Goal: Information Seeking & Learning: Learn about a topic

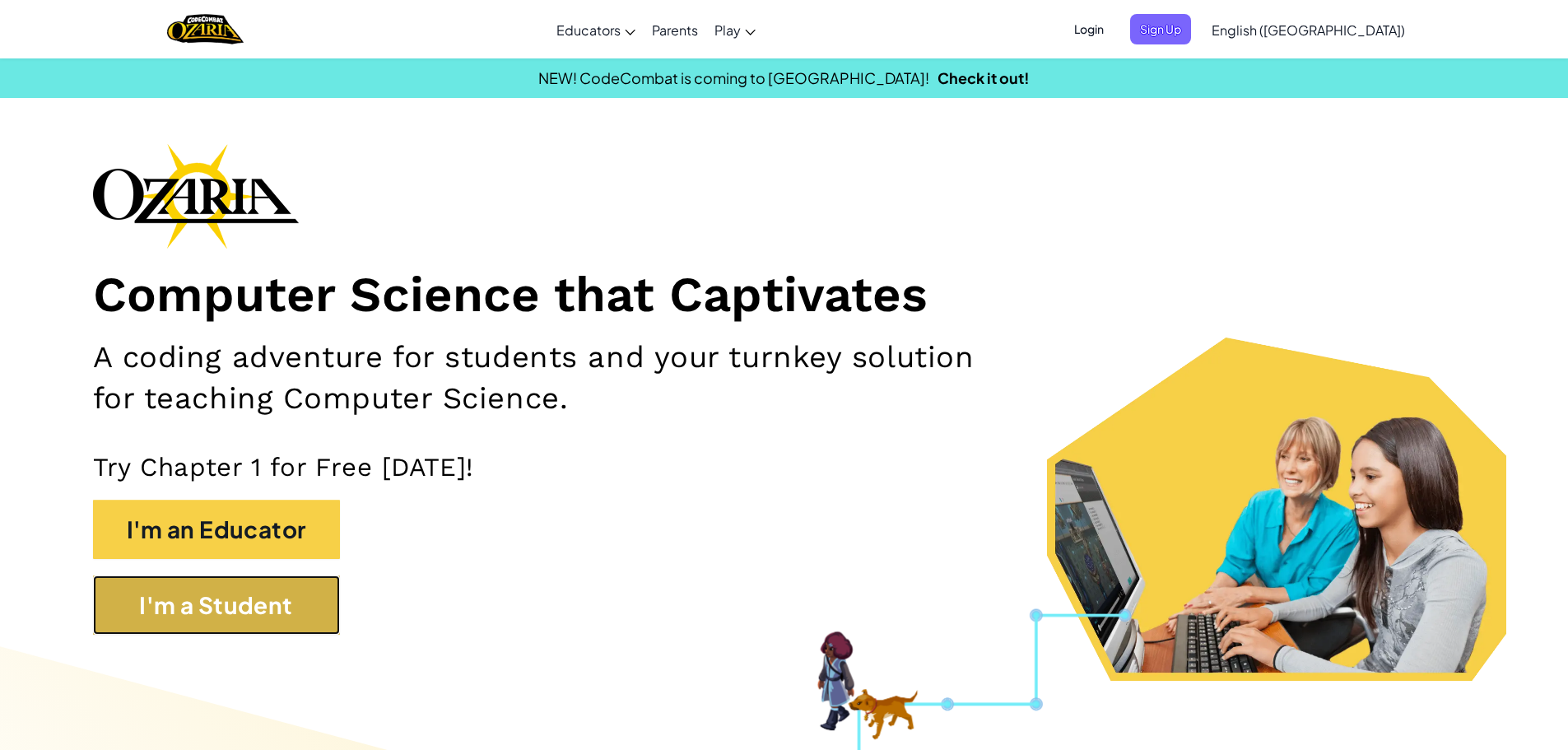
click at [238, 595] on button "I'm a Student" at bounding box center [216, 605] width 247 height 59
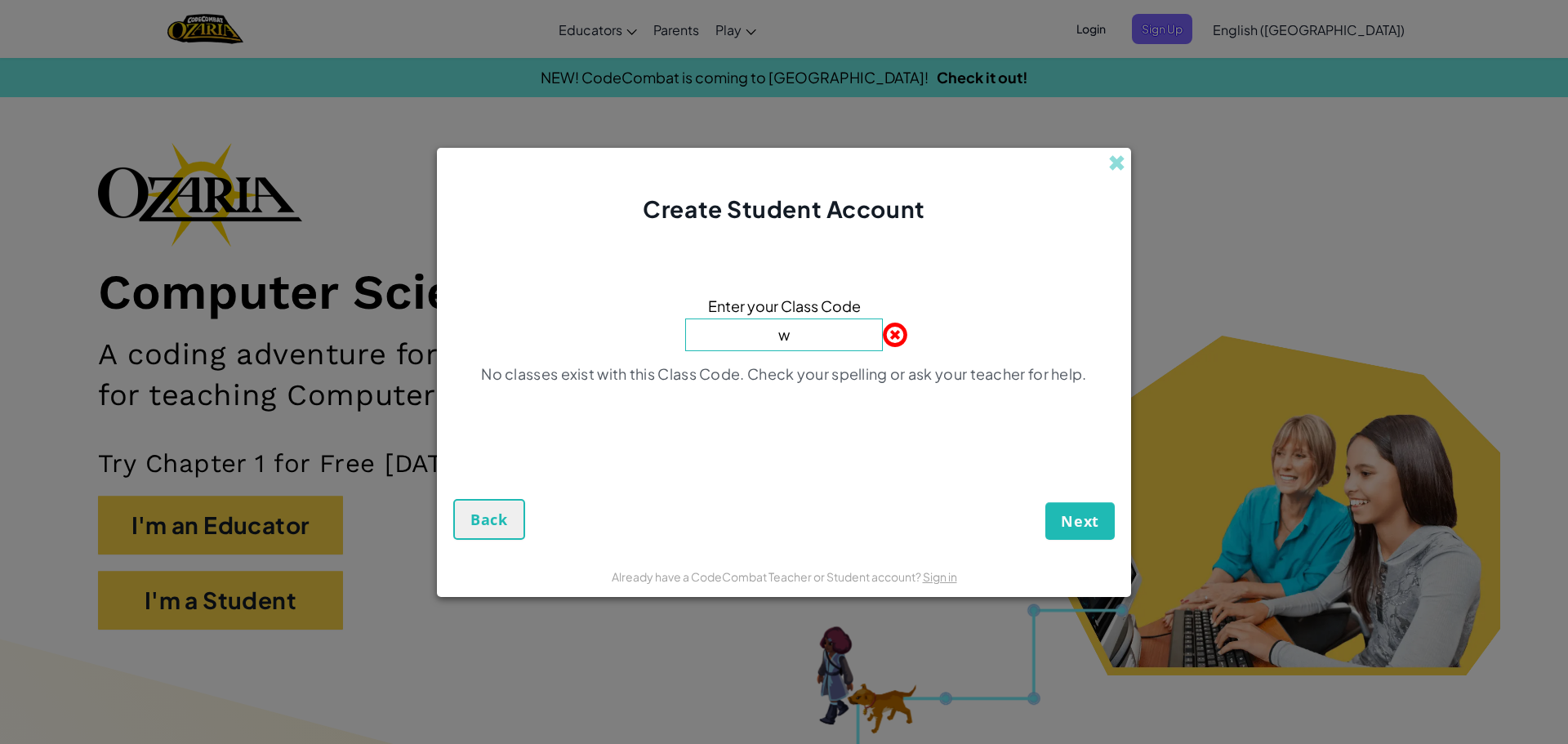
click at [793, 334] on input "w" at bounding box center [784, 334] width 197 height 32
type input "w"
click at [883, 328] on span at bounding box center [883, 334] width 0 height 32
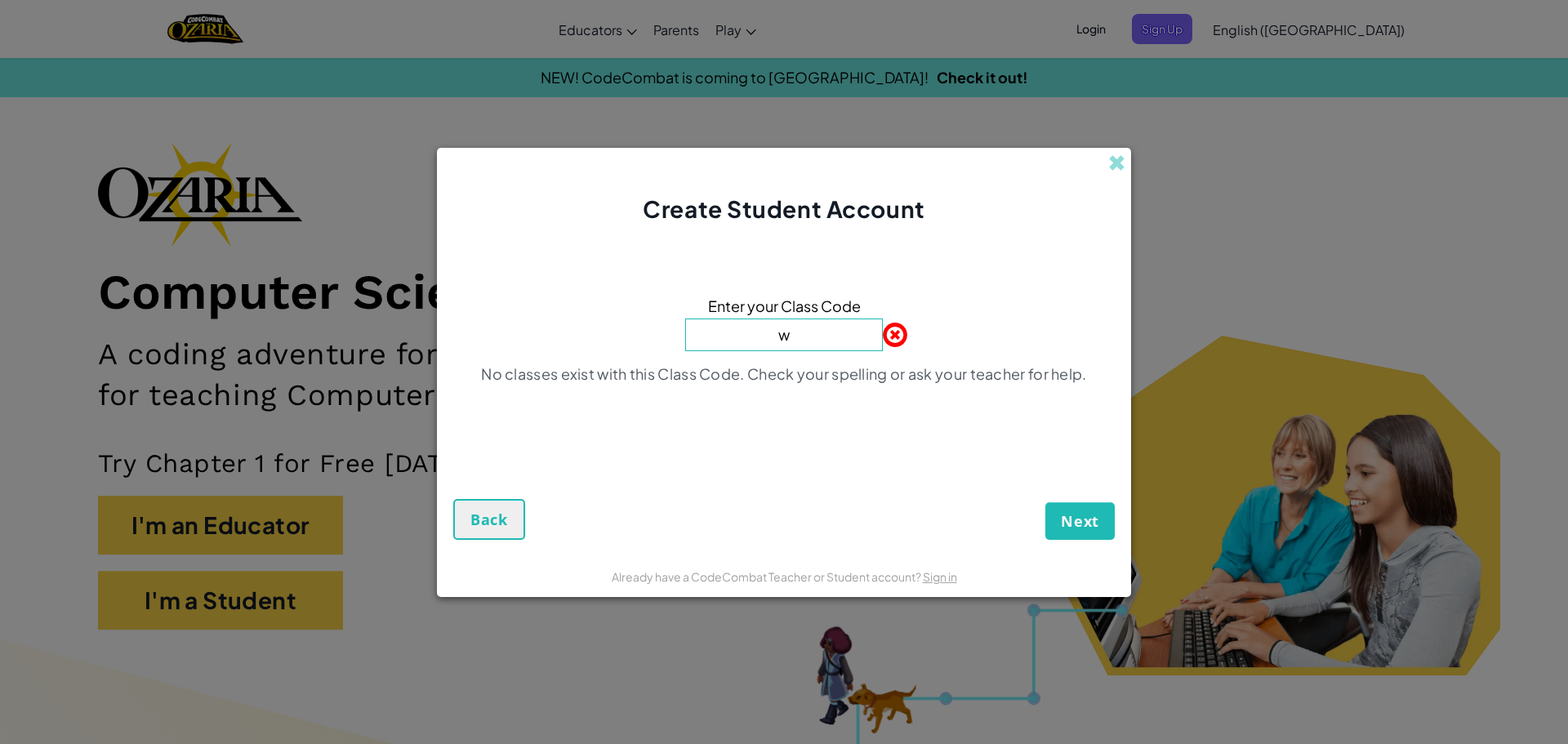
click at [883, 328] on span at bounding box center [883, 334] width 0 height 32
click at [478, 515] on span "Back" at bounding box center [489, 519] width 37 height 20
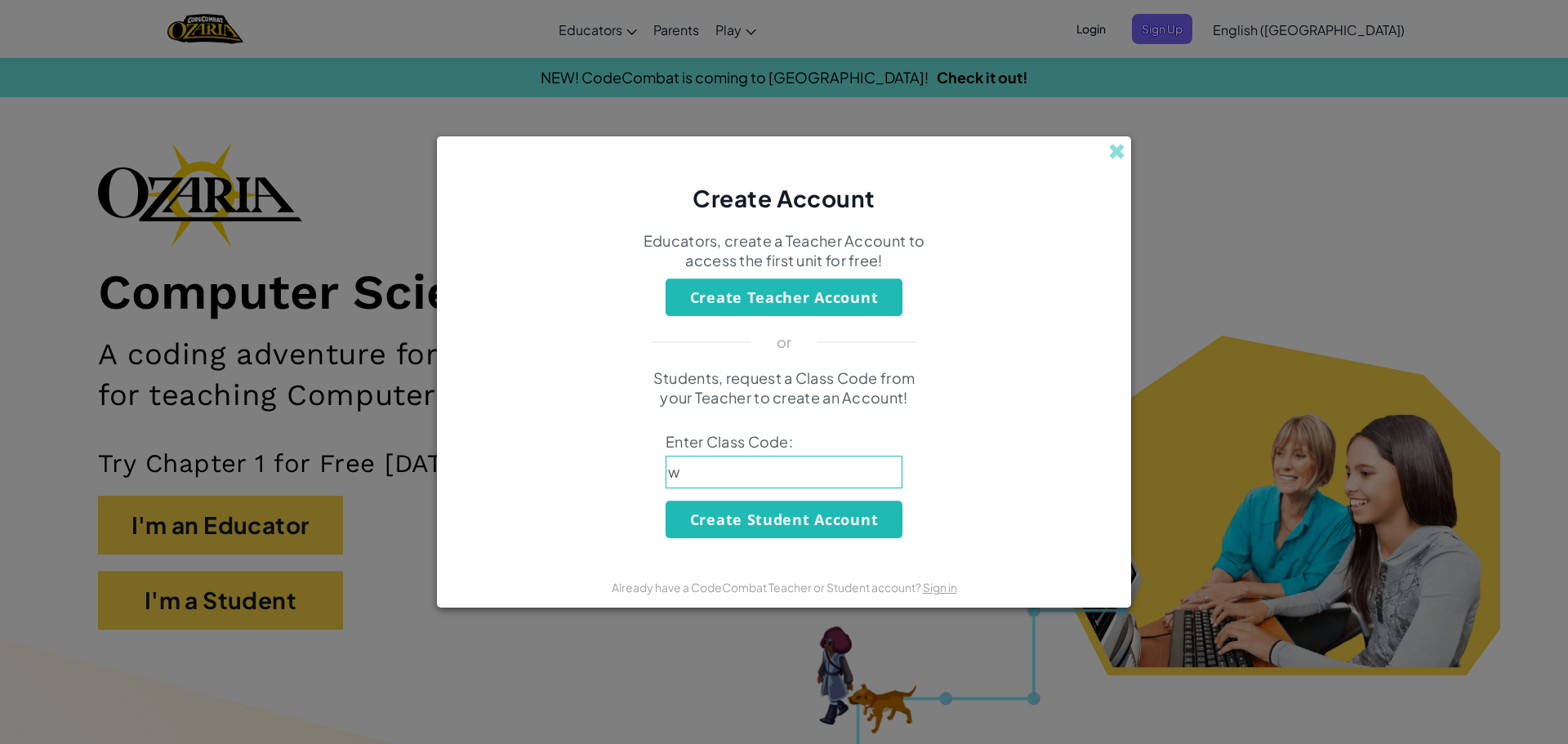
click at [1125, 154] on div "Create Account" at bounding box center [784, 175] width 694 height 78
click at [1111, 139] on div "Create Account" at bounding box center [784, 175] width 694 height 78
click at [1117, 159] on span at bounding box center [1116, 152] width 18 height 18
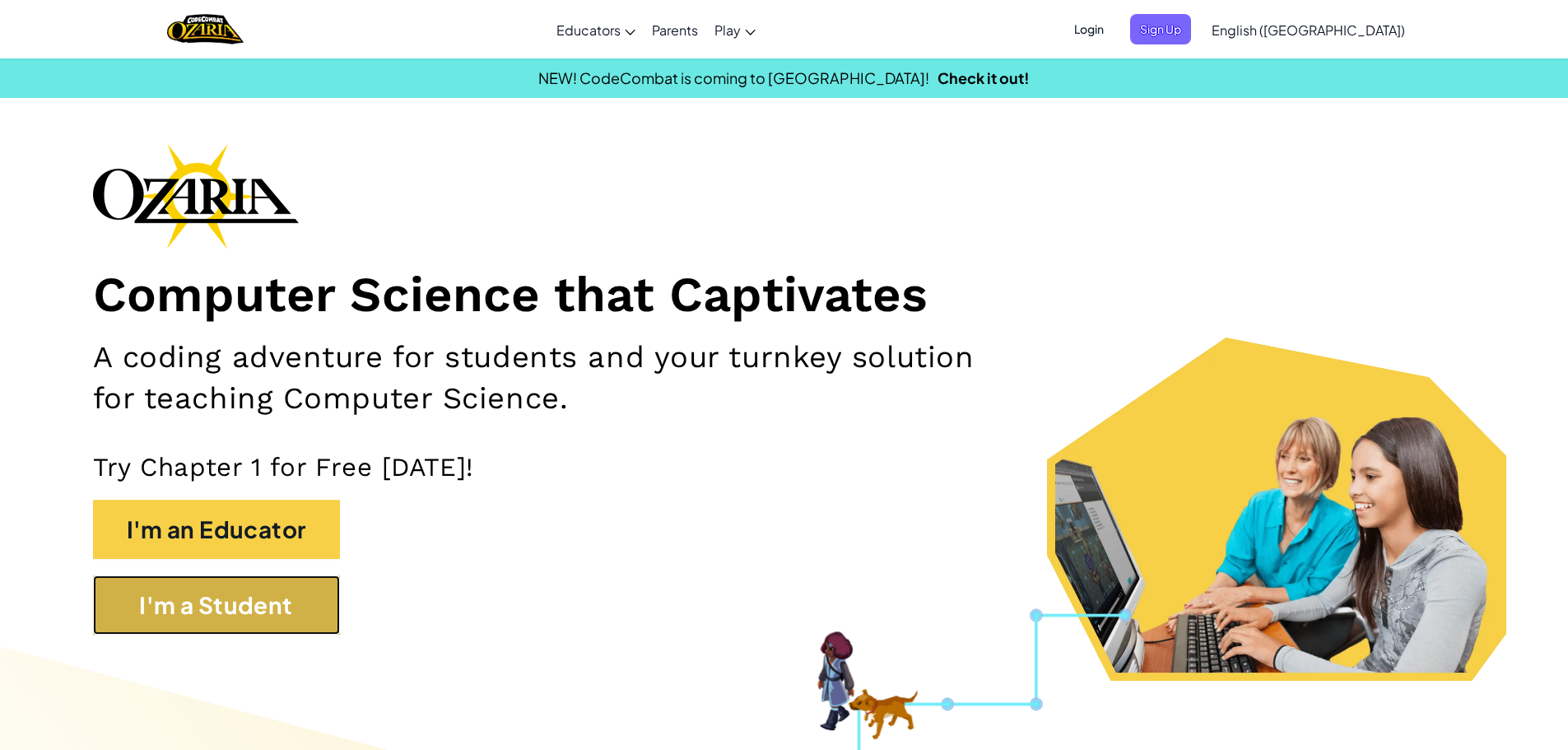
click at [196, 628] on button "I'm a Student" at bounding box center [216, 605] width 247 height 59
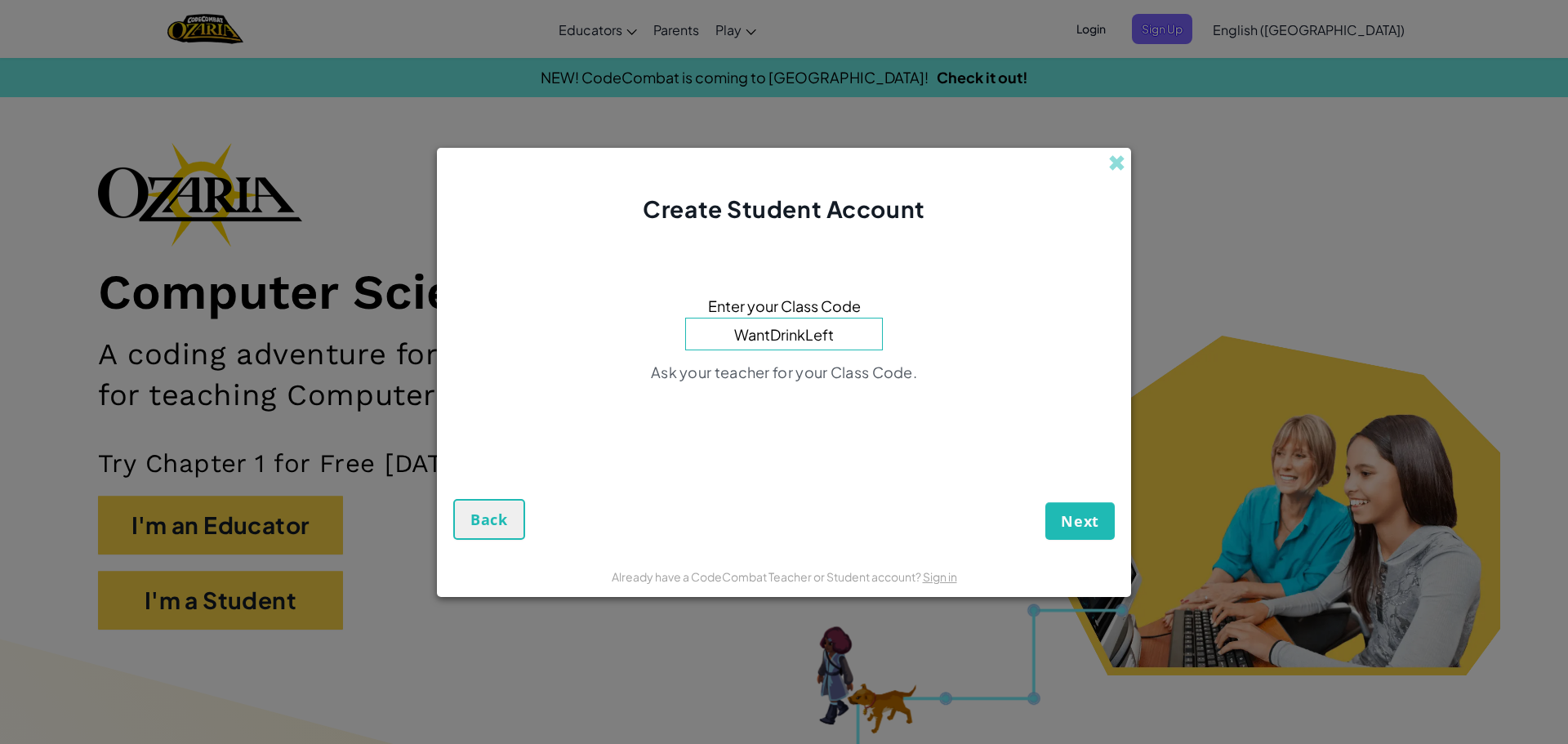
type input "WantDrinkLeft"
click at [1045, 503] on button "Next" at bounding box center [1079, 521] width 69 height 37
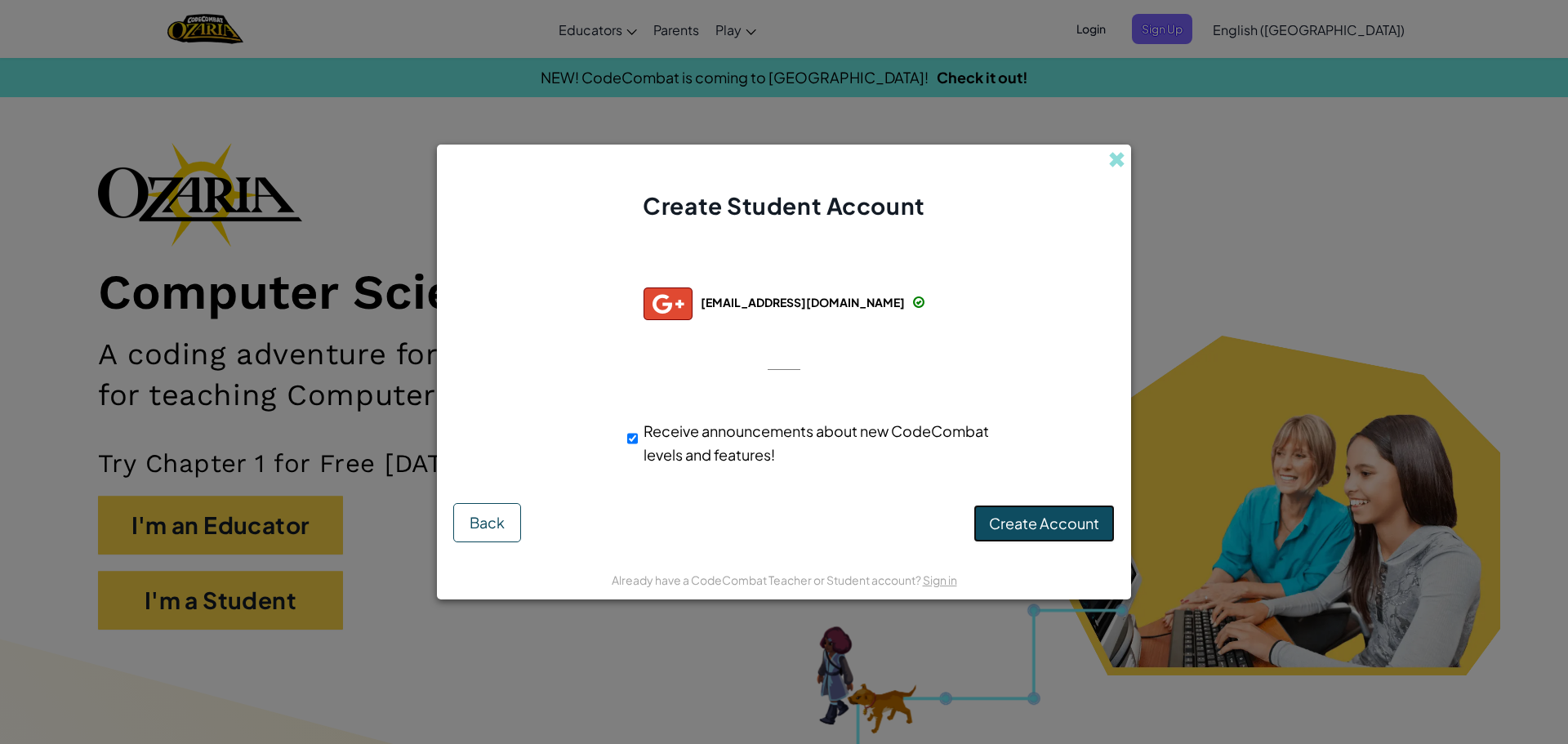
click at [1010, 529] on span "Create Account" at bounding box center [1043, 522] width 110 height 19
click at [1050, 522] on button "Create Account" at bounding box center [1044, 523] width 141 height 37
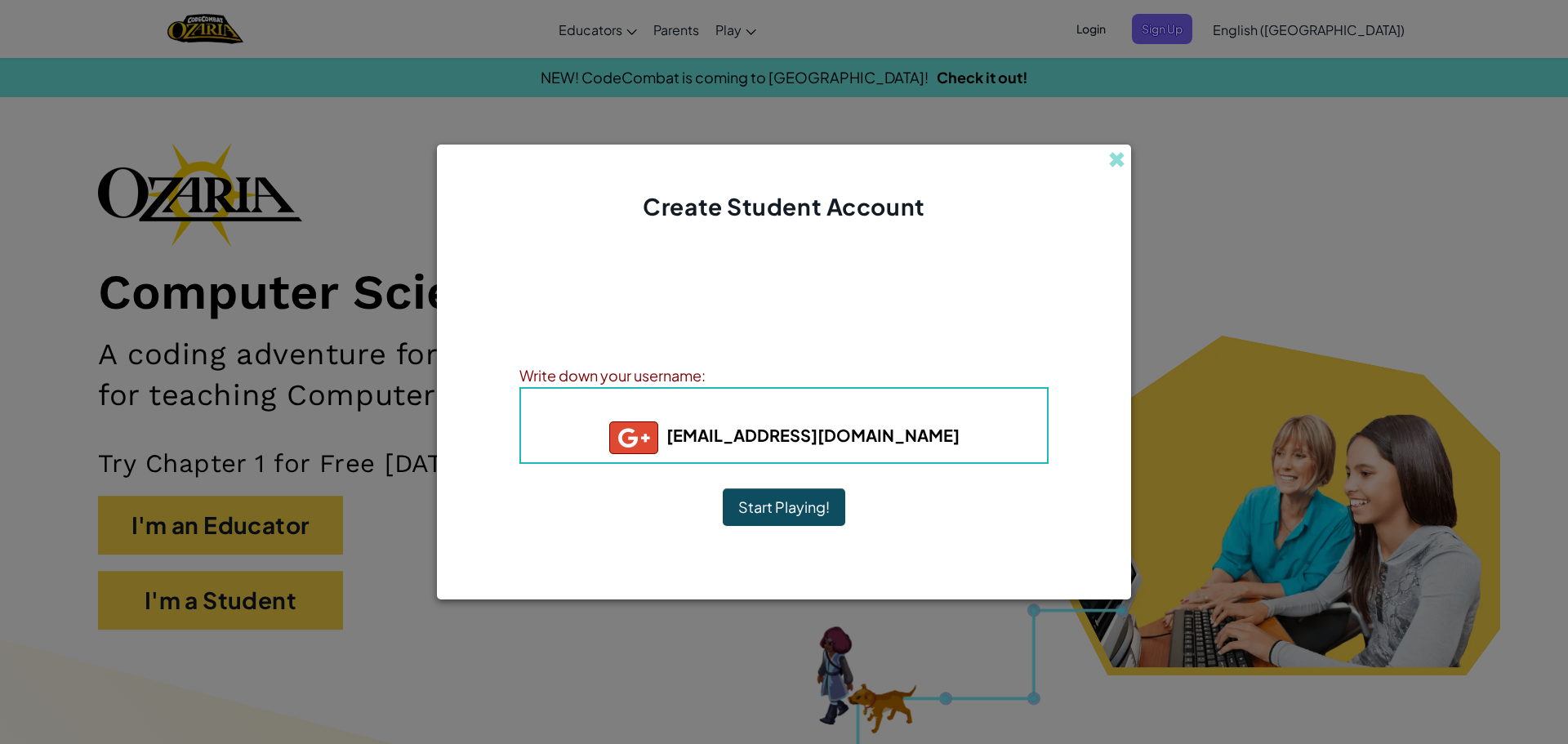
click at [807, 513] on button "Start Playing!" at bounding box center [783, 506] width 122 height 37
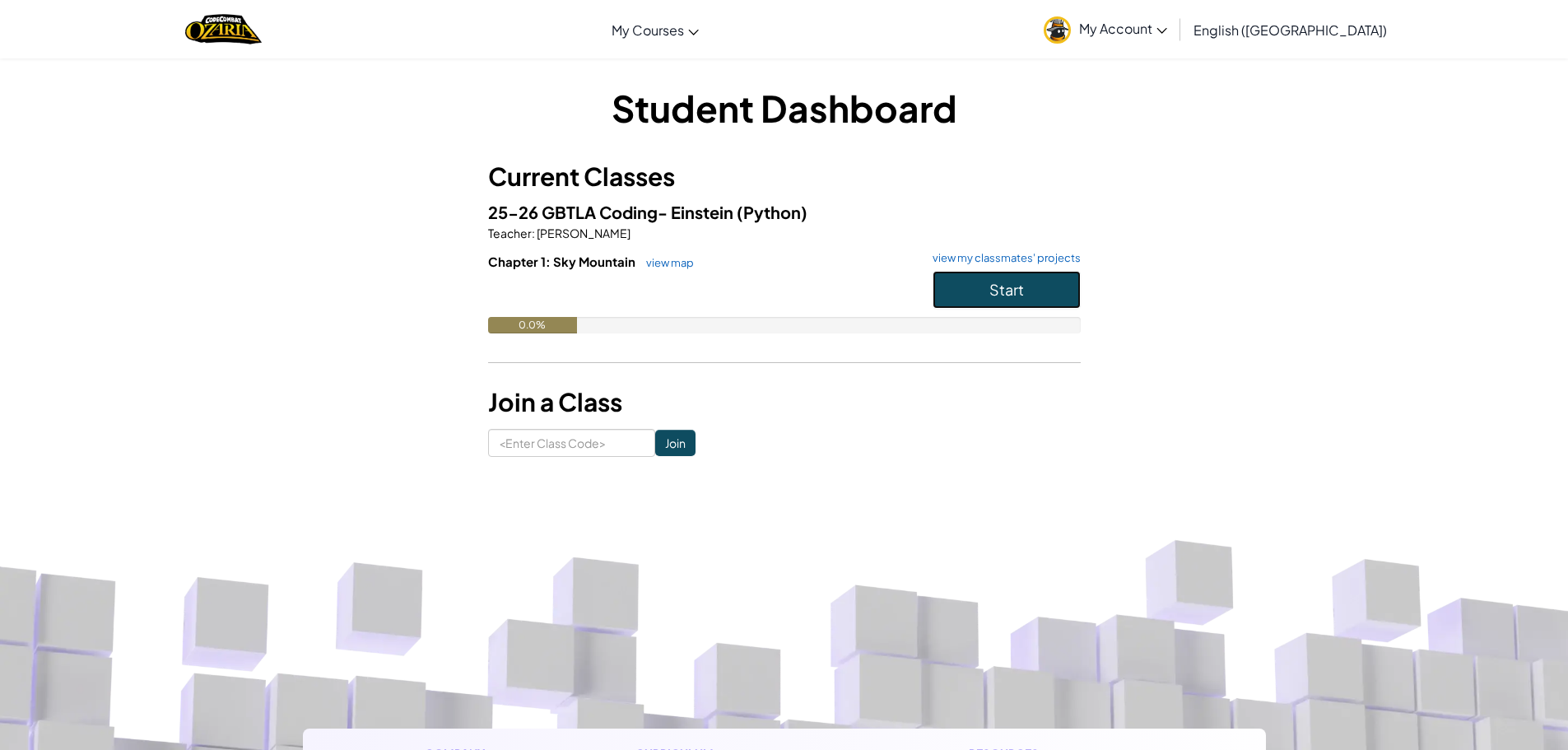
click at [1013, 305] on button "Start" at bounding box center [1006, 290] width 148 height 37
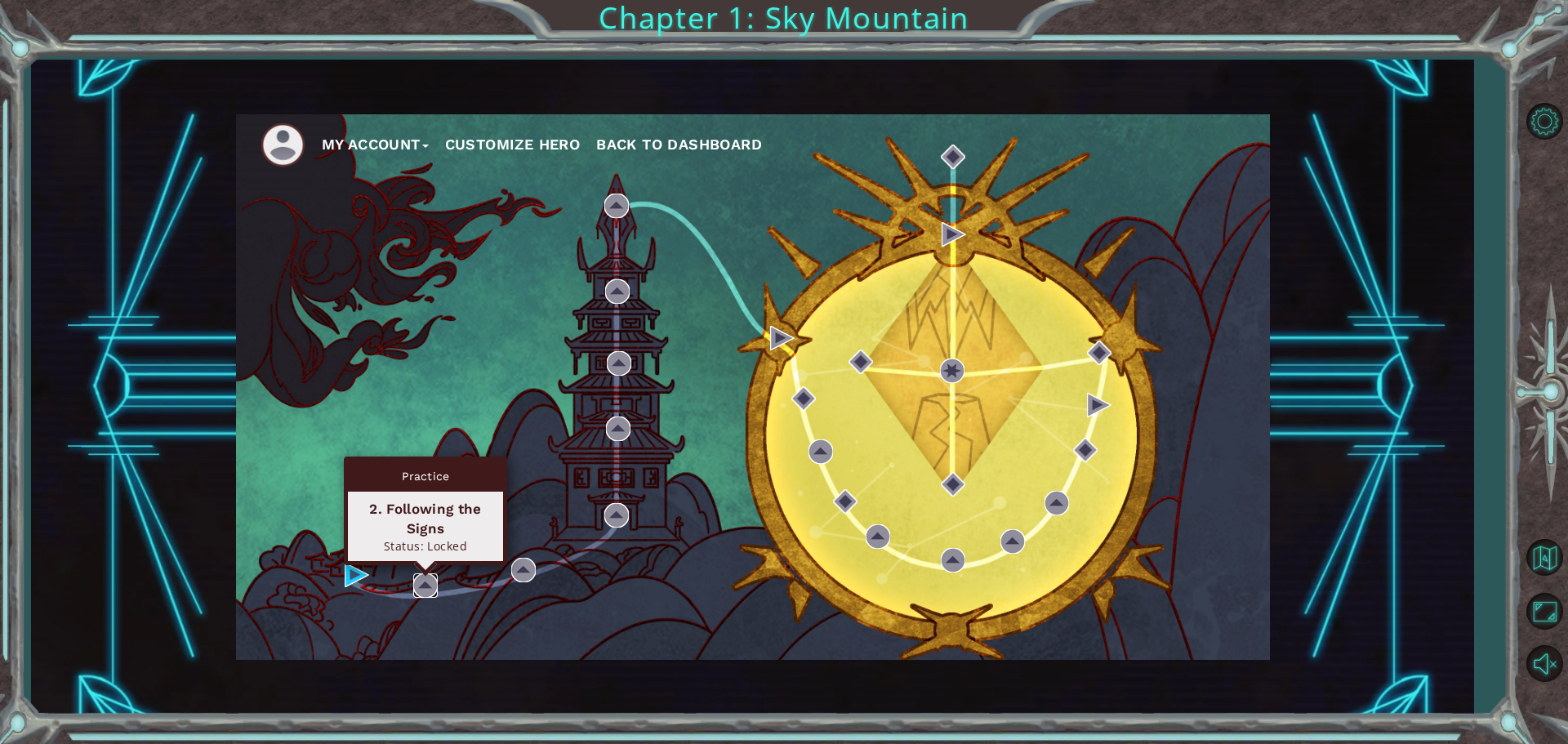
click at [421, 577] on img at bounding box center [425, 585] width 24 height 24
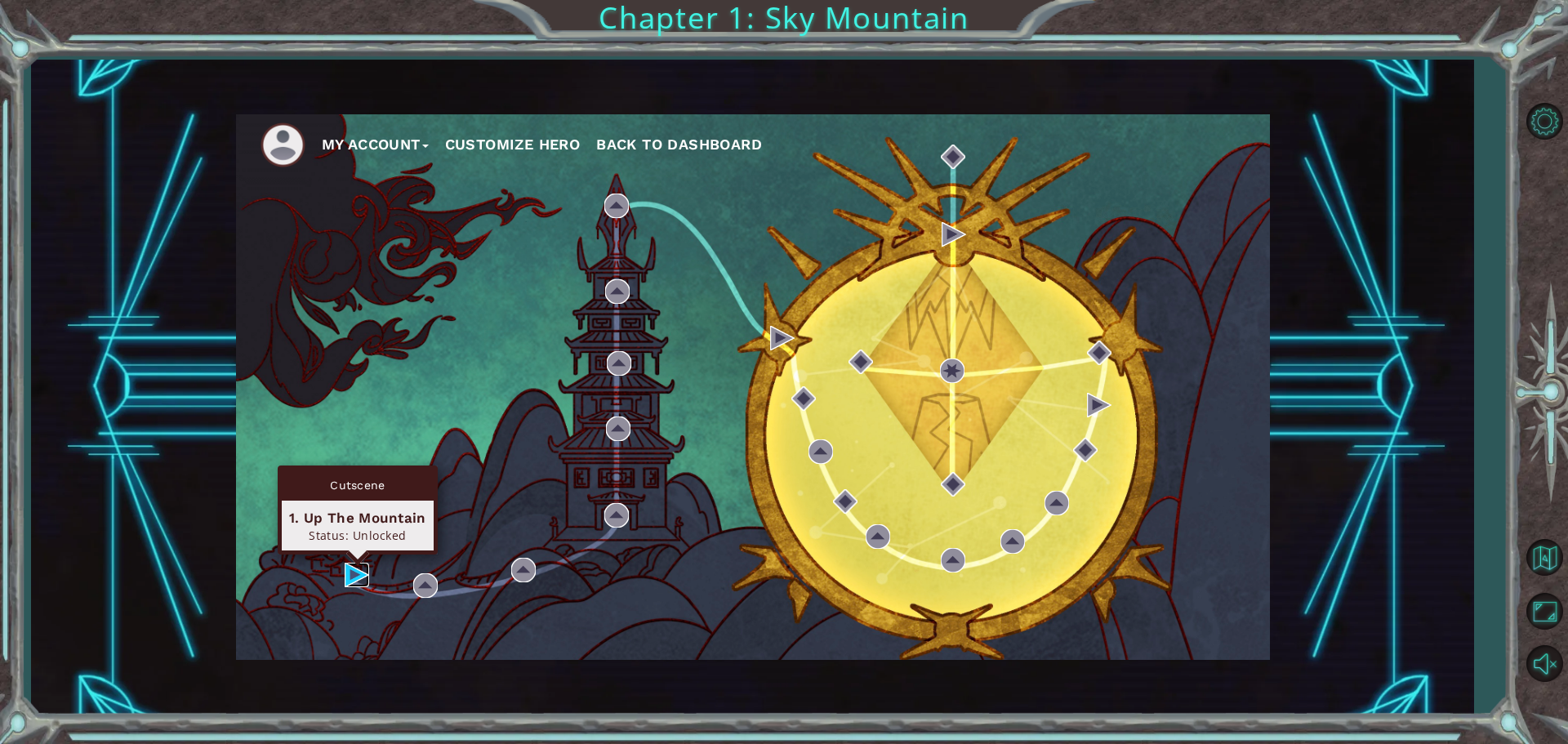
click at [346, 567] on img at bounding box center [356, 574] width 24 height 24
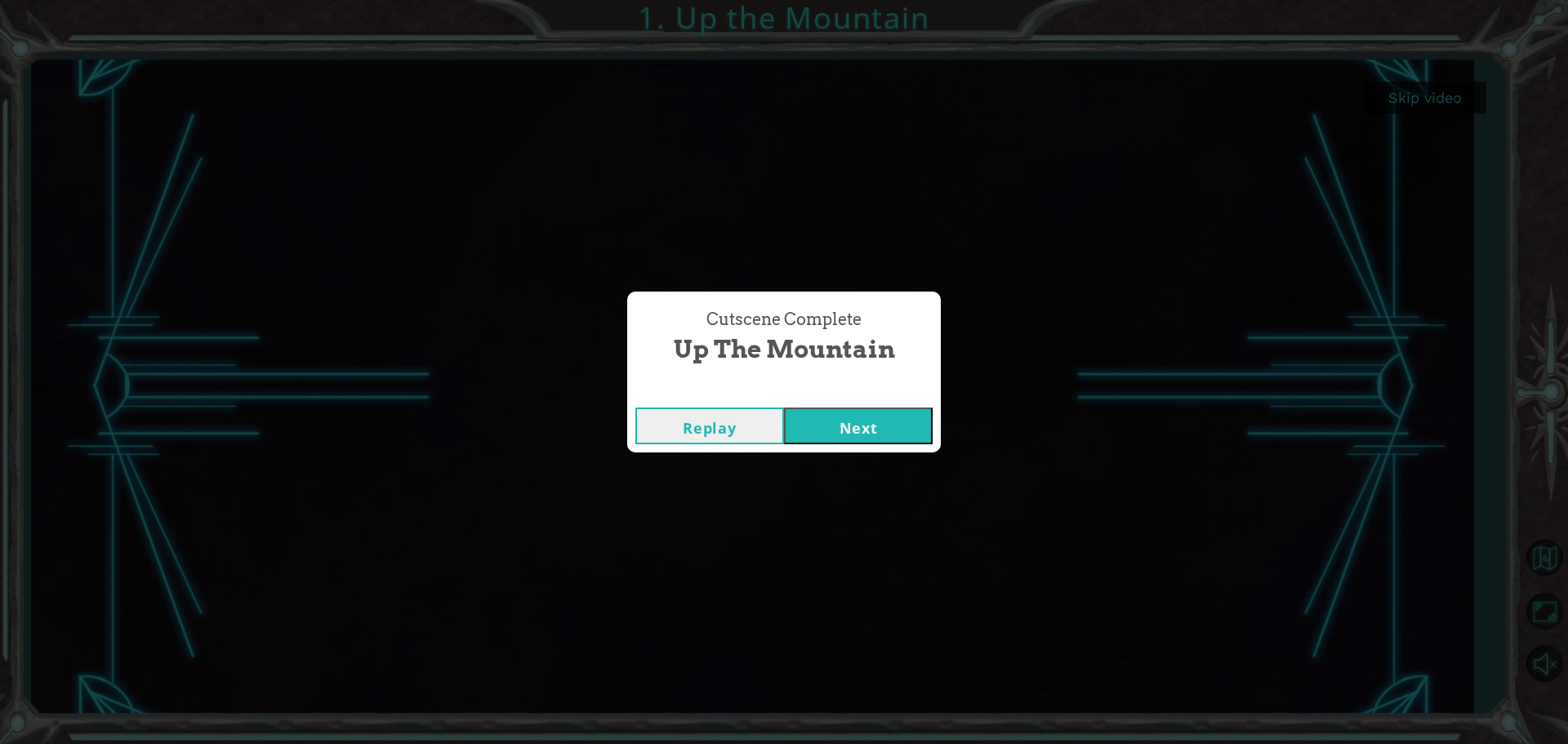
click at [742, 419] on button "Replay" at bounding box center [710, 426] width 149 height 37
click at [1006, 543] on div "Cutscene Complete Up the Mountain Replay Next" at bounding box center [784, 372] width 1568 height 744
click at [683, 422] on button "Replay" at bounding box center [710, 426] width 149 height 37
click at [859, 414] on button "Next" at bounding box center [858, 426] width 149 height 37
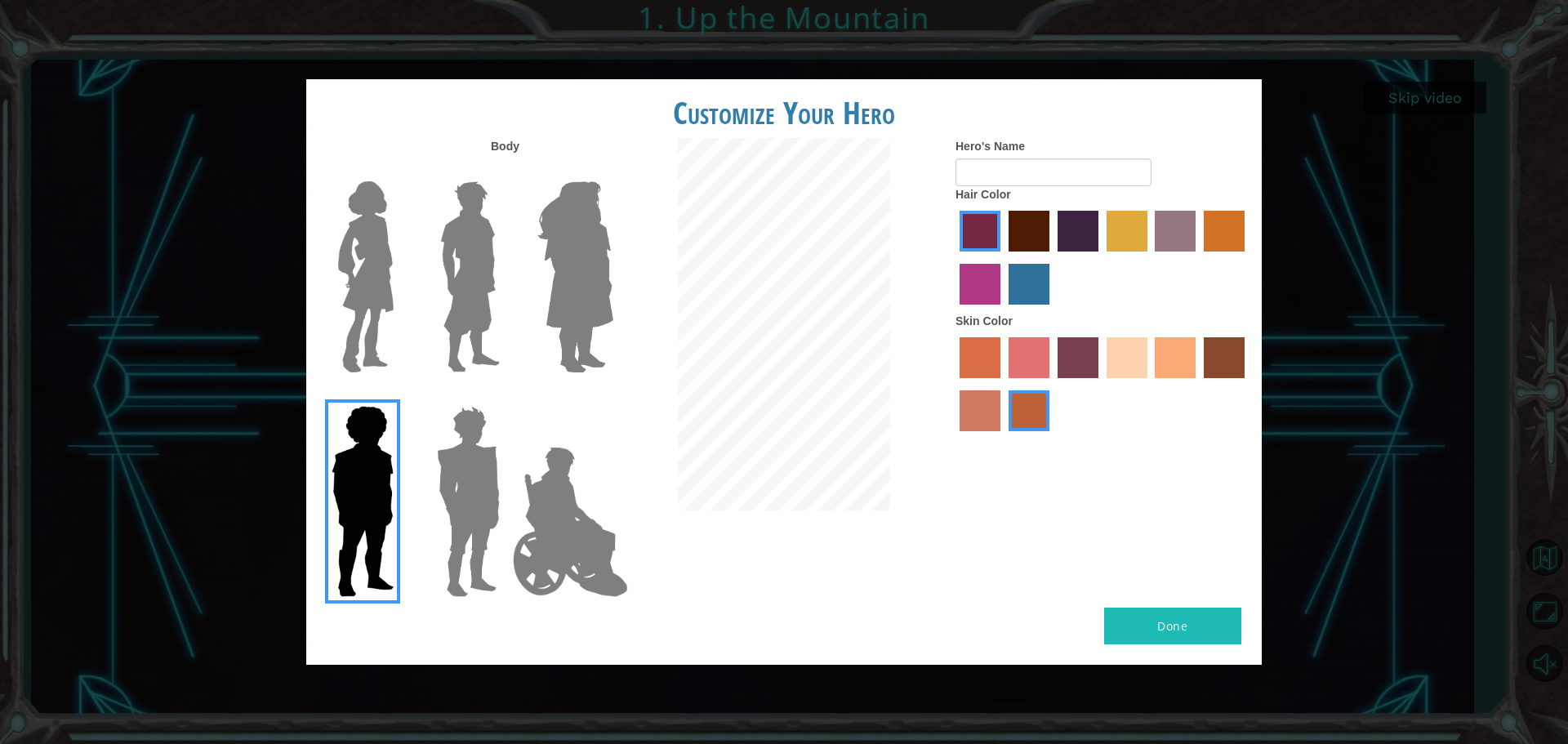
click at [559, 241] on img at bounding box center [575, 277] width 89 height 204
click at [612, 171] on input "Hero Amethyst" at bounding box center [612, 171] width 0 height 0
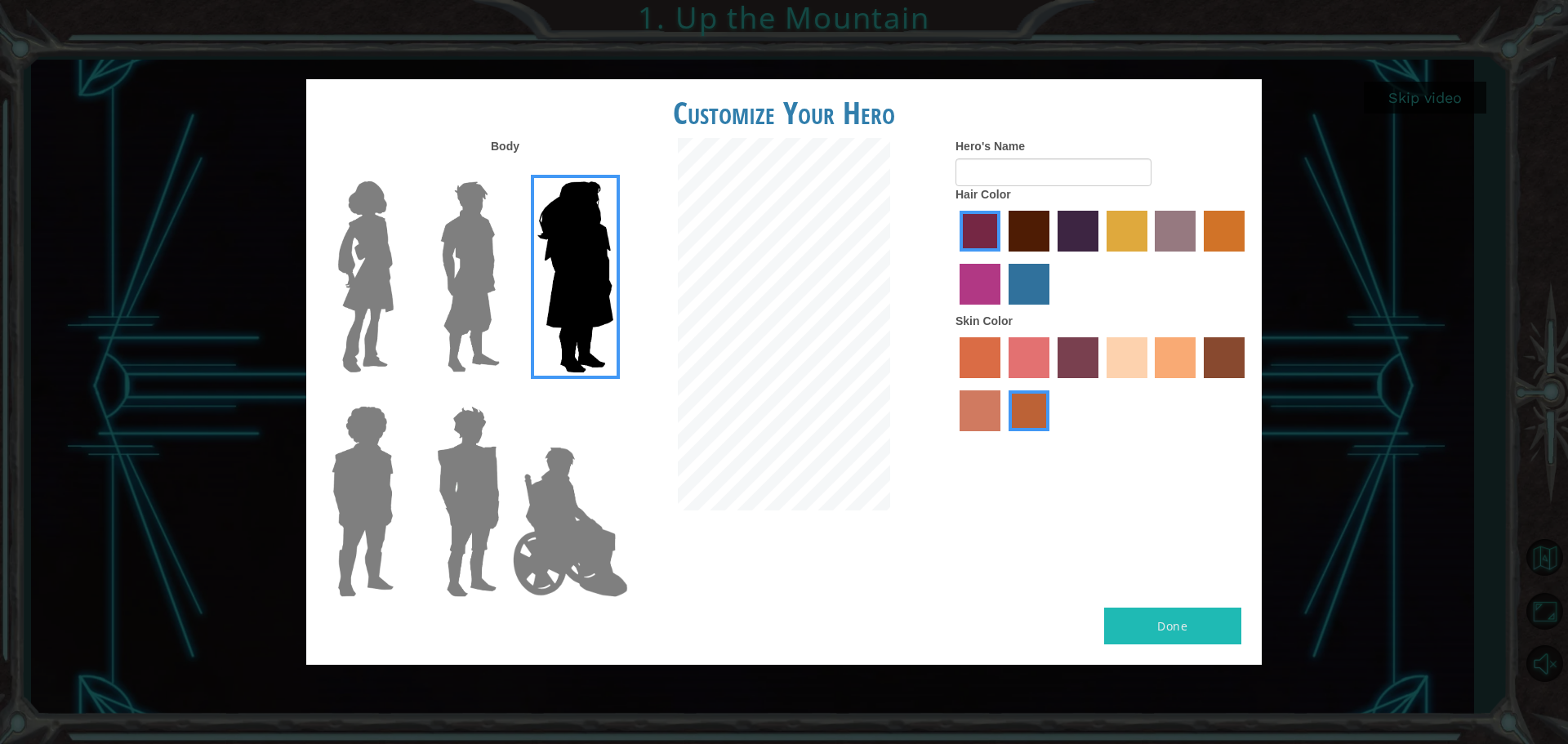
click at [379, 241] on img at bounding box center [366, 277] width 68 height 204
click at [400, 171] on input "Hero Connie" at bounding box center [400, 171] width 0 height 0
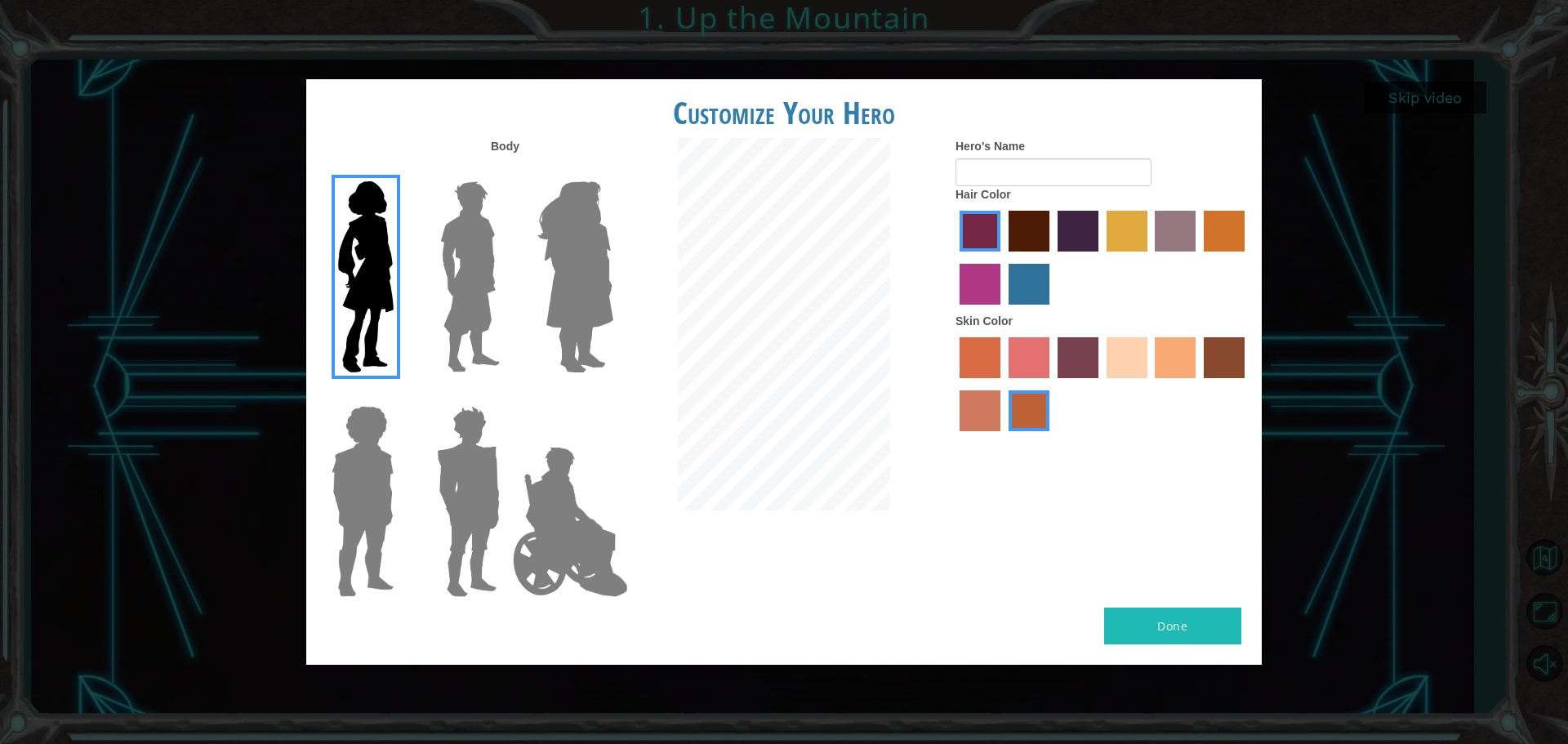
click at [1046, 235] on label "maroon hair color" at bounding box center [1028, 231] width 41 height 41
click at [1003, 257] on input "maroon hair color" at bounding box center [1003, 257] width 0 height 0
click at [1205, 361] on label "karma skin color" at bounding box center [1224, 358] width 41 height 41
click at [1198, 384] on input "karma skin color" at bounding box center [1198, 384] width 0 height 0
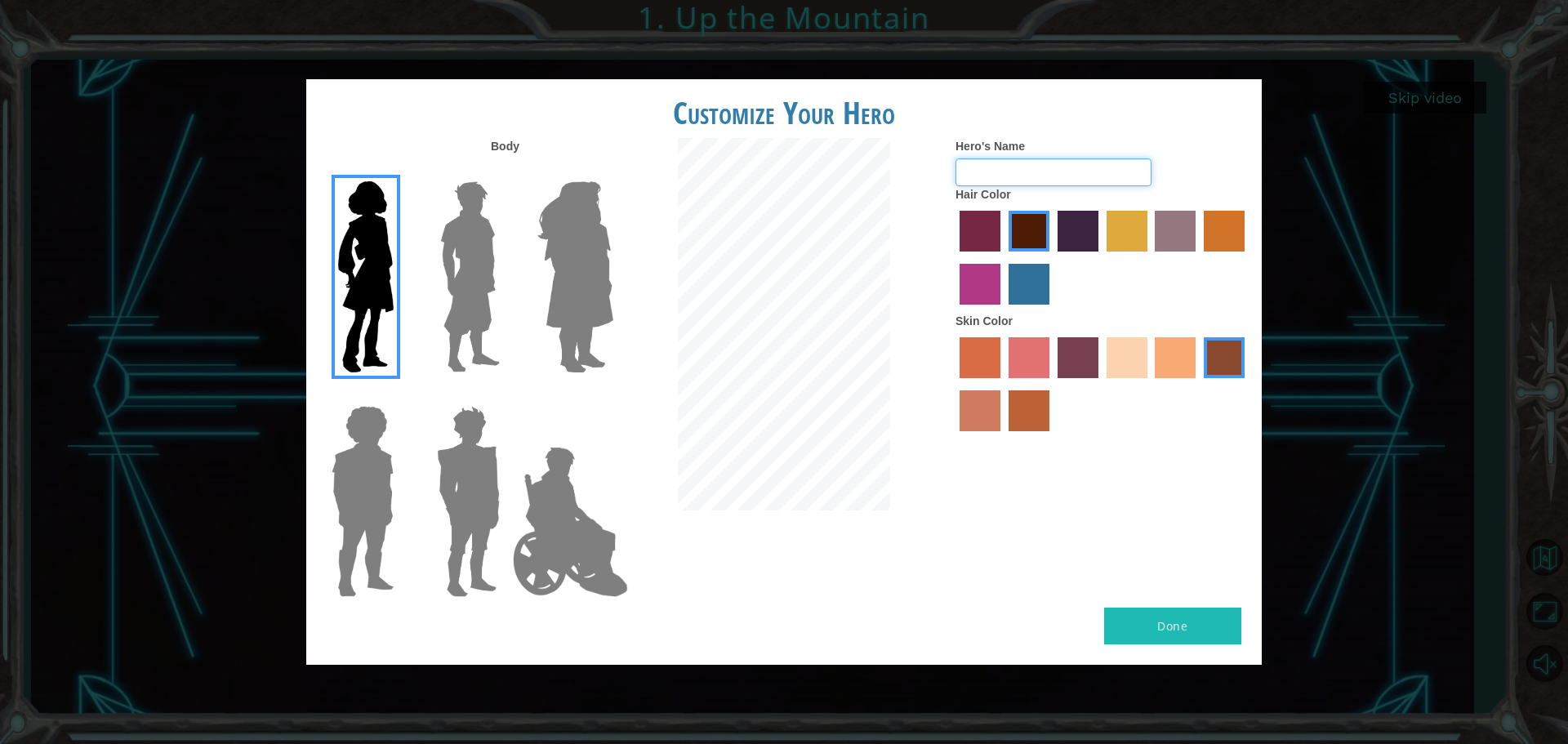
click at [1033, 176] on input "Hero's Name" at bounding box center [1053, 172] width 196 height 27
type input "r"
type input "[PERSON_NAME]"
click at [1198, 611] on button "Done" at bounding box center [1172, 626] width 137 height 37
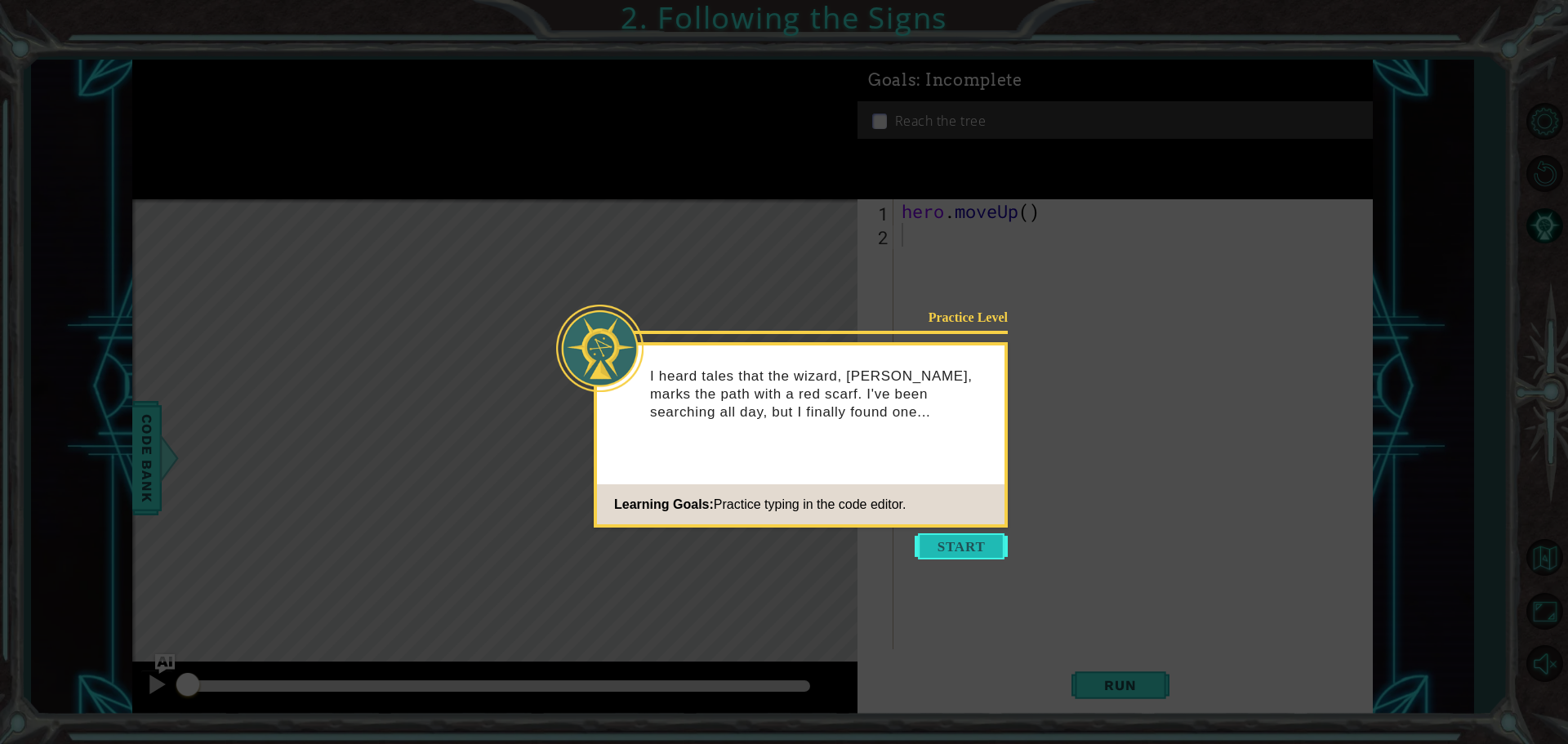
click at [979, 542] on button "Start" at bounding box center [960, 546] width 93 height 26
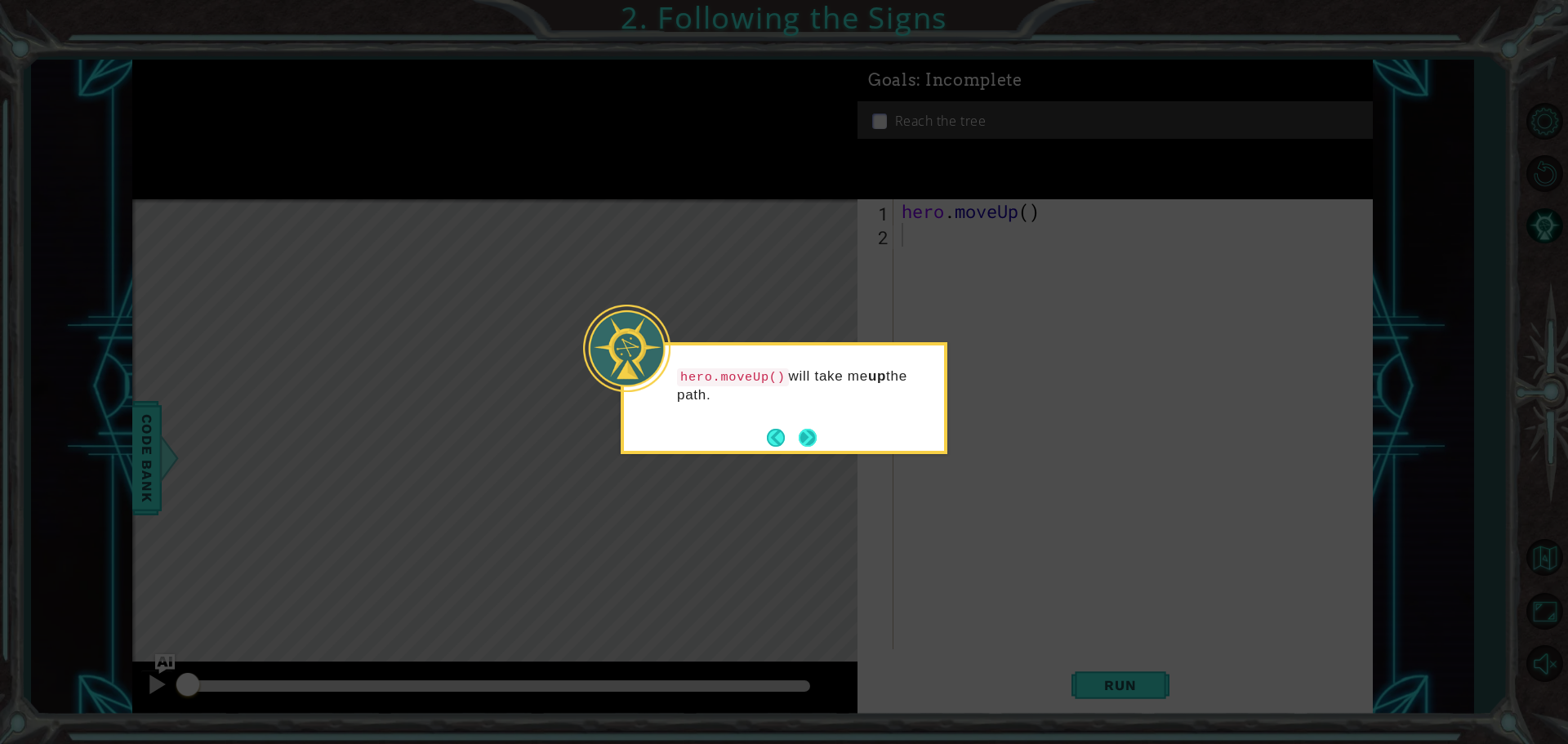
click at [806, 436] on button "Next" at bounding box center [807, 437] width 18 height 18
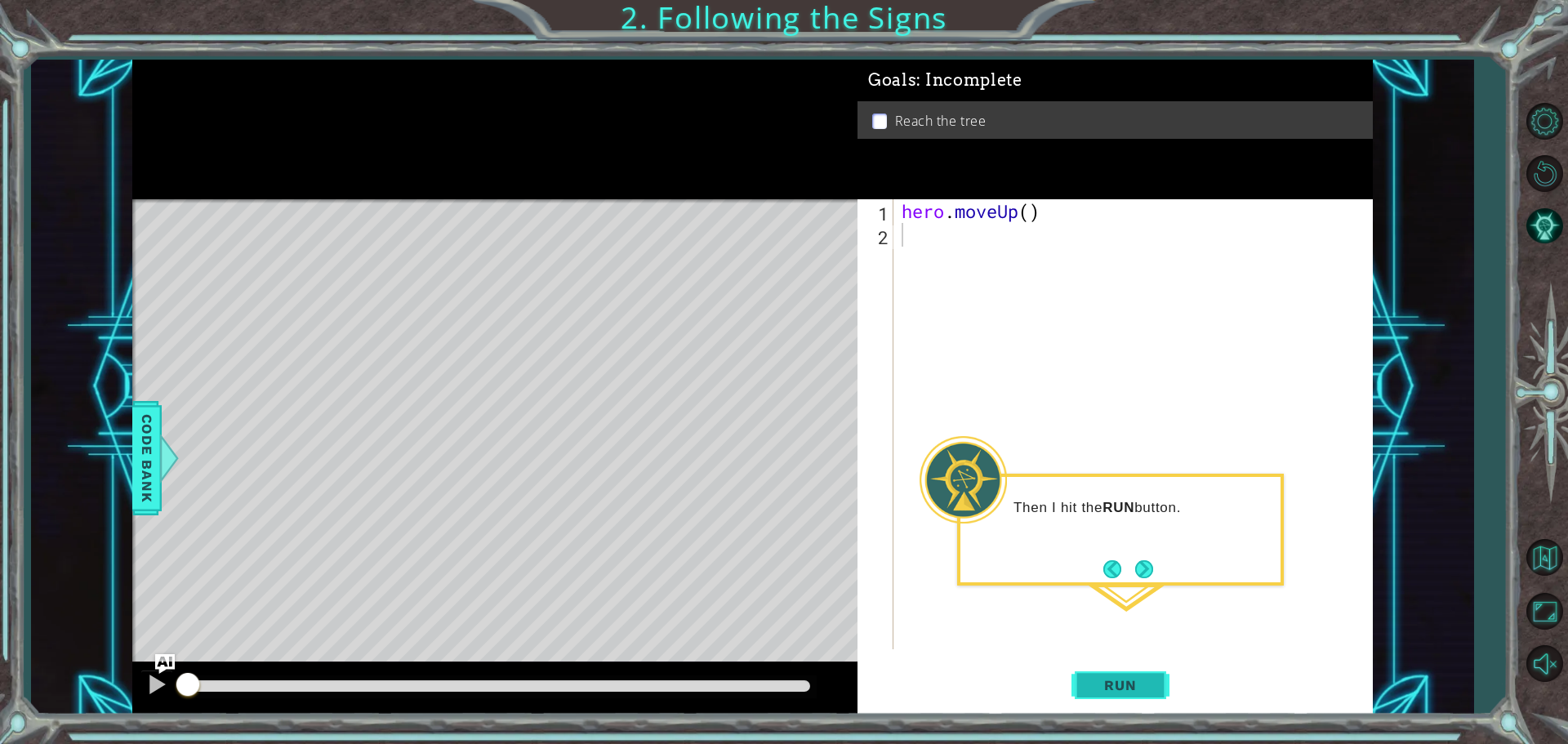
click at [1132, 678] on button "Run" at bounding box center [1120, 684] width 98 height 52
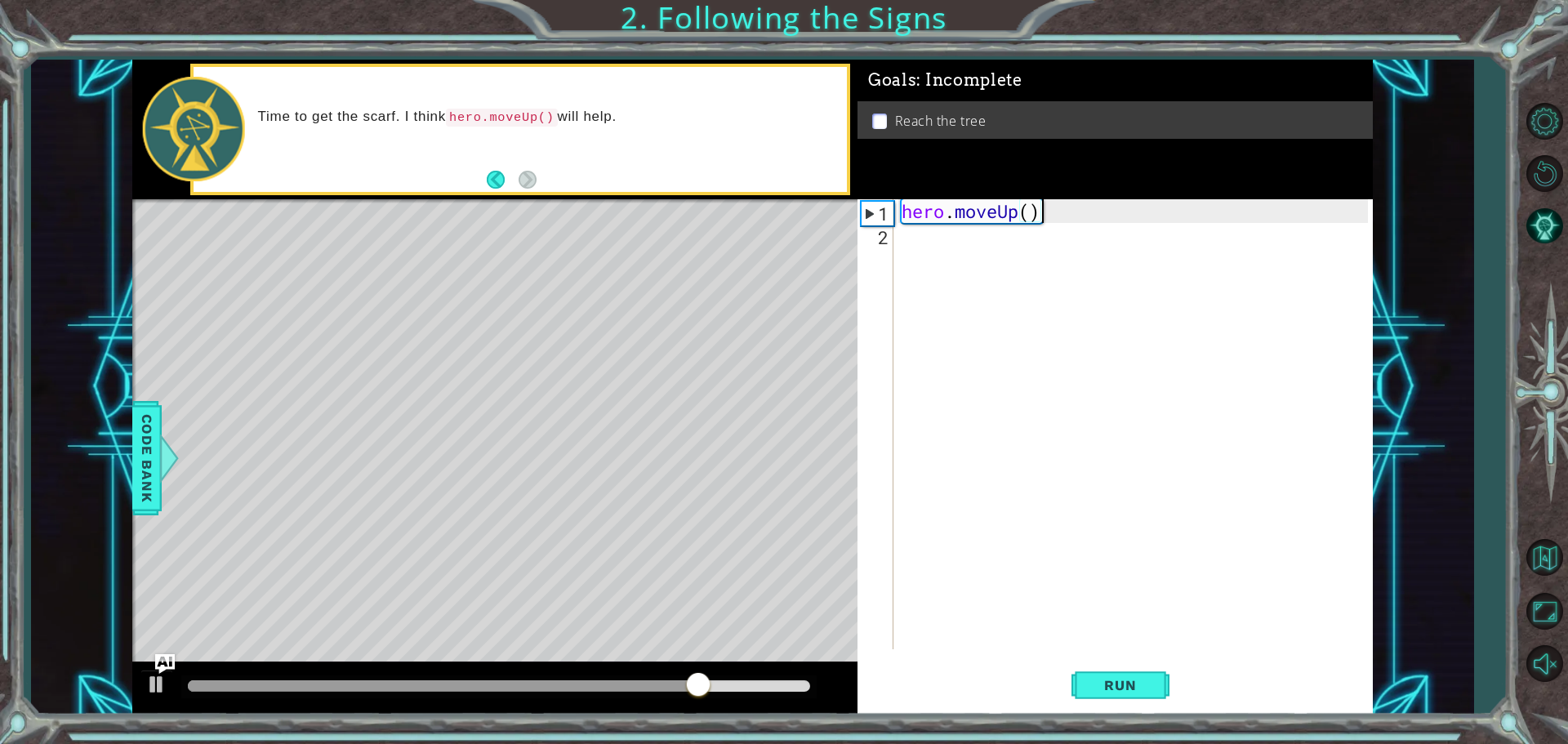
click at [1052, 216] on div "hero . moveUp ( )" at bounding box center [1137, 448] width 478 height 498
type textarea "hero.moveUp()"
click at [964, 214] on div "hero . moveUp ( )" at bounding box center [1137, 448] width 478 height 498
click at [1136, 684] on span "Run" at bounding box center [1119, 684] width 65 height 17
click at [1051, 203] on div "hero . moveUp ( )" at bounding box center [1137, 448] width 478 height 498
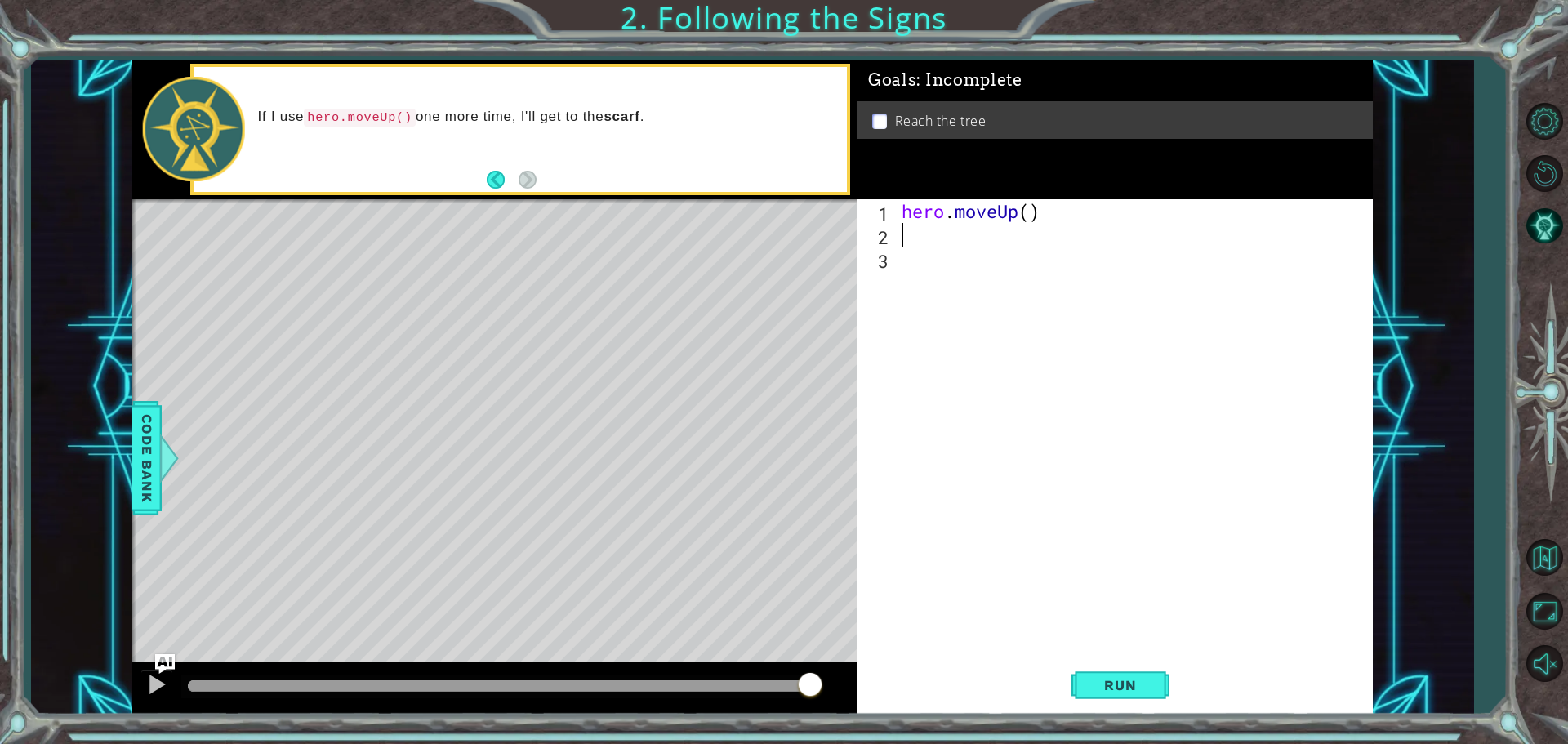
type textarea "h"
click at [1021, 255] on div "h ero.moveUp press enter" at bounding box center [1044, 278] width 309 height 59
click at [1125, 670] on button "Run" at bounding box center [1120, 684] width 98 height 52
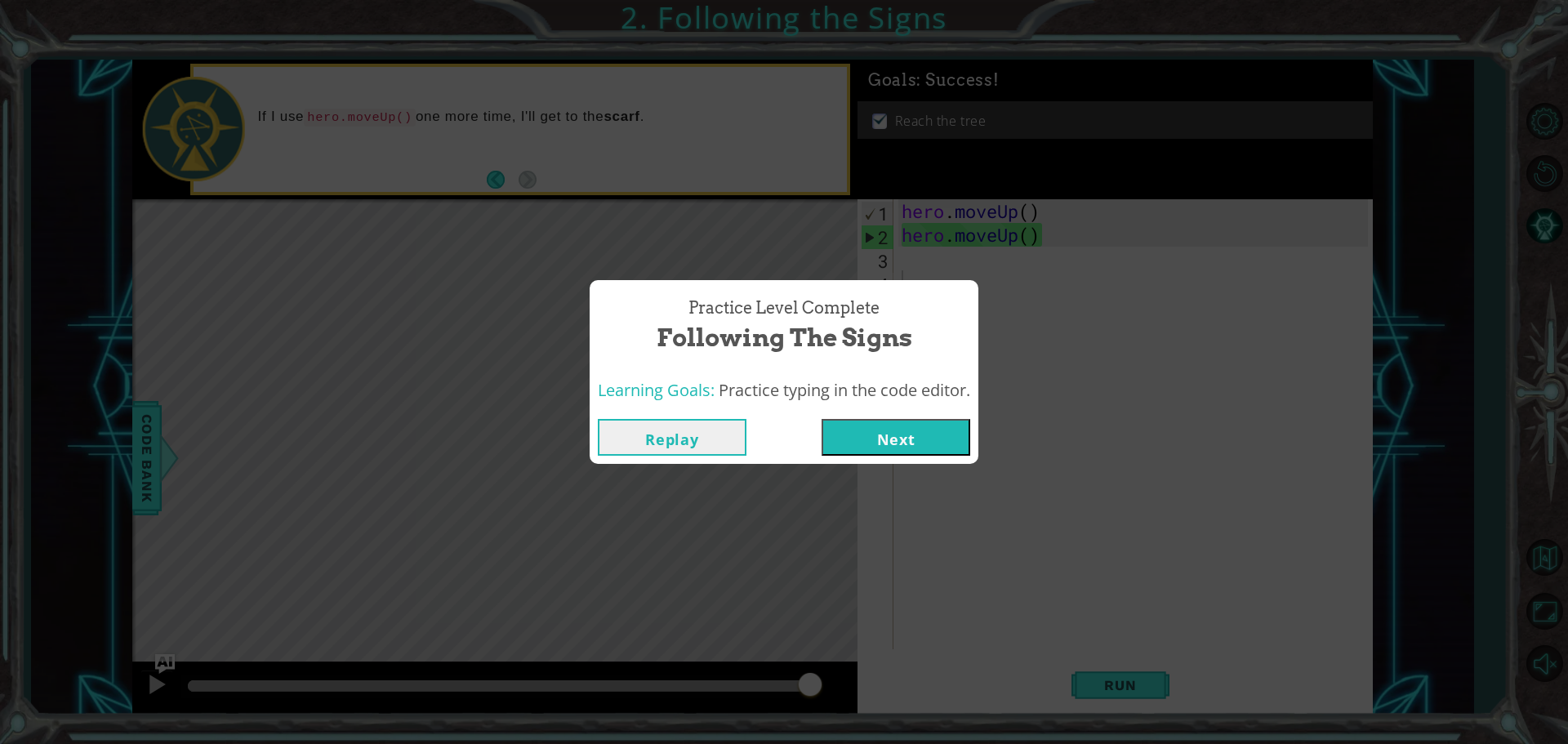
click at [896, 434] on button "Next" at bounding box center [895, 437] width 149 height 37
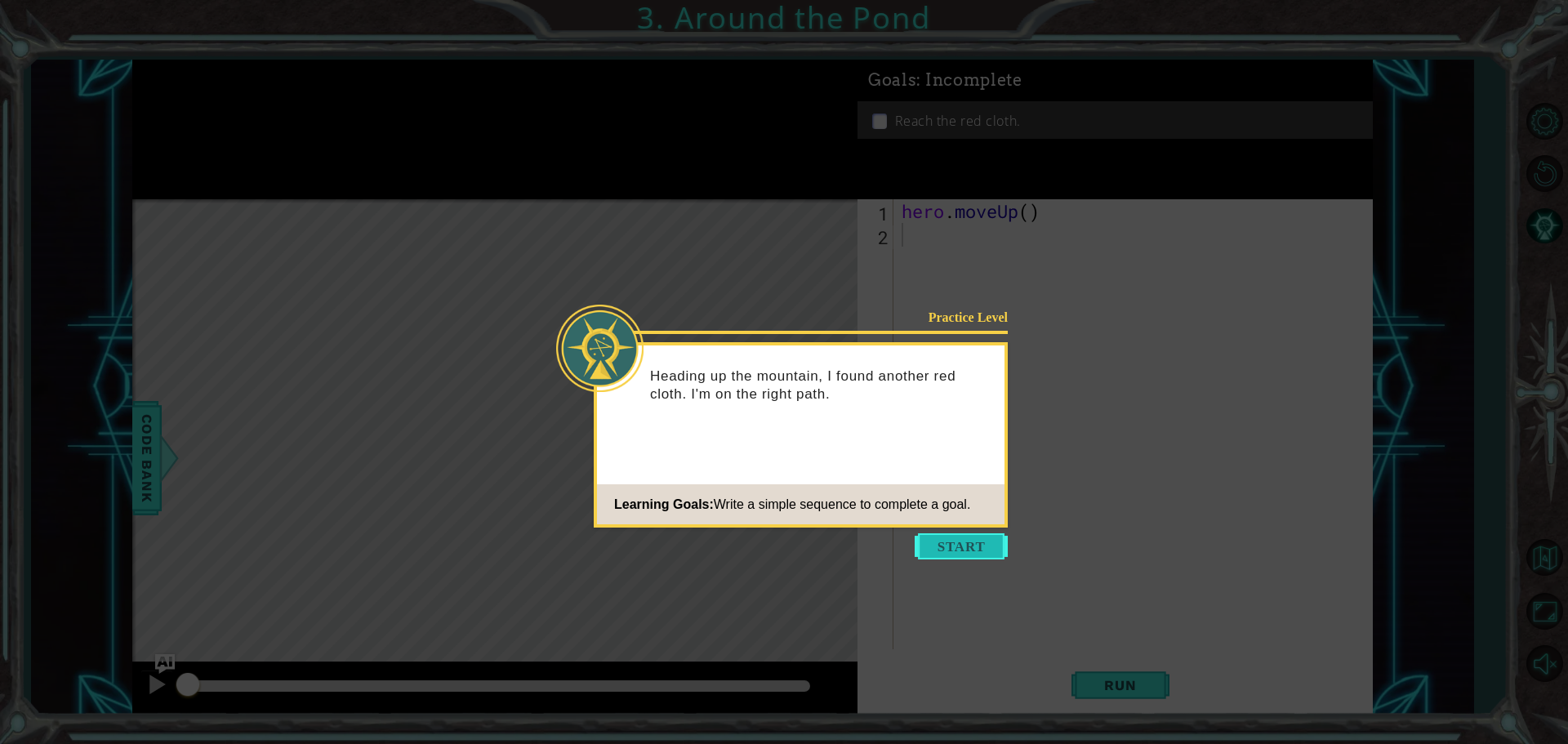
click at [954, 557] on button "Start" at bounding box center [960, 546] width 93 height 26
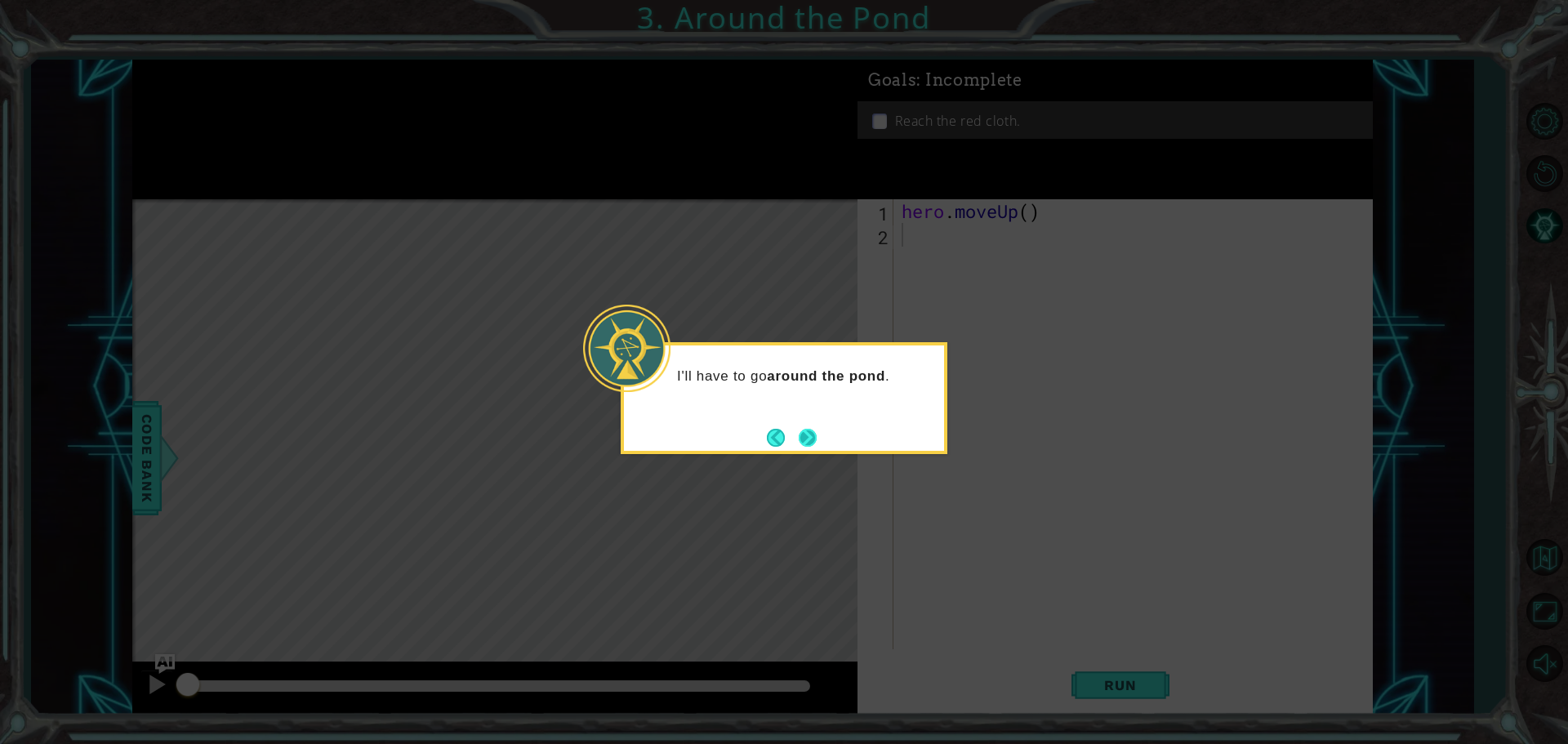
click at [813, 431] on button "Next" at bounding box center [807, 437] width 18 height 18
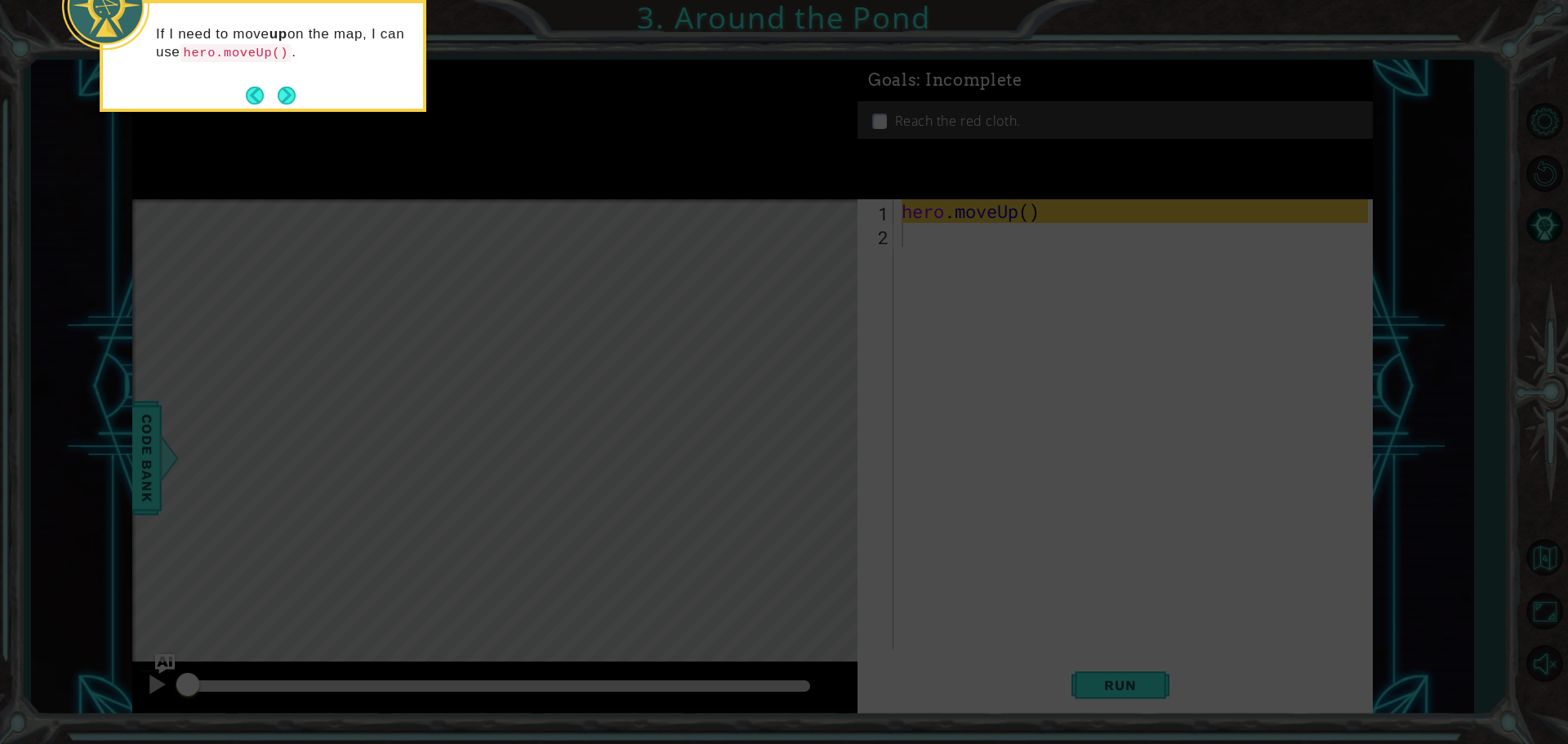
click at [282, 77] on div "If I need to move up on the map, I can use hero.moveUp() ." at bounding box center [262, 51] width 320 height 83
click at [279, 78] on div "If I need to move up on the map, I can use hero.moveUp() ." at bounding box center [262, 51] width 320 height 83
click at [281, 104] on button "Next" at bounding box center [286, 96] width 18 height 18
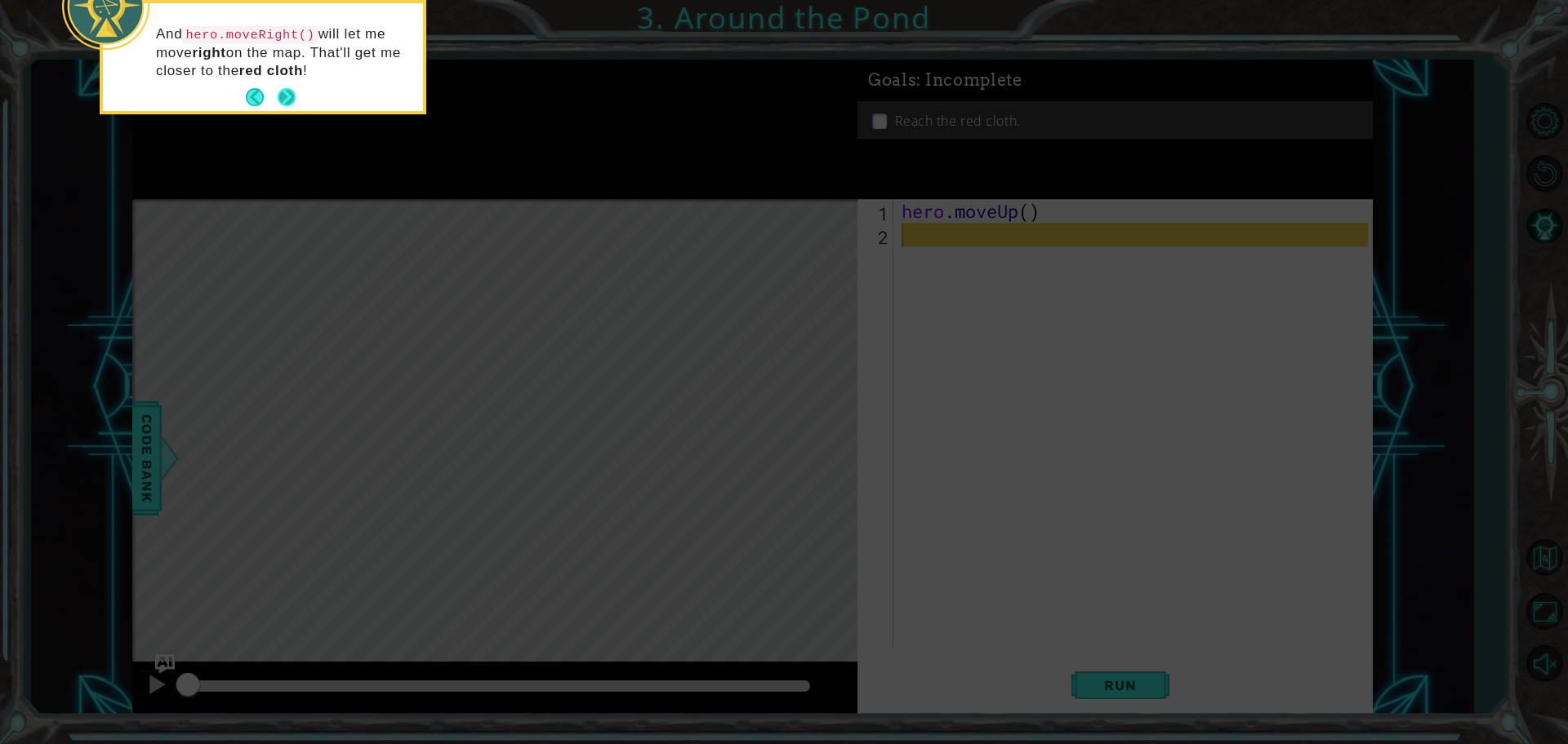
click at [278, 88] on button "Next" at bounding box center [286, 97] width 18 height 18
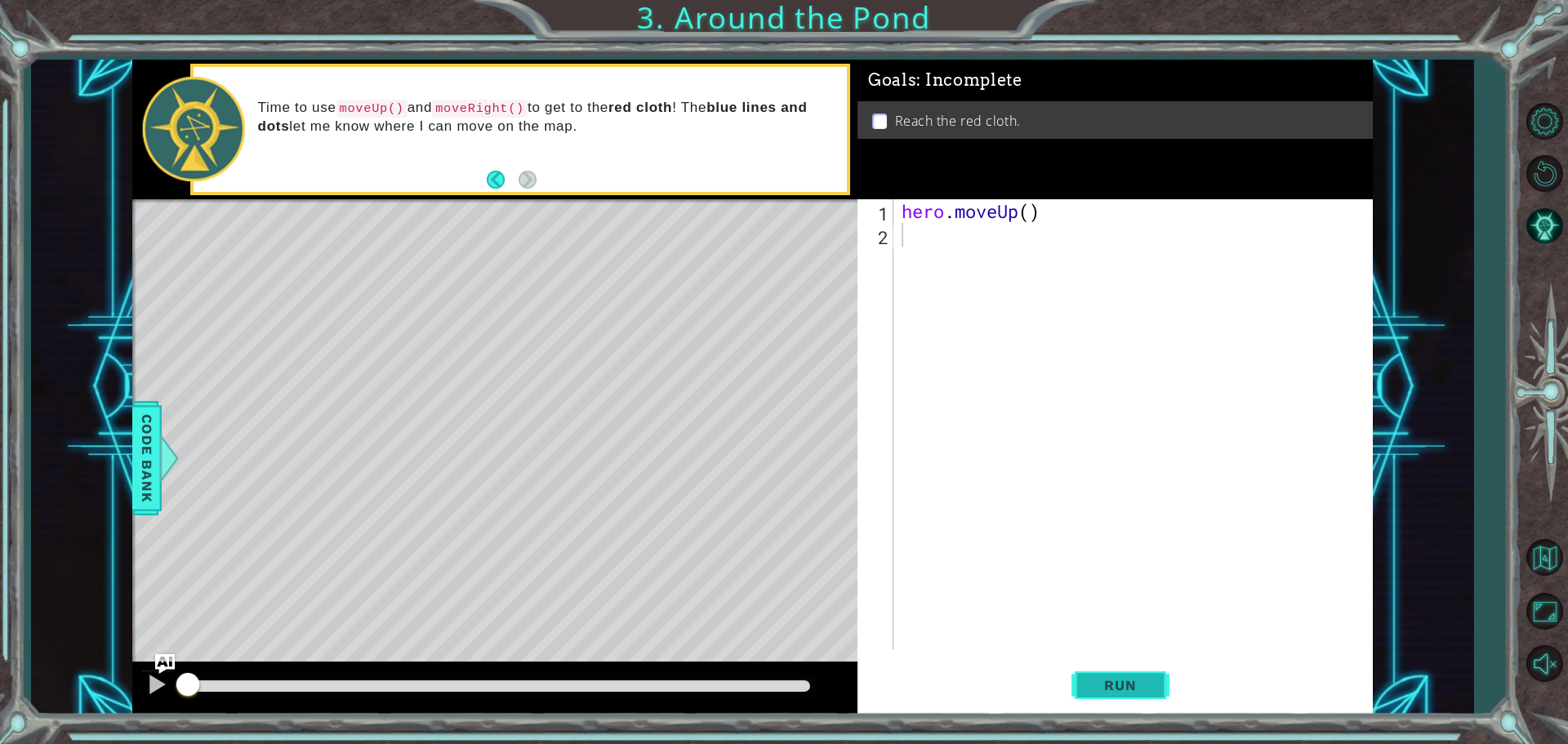
click at [1138, 707] on button "Run" at bounding box center [1120, 684] width 98 height 52
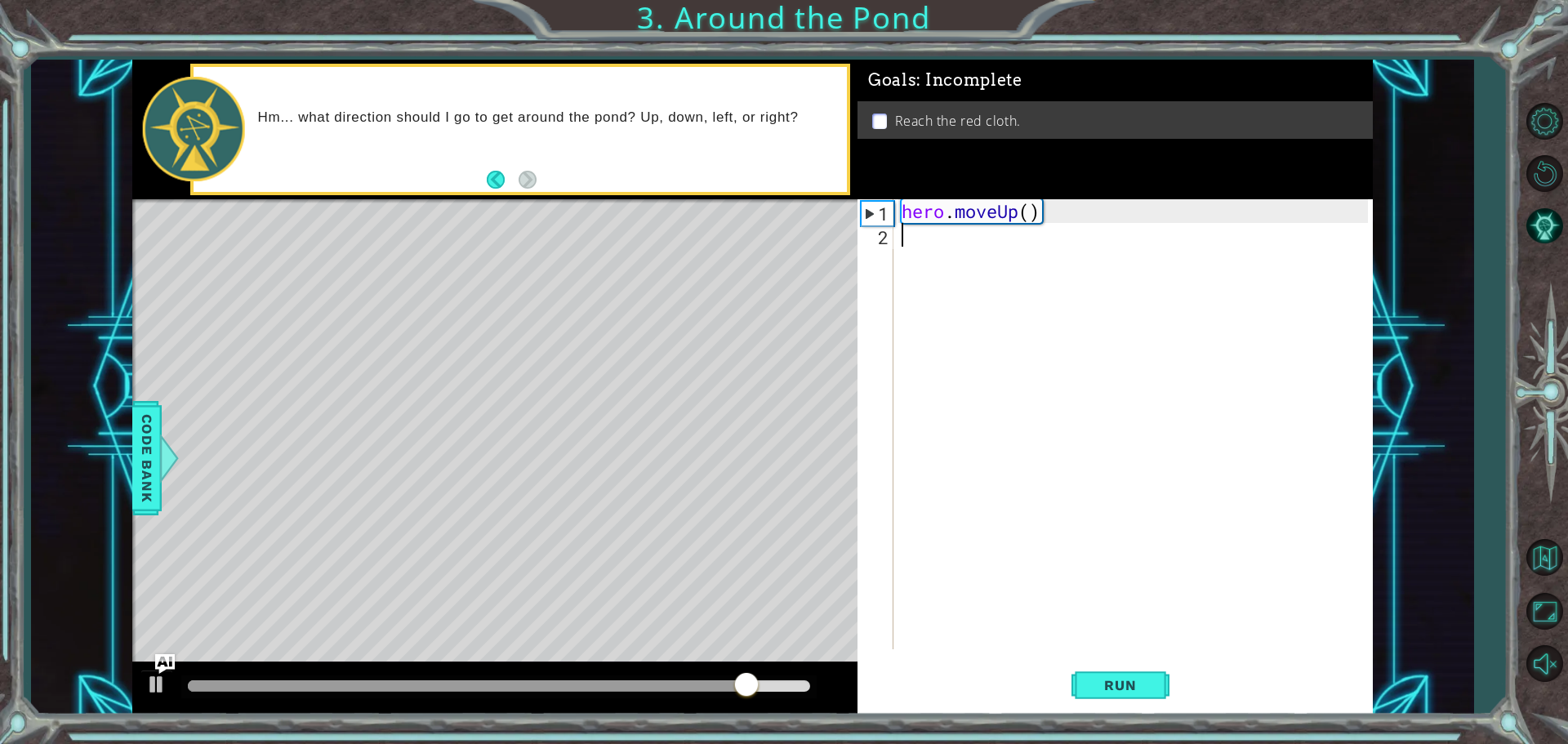
type textarea "h"
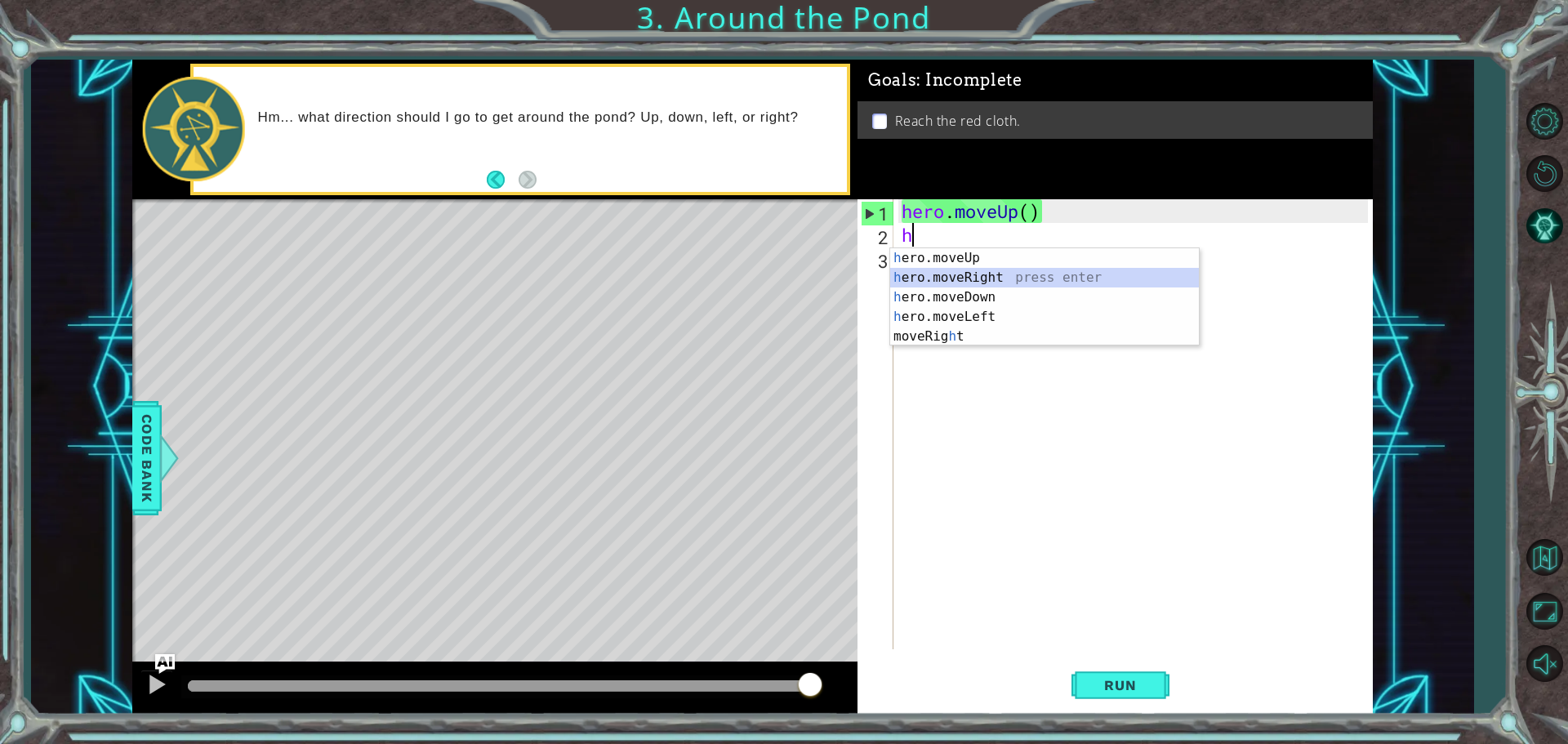
click at [1007, 279] on div "h ero.moveUp press enter h ero.moveRight press enter h ero.moveDown press enter…" at bounding box center [1044, 317] width 309 height 137
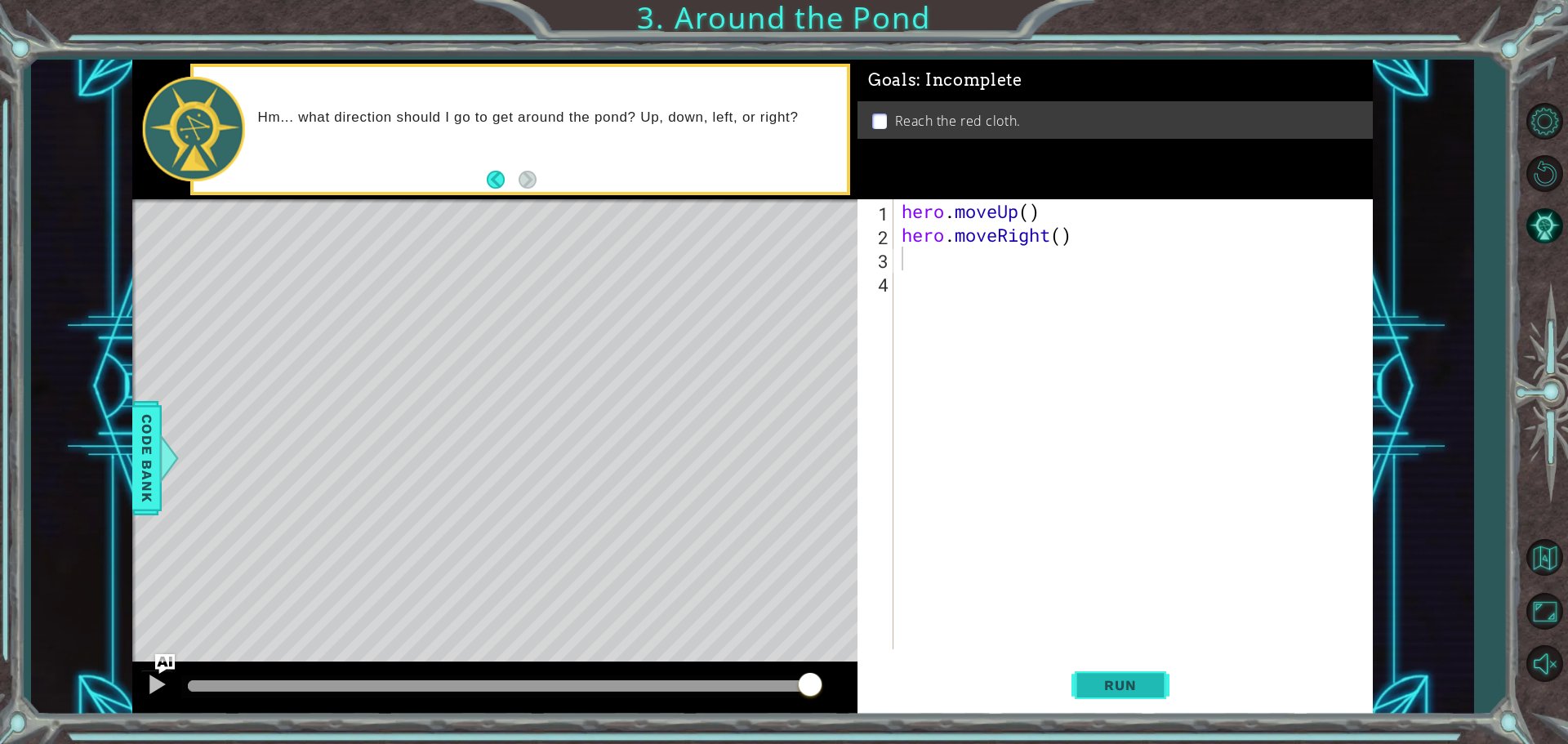
click at [1116, 670] on button "Run" at bounding box center [1120, 684] width 98 height 52
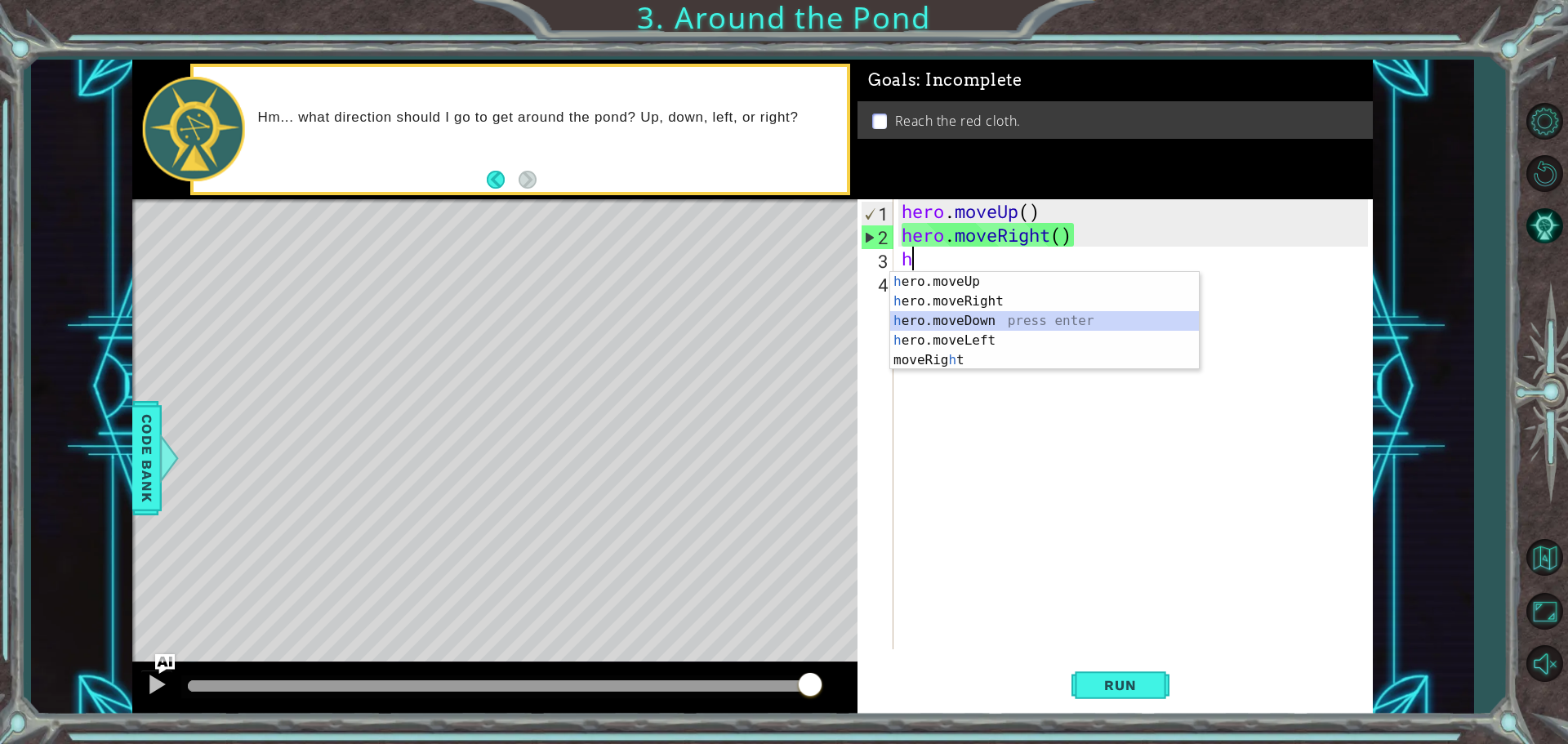
click at [991, 314] on div "h ero.moveUp press enter h ero.moveRight press enter h ero.moveDown press enter…" at bounding box center [1044, 340] width 309 height 137
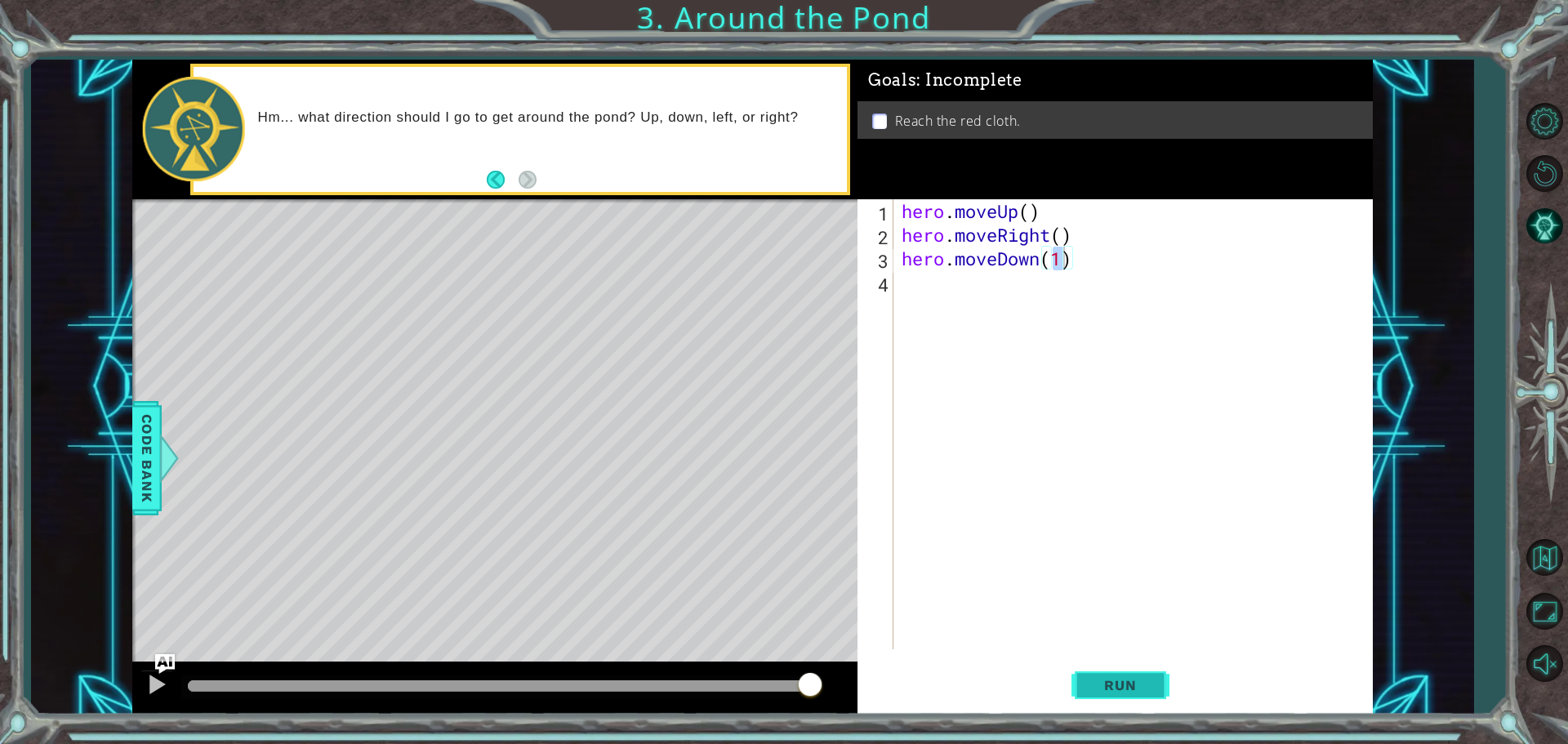
click at [1093, 672] on button "Run" at bounding box center [1120, 684] width 98 height 52
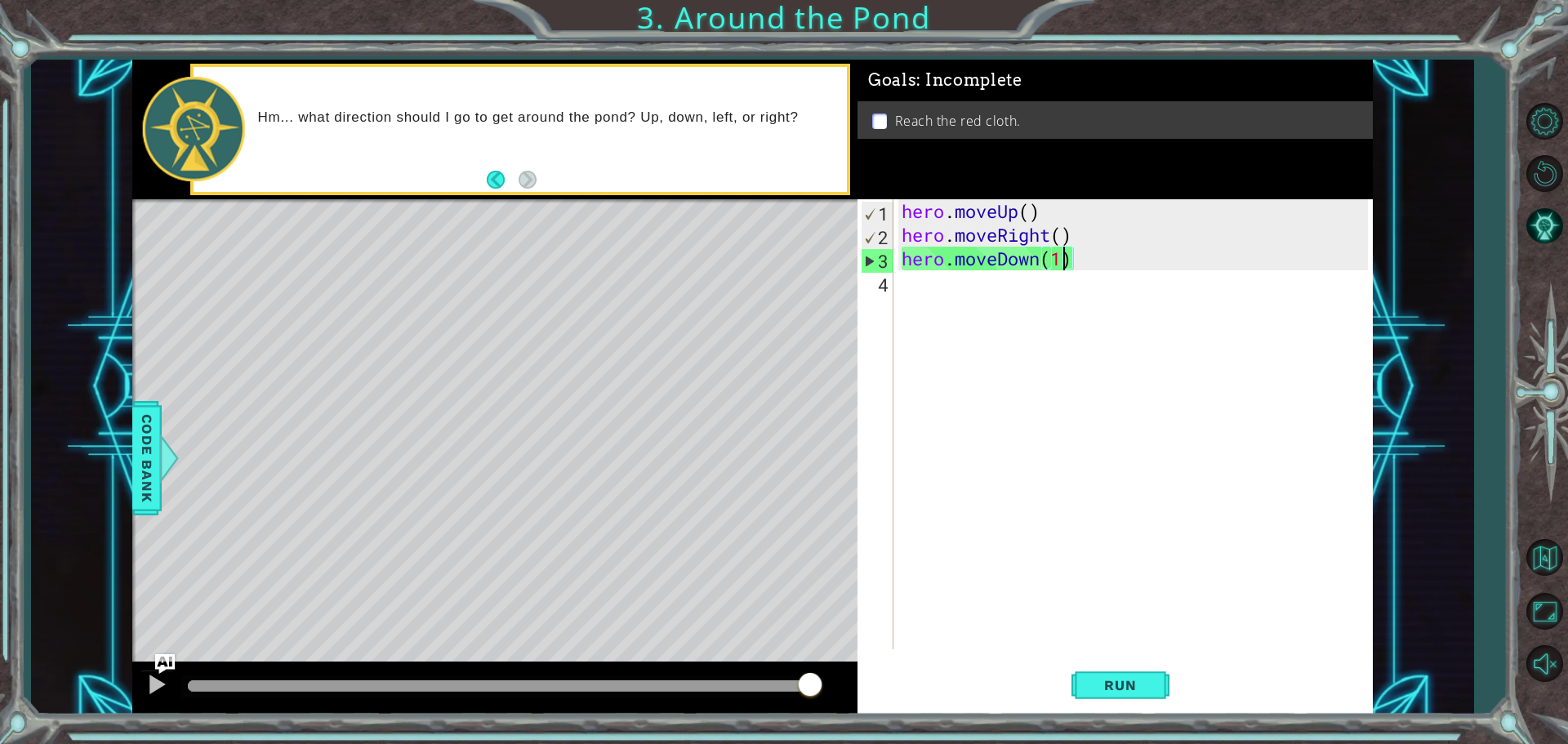
scroll to position [0, 8]
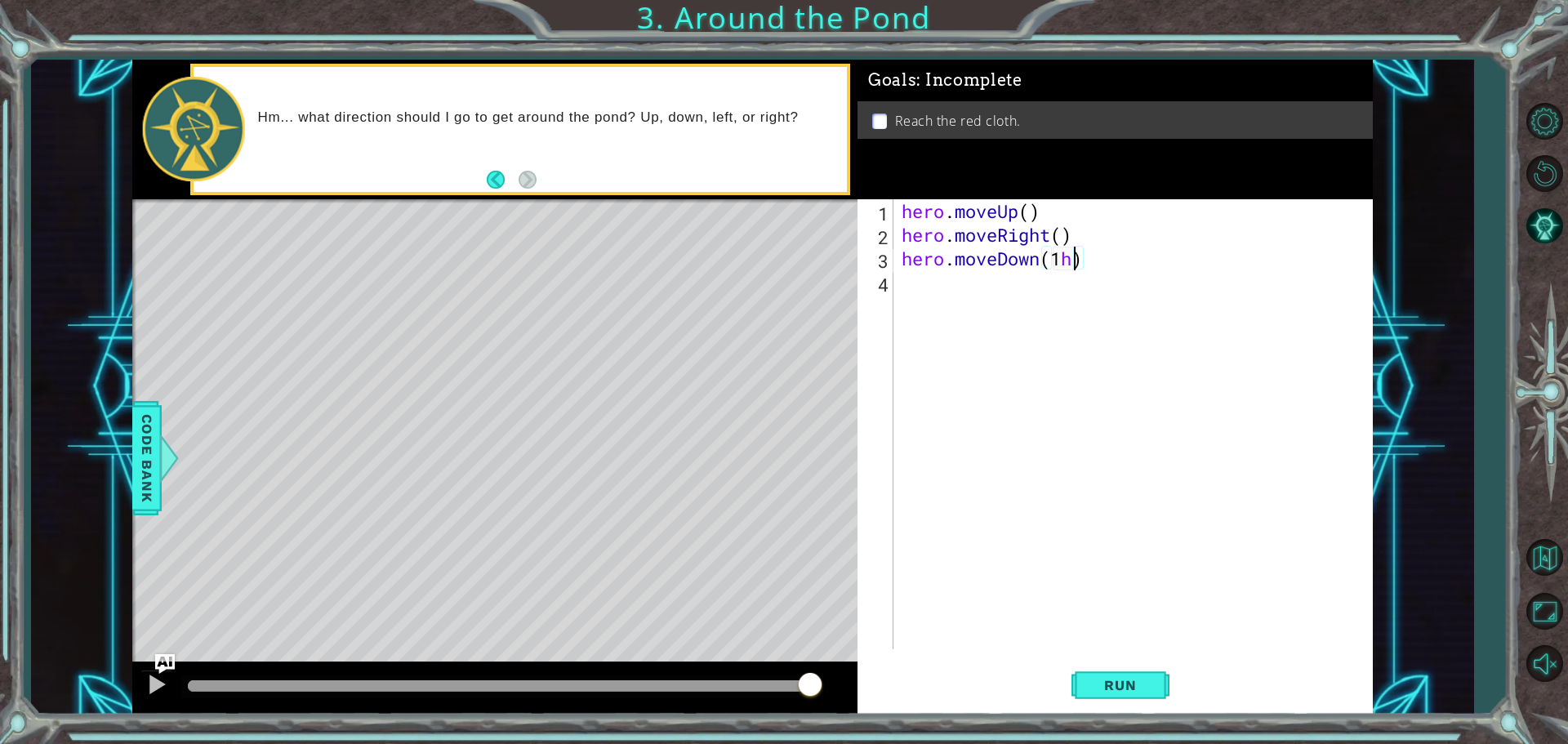
type textarea "hero.moveDown(1hh)"
click at [904, 276] on div "hero . moveUp ( ) hero . moveRight ( ) hero . moveDown ( 1 hh )" at bounding box center [1137, 448] width 478 height 498
click at [959, 211] on div "hero . moveUp ( ) hero . moveRight ( ) hero . moveDown ( 1 hh ) h" at bounding box center [1137, 448] width 478 height 498
click at [923, 289] on div "hero . moveUp ( ) hero . moveRight ( ) hero . moveDown ( 1 hh ) h" at bounding box center [1137, 448] width 478 height 498
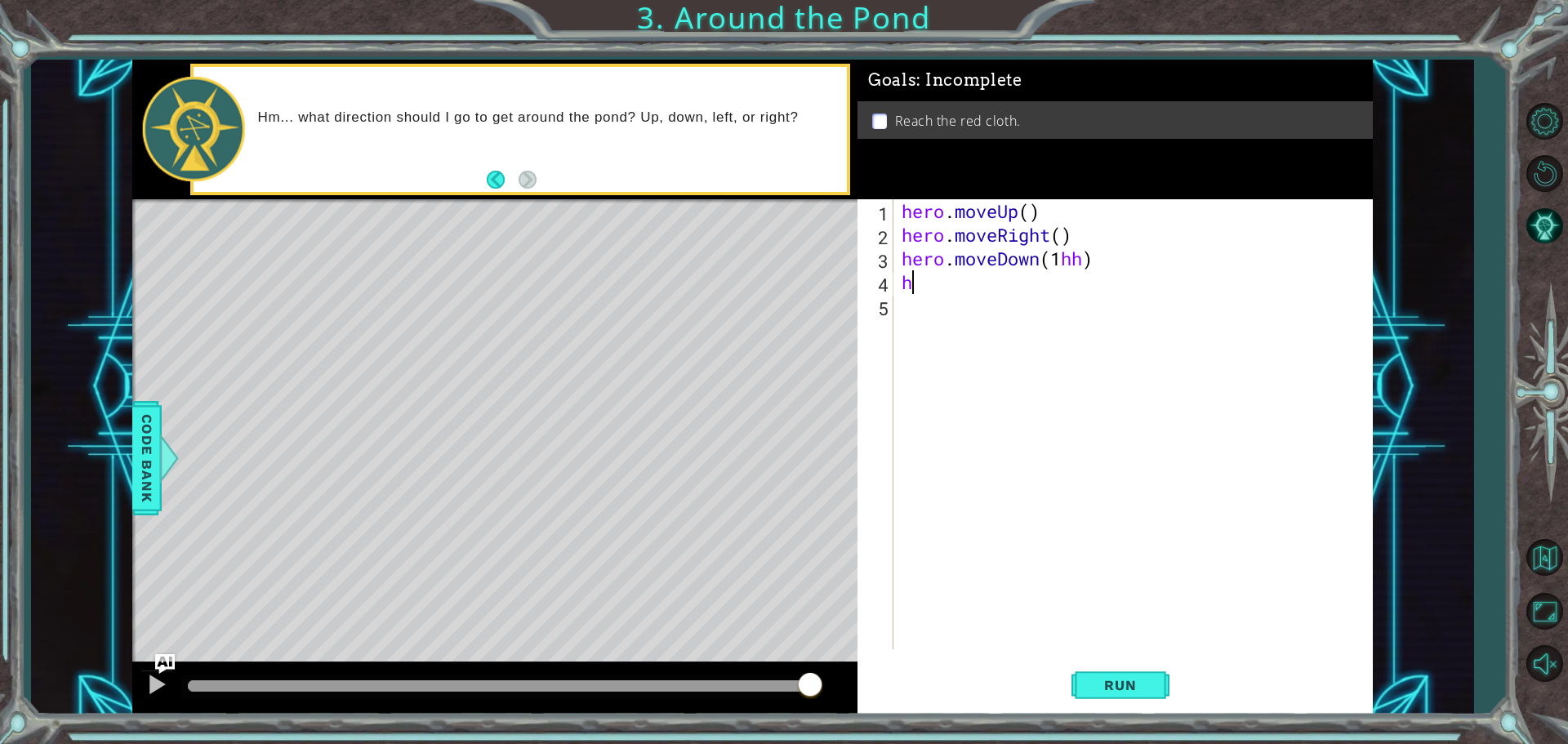
type textarea "he"
click at [1002, 307] on div "he ro.moveUp press enter he ro.moveRight press enter he ro.moveDown press enter…" at bounding box center [1044, 354] width 309 height 117
click at [1111, 689] on span "Run" at bounding box center [1119, 684] width 65 height 17
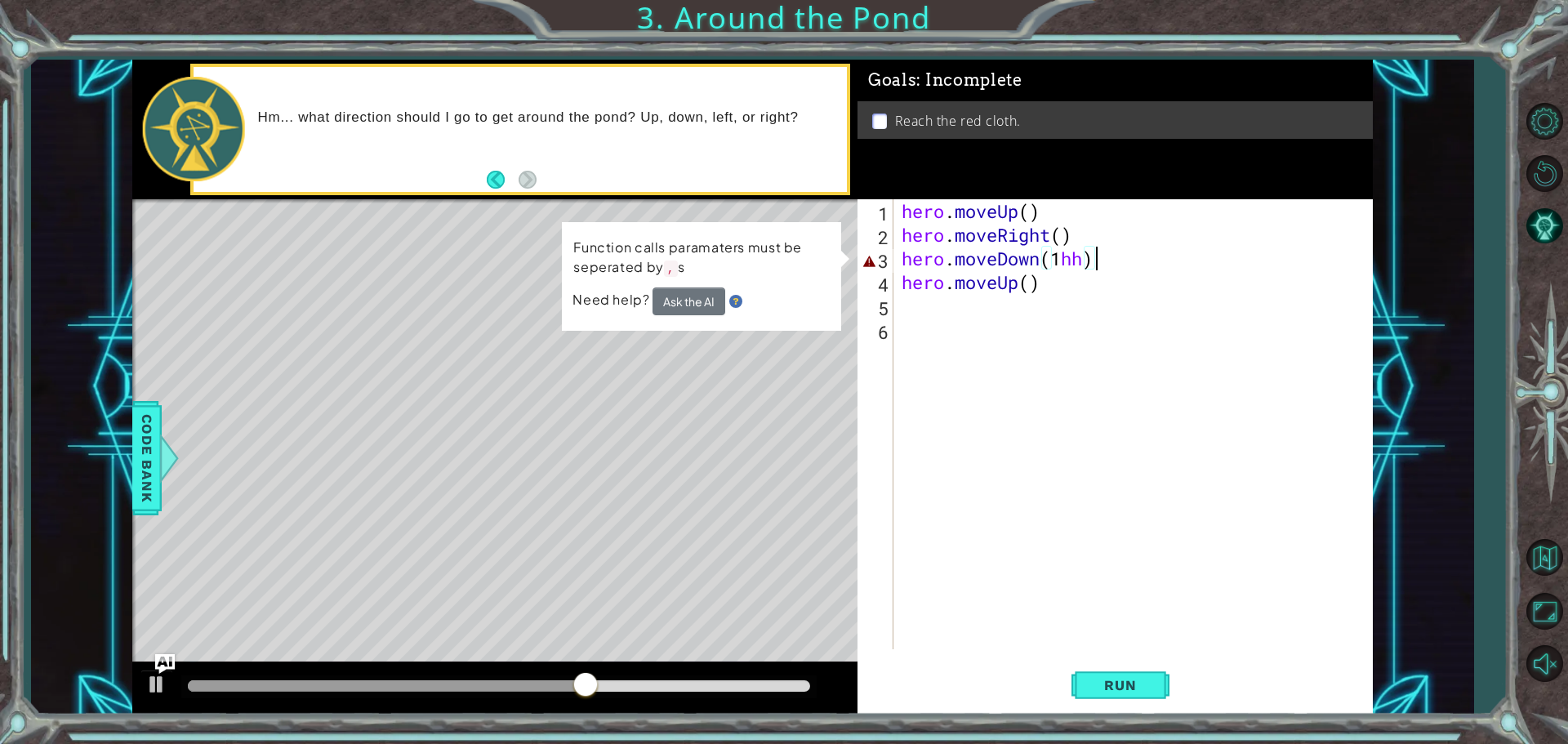
click at [1125, 264] on div "hero . moveUp ( ) hero . moveRight ( ) hero . moveDown ( 1 hh ) hero . moveUp (…" at bounding box center [1137, 448] width 478 height 498
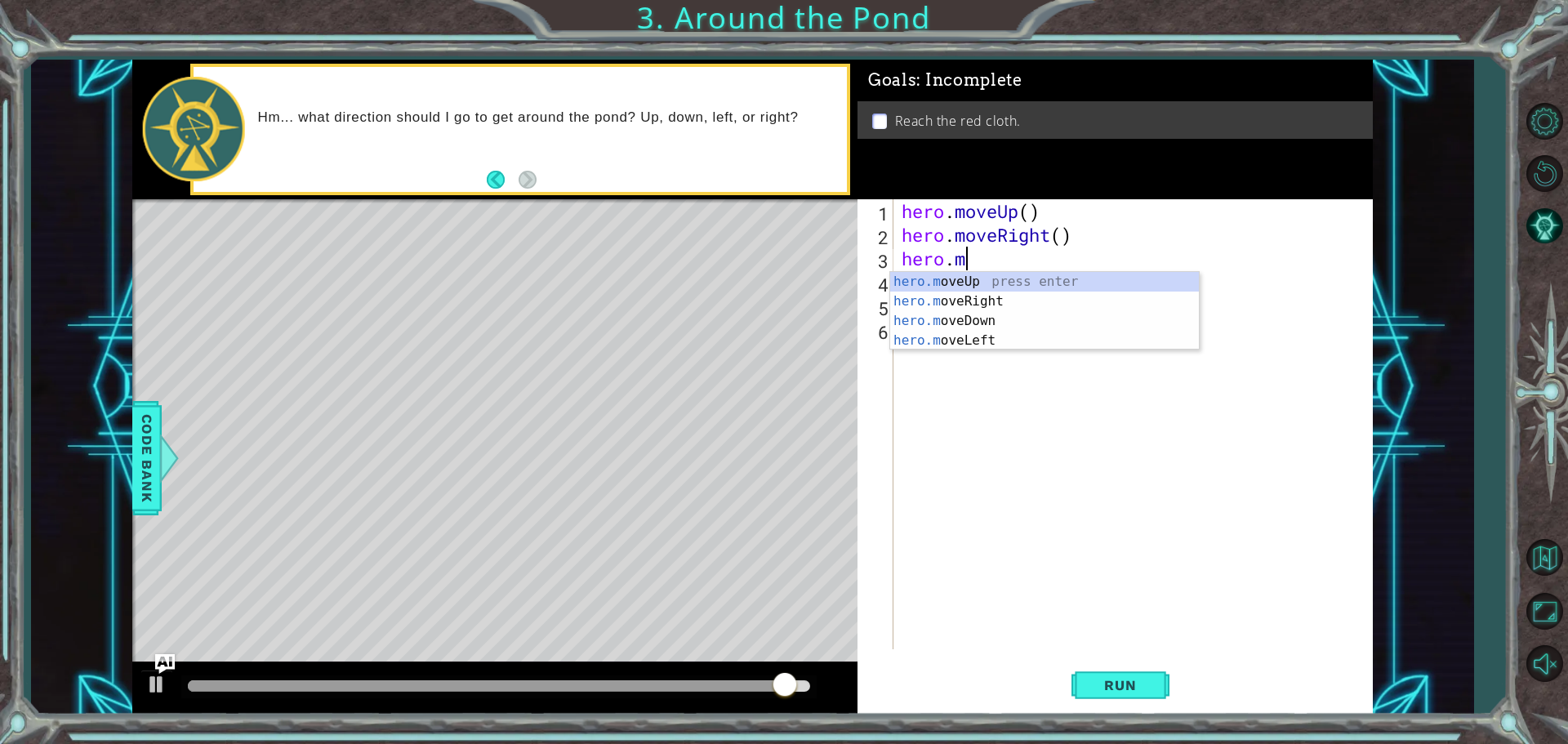
type textarea "h"
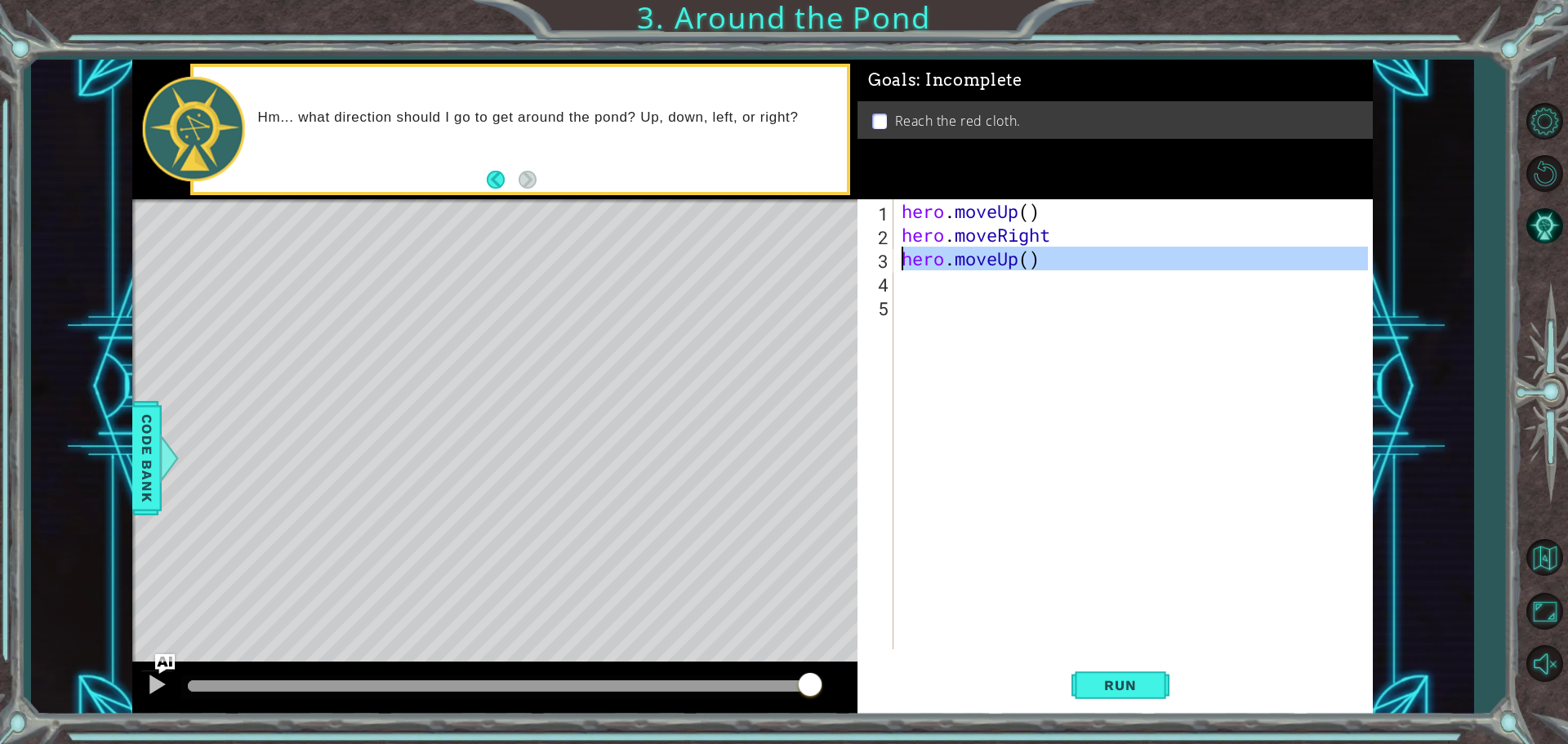
click at [889, 250] on div "3" at bounding box center [876, 261] width 32 height 23
drag, startPoint x: 1156, startPoint y: 679, endPoint x: 1149, endPoint y: 656, distance: 24.0
click at [1156, 671] on button "Run" at bounding box center [1120, 684] width 98 height 52
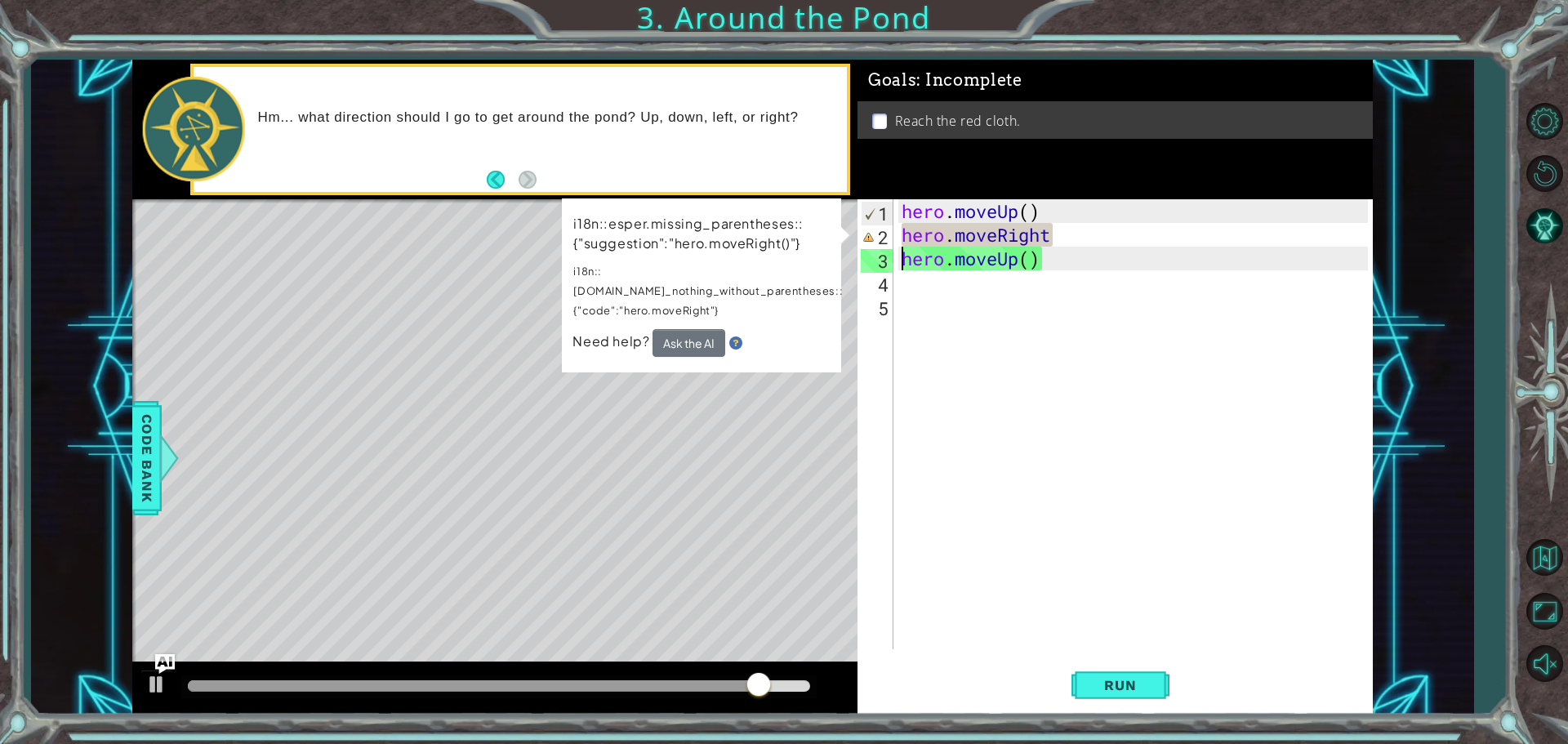
click at [1134, 236] on div "hero . moveUp ( ) hero . moveRight hero . moveUp ( )" at bounding box center [1137, 448] width 478 height 498
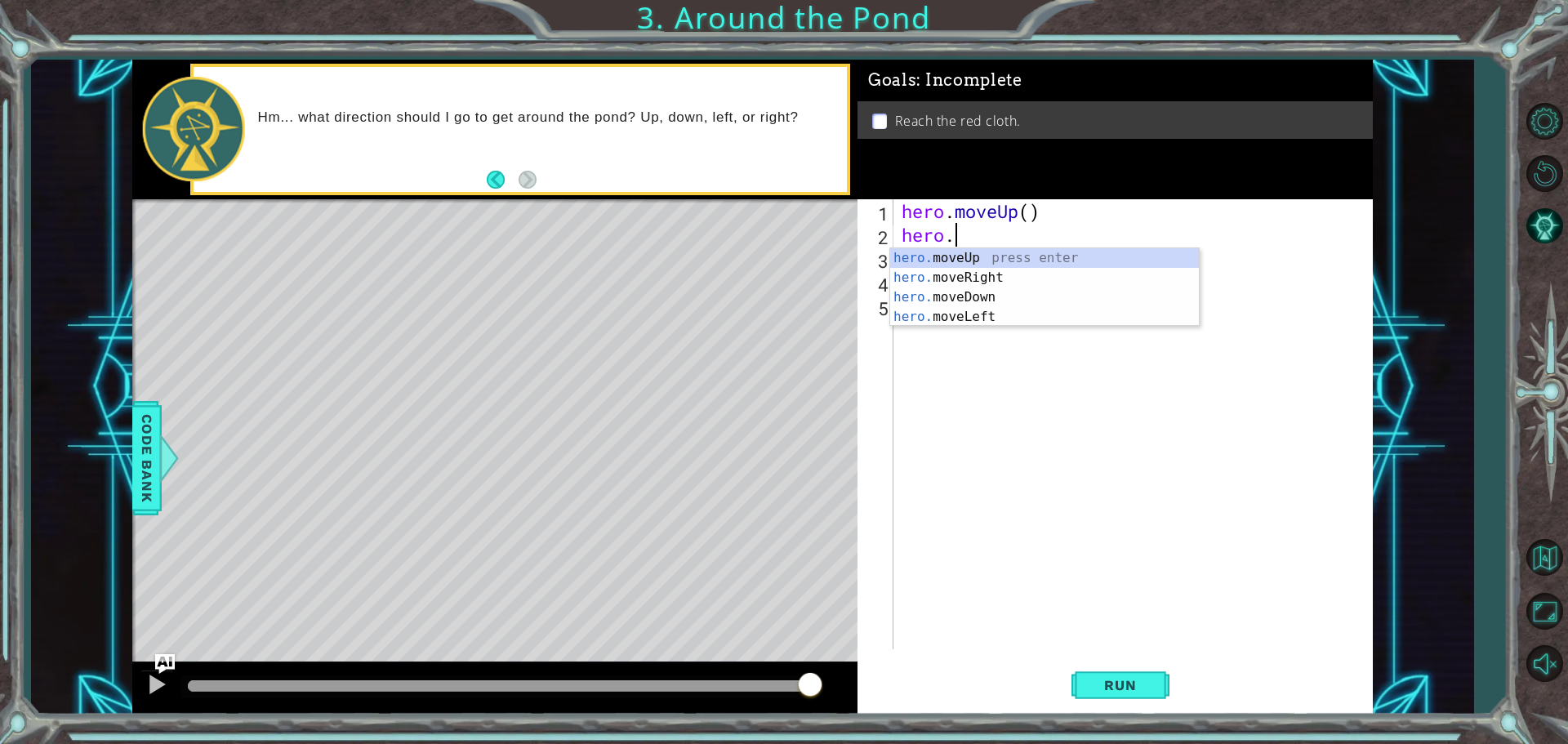
type textarea "hero"
click at [986, 267] on div "hero .moveUp press enter hero .moveRight press enter hero .moveDown press enter…" at bounding box center [1044, 307] width 309 height 117
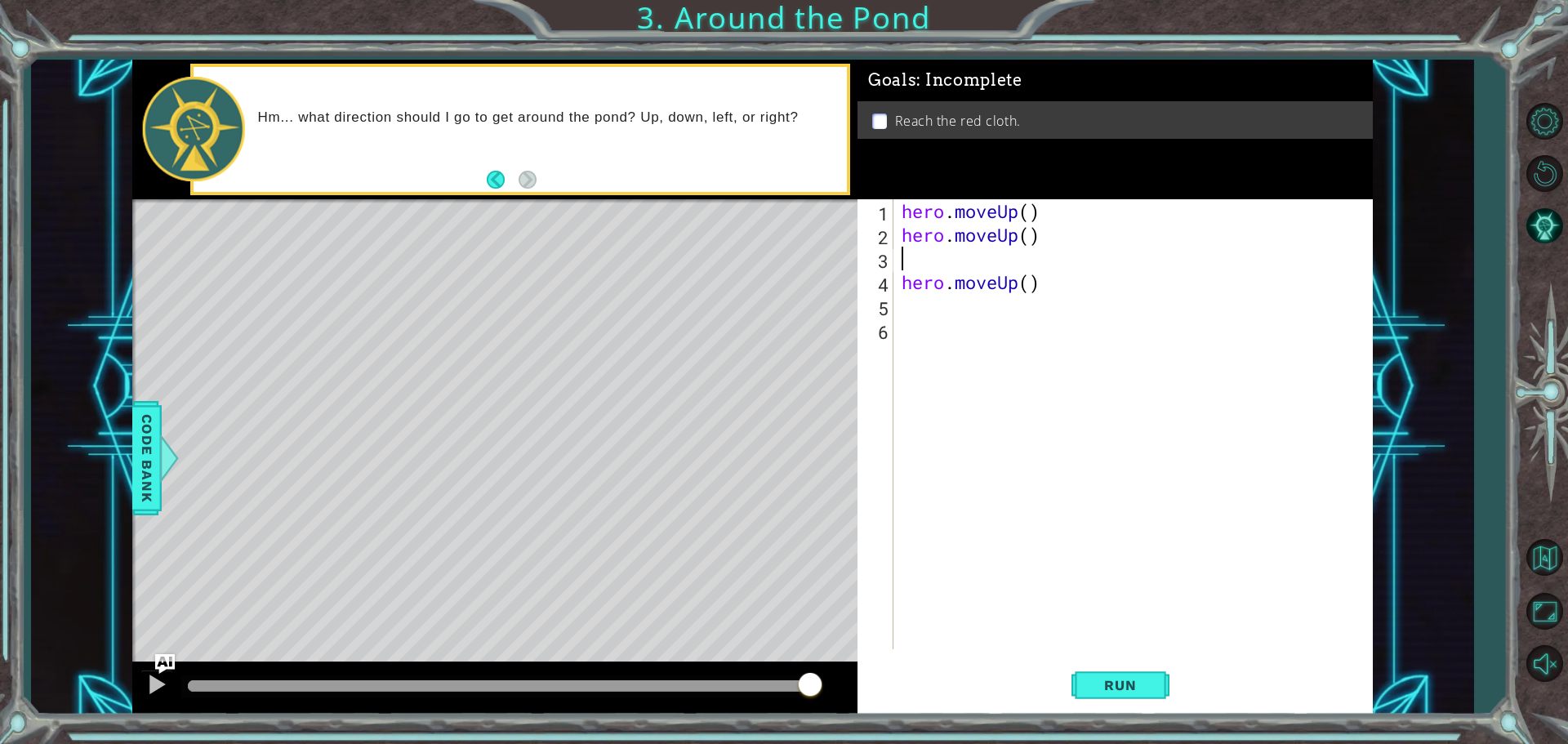
type textarea "hero.moveUp()"
click at [1112, 663] on button "Run" at bounding box center [1120, 684] width 98 height 52
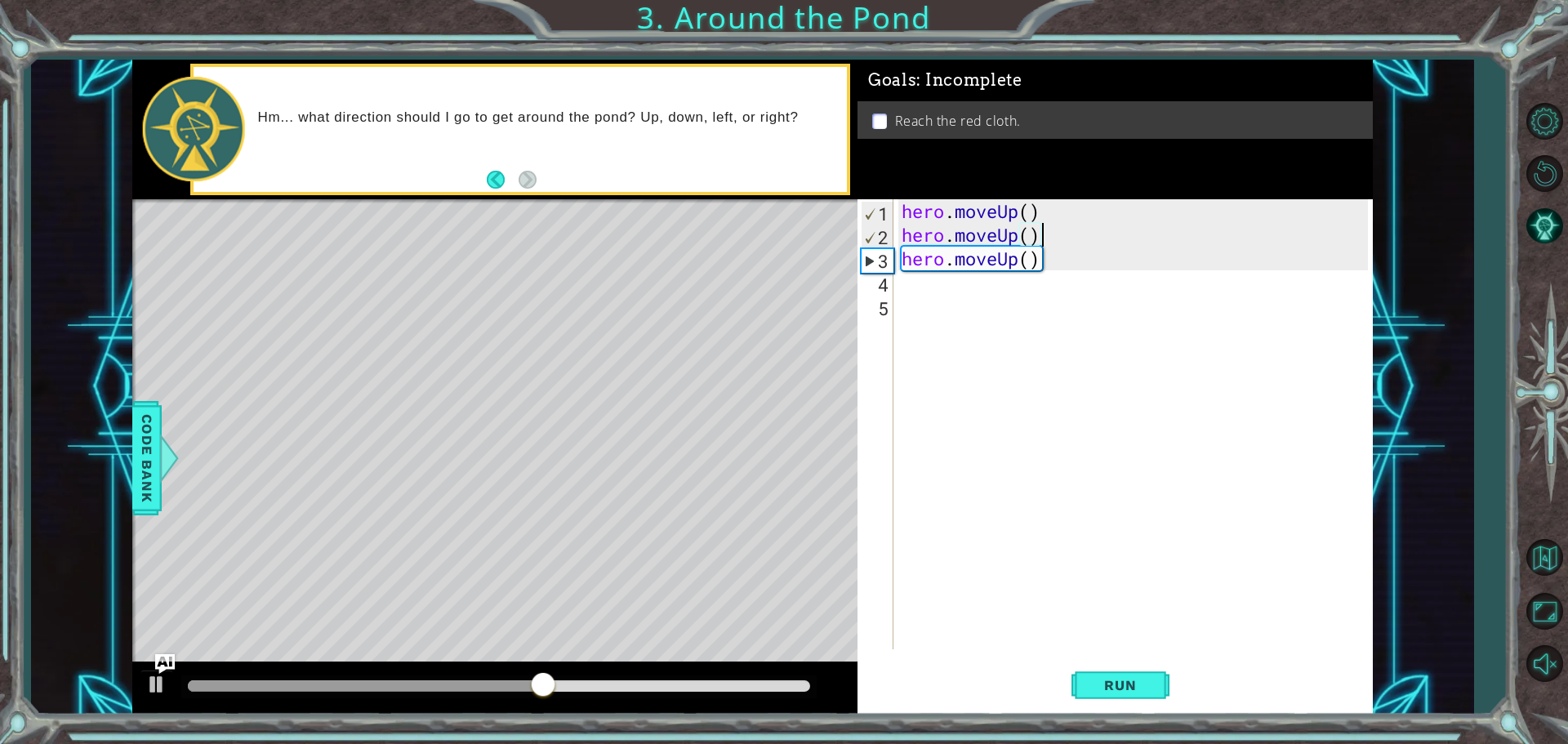
drag, startPoint x: 1039, startPoint y: 242, endPoint x: 1300, endPoint y: 369, distance: 290.3
click at [1176, 306] on div "hero . moveUp ( ) hero . moveUp ( ) hero . moveUp ( )" at bounding box center [1137, 448] width 478 height 498
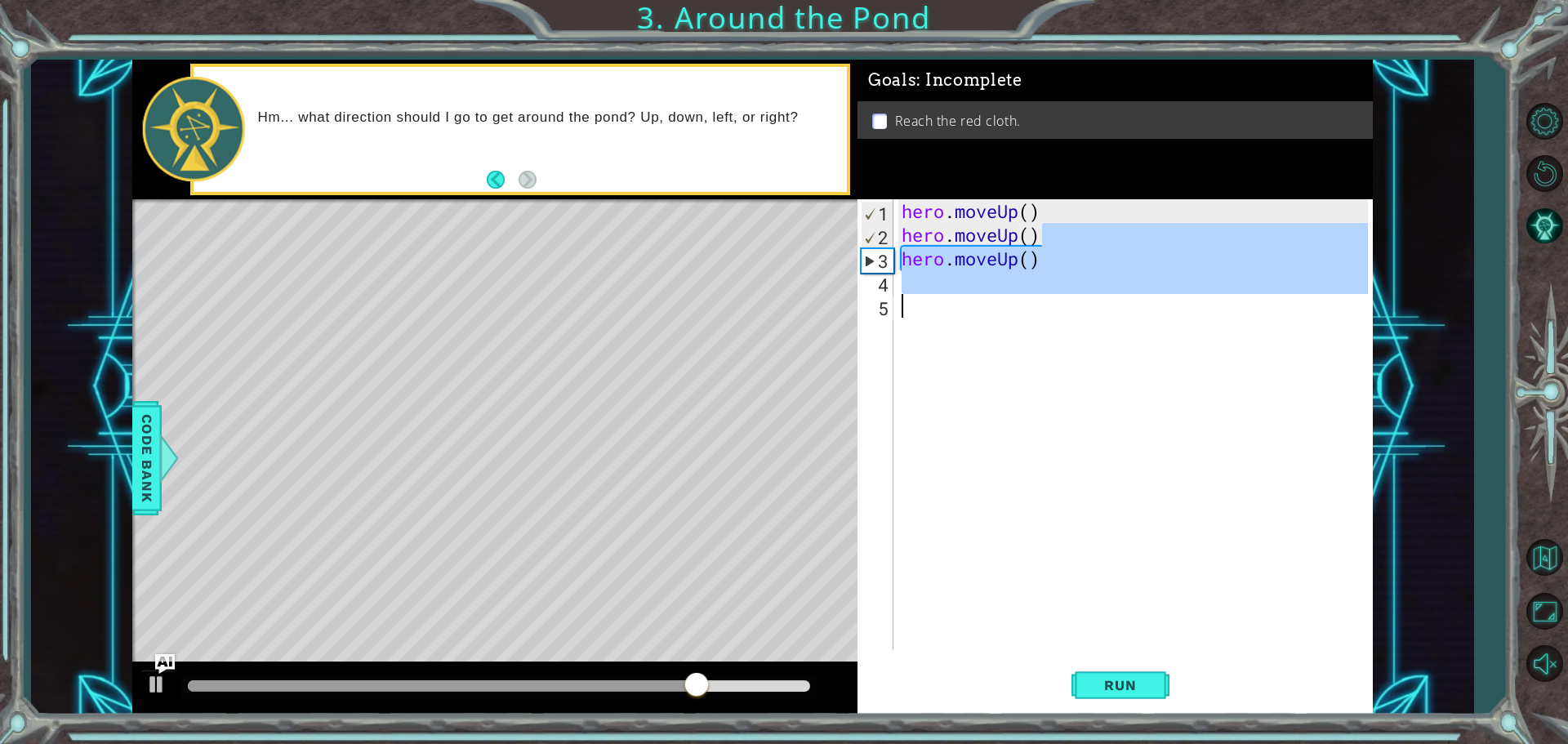
click at [1066, 237] on div "hero . moveUp ( ) hero . moveUp ( ) hero . moveUp ( )" at bounding box center [1133, 424] width 469 height 450
type textarea "hero.moveUp()"
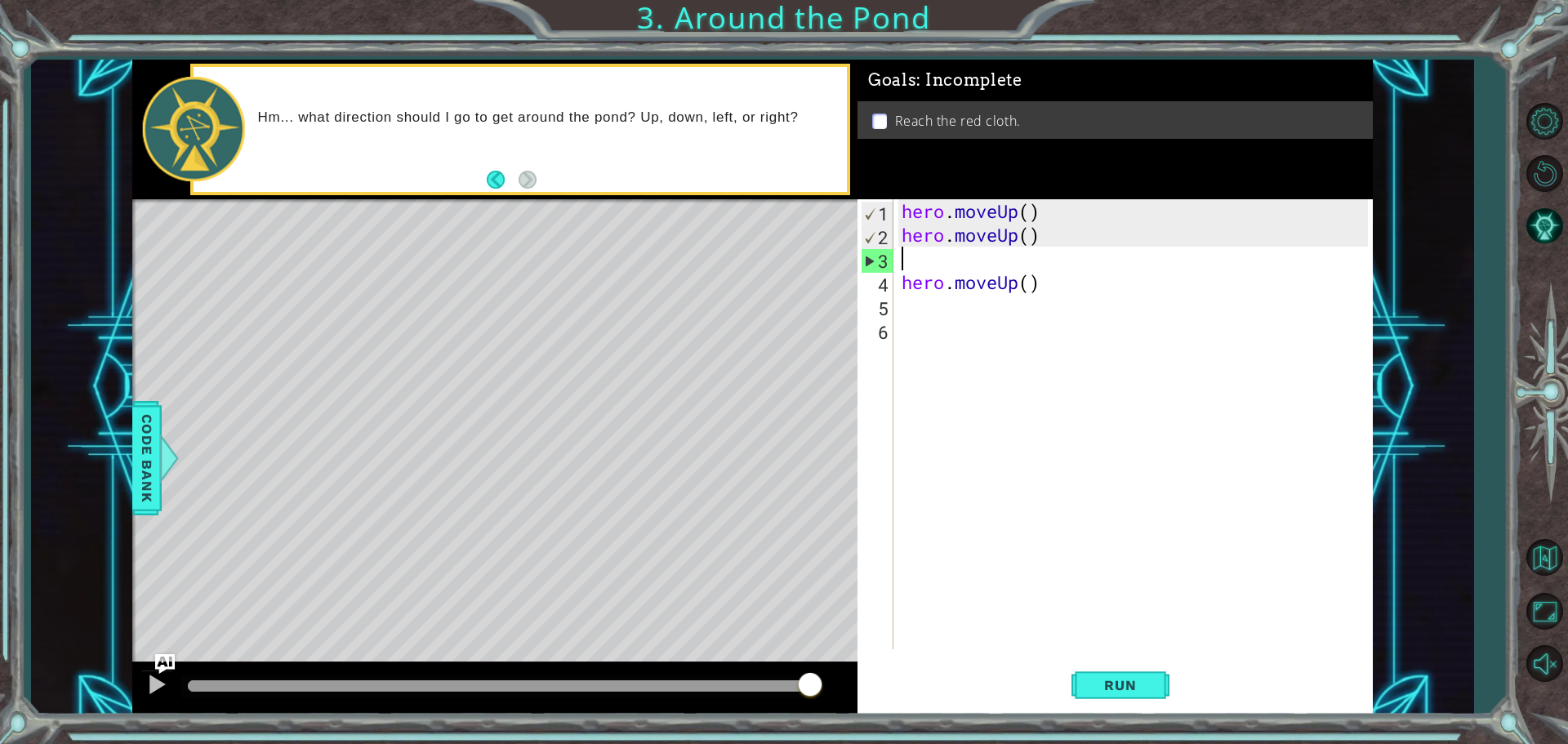
click at [1049, 275] on div "hero . moveUp ( ) hero . moveUp ( ) hero . moveUp ( )" at bounding box center [1137, 448] width 478 height 498
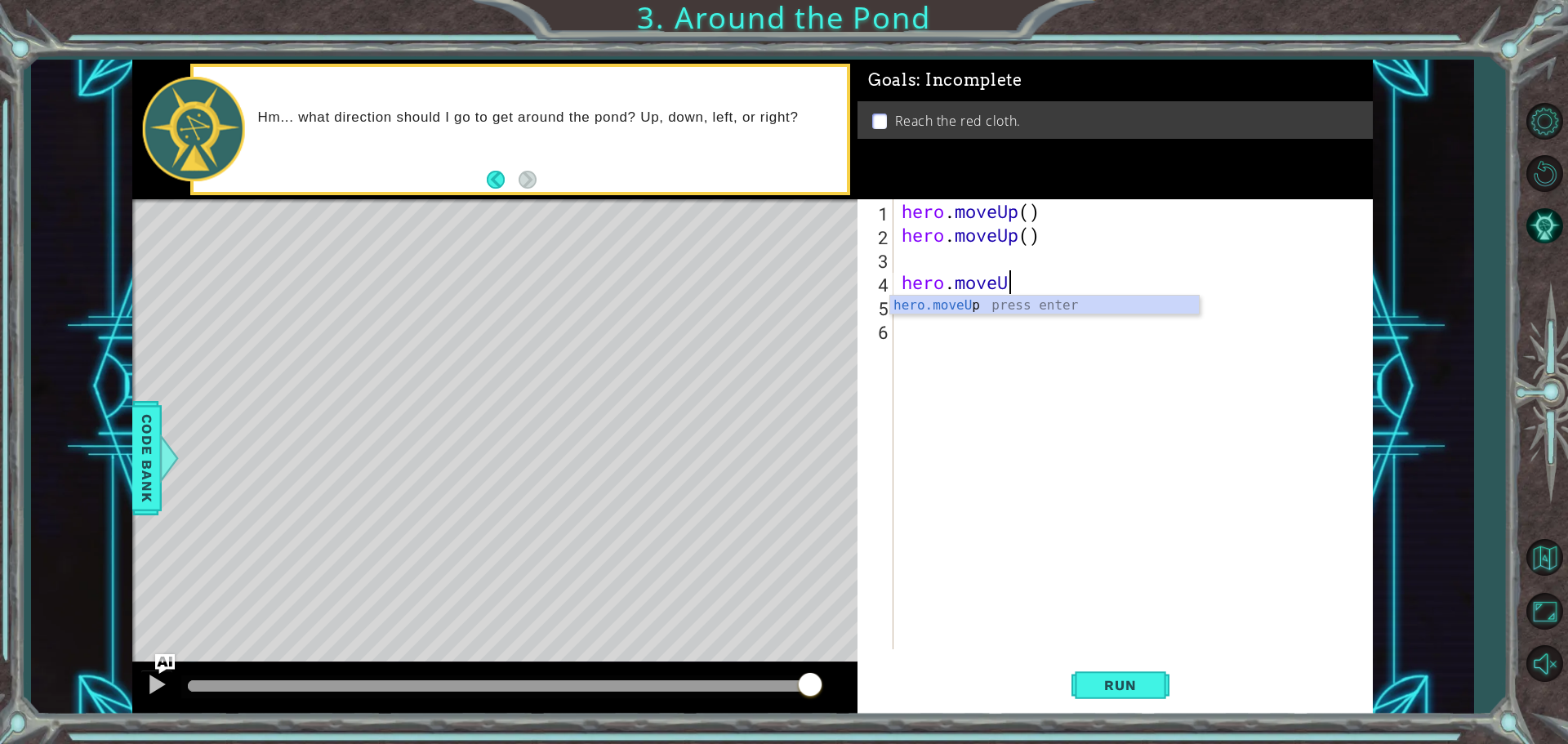
type textarea "hero.move"
click at [1122, 300] on div "hero.move Up press enter hero.move Right press enter hero.move Down press enter…" at bounding box center [1044, 354] width 309 height 117
type textarea "hero.moveUp()"
type textarea "h"
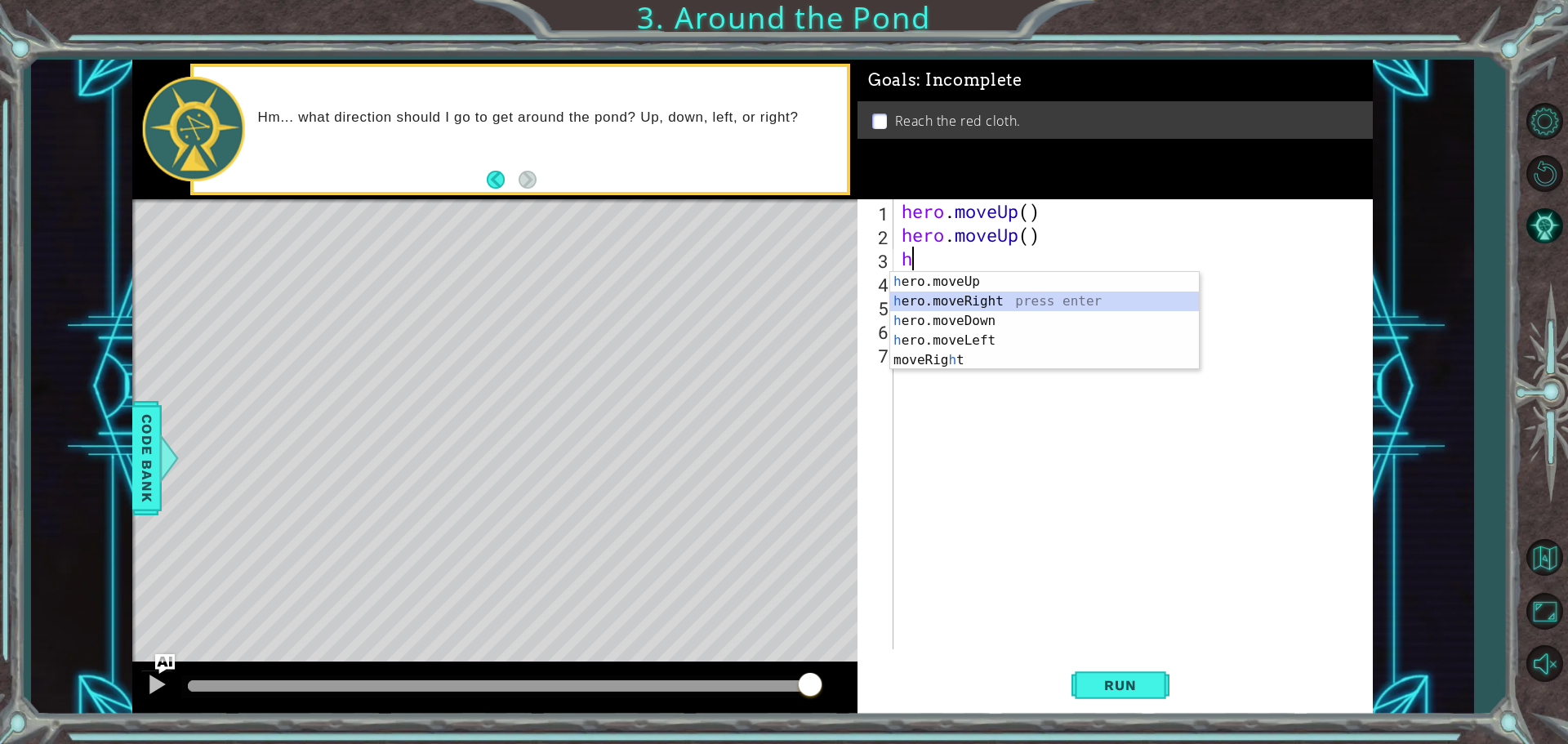
click at [1002, 292] on div "h ero.moveUp press enter h ero.moveRight press enter h ero.moveDown press enter…" at bounding box center [1044, 340] width 309 height 137
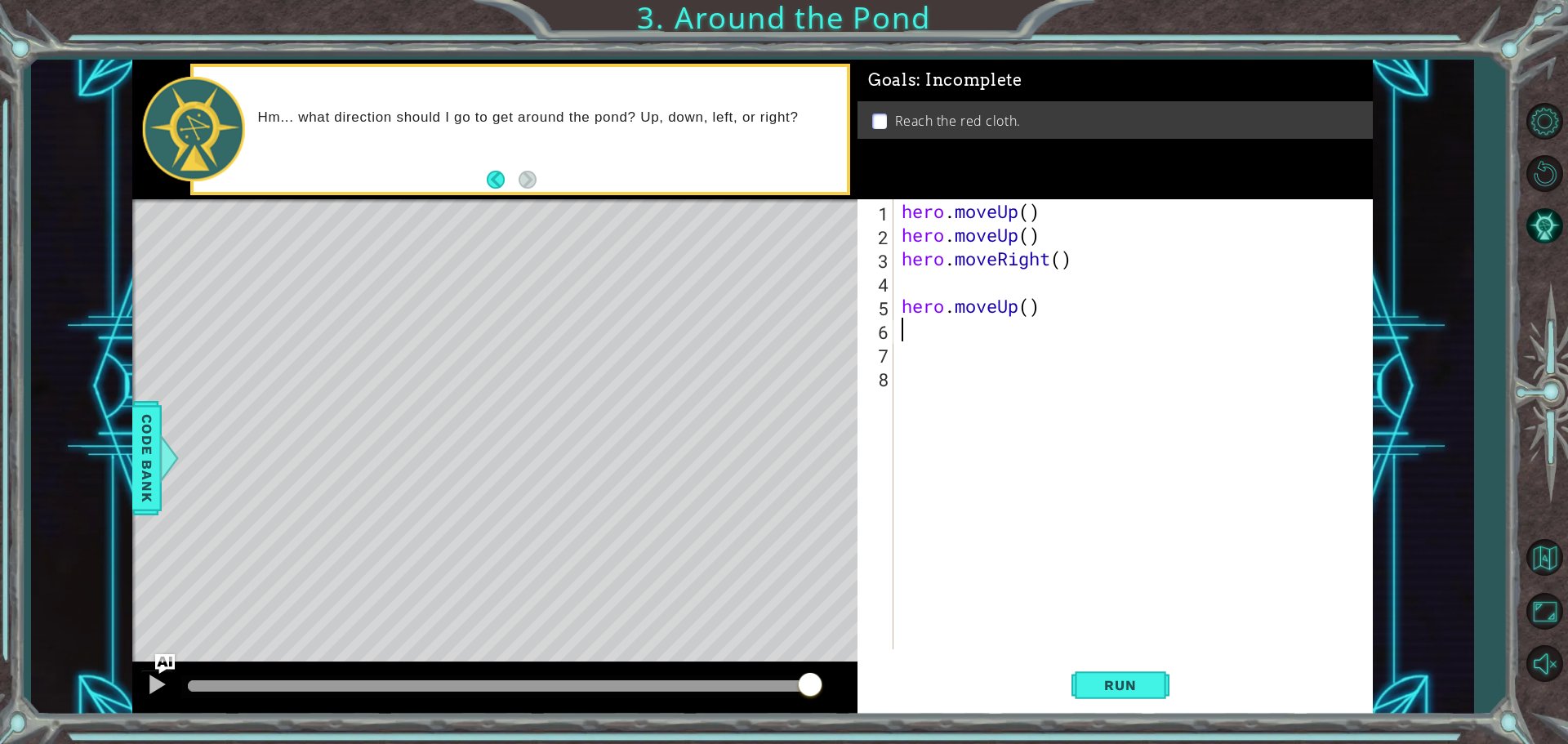
click at [1044, 320] on div "hero . moveUp ( ) hero . moveUp ( ) hero . moveRight ( ) hero . moveUp ( )" at bounding box center [1137, 448] width 478 height 498
click at [890, 308] on div "5" at bounding box center [876, 308] width 32 height 23
type textarea "hero.moveUp()"
click at [895, 304] on div "hero.moveUp() 1 2 3 4 5 6 7 8 hero . moveUp ( ) hero . moveUp ( ) hero . moveRi…" at bounding box center [1112, 424] width 510 height 450
click at [909, 281] on div "hero . moveUp ( ) hero . moveUp ( ) hero . moveRight ( ) hero . moveUp ( )" at bounding box center [1137, 448] width 478 height 498
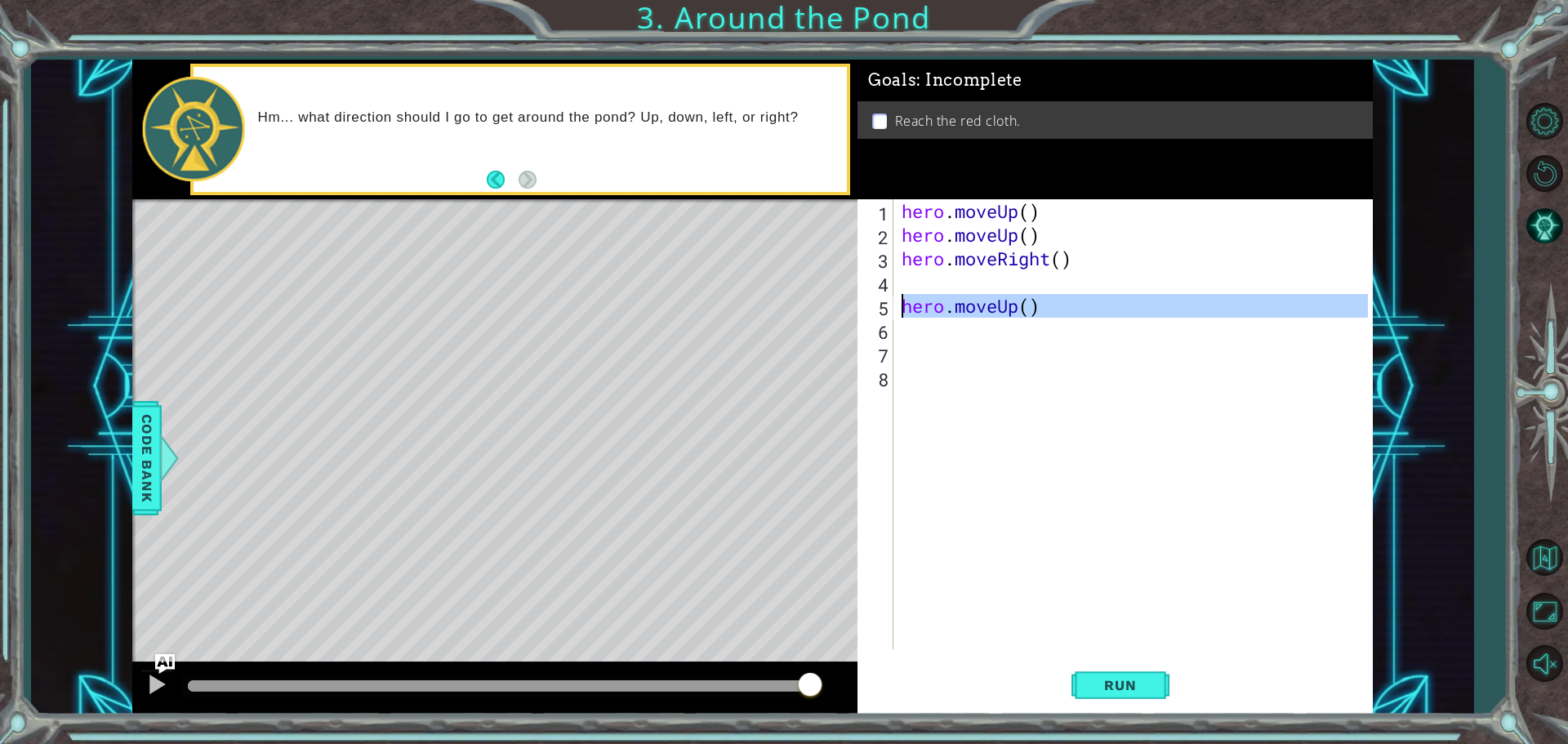
click at [882, 301] on div "5" at bounding box center [876, 308] width 32 height 23
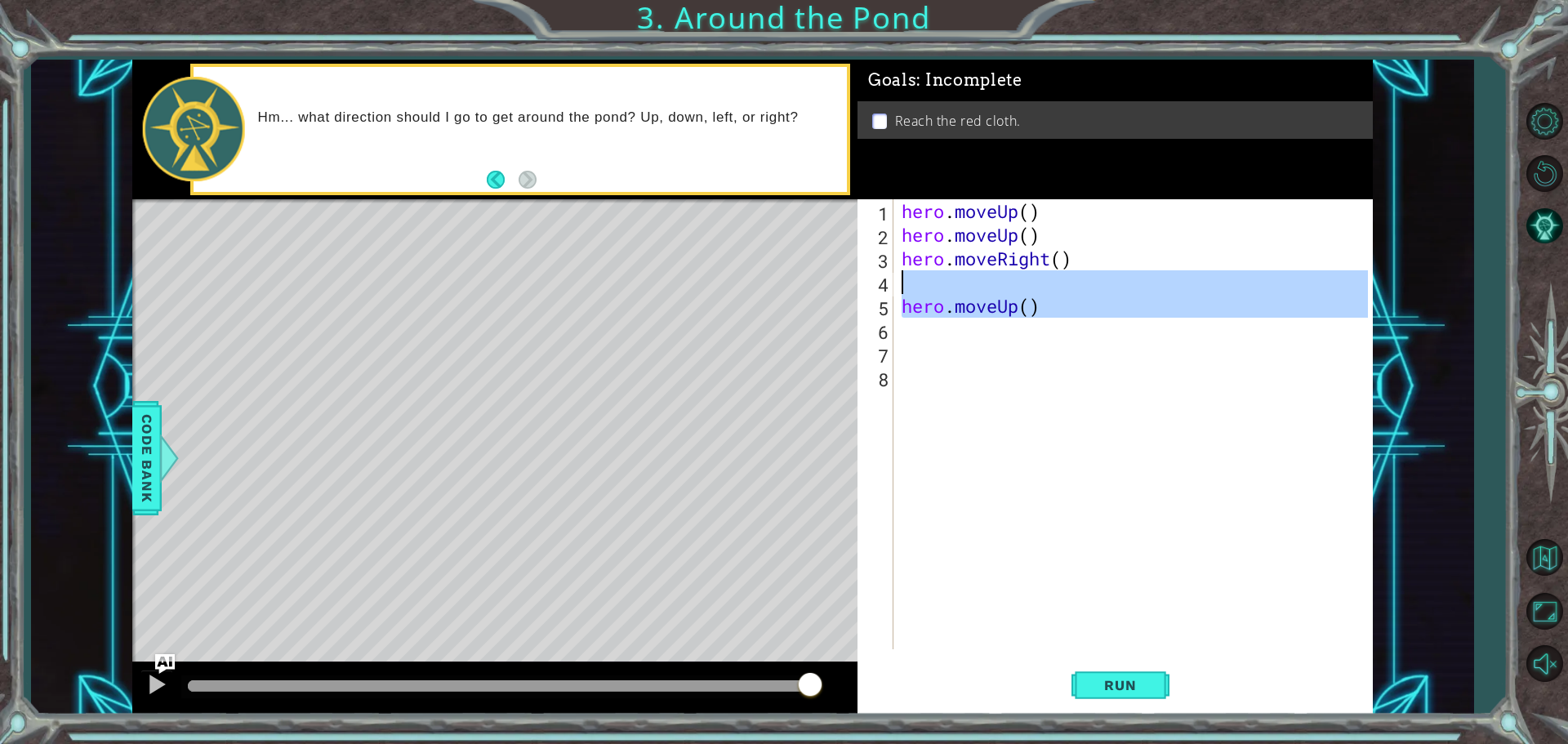
drag, startPoint x: 882, startPoint y: 301, endPoint x: 895, endPoint y: 291, distance: 16.4
click at [895, 291] on div "hero.moveUp() 1 2 3 4 5 6 7 8 hero . moveUp ( ) hero . moveUp ( ) hero . moveRi…" at bounding box center [1112, 424] width 510 height 450
drag, startPoint x: 892, startPoint y: 300, endPoint x: 890, endPoint y: 323, distance: 23.1
type textarea "hero.moveUp()"
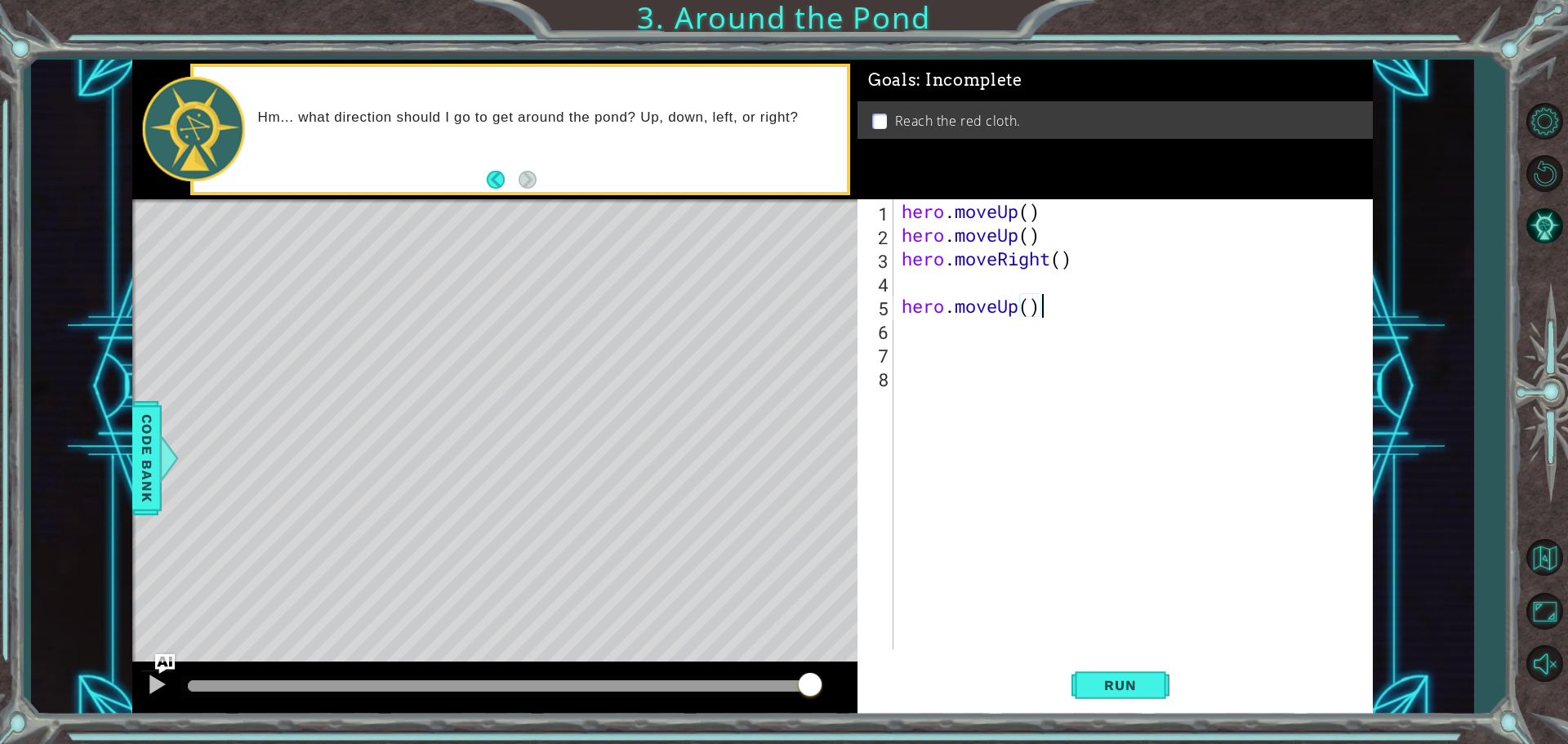
click at [1051, 307] on div "hero . moveUp ( ) hero . moveUp ( ) hero . moveRight ( ) hero . moveUp ( )" at bounding box center [1137, 448] width 478 height 498
type textarea "hero.moveUp()"
drag, startPoint x: 1076, startPoint y: 684, endPoint x: 1089, endPoint y: 674, distance: 16.4
click at [1089, 674] on button "Run" at bounding box center [1120, 684] width 98 height 52
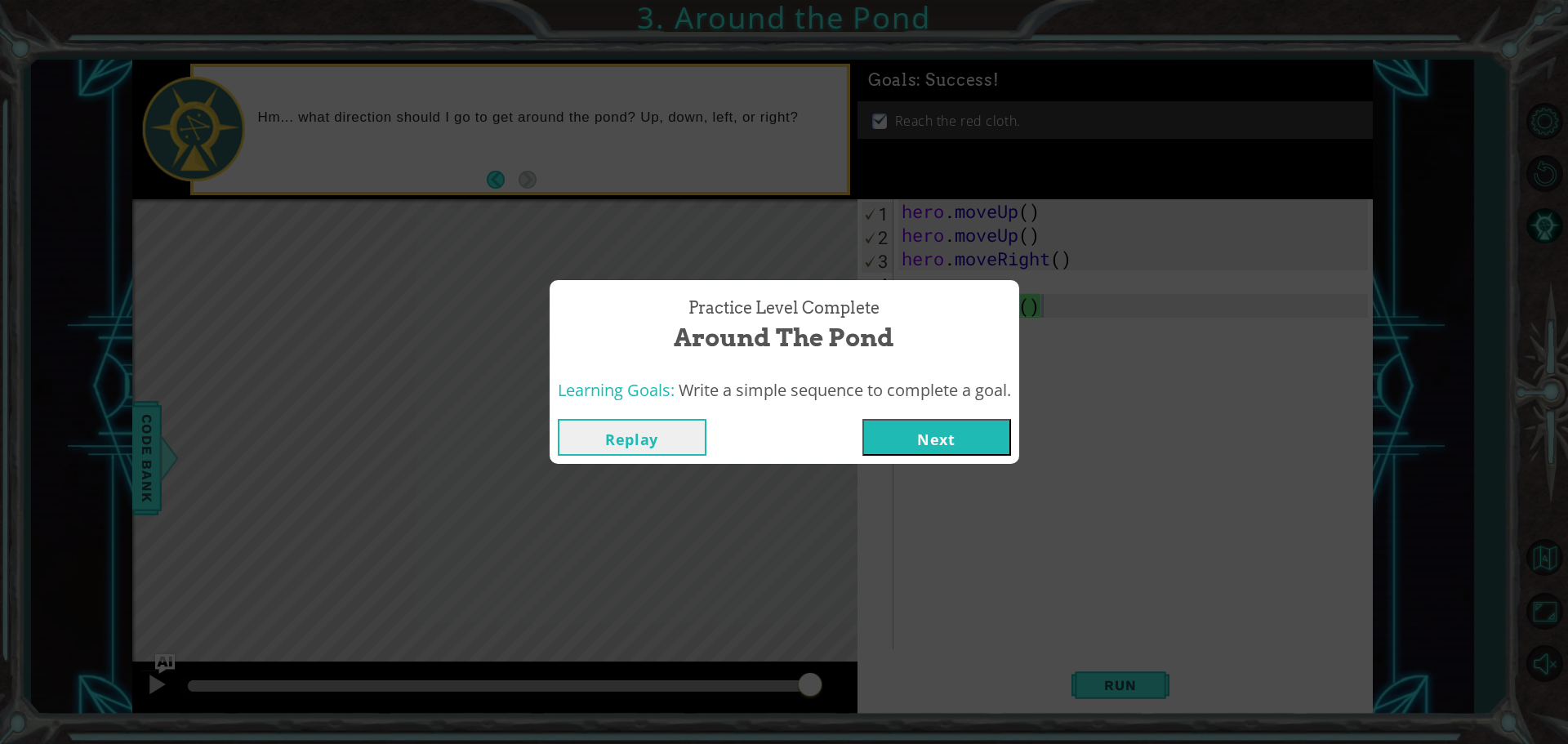
click at [916, 431] on button "Next" at bounding box center [936, 437] width 149 height 37
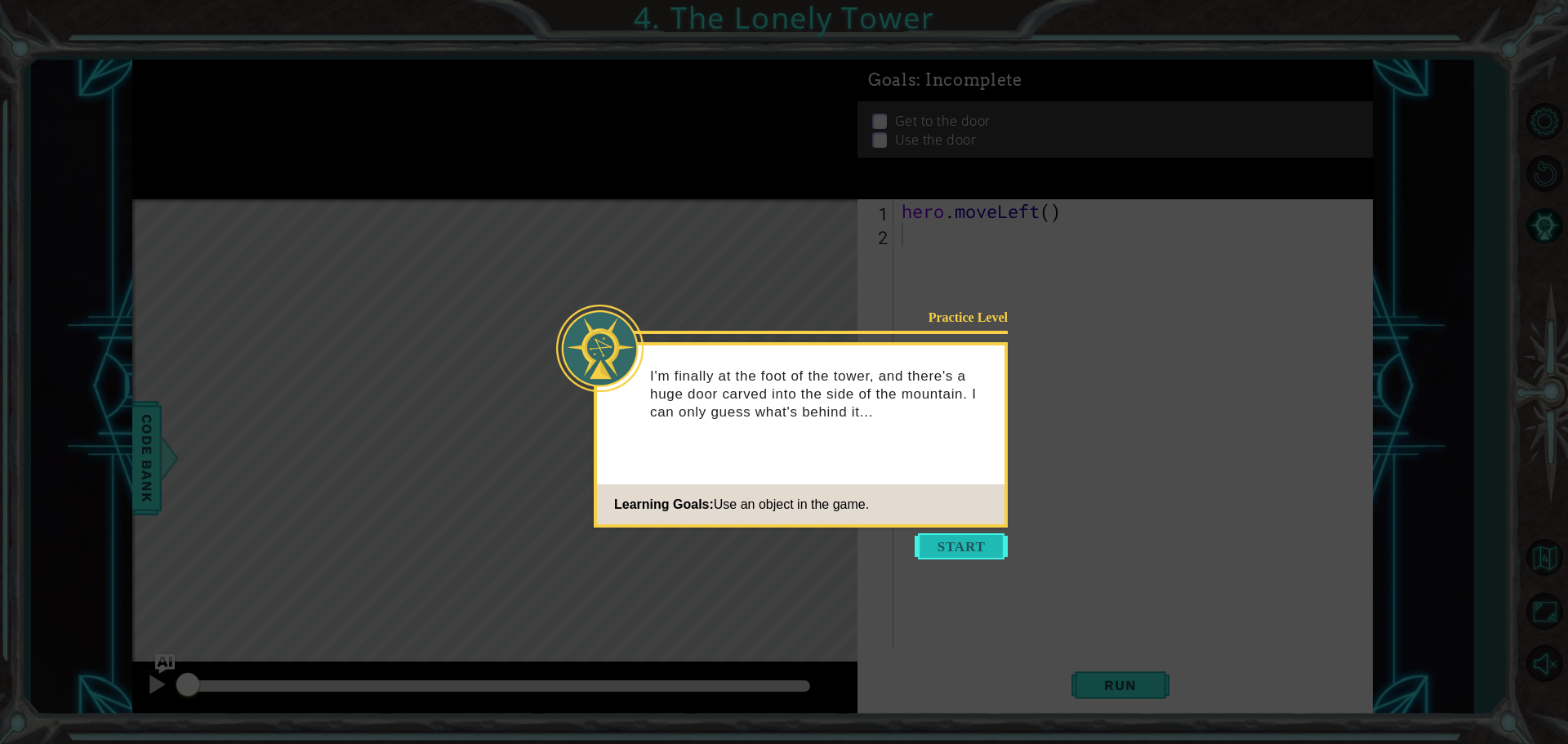
click at [952, 539] on button "Start" at bounding box center [960, 546] width 93 height 26
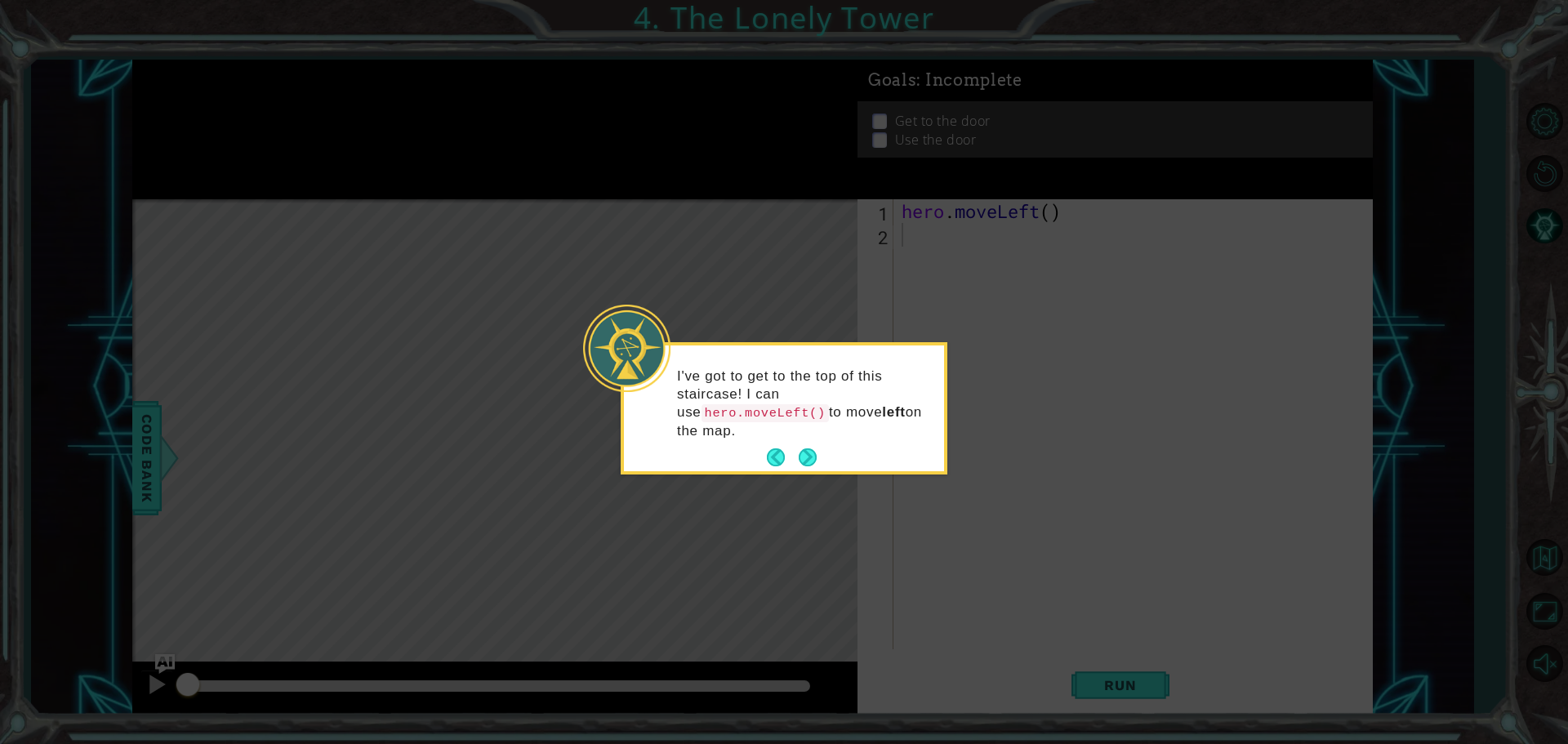
drag, startPoint x: 816, startPoint y: 447, endPoint x: 860, endPoint y: 439, distance: 44.7
click at [860, 439] on div "I've got to get to the top of this staircase! I can use hero.moveLeft() to move…" at bounding box center [783, 408] width 320 height 126
click at [815, 449] on button "Next" at bounding box center [807, 458] width 18 height 18
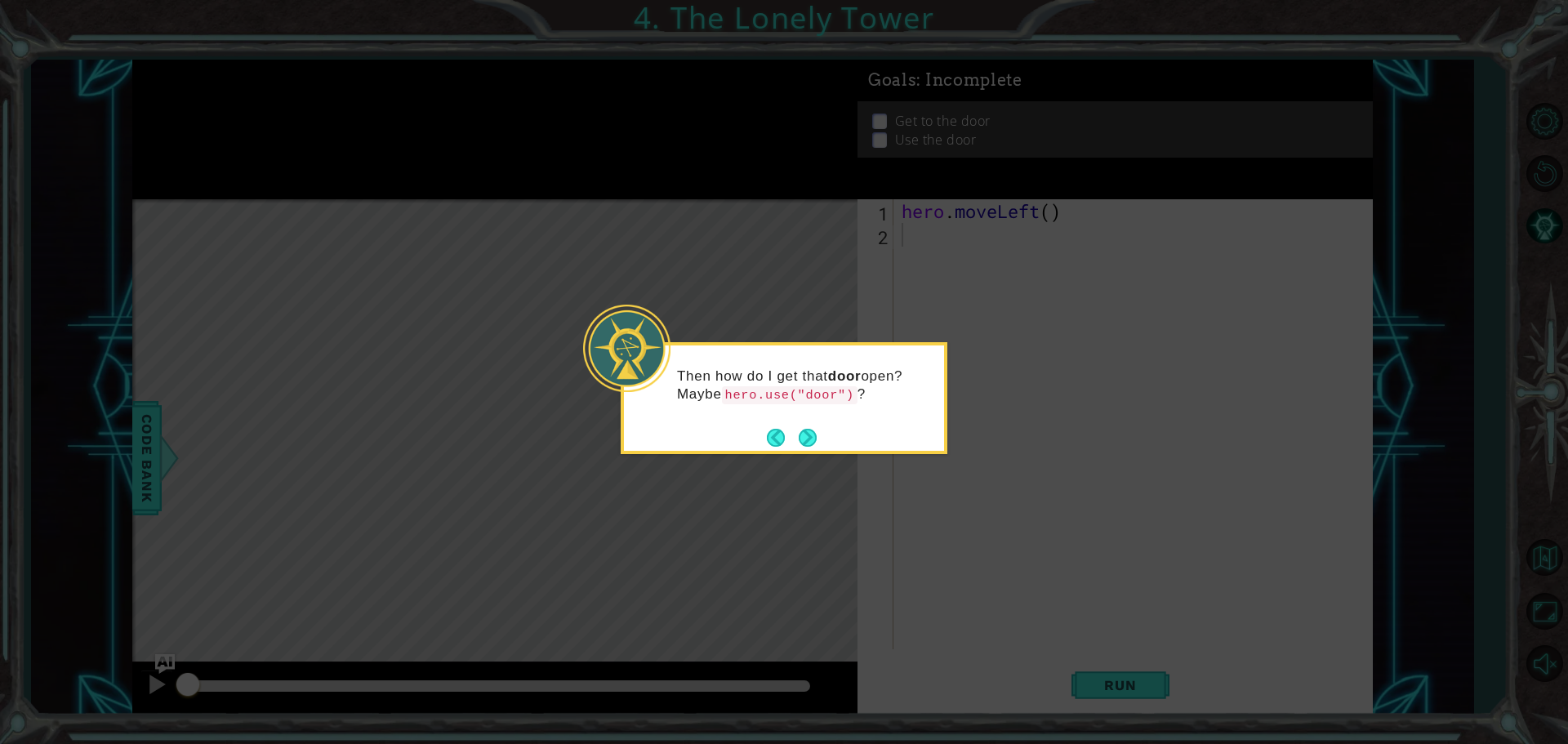
click at [805, 418] on div "Then how do I get that door open? Maybe hero.use("door") ?" at bounding box center [783, 393] width 320 height 83
click at [804, 431] on button "Next" at bounding box center [807, 437] width 18 height 18
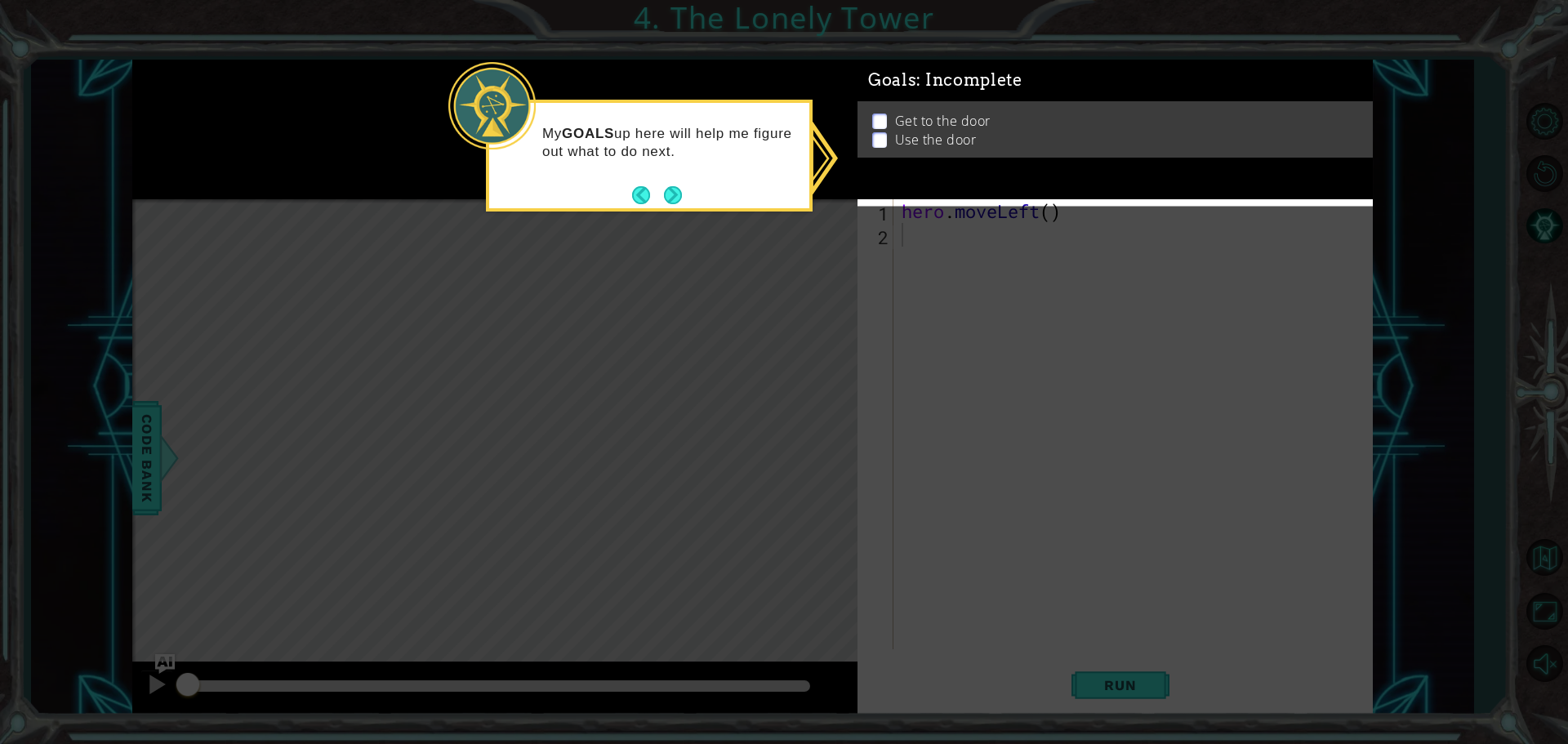
click at [691, 193] on div "My GOALS up here will help me figure out what to do next." at bounding box center [649, 155] width 327 height 111
click at [687, 193] on div "My GOALS up here will help me figure out what to do next." at bounding box center [649, 155] width 327 height 111
click at [679, 195] on button "Next" at bounding box center [673, 195] width 18 height 18
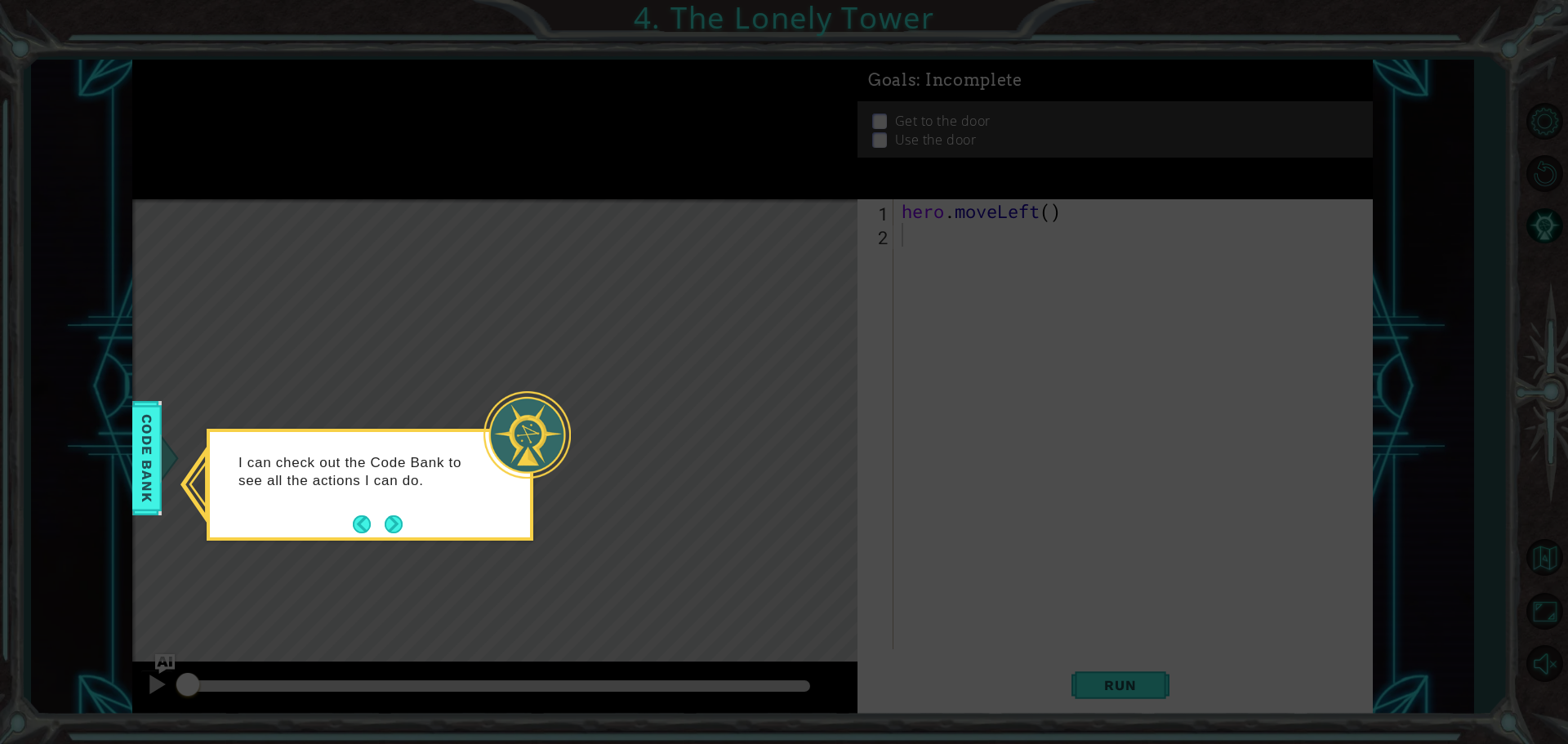
drag, startPoint x: 401, startPoint y: 520, endPoint x: 413, endPoint y: 511, distance: 15.0
click at [413, 511] on div "I can check out the Code Bank to see all the actions I can do." at bounding box center [370, 476] width 320 height 89
click at [387, 515] on button "Next" at bounding box center [393, 524] width 18 height 18
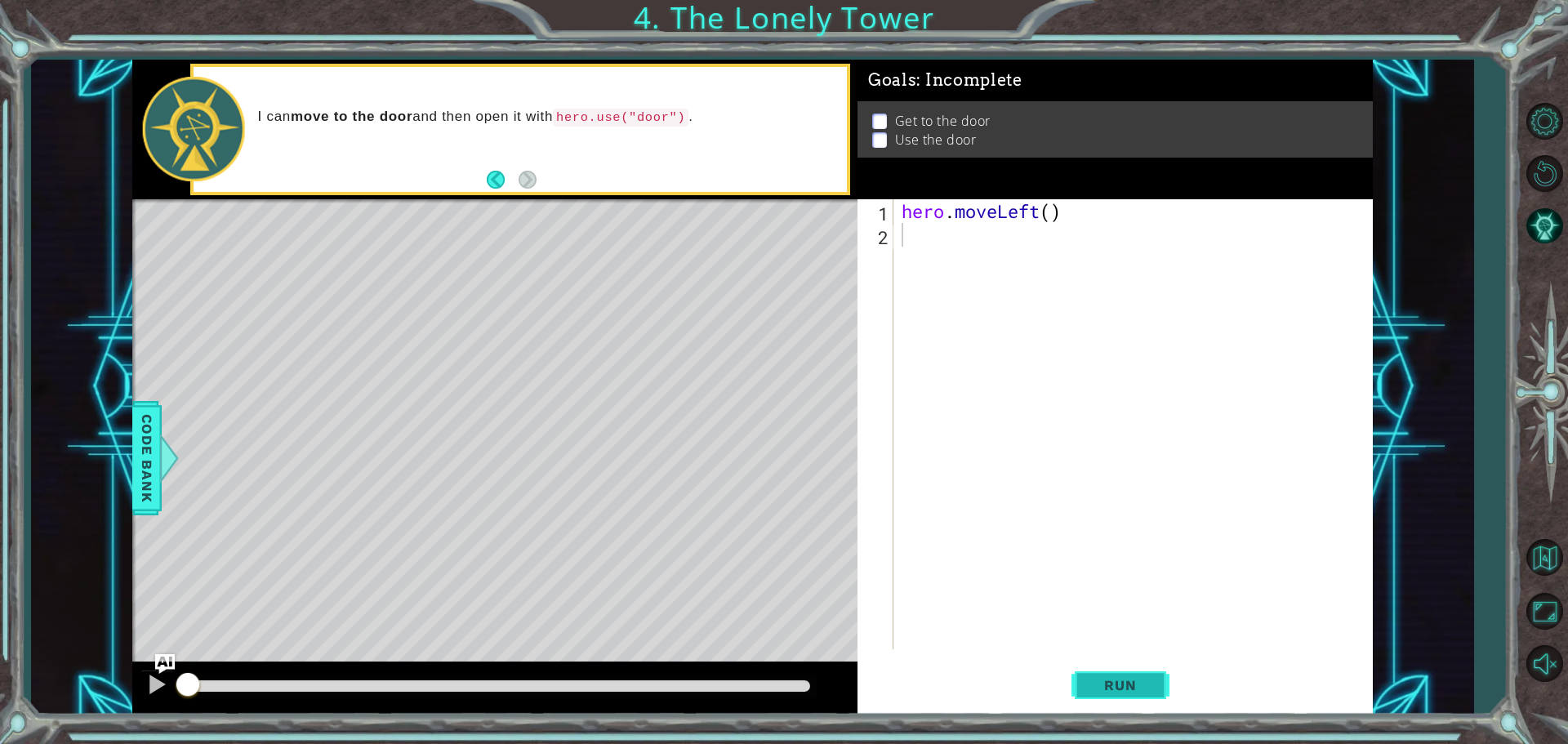
click at [1137, 692] on span "Run" at bounding box center [1119, 684] width 65 height 17
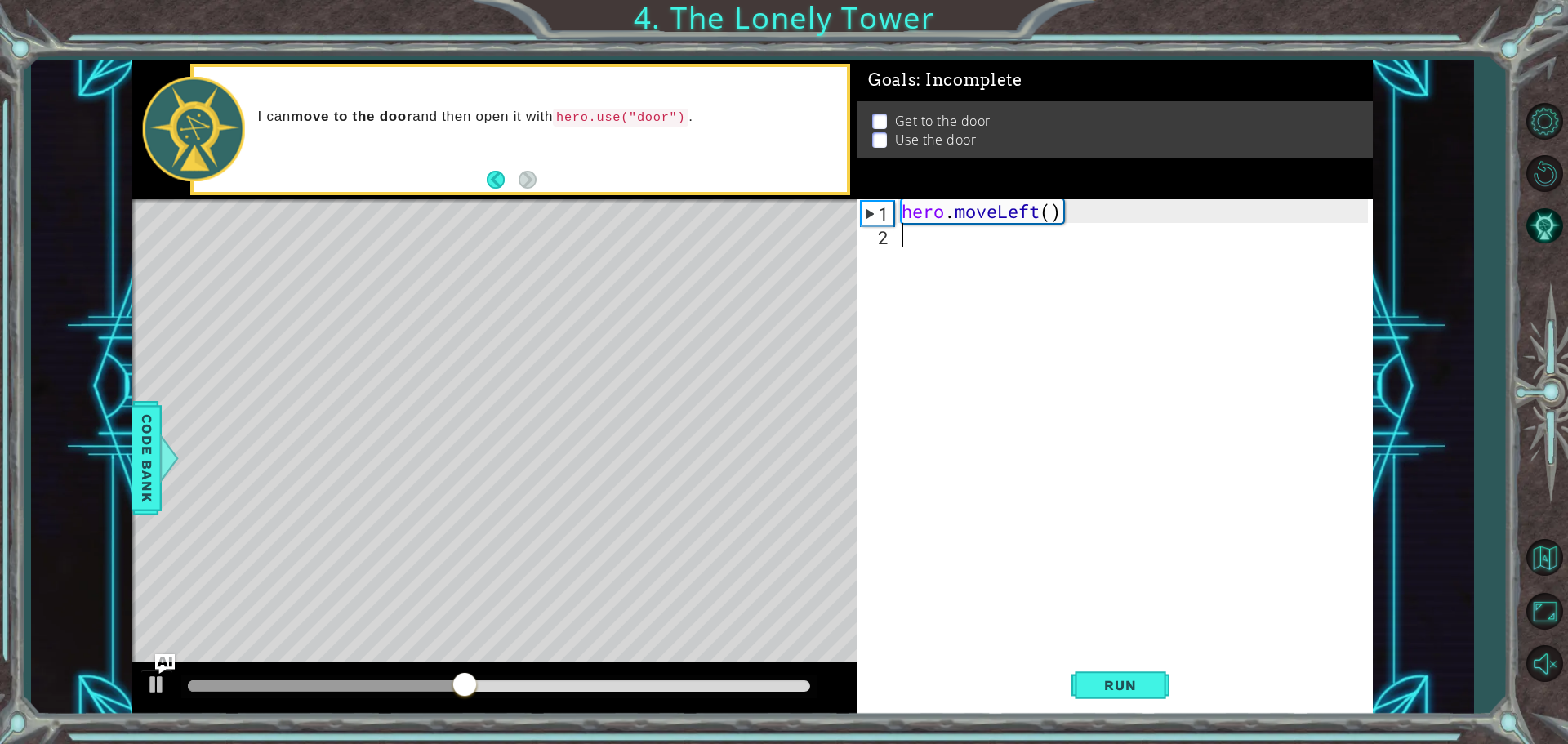
type textarea "h"
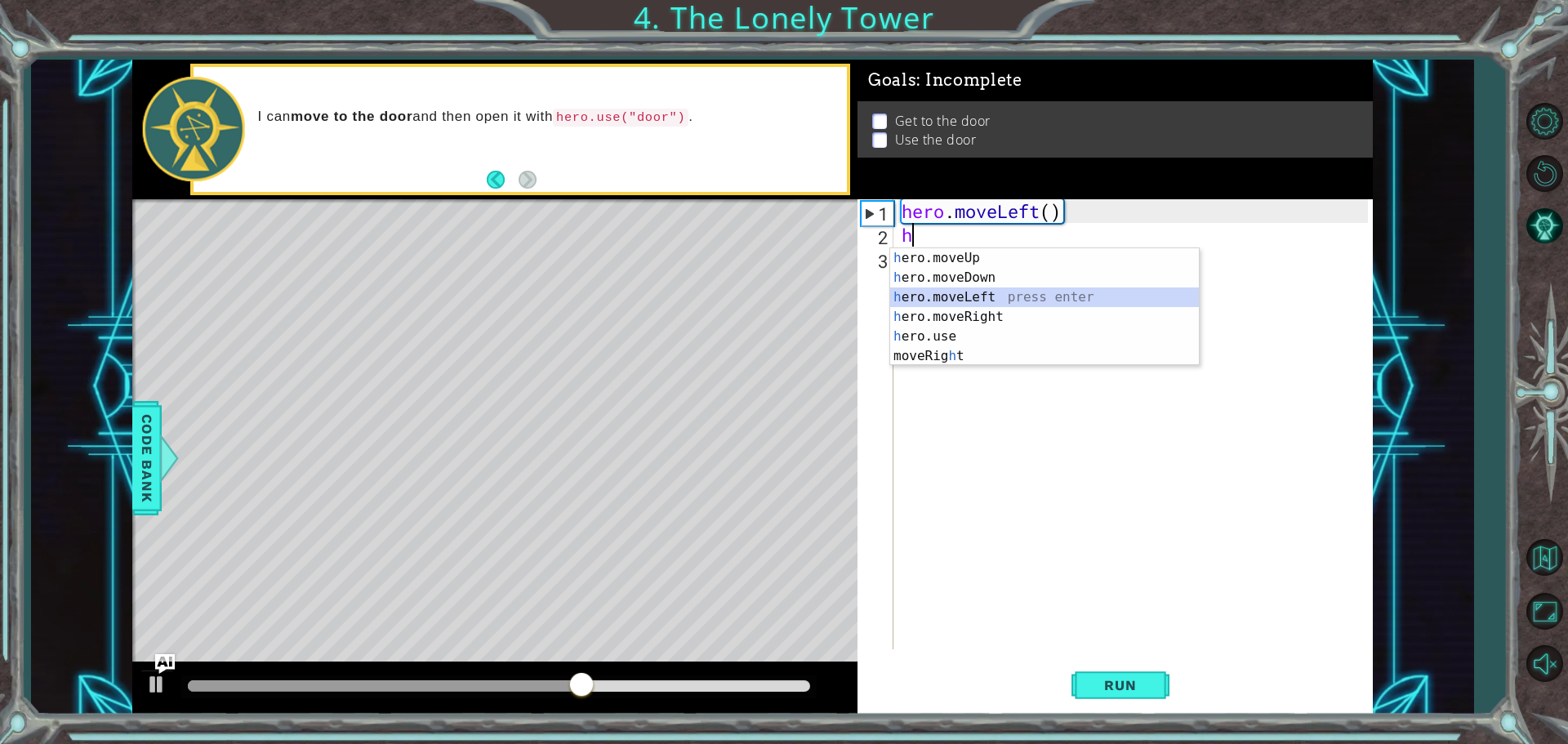
click at [979, 289] on div "h ero.moveUp press enter h ero.moveDown press enter h ero.moveLeft press enter …" at bounding box center [1044, 327] width 309 height 156
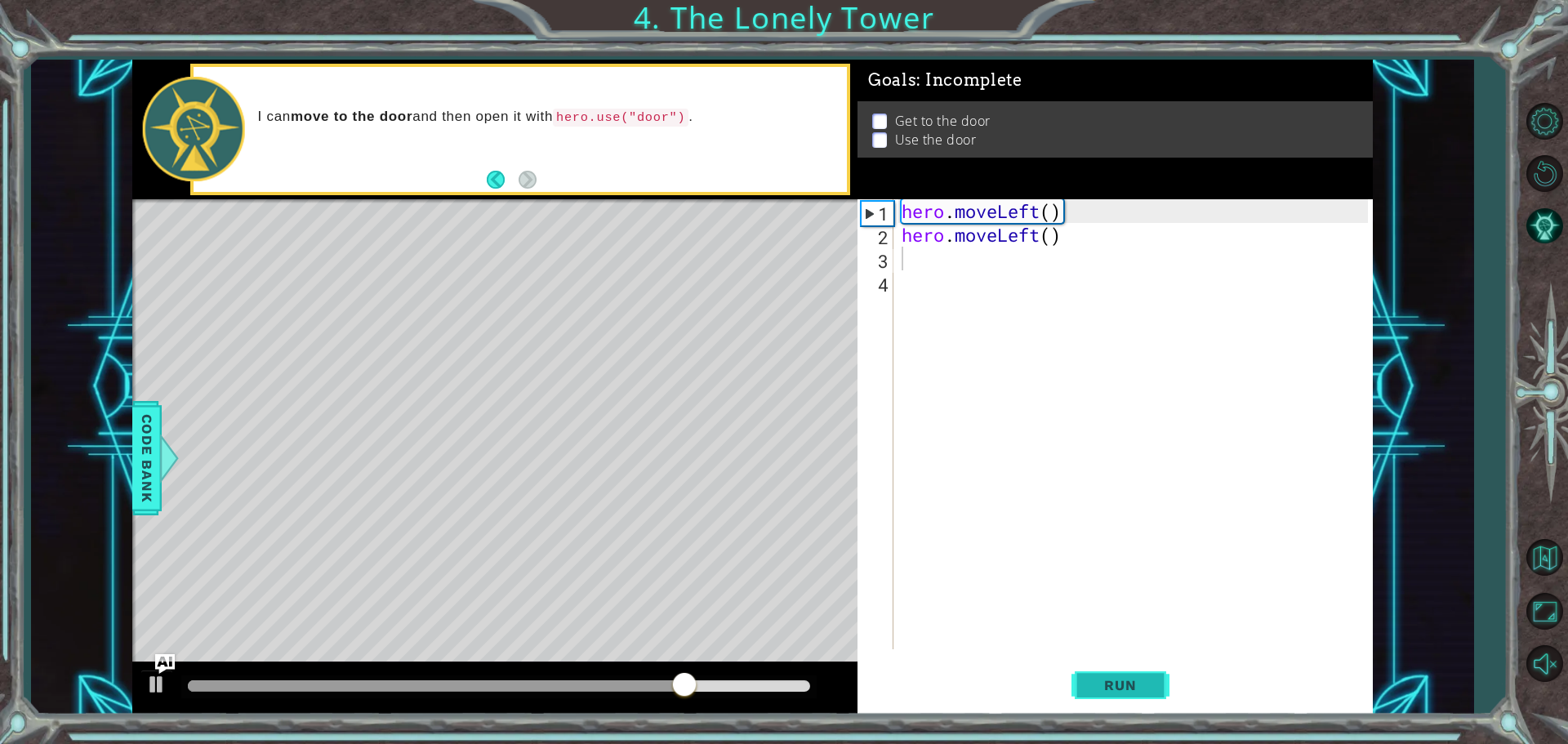
click at [1155, 681] on button "Run" at bounding box center [1120, 684] width 98 height 52
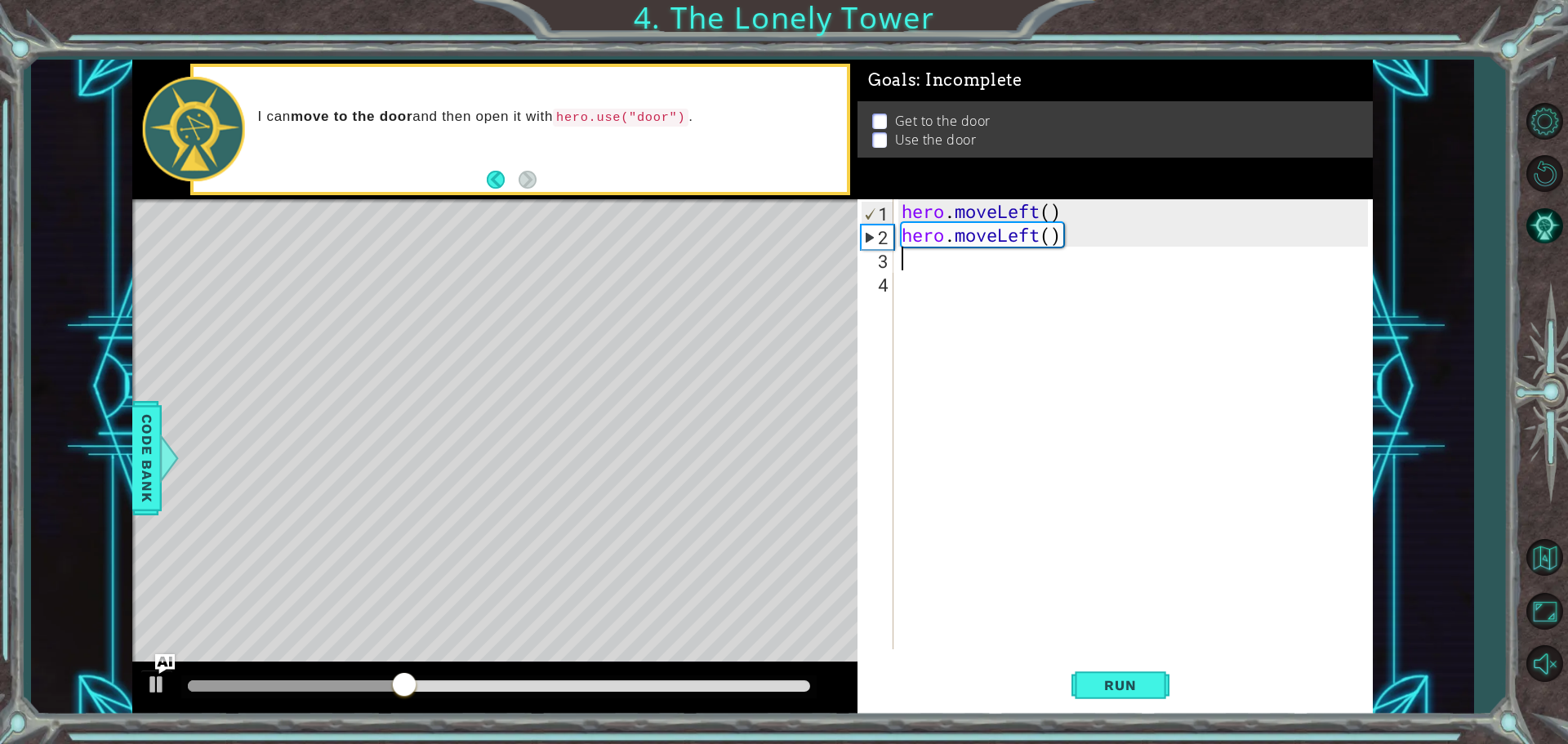
type textarea "h"
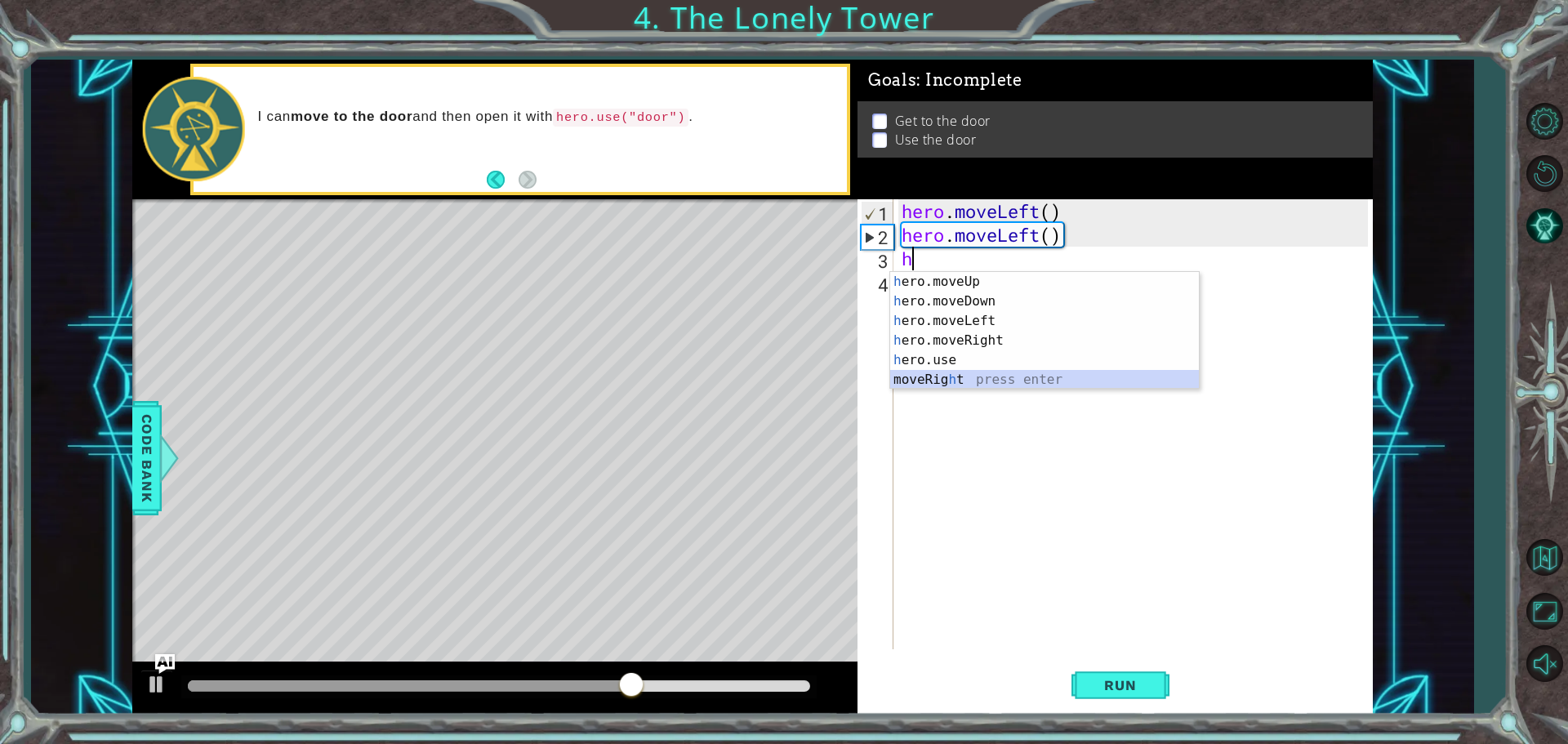
click at [958, 372] on div "h ero.moveUp press enter h ero.moveDown press enter h ero.moveLeft press enter …" at bounding box center [1044, 350] width 309 height 156
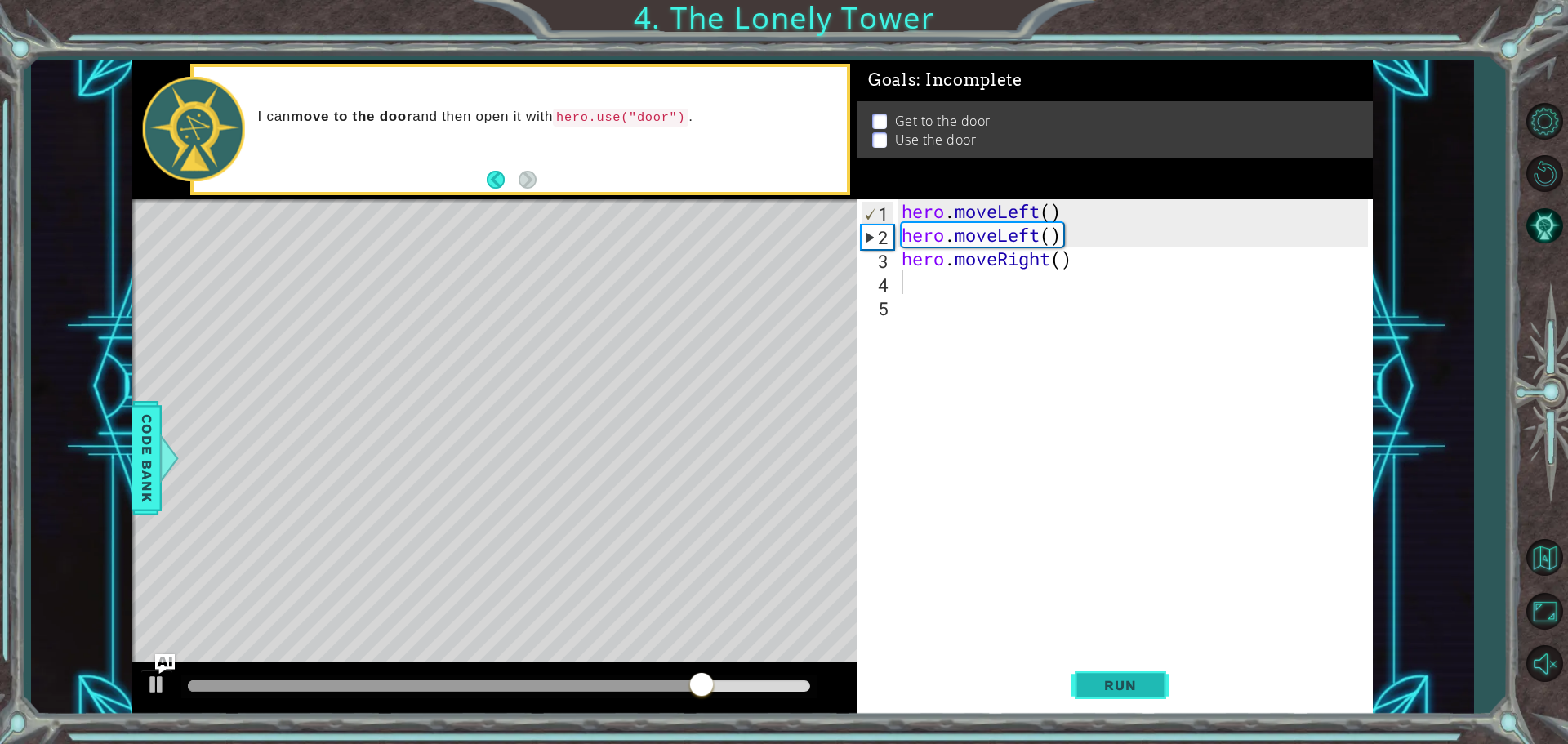
click at [1152, 667] on button "Run" at bounding box center [1120, 684] width 98 height 52
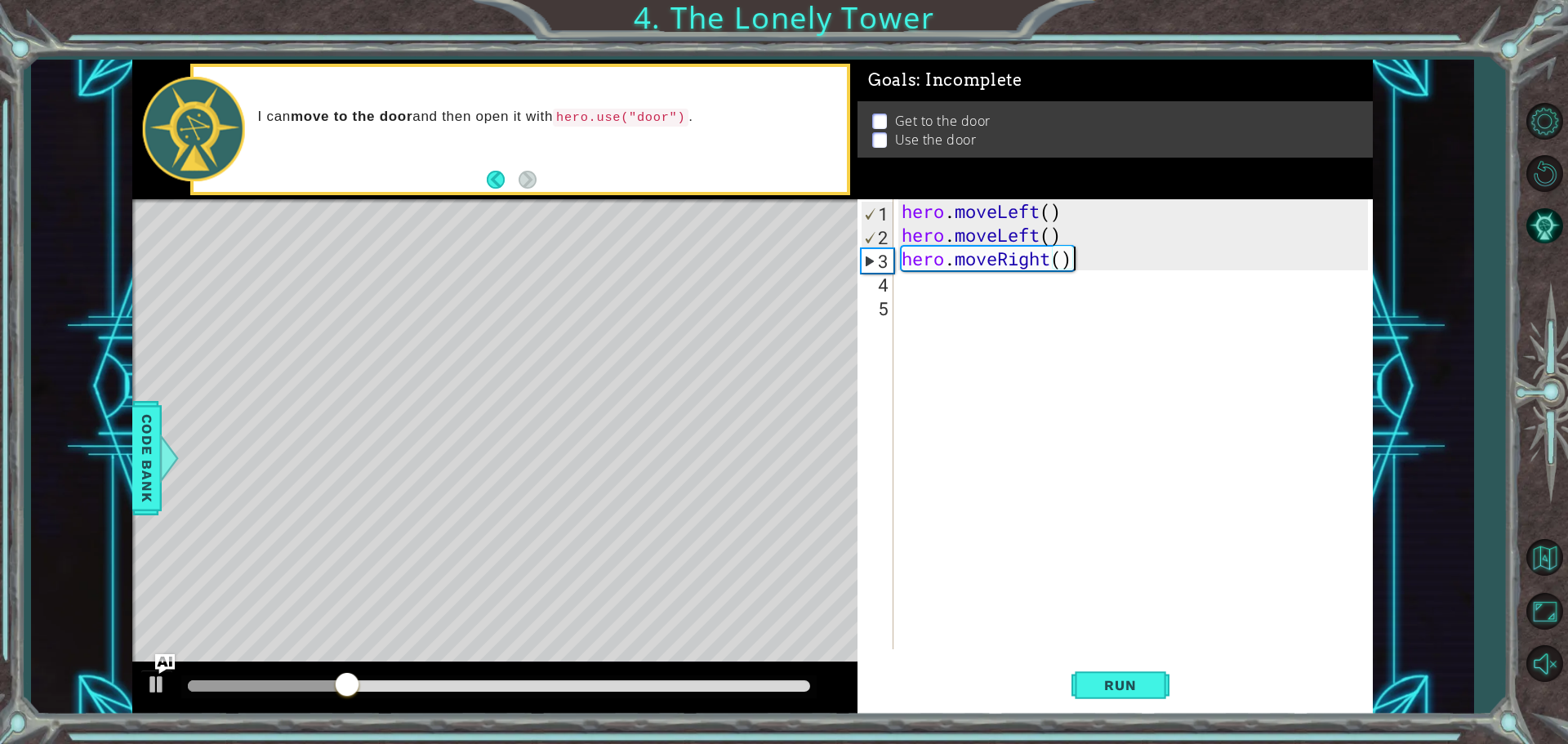
click at [1086, 266] on div "hero . moveLeft ( ) hero . moveLeft ( ) hero . moveRight ( )" at bounding box center [1137, 448] width 478 height 498
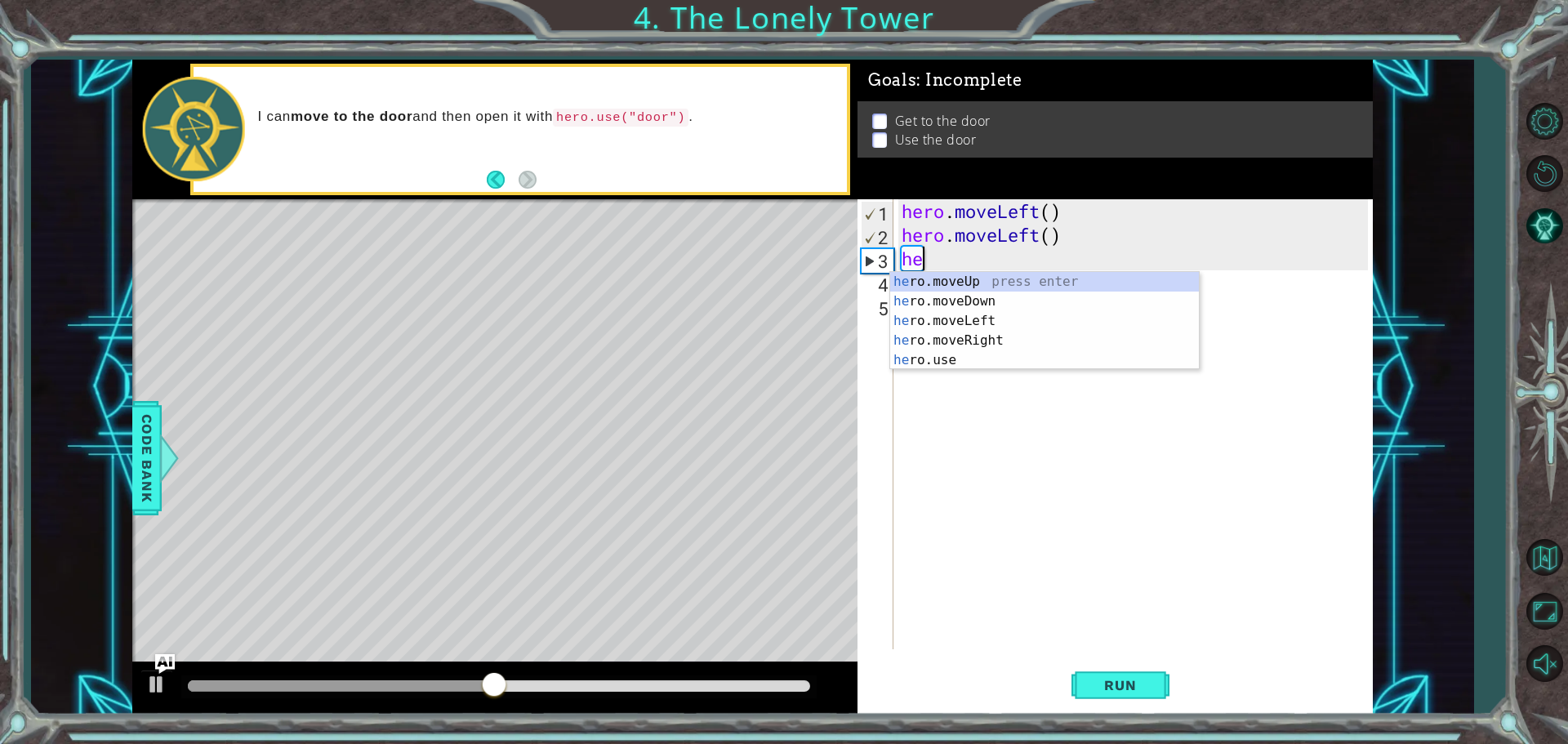
type textarea "h"
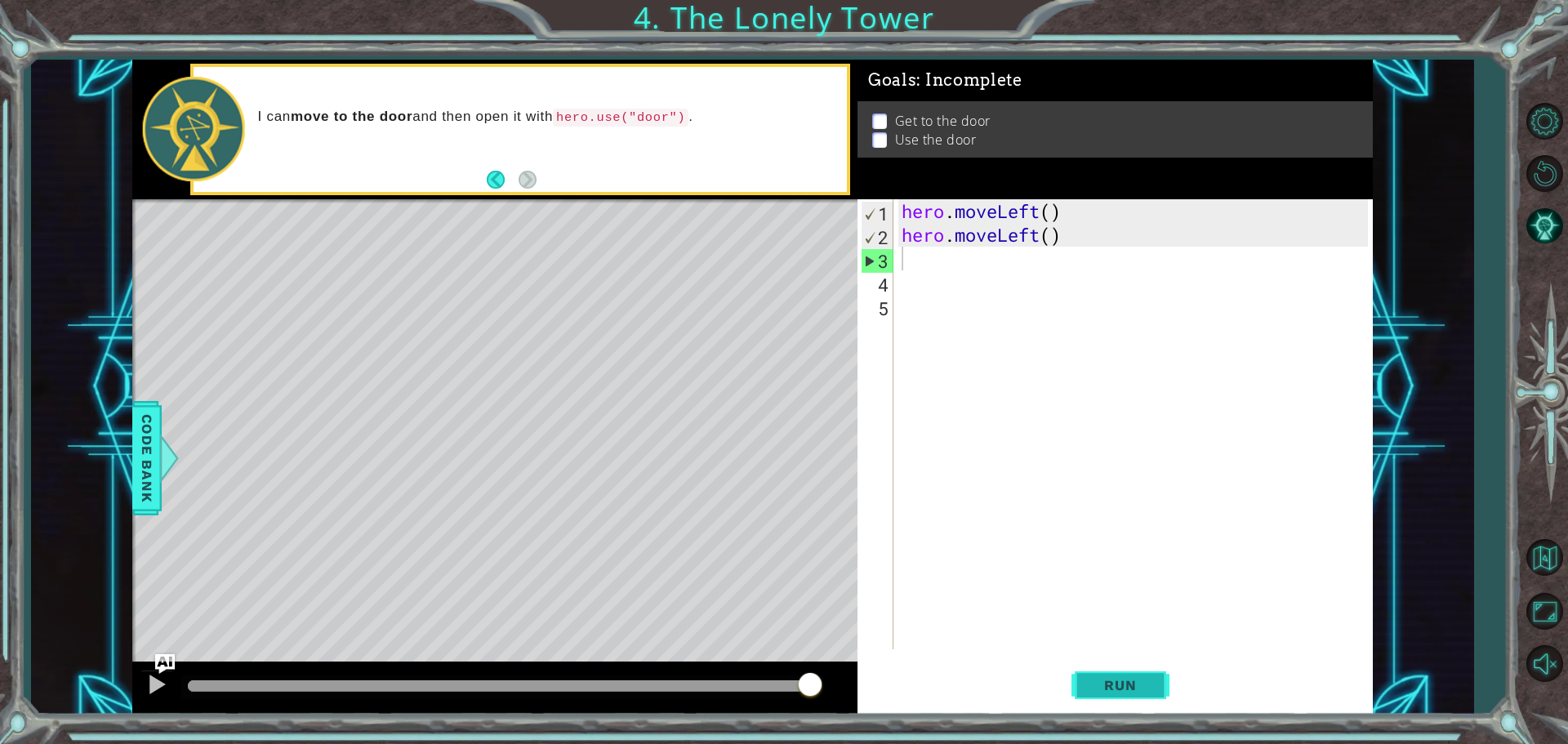
click at [1132, 685] on span "Run" at bounding box center [1119, 684] width 65 height 17
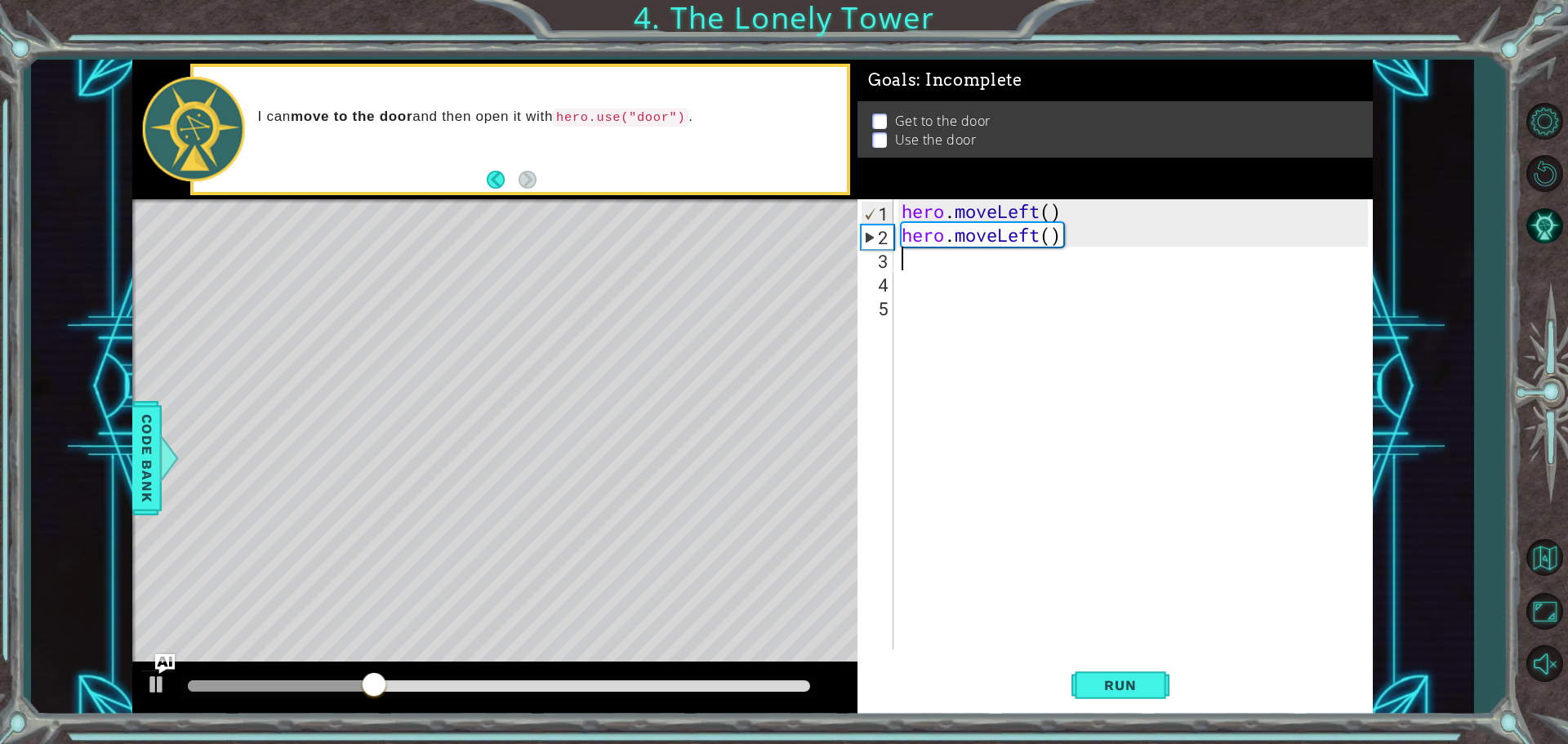
drag, startPoint x: 912, startPoint y: 255, endPoint x: 920, endPoint y: 260, distance: 9.4
click at [914, 255] on div "hero . moveLeft ( ) hero . moveLeft ( )" at bounding box center [1137, 448] width 478 height 498
type textarea "h"
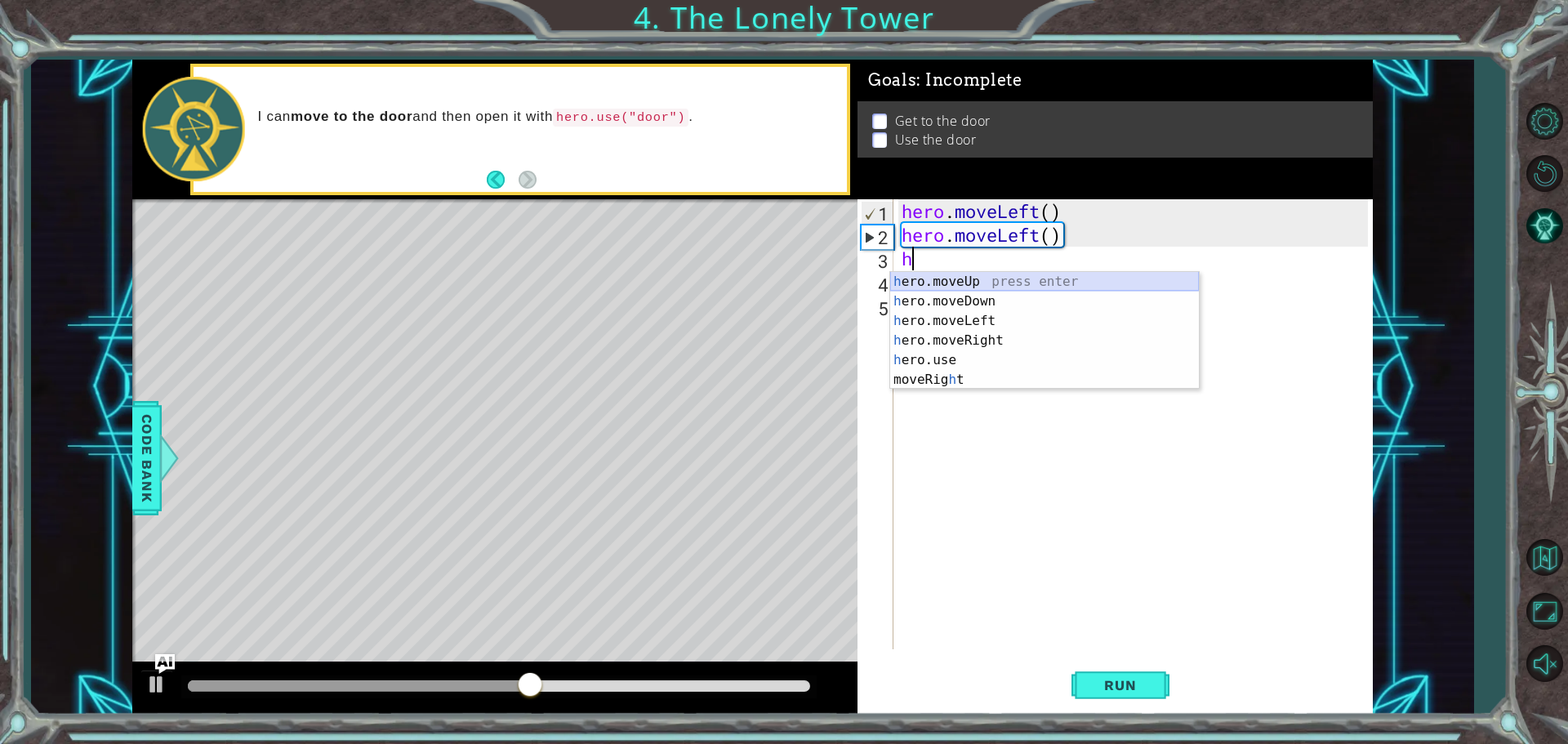
click at [1049, 284] on div "h ero.moveUp press enter h ero.moveDown press enter h ero.moveLeft press enter …" at bounding box center [1044, 350] width 309 height 156
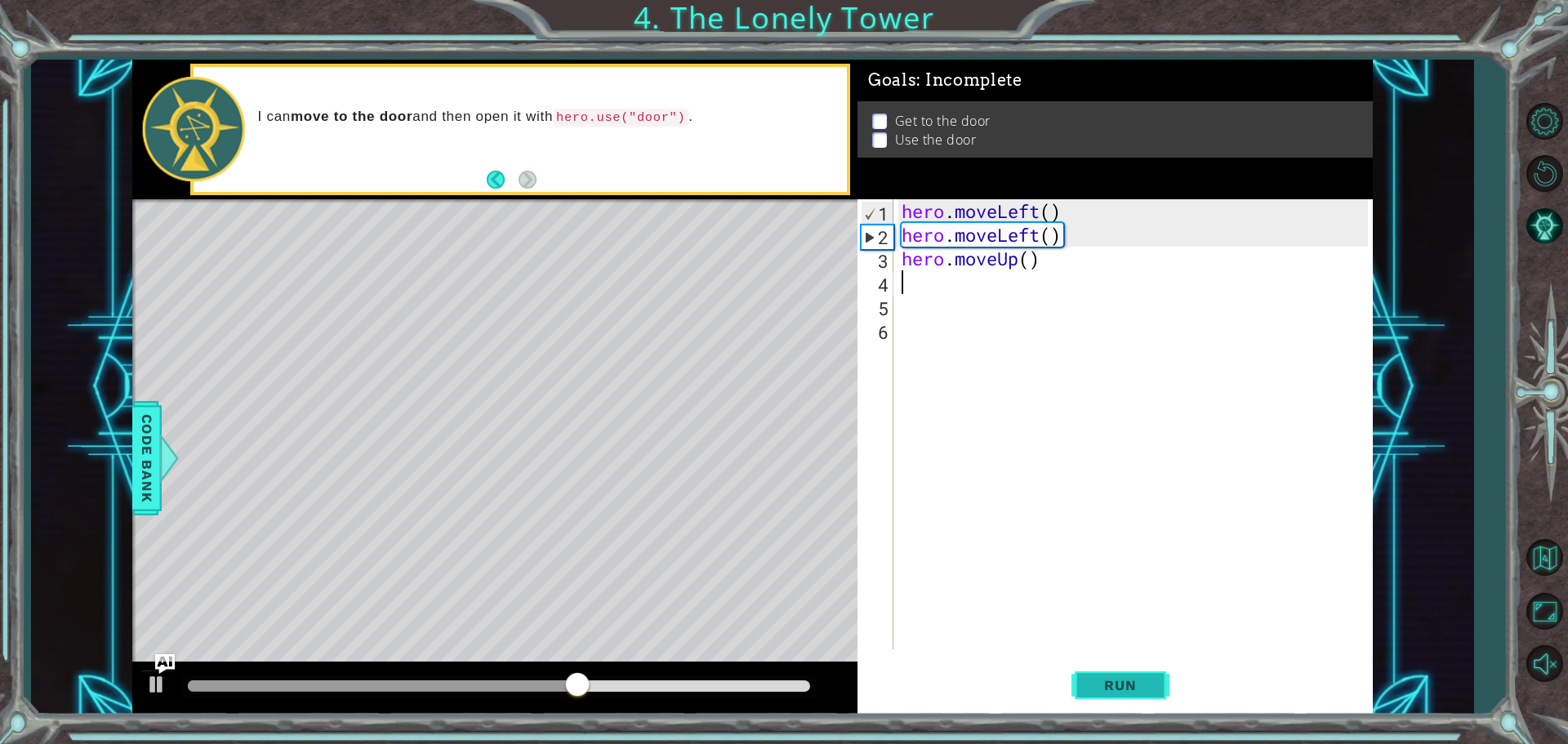
click at [1132, 666] on button "Run" at bounding box center [1120, 684] width 98 height 52
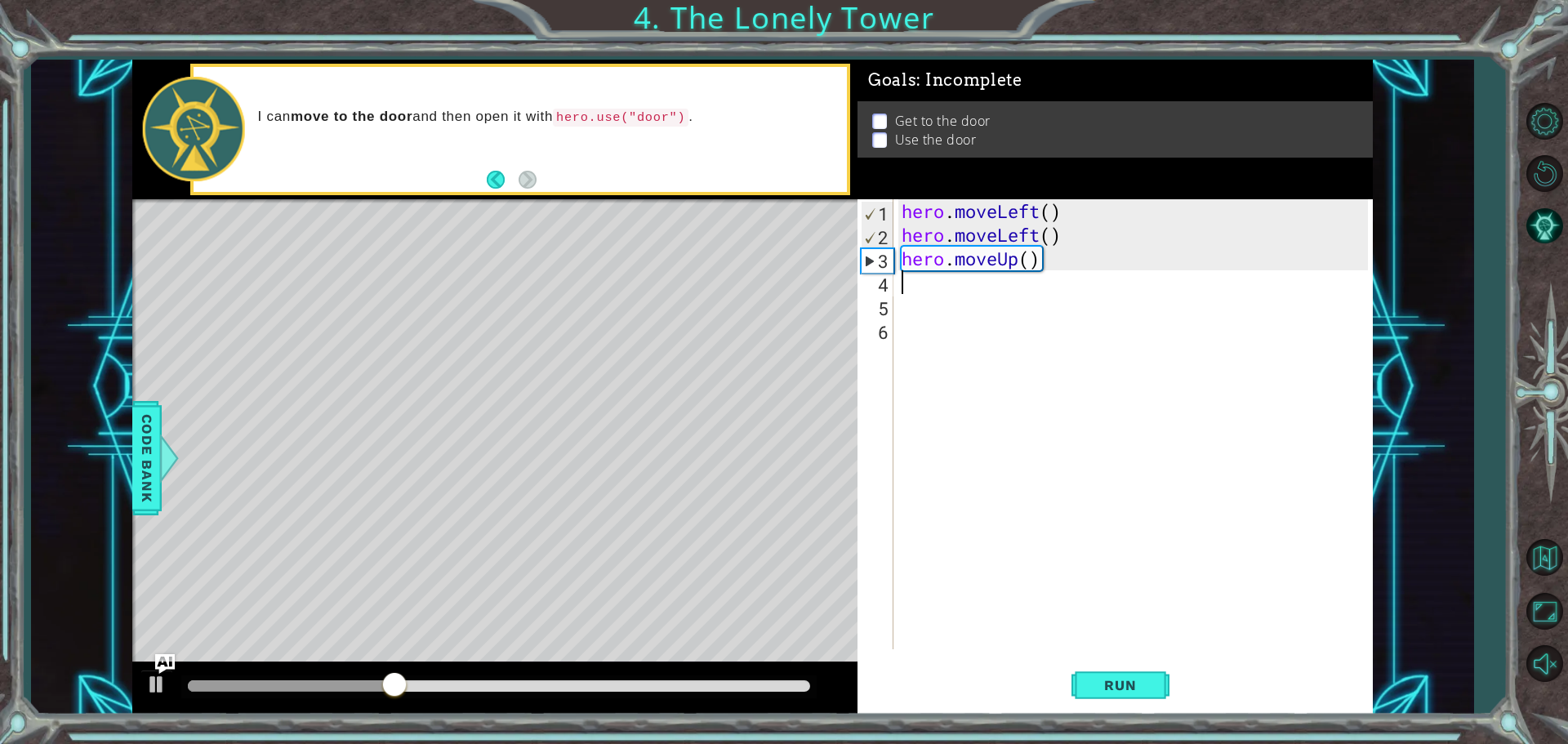
type textarea "h"
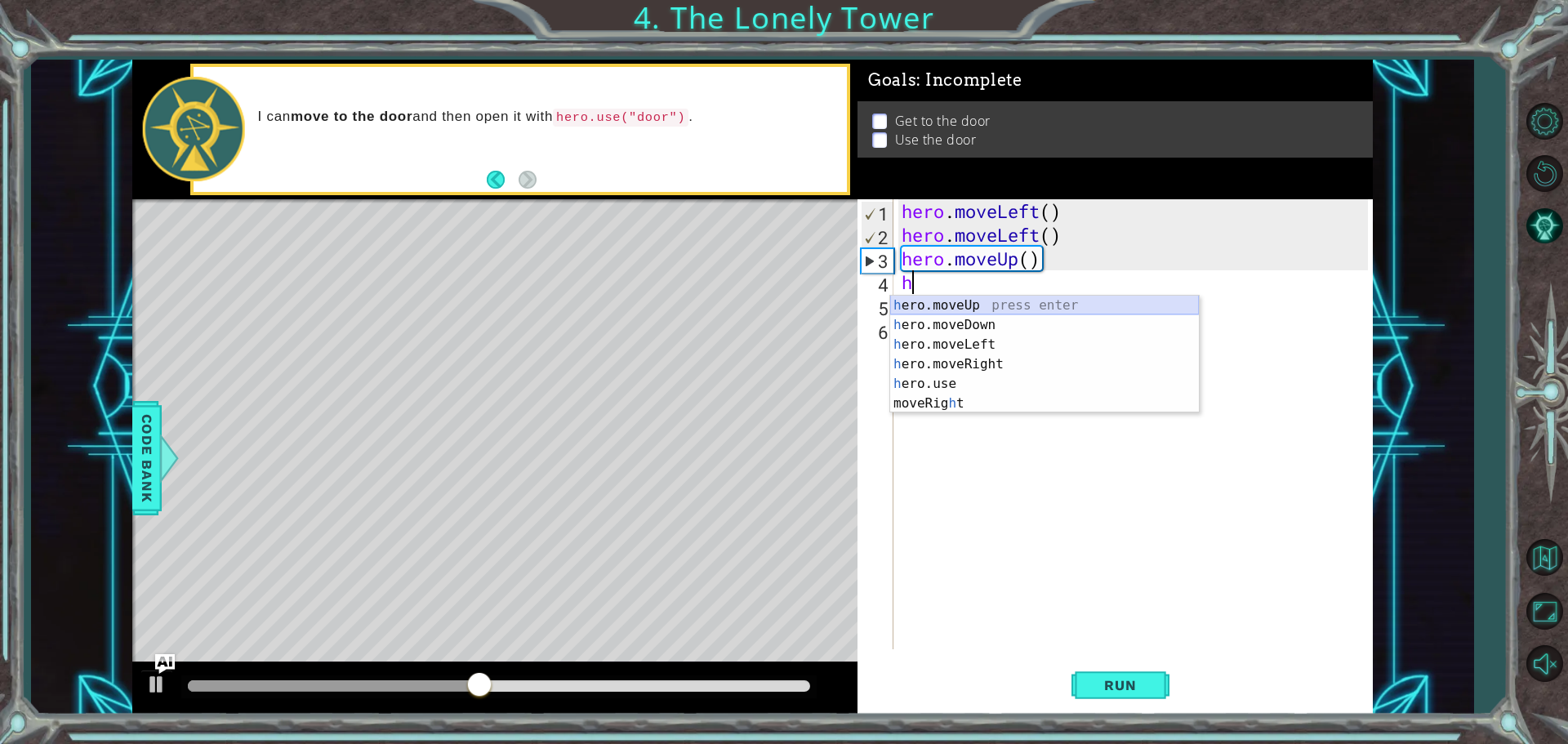
click at [1067, 307] on div "h ero.moveUp press enter h ero.moveDown press enter h ero.moveLeft press enter …" at bounding box center [1044, 373] width 309 height 156
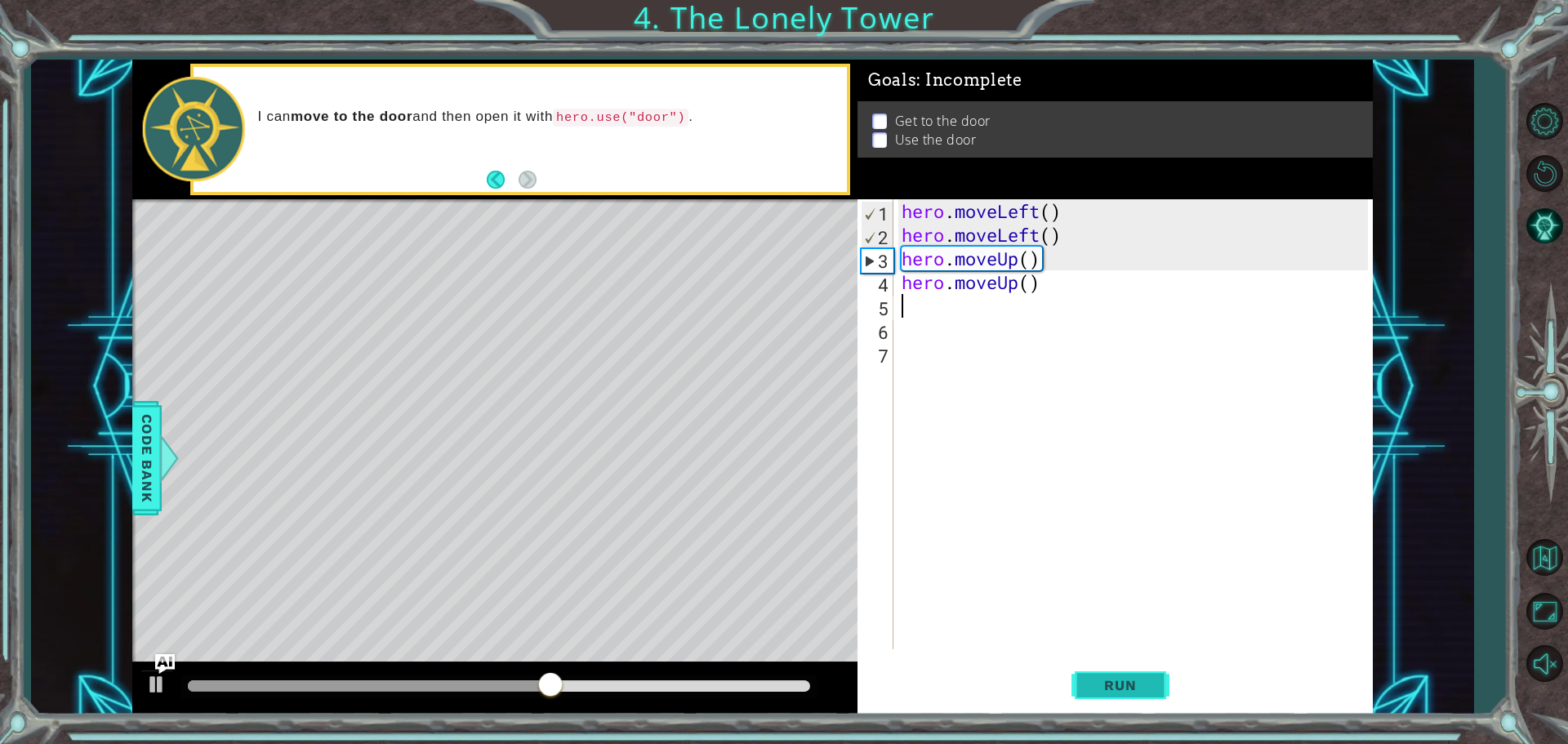
click at [1115, 685] on span "Run" at bounding box center [1119, 684] width 65 height 17
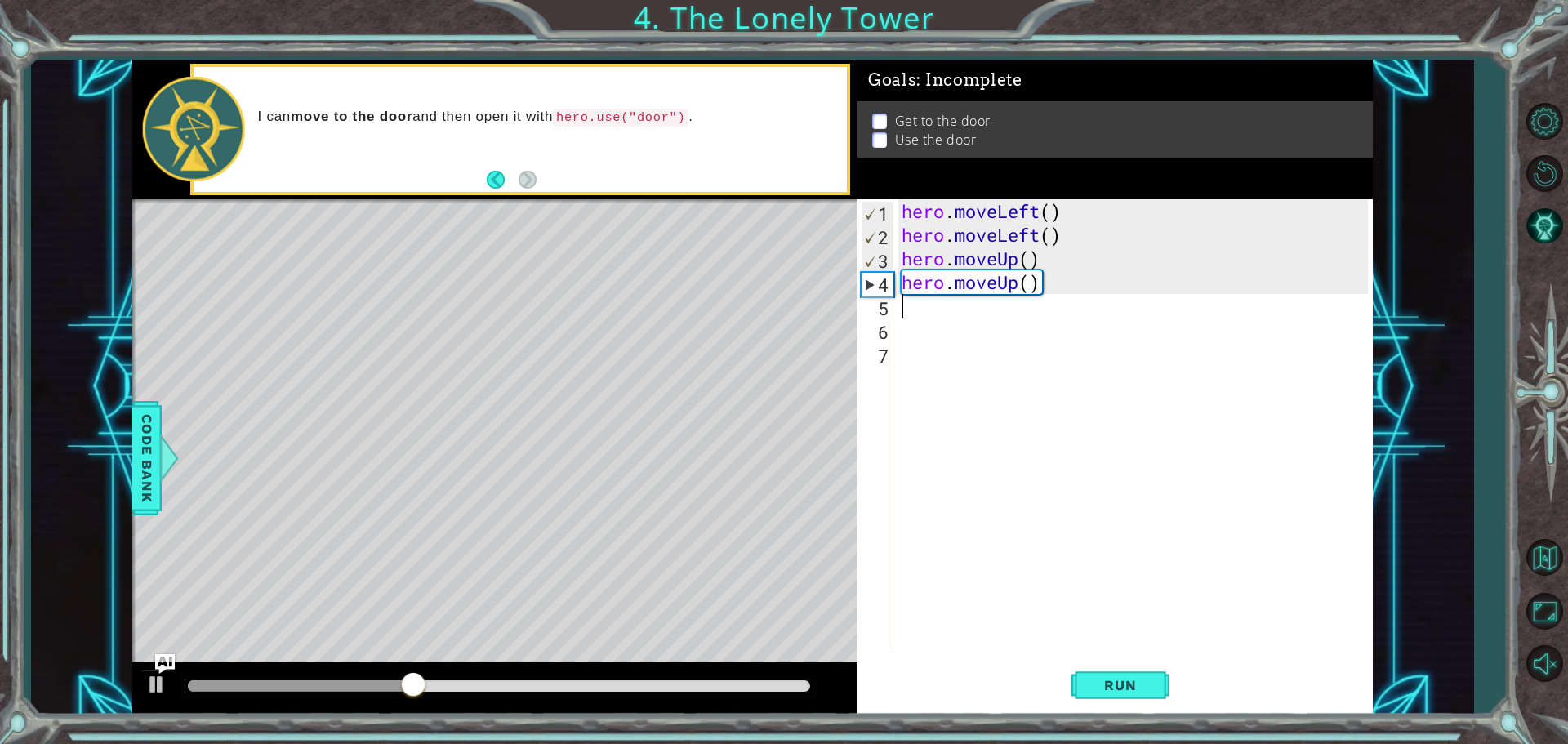
click at [914, 310] on div "hero . moveLeft ( ) hero . moveLeft ( ) hero . moveUp ( ) hero . moveUp ( )" at bounding box center [1137, 448] width 478 height 498
type textarea "h"
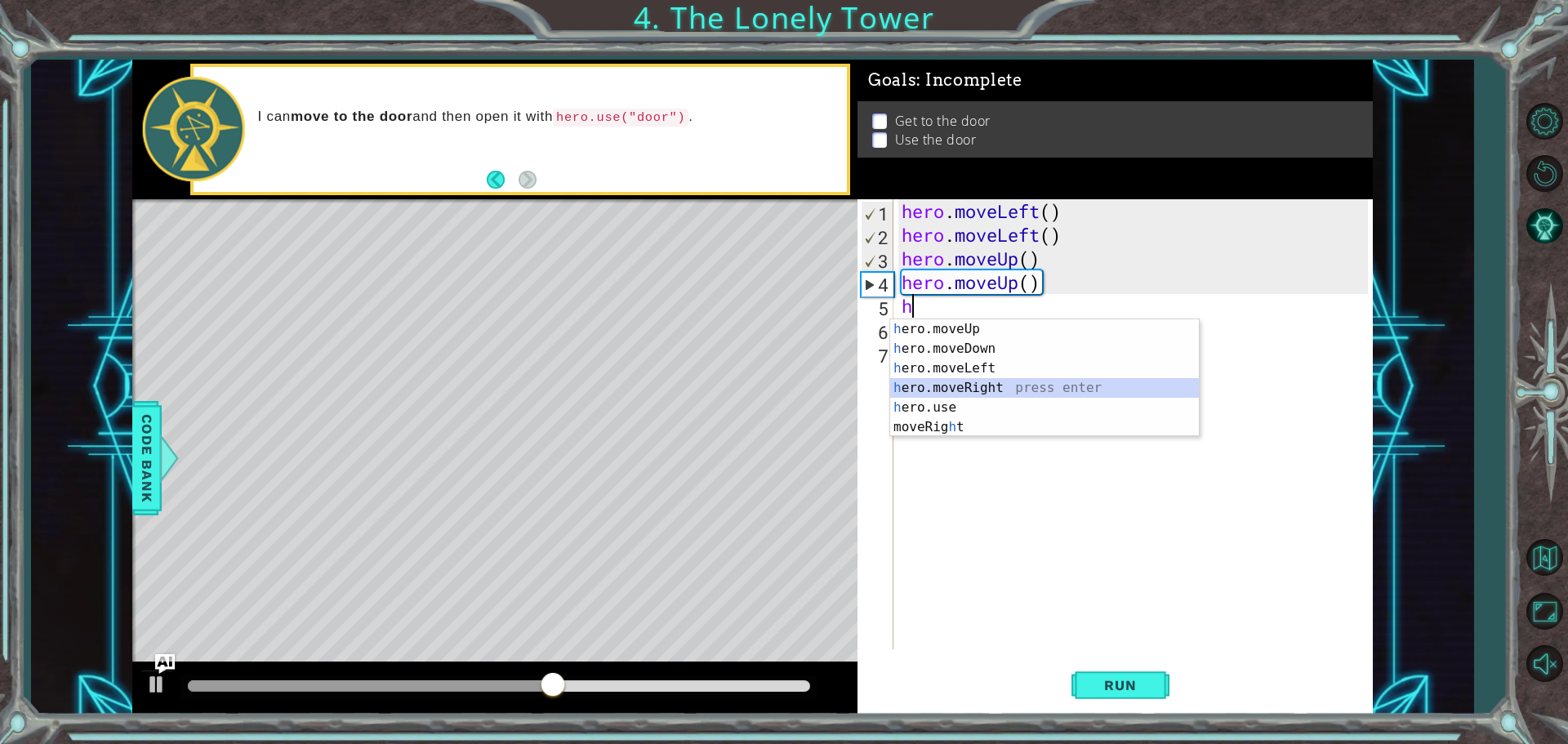
click at [984, 378] on div "h ero.moveUp press enter h ero.moveDown press enter h ero.moveLeft press enter …" at bounding box center [1044, 398] width 309 height 156
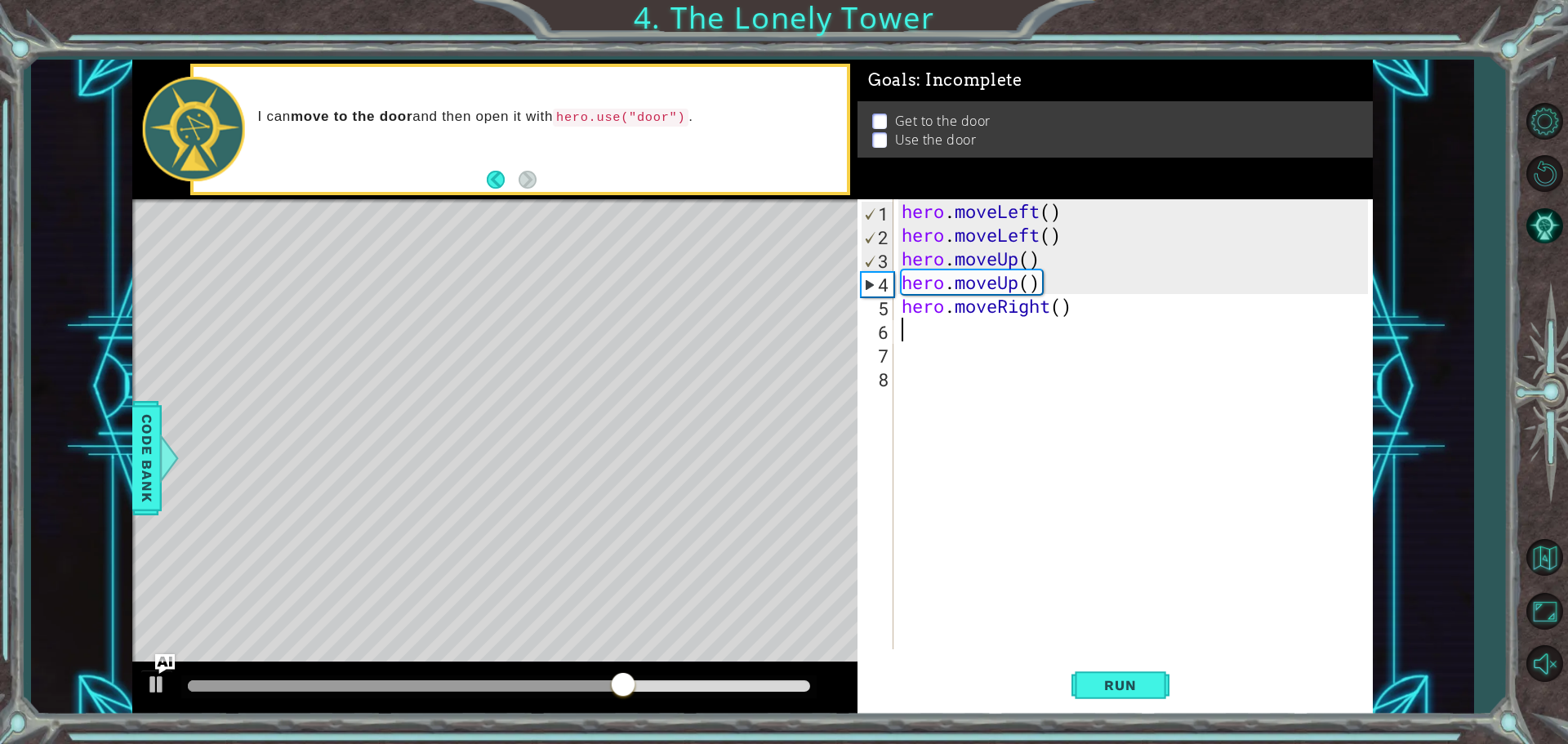
type textarea "h"
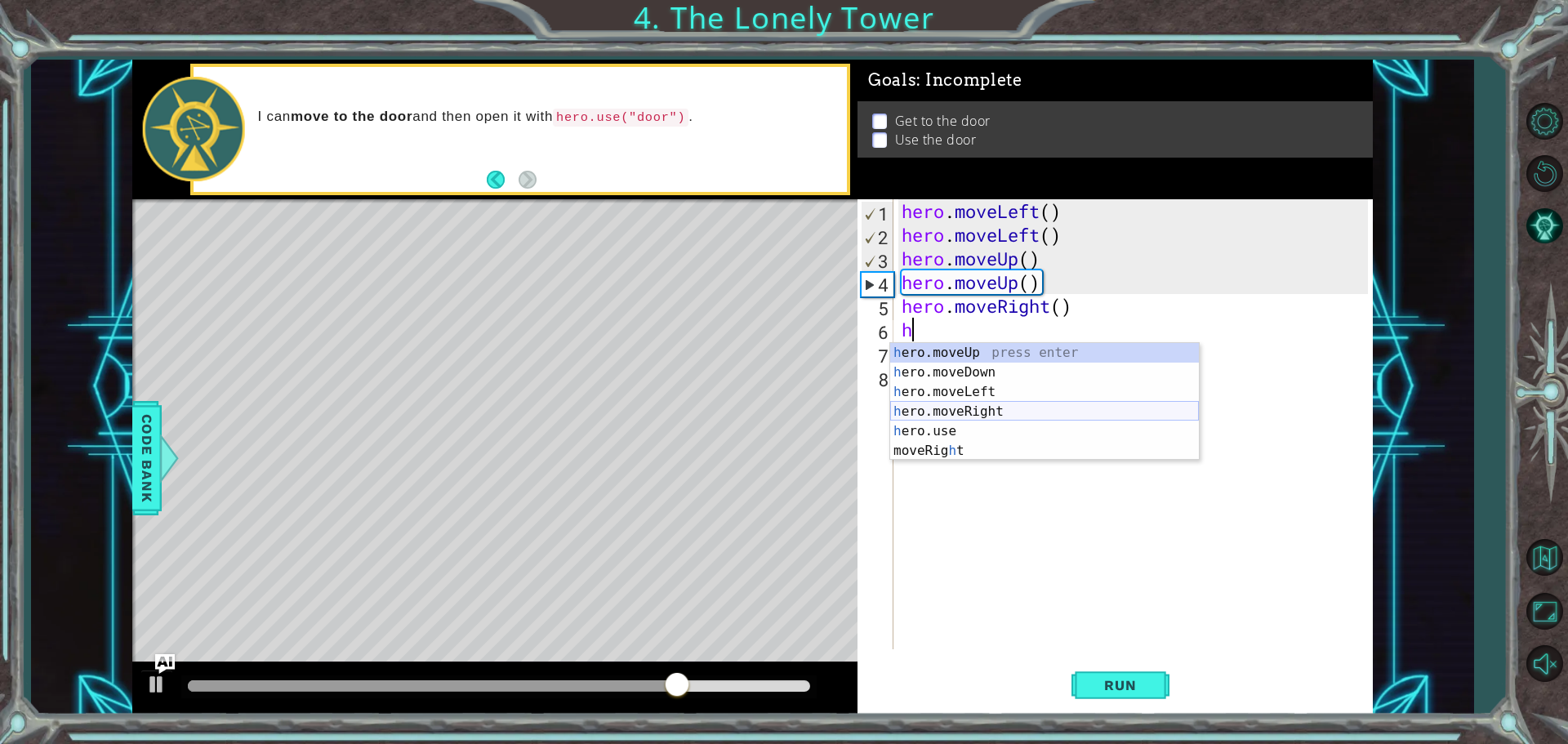
click at [940, 411] on div "h ero.moveUp press enter h ero.moveDown press enter h ero.moveLeft press enter …" at bounding box center [1044, 421] width 309 height 156
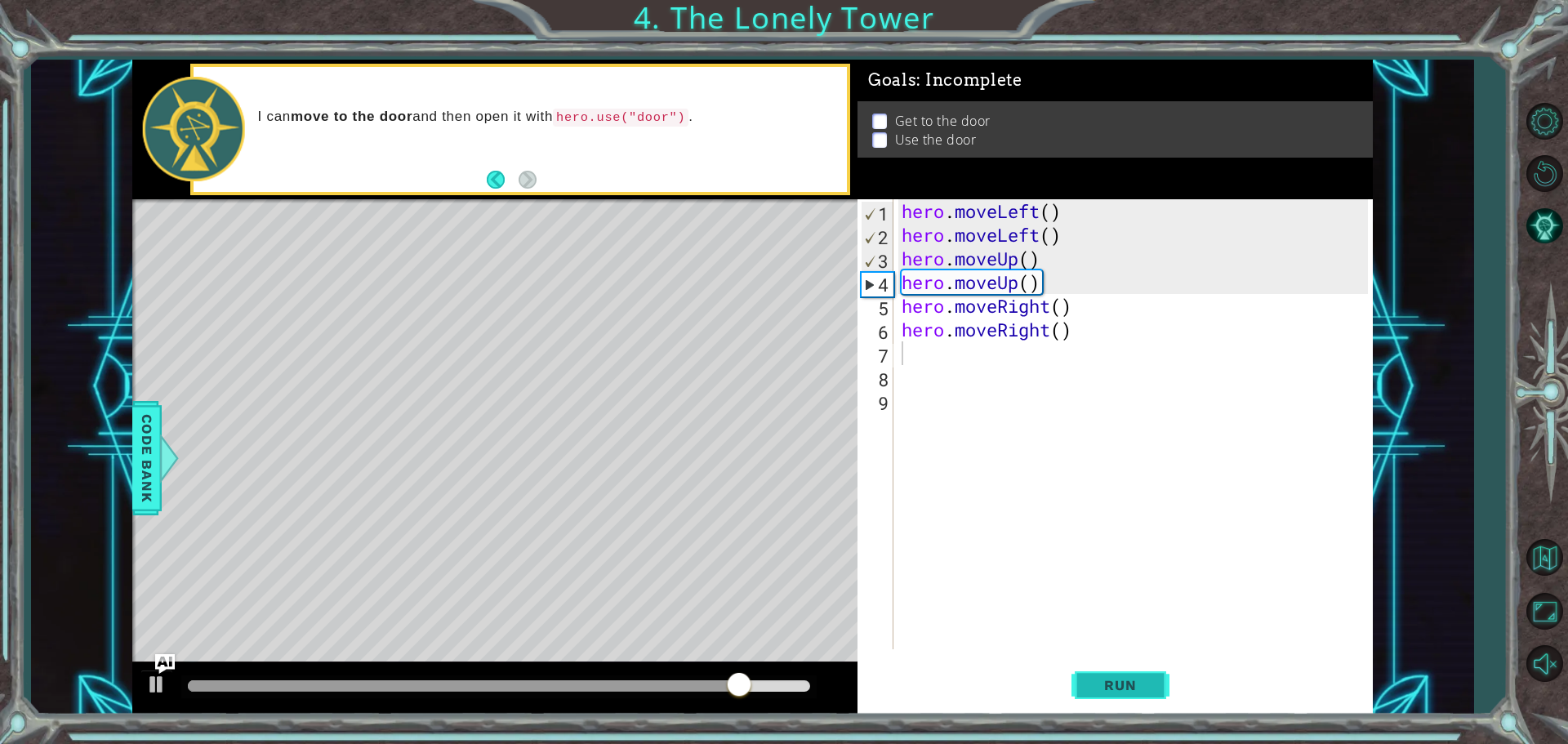
click at [1154, 681] on button "Run" at bounding box center [1120, 684] width 98 height 52
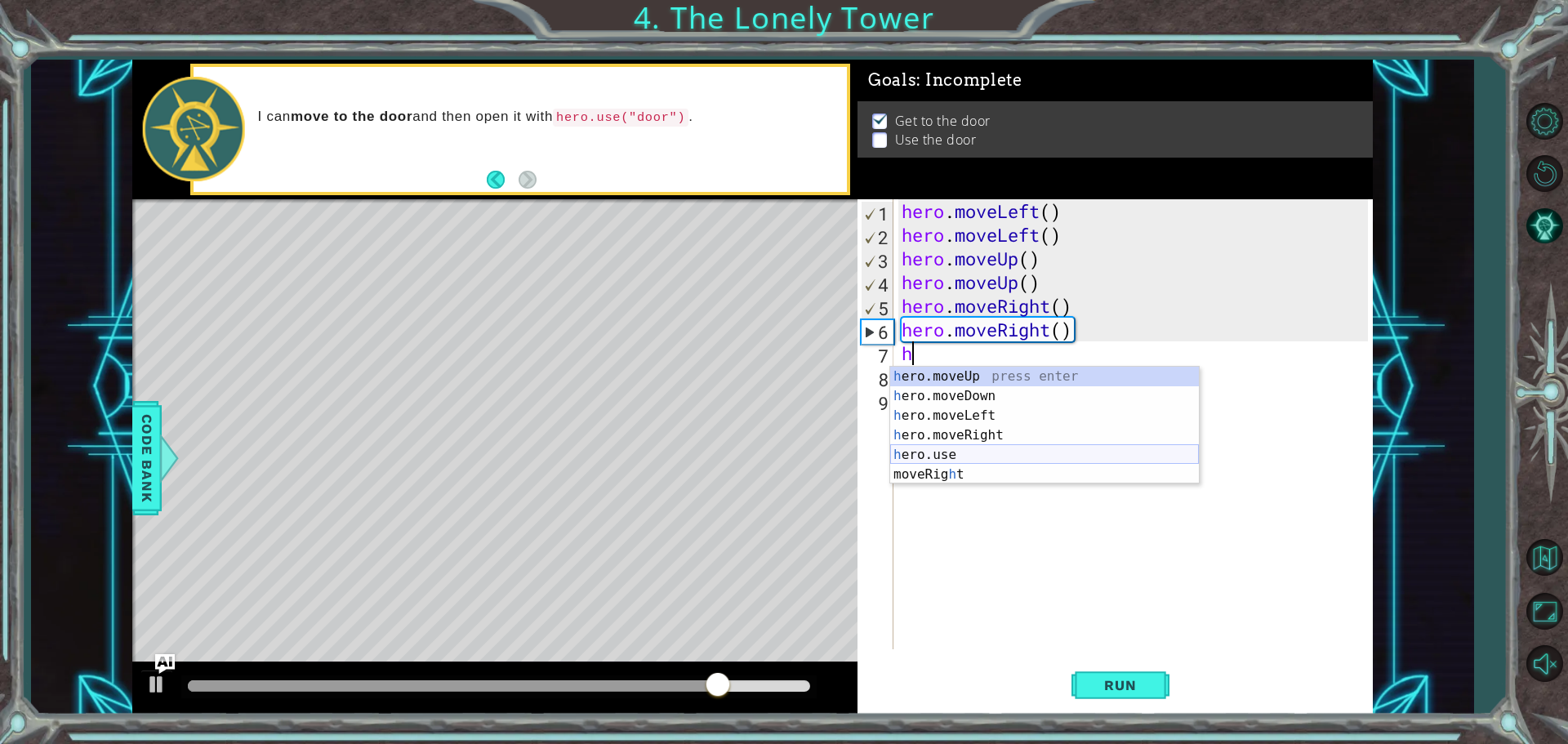
click at [974, 453] on div "h ero.moveUp press enter h ero.moveDown press enter h ero.moveLeft press enter …" at bounding box center [1044, 445] width 309 height 156
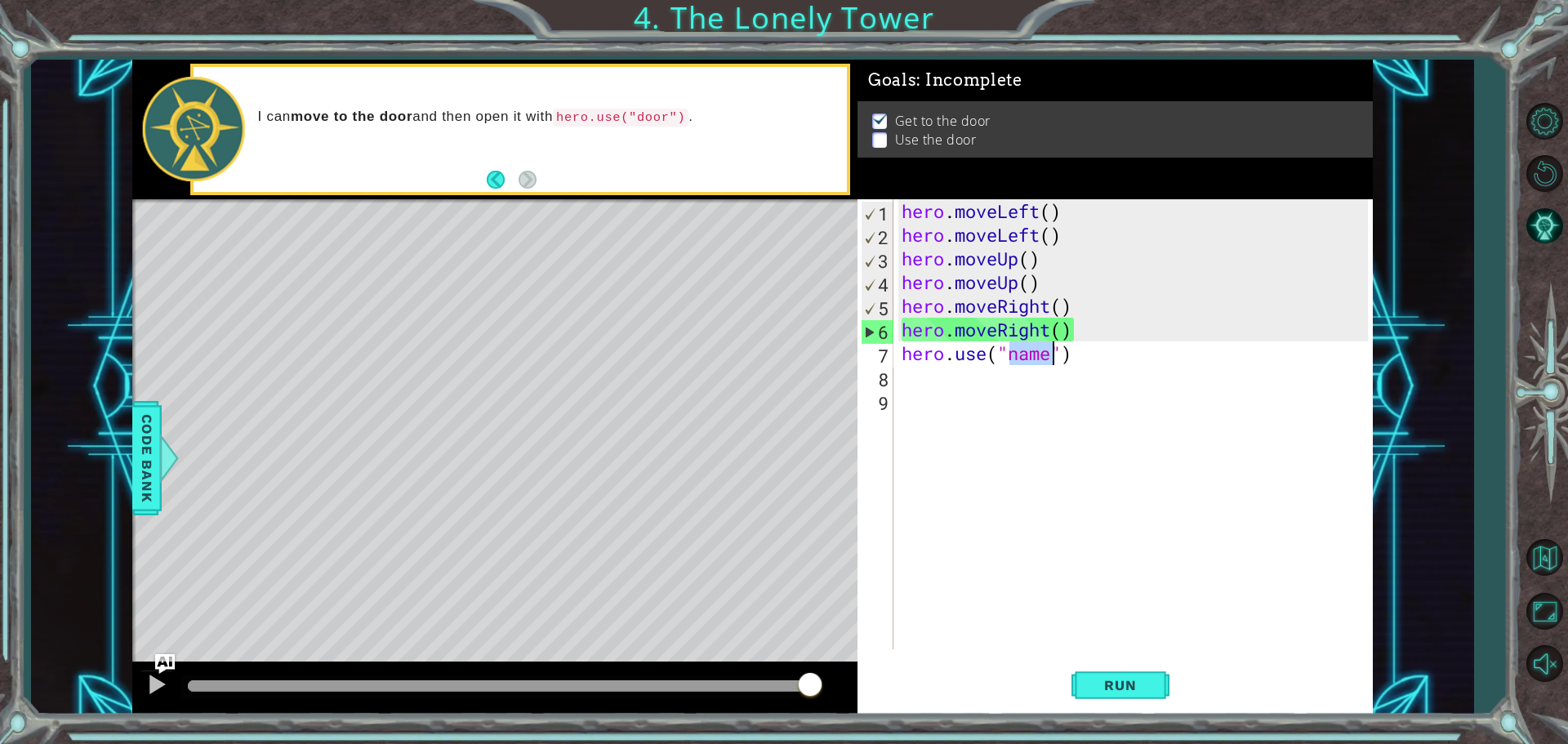
click at [1006, 354] on div "hero . moveLeft ( ) hero . moveLeft ( ) hero . moveUp ( ) hero . moveUp ( ) her…" at bounding box center [1133, 424] width 469 height 450
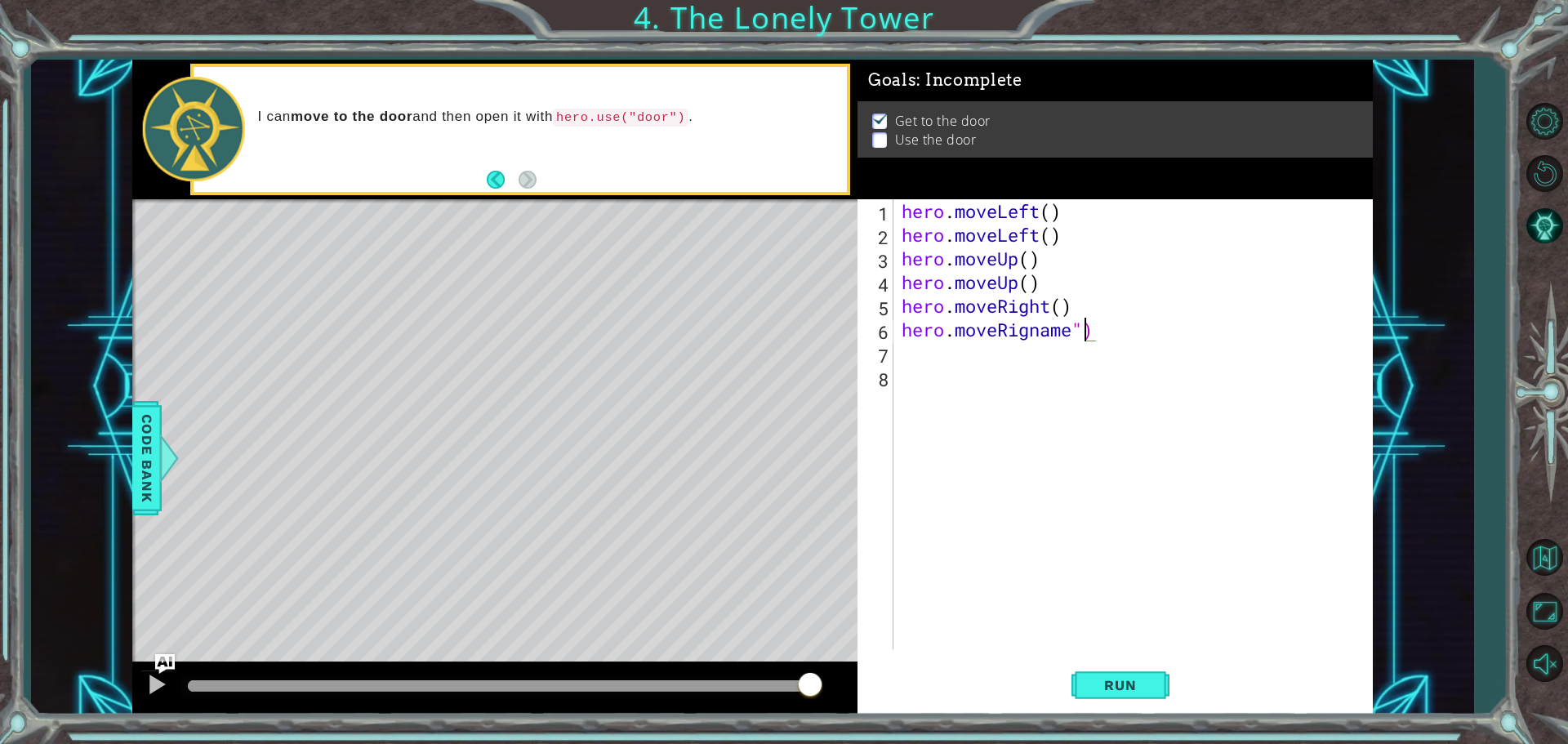
click at [1082, 325] on div "hero . moveLeft ( ) hero . moveLeft ( ) hero . moveUp ( ) hero . moveUp ( ) her…" at bounding box center [1137, 448] width 478 height 498
type textarea "hero.moveRight)"
click at [908, 353] on div "hero . moveLeft ( ) hero . moveLeft ( ) hero . moveUp ( ) hero . moveUp ( ) her…" at bounding box center [1137, 448] width 478 height 498
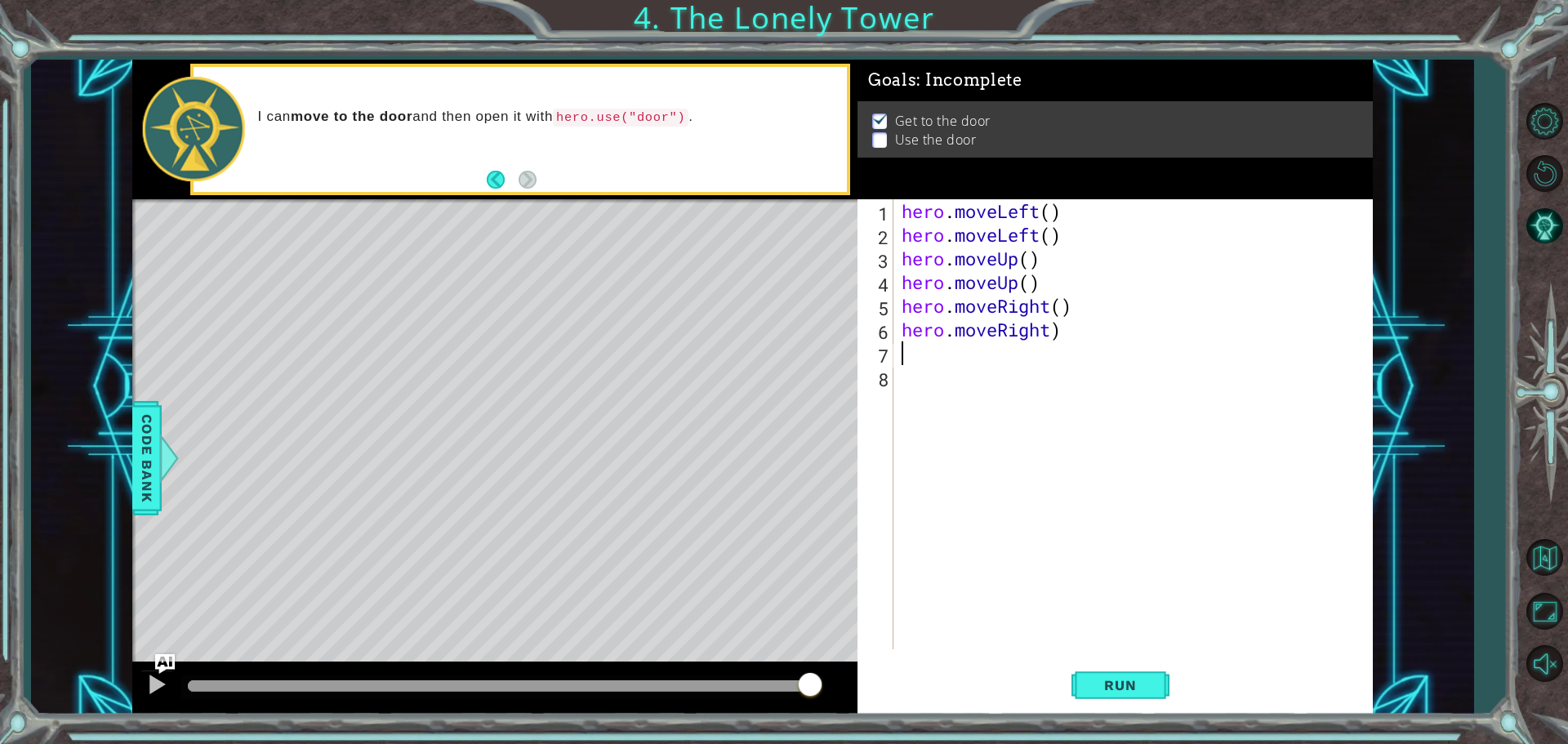
scroll to position [0, 0]
click at [914, 349] on div "hero . moveLeft ( ) hero . moveLeft ( ) hero . moveUp ( ) hero . moveUp ( ) her…" at bounding box center [1137, 448] width 478 height 498
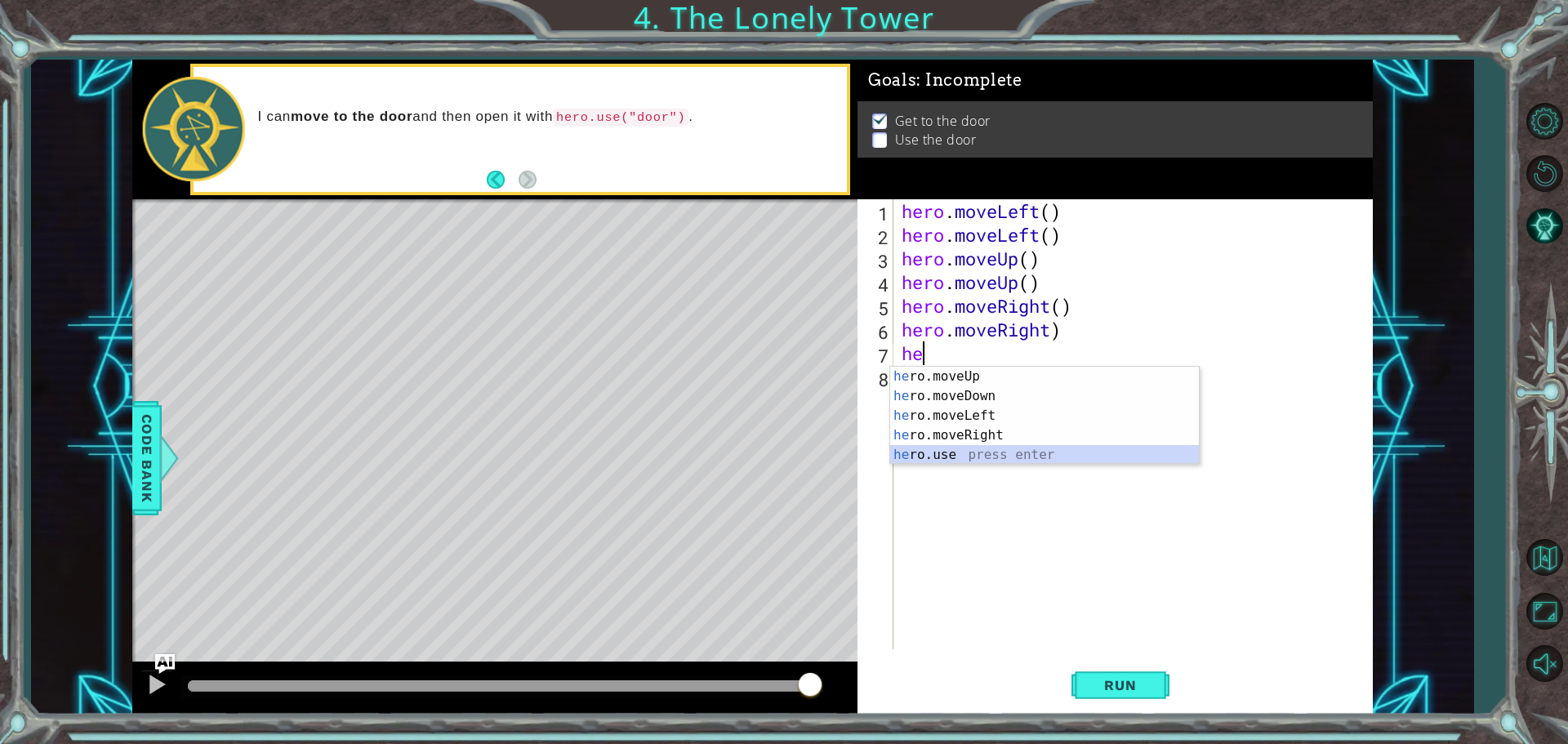
click at [932, 448] on div "he ro.moveUp press enter he ro.moveDown press enter he ro.moveLeft press enter …" at bounding box center [1044, 435] width 309 height 137
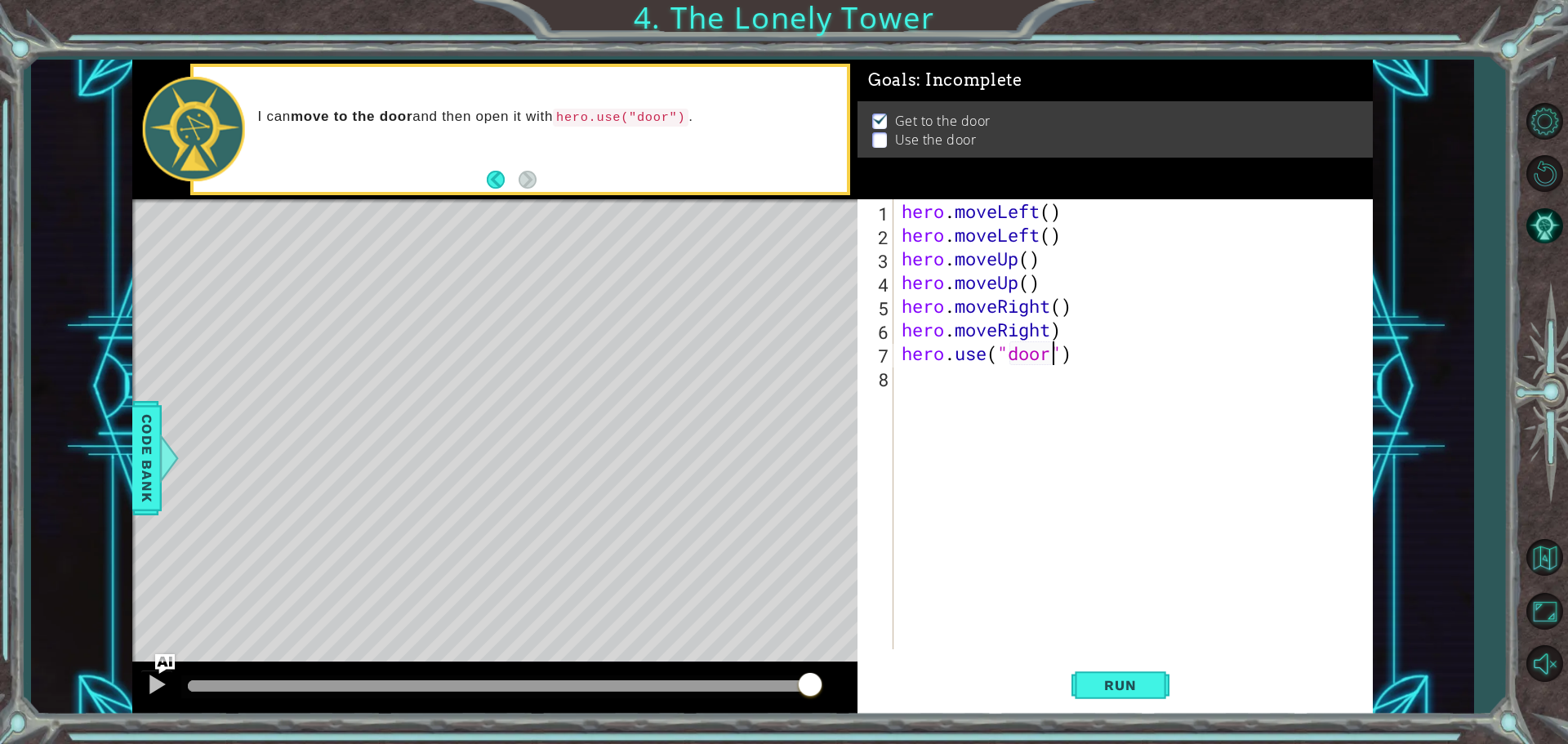
scroll to position [0, 7]
click at [1159, 669] on button "Run" at bounding box center [1120, 684] width 98 height 52
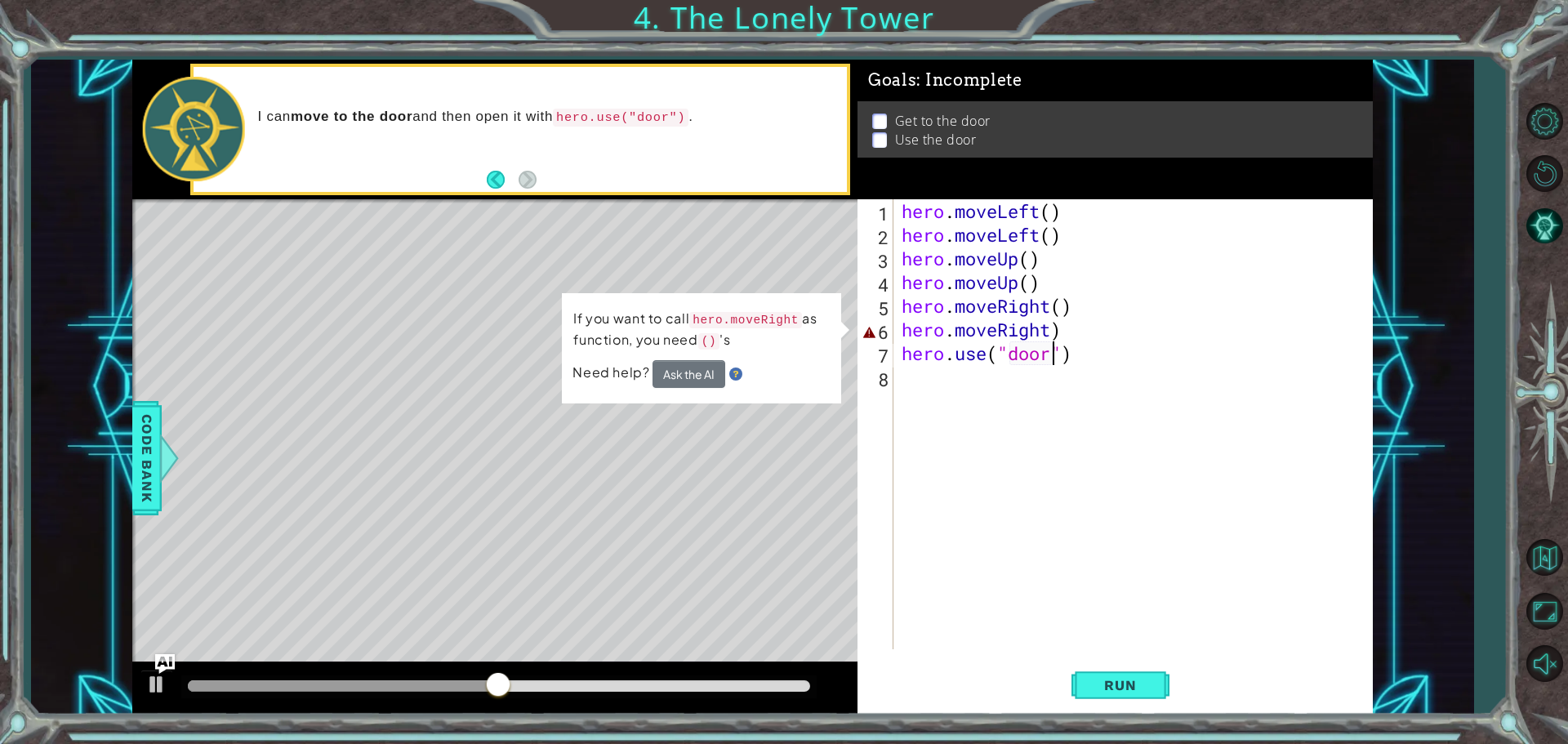
click at [993, 344] on div "hero . moveLeft ( ) hero . moveLeft ( ) hero . moveUp ( ) hero . moveUp ( ) her…" at bounding box center [1137, 448] width 478 height 498
click at [989, 329] on div "hero . moveLeft ( ) hero . moveLeft ( ) hero . moveUp ( ) hero . moveUp ( ) her…" at bounding box center [1137, 448] width 478 height 498
click at [992, 329] on div "hero . moveLeft ( ) hero . moveLeft ( ) hero . moveUp ( ) hero . moveUp ( ) her…" at bounding box center [1137, 448] width 478 height 498
click at [1002, 328] on div "hero . moveLeft ( ) hero . moveLeft ( ) hero . moveUp ( ) hero . moveUp ( ) her…" at bounding box center [1133, 424] width 469 height 450
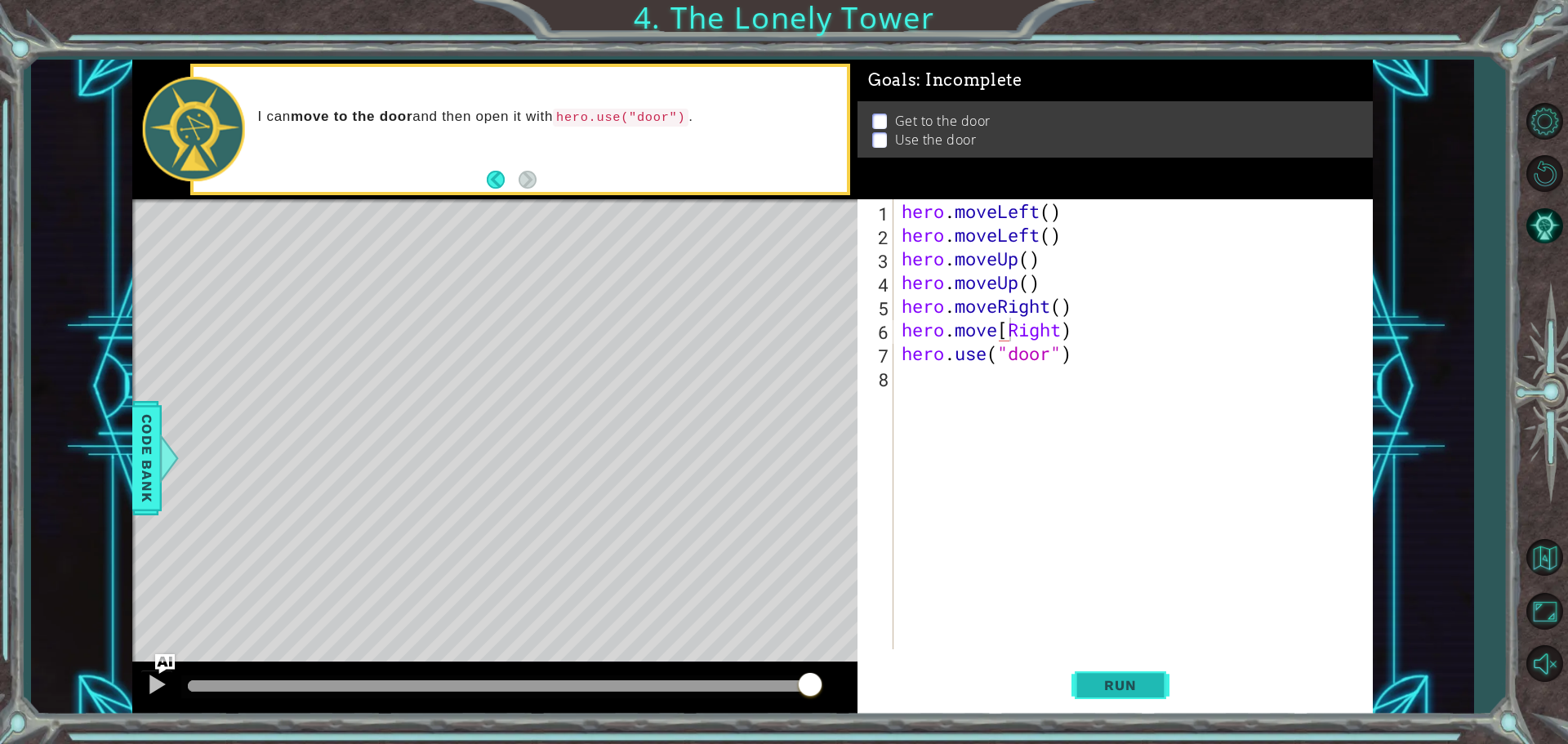
click at [1092, 683] on span "Run" at bounding box center [1119, 684] width 65 height 17
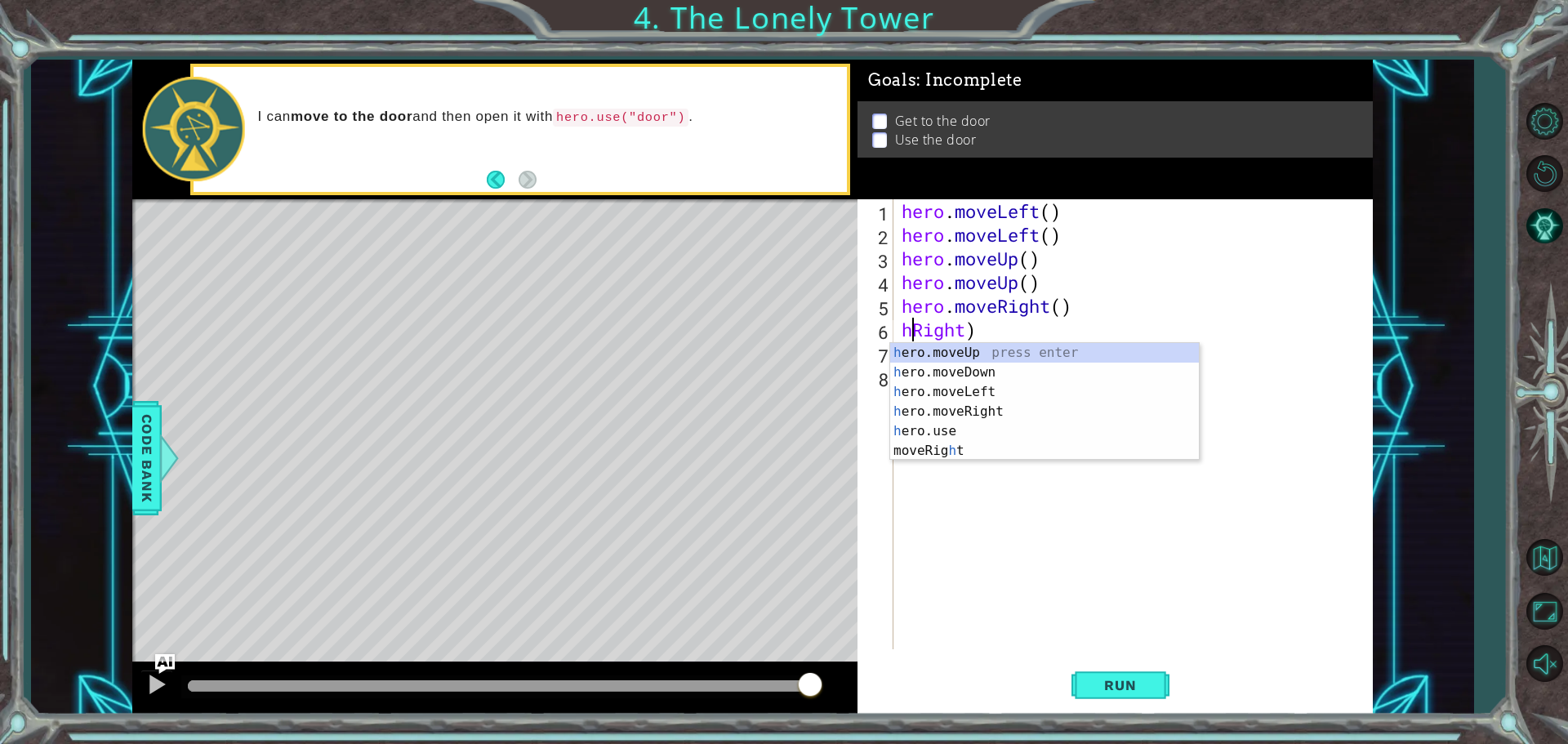
scroll to position [0, 3]
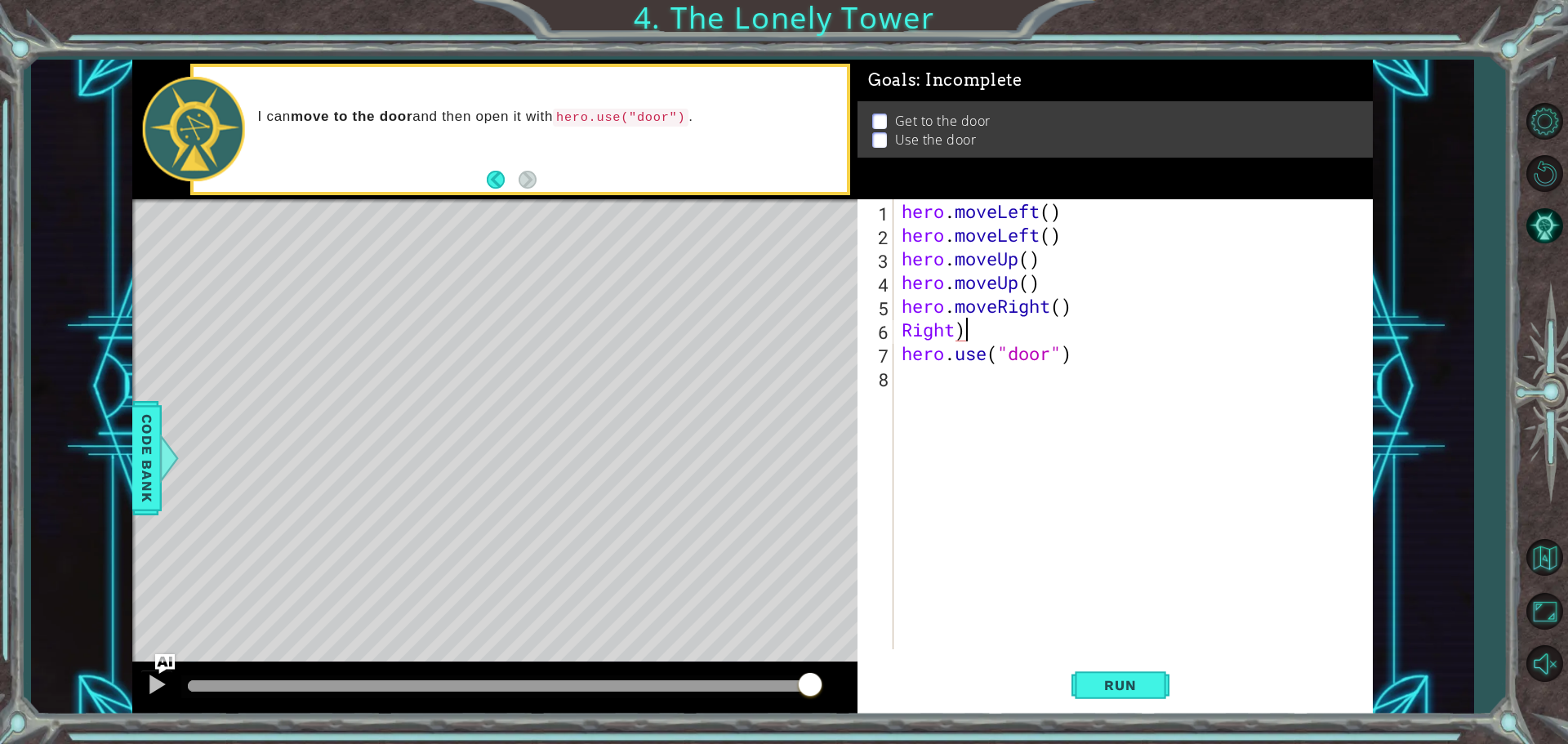
click at [967, 333] on div "hero . moveLeft ( ) hero . moveLeft ( ) hero . moveUp ( ) hero . moveUp ( ) her…" at bounding box center [1137, 448] width 478 height 498
type textarea "R"
click at [1133, 685] on span "Run" at bounding box center [1119, 684] width 65 height 17
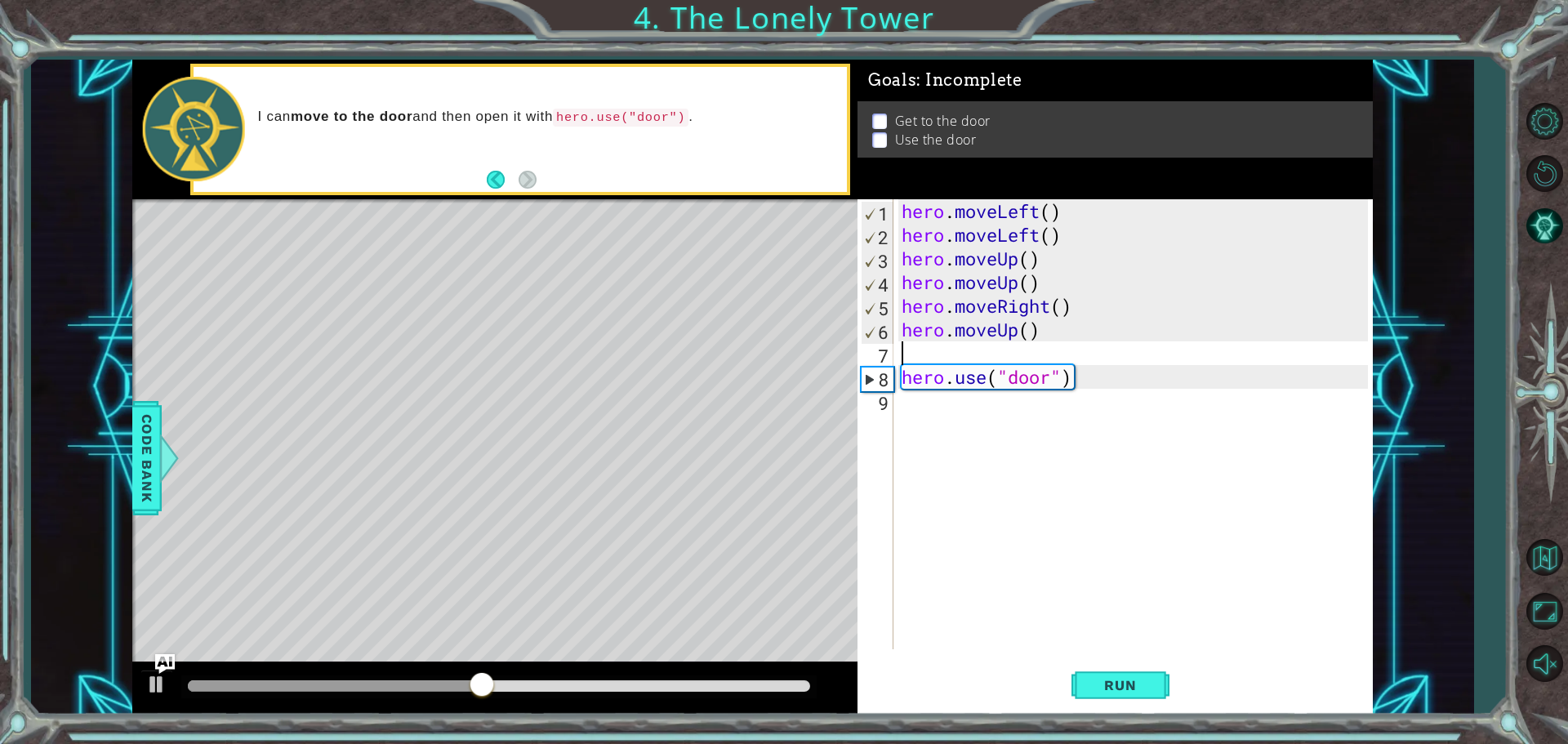
click at [965, 357] on div "hero . moveLeft ( ) hero . moveLeft ( ) hero . moveUp ( ) hero . moveUp ( ) her…" at bounding box center [1137, 448] width 478 height 498
type textarea "h"
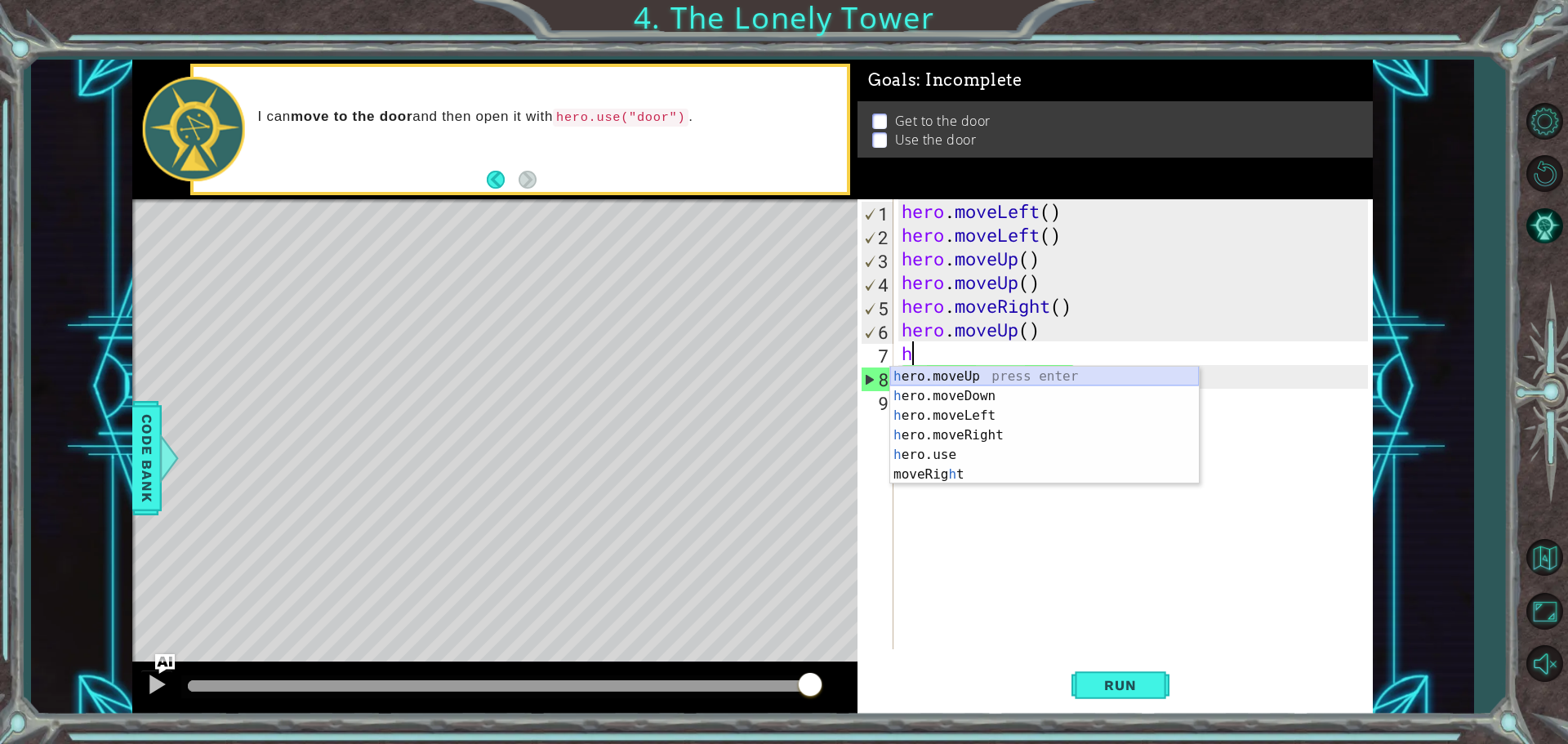
click at [915, 372] on div "h ero.moveUp press enter h ero.moveDown press enter h ero.moveLeft press enter …" at bounding box center [1044, 445] width 309 height 156
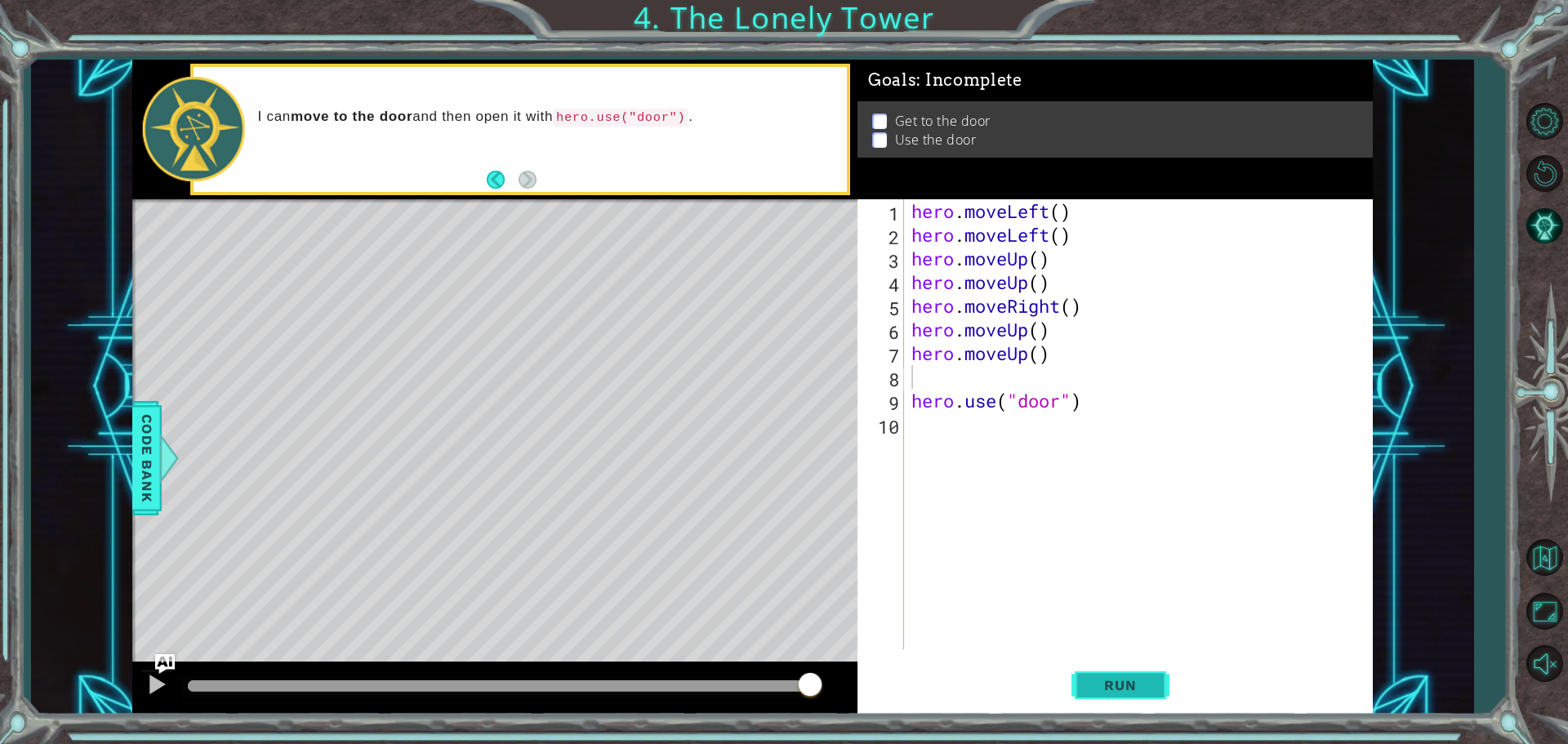
click at [1138, 668] on button "Run" at bounding box center [1120, 684] width 98 height 52
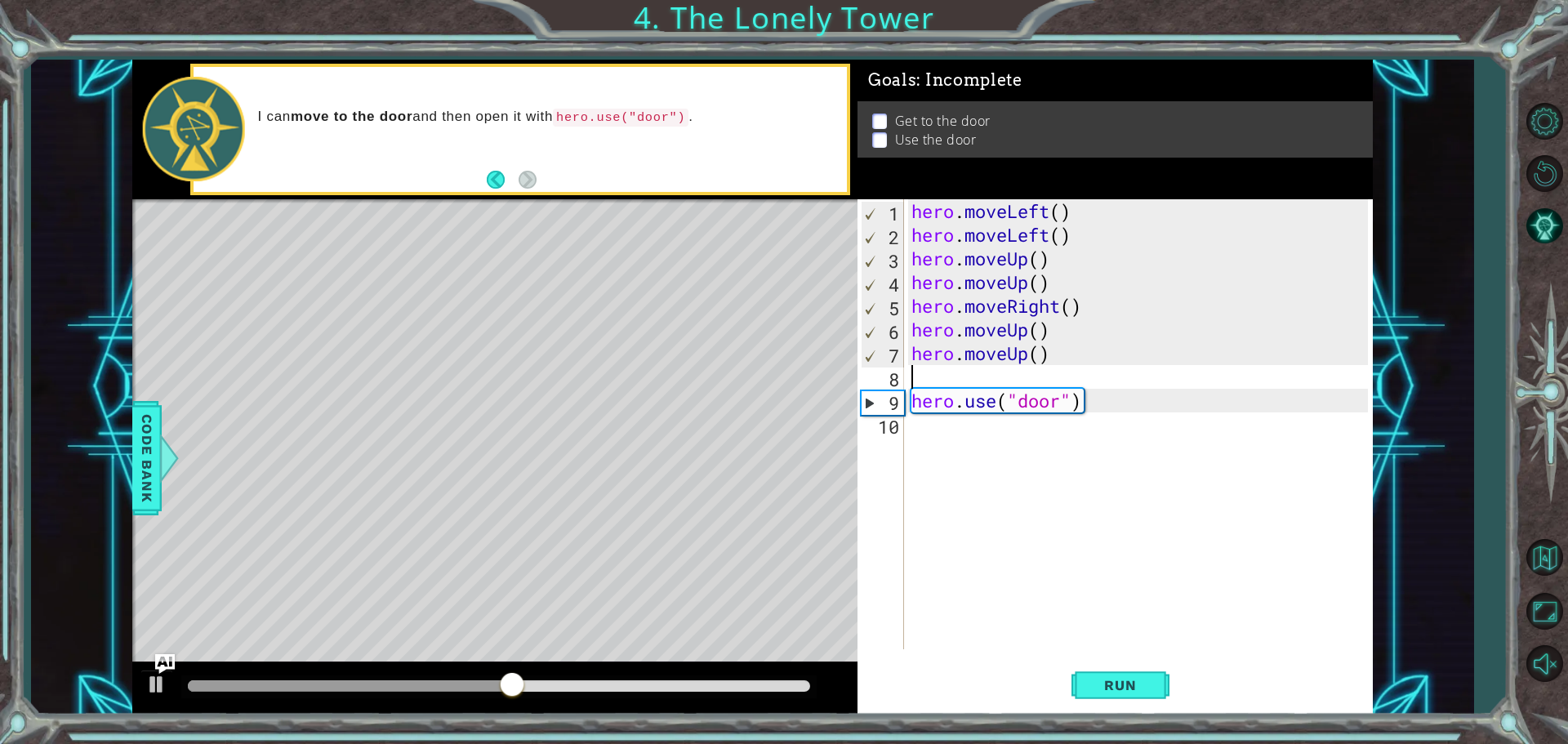
click at [986, 379] on div "hero . moveLeft ( ) hero . moveLeft ( ) hero . moveUp ( ) hero . moveUp ( ) her…" at bounding box center [1142, 448] width 468 height 498
type textarea "h"
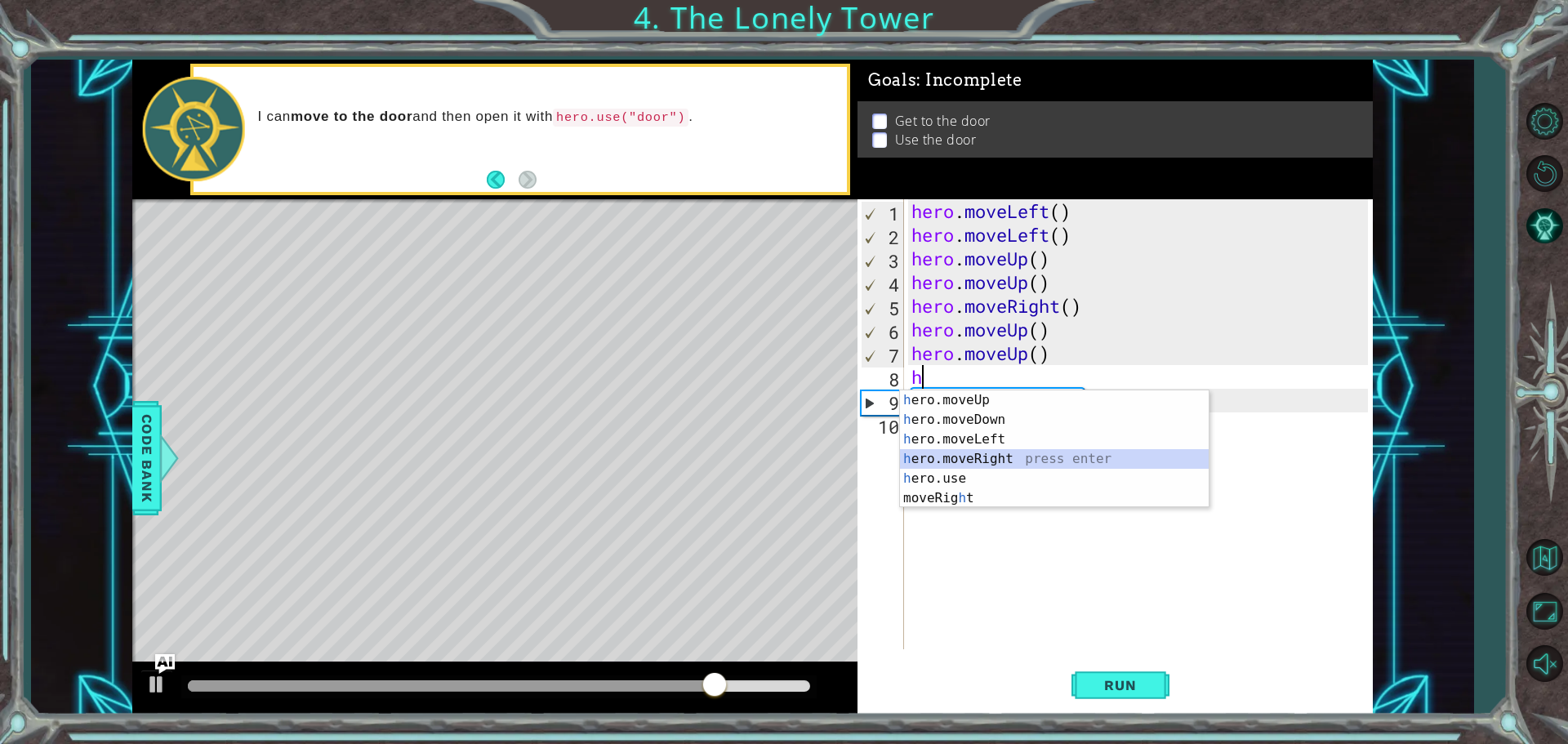
click at [969, 458] on div "h ero.moveUp press enter h ero.moveDown press enter h ero.moveLeft press enter …" at bounding box center [1054, 468] width 309 height 156
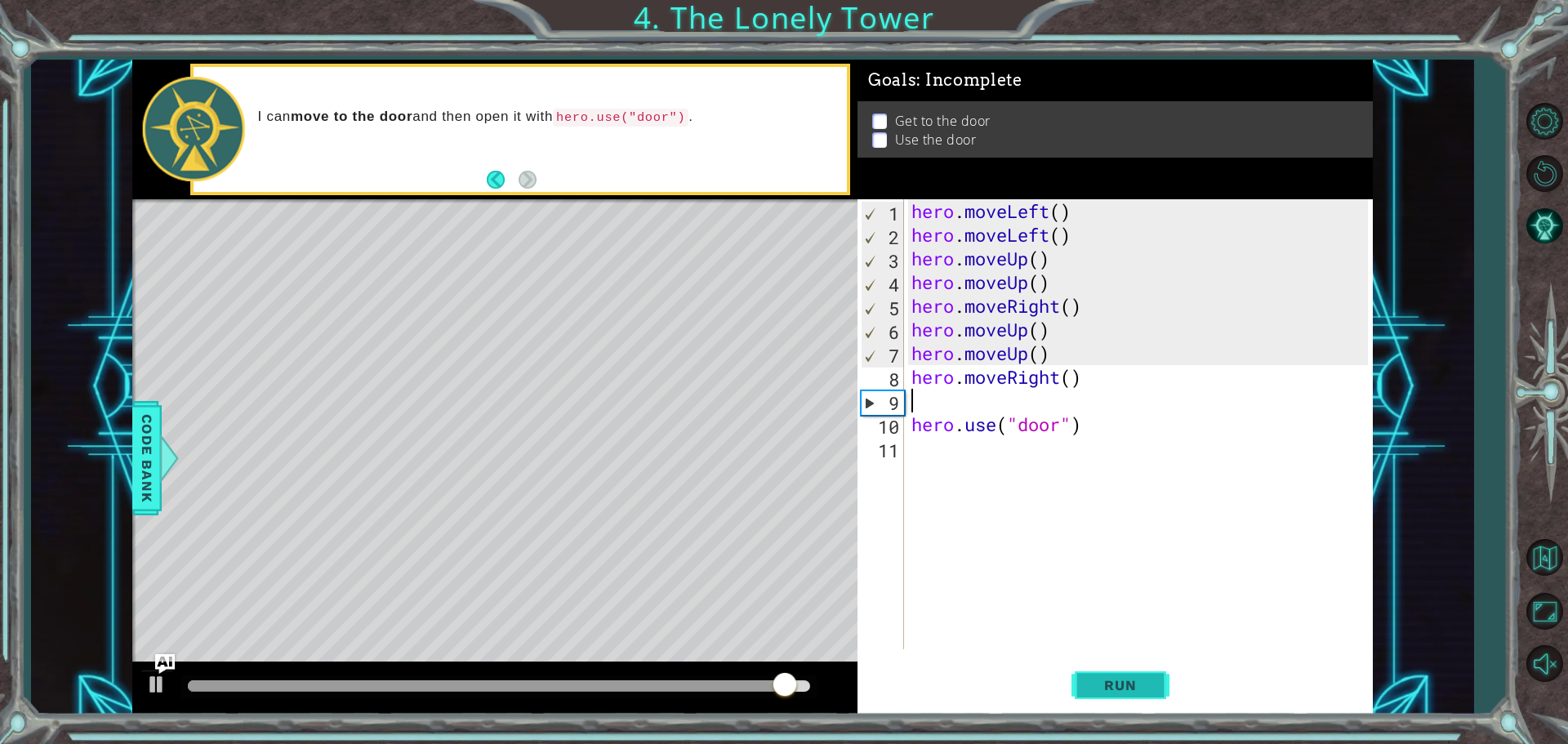
click at [1087, 683] on button "Run" at bounding box center [1120, 684] width 98 height 52
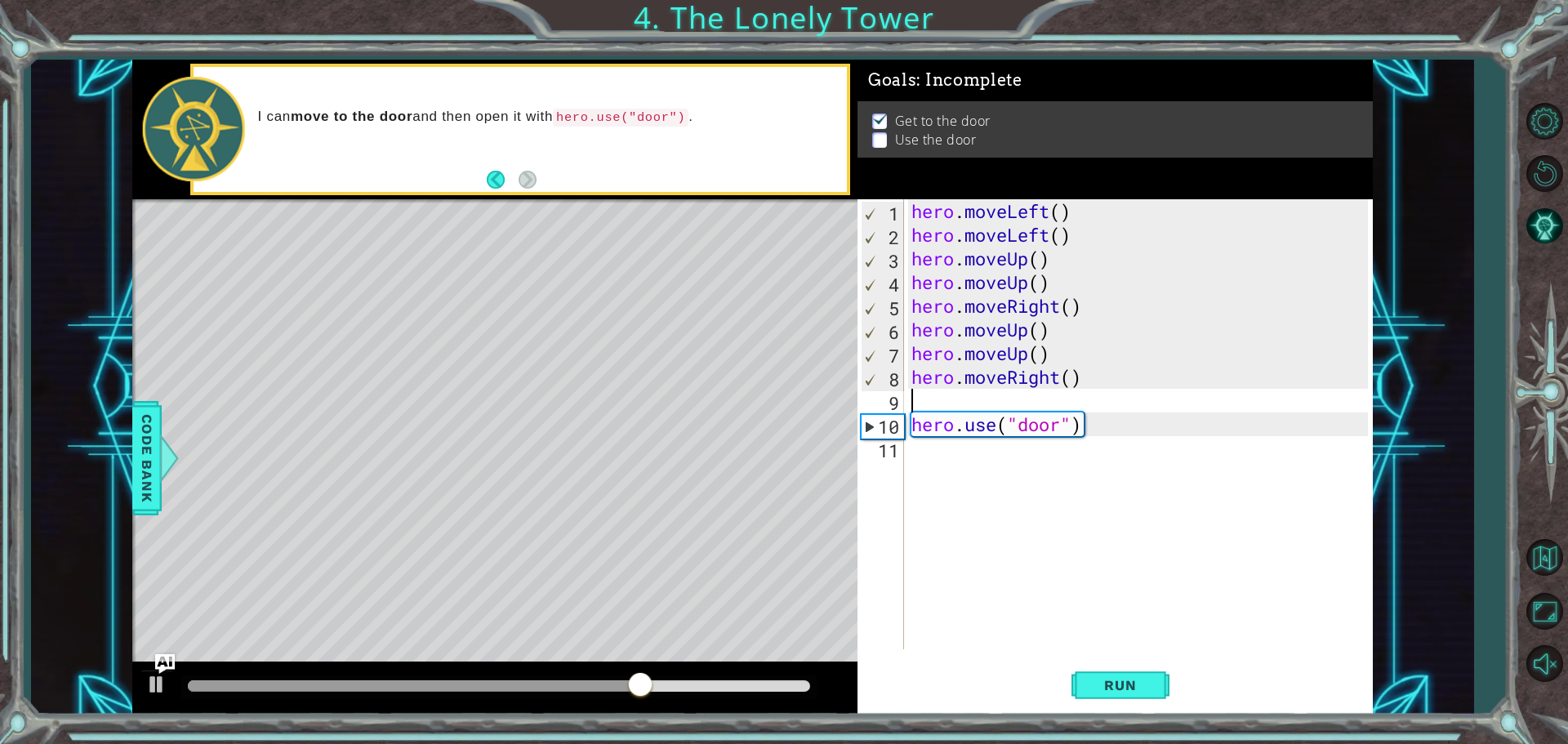
click at [995, 393] on div "hero . moveLeft ( ) hero . moveLeft ( ) hero . moveUp ( ) hero . moveUp ( ) her…" at bounding box center [1142, 448] width 468 height 498
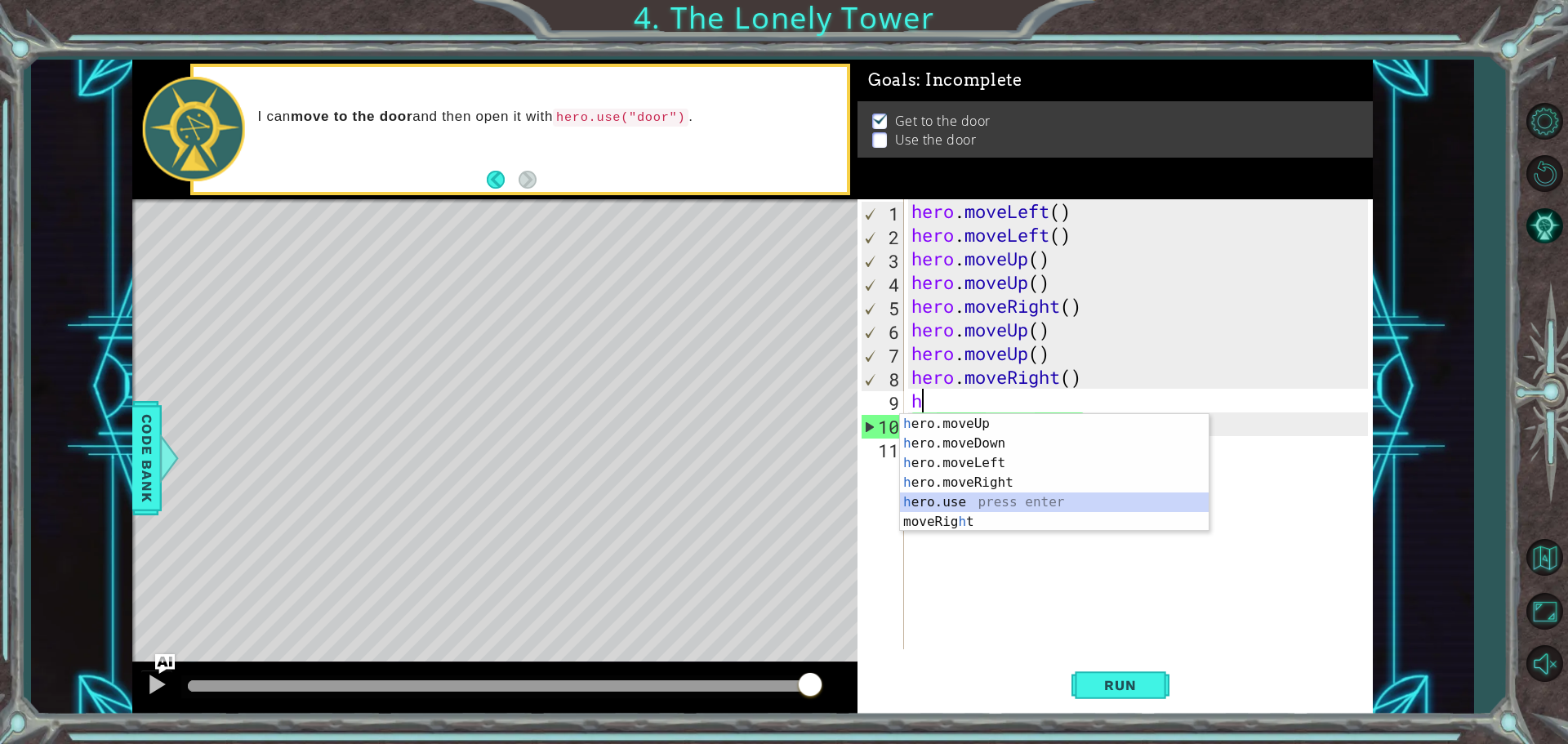
click at [977, 506] on div "h ero.moveUp press enter h ero.moveDown press enter h ero.moveLeft press enter …" at bounding box center [1054, 492] width 309 height 156
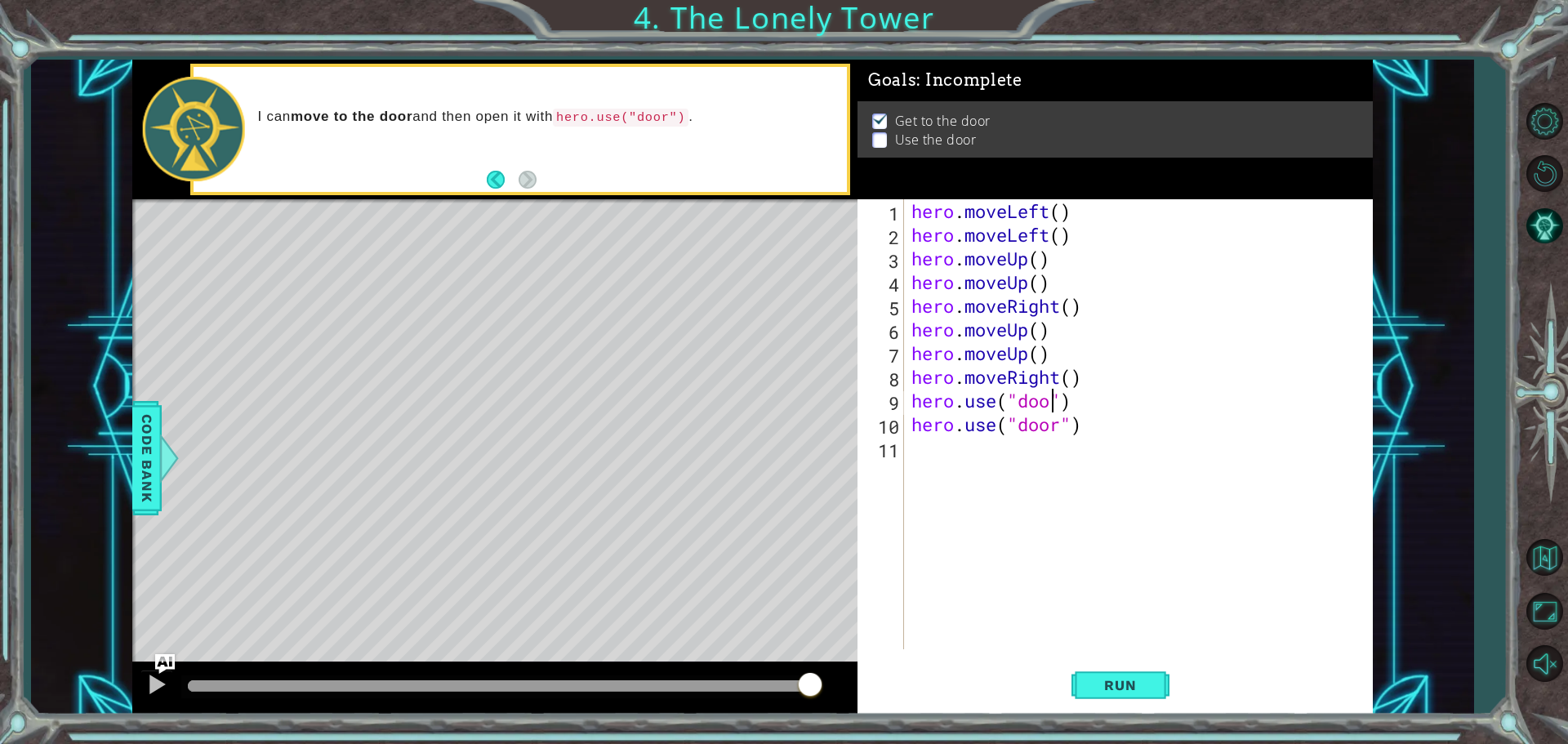
scroll to position [0, 7]
click at [1092, 429] on div "hero . moveLeft ( ) hero . moveLeft ( ) hero . moveUp ( ) hero . moveUp ( ) her…" at bounding box center [1142, 448] width 468 height 498
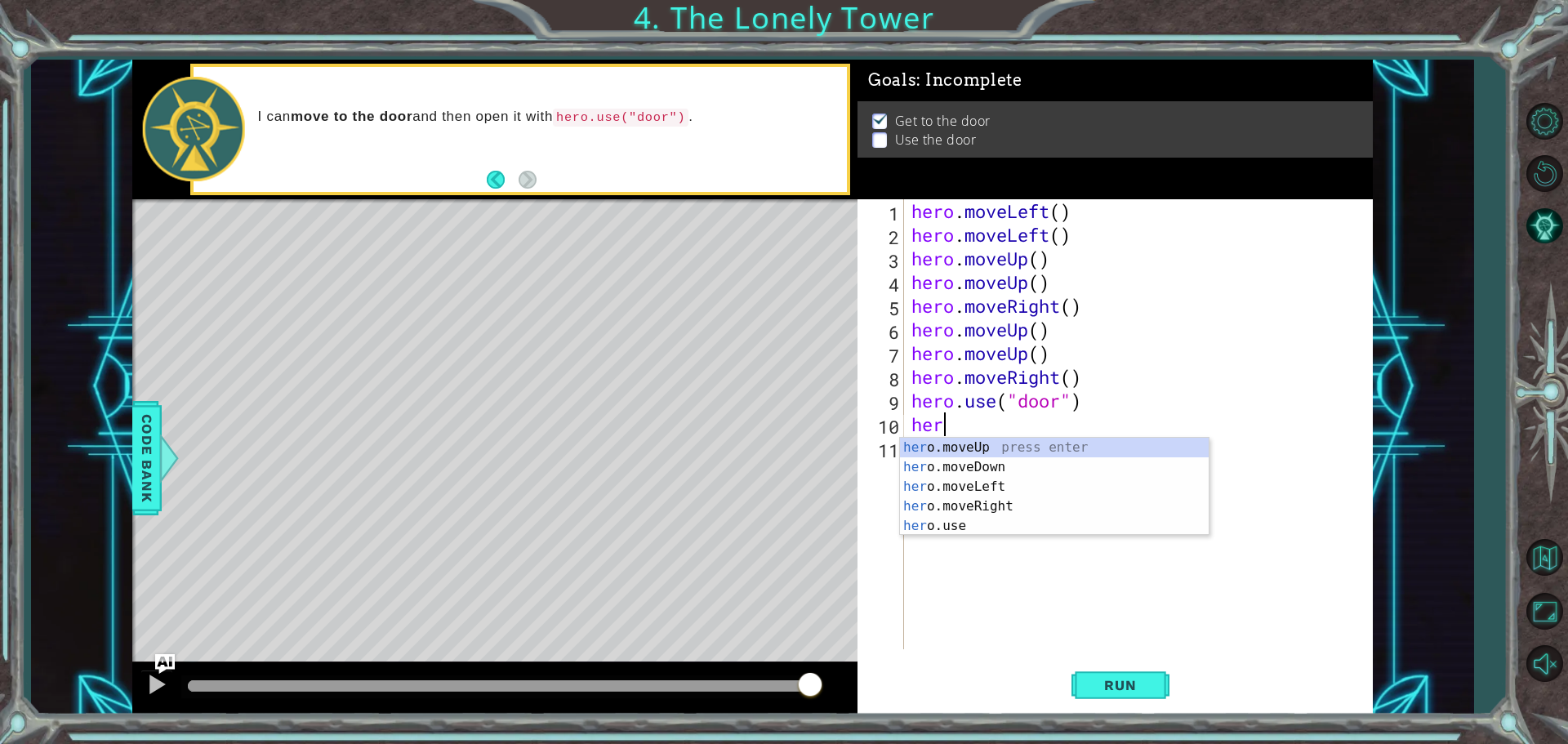
scroll to position [0, 0]
type textarea "h"
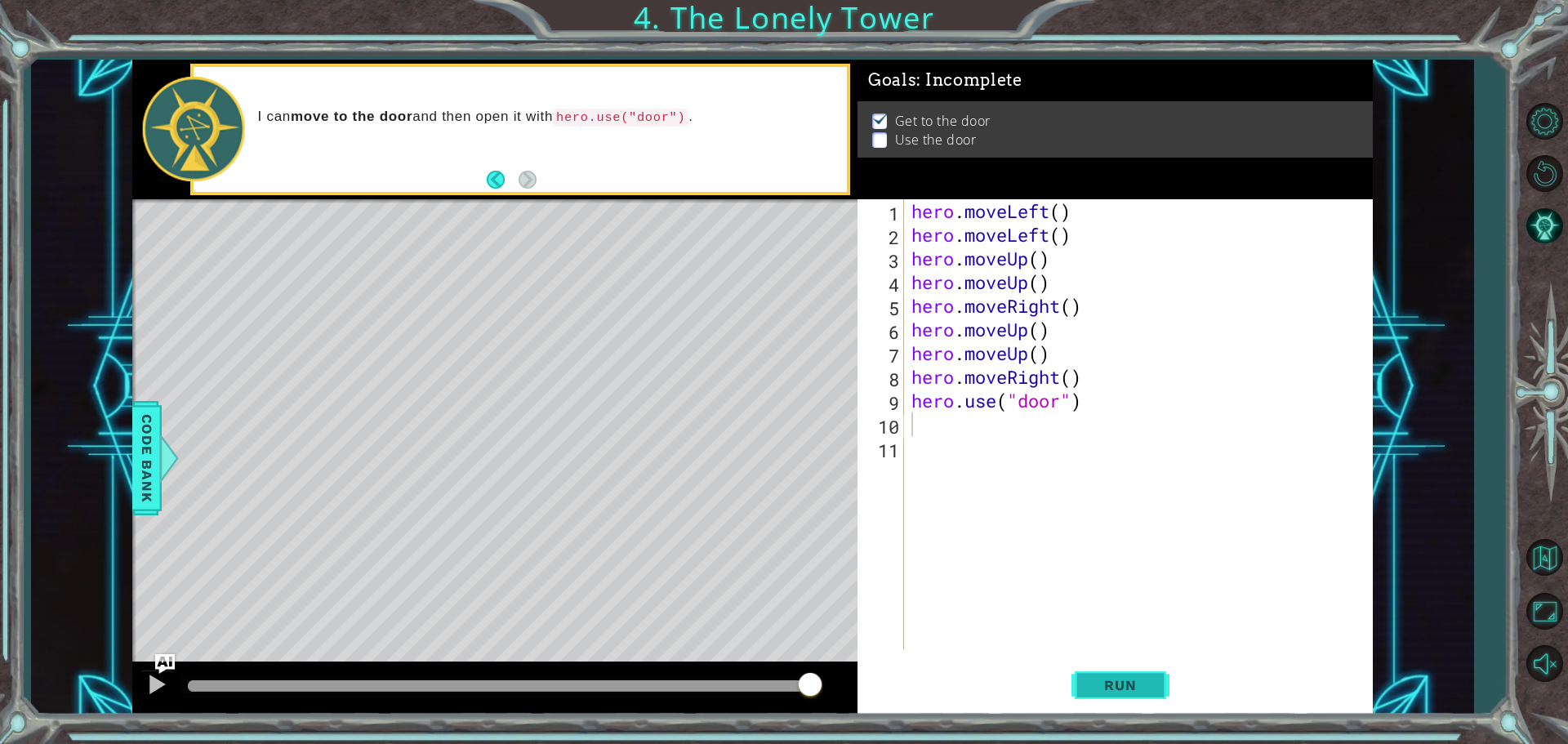
click at [1105, 672] on button "Run" at bounding box center [1120, 684] width 98 height 52
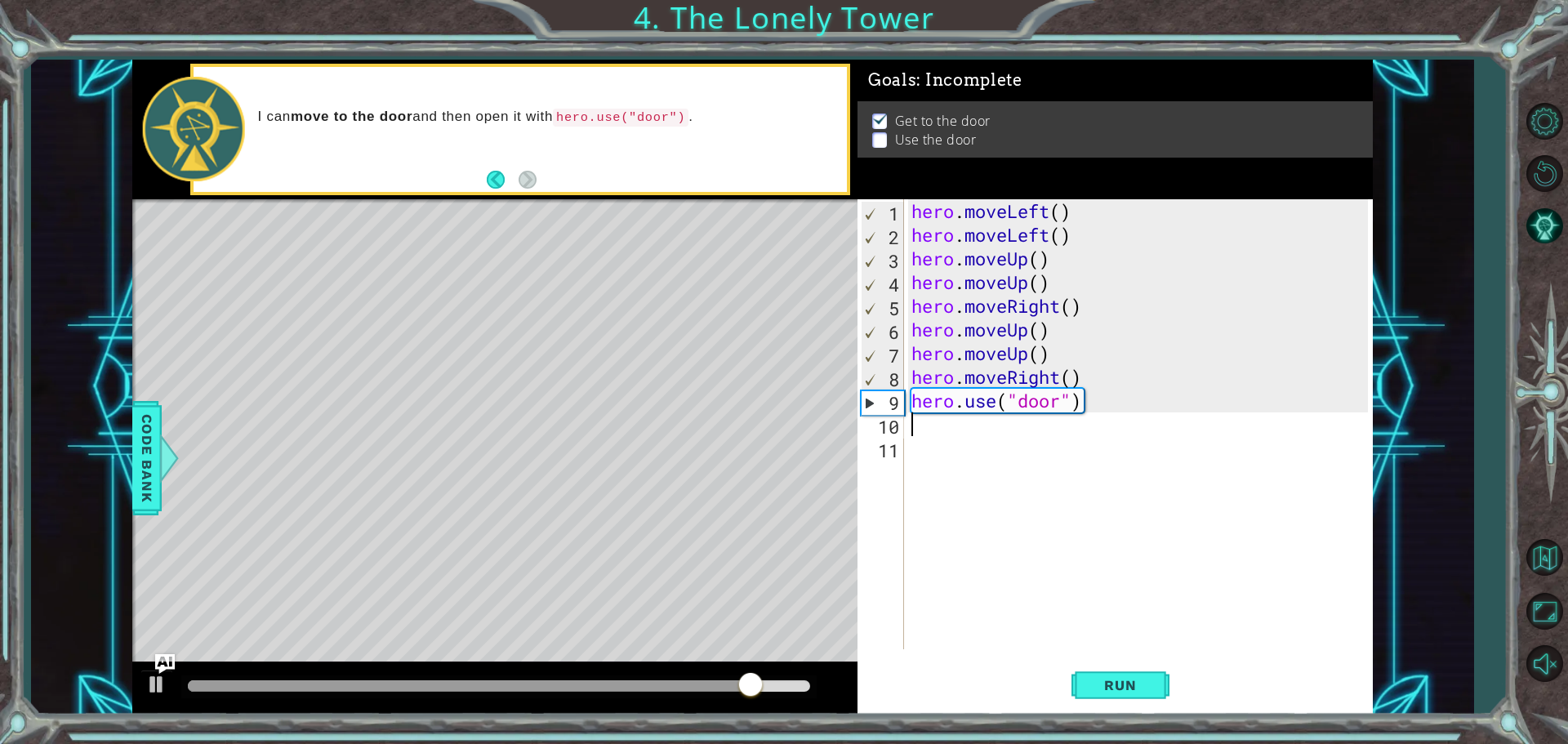
click at [615, 283] on div "Level Map" at bounding box center [509, 440] width 755 height 481
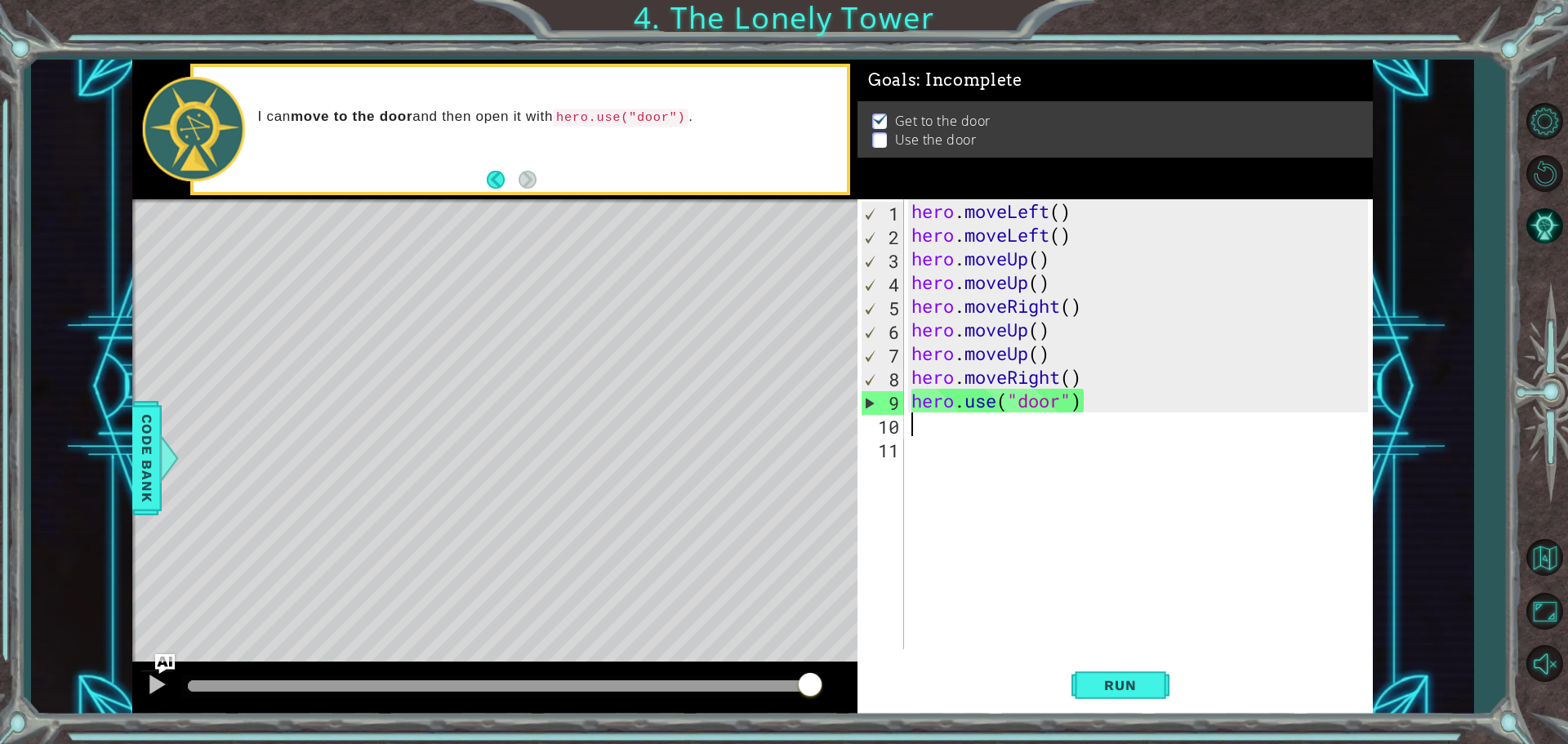
click at [930, 429] on div "hero . moveLeft ( ) hero . moveLeft ( ) hero . moveUp ( ) hero . moveUp ( ) her…" at bounding box center [1142, 448] width 468 height 498
type textarea "h"
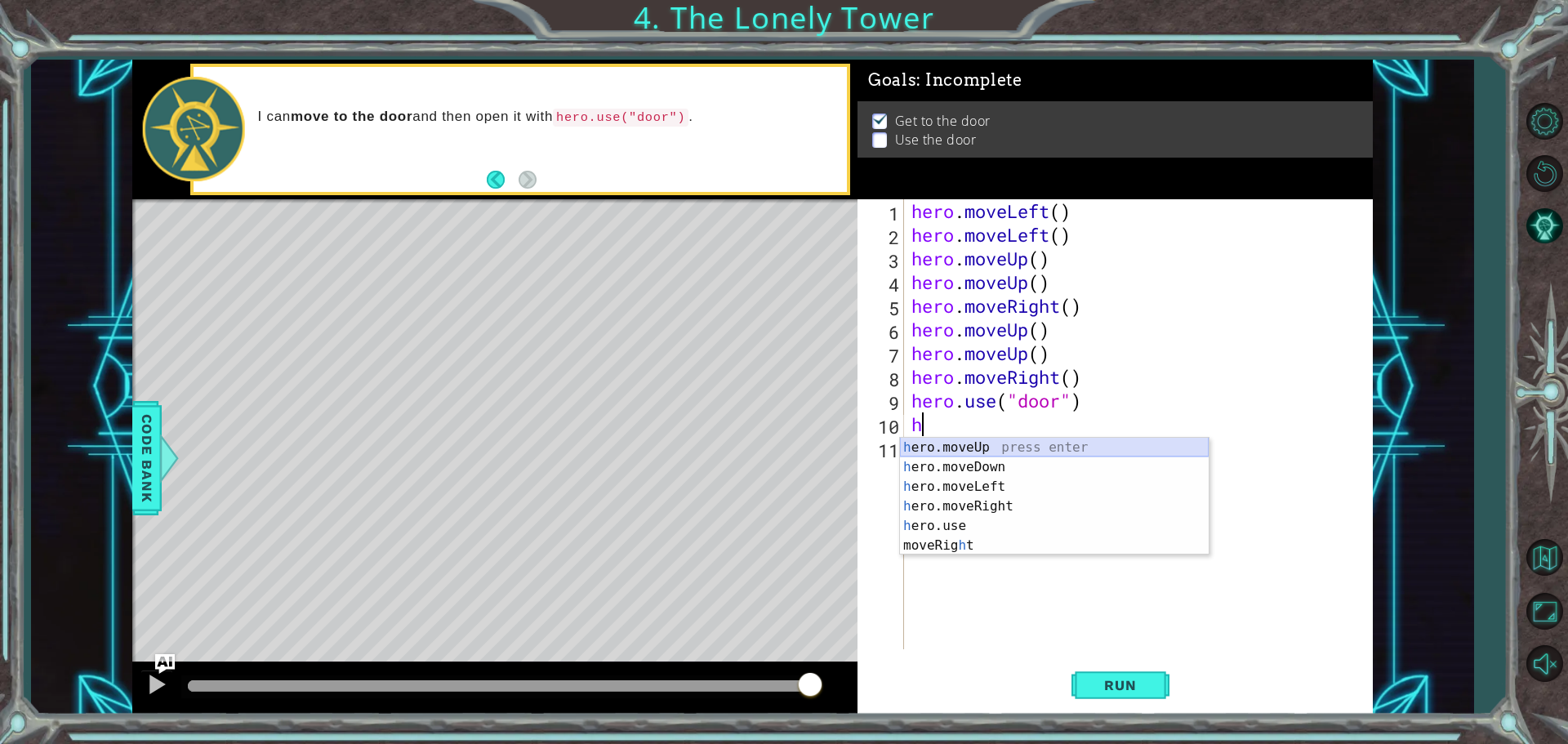
click at [910, 444] on div "h ero.moveUp press enter h ero.moveDown press enter h ero.moveLeft press enter …" at bounding box center [1054, 516] width 309 height 156
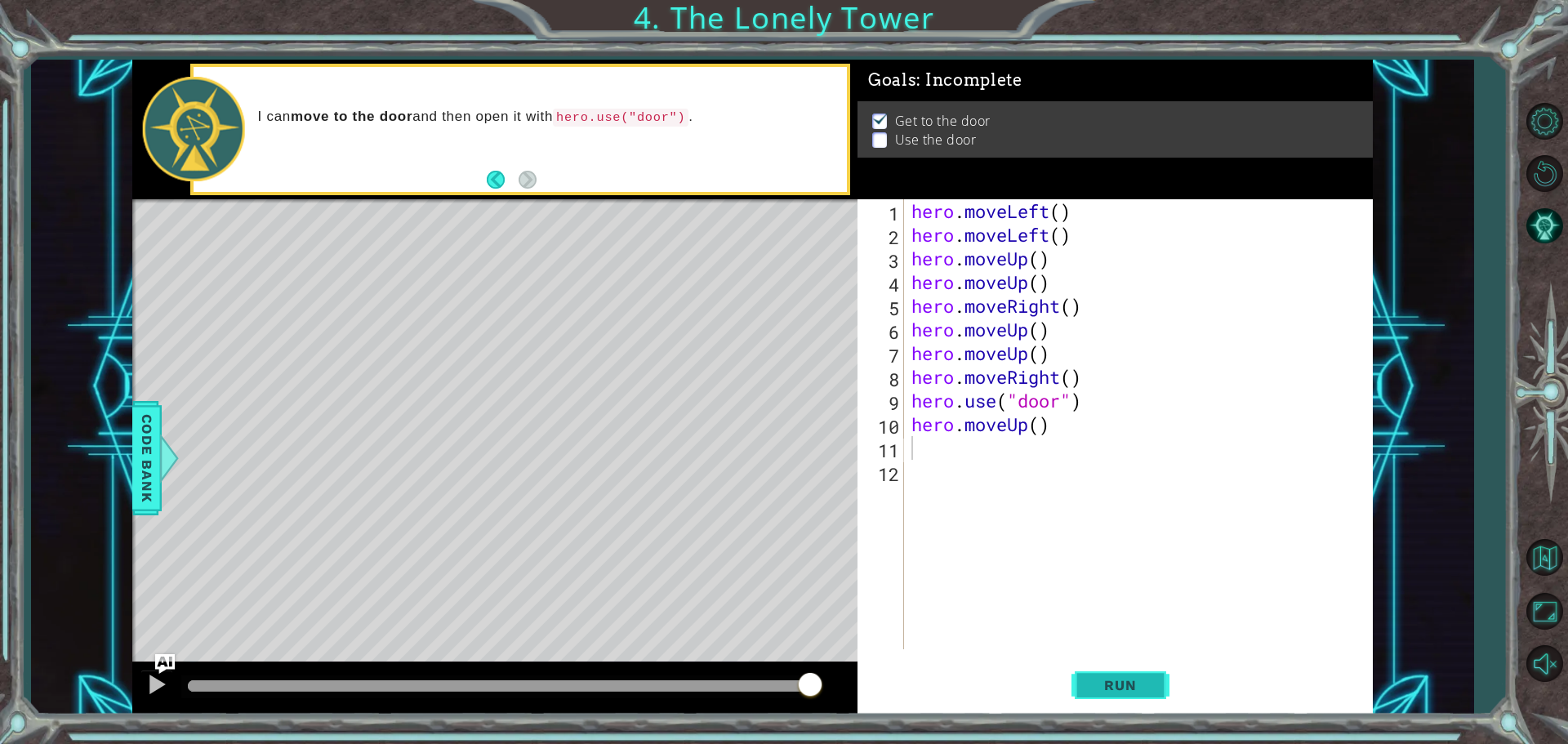
click at [1095, 681] on span "Run" at bounding box center [1119, 684] width 65 height 17
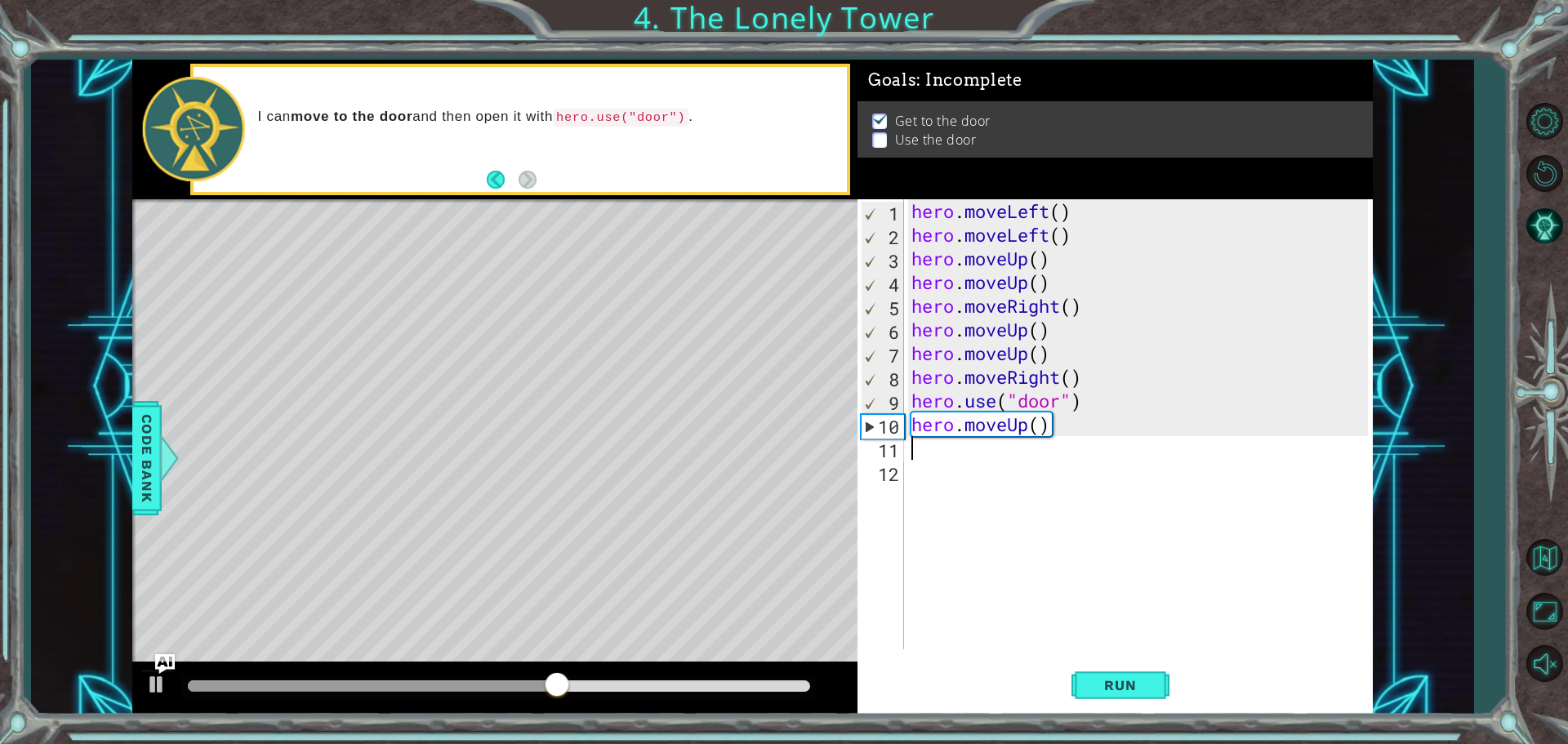
click at [965, 468] on div "hero . moveLeft ( ) hero . moveLeft ( ) hero . moveUp ( ) hero . moveUp ( ) her…" at bounding box center [1142, 448] width 468 height 498
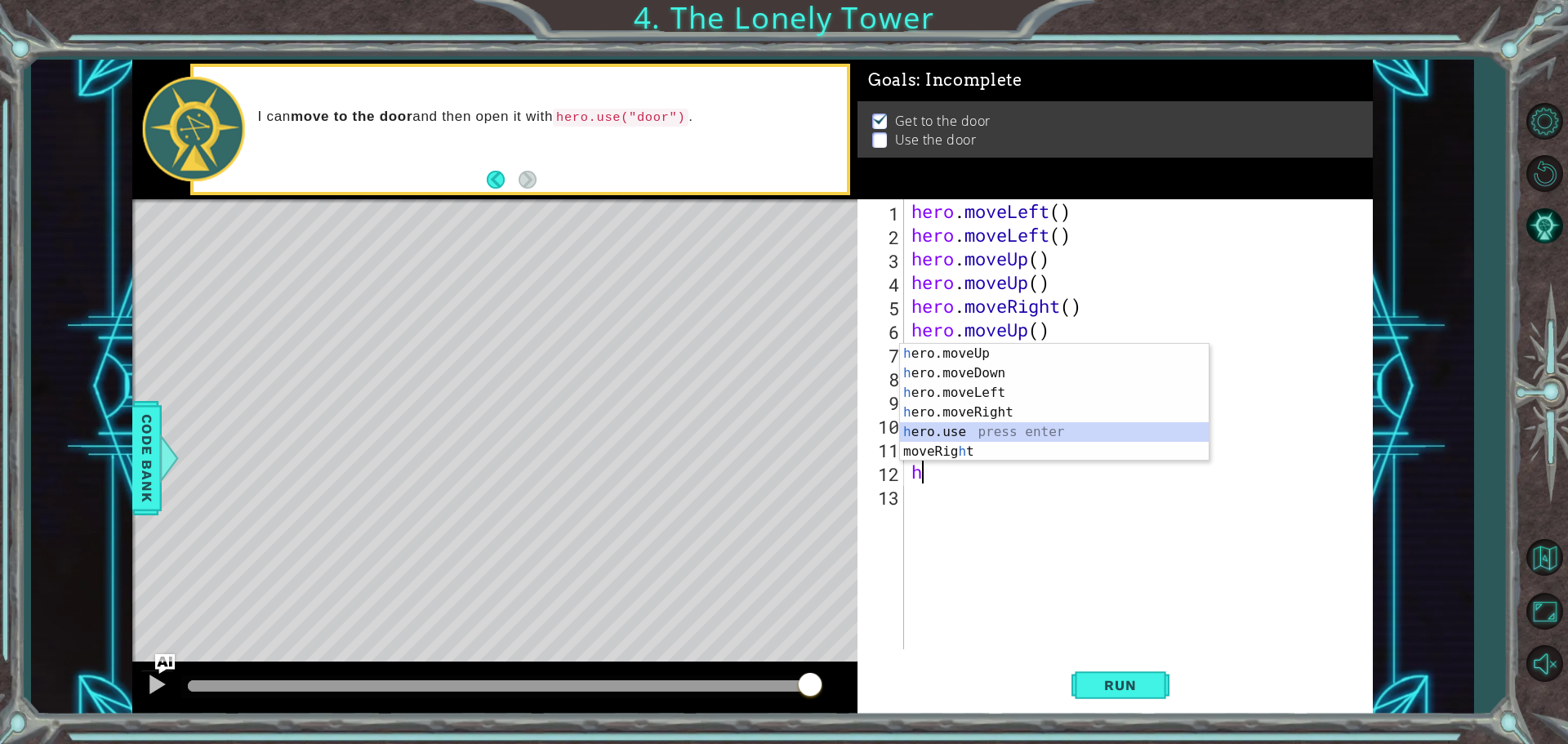
click at [948, 428] on div "h ero.moveUp press enter h ero.moveDown press enter h ero.moveLeft press enter …" at bounding box center [1054, 422] width 309 height 156
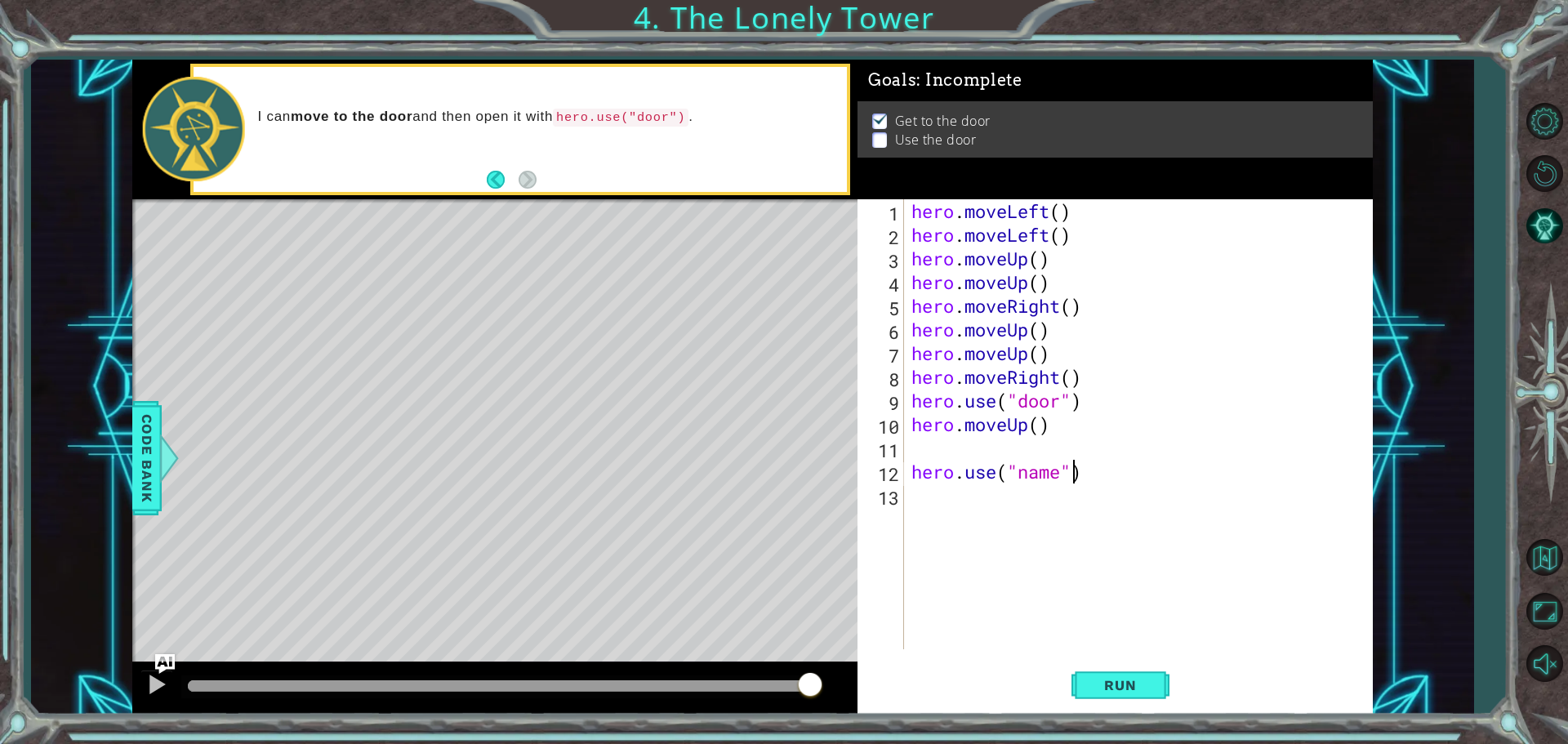
click at [1067, 475] on div "hero . moveLeft ( ) hero . moveLeft ( ) hero . moveUp ( ) hero . moveUp ( ) her…" at bounding box center [1142, 448] width 468 height 498
click at [1063, 473] on div "hero . moveLeft ( ) hero . moveLeft ( ) hero . moveUp ( ) hero . moveUp ( ) her…" at bounding box center [1142, 448] width 468 height 498
type textarea "hero.use("door")"
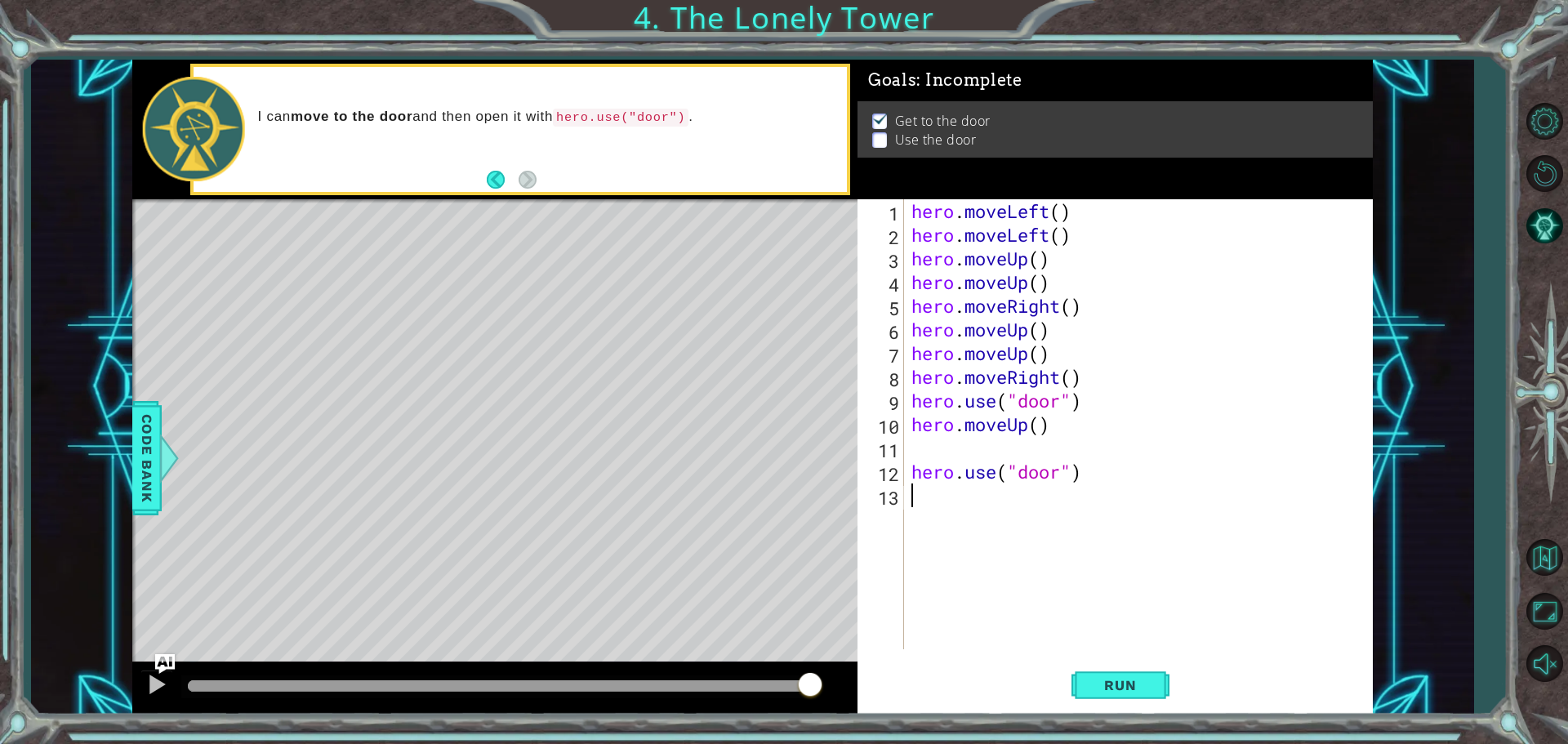
click at [1191, 634] on div "hero . moveLeft ( ) hero . moveLeft ( ) hero . moveUp ( ) hero . moveUp ( ) her…" at bounding box center [1142, 448] width 468 height 498
click at [1137, 685] on span "Run" at bounding box center [1119, 684] width 65 height 17
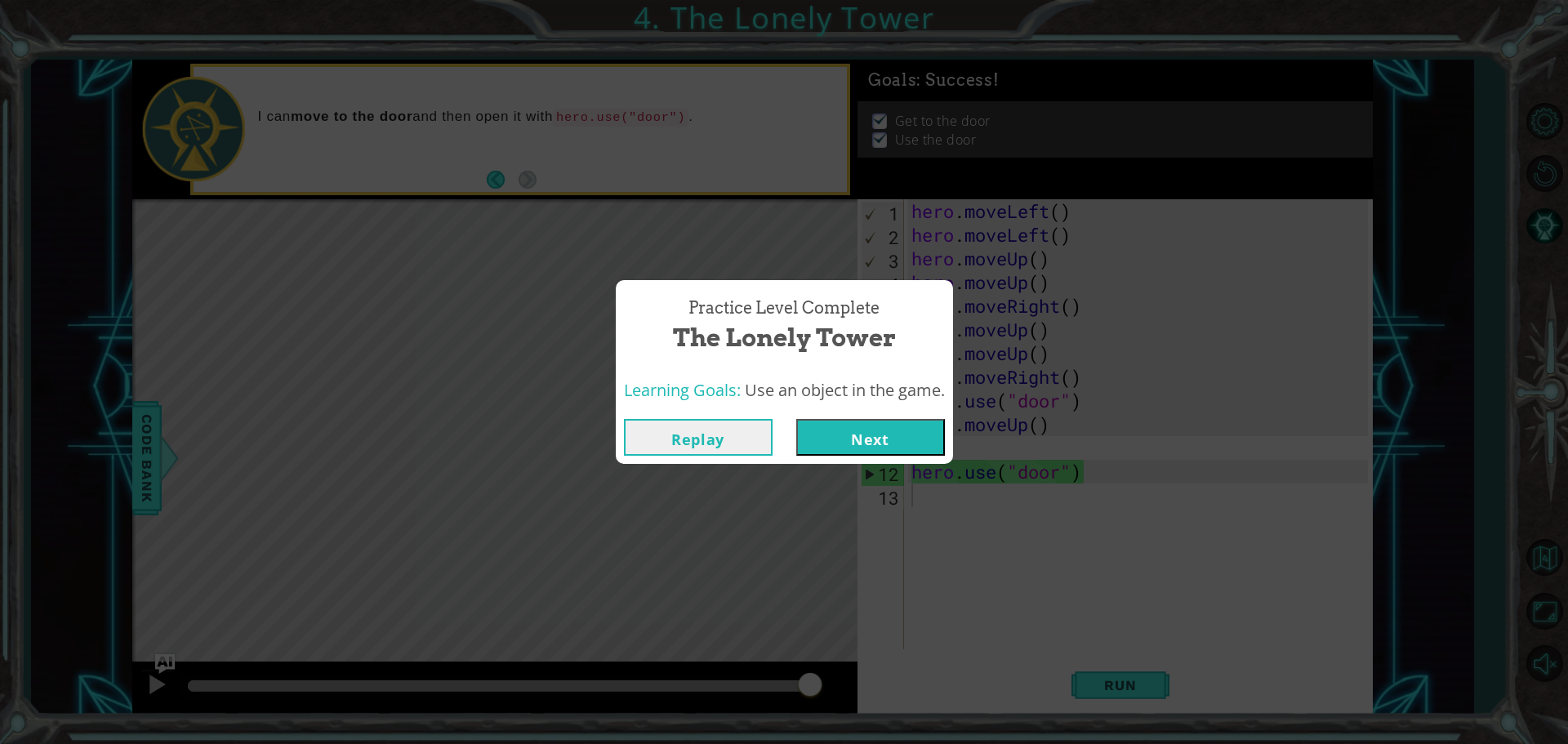
click at [832, 438] on button "Next" at bounding box center [870, 437] width 149 height 37
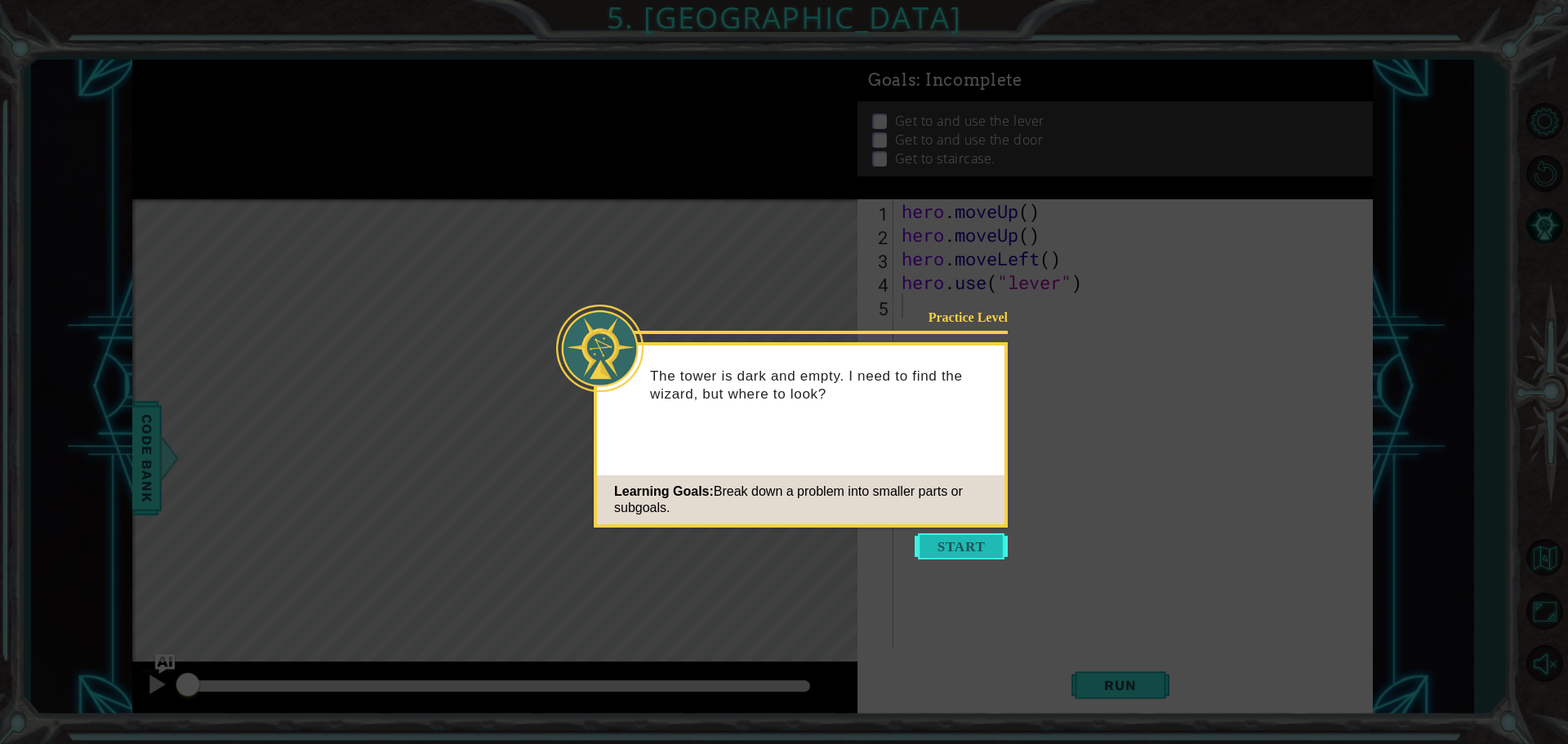
click at [955, 538] on button "Start" at bounding box center [960, 546] width 93 height 26
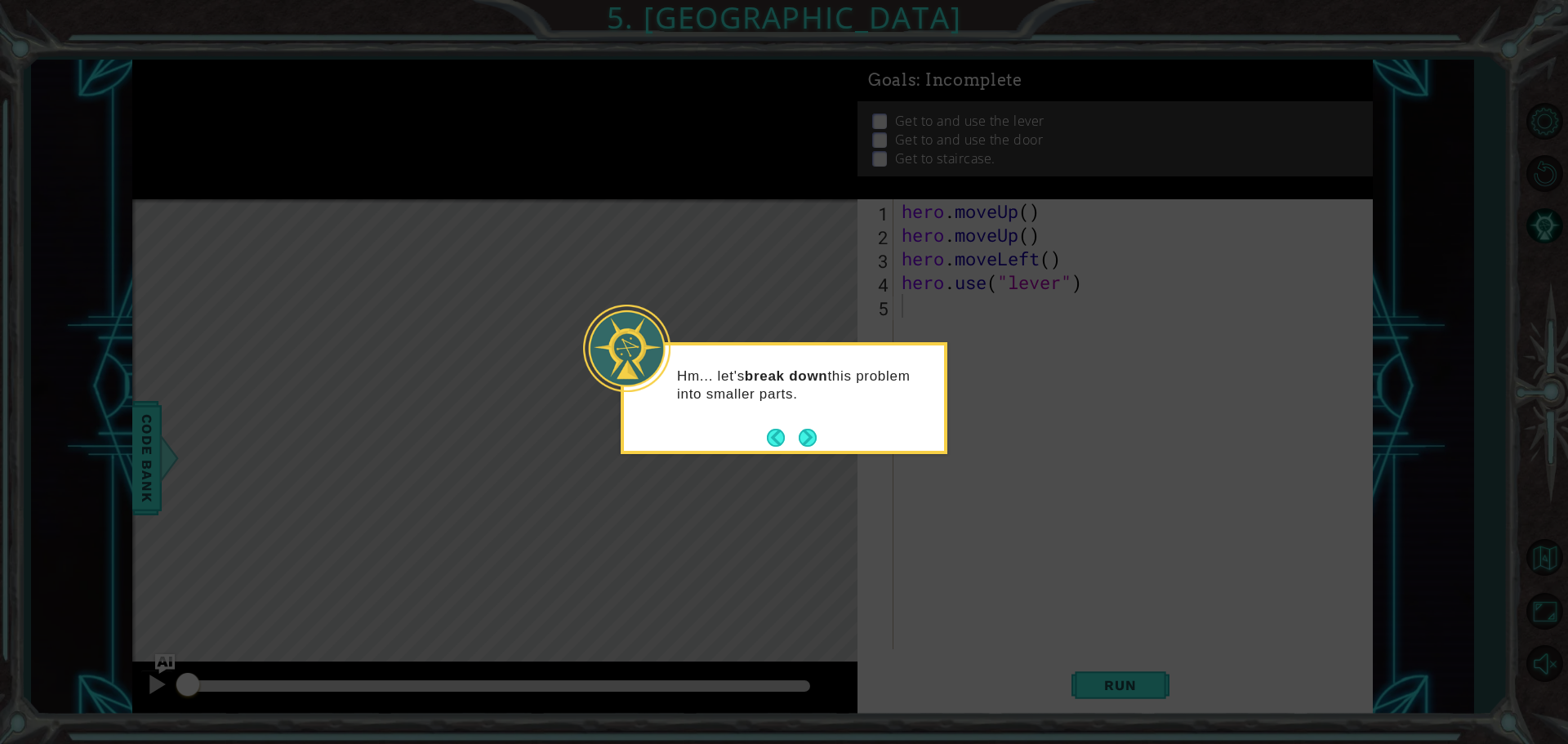
click at [826, 405] on div "Hm... let's break down this problem into smaller parts." at bounding box center [783, 393] width 320 height 82
click at [803, 447] on button "Next" at bounding box center [807, 437] width 18 height 18
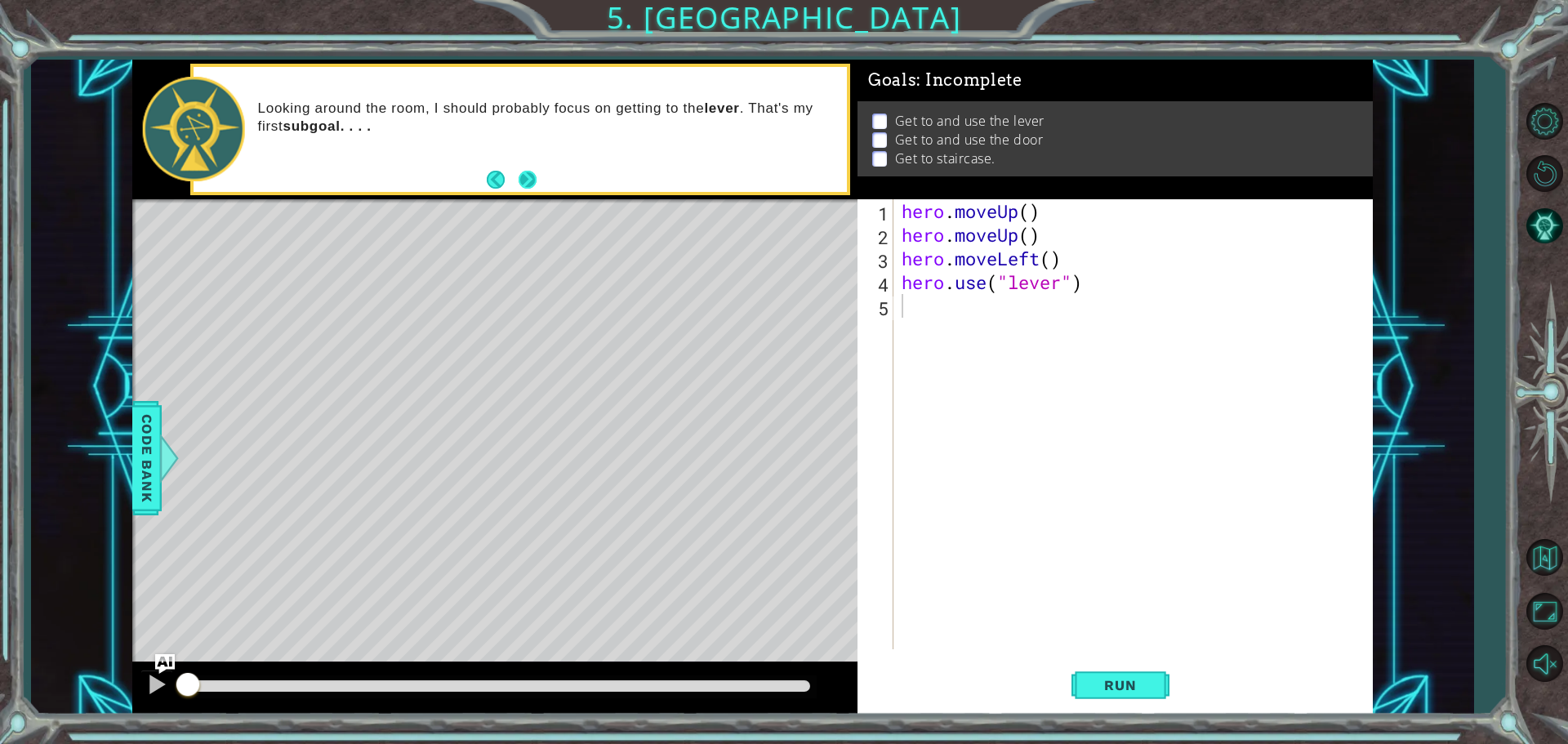
click at [534, 176] on button "Next" at bounding box center [527, 180] width 18 height 18
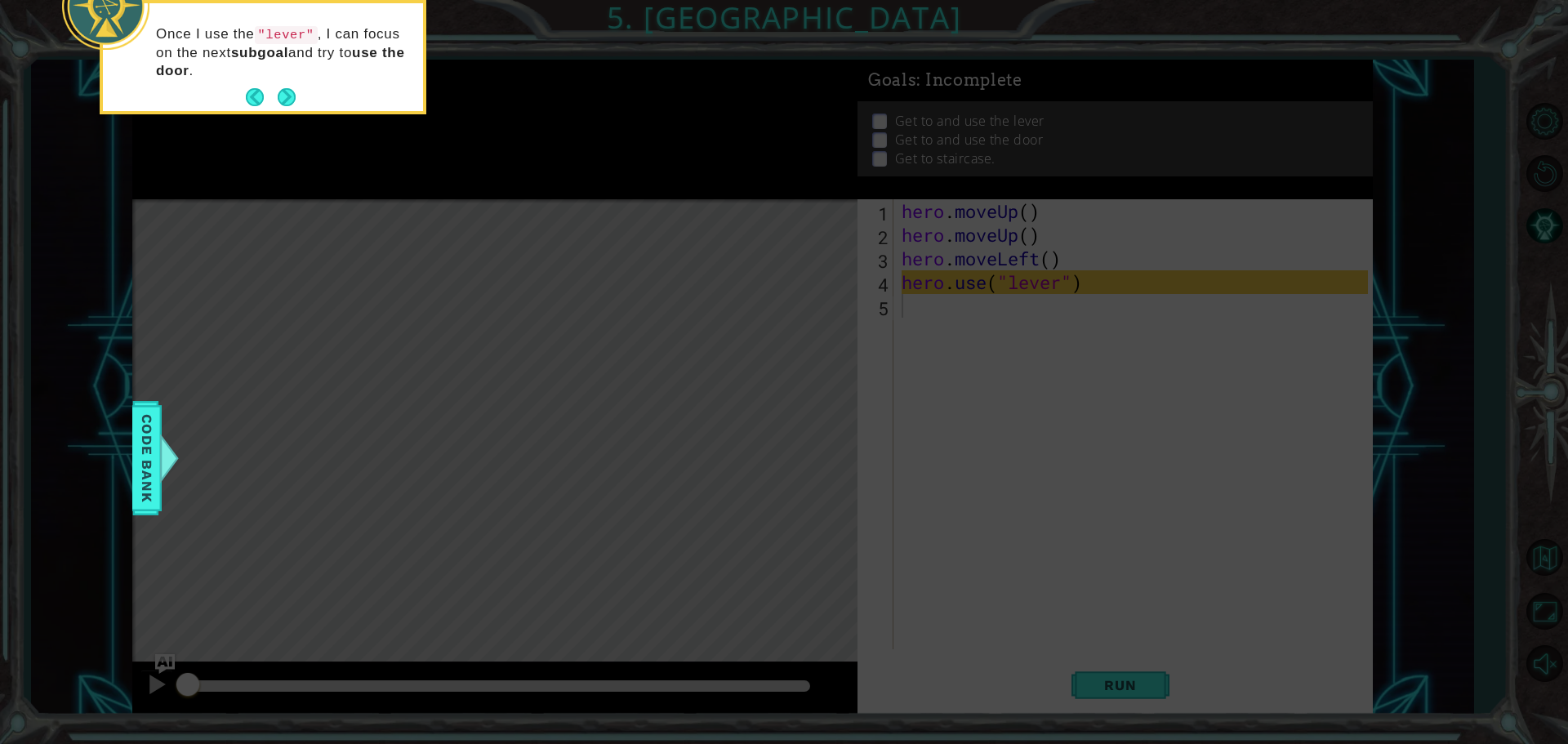
click at [275, 82] on div "Once I use the "lever" , I can focus on the next subgoal and try to use the doo…" at bounding box center [262, 61] width 320 height 102
click at [278, 103] on button "Next" at bounding box center [286, 97] width 18 height 18
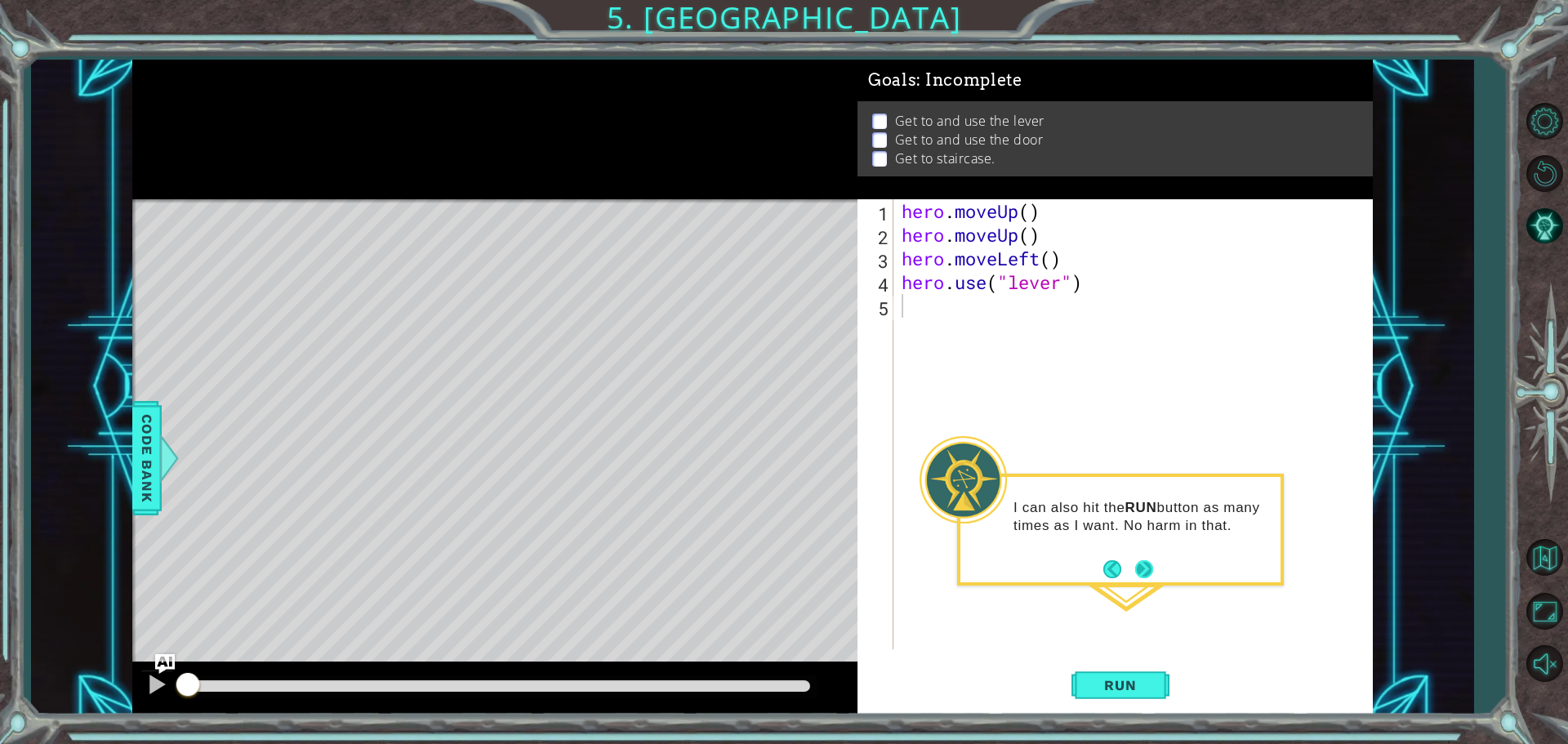
click at [1145, 568] on button "Next" at bounding box center [1144, 568] width 19 height 19
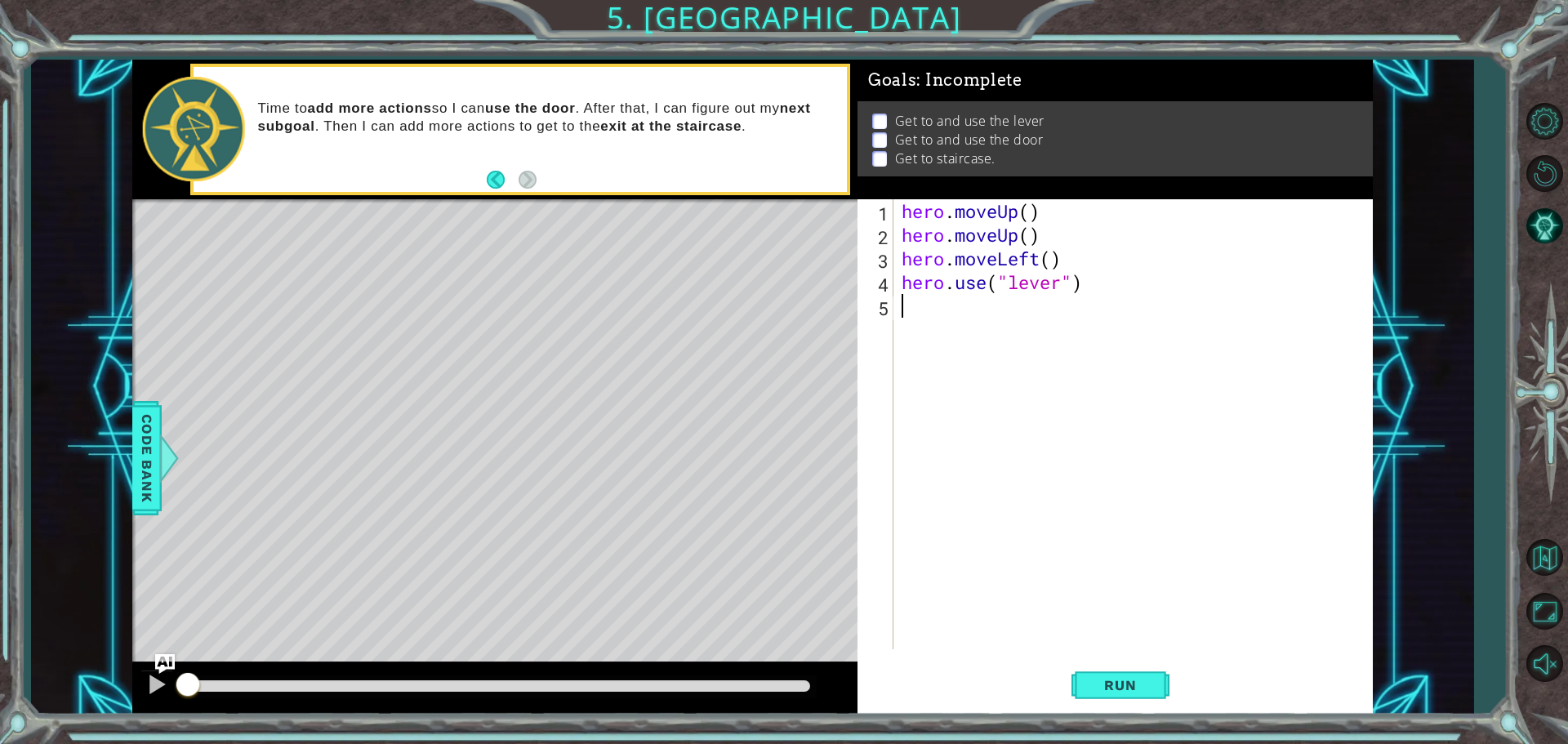
click at [923, 312] on div "hero . moveUp ( ) hero . moveUp ( ) hero . moveLeft ( ) hero . use ( "lever" )" at bounding box center [1137, 448] width 478 height 498
type textarea "h"
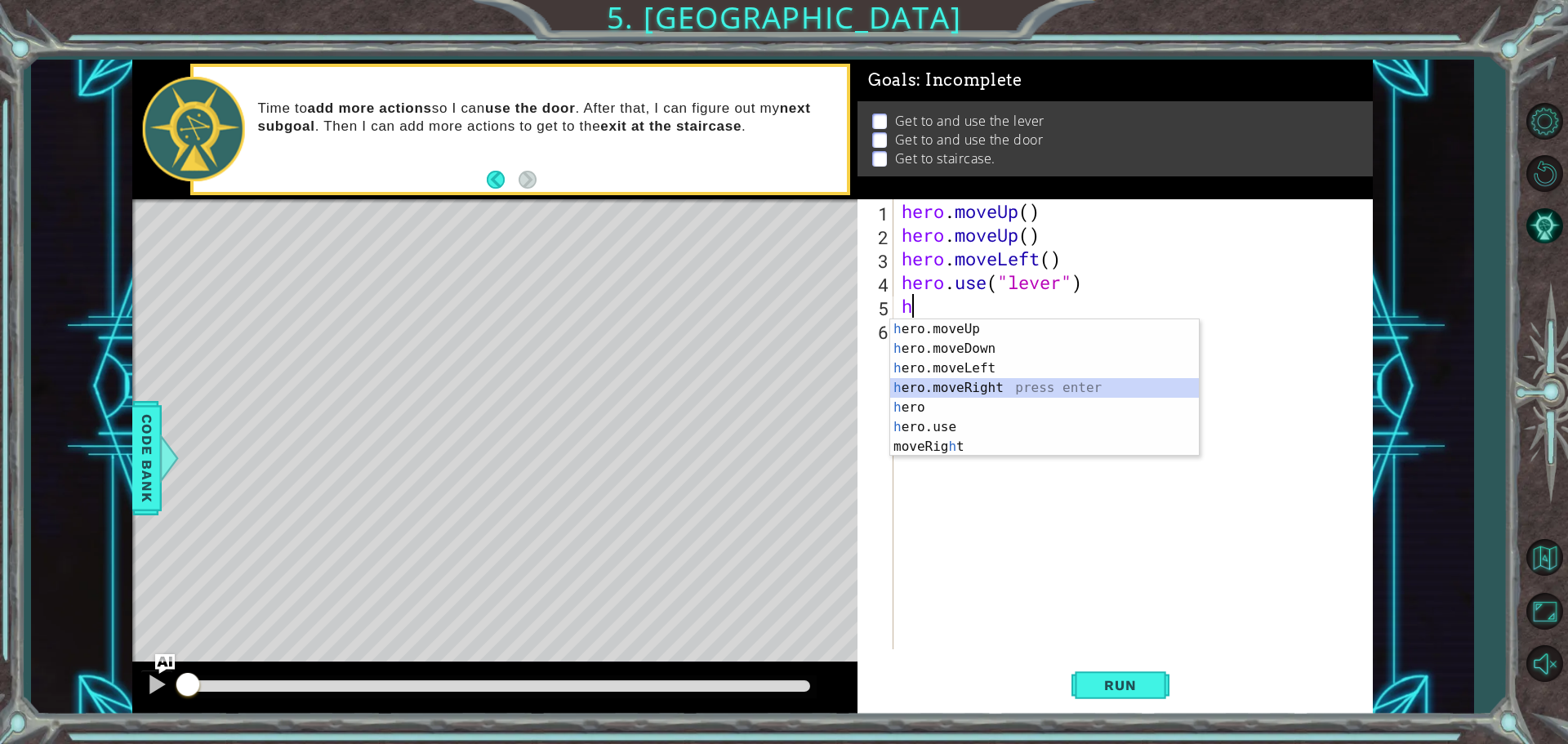
click at [916, 387] on div "h ero.moveUp press enter h ero.moveDown press enter h ero.moveLeft press enter …" at bounding box center [1044, 408] width 309 height 176
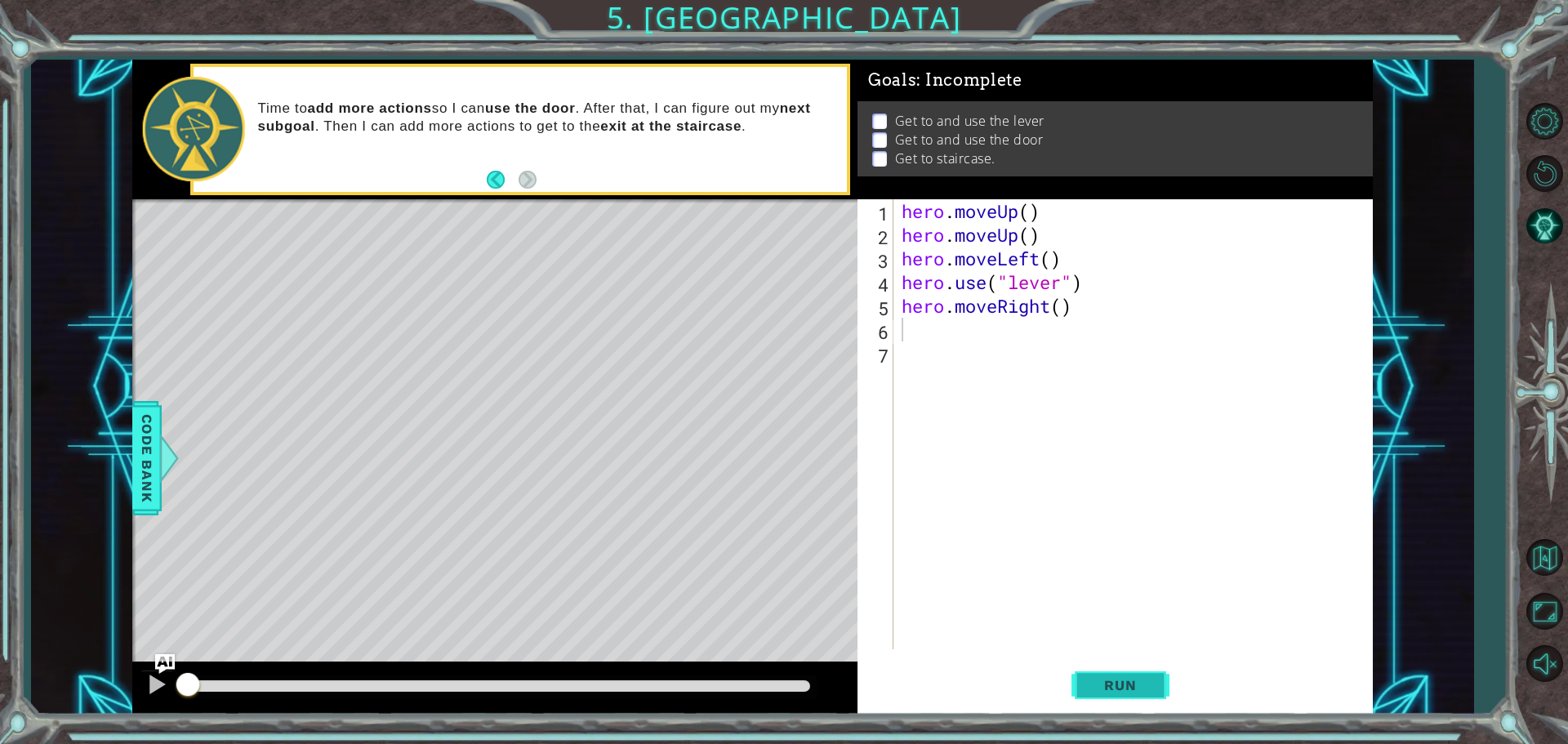
click at [1082, 668] on button "Run" at bounding box center [1120, 684] width 98 height 52
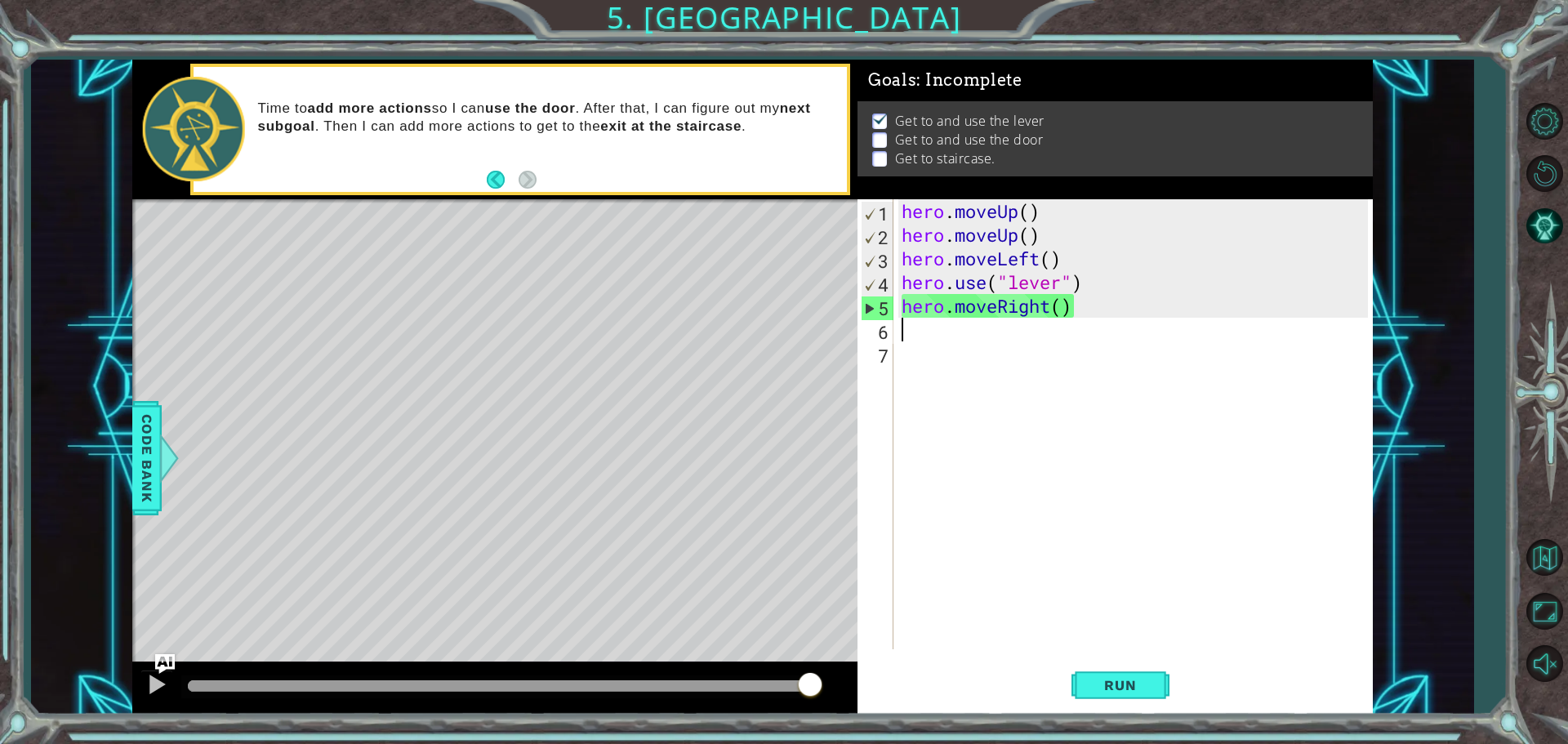
type textarea "h"
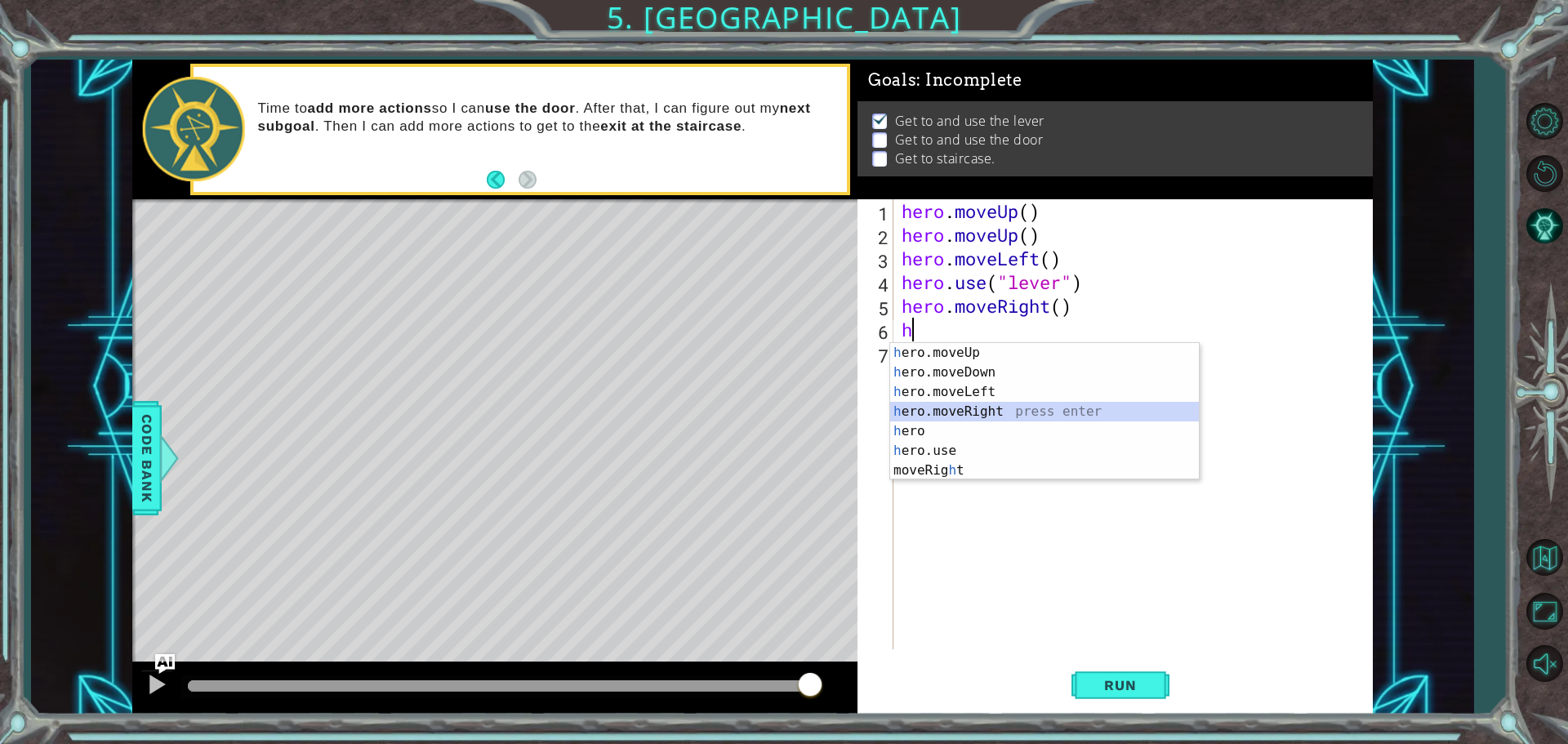
click at [993, 408] on div "h ero.moveUp press enter h ero.moveDown press enter h ero.moveLeft press enter …" at bounding box center [1044, 431] width 309 height 176
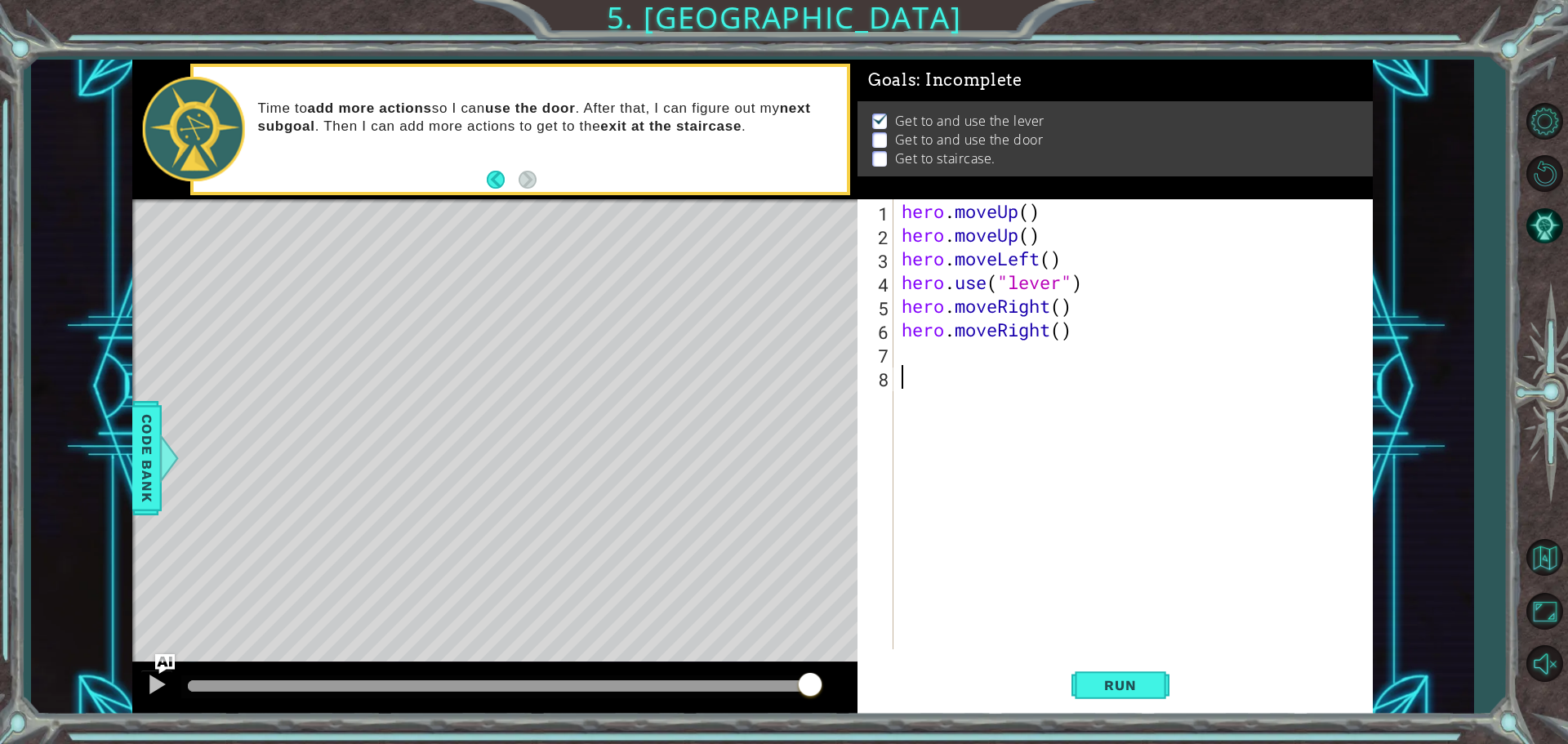
click at [934, 367] on div "hero . moveUp ( ) hero . moveUp ( ) hero . moveLeft ( ) hero . use ( "lever" ) …" at bounding box center [1137, 448] width 478 height 498
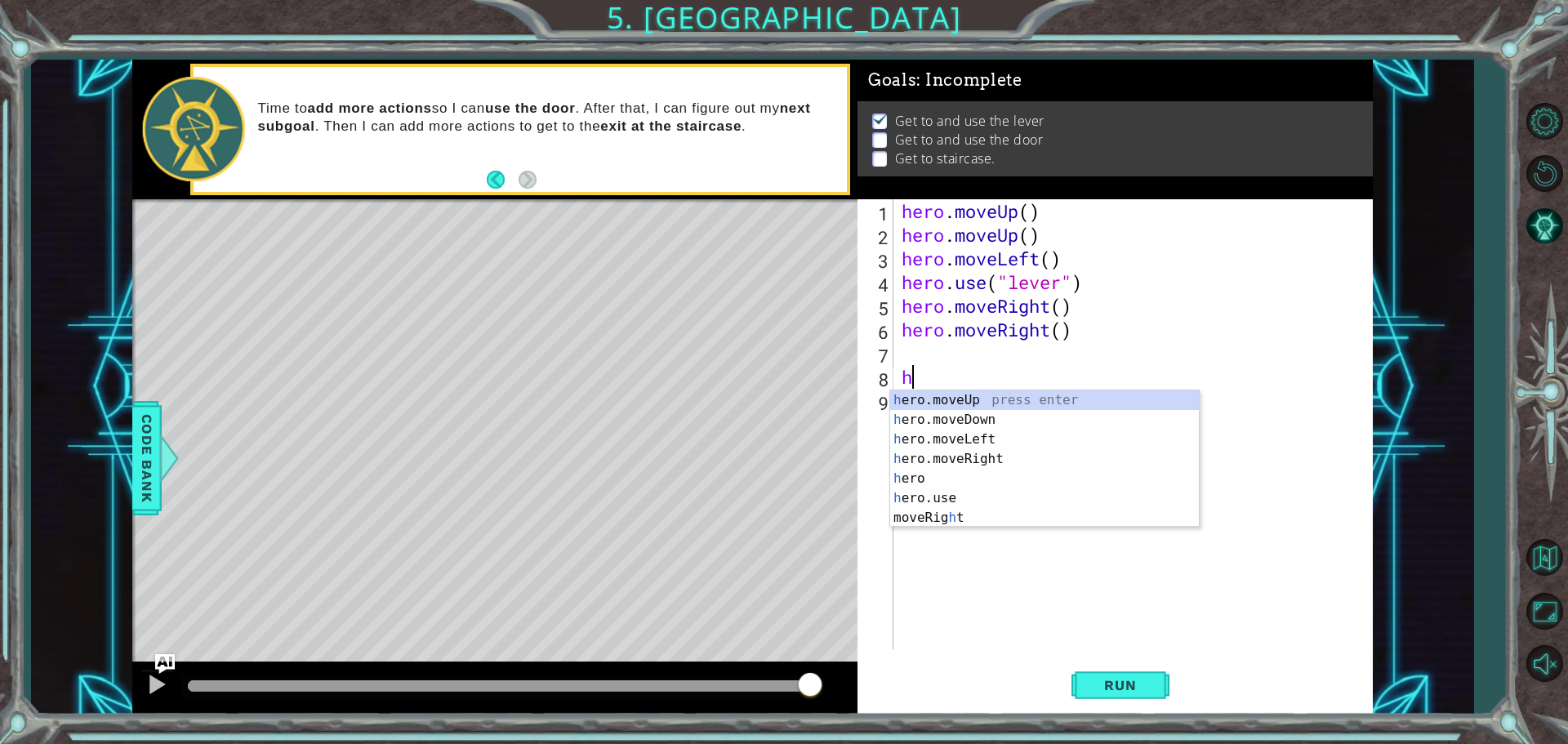
type textarea "h"
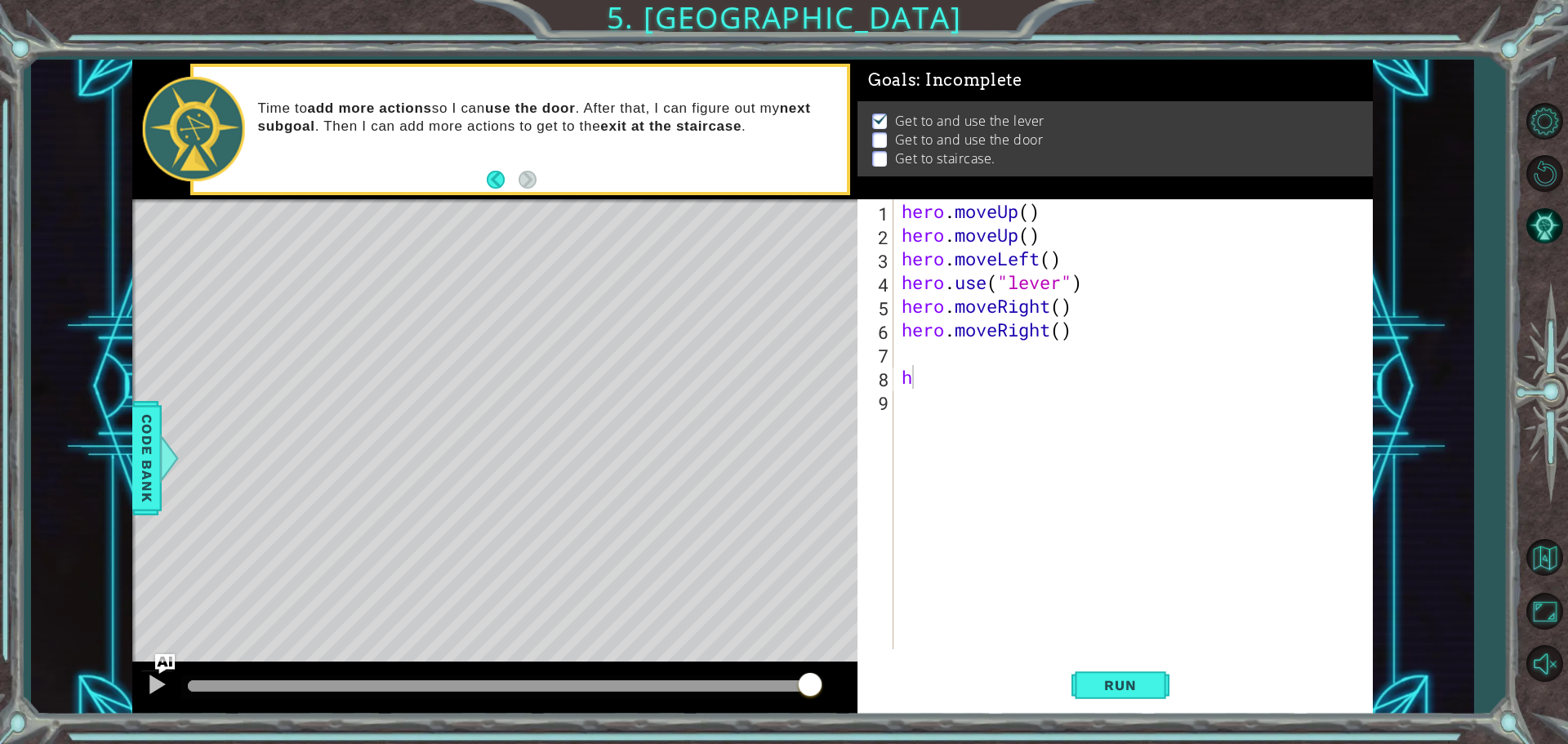
click at [895, 345] on div "h 1 2 3 4 5 6 7 8 9 hero . moveUp ( ) hero . moveUp ( ) hero . moveLeft ( ) her…" at bounding box center [1112, 424] width 510 height 450
click at [898, 347] on div "hero . moveUp ( ) hero . moveUp ( ) hero . moveLeft ( ) hero . use ( "lever" ) …" at bounding box center [1137, 448] width 478 height 498
type textarea "h"
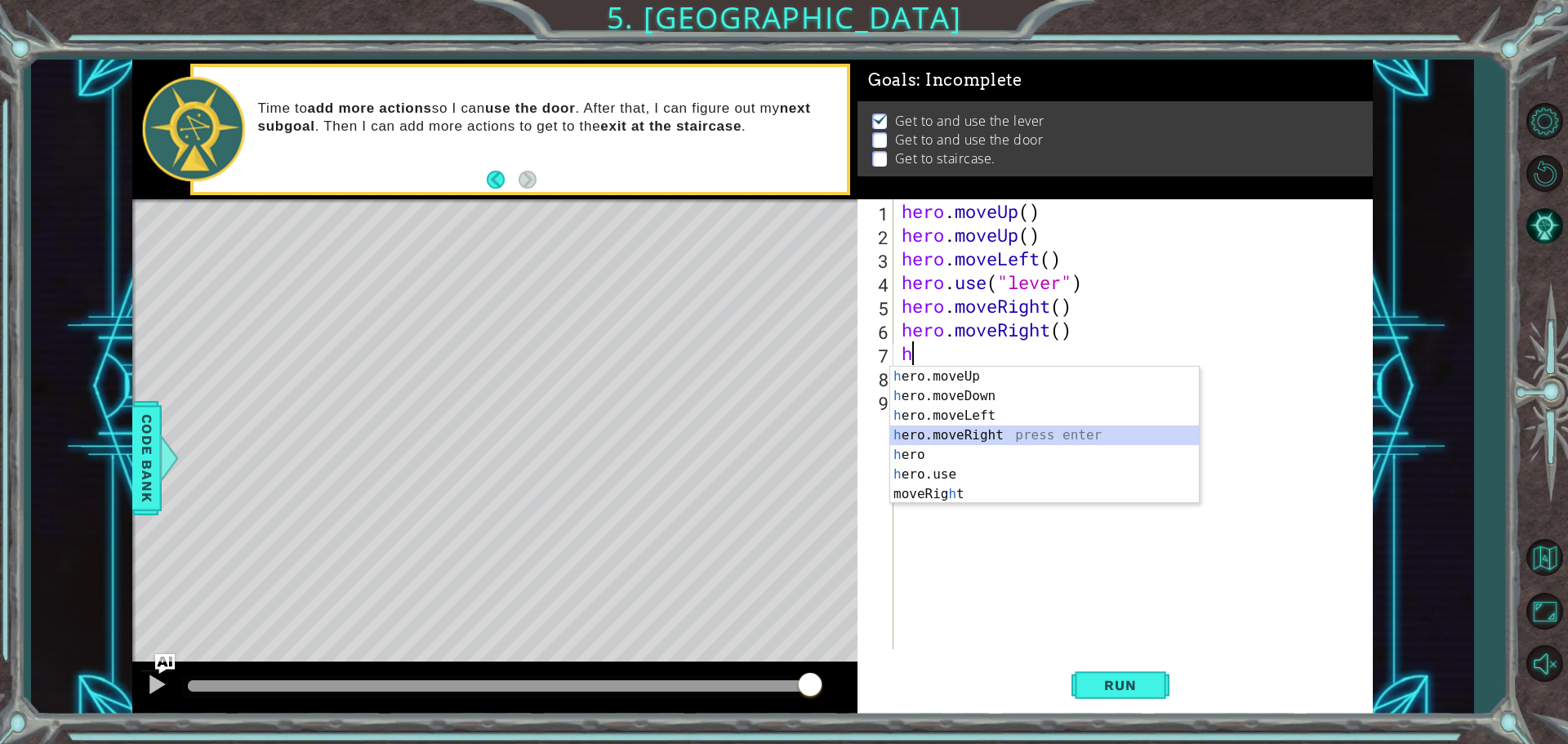
click at [964, 442] on div "h ero.moveUp press enter h ero.moveDown press enter h ero.moveLeft press enter …" at bounding box center [1044, 455] width 309 height 176
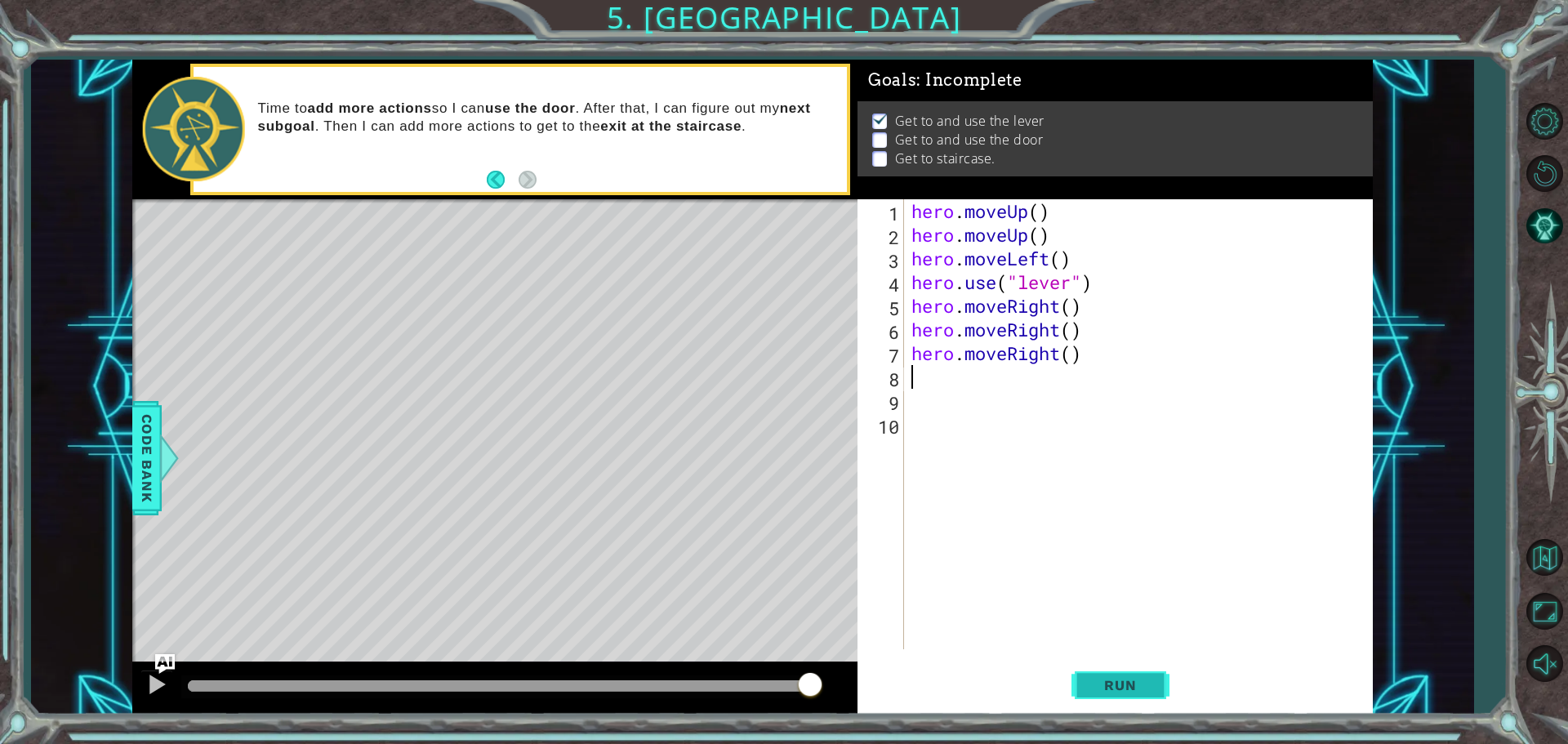
click at [1128, 675] on button "Run" at bounding box center [1120, 684] width 98 height 52
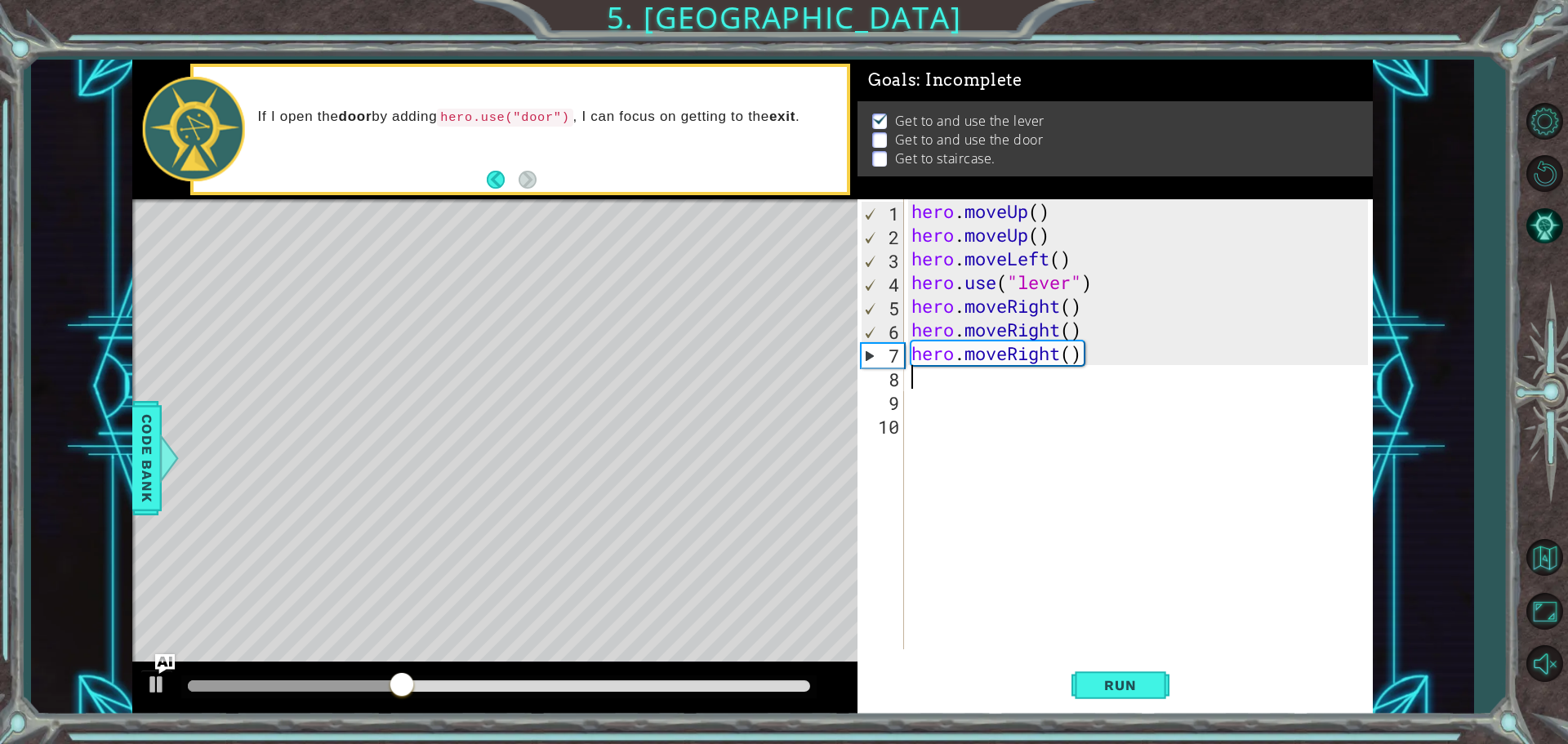
click at [931, 379] on div "hero . moveUp ( ) hero . moveUp ( ) hero . moveLeft ( ) hero . use ( "lever" ) …" at bounding box center [1142, 448] width 468 height 498
click at [133, 425] on div "Code Bank" at bounding box center [147, 458] width 29 height 114
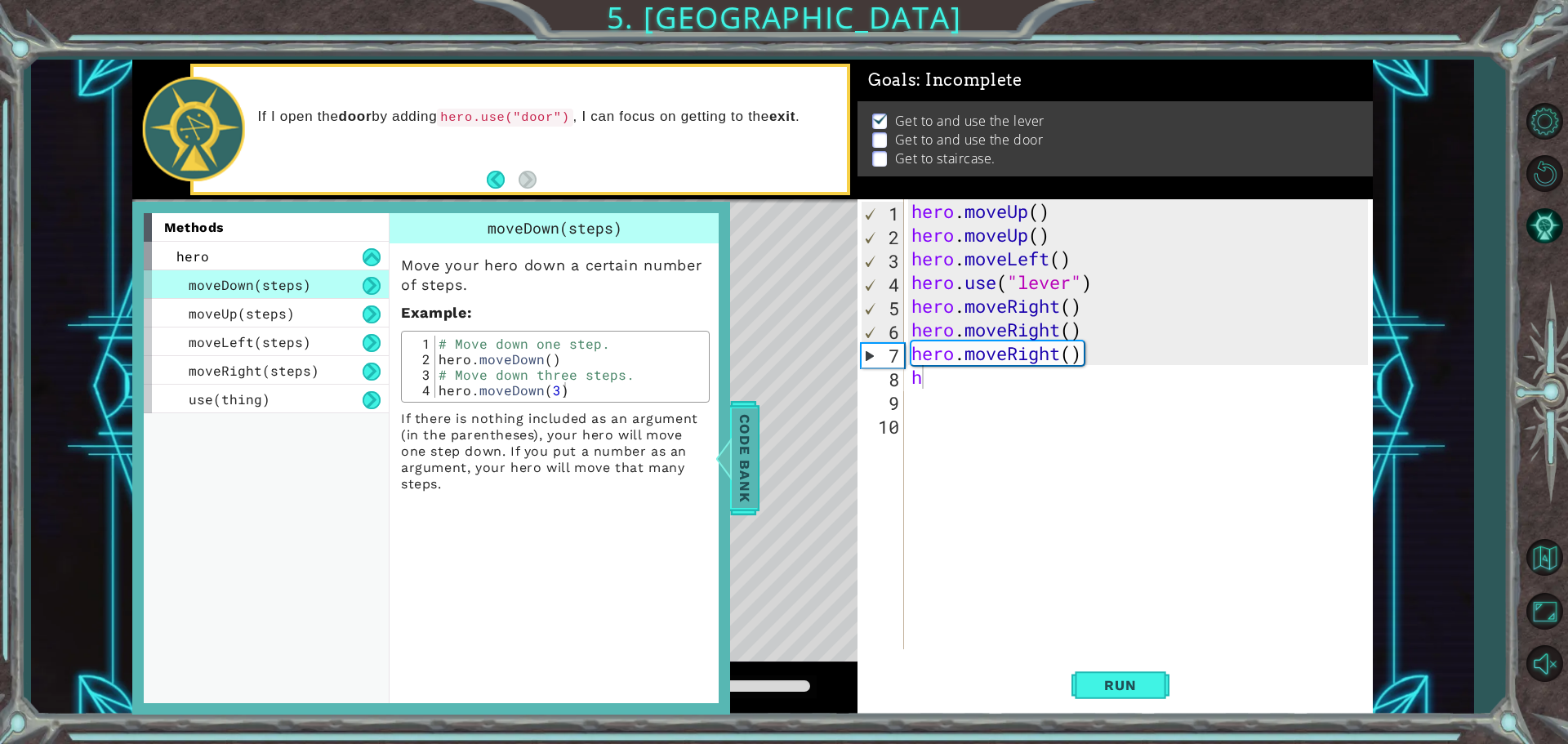
click at [743, 431] on span "Code Bank" at bounding box center [744, 459] width 26 height 100
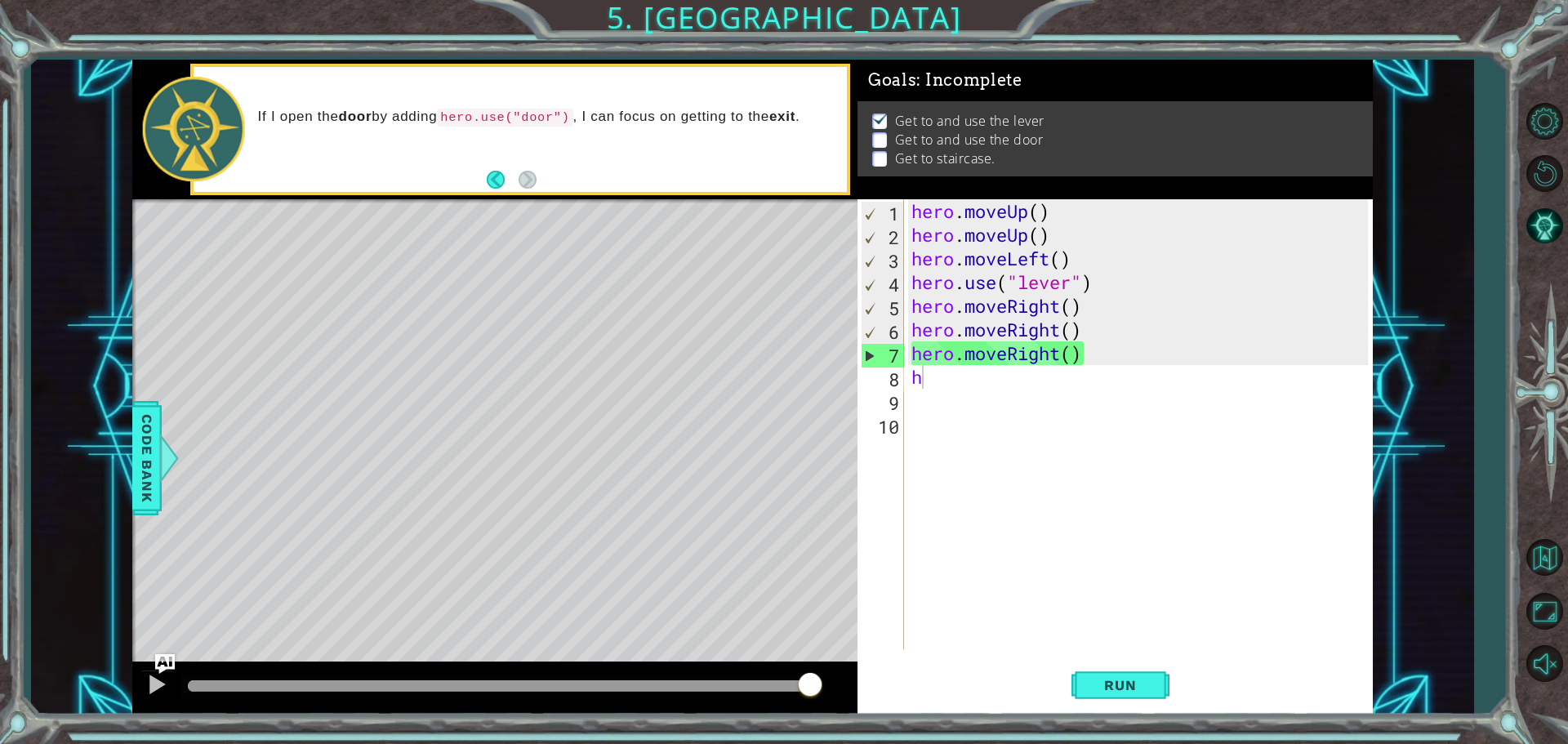
click at [926, 364] on div "hero . moveUp ( ) hero . moveUp ( ) hero . moveLeft ( ) hero . use ( "lever" ) …" at bounding box center [1142, 448] width 468 height 498
click at [934, 378] on div "hero . moveUp ( ) hero . moveUp ( ) hero . moveLeft ( ) hero . use ( "lever" ) …" at bounding box center [1142, 448] width 468 height 498
type textarea "he"
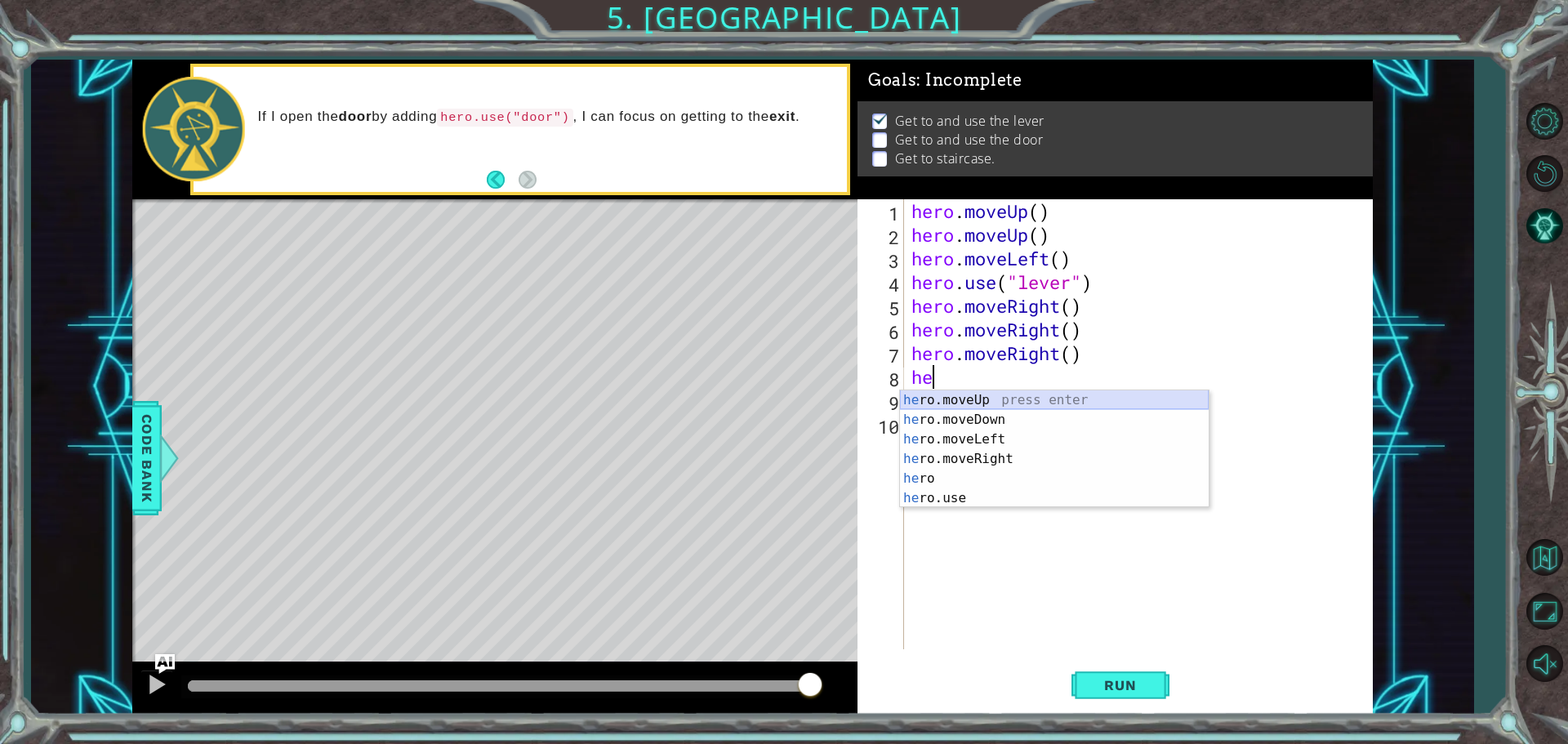
click at [986, 391] on div "he ro.moveUp press enter he ro.moveDown press enter he ro.moveLeft press enter …" at bounding box center [1054, 468] width 309 height 156
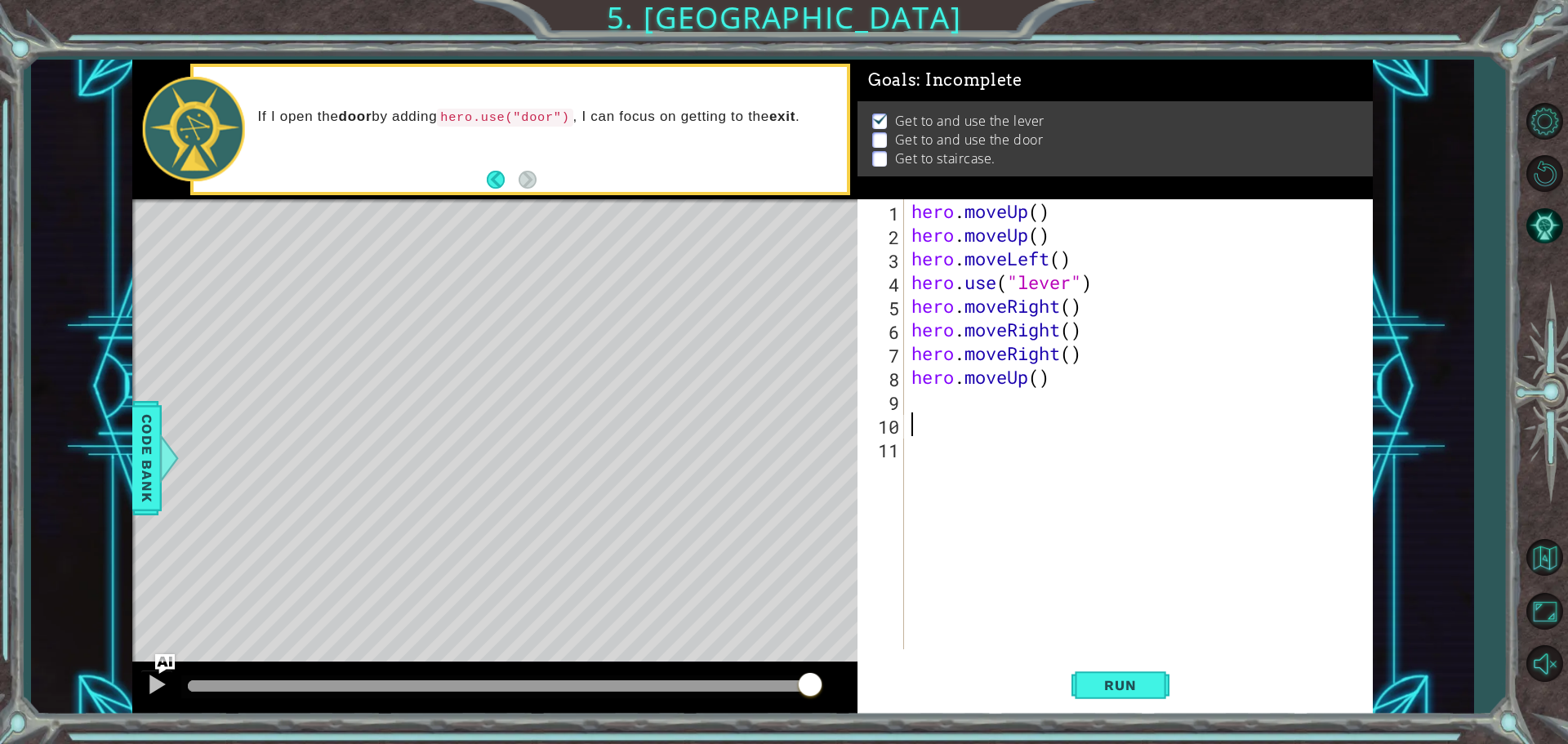
click at [939, 414] on div "hero . moveUp ( ) hero . moveUp ( ) hero . moveLeft ( ) hero . use ( "lever" ) …" at bounding box center [1142, 448] width 468 height 498
click at [906, 389] on div "1 2 3 4 5 6 7 8 9 10 11 hero . moveUp ( ) hero . moveUp ( ) hero . moveLeft ( )…" at bounding box center [1112, 424] width 510 height 450
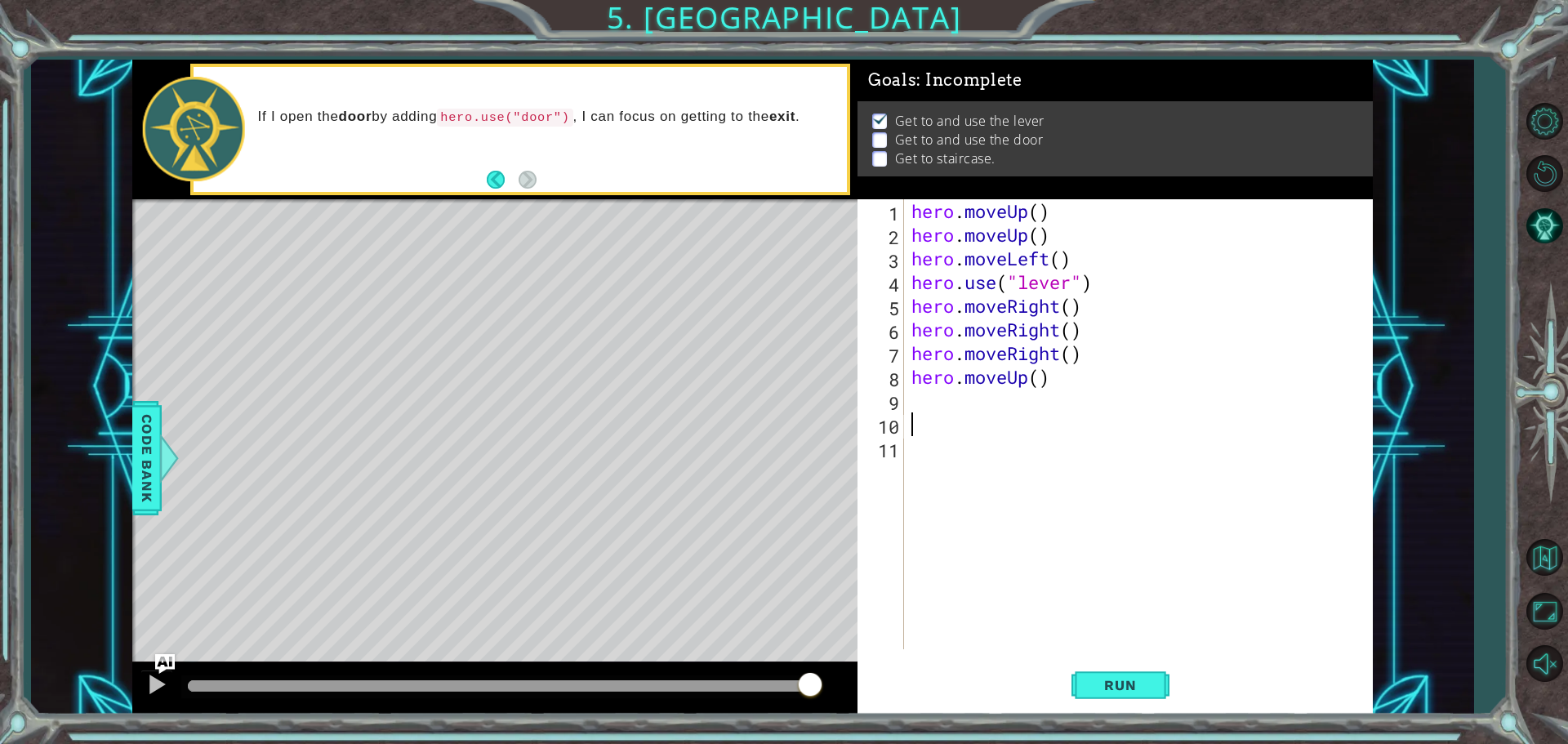
click at [906, 389] on div "1 2 3 4 5 6 7 8 9 10 11 hero . moveUp ( ) hero . moveUp ( ) hero . moveLeft ( )…" at bounding box center [1112, 424] width 510 height 450
click at [908, 390] on div "hero . moveUp ( ) hero . moveUp ( ) hero . moveLeft ( ) hero . use ( "lever" ) …" at bounding box center [1142, 448] width 468 height 498
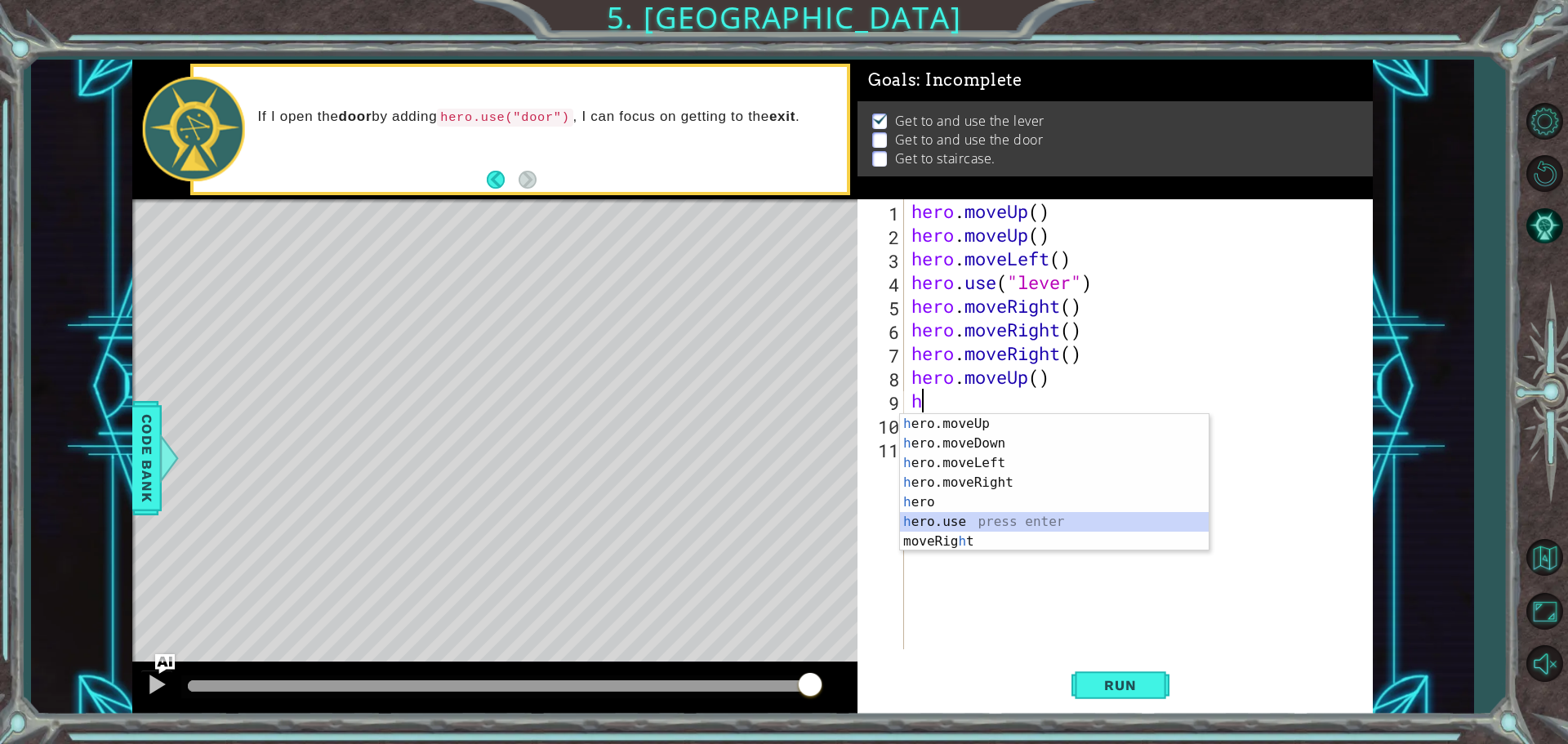
click at [986, 523] on div "h ero.moveUp press enter h ero.moveDown press enter h ero.moveLeft press enter …" at bounding box center [1054, 502] width 309 height 176
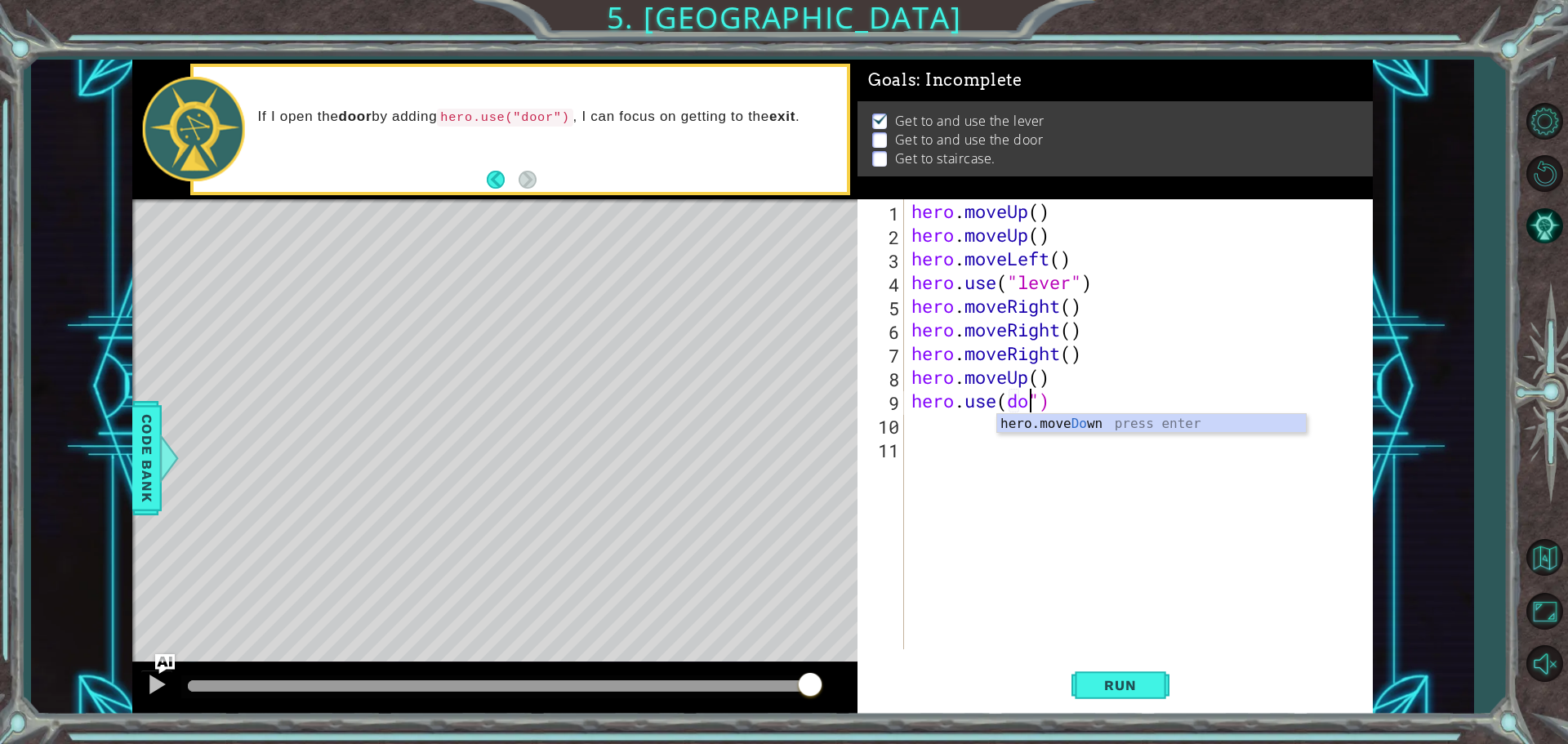
scroll to position [0, 6]
drag, startPoint x: 1165, startPoint y: 687, endPoint x: 1163, endPoint y: 636, distance: 51.0
click at [1166, 672] on button "Run" at bounding box center [1120, 684] width 98 height 52
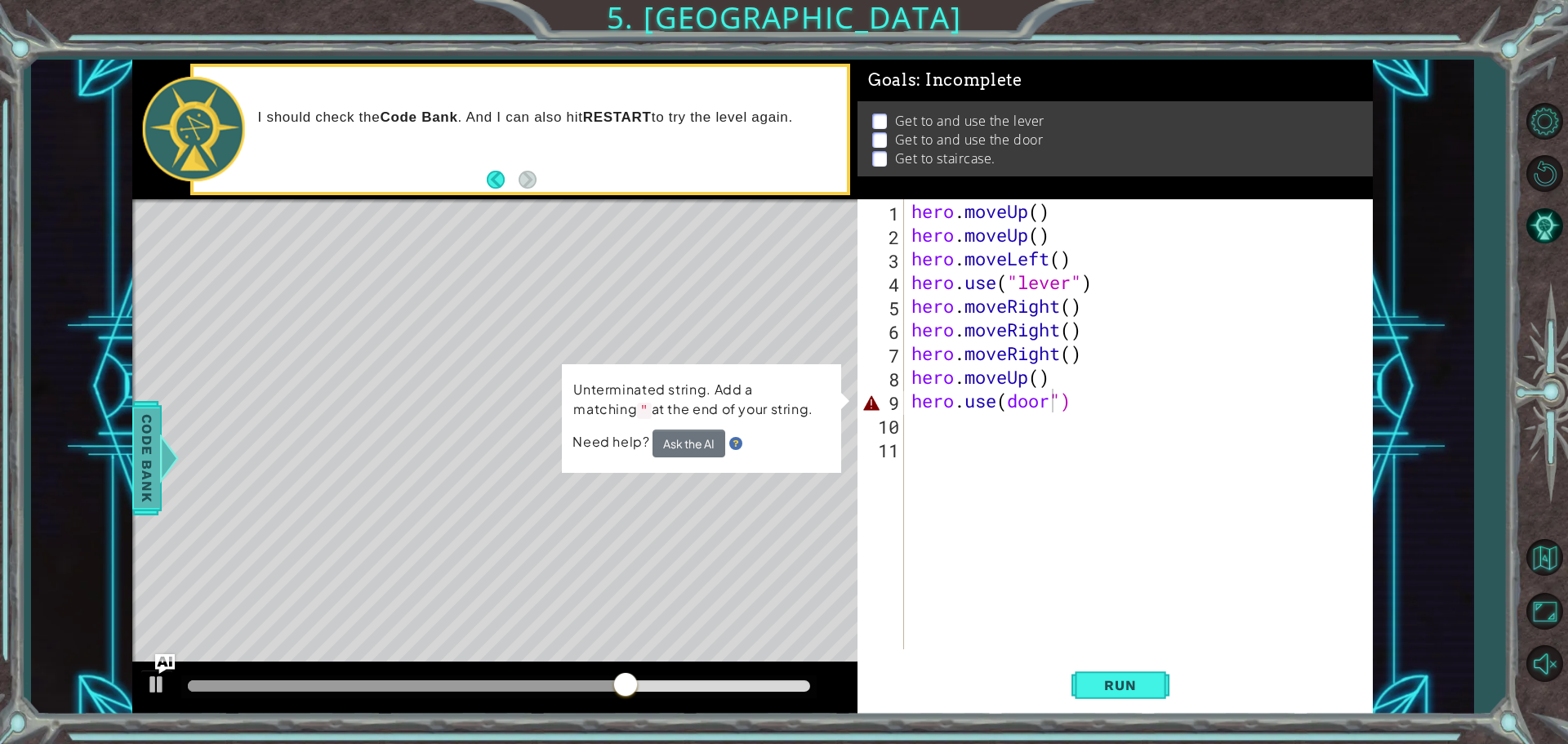
click at [152, 423] on span "Code Bank" at bounding box center [147, 459] width 26 height 100
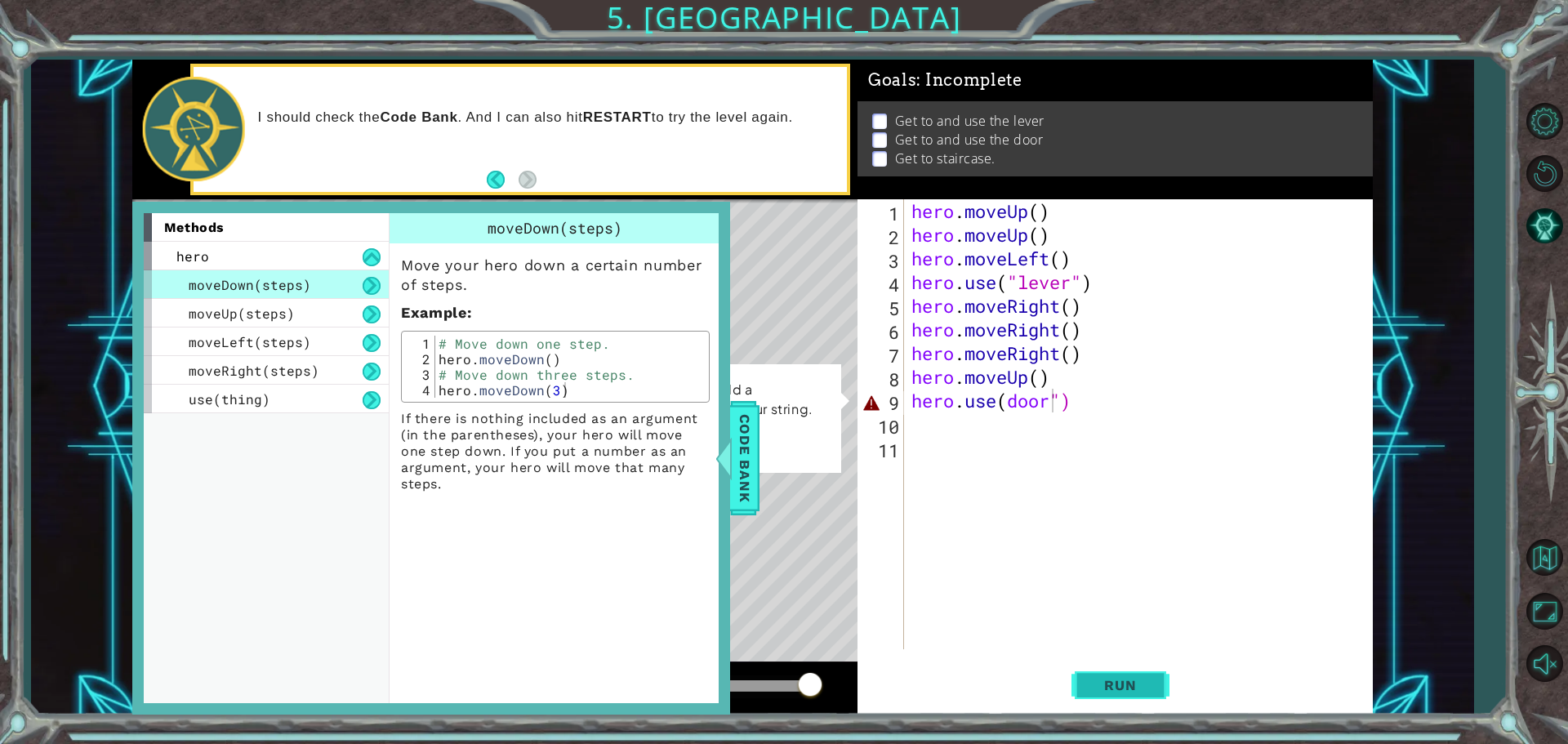
click at [1114, 677] on button "Run" at bounding box center [1120, 684] width 98 height 52
click at [755, 476] on span "Code Bank" at bounding box center [744, 459] width 26 height 100
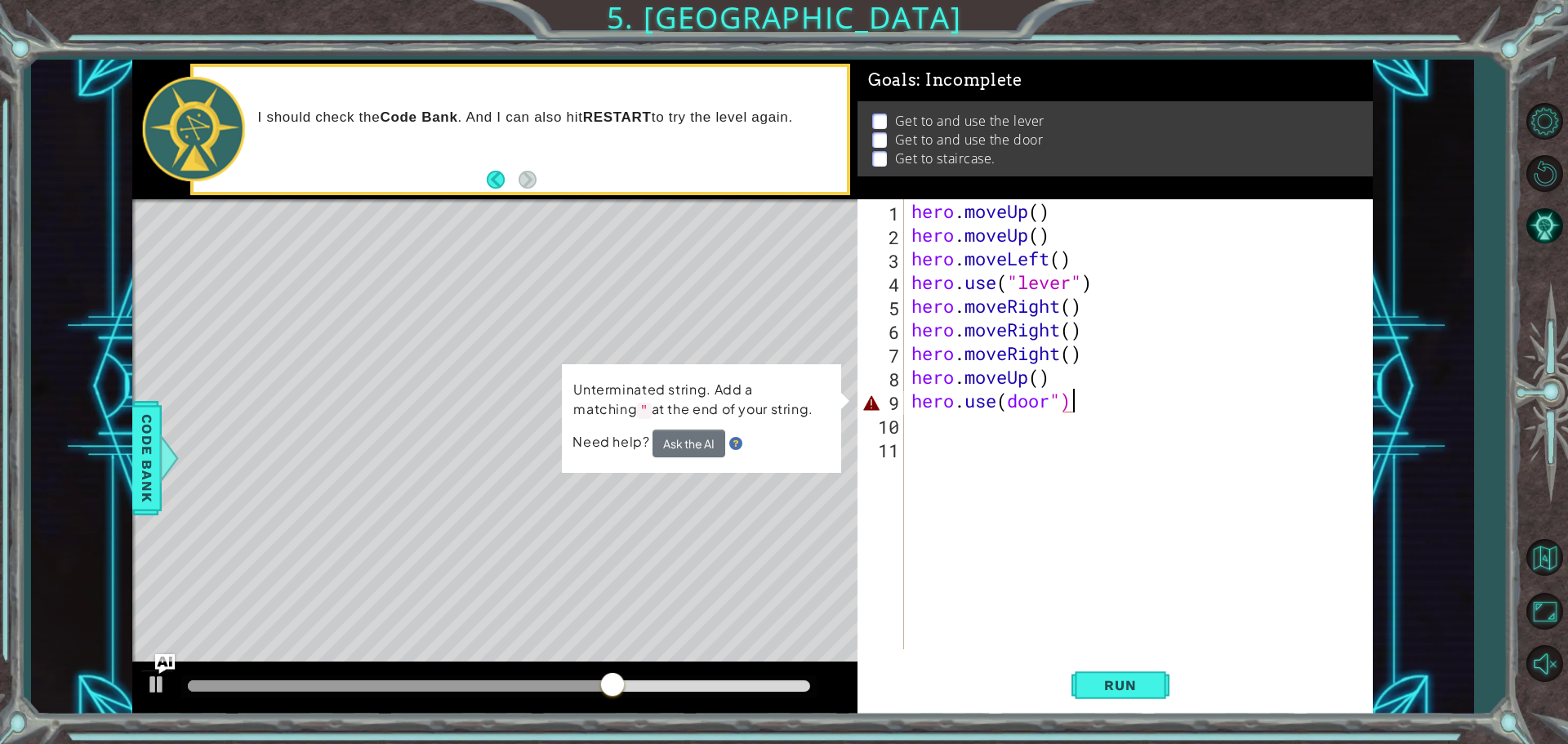
click at [1078, 397] on div "hero . moveUp ( ) hero . moveUp ( ) hero . moveLeft ( ) hero . use ( "lever" ) …" at bounding box center [1142, 448] width 468 height 498
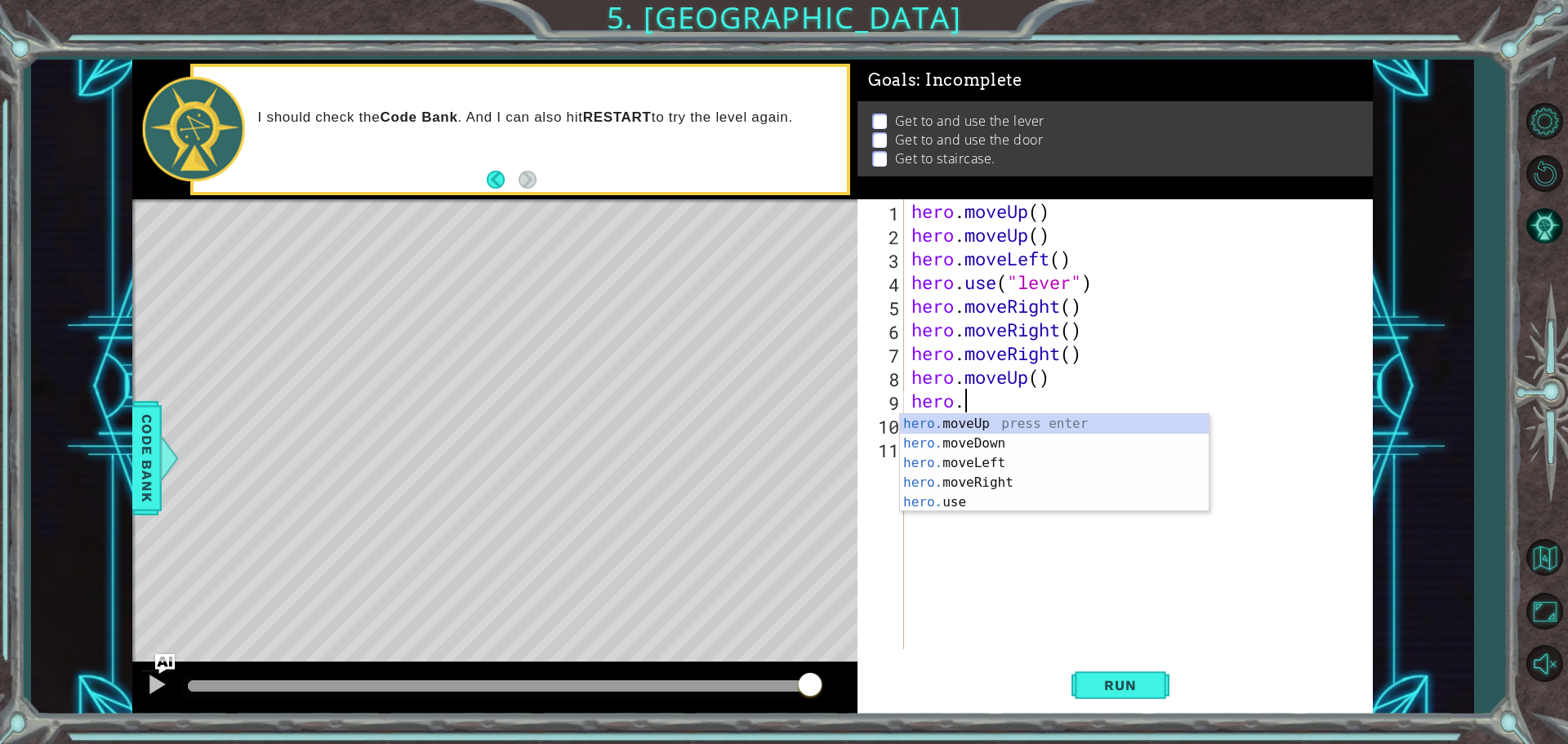
scroll to position [0, 2]
type textarea "hero"
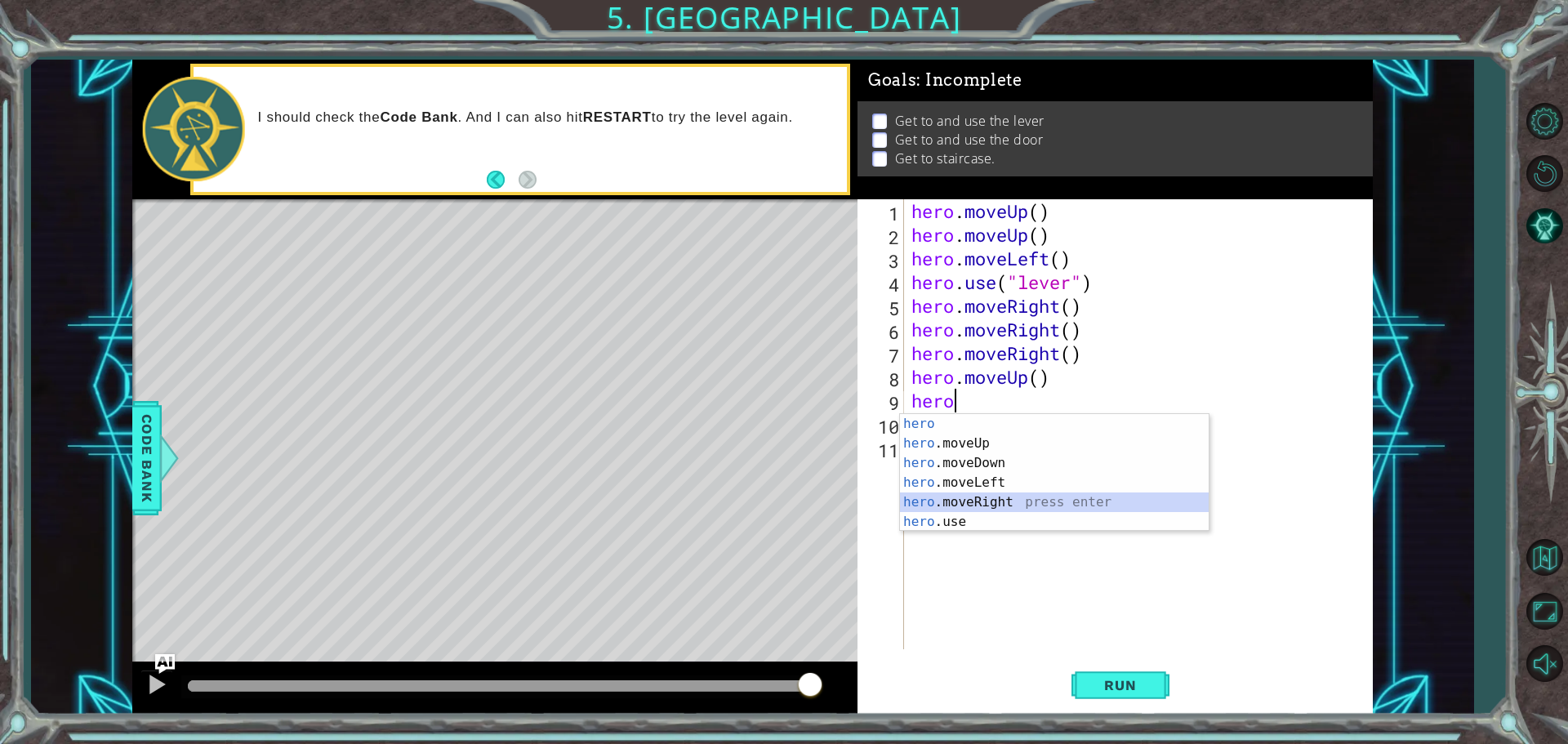
click at [936, 505] on div "hero press enter hero .moveUp press enter hero .moveDown press enter hero .move…" at bounding box center [1054, 492] width 309 height 156
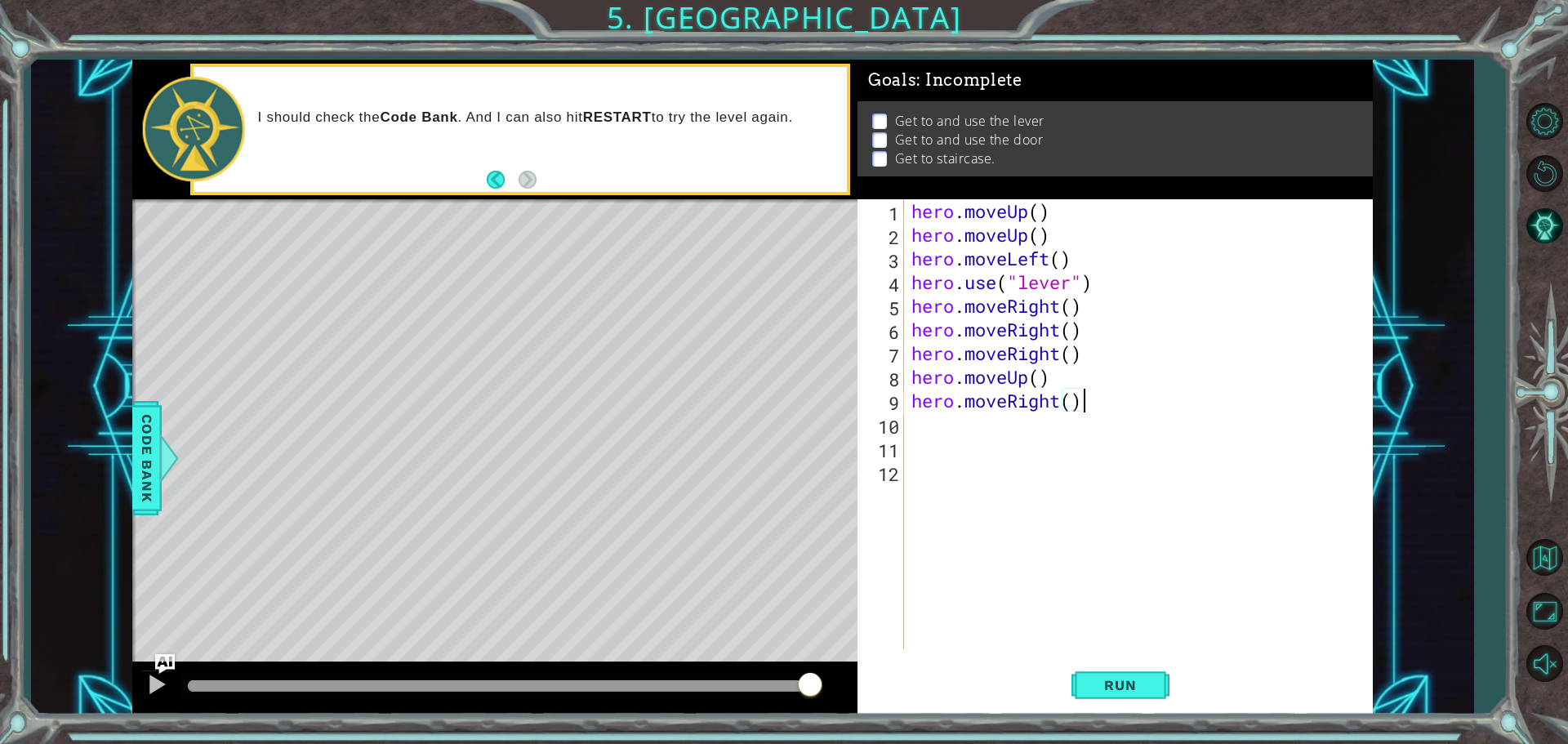
click at [1085, 404] on div "hero . moveUp ( ) hero . moveUp ( ) hero . moveLeft ( ) hero . use ( "lever" ) …" at bounding box center [1142, 448] width 468 height 498
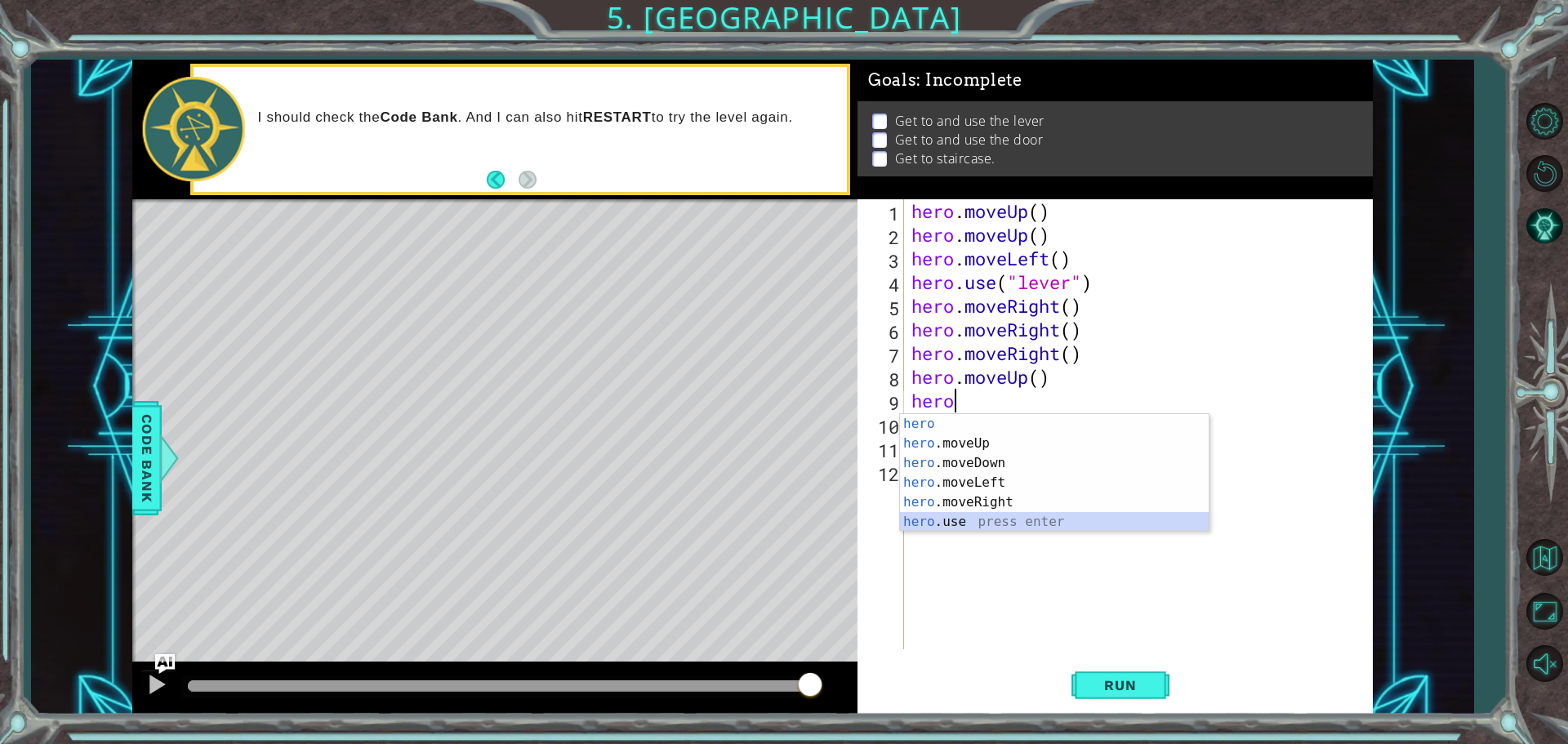
click at [926, 524] on div "hero press enter hero .moveUp press enter hero .moveDown press enter hero .move…" at bounding box center [1054, 492] width 309 height 156
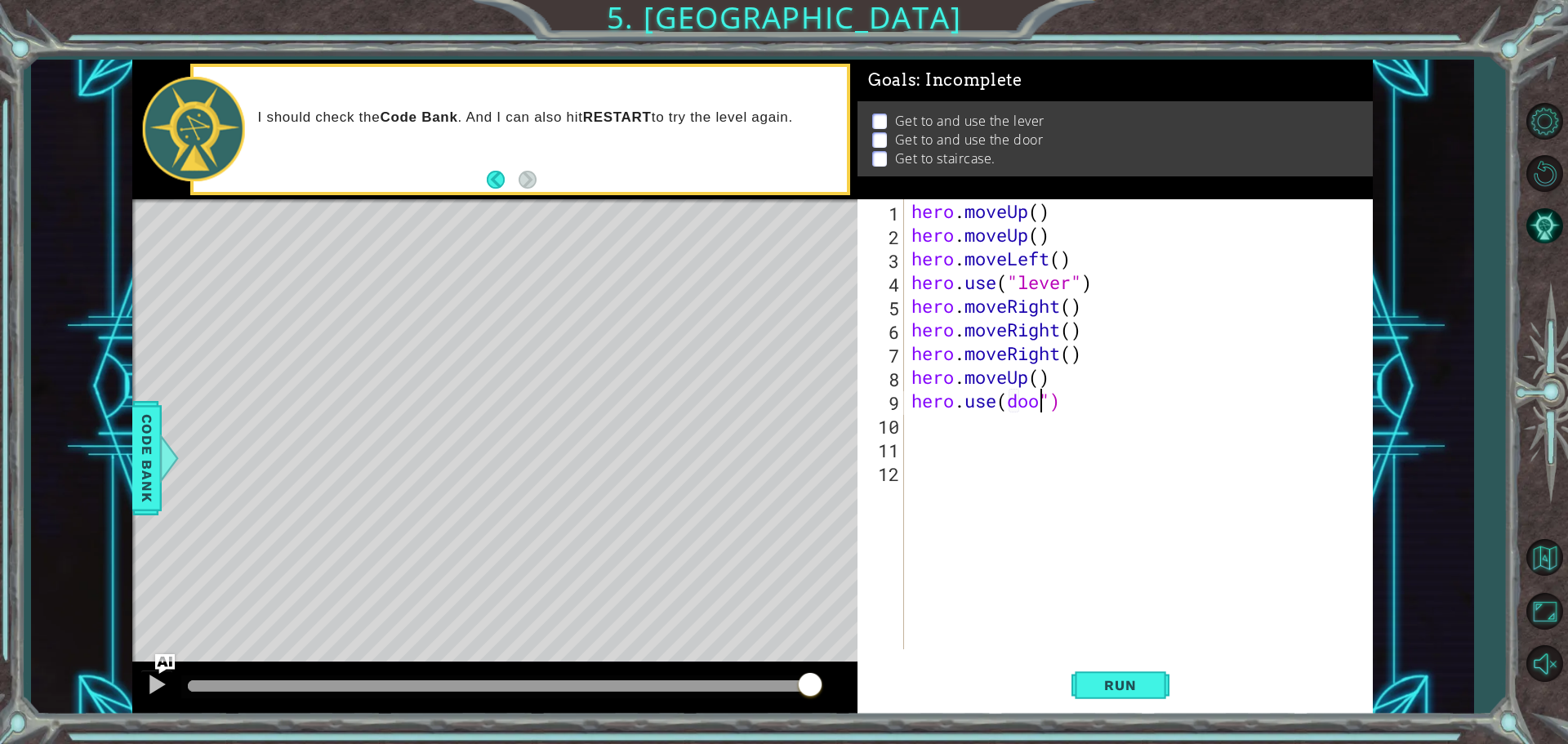
scroll to position [0, 6]
click at [1115, 686] on span "Run" at bounding box center [1119, 684] width 65 height 17
click at [1120, 686] on span "Run" at bounding box center [1119, 684] width 65 height 17
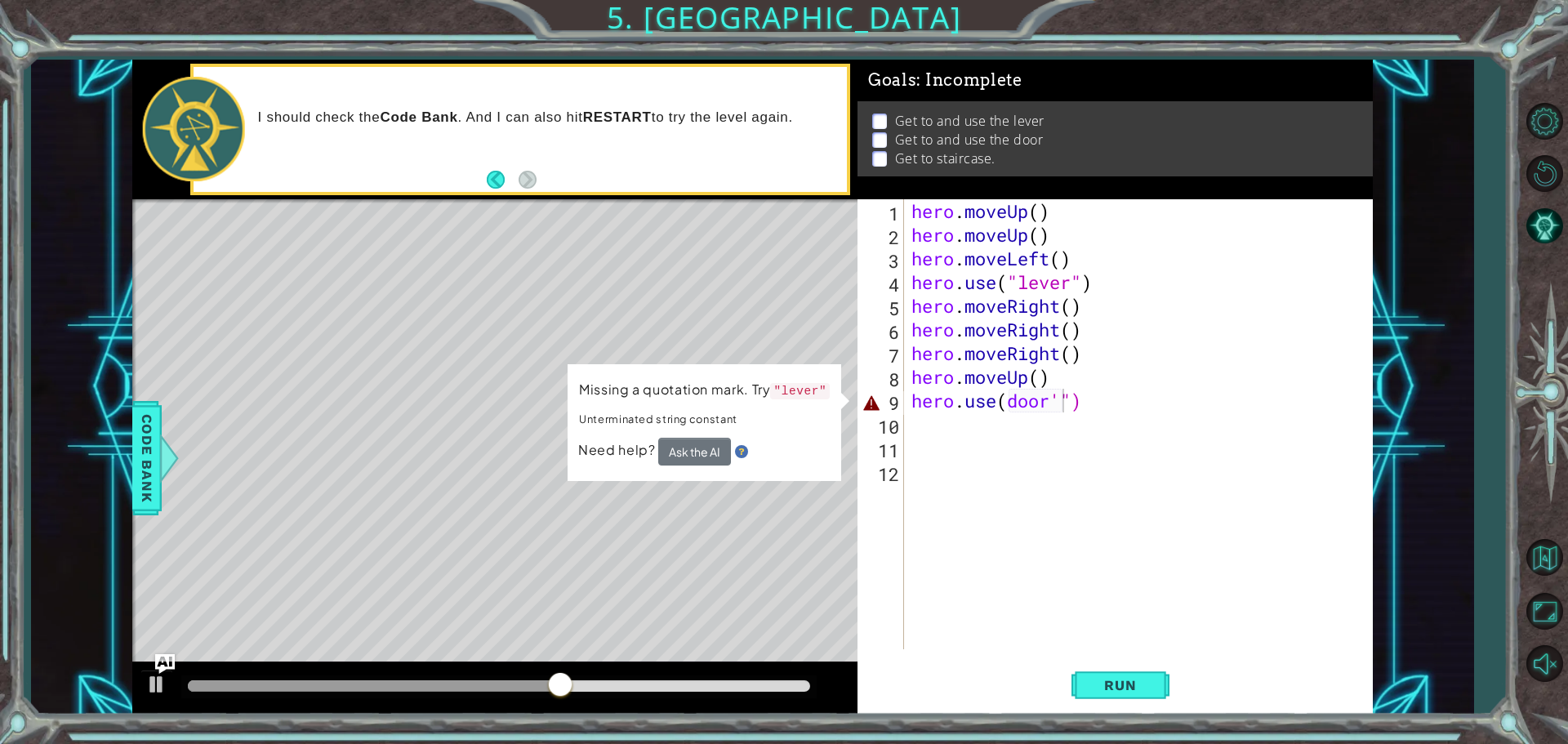
drag, startPoint x: 820, startPoint y: 389, endPoint x: 827, endPoint y: 379, distance: 12.2
click at [826, 380] on p "Missing a quotation mark. Try "lever"" at bounding box center [704, 390] width 250 height 22
drag, startPoint x: 806, startPoint y: 392, endPoint x: 802, endPoint y: 383, distance: 9.8
click at [802, 383] on code ""lever"" at bounding box center [800, 391] width 60 height 17
click at [804, 383] on code ""lever"" at bounding box center [800, 391] width 60 height 17
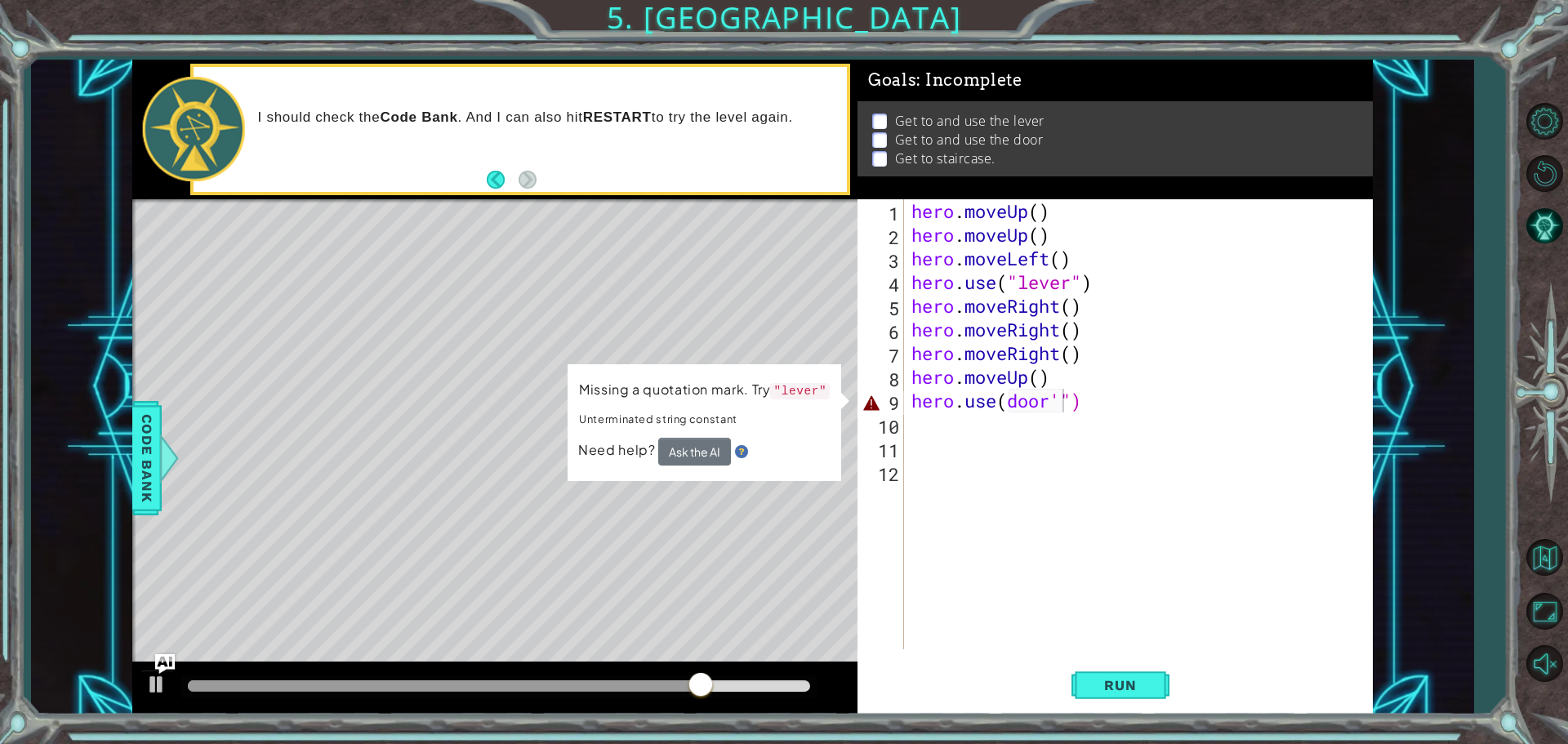
click at [804, 383] on code ""lever"" at bounding box center [800, 391] width 60 height 17
drag, startPoint x: 804, startPoint y: 383, endPoint x: 813, endPoint y: 372, distance: 14.2
click at [804, 383] on code ""lever"" at bounding box center [800, 391] width 60 height 17
click at [1084, 404] on div "hero . moveUp ( ) hero . moveUp ( ) hero . moveLeft ( ) hero . use ( "lever" ) …" at bounding box center [1142, 448] width 468 height 498
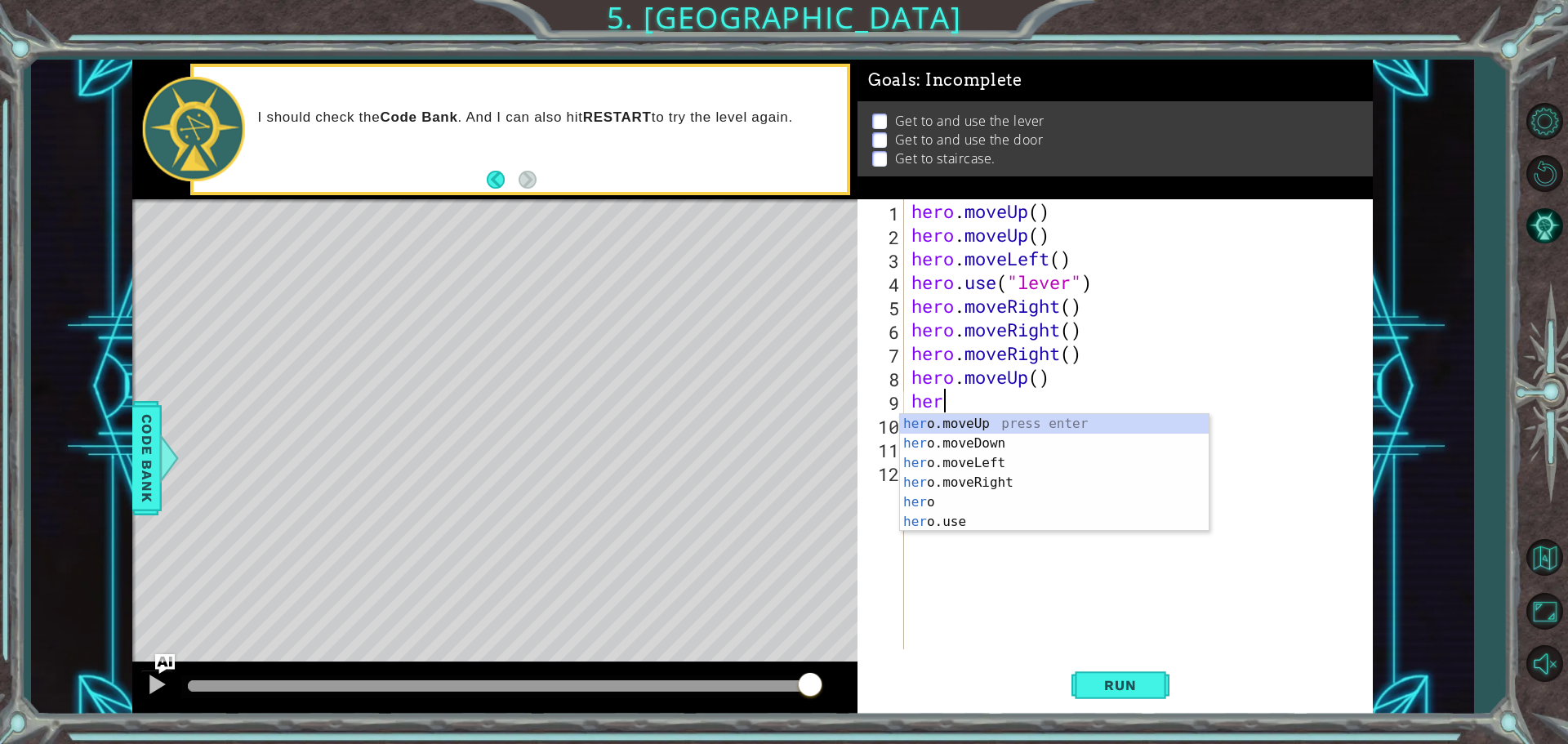
scroll to position [0, 0]
type textarea "h"
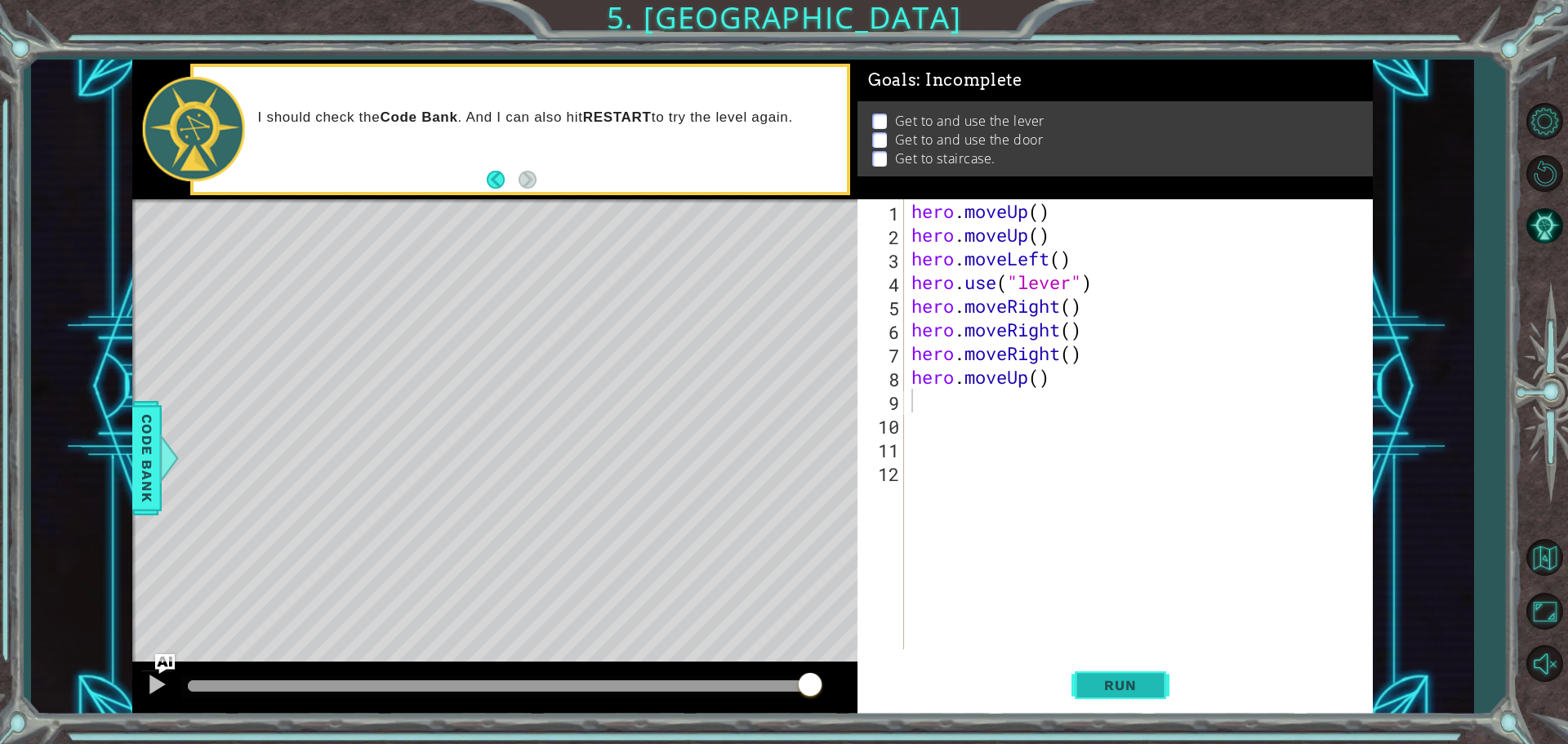
click at [1124, 685] on span "Run" at bounding box center [1119, 684] width 65 height 17
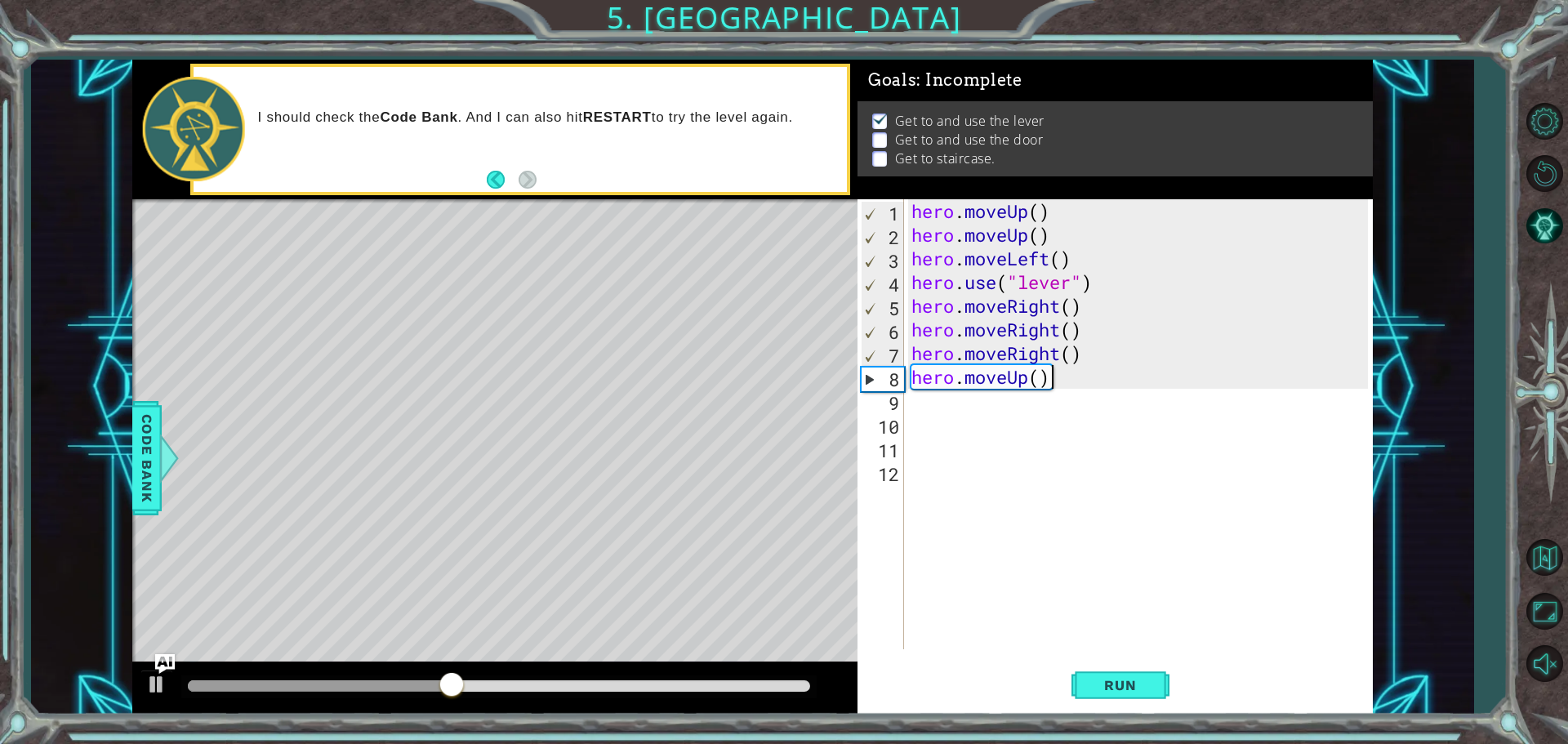
click at [1065, 379] on div "hero . moveUp ( ) hero . moveUp ( ) hero . moveLeft ( ) hero . use ( "lever" ) …" at bounding box center [1142, 448] width 468 height 498
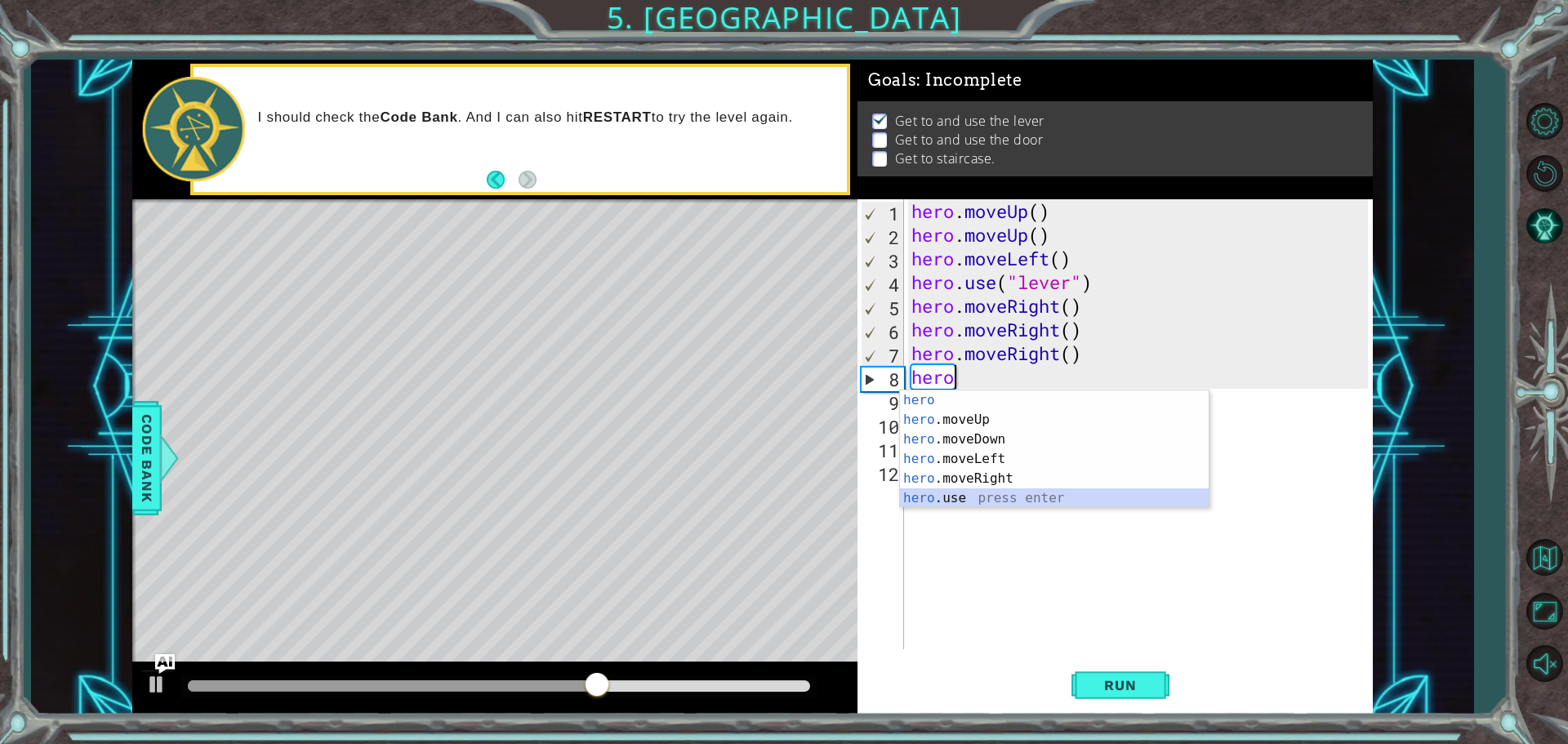
click at [974, 503] on div "hero press enter hero .moveUp press enter hero .moveDown press enter hero .move…" at bounding box center [1054, 468] width 309 height 156
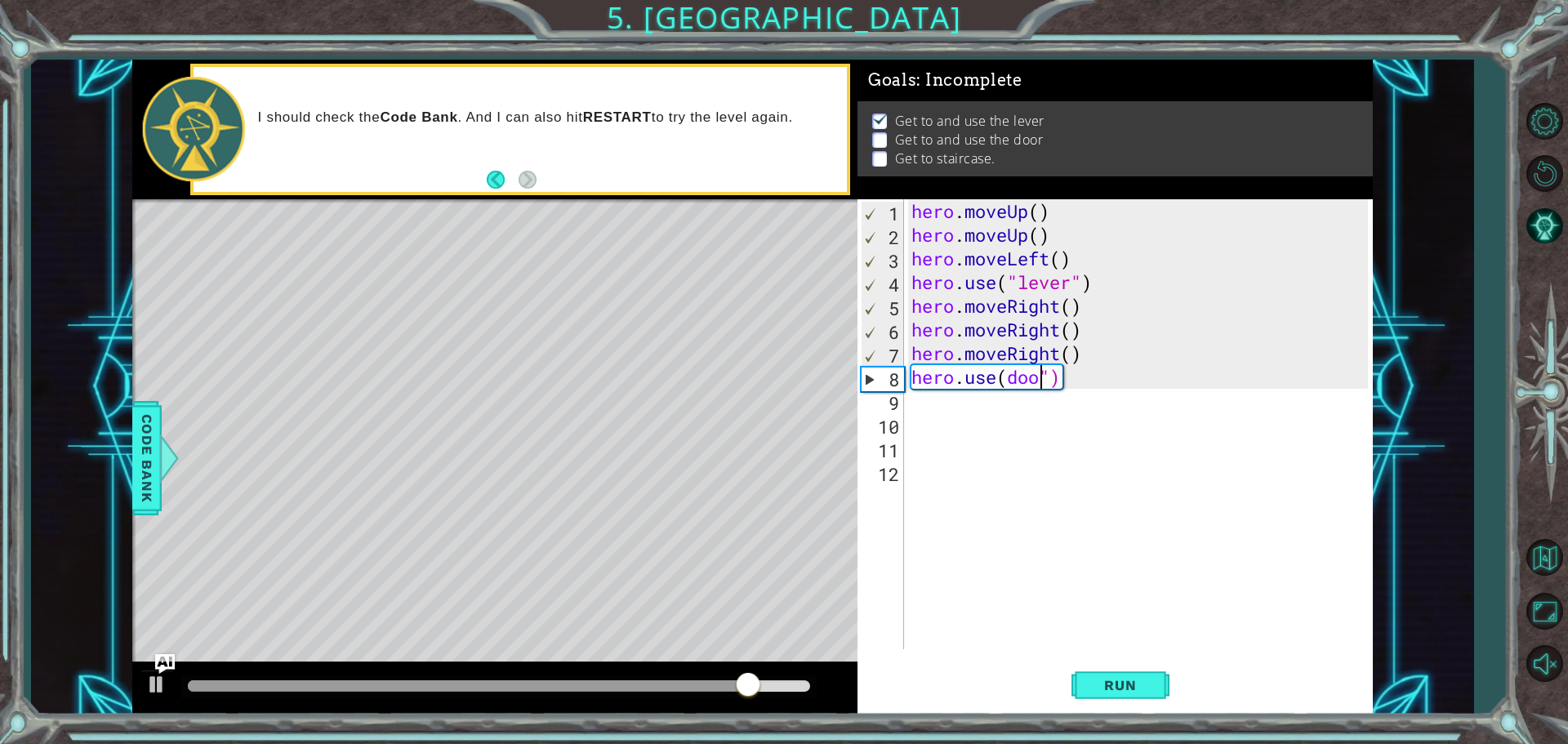
scroll to position [0, 6]
type textarea "hero.use(door")"
click at [1092, 678] on span "Run" at bounding box center [1119, 684] width 65 height 17
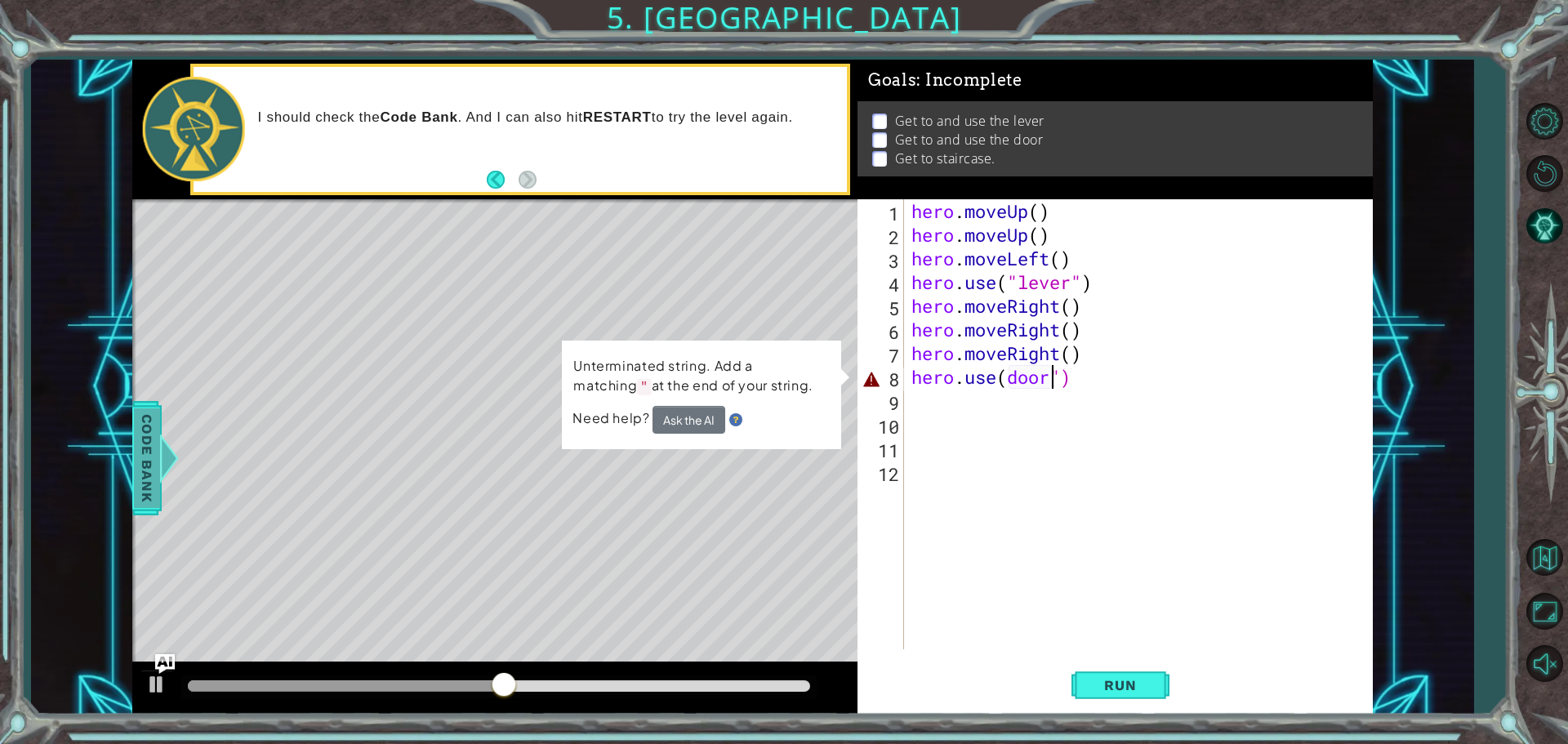
click at [132, 473] on div "Code Bank" at bounding box center [147, 458] width 29 height 114
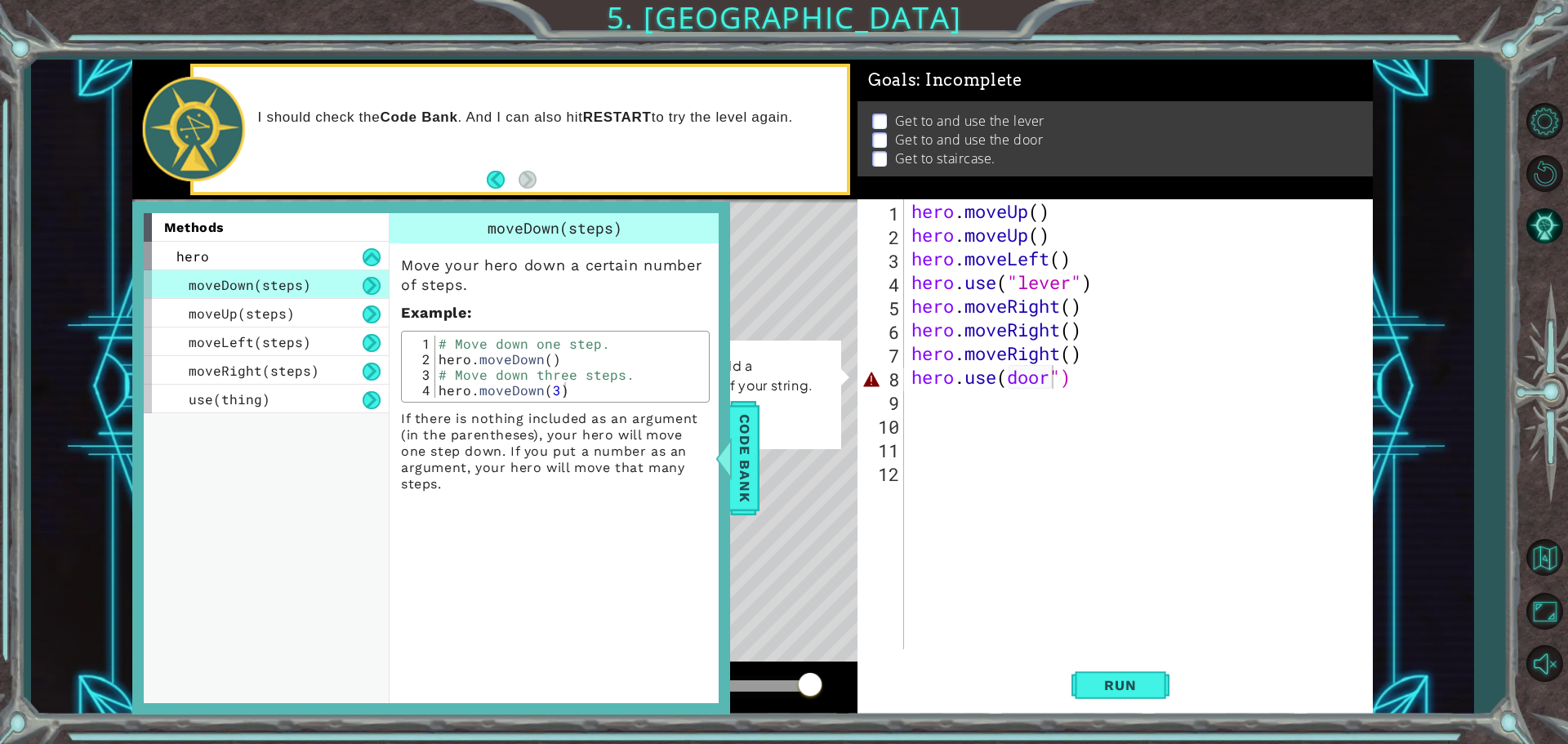
type textarea "hero.moveDown(3)"
drag, startPoint x: 418, startPoint y: 392, endPoint x: 373, endPoint y: 404, distance: 46.6
drag, startPoint x: 894, startPoint y: 420, endPoint x: 839, endPoint y: 350, distance: 89.0
click at [998, 534] on div "hero.use(door") 1 2 3 4 5 6 7 8 9 10 11 12 hero . moveUp ( ) hero . moveUp ( ) …" at bounding box center [1112, 424] width 510 height 450
click at [1077, 377] on div "hero . moveUp ( ) hero . moveUp ( ) hero . moveLeft ( ) hero . use ( "lever" ) …" at bounding box center [1142, 448] width 468 height 498
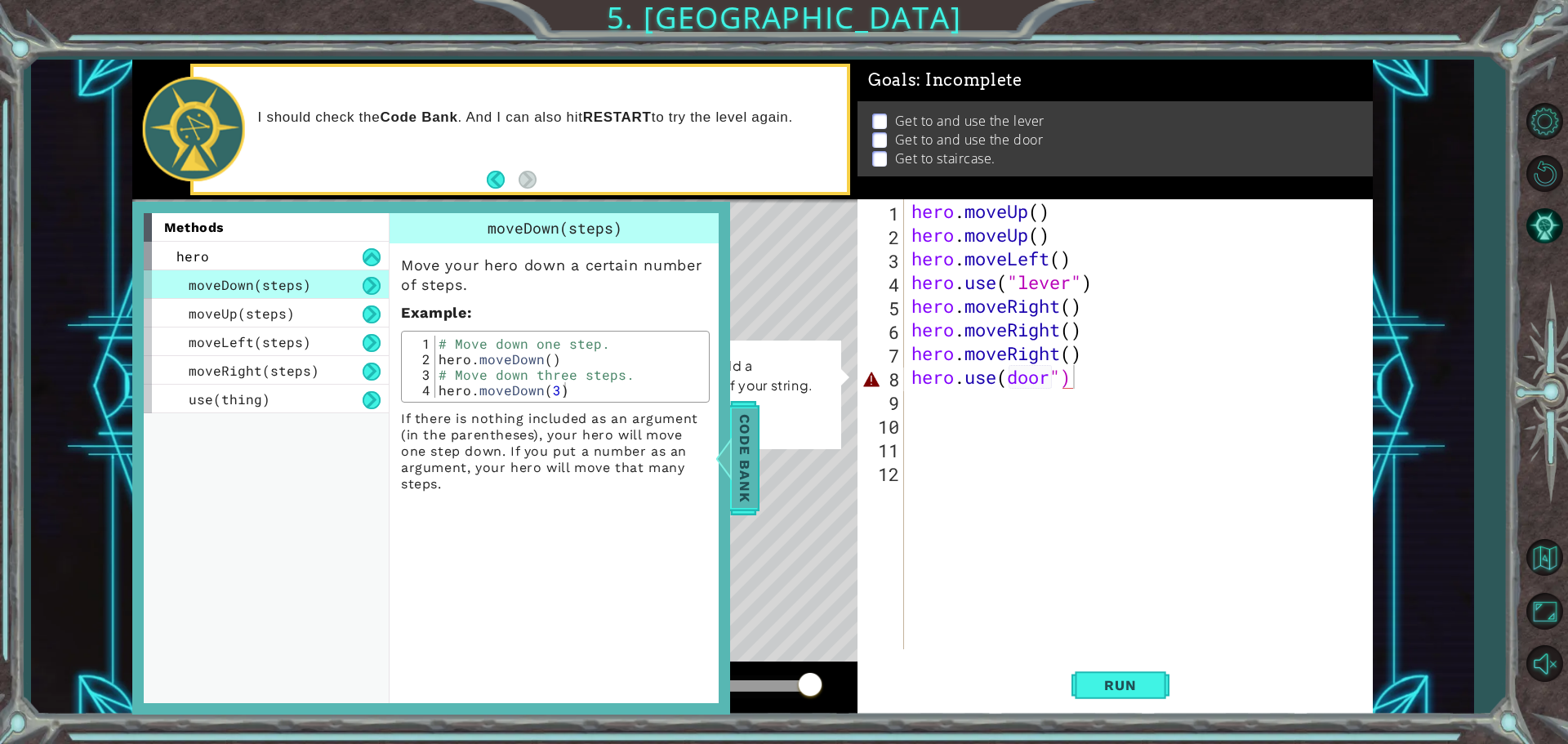
drag, startPoint x: 735, startPoint y: 484, endPoint x: 719, endPoint y: 475, distance: 18.4
click at [730, 475] on div "Code Bank" at bounding box center [745, 458] width 29 height 114
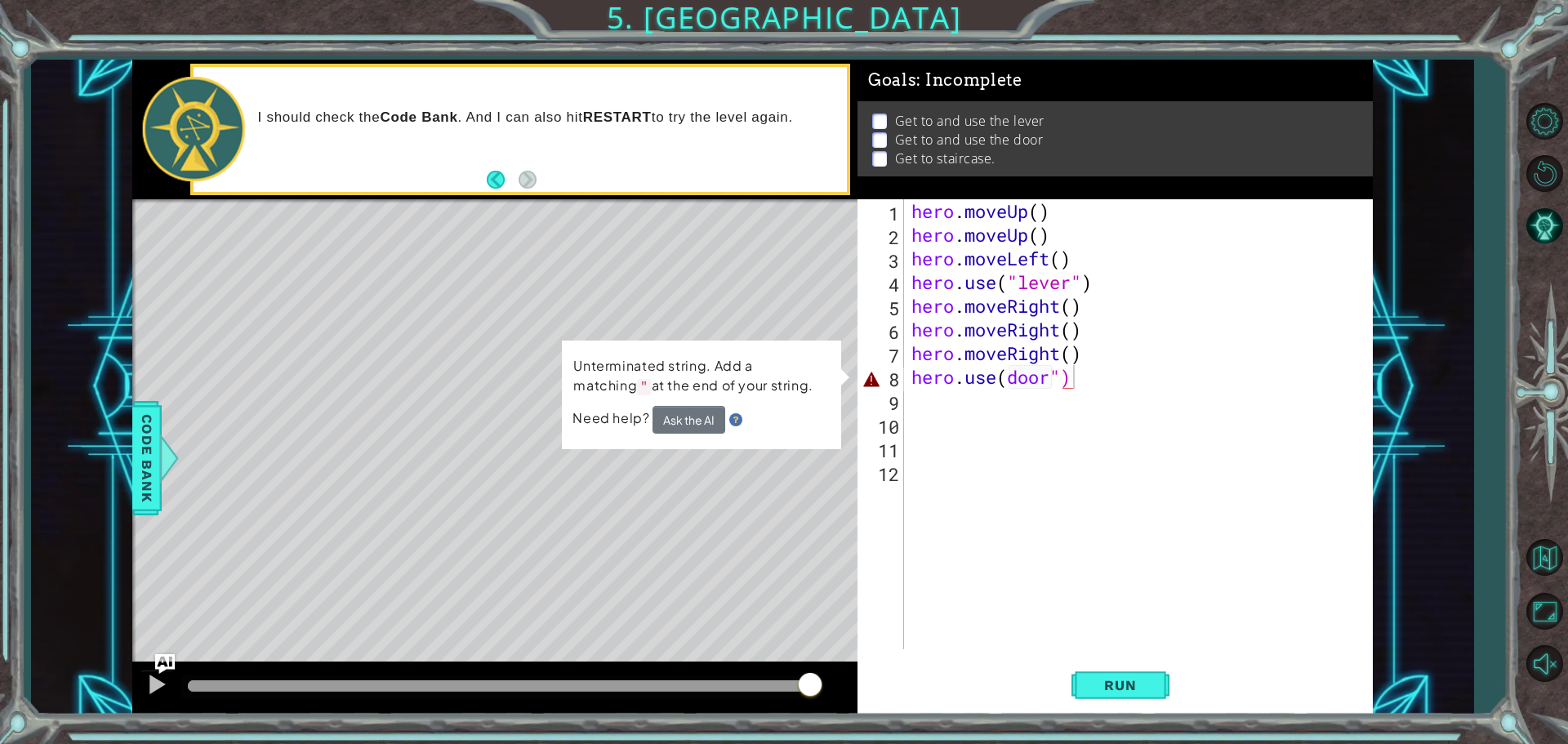
click at [1184, 374] on div "hero . moveUp ( ) hero . moveUp ( ) hero . moveLeft ( ) hero . use ( "lever" ) …" at bounding box center [1142, 448] width 468 height 498
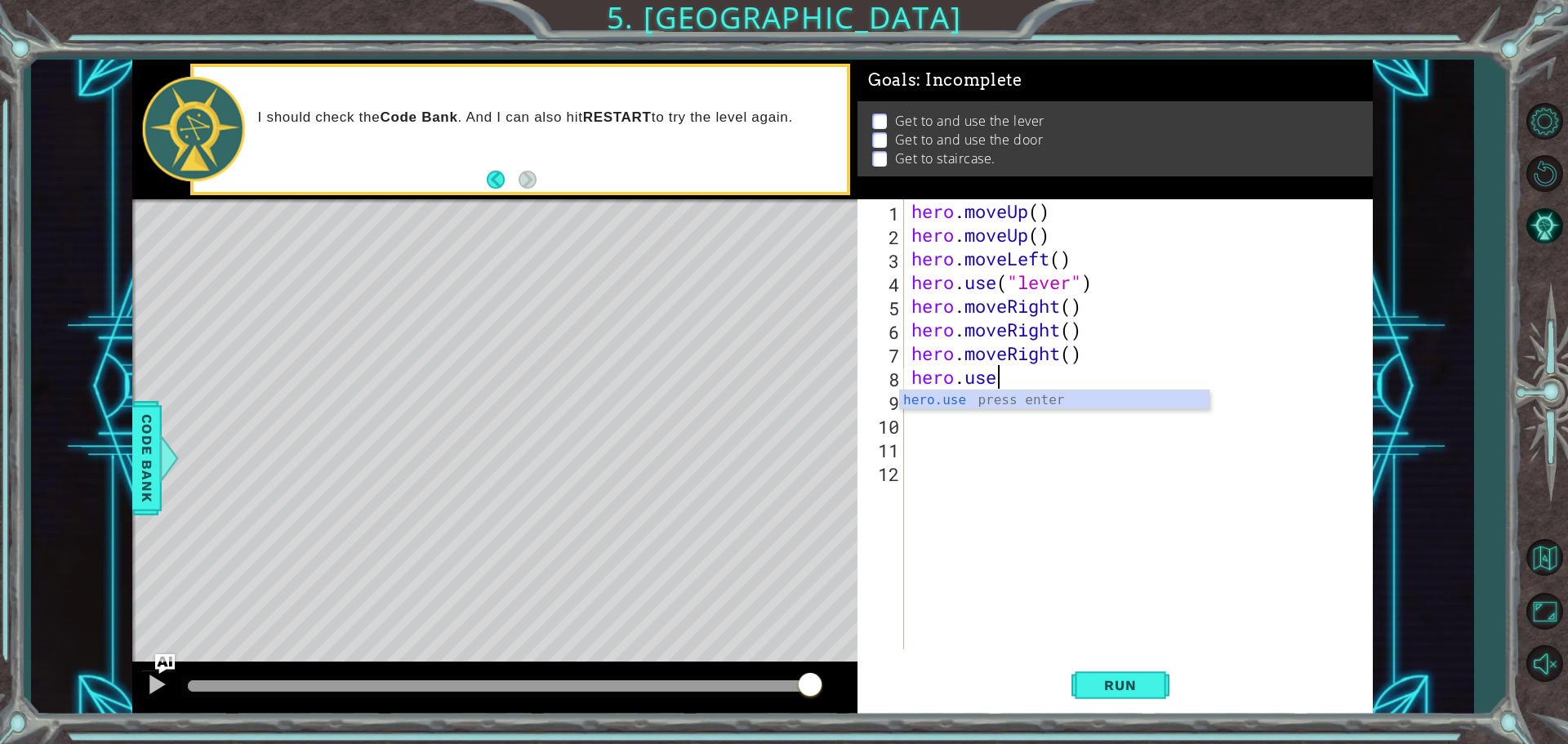
scroll to position [0, 3]
click at [979, 394] on div "hero.u se press enter hero. move U p press enter" at bounding box center [1054, 429] width 309 height 78
click at [1108, 666] on button "Run" at bounding box center [1120, 684] width 98 height 52
type textarea "hero.use("")"
click at [1031, 409] on div "hero . moveUp ( ) hero . moveUp ( ) hero . moveLeft ( ) hero . use ( "lever" ) …" at bounding box center [1142, 448] width 468 height 498
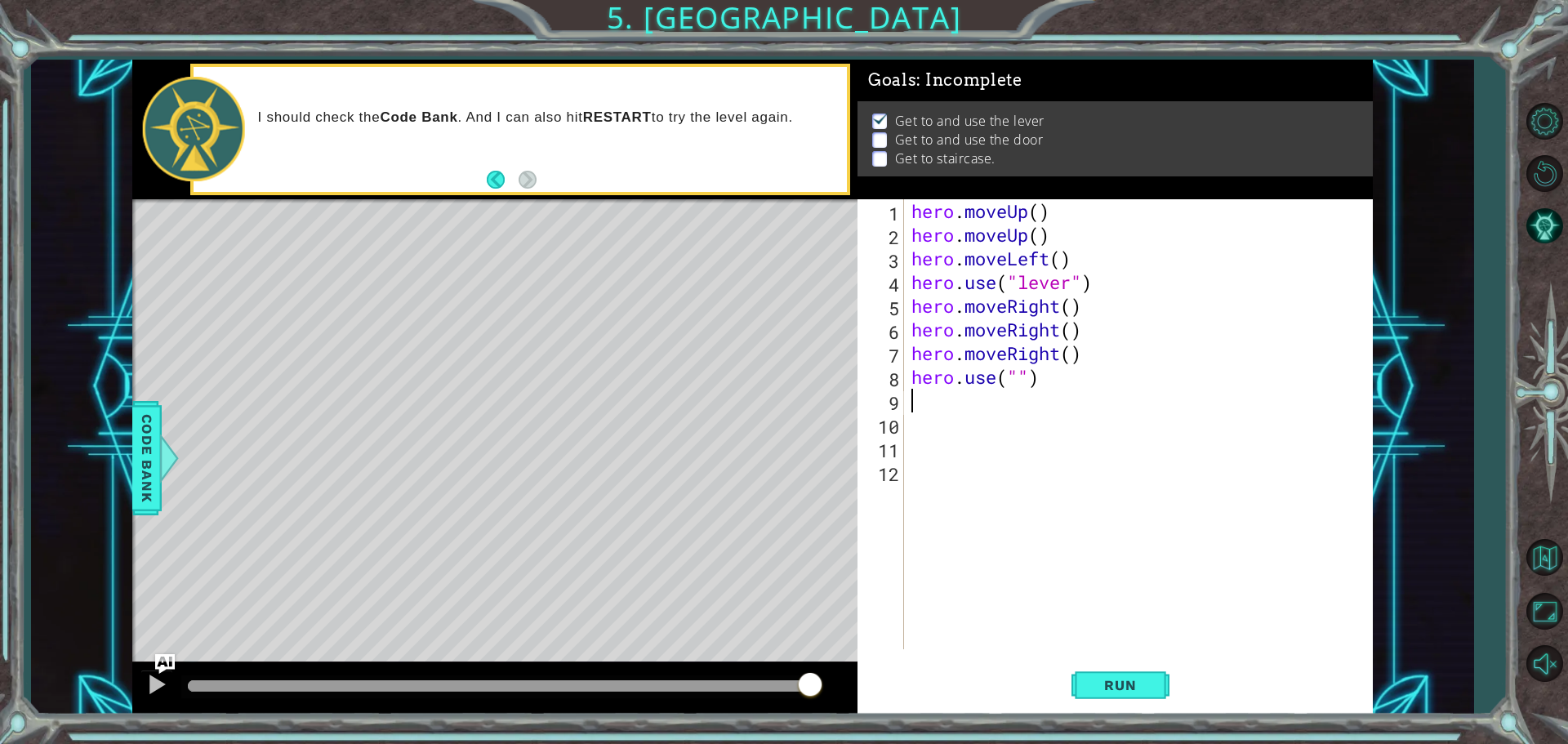
scroll to position [0, 0]
click at [1015, 382] on div "hero . moveUp ( ) hero . moveUp ( ) hero . moveLeft ( ) hero . use ( "lever" ) …" at bounding box center [1142, 448] width 468 height 498
click at [1132, 398] on div ""l ever" press enter" at bounding box center [1152, 419] width 309 height 59
type textarea "hero.use("lever")"
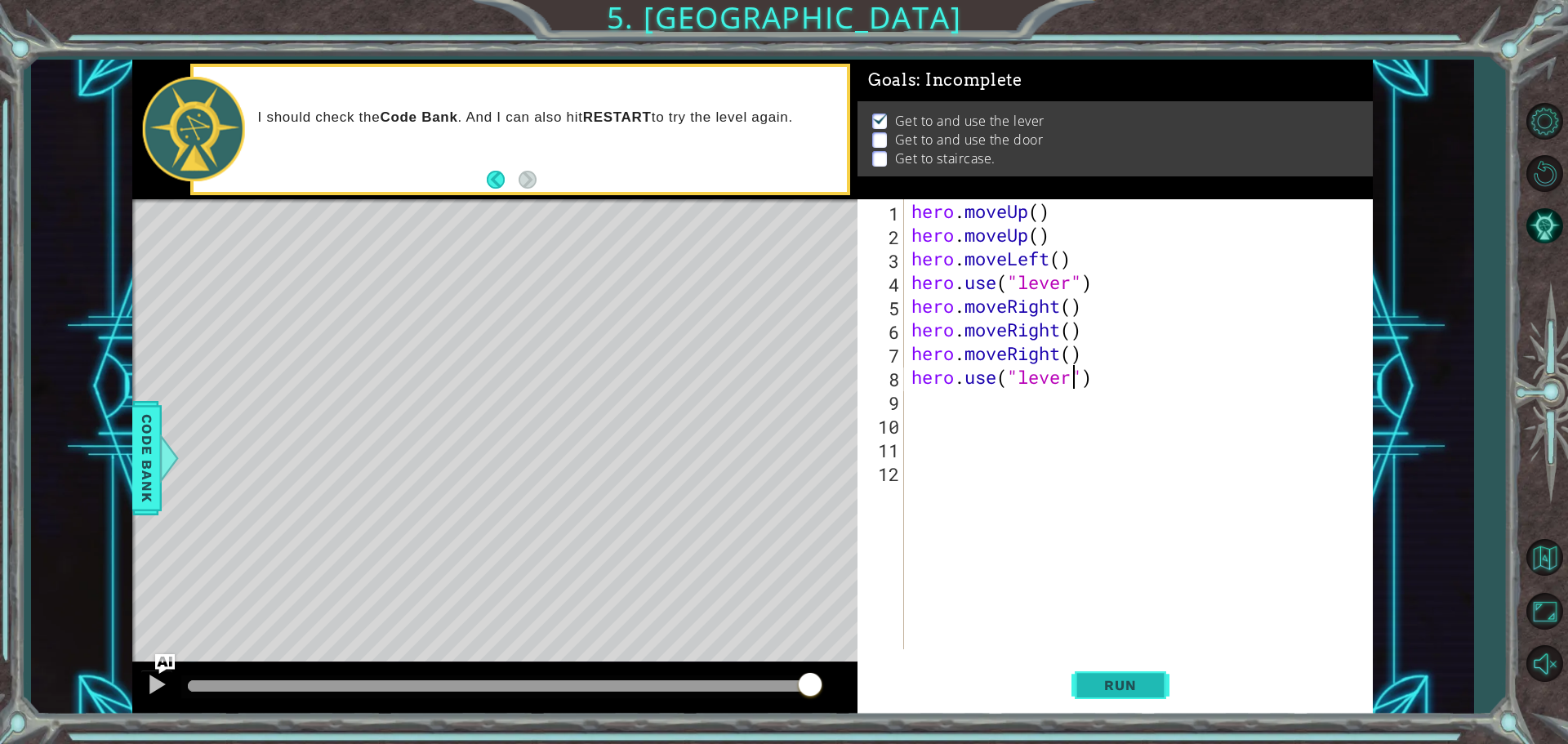
click at [1083, 681] on button "Run" at bounding box center [1120, 684] width 98 height 52
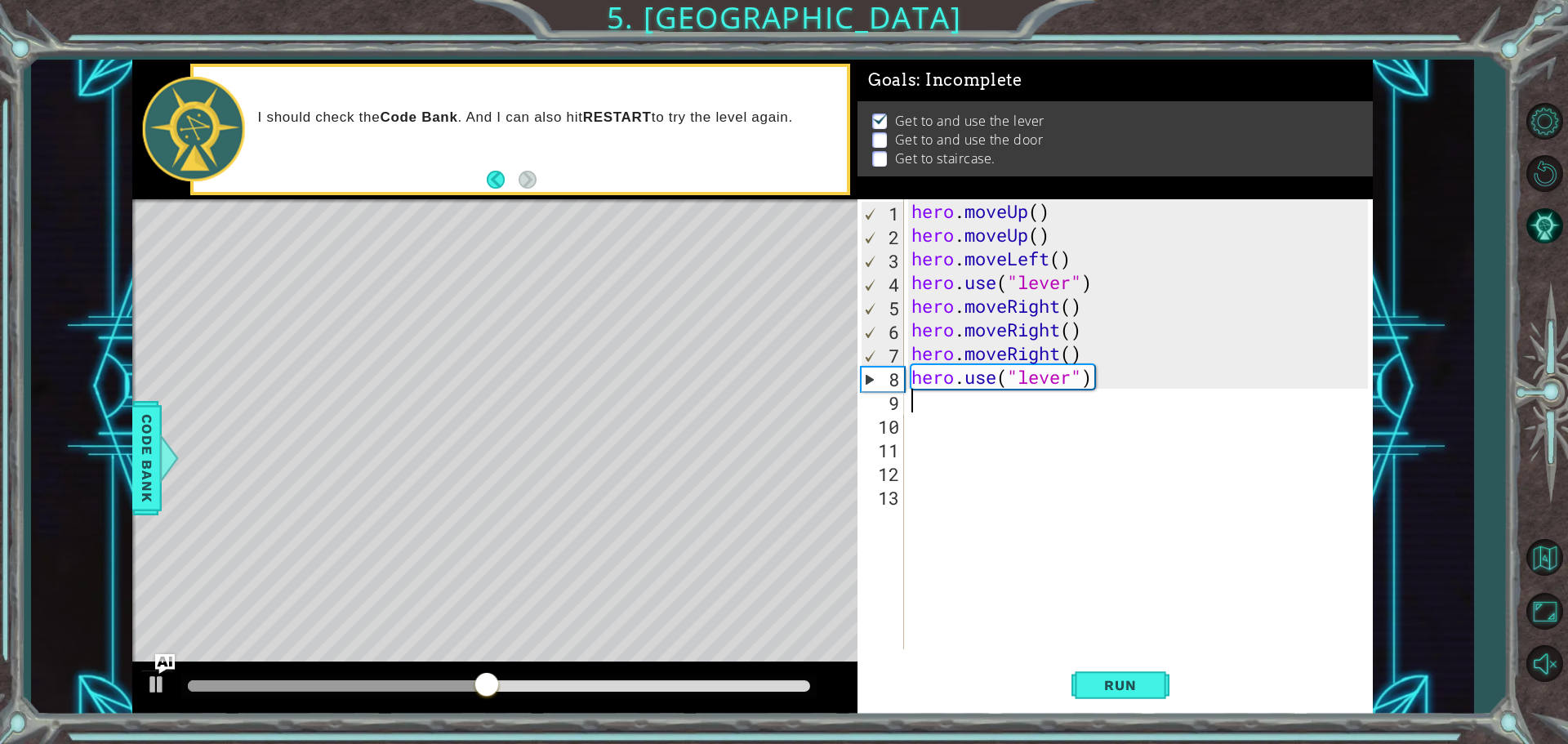
scroll to position [0, 0]
click at [1119, 683] on span "Run" at bounding box center [1119, 684] width 65 height 17
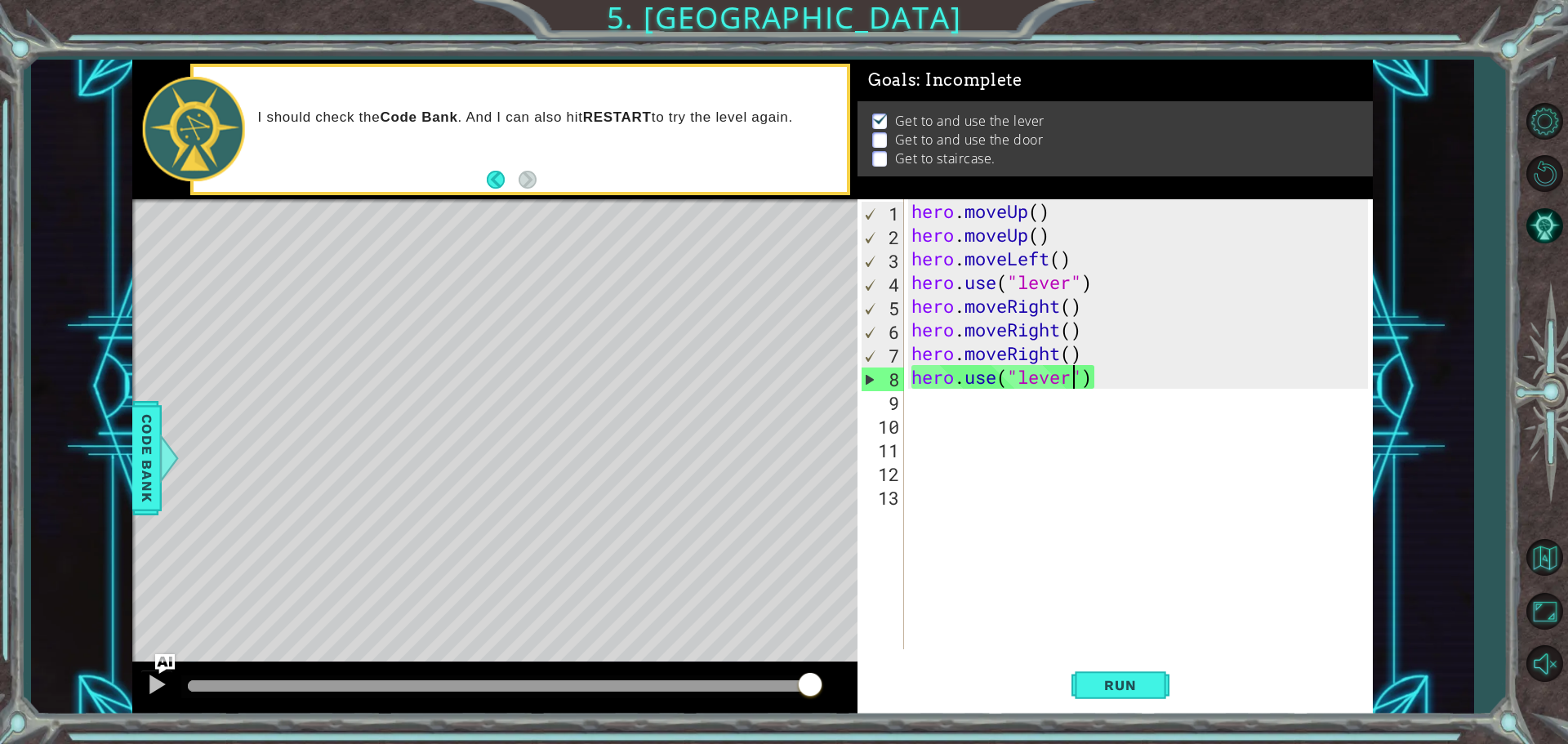
click at [1072, 382] on div "hero . moveUp ( ) hero . moveUp ( ) hero . moveLeft ( ) hero . use ( "lever" ) …" at bounding box center [1142, 448] width 468 height 498
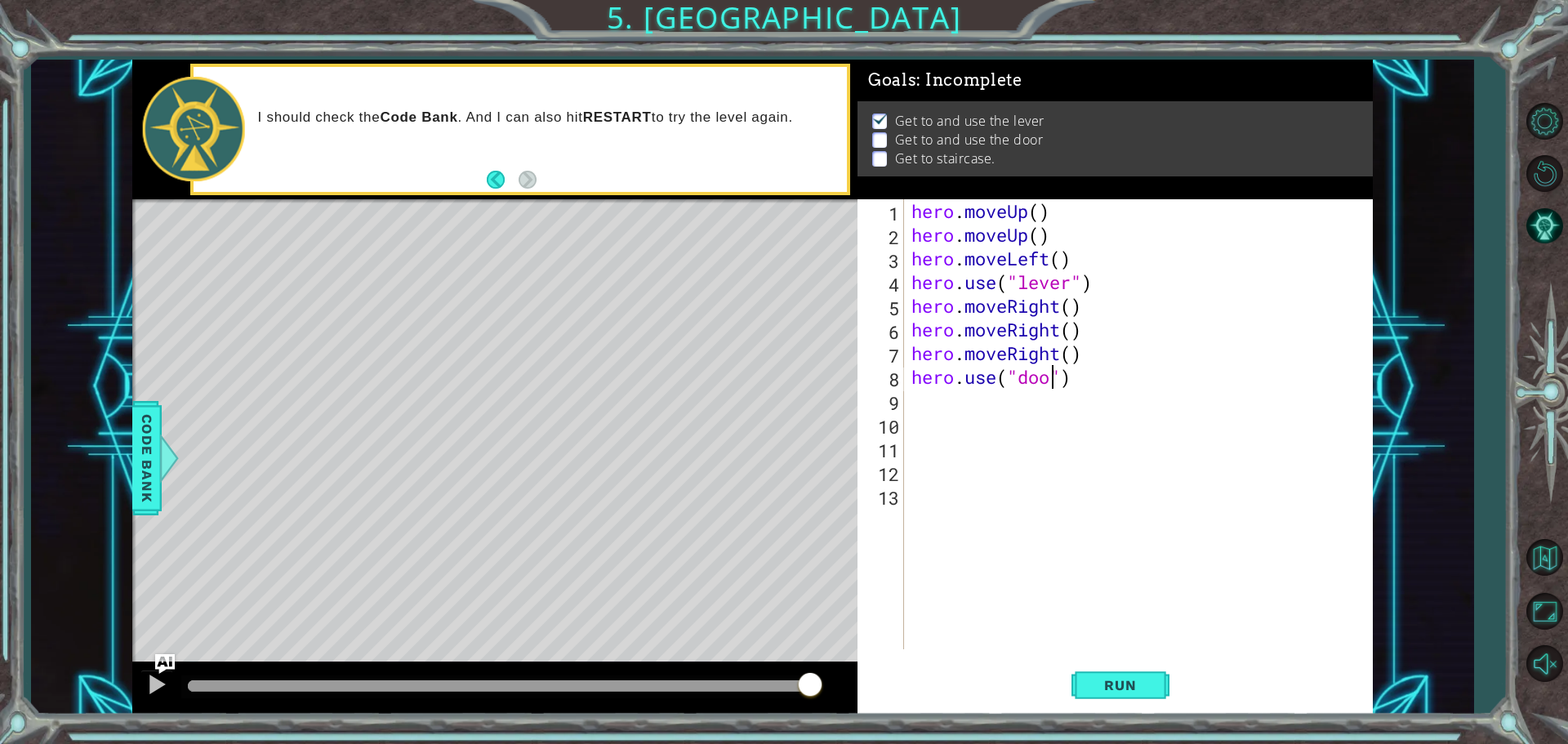
scroll to position [0, 7]
type textarea "hero.use("door")"
click at [1116, 683] on span "Run" at bounding box center [1119, 684] width 65 height 17
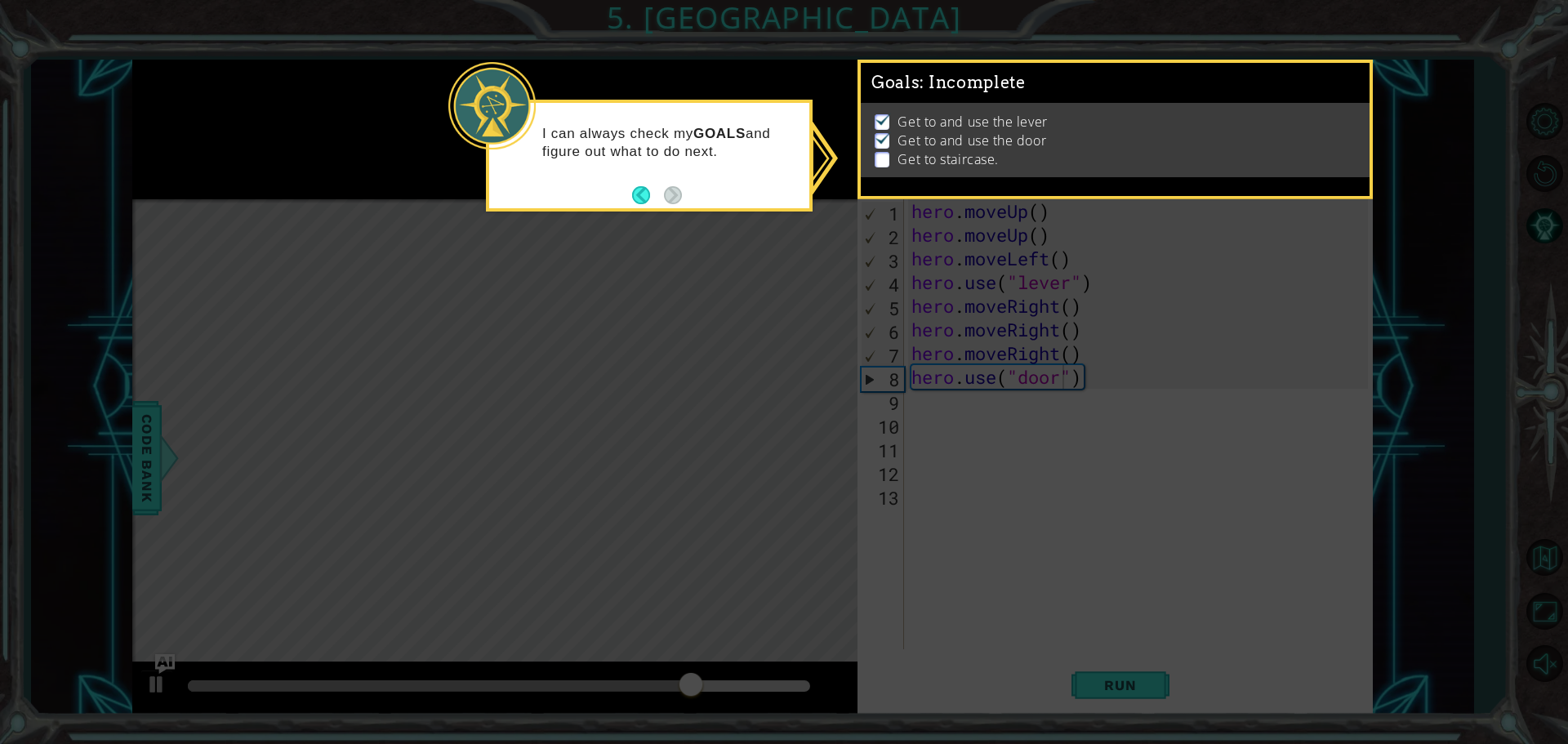
click at [1002, 528] on icon at bounding box center [784, 372] width 1568 height 744
click at [639, 196] on button "Back" at bounding box center [647, 195] width 32 height 18
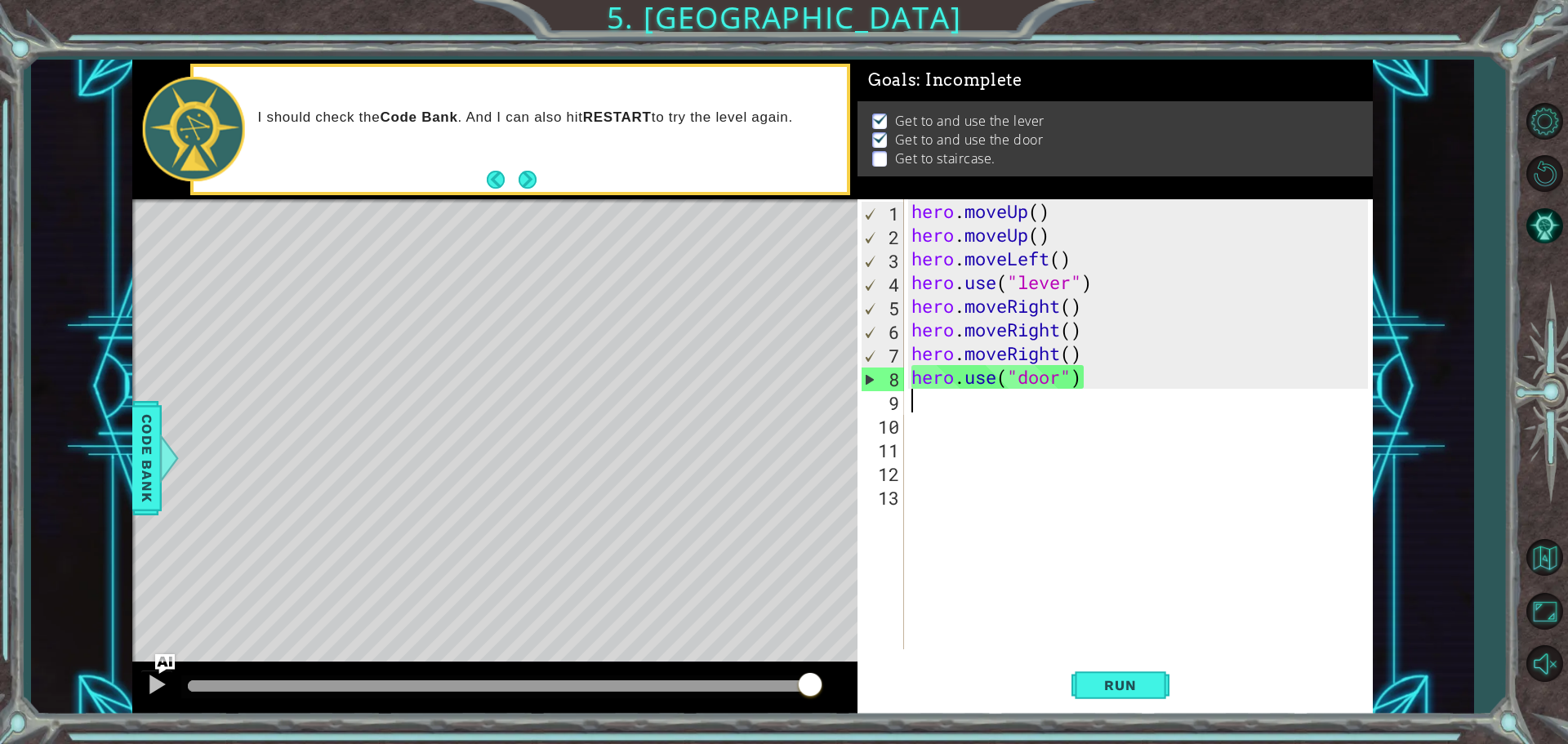
click at [911, 399] on div "hero . moveUp ( ) hero . moveUp ( ) hero . moveLeft ( ) hero . use ( "lever" ) …" at bounding box center [1142, 448] width 468 height 498
click at [933, 396] on div "hero . moveUp ( ) hero . moveUp ( ) hero . moveLeft ( ) hero . use ( "lever" ) …" at bounding box center [1142, 448] width 468 height 498
type textarea "h"
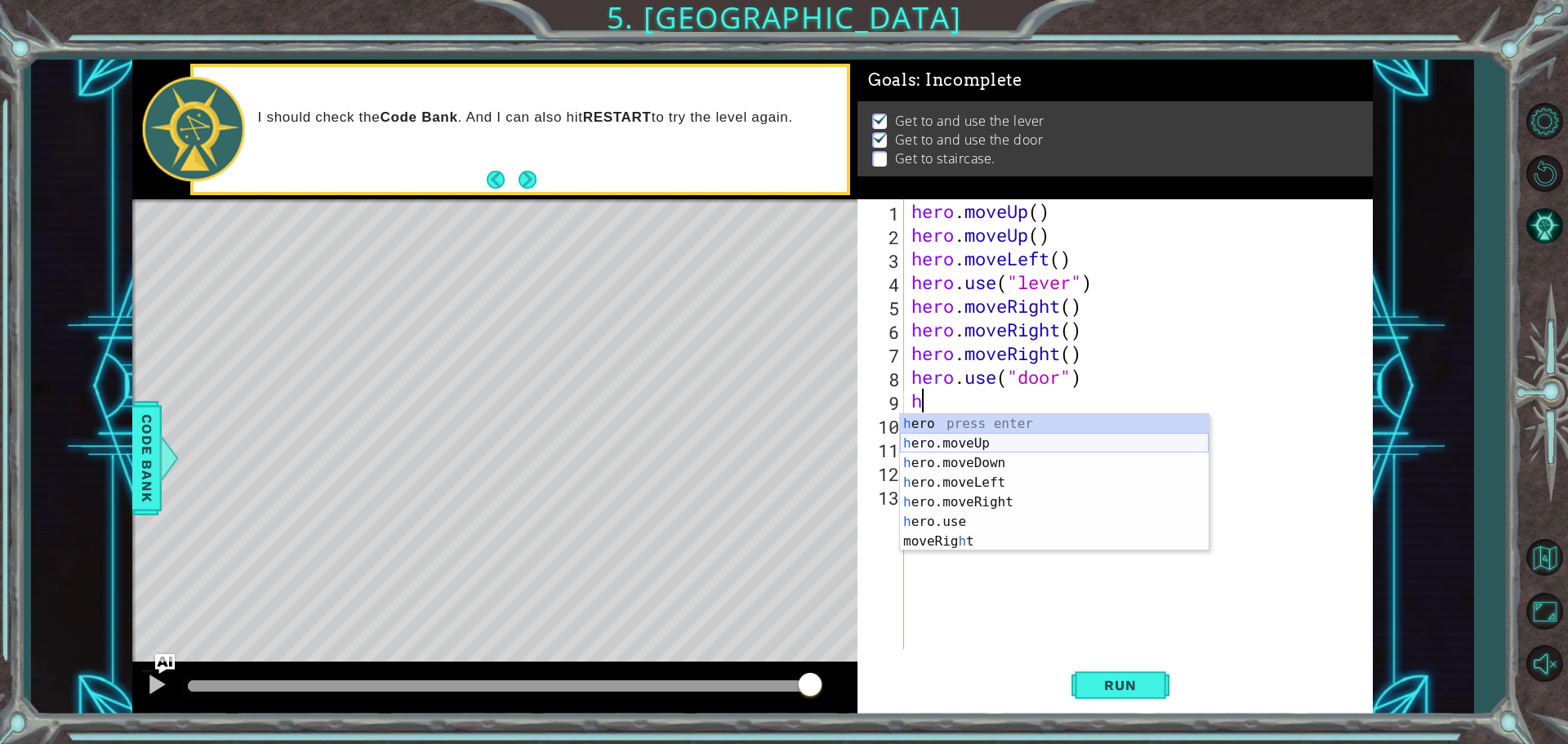
click at [986, 438] on div "h ero press enter h ero.moveUp press enter h ero.moveDown press enter h ero.mov…" at bounding box center [1054, 502] width 309 height 176
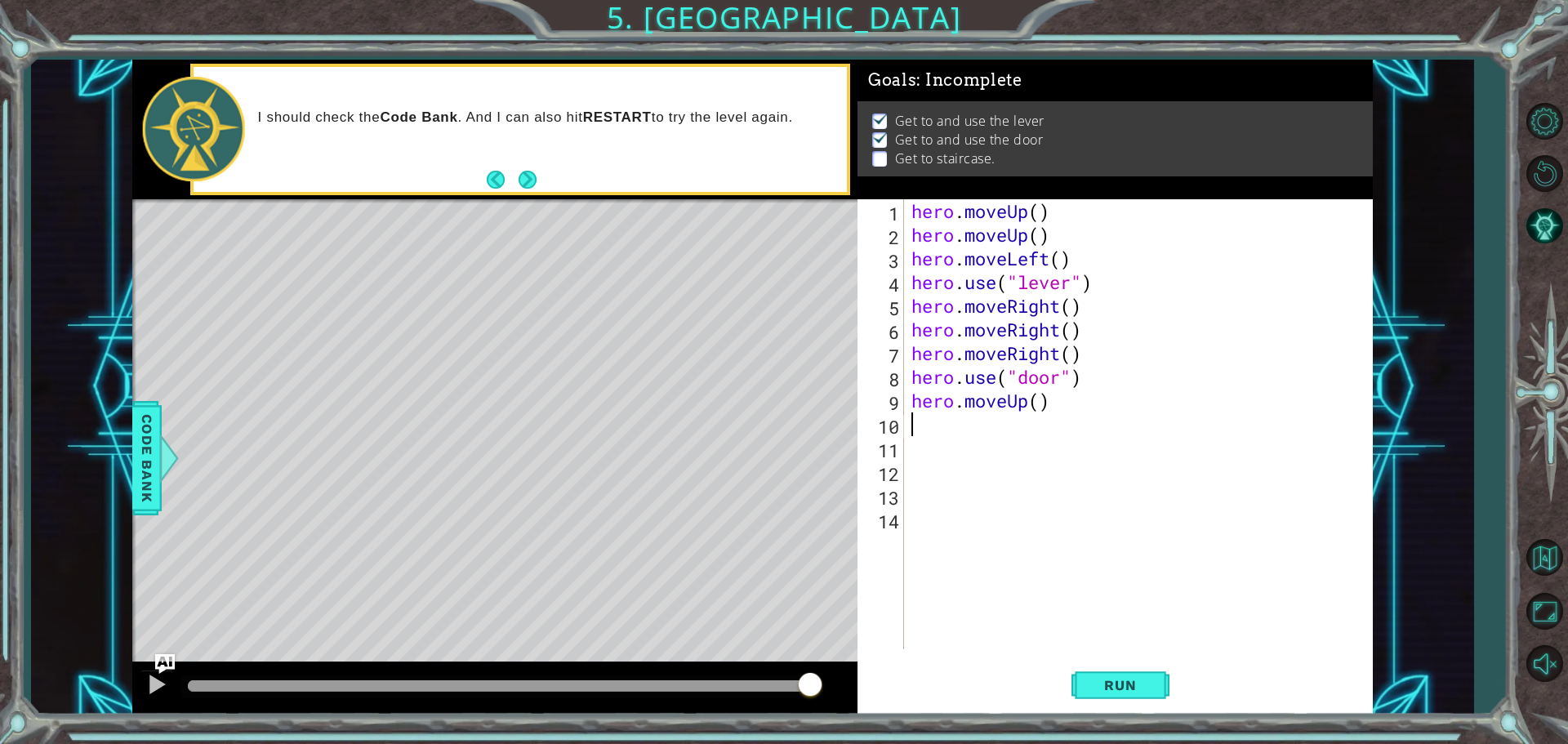
type textarea "h"
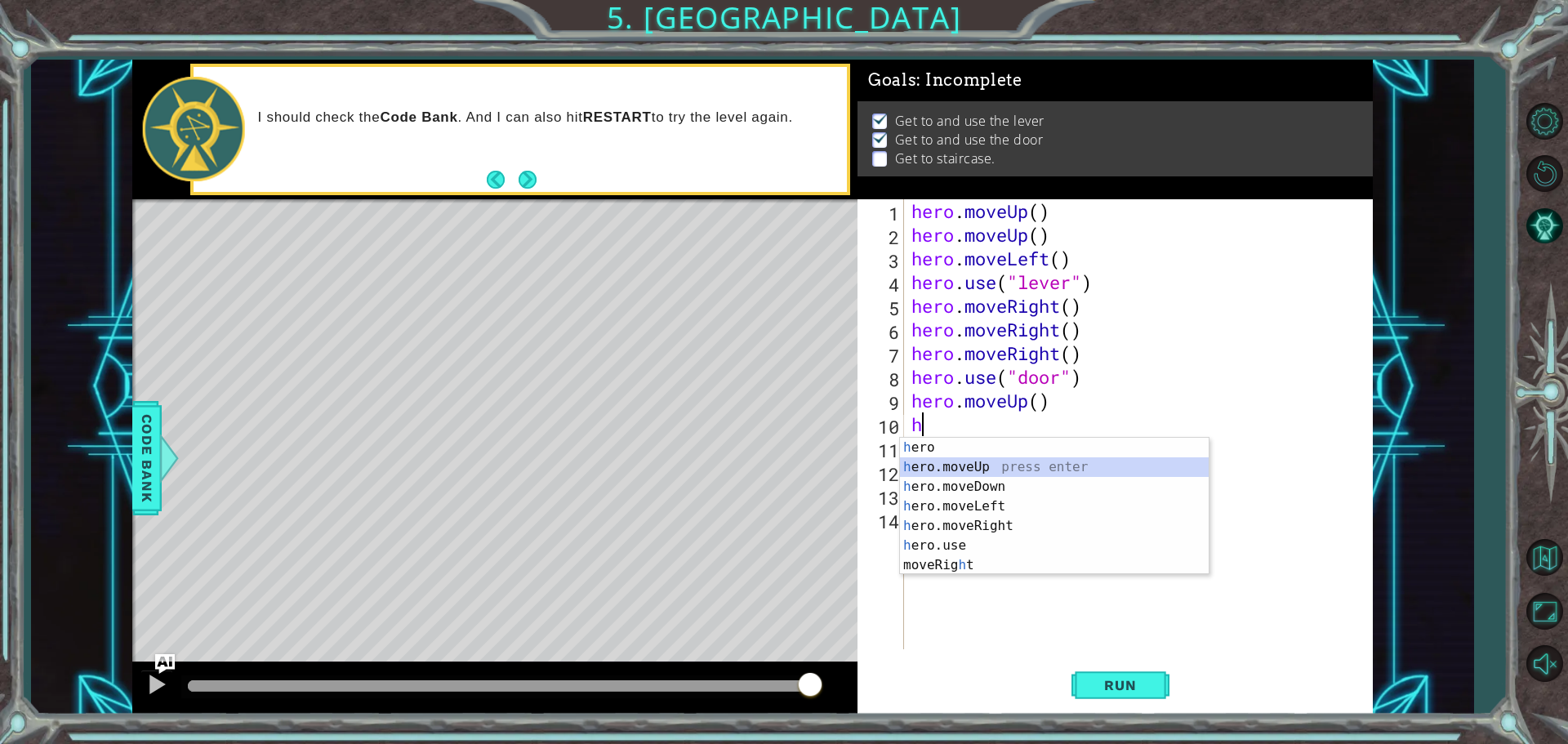
click at [982, 471] on div "h ero press enter h ero.moveUp press enter h ero.moveDown press enter h ero.mov…" at bounding box center [1054, 526] width 309 height 176
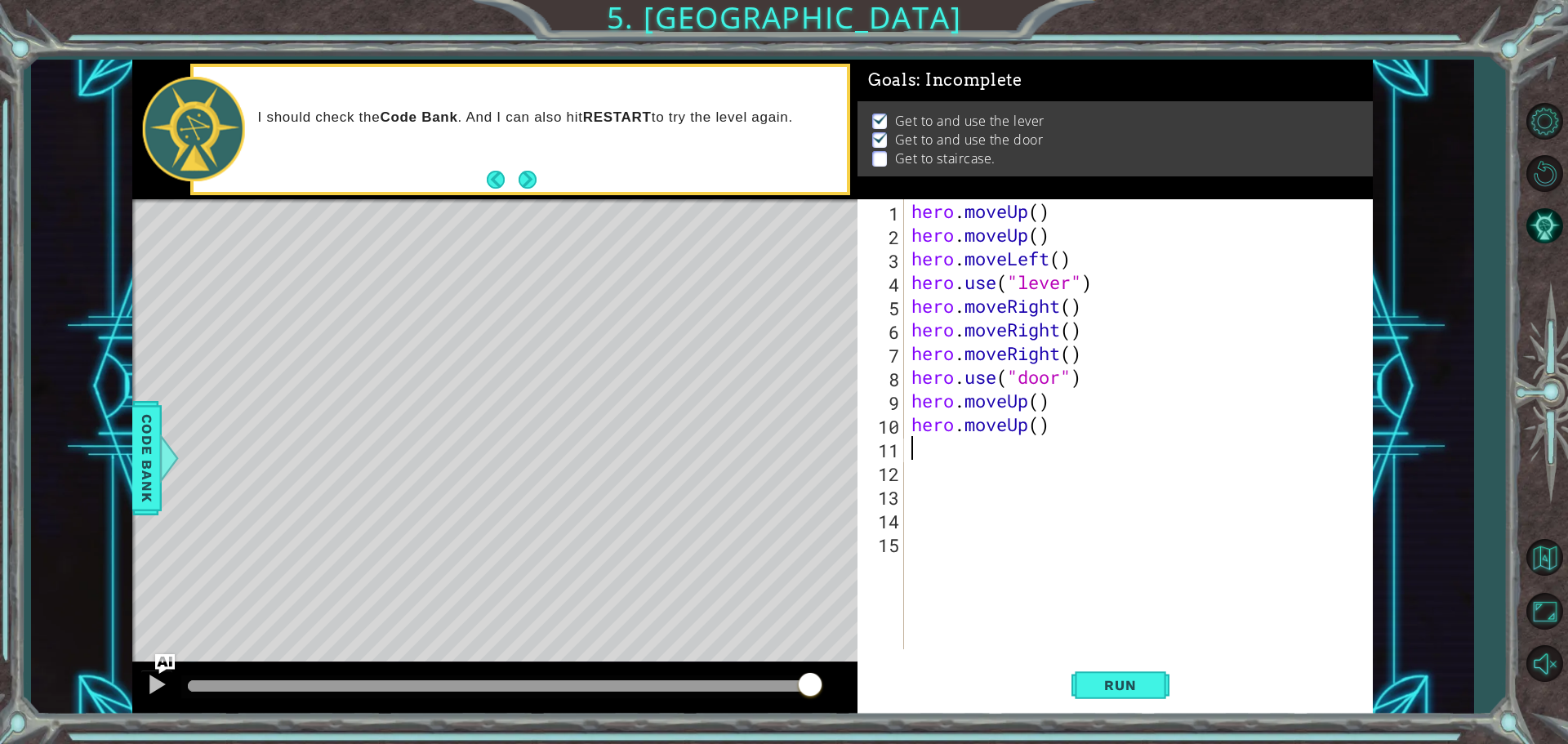
type textarea "h"
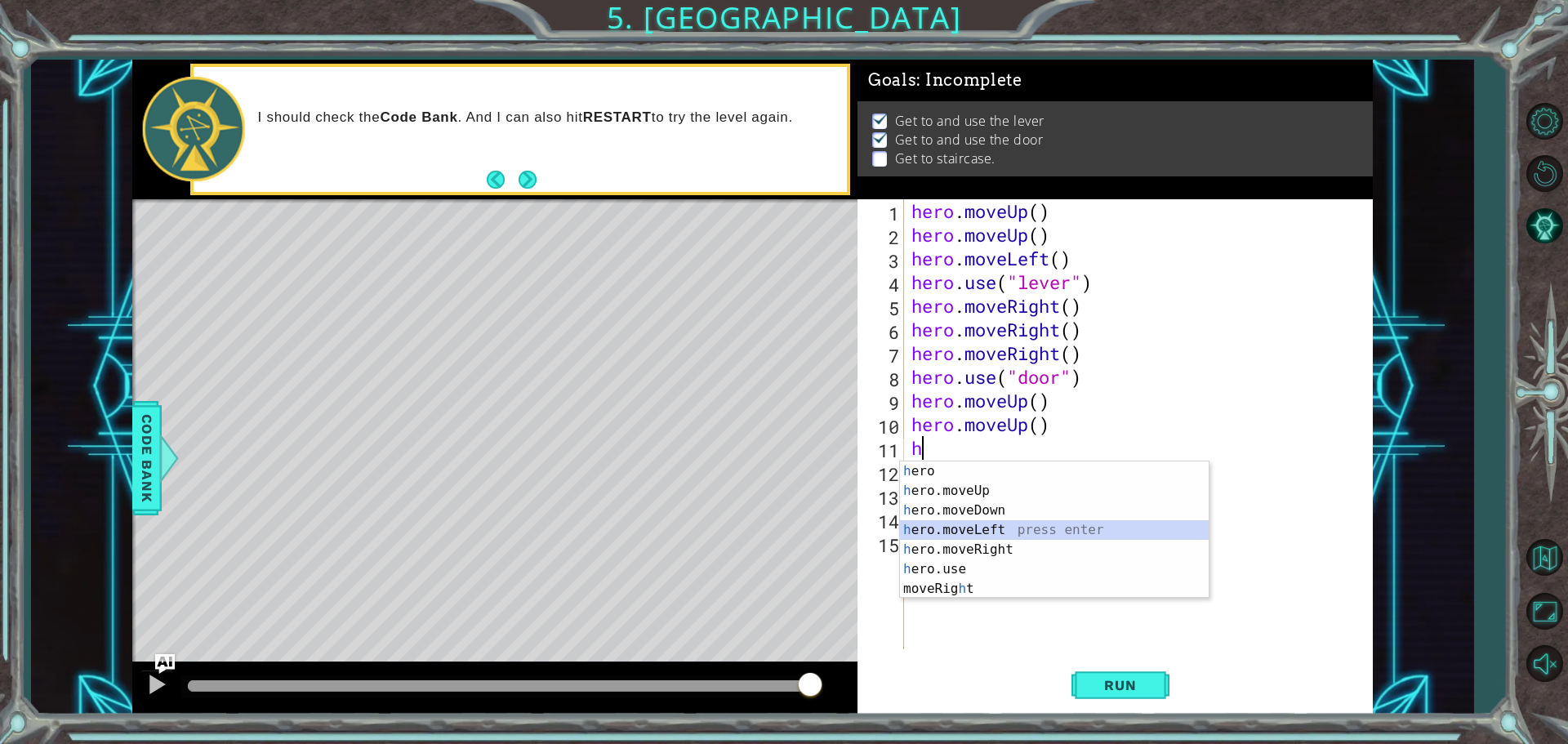
click at [974, 522] on div "h ero press enter h ero.moveUp press enter h ero.moveDown press enter h ero.mov…" at bounding box center [1054, 549] width 309 height 176
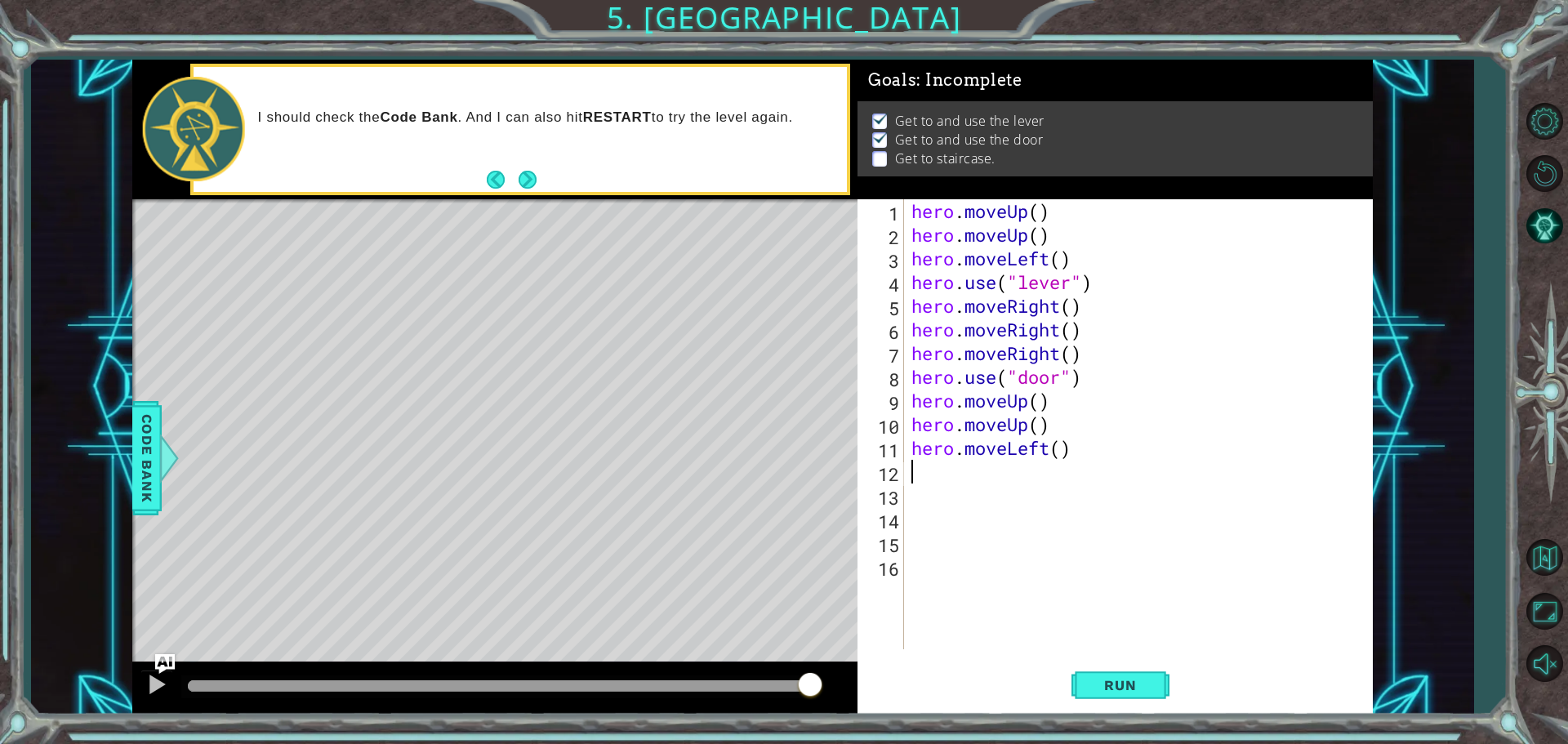
click at [936, 463] on div "hero . moveUp ( ) hero . moveUp ( ) hero . moveLeft ( ) hero . use ( "lever" ) …" at bounding box center [1142, 448] width 468 height 498
type textarea "h"
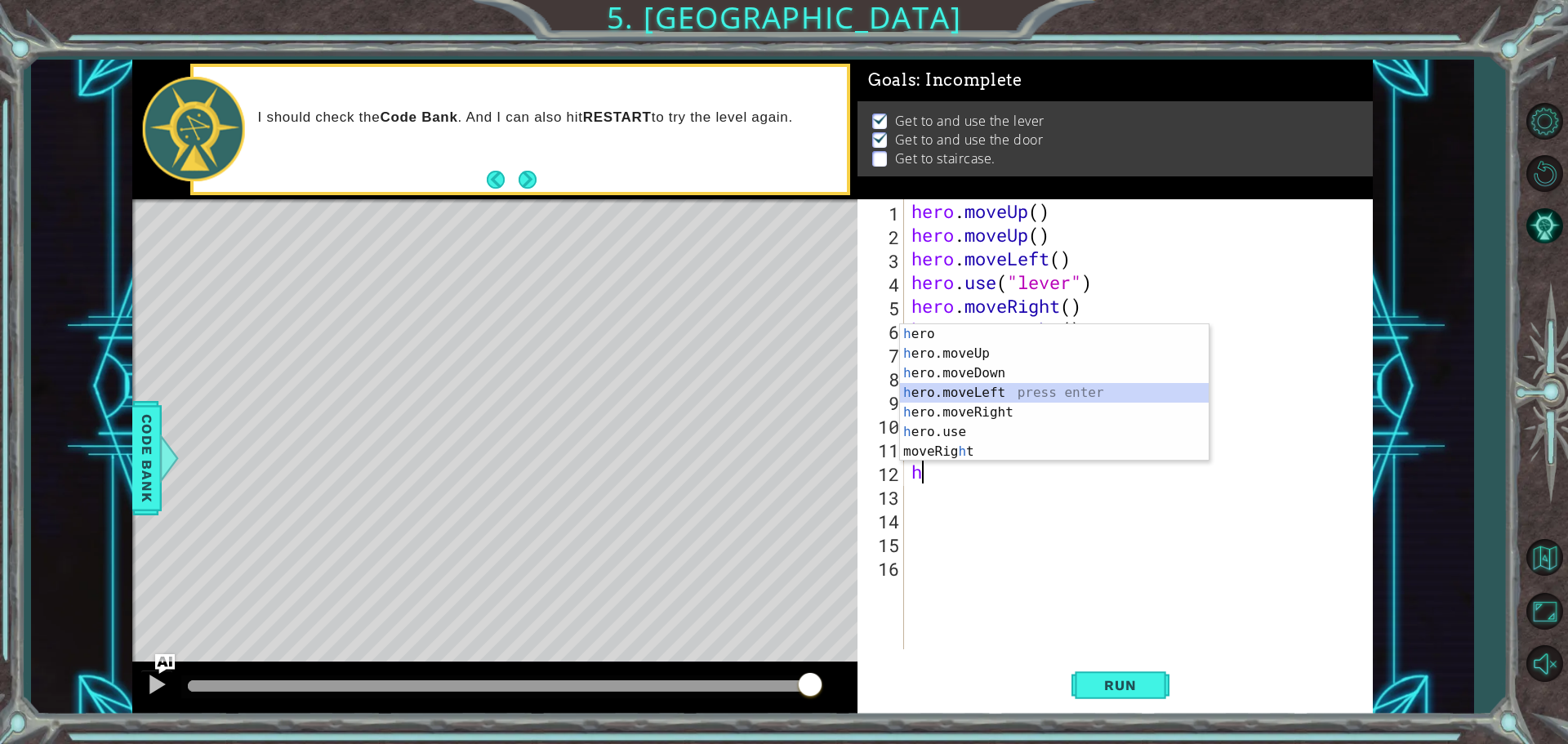
click at [962, 400] on div "h ero press enter h ero.moveUp press enter h ero.moveDown press enter h ero.mov…" at bounding box center [1054, 413] width 309 height 176
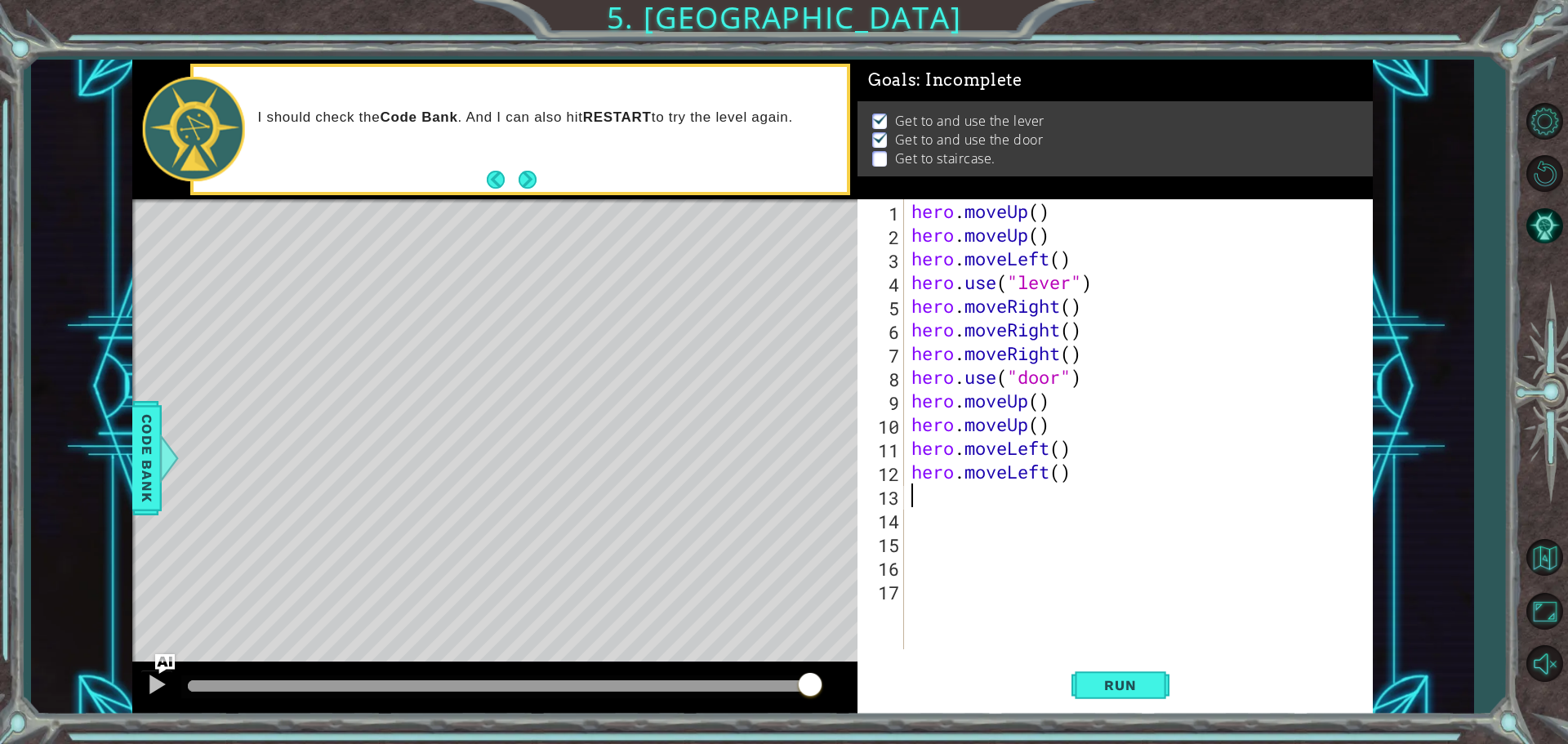
click at [938, 495] on div "hero . moveUp ( ) hero . moveUp ( ) hero . moveLeft ( ) hero . use ( "lever" ) …" at bounding box center [1142, 448] width 468 height 498
type textarea "h"
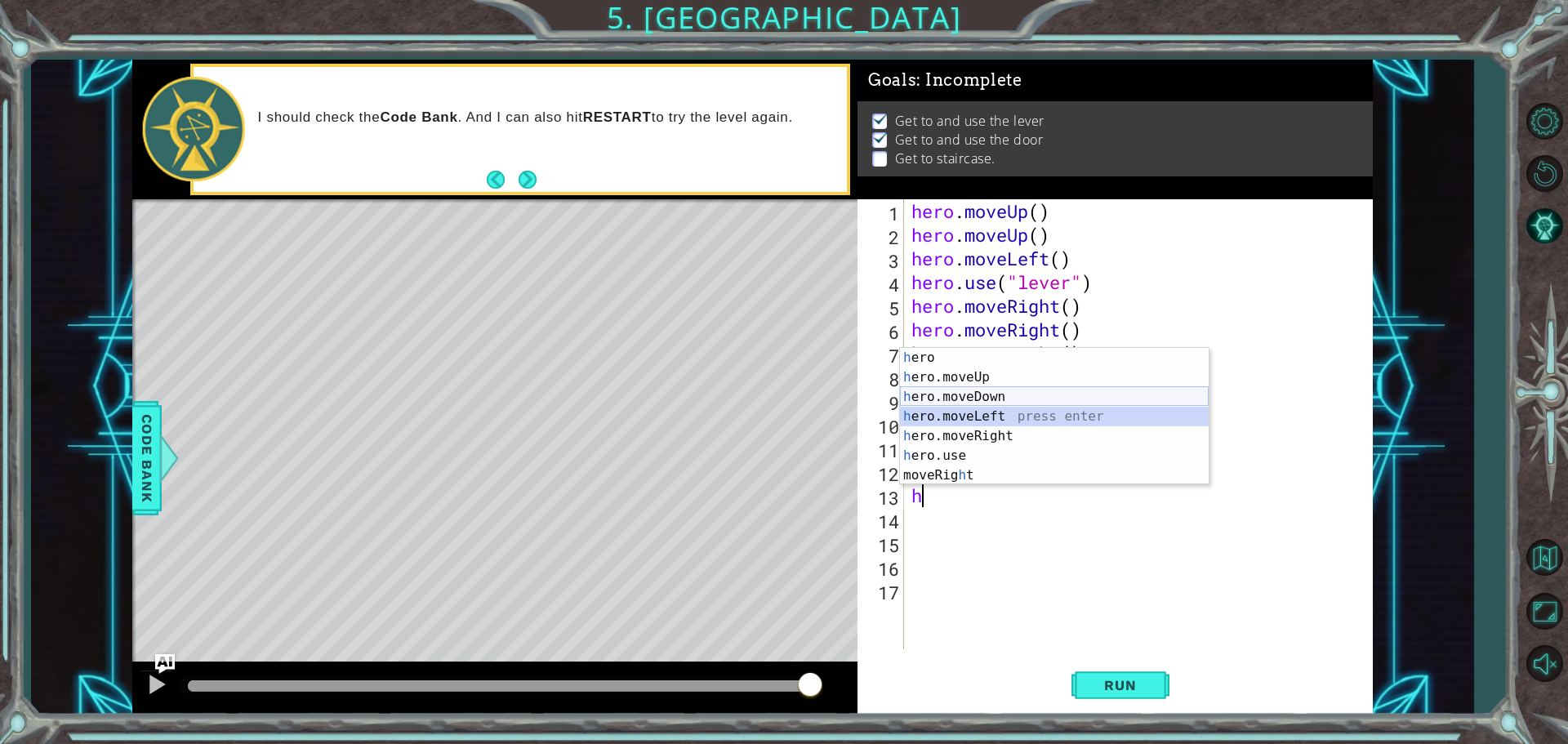
click at [987, 406] on div "h ero press enter h ero.moveUp press enter h ero.moveDown press enter h ero.mov…" at bounding box center [1054, 436] width 309 height 176
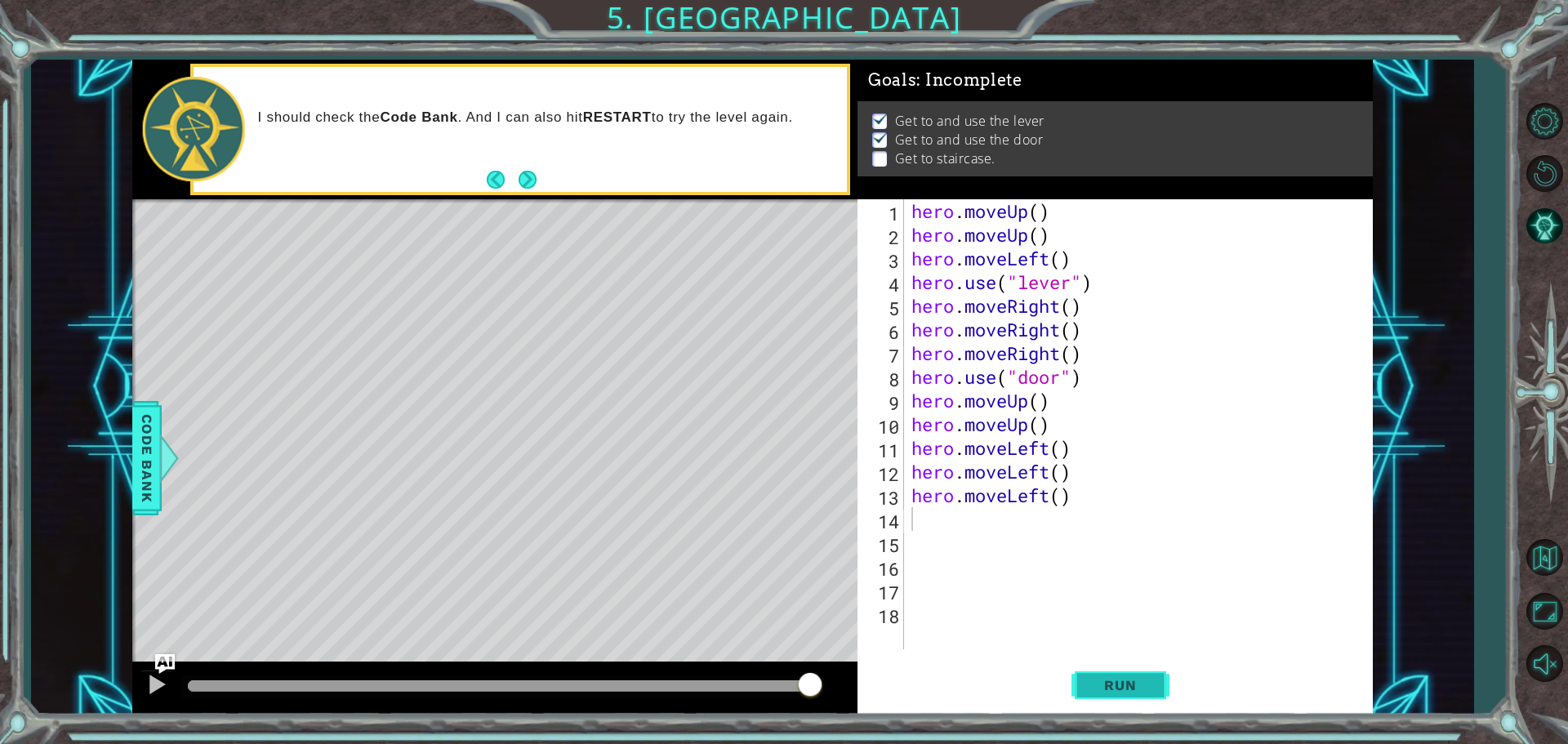
click at [1097, 673] on button "Run" at bounding box center [1120, 684] width 98 height 52
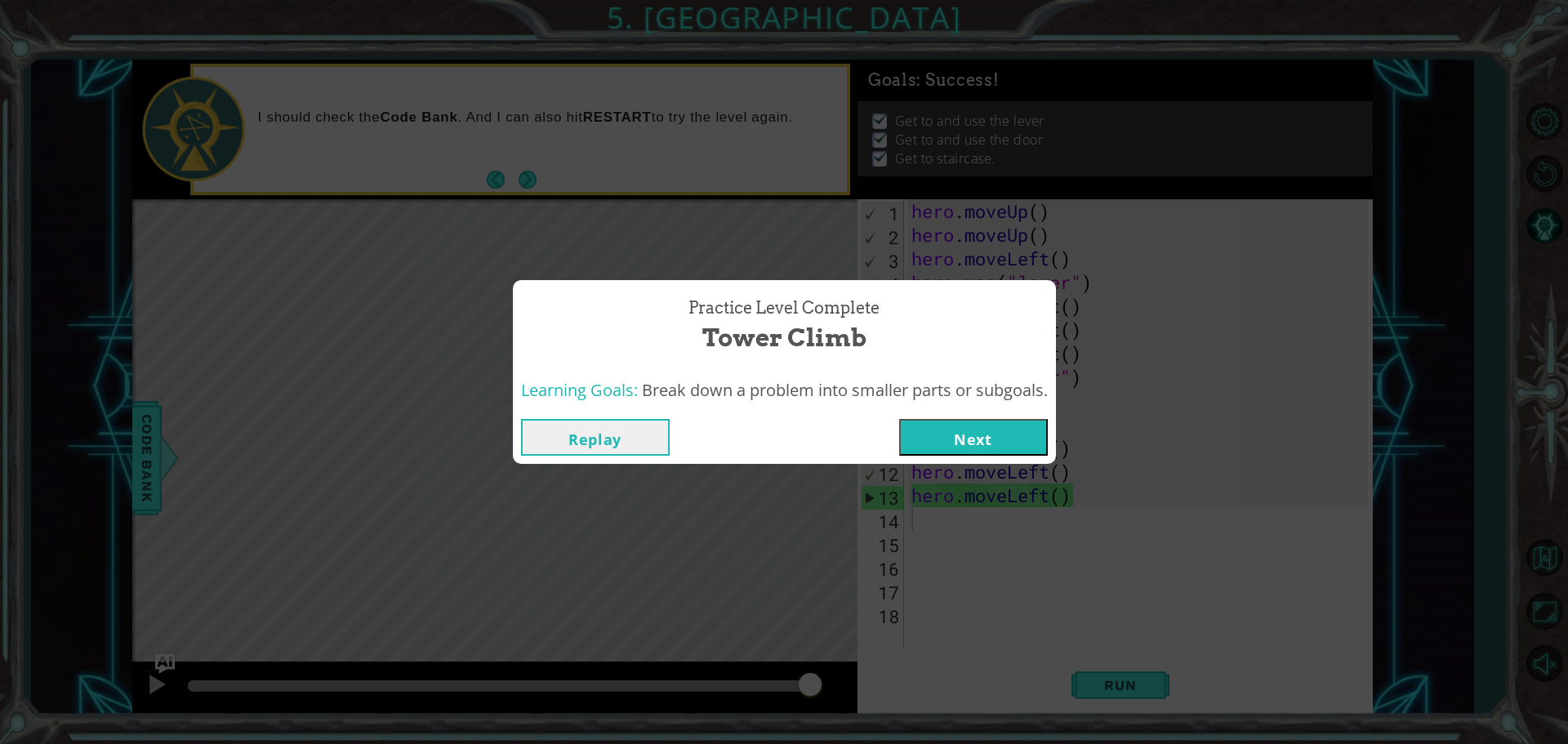
click at [974, 422] on button "Next" at bounding box center [974, 437] width 149 height 37
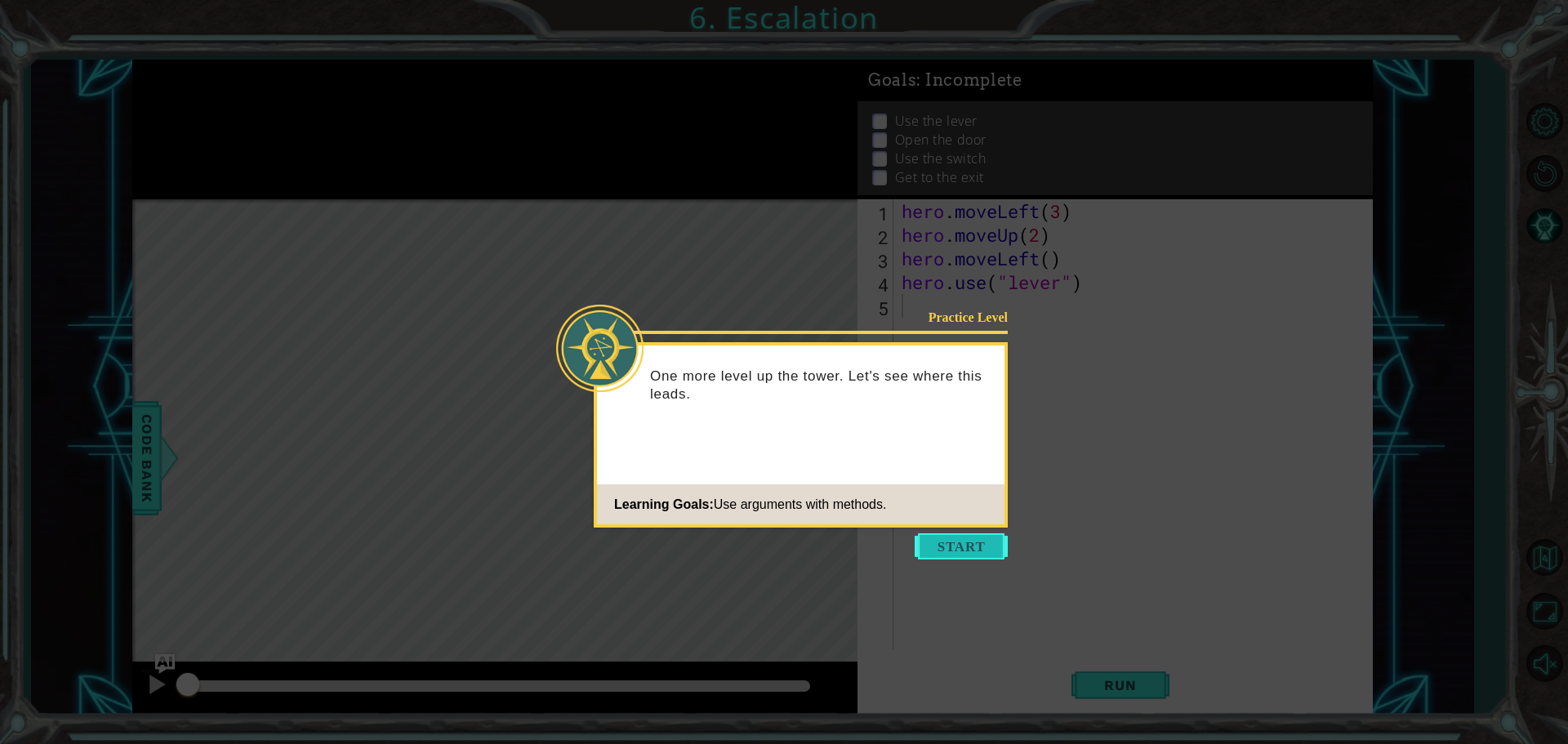
click at [975, 538] on button "Start" at bounding box center [960, 546] width 93 height 26
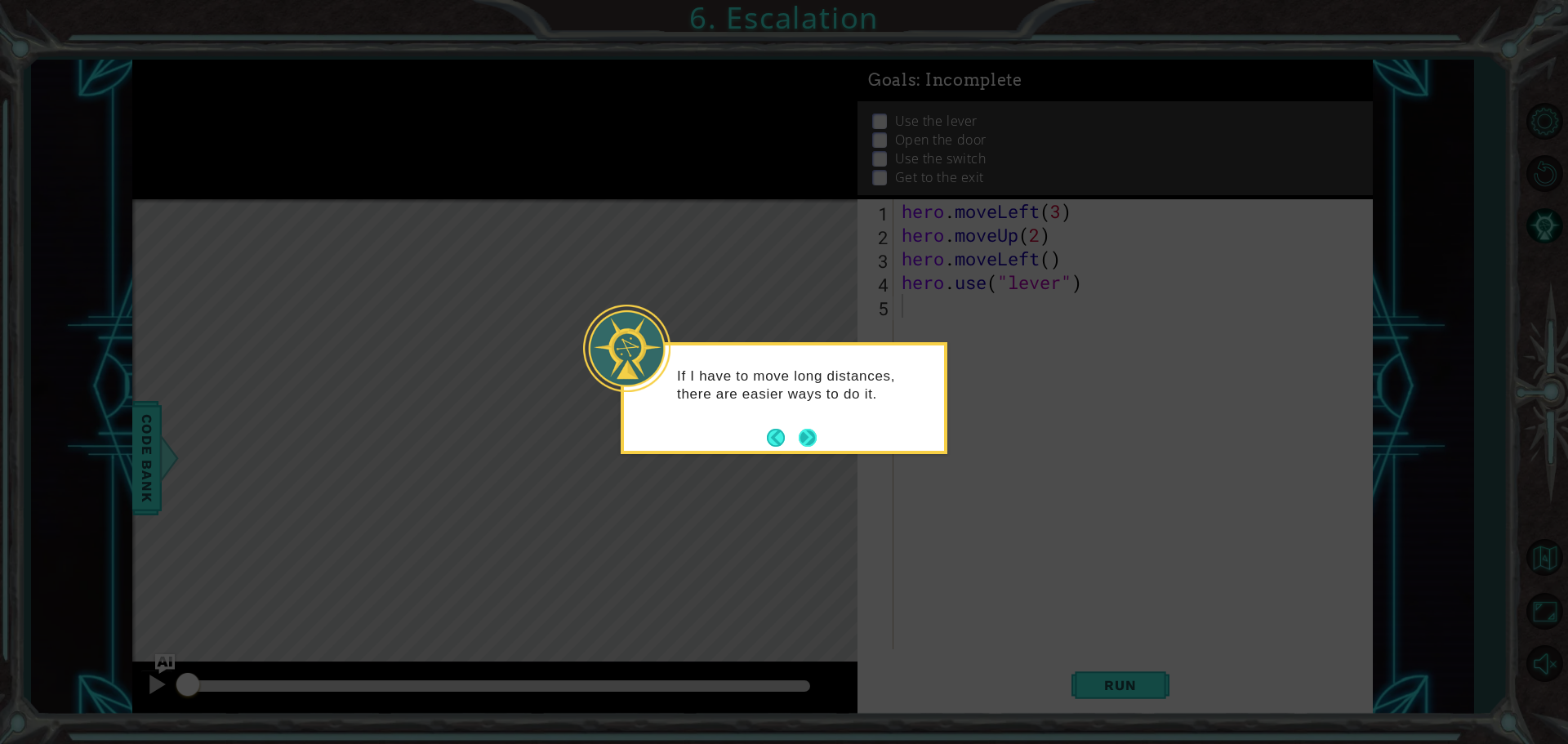
click at [805, 434] on button "Next" at bounding box center [807, 437] width 18 height 18
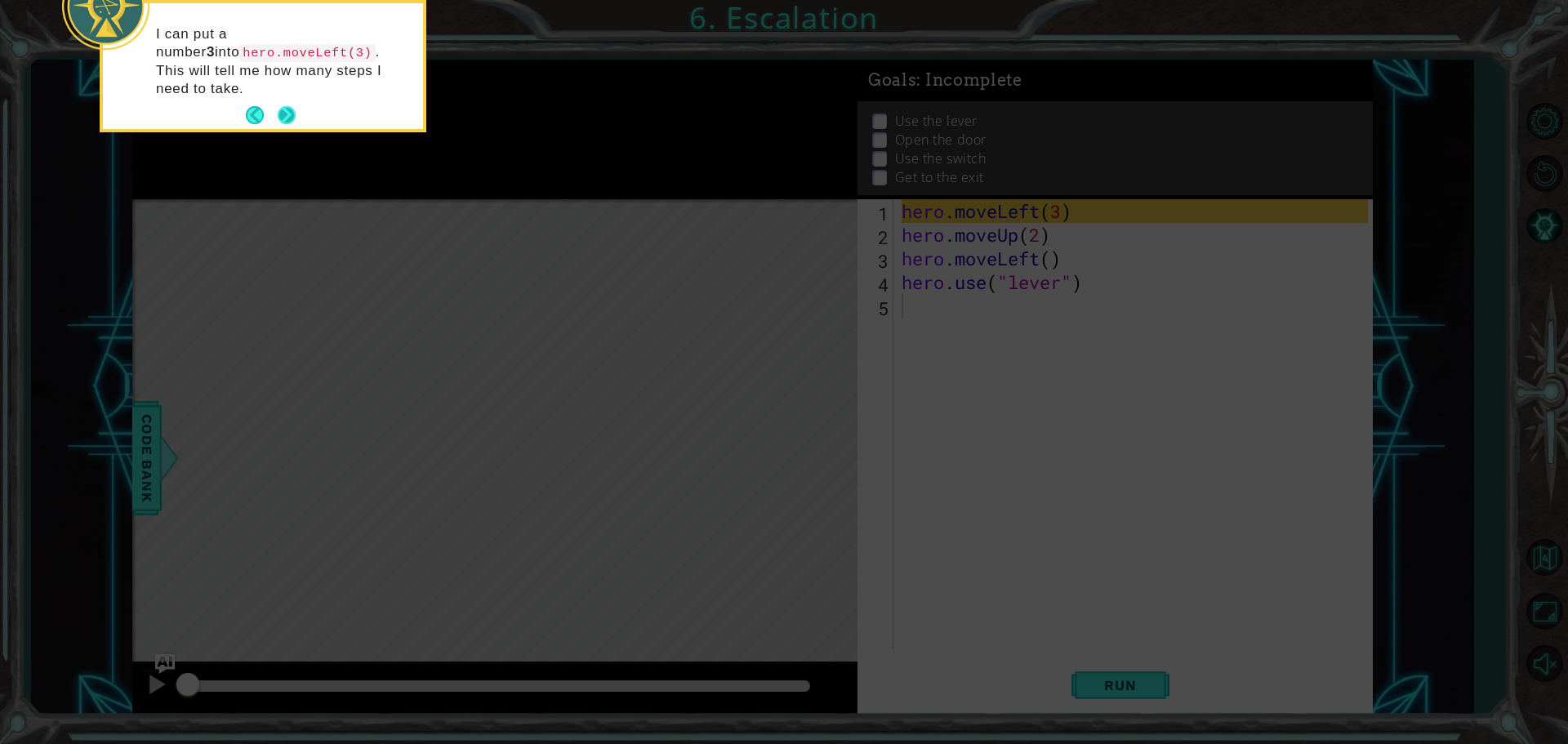
click at [283, 107] on button "Next" at bounding box center [286, 115] width 18 height 18
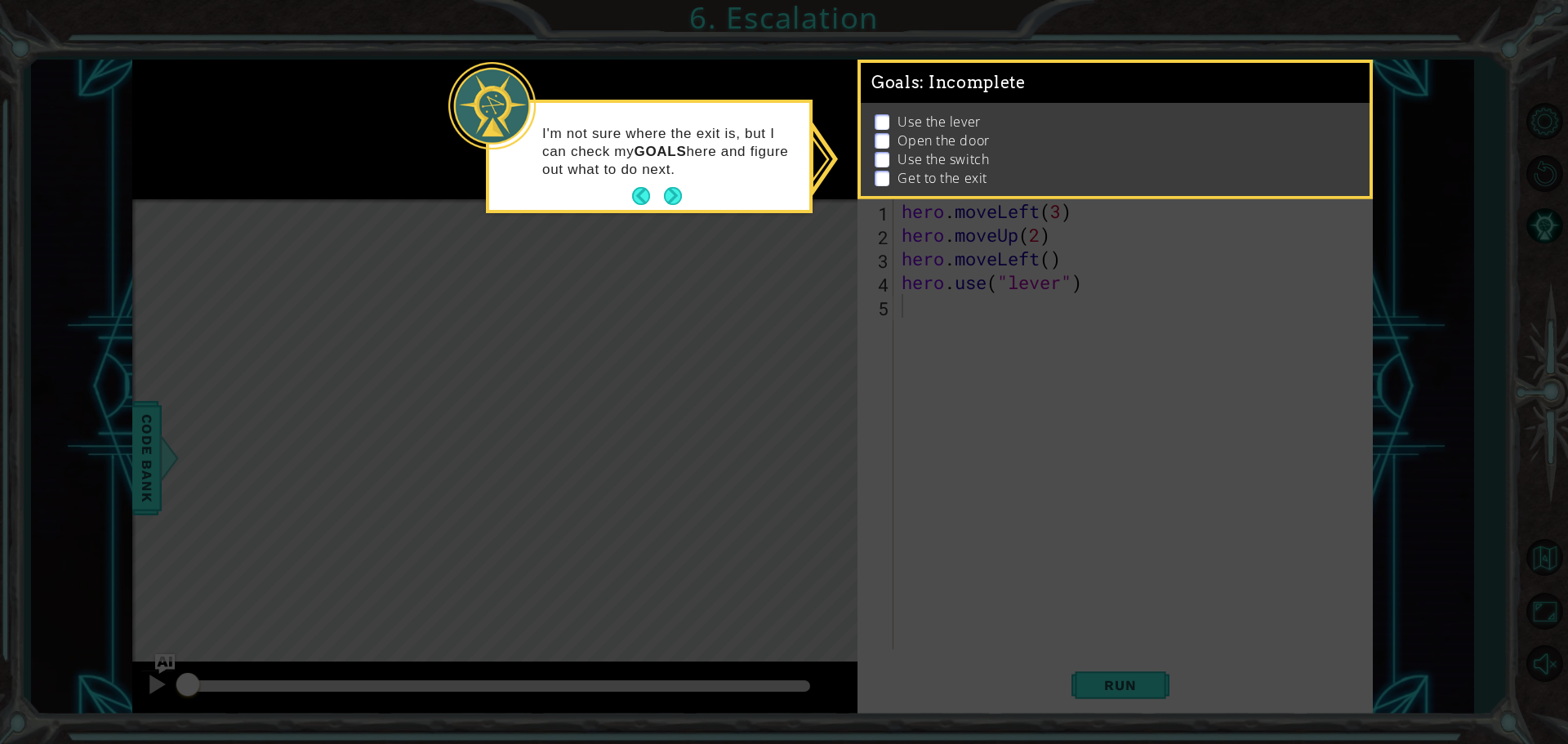
click at [667, 181] on div "I'm not sure where the exit is, but I can check my GOALS here and figure out wh…" at bounding box center [648, 159] width 320 height 101
click at [674, 199] on button "Next" at bounding box center [673, 196] width 18 height 18
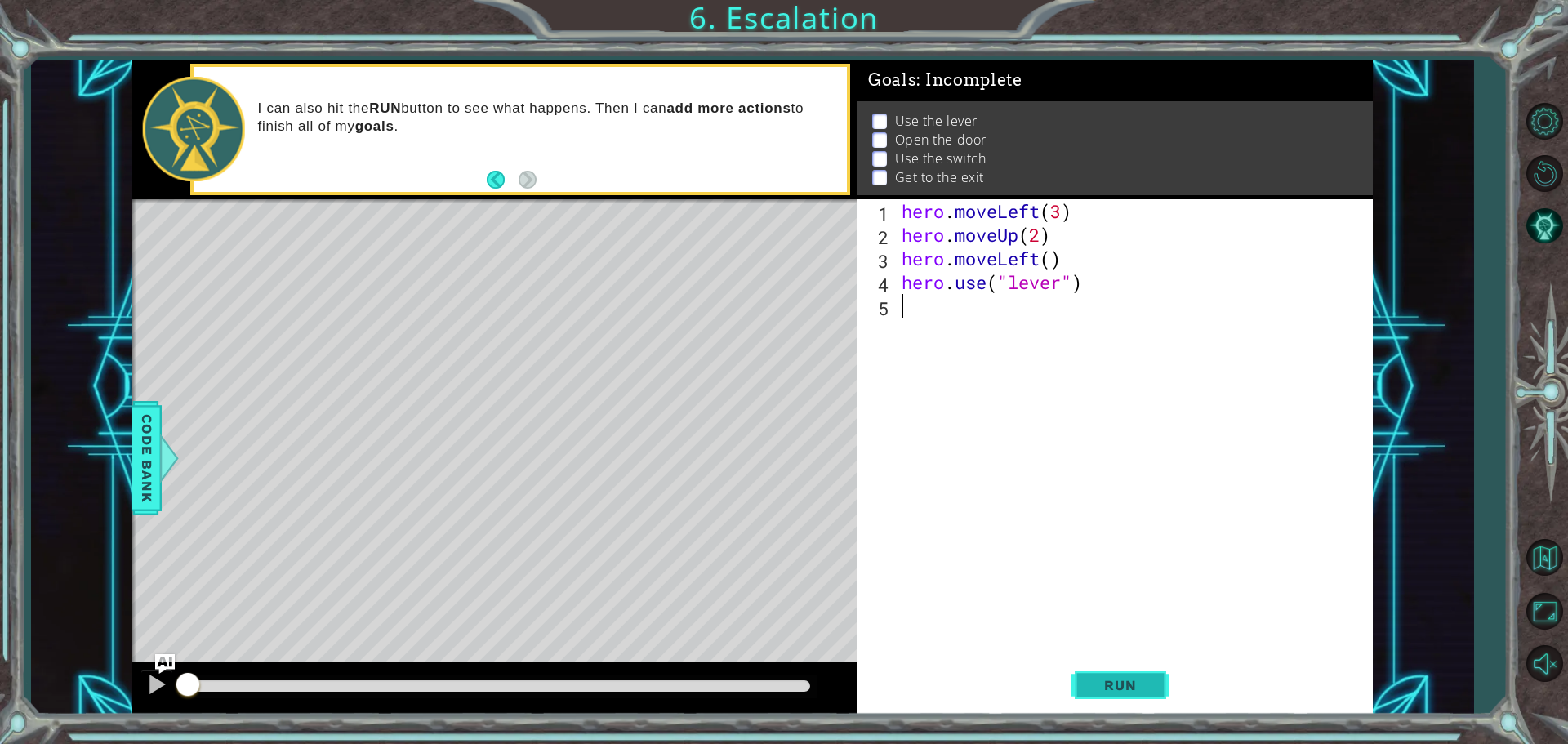
click at [1126, 674] on button "Run" at bounding box center [1120, 684] width 98 height 52
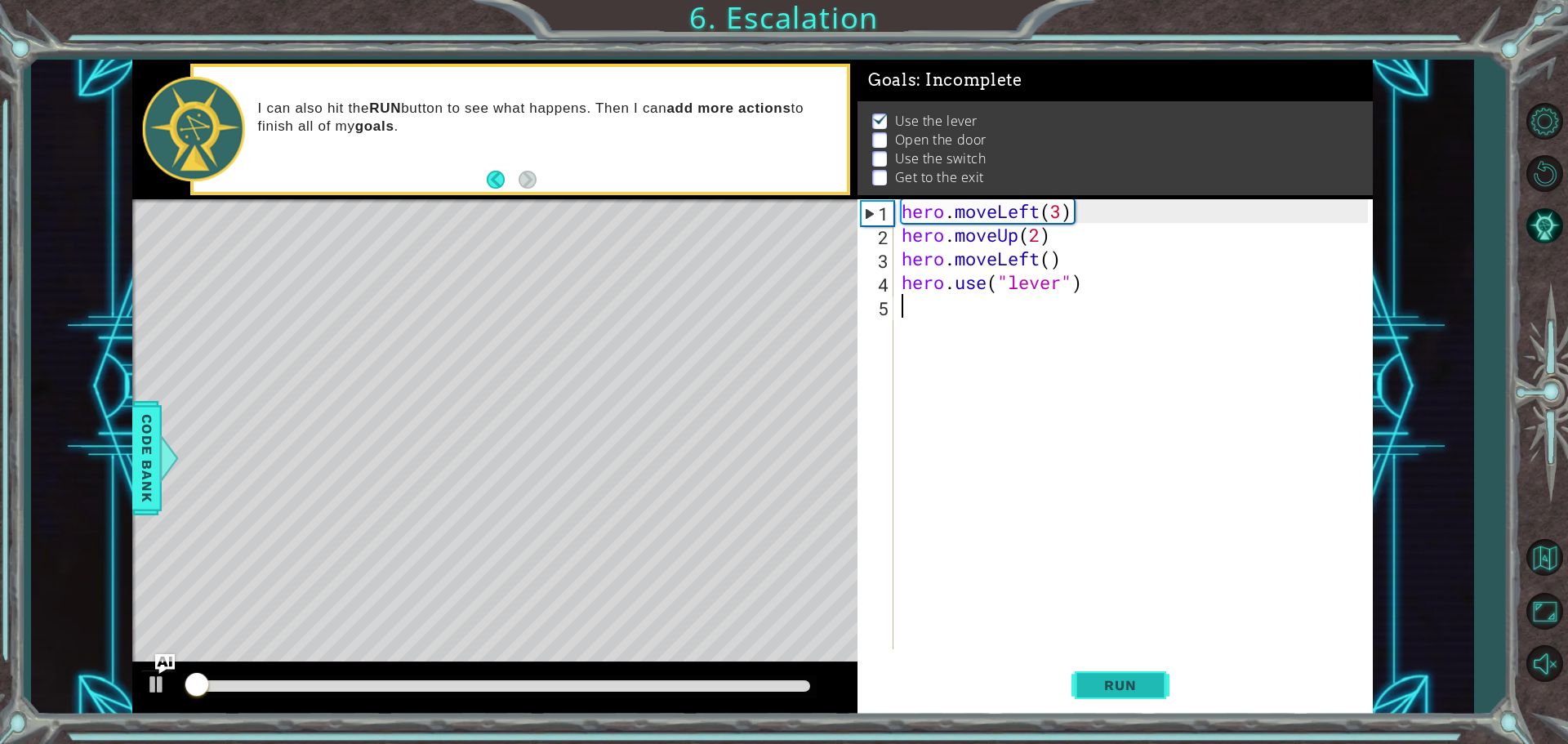
scroll to position [8, 0]
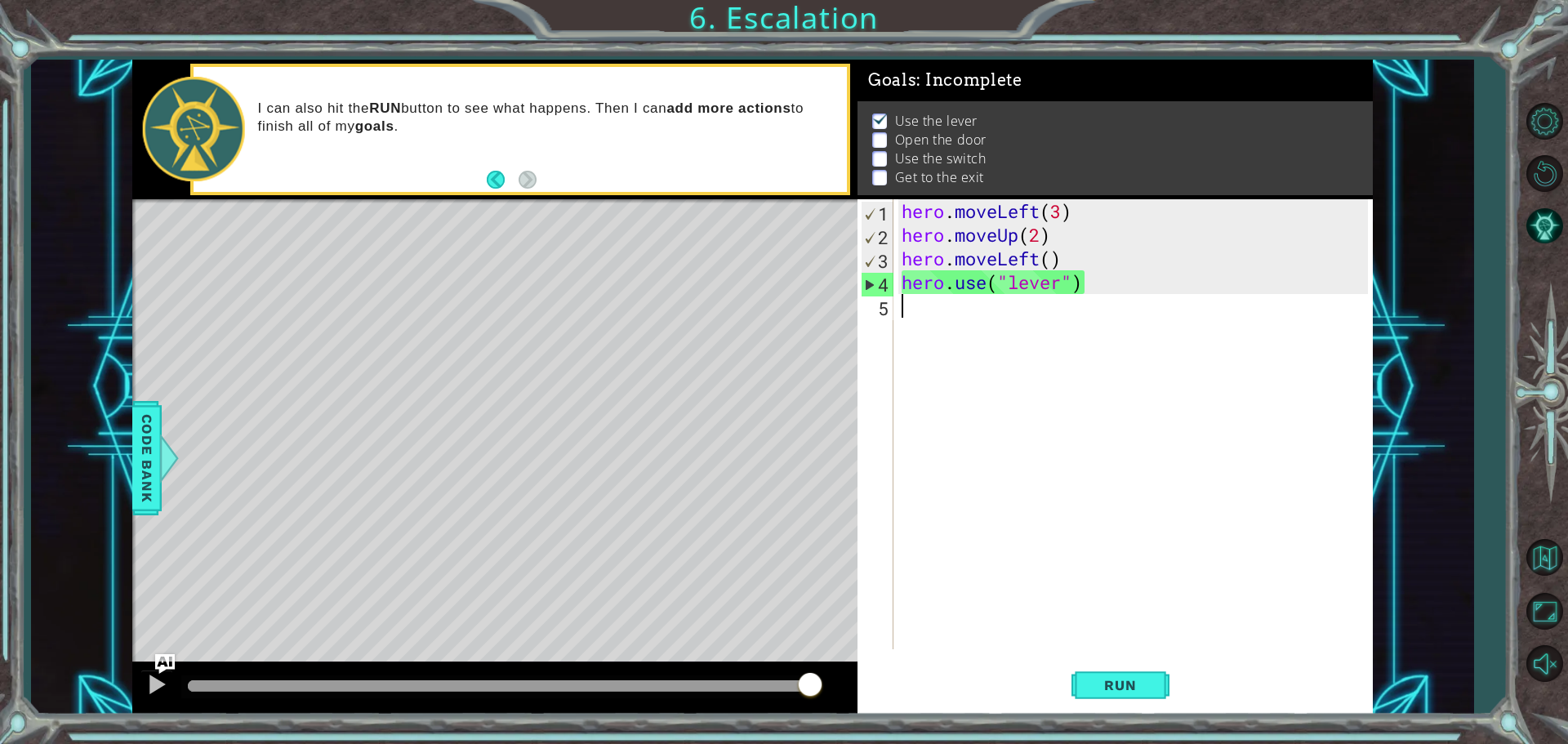
click at [919, 304] on div "hero . moveLeft ( 3 ) hero . moveUp ( 2 ) hero . moveLeft ( ) hero . use ( "lev…" at bounding box center [1137, 448] width 478 height 498
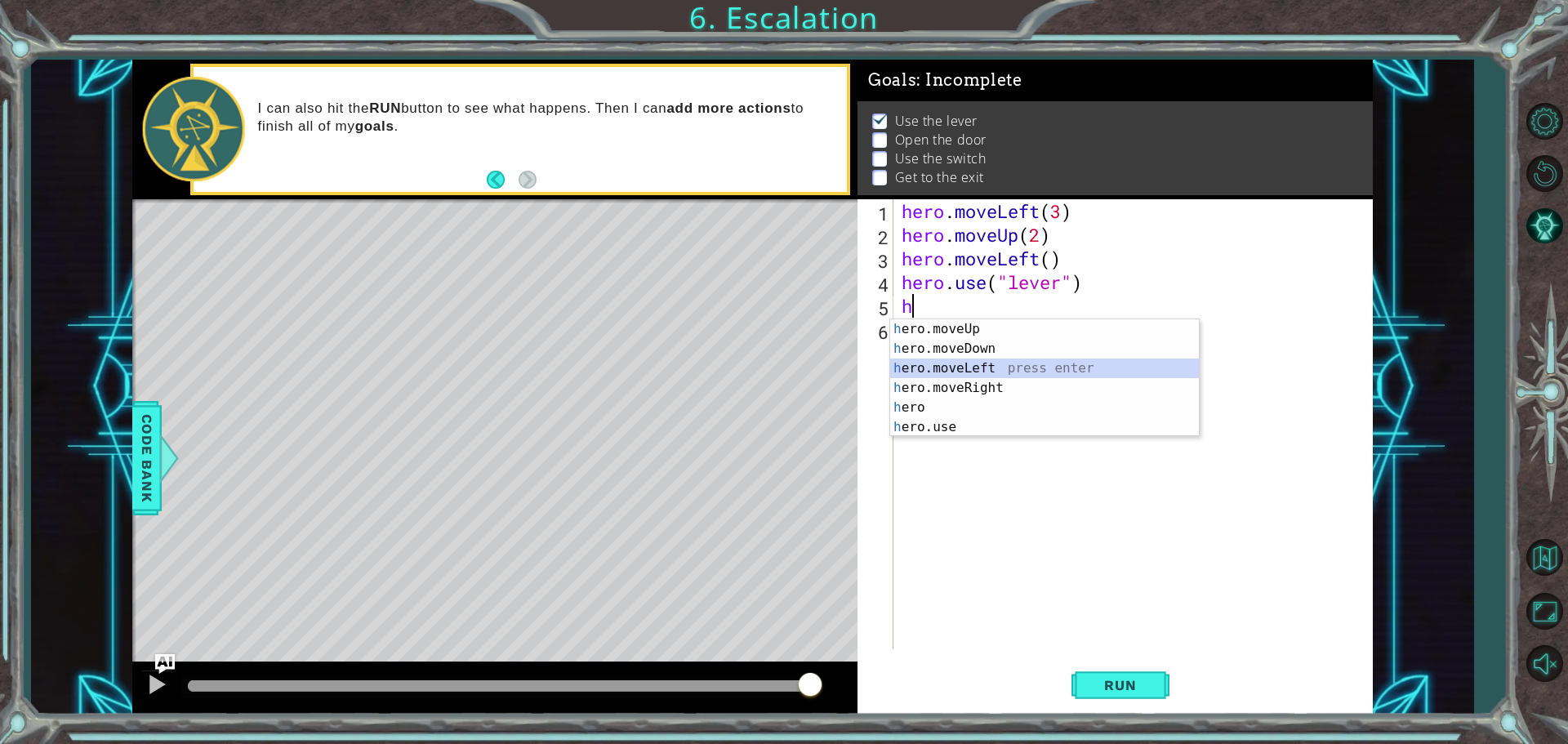
click at [947, 361] on div "h ero.moveUp press enter h ero.moveDown press enter h ero.moveLeft press enter …" at bounding box center [1044, 398] width 309 height 156
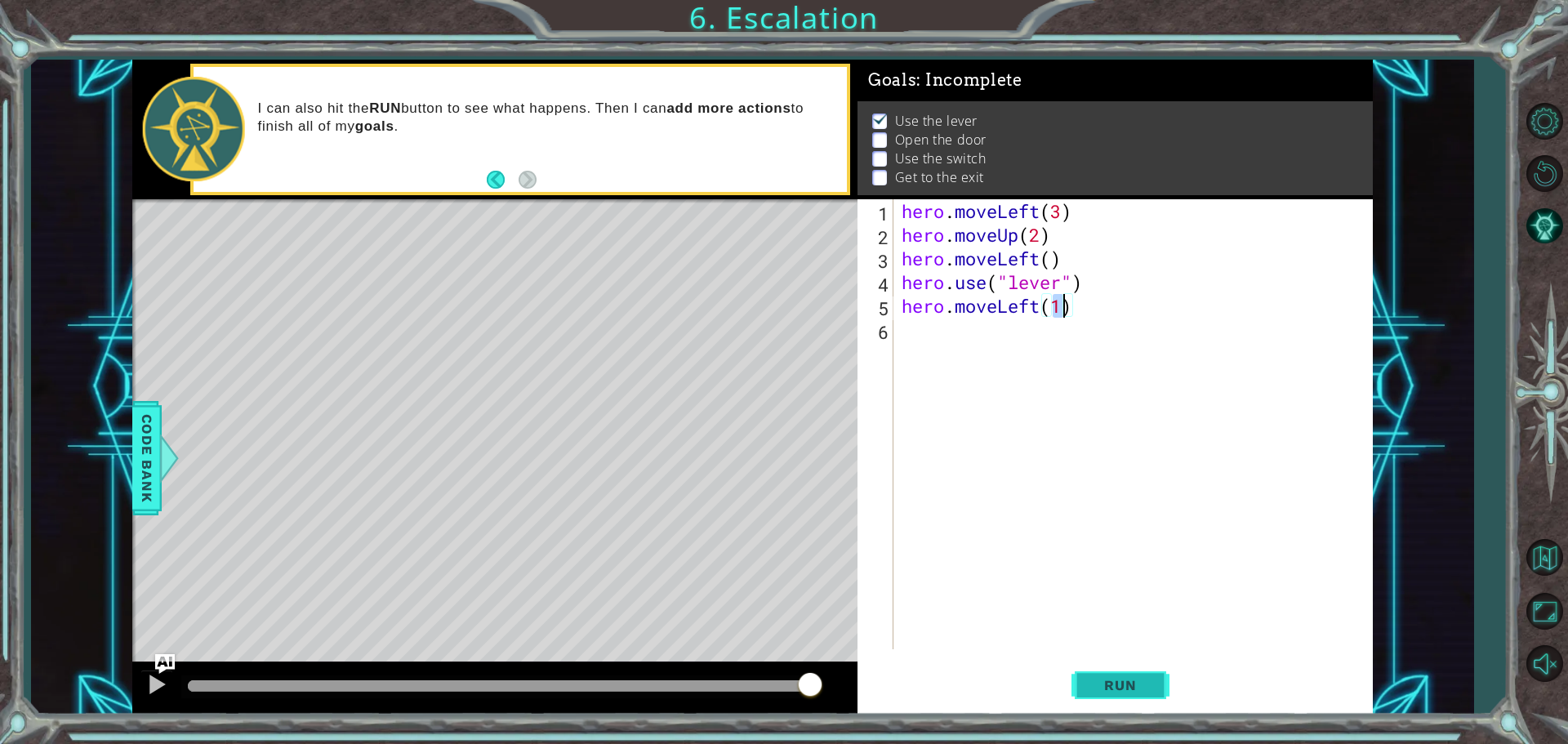
type textarea "hero.moveLeft(1)"
click at [1129, 673] on button "Run" at bounding box center [1120, 684] width 98 height 52
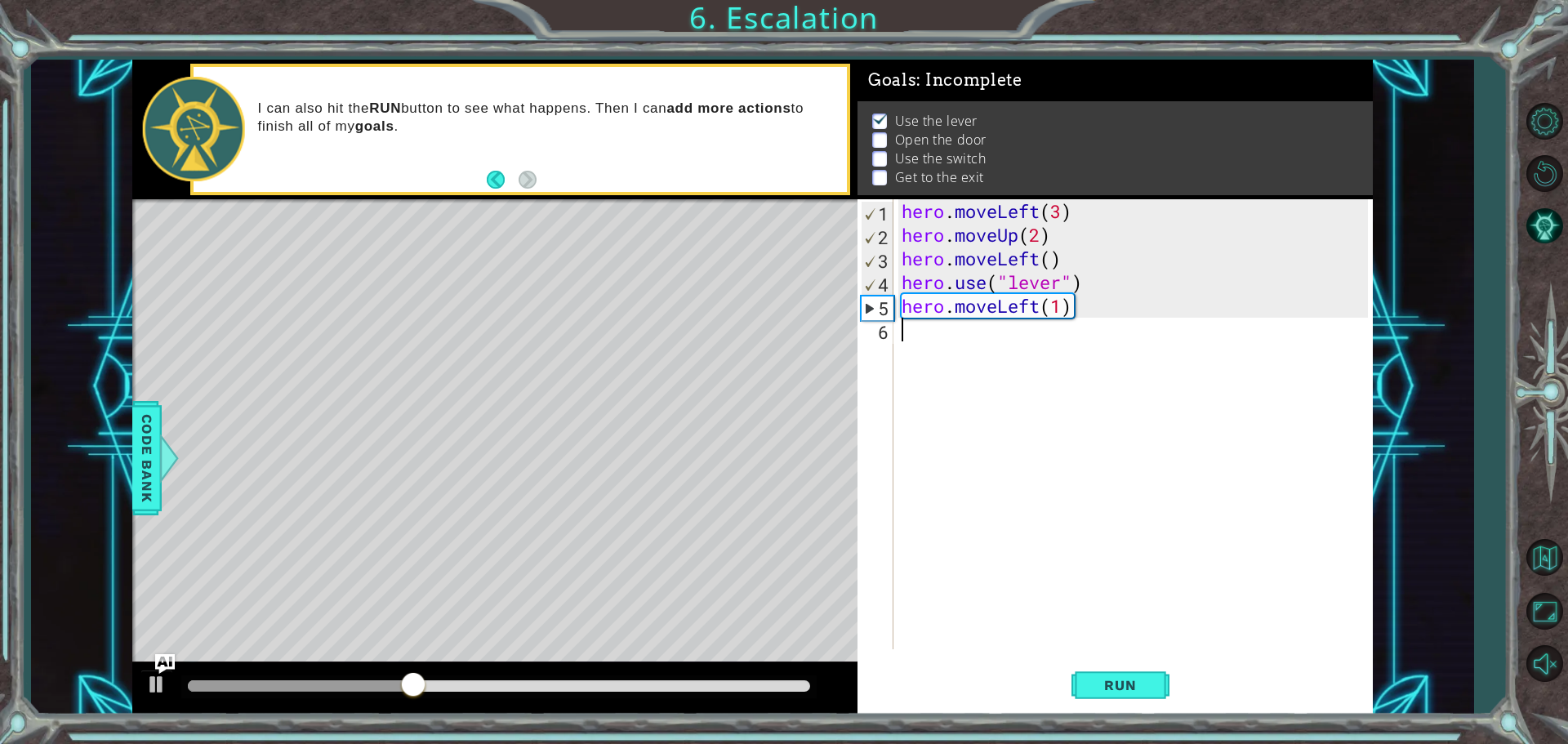
click at [914, 331] on div "hero . moveLeft ( 3 ) hero . moveUp ( 2 ) hero . moveLeft ( ) hero . use ( "lev…" at bounding box center [1137, 448] width 478 height 498
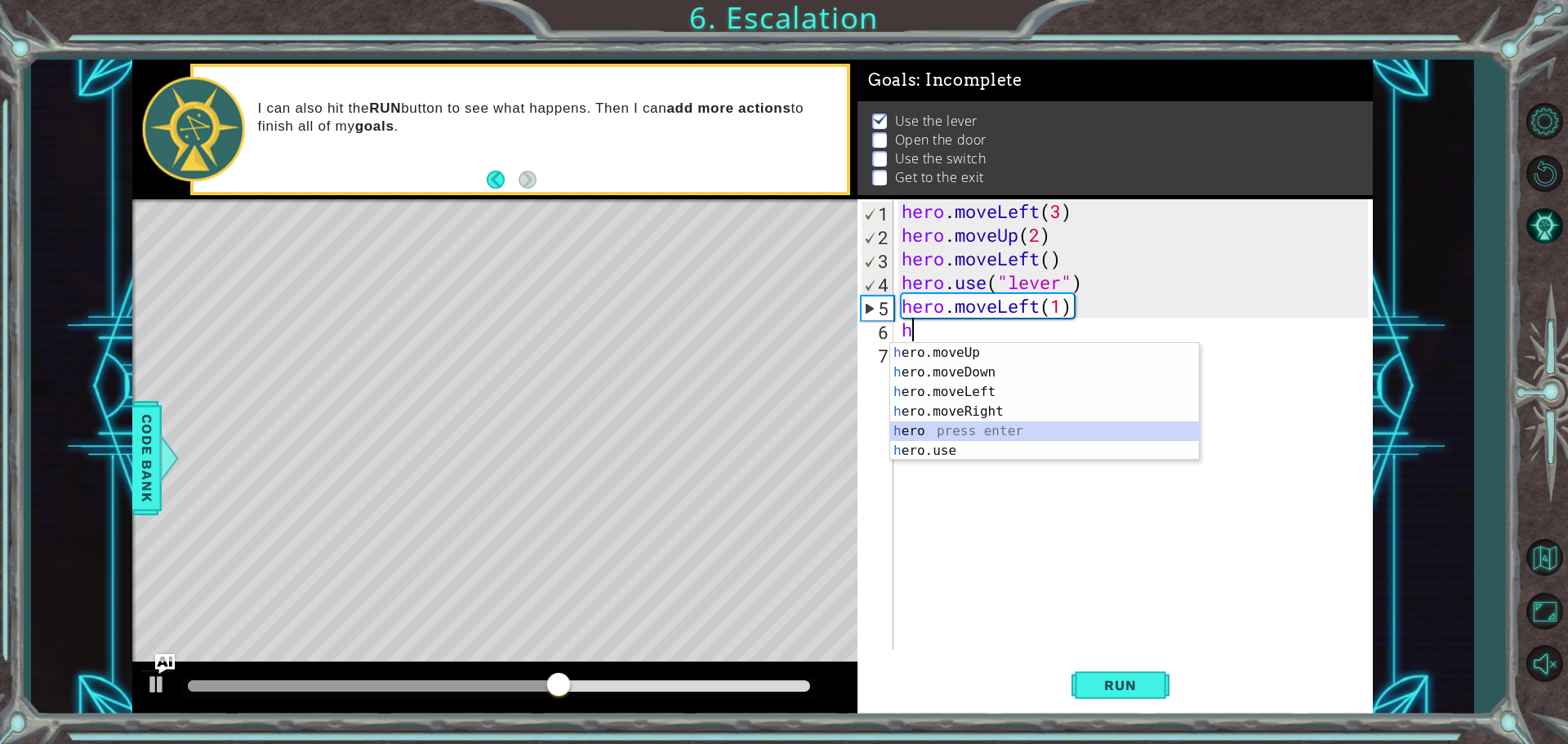
click at [936, 438] on div "h ero.moveUp press enter h ero.moveDown press enter h ero.moveLeft press enter …" at bounding box center [1044, 421] width 309 height 156
type textarea "hero"
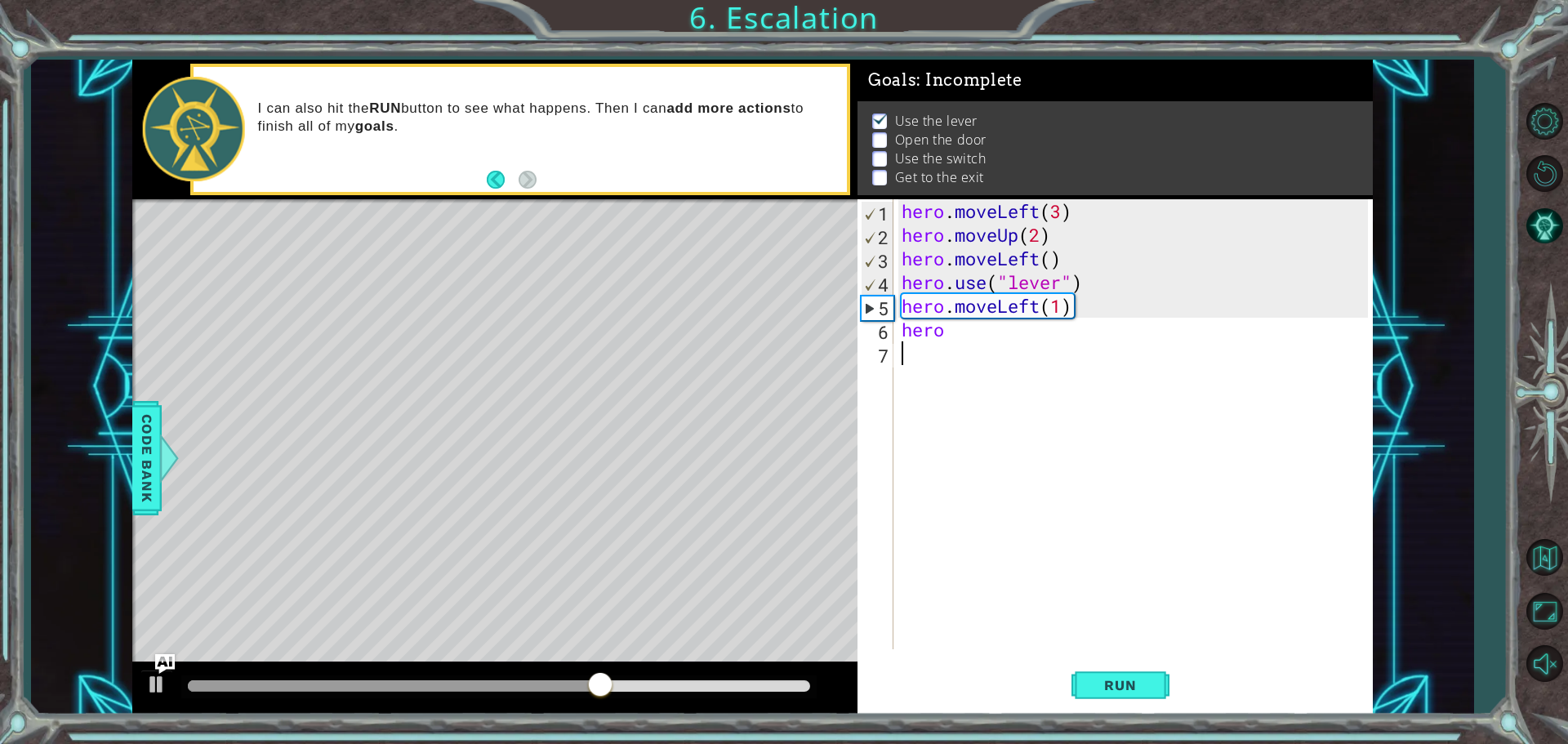
click at [949, 341] on div "hero . moveLeft ( 3 ) hero . moveUp ( 2 ) hero . moveLeft ( ) hero . use ( "lev…" at bounding box center [1137, 448] width 478 height 498
click at [943, 327] on div "hero . moveLeft ( 3 ) hero . moveUp ( 2 ) hero . moveLeft ( ) hero . use ( "lev…" at bounding box center [1137, 448] width 478 height 498
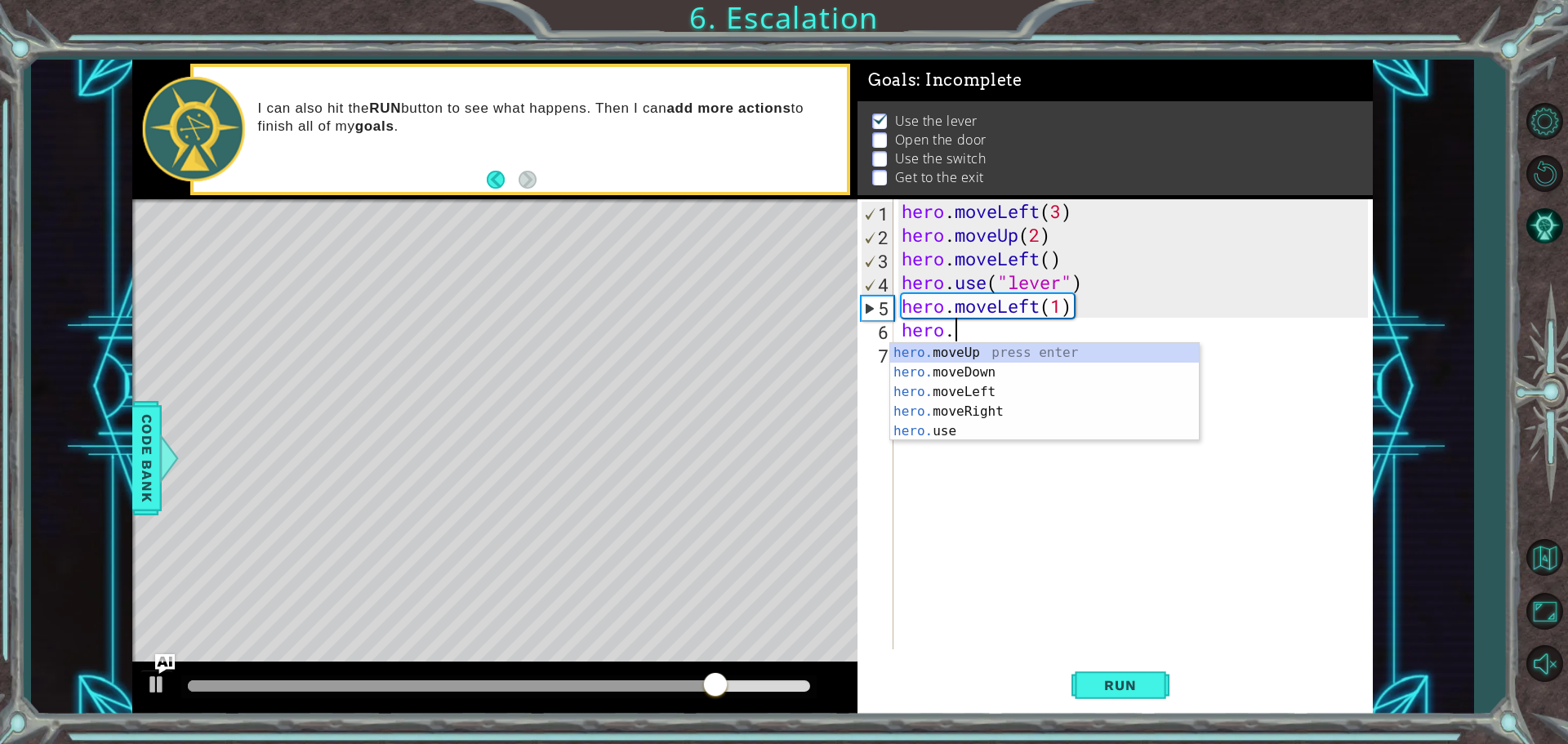
scroll to position [0, 2]
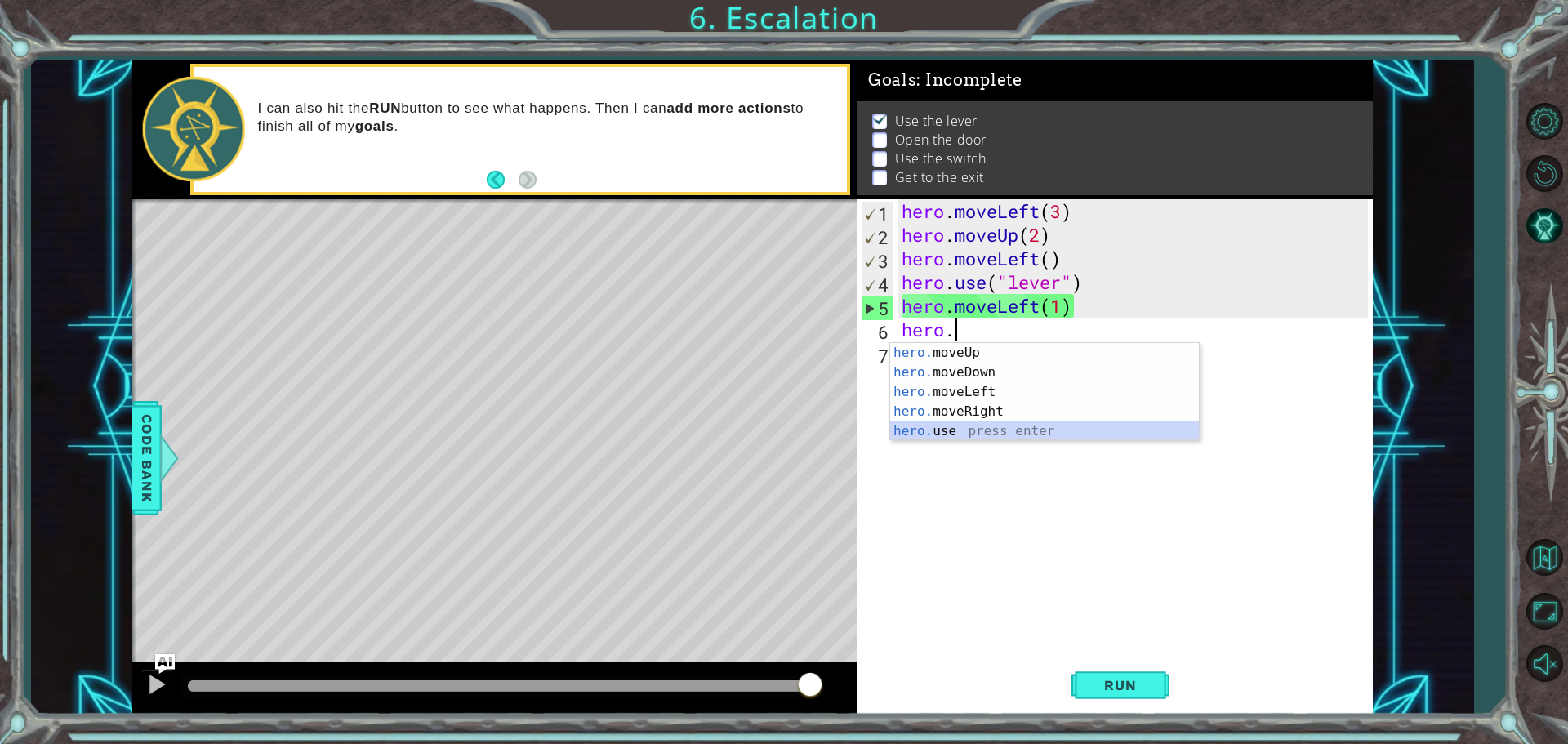
click at [960, 423] on div "hero. moveUp press enter hero. moveDown press enter hero. moveLeft press enter …" at bounding box center [1044, 412] width 309 height 137
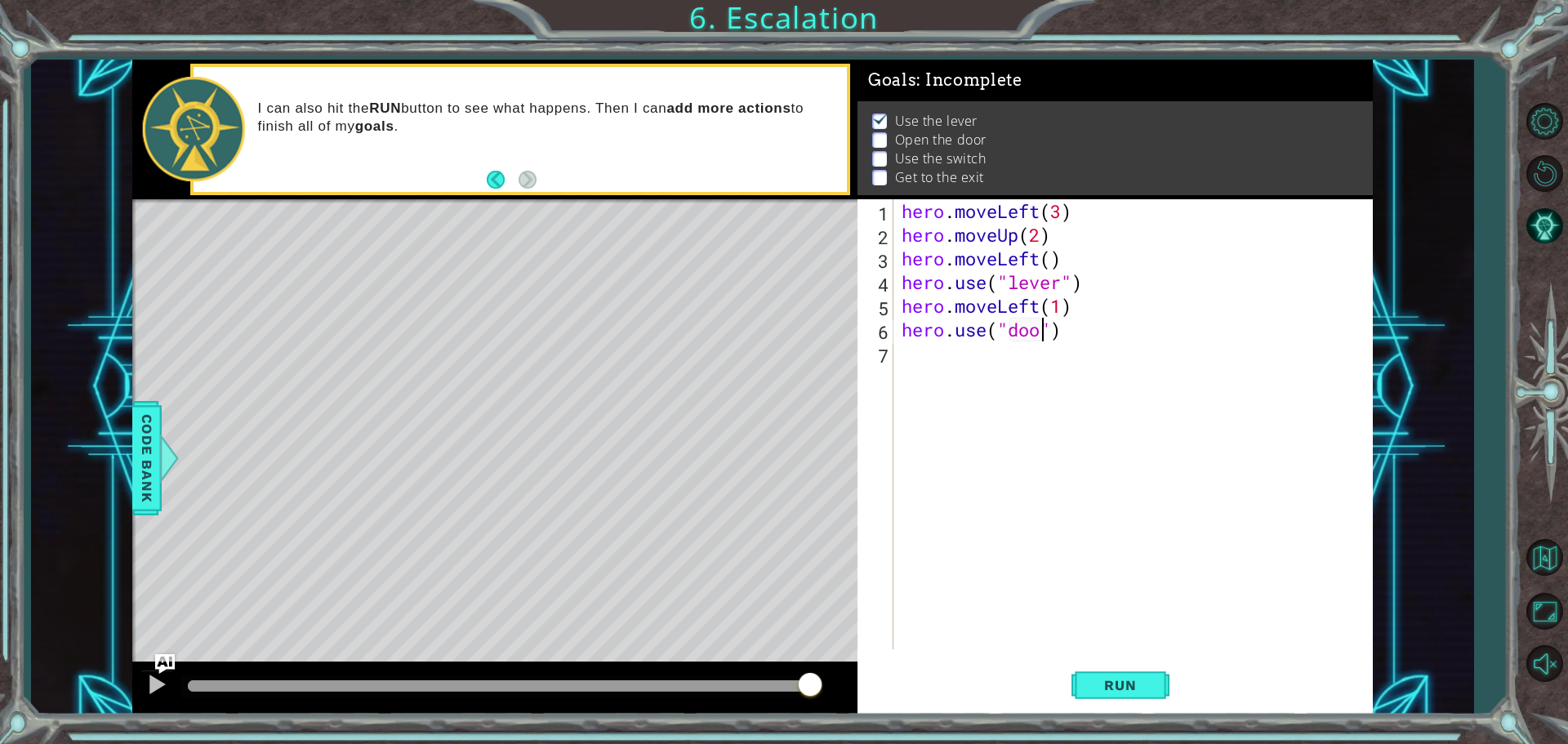
scroll to position [0, 7]
type textarea "hero.use("door")"
click at [1148, 686] on span "Run" at bounding box center [1119, 684] width 65 height 17
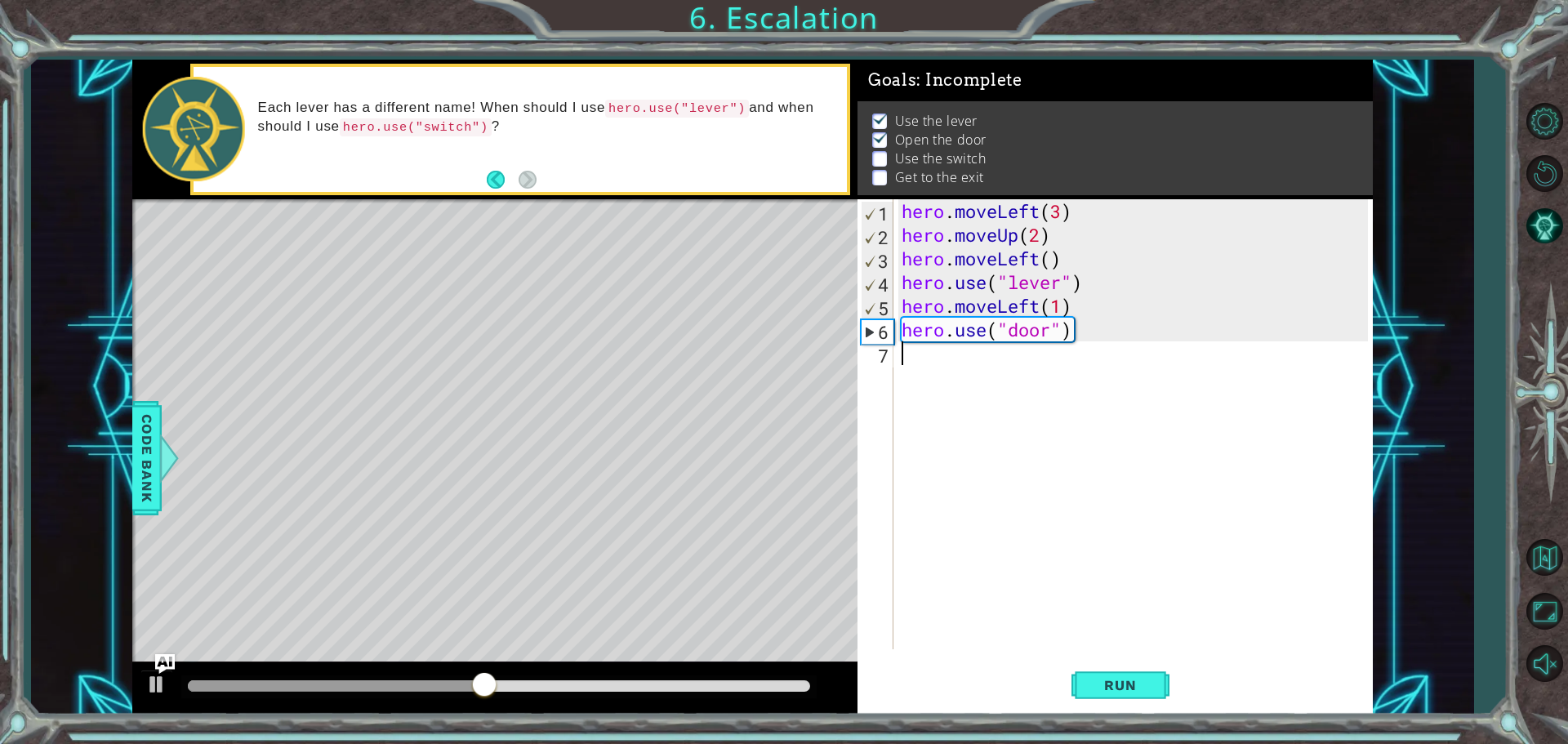
click at [914, 354] on div "hero . moveLeft ( 3 ) hero . moveUp ( 2 ) hero . moveLeft ( ) hero . use ( "lev…" at bounding box center [1137, 448] width 478 height 498
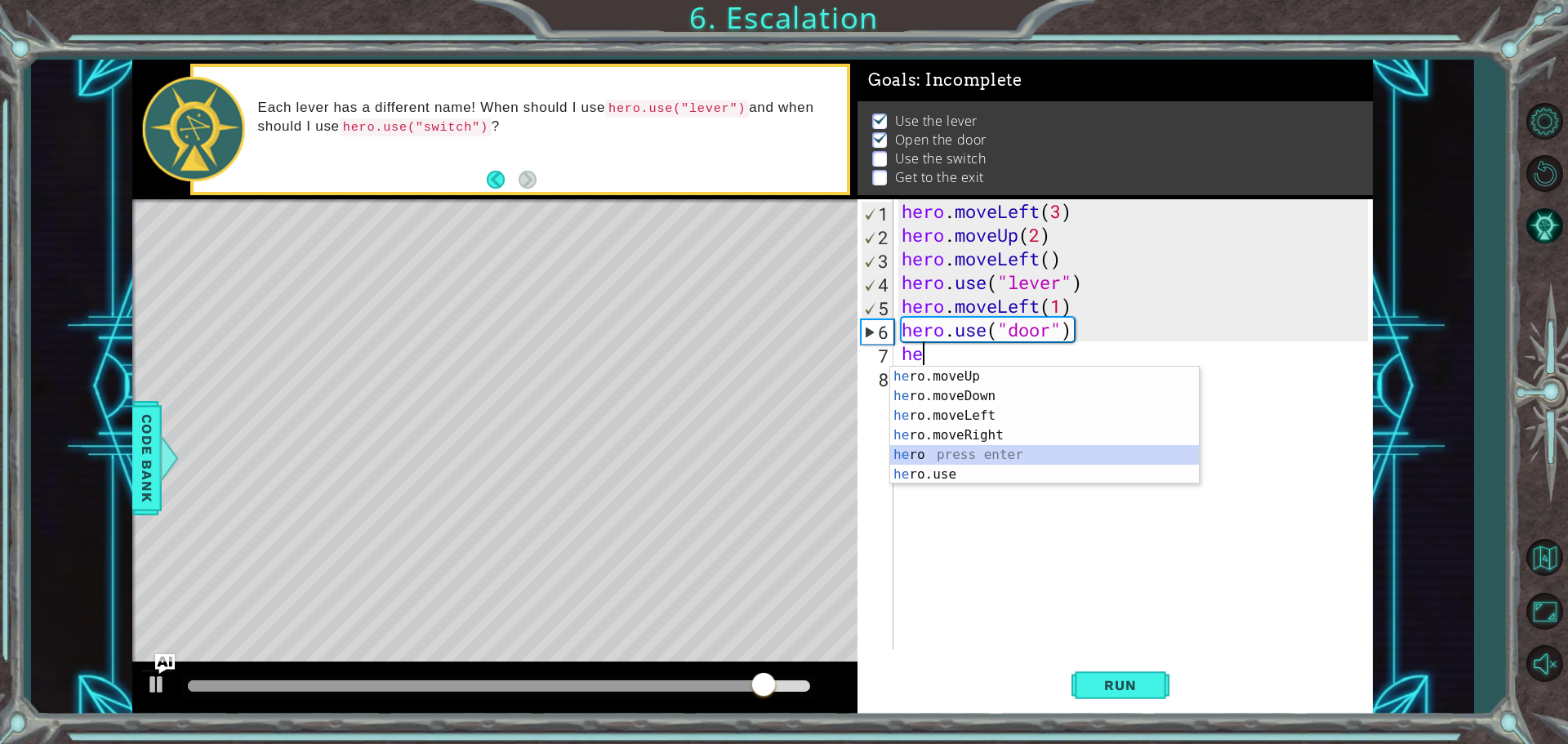
click at [954, 451] on div "he ro.moveUp press enter he ro.moveDown press enter he ro.moveLeft press enter …" at bounding box center [1044, 445] width 309 height 156
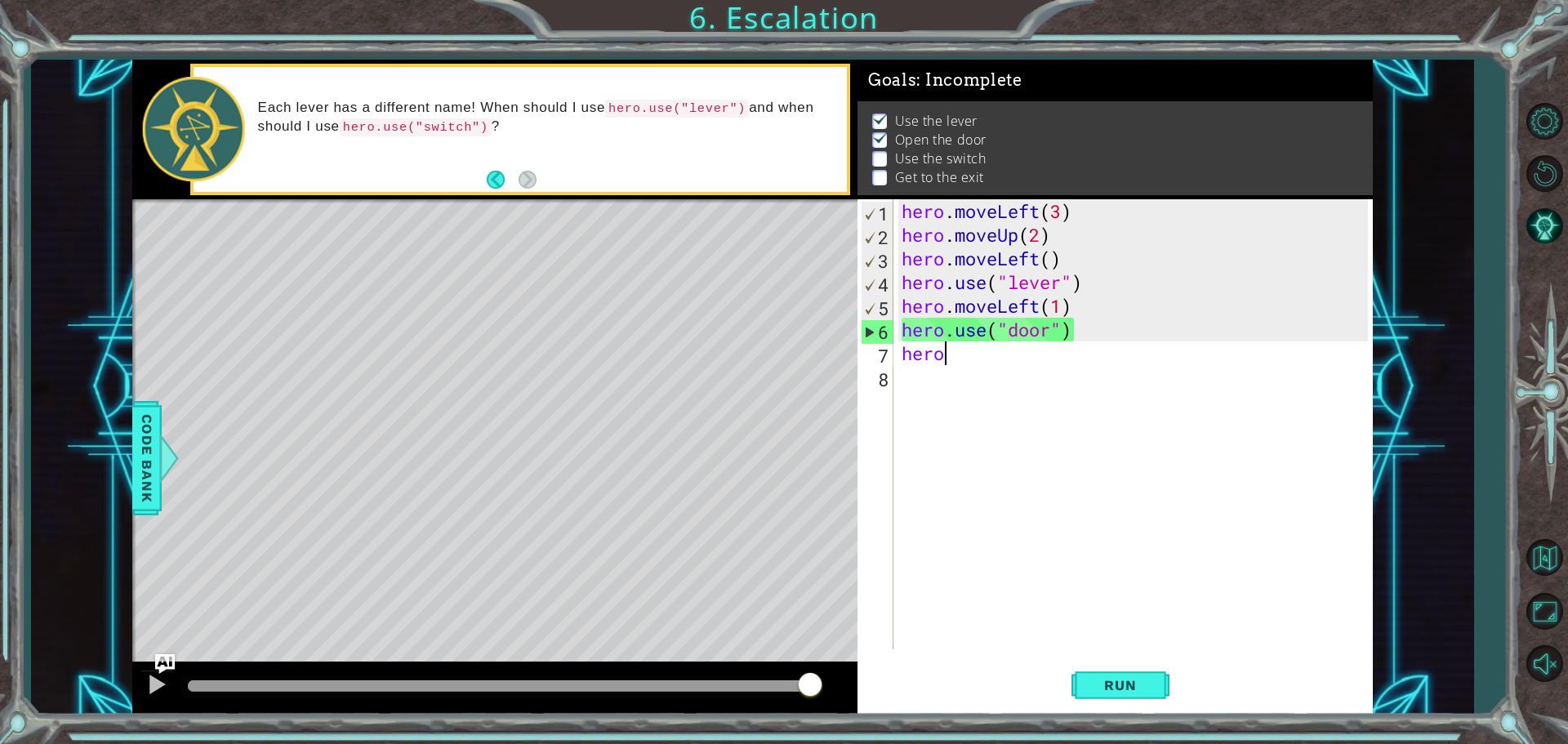
scroll to position [0, 2]
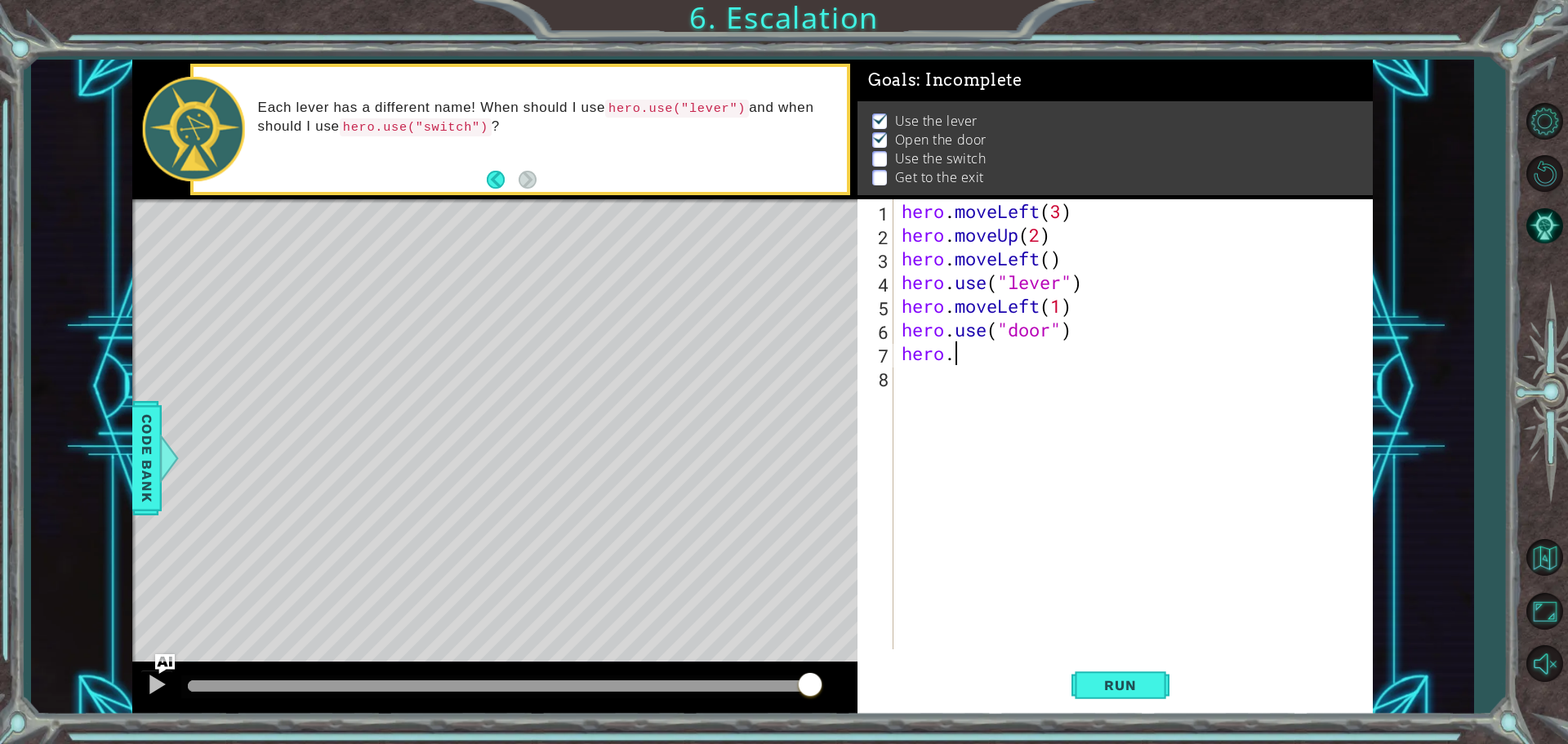
click at [1000, 364] on div "hero . moveLeft ( 3 ) hero . moveUp ( 2 ) hero . moveLeft ( ) hero . use ( "lev…" at bounding box center [1137, 448] width 478 height 498
click at [972, 355] on div "hero . moveLeft ( 3 ) hero . moveUp ( 2 ) hero . moveLeft ( ) hero . use ( "lev…" at bounding box center [1137, 448] width 478 height 498
type textarea "hero.u"
click at [977, 407] on div "hero . moveLeft ( 3 ) hero . moveUp ( 2 ) hero . moveLeft ( ) hero . use ( "lev…" at bounding box center [1137, 448] width 478 height 498
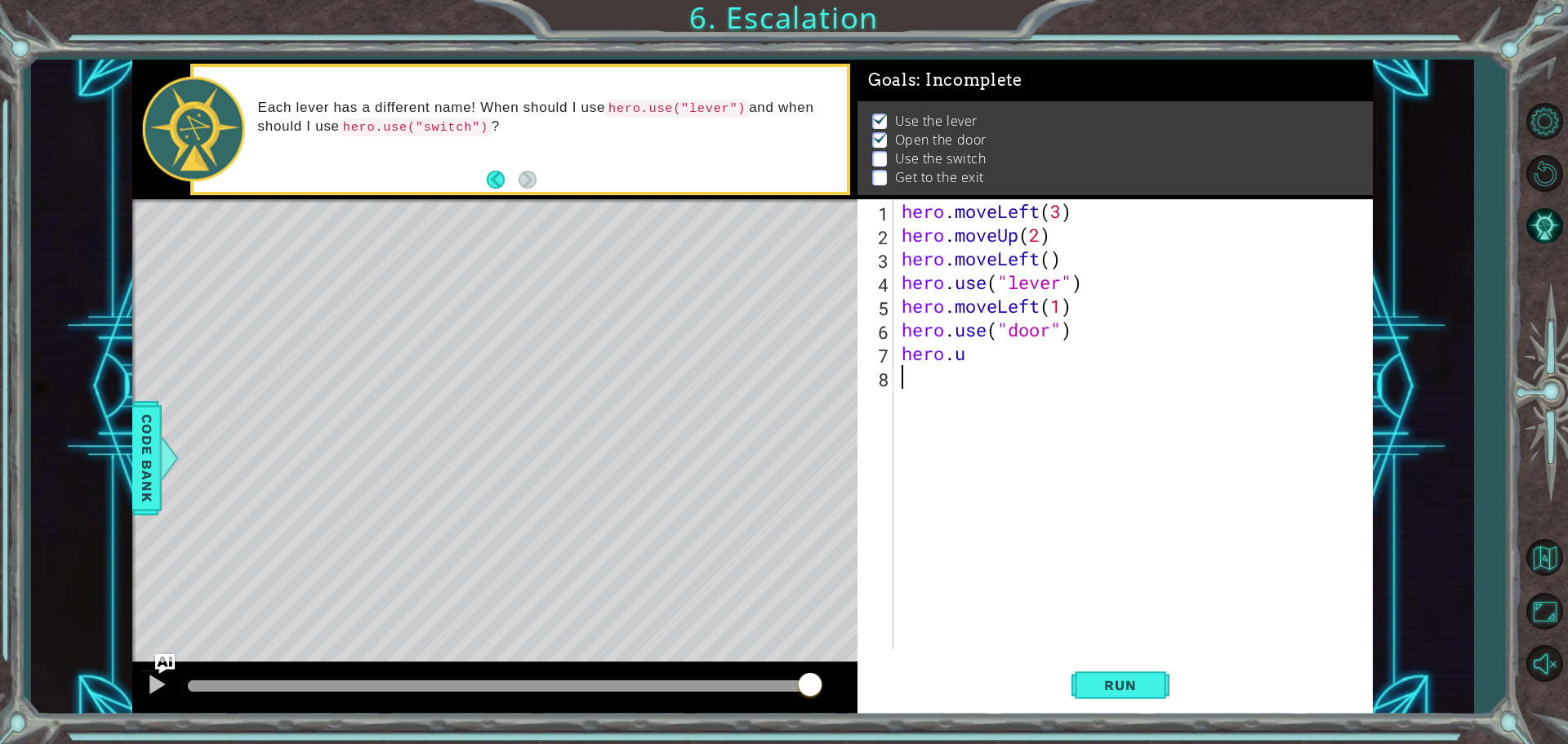
click at [963, 356] on div "hero . moveLeft ( 3 ) hero . moveUp ( 2 ) hero . moveLeft ( ) hero . use ( "lev…" at bounding box center [1137, 448] width 478 height 498
click at [1024, 368] on div "hero. move Up press enter" at bounding box center [1044, 396] width 309 height 59
type textarea "hero.moveUp(1)"
click at [916, 380] on div "hero . moveLeft ( 3 ) hero . moveUp ( 2 ) hero . moveLeft ( ) hero . use ( "lev…" at bounding box center [1137, 448] width 478 height 498
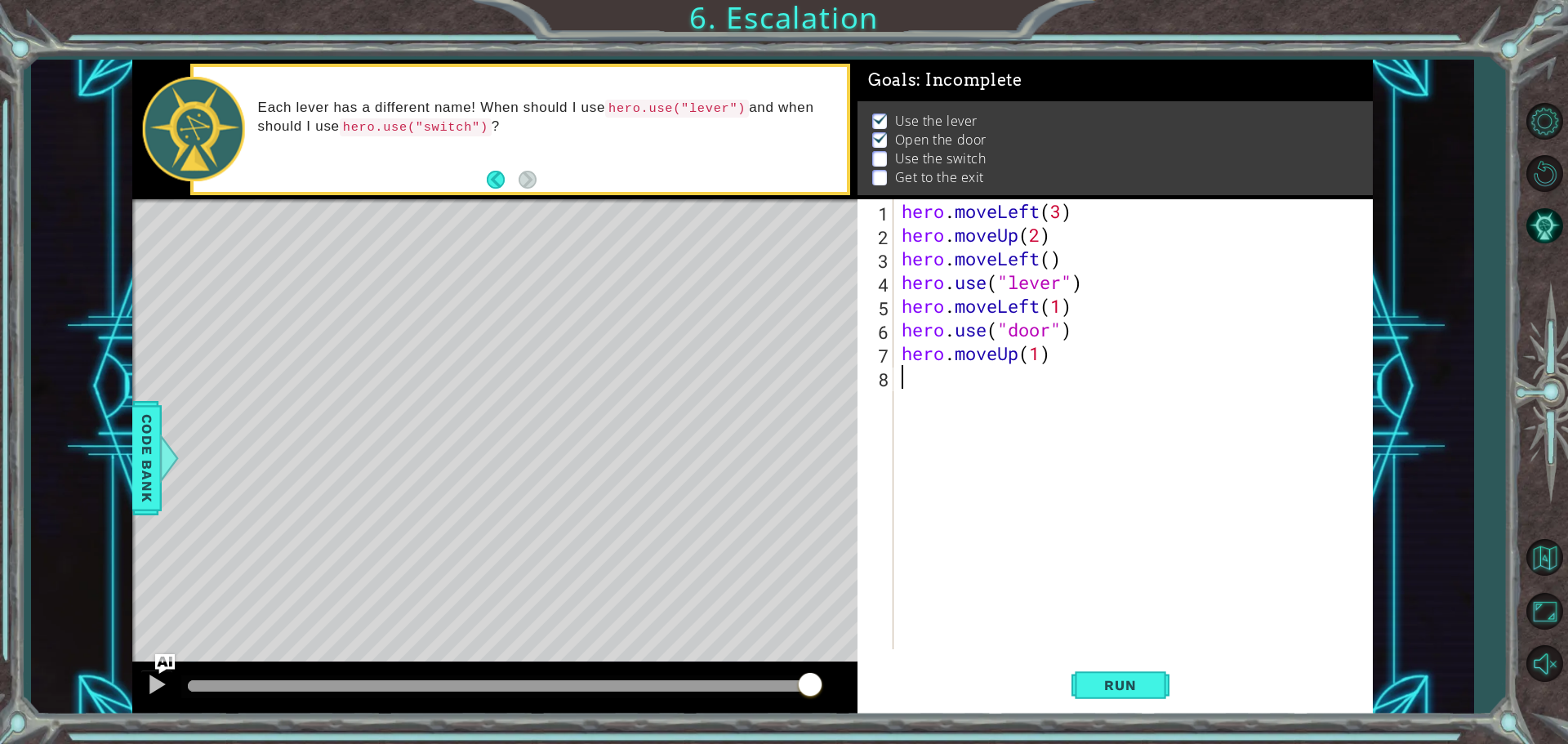
scroll to position [0, 0]
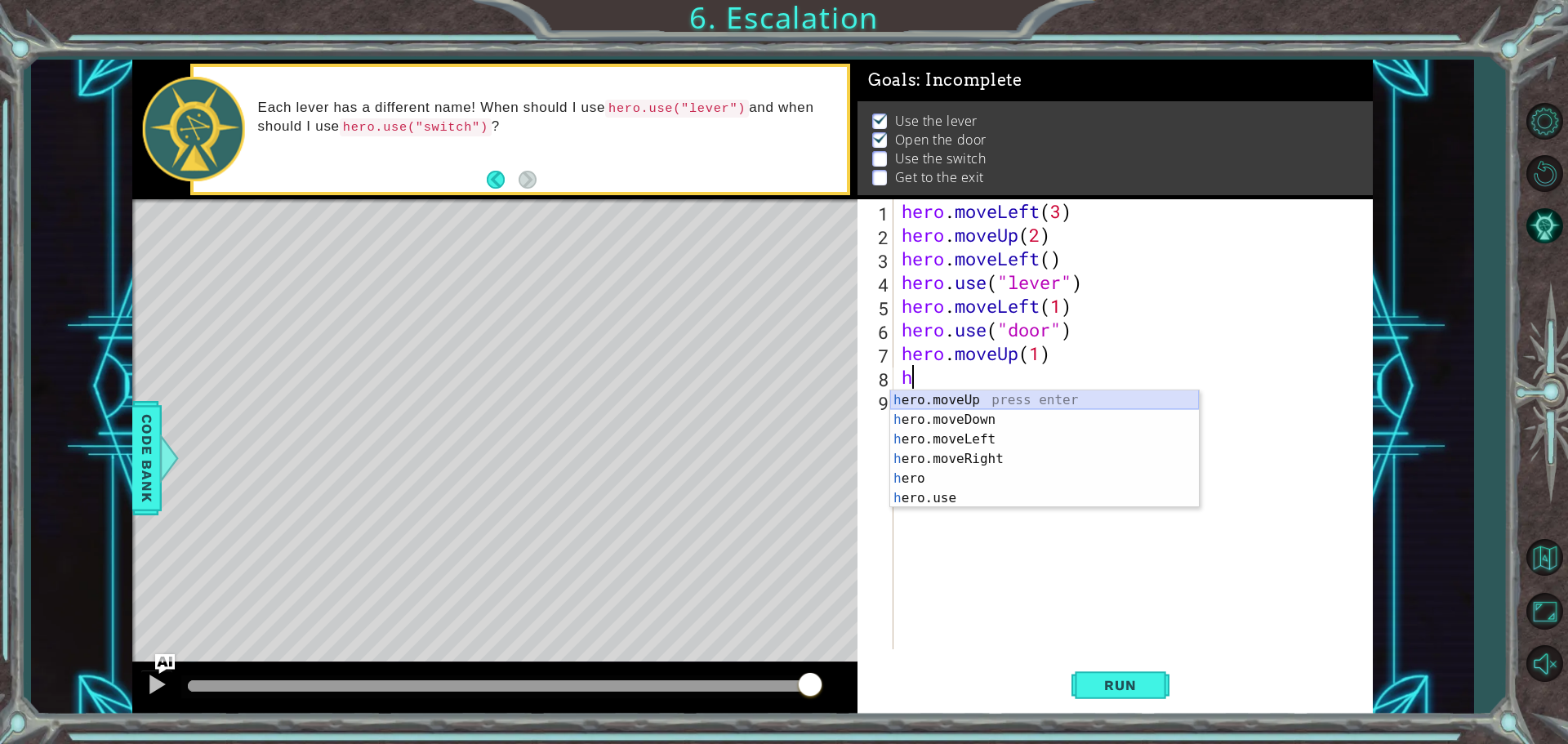
click at [964, 394] on div "h ero.moveUp press enter h ero.moveDown press enter h ero.moveLeft press enter …" at bounding box center [1044, 468] width 309 height 156
type textarea "hero.moveUp(1)"
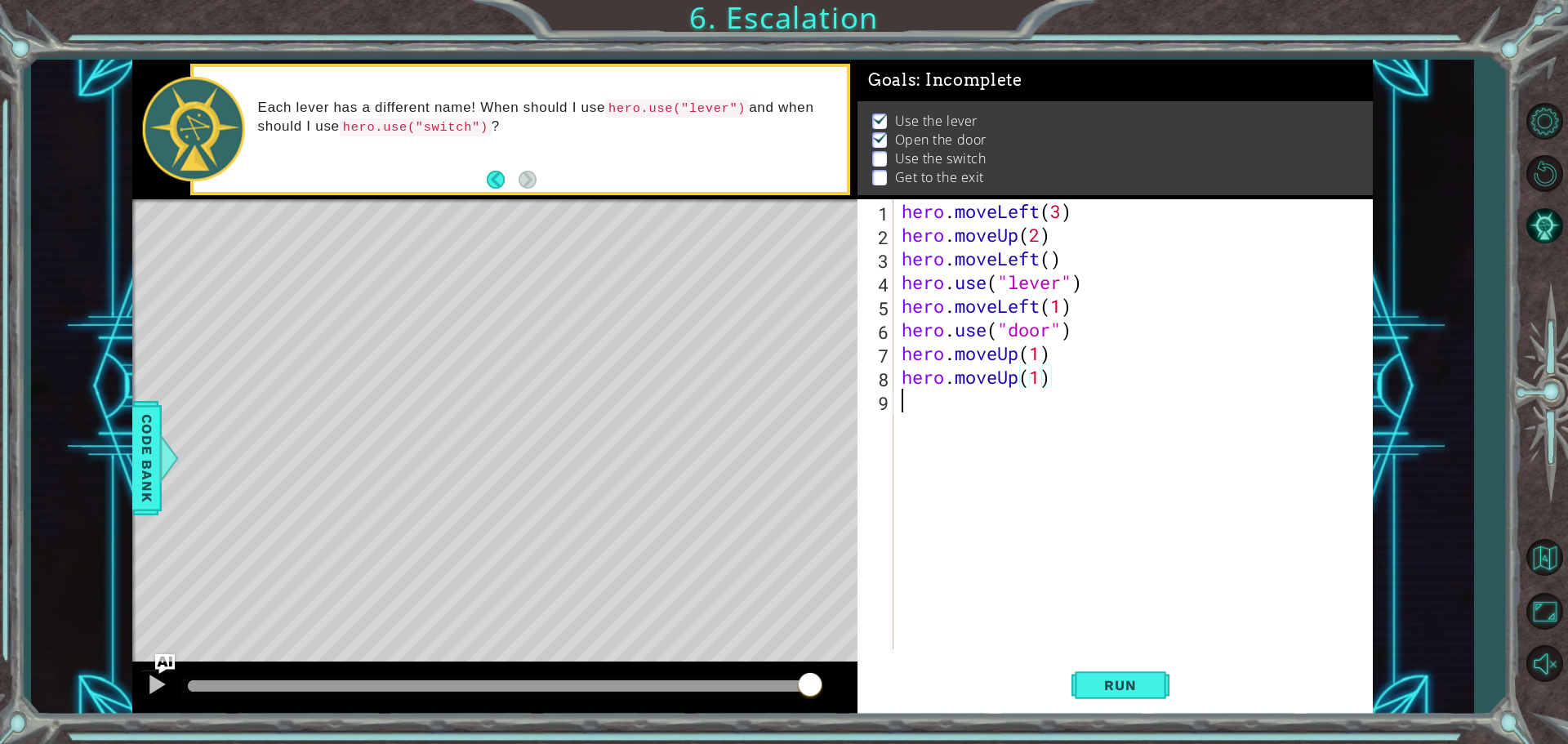
click at [901, 399] on div "hero . moveLeft ( 3 ) hero . moveUp ( 2 ) hero . moveLeft ( ) hero . use ( "lev…" at bounding box center [1137, 448] width 478 height 498
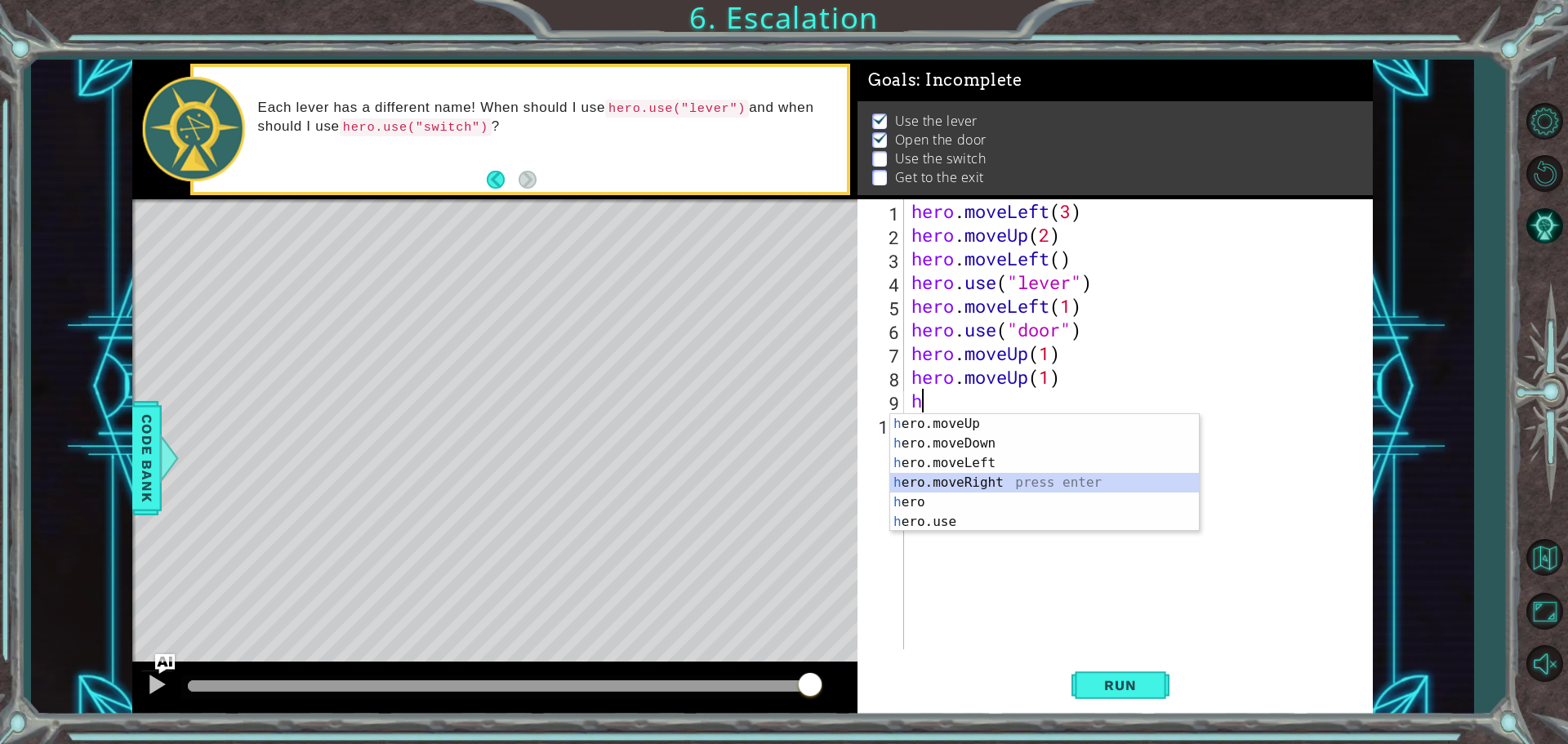
click at [994, 477] on div "h ero.moveUp press enter h ero.moveDown press enter h ero.moveLeft press enter …" at bounding box center [1044, 492] width 309 height 156
type textarea "hero.moveRight(1)"
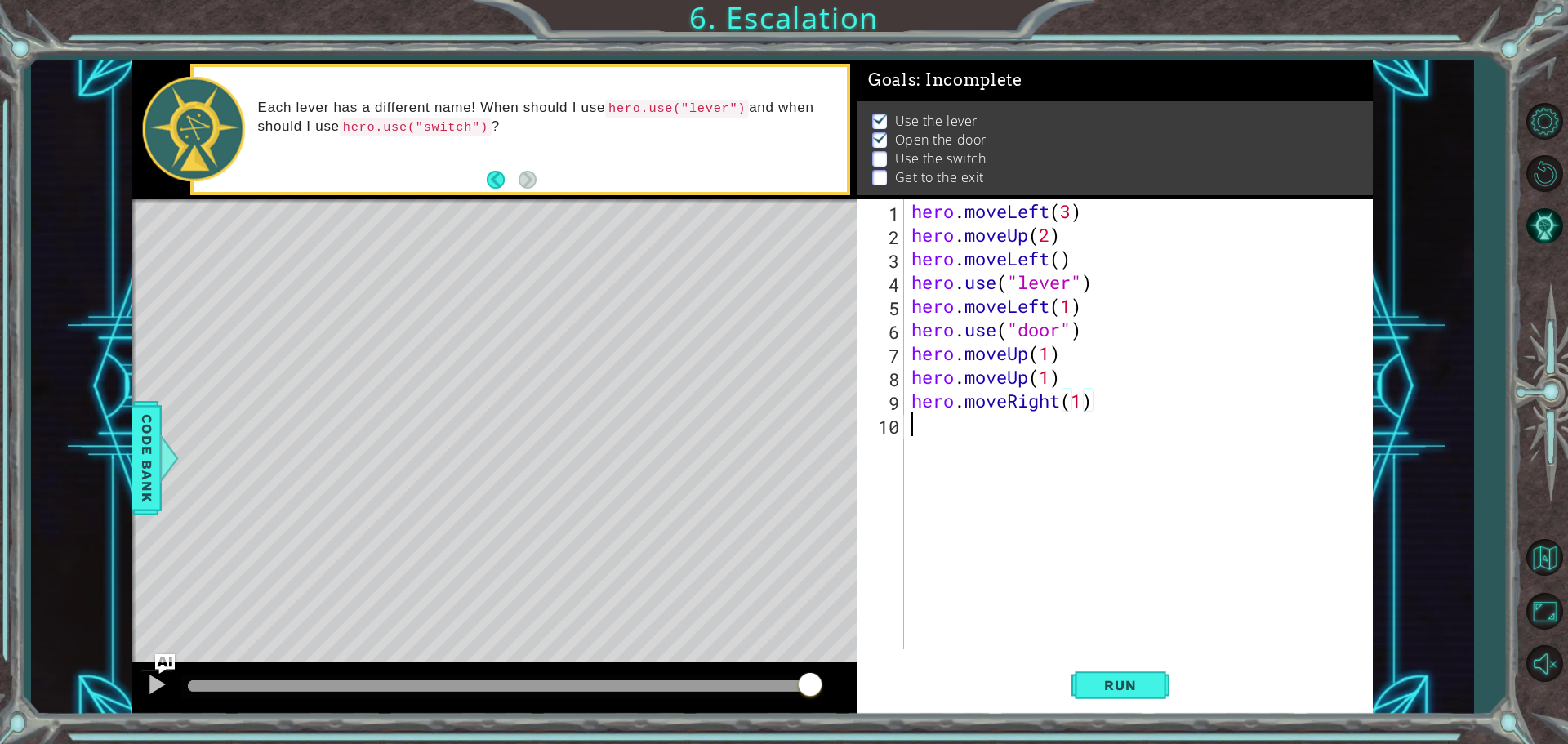
click at [933, 420] on div "hero . moveLeft ( 3 ) hero . moveUp ( 2 ) hero . moveLeft ( ) hero . use ( "lev…" at bounding box center [1142, 448] width 468 height 498
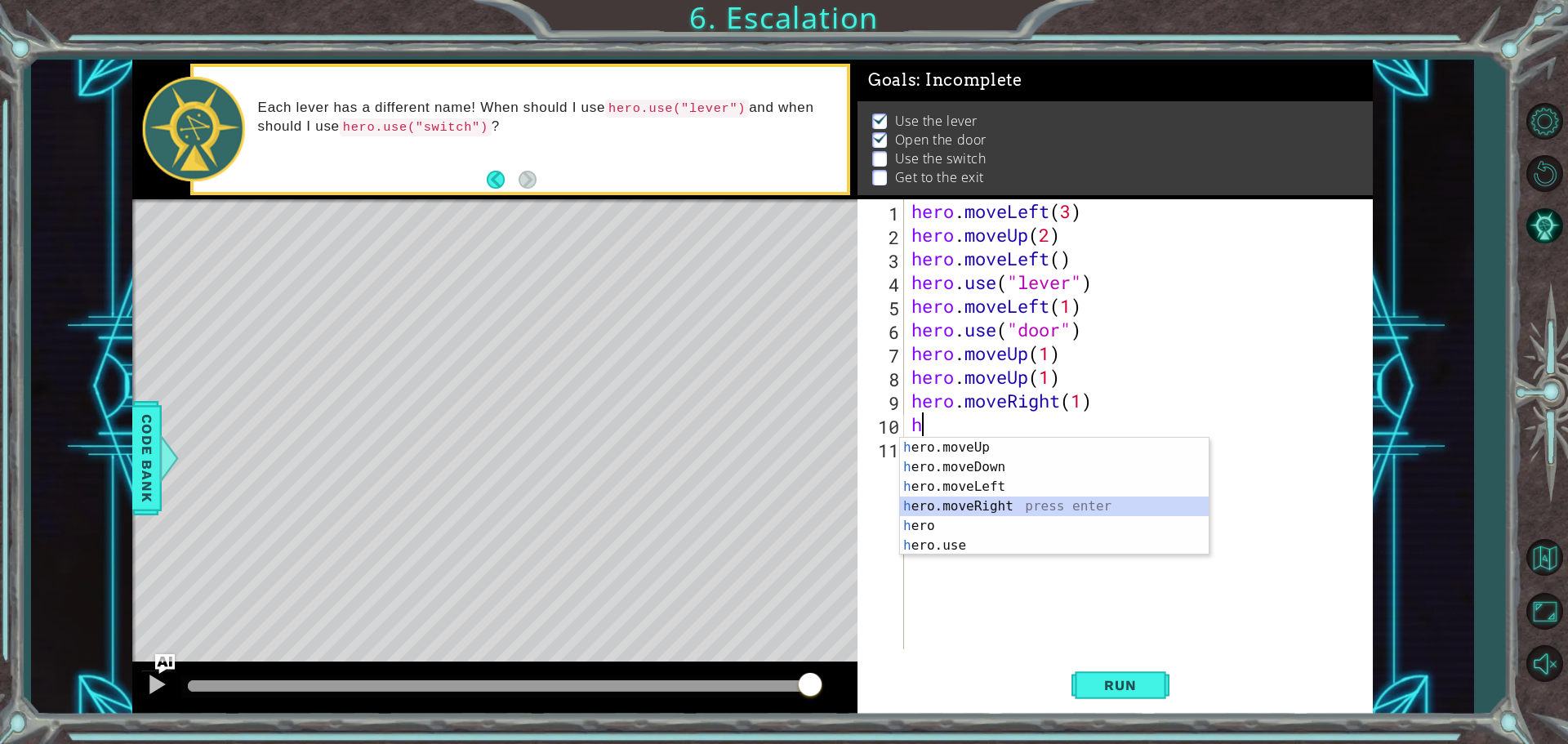
click at [1003, 506] on div "h ero.moveUp press enter h ero.moveDown press enter h ero.moveLeft press enter …" at bounding box center [1054, 516] width 309 height 156
type textarea "hero.moveRight(1)"
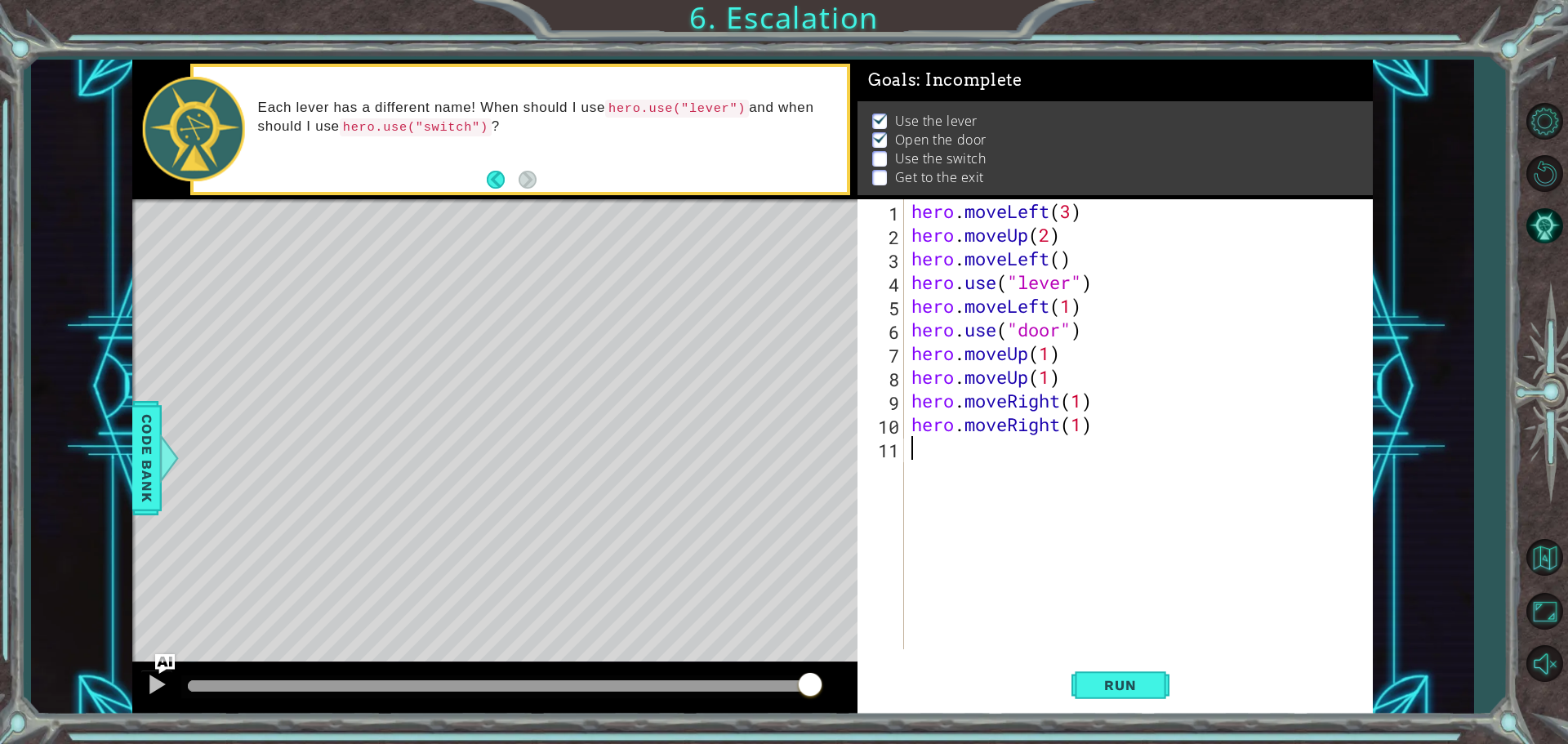
click at [920, 449] on div "hero . moveLeft ( 3 ) hero . moveUp ( 2 ) hero . moveLeft ( ) hero . use ( "lev…" at bounding box center [1142, 448] width 468 height 498
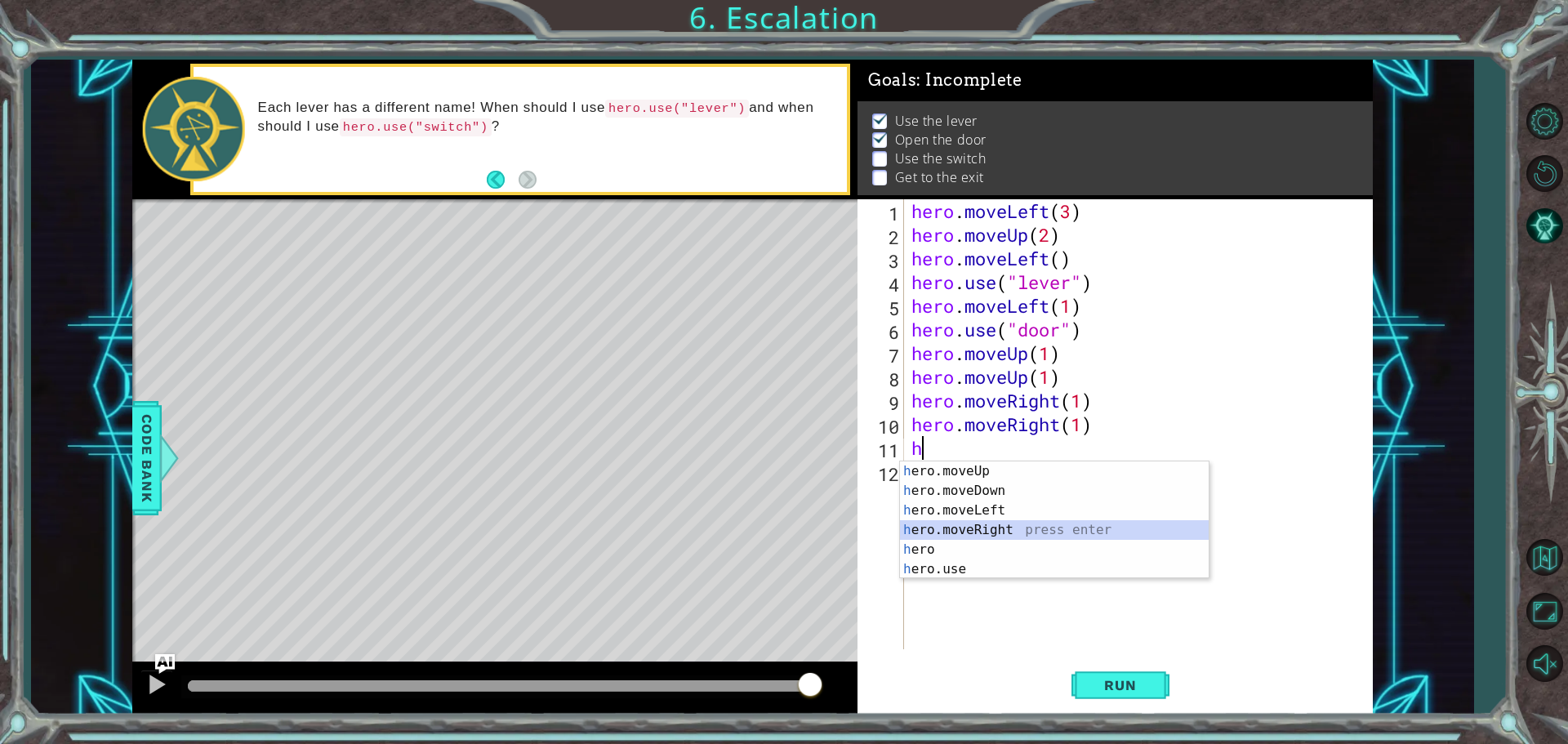
click at [993, 532] on div "h ero.moveUp press enter h ero.moveDown press enter h ero.moveLeft press enter …" at bounding box center [1054, 540] width 309 height 156
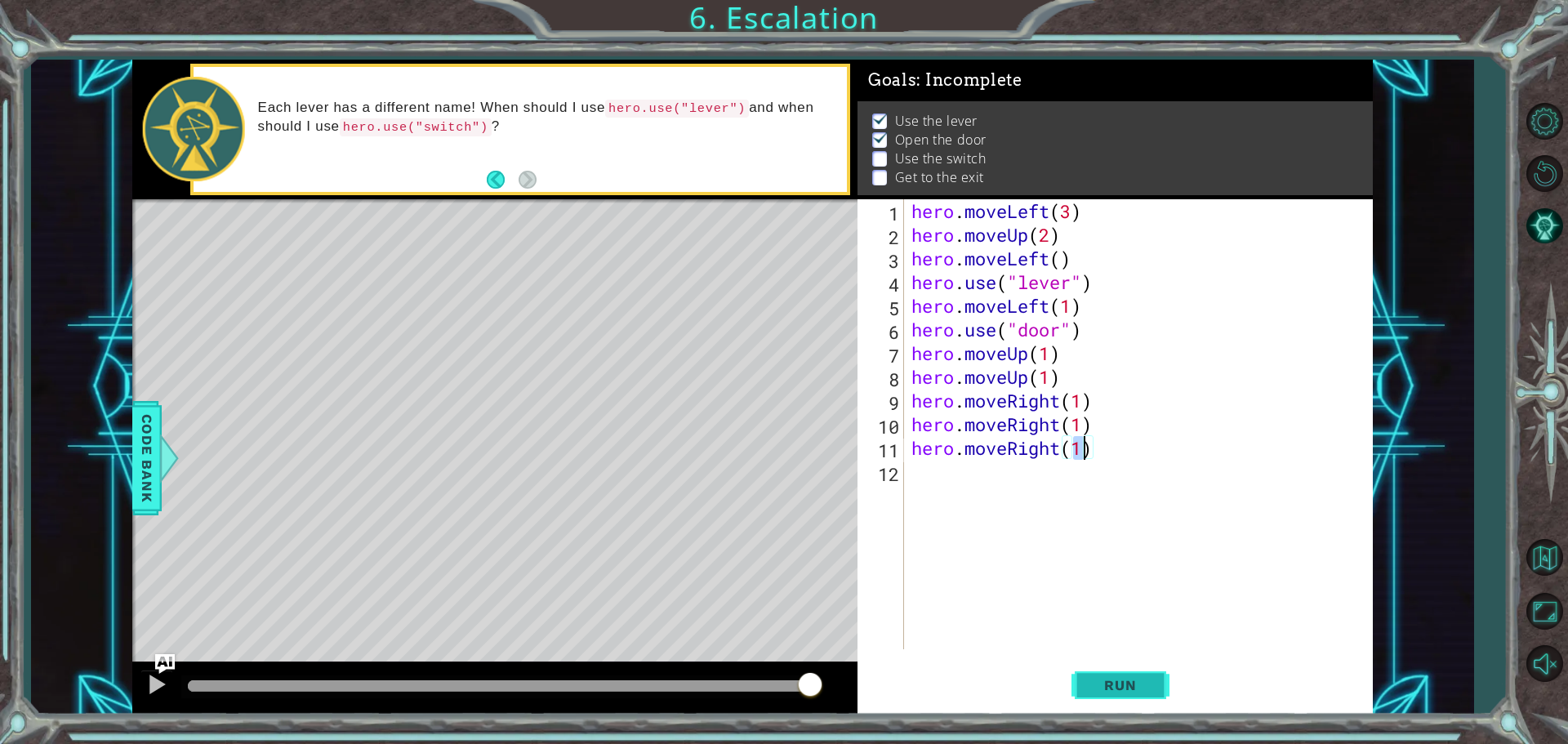
type textarea "hero.moveRight(1)"
click at [1119, 680] on span "Run" at bounding box center [1119, 684] width 65 height 17
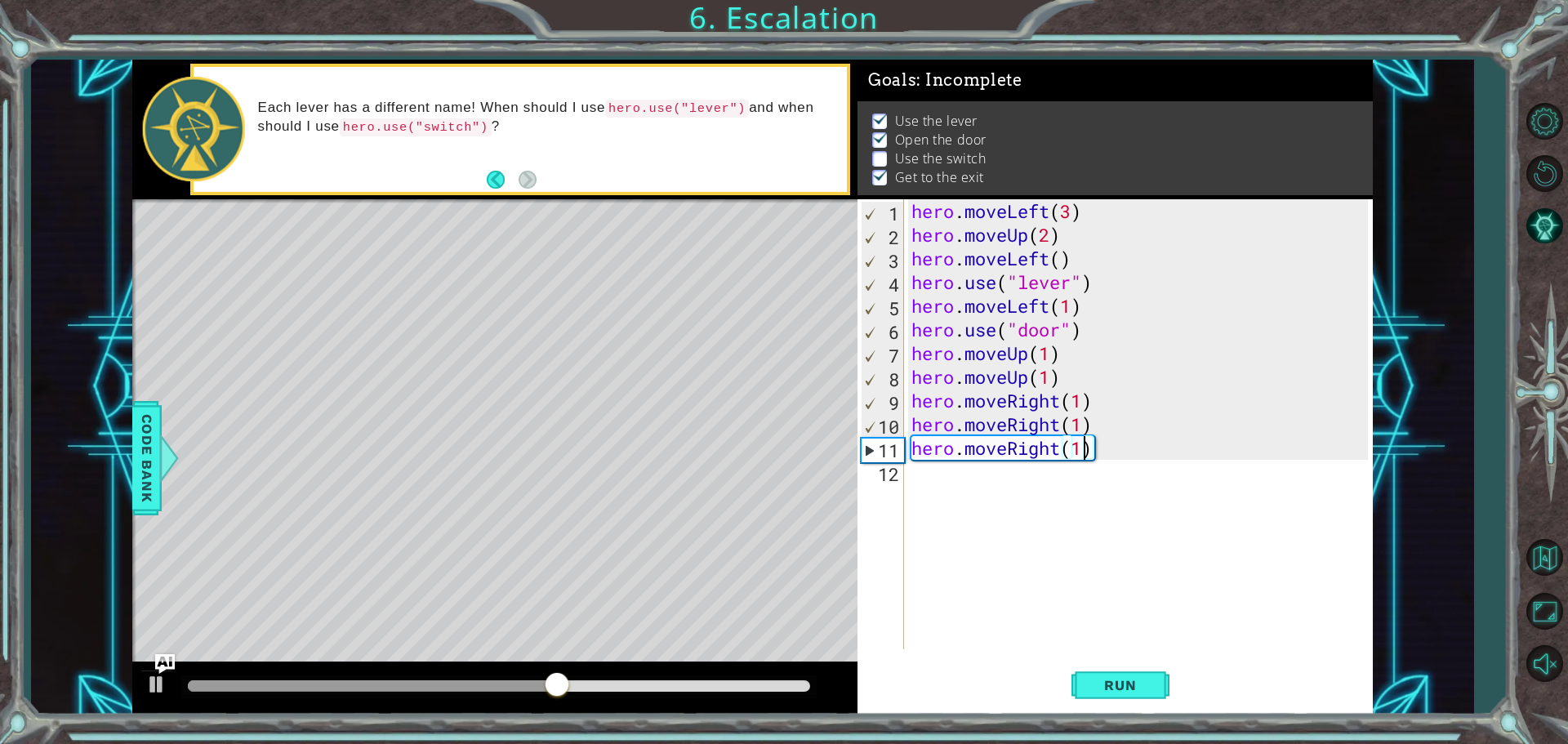
click at [922, 478] on div "hero . moveLeft ( 3 ) hero . moveUp ( 2 ) hero . moveLeft ( ) hero . use ( "lev…" at bounding box center [1142, 448] width 468 height 498
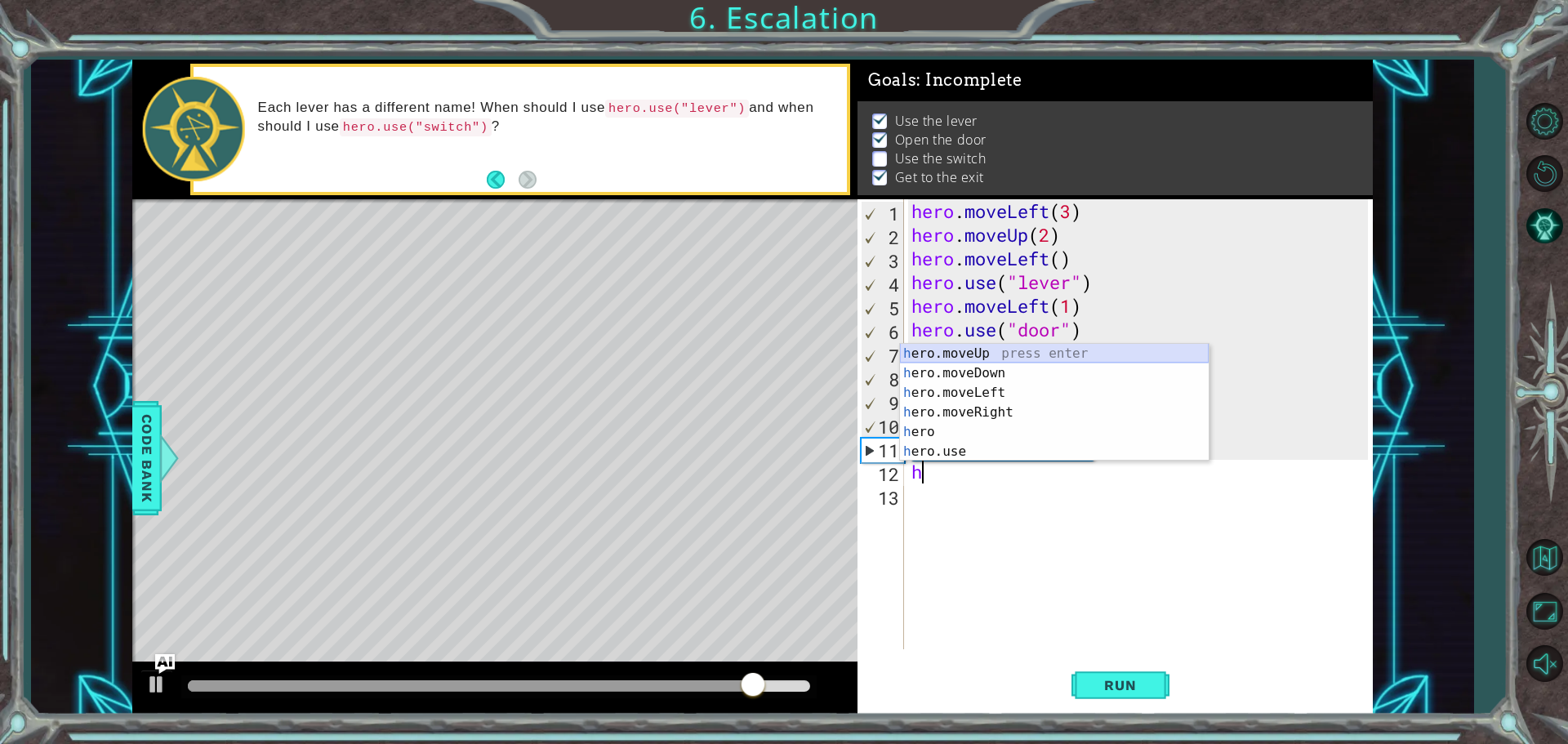
click at [1013, 347] on div "h ero.moveUp press enter h ero.moveDown press enter h ero.moveLeft press enter …" at bounding box center [1054, 422] width 309 height 156
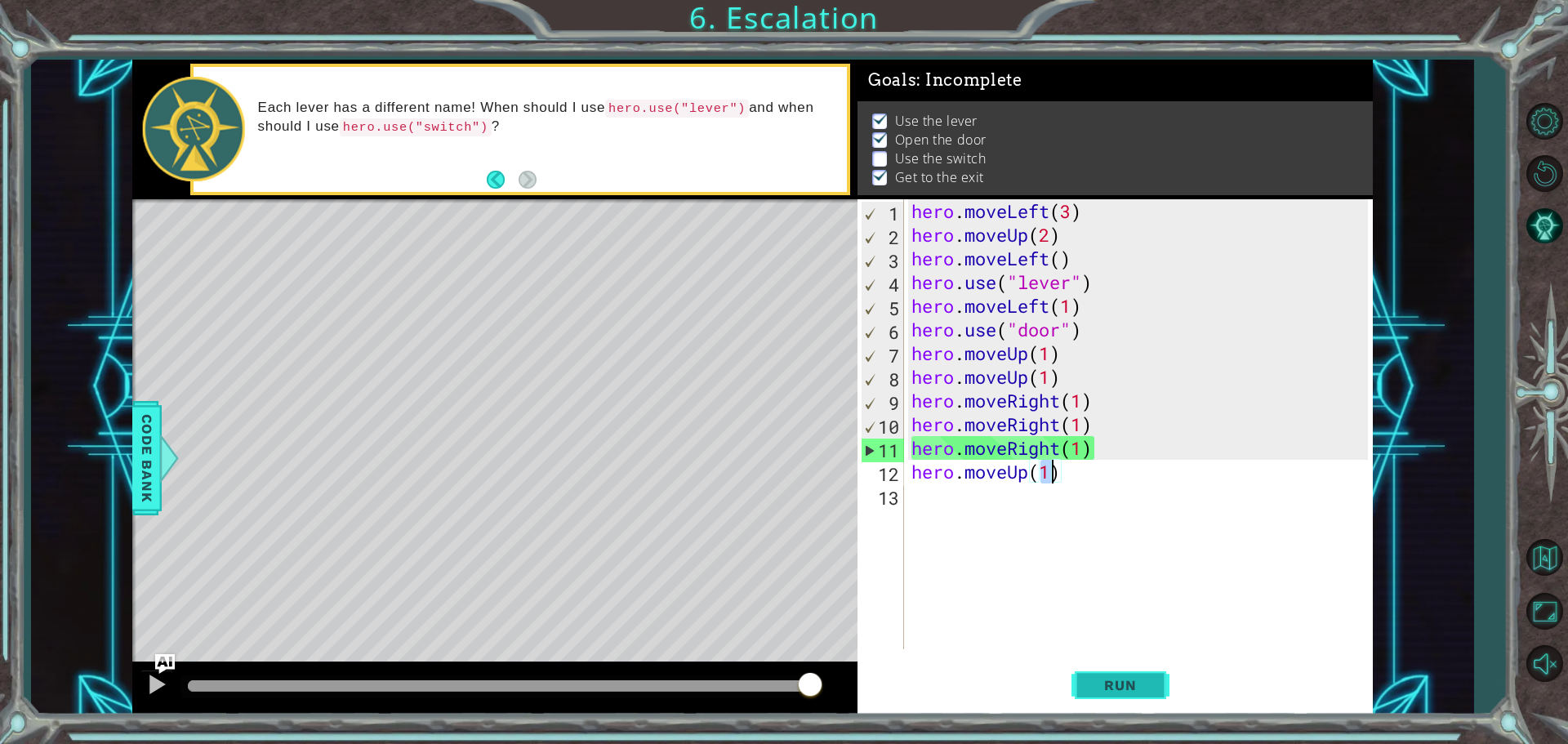
type textarea "hero.moveUp(1)"
click at [1157, 683] on button "Run" at bounding box center [1120, 684] width 98 height 52
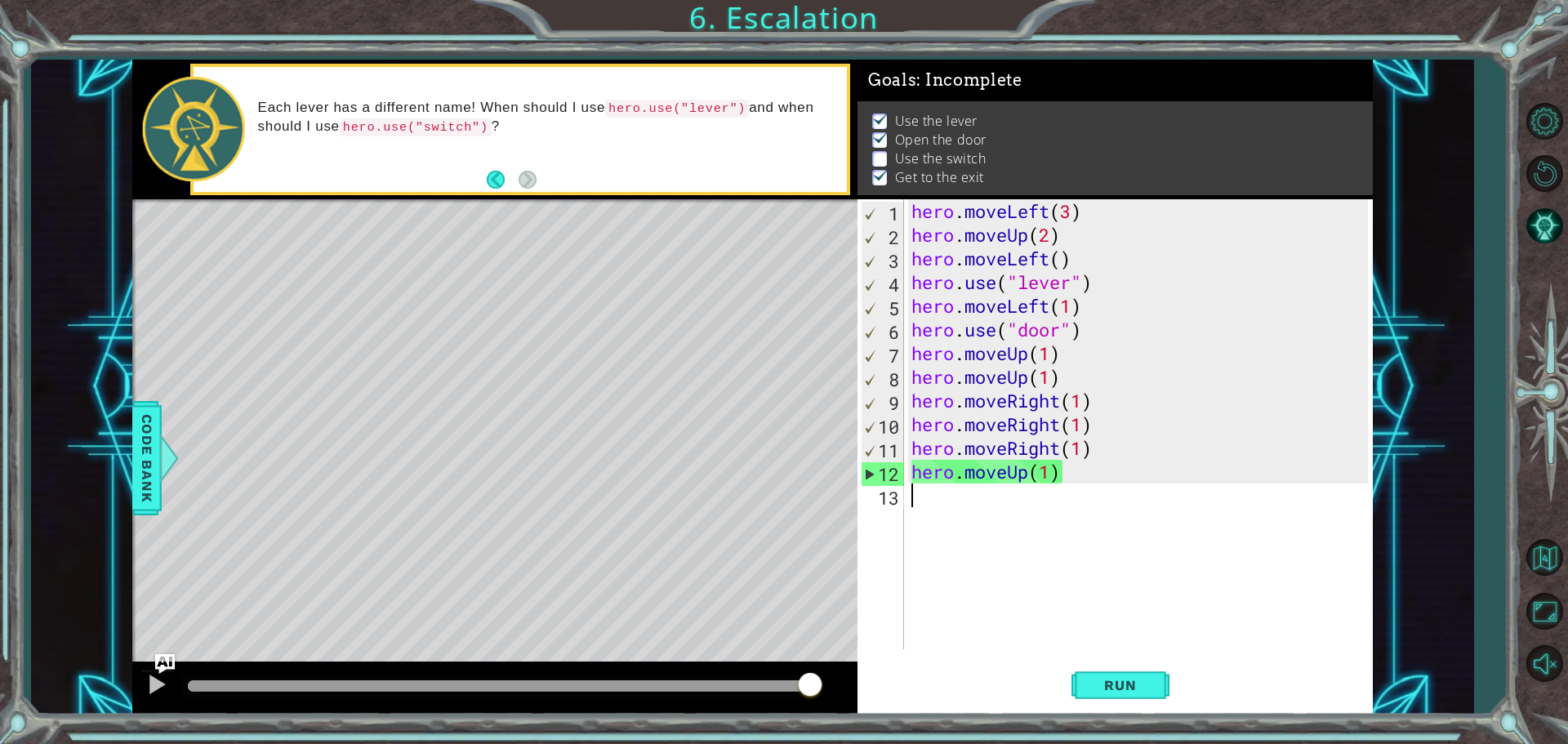
click at [914, 495] on div "hero . moveLeft ( 3 ) hero . moveUp ( 2 ) hero . moveLeft ( ) hero . use ( "lev…" at bounding box center [1142, 448] width 468 height 498
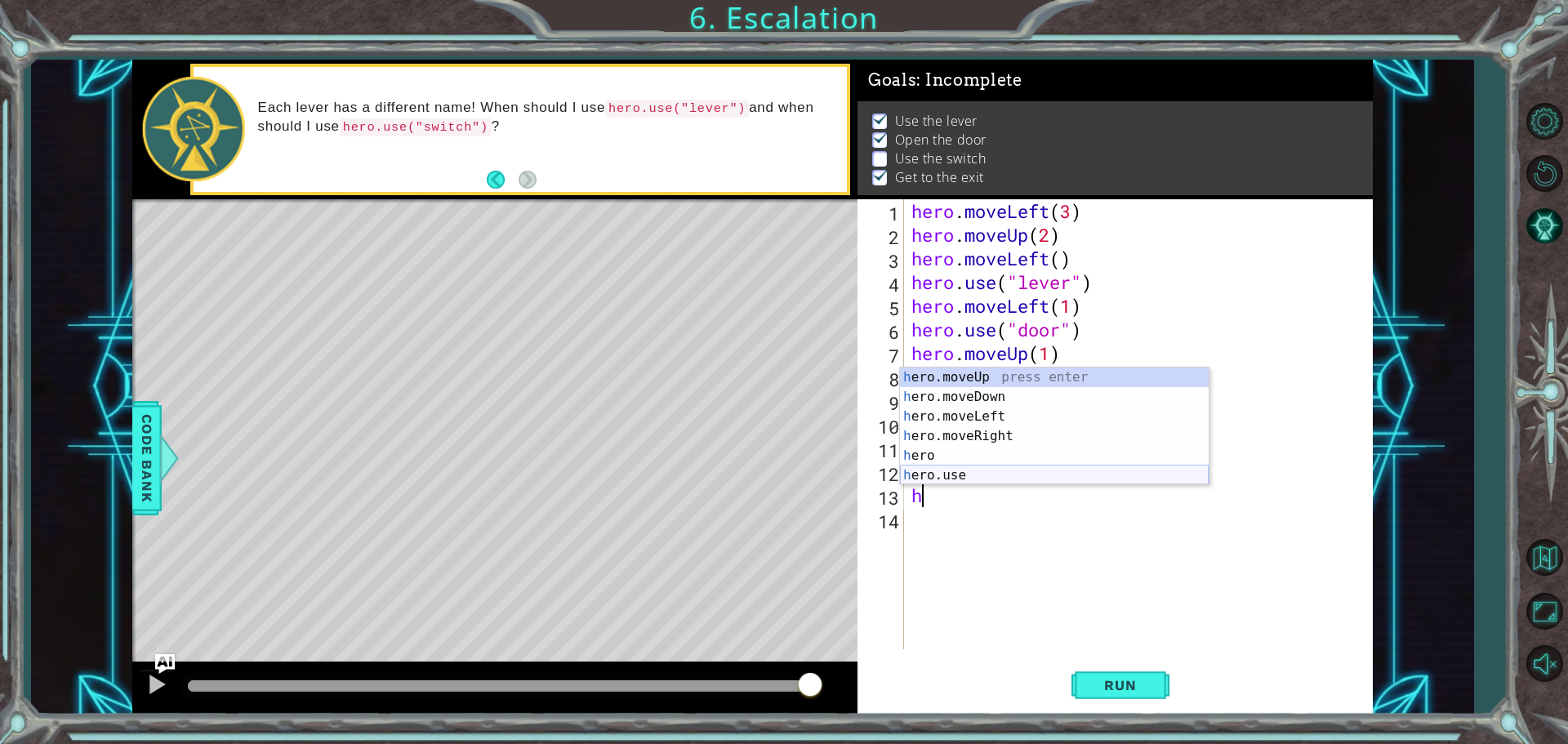
click at [938, 465] on div "h ero.moveUp press enter h ero.moveDown press enter h ero.moveLeft press enter …" at bounding box center [1054, 446] width 309 height 156
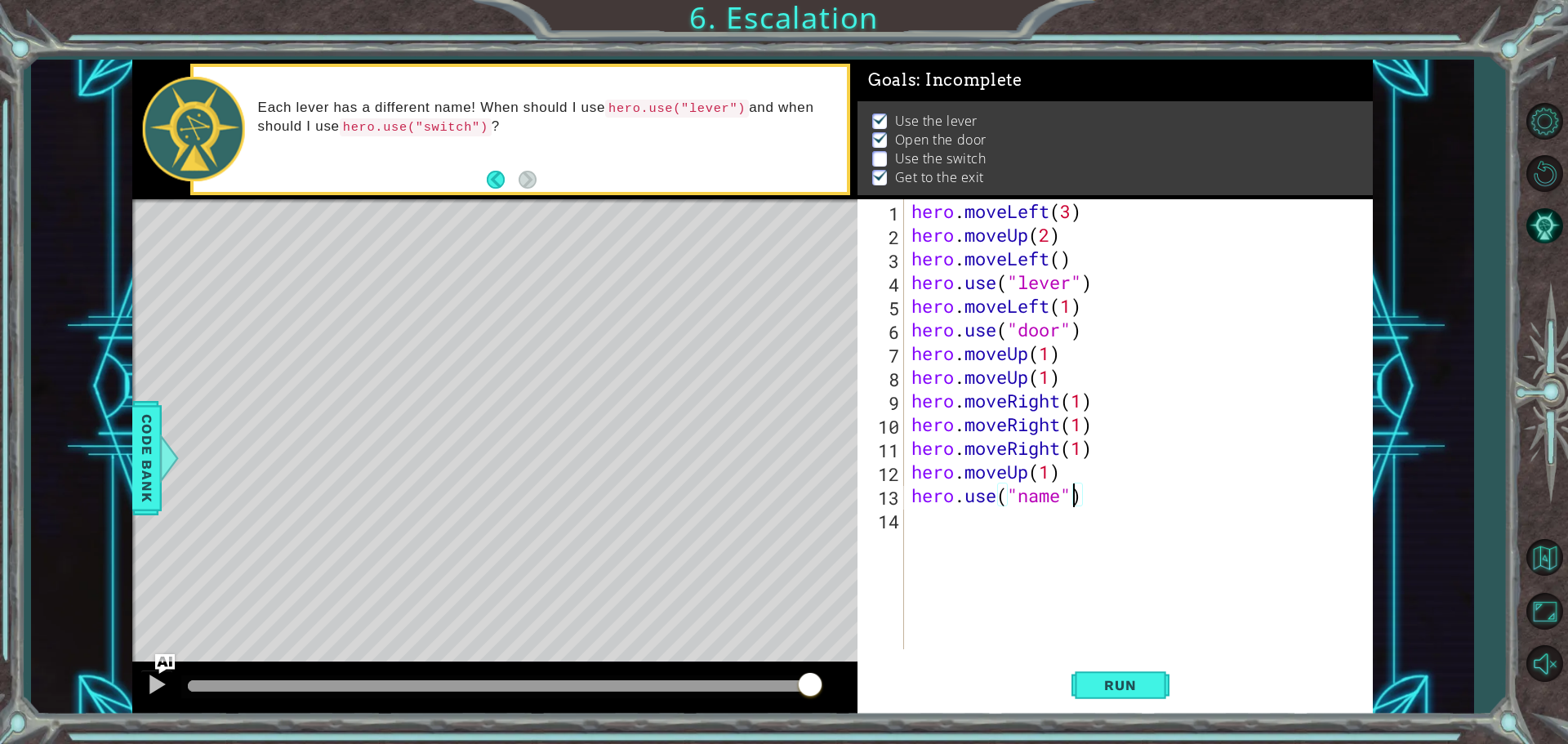
click at [1073, 499] on div "hero . moveLeft ( 3 ) hero . moveUp ( 2 ) hero . moveLeft ( ) hero . use ( "lev…" at bounding box center [1142, 448] width 468 height 498
click at [1107, 681] on span "Run" at bounding box center [1119, 684] width 65 height 17
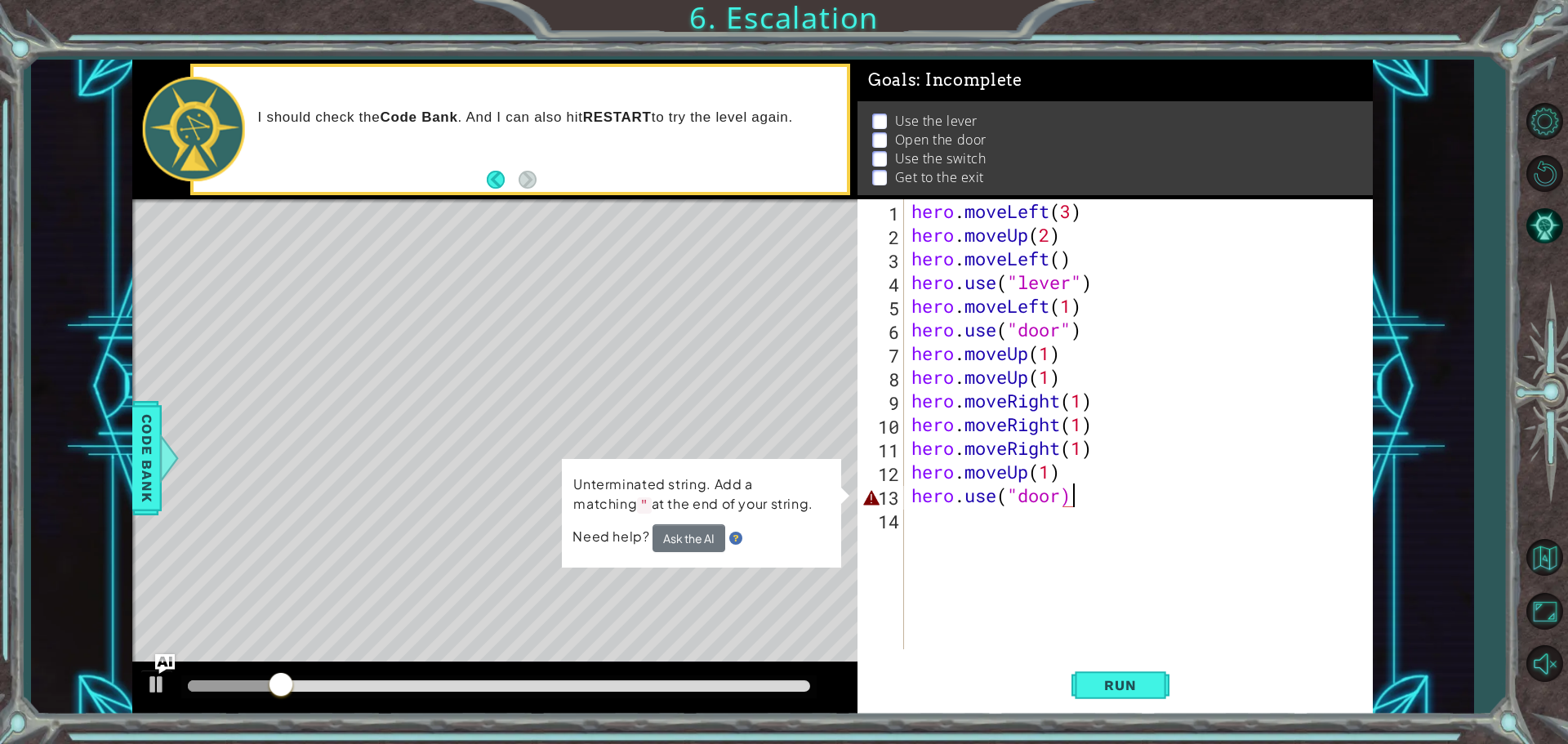
click at [1099, 492] on div "hero . moveLeft ( 3 ) hero . moveUp ( 2 ) hero . moveLeft ( ) hero . use ( "lev…" at bounding box center [1142, 448] width 468 height 498
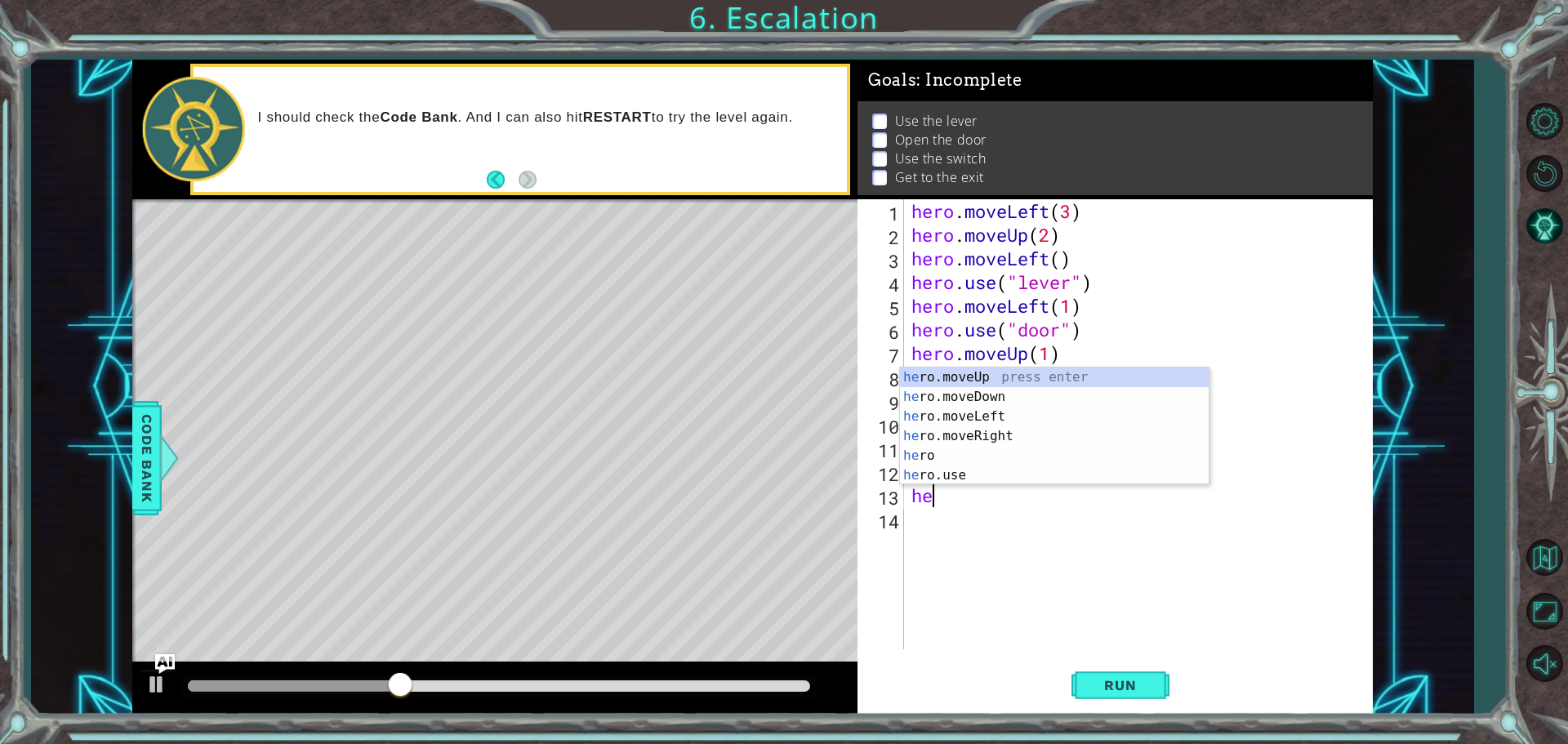
scroll to position [0, 0]
type textarea "h"
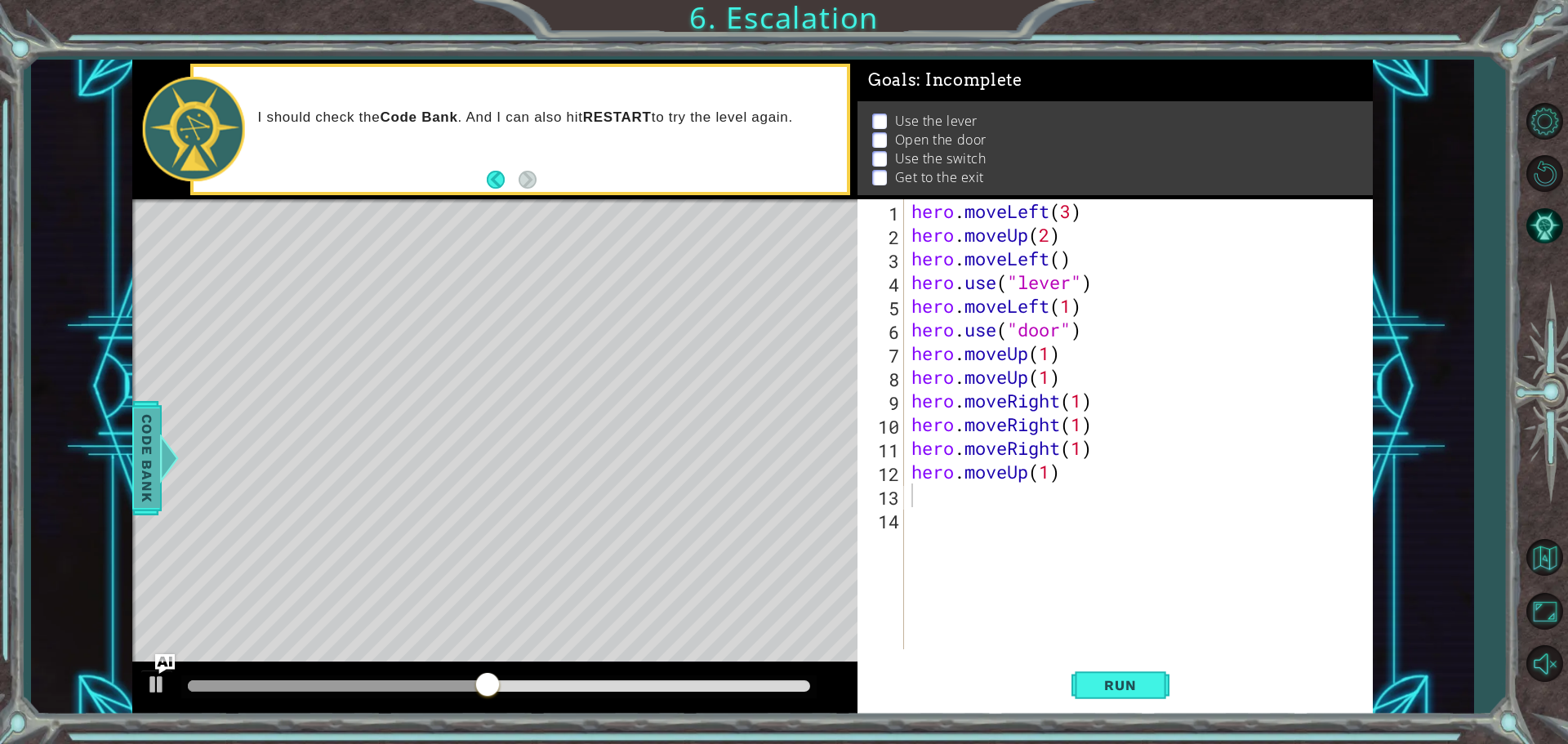
drag, startPoint x: 135, startPoint y: 459, endPoint x: 176, endPoint y: 415, distance: 60.1
click at [147, 441] on span "Code Bank" at bounding box center [147, 459] width 26 height 100
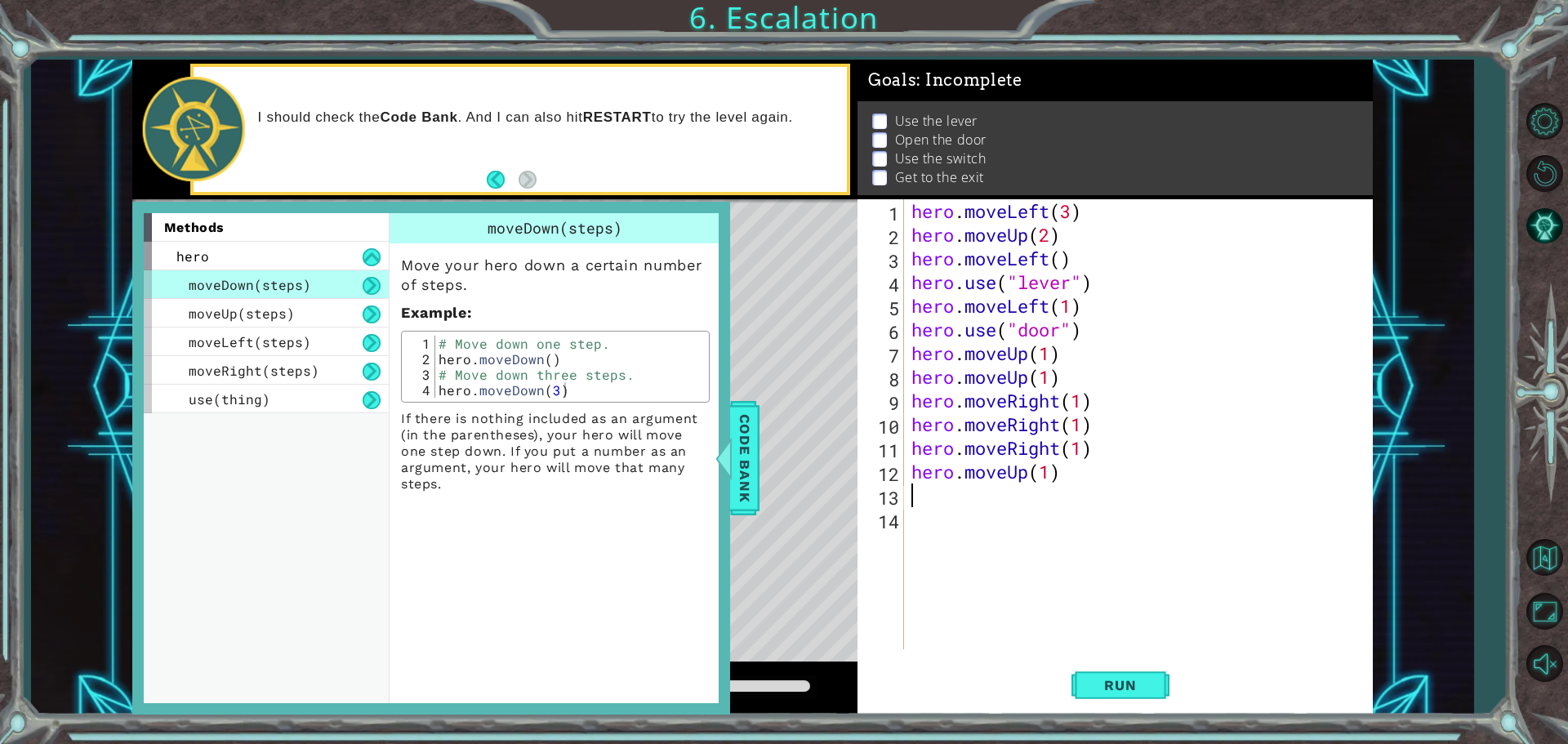
click at [927, 500] on div "hero . moveLeft ( 3 ) hero . moveUp ( 2 ) hero . moveLeft ( ) hero . use ( "lev…" at bounding box center [1142, 448] width 468 height 498
type textarea "n"
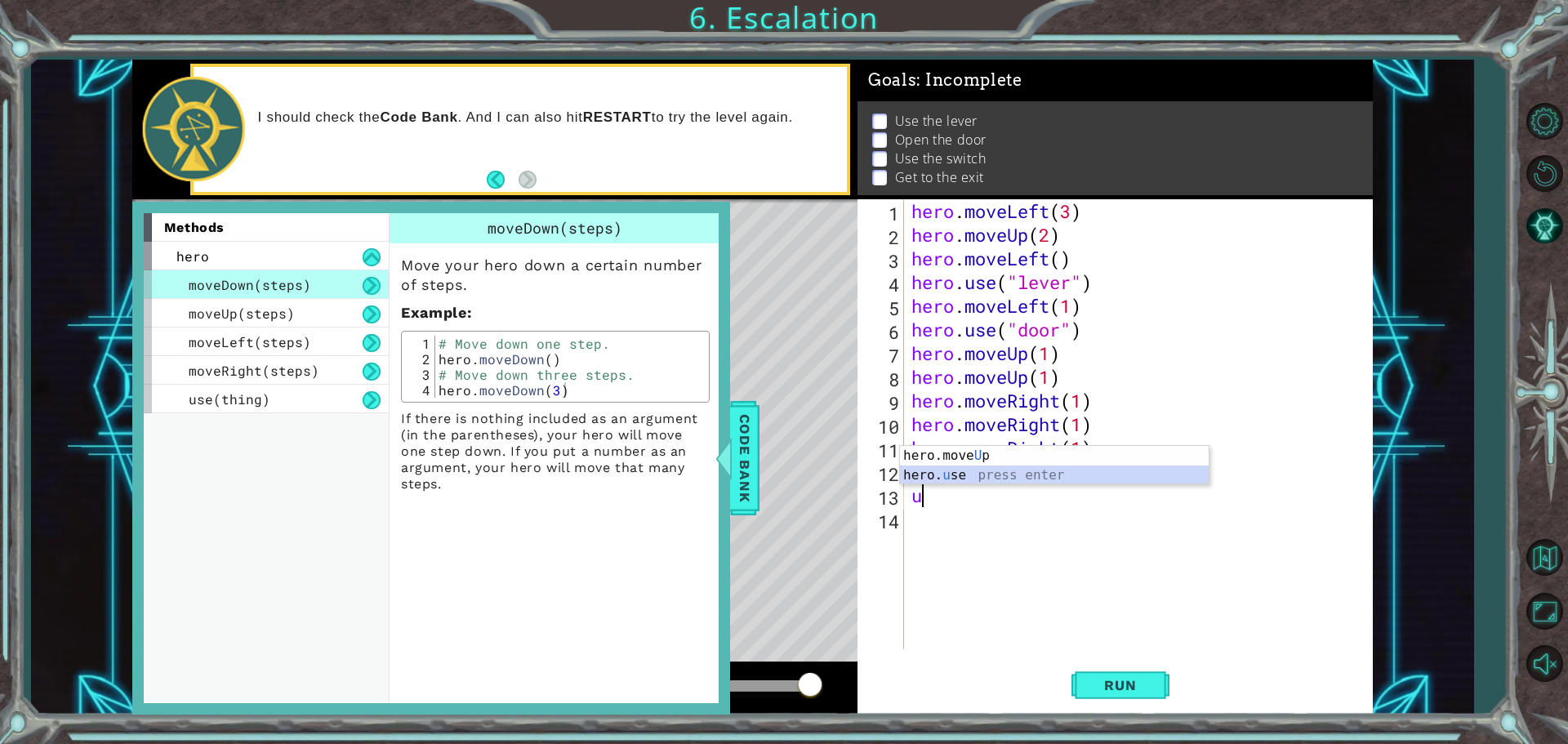
click at [962, 466] on div "hero.move U p press enter hero. u se press enter" at bounding box center [1054, 485] width 309 height 78
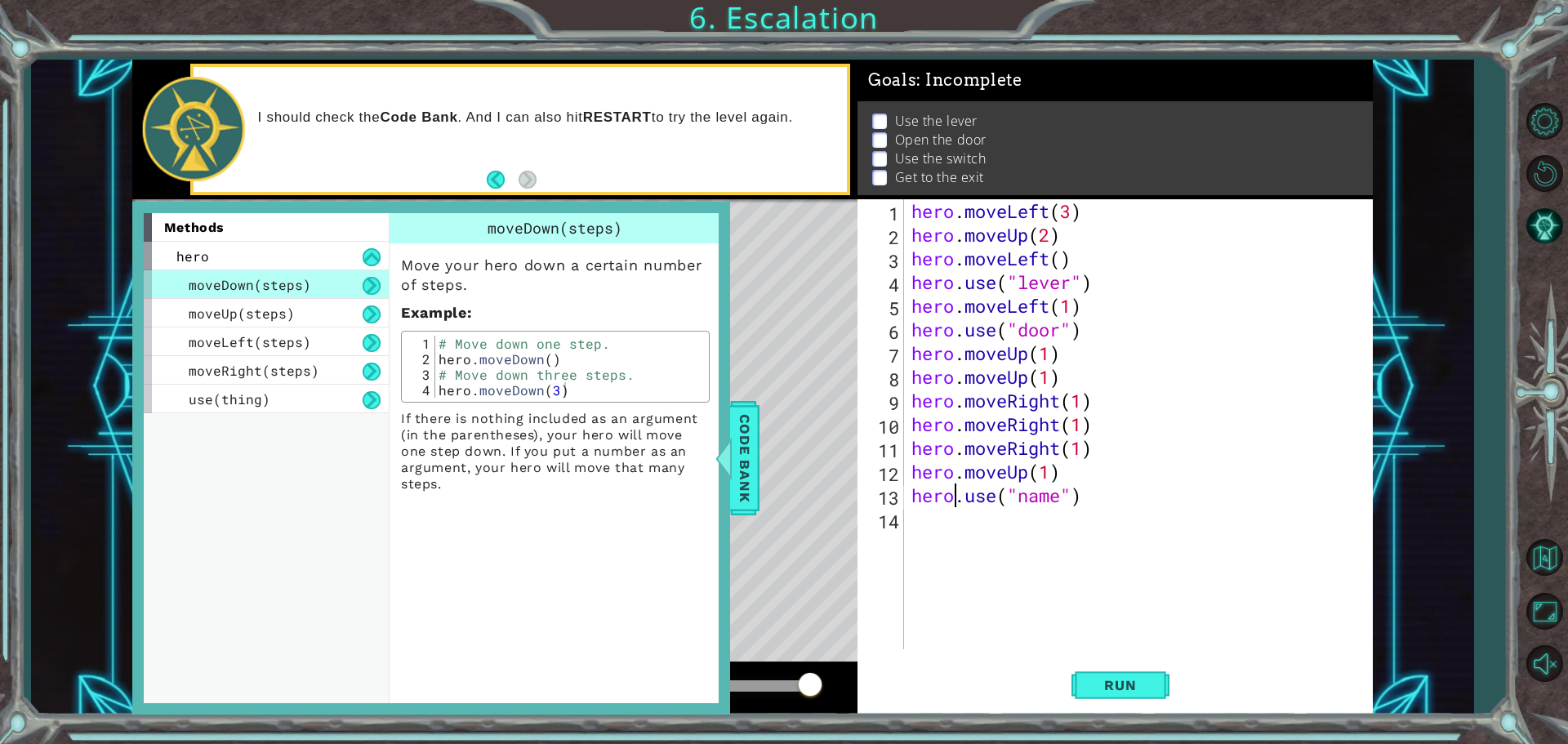
click at [957, 499] on div "hero . moveLeft ( 3 ) hero . moveUp ( 2 ) hero . moveLeft ( ) hero . use ( "lev…" at bounding box center [1142, 448] width 468 height 498
click at [960, 498] on div "hero . moveLeft ( 3 ) hero . moveUp ( 2 ) hero . moveLeft ( ) hero . use ( "lev…" at bounding box center [1142, 448] width 468 height 498
click at [1006, 494] on div "hero . moveLeft ( 3 ) hero . moveUp ( 2 ) hero . moveLeft ( ) hero . use ( "lev…" at bounding box center [1142, 448] width 468 height 498
drag, startPoint x: 725, startPoint y: 491, endPoint x: 715, endPoint y: 500, distance: 13.5
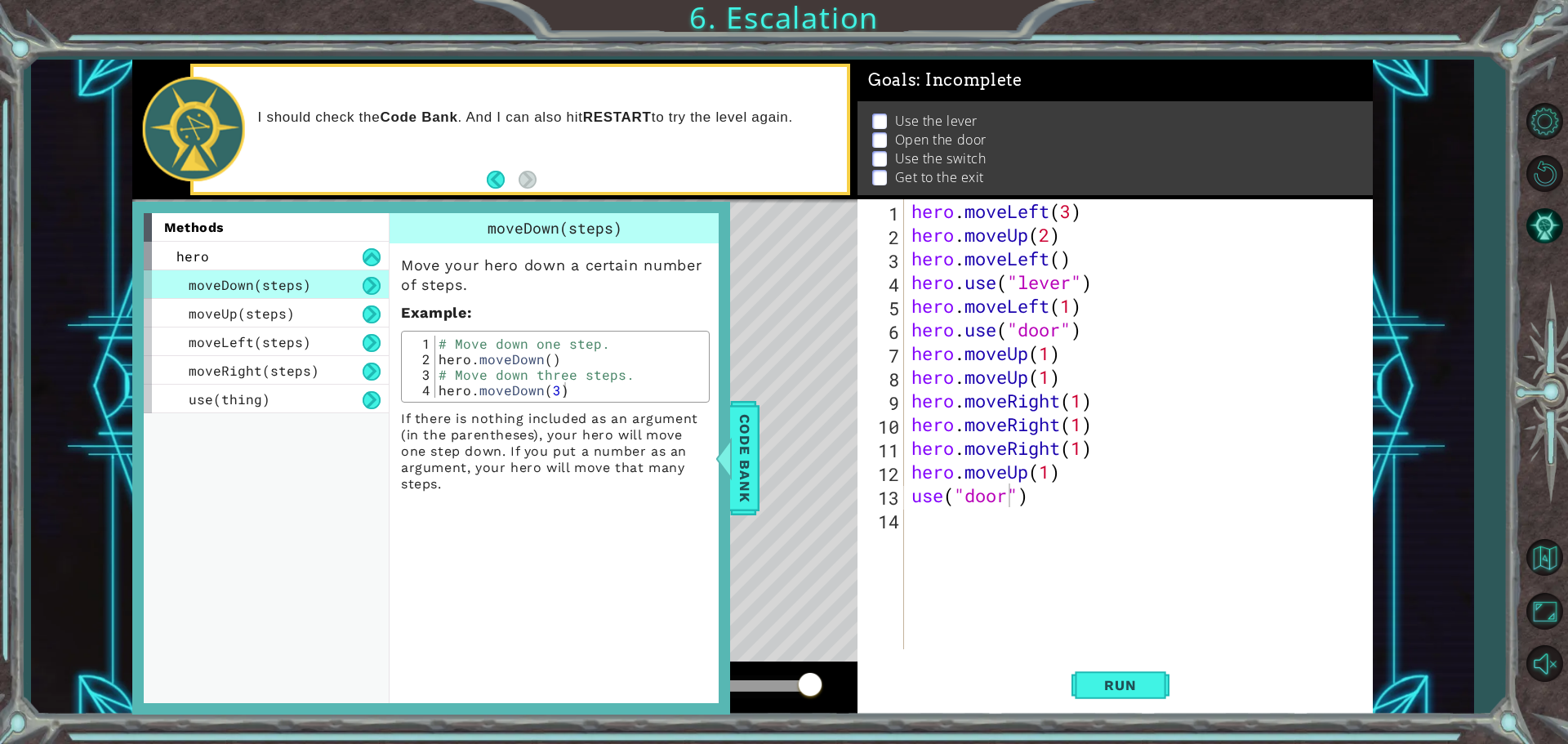
click at [715, 500] on div "methods hero moveDown(steps) moveUp(steps) moveLeft(steps) moveRight(steps) use…" at bounding box center [430, 458] width 597 height 512
click at [759, 497] on div "Code Bank" at bounding box center [745, 458] width 29 height 114
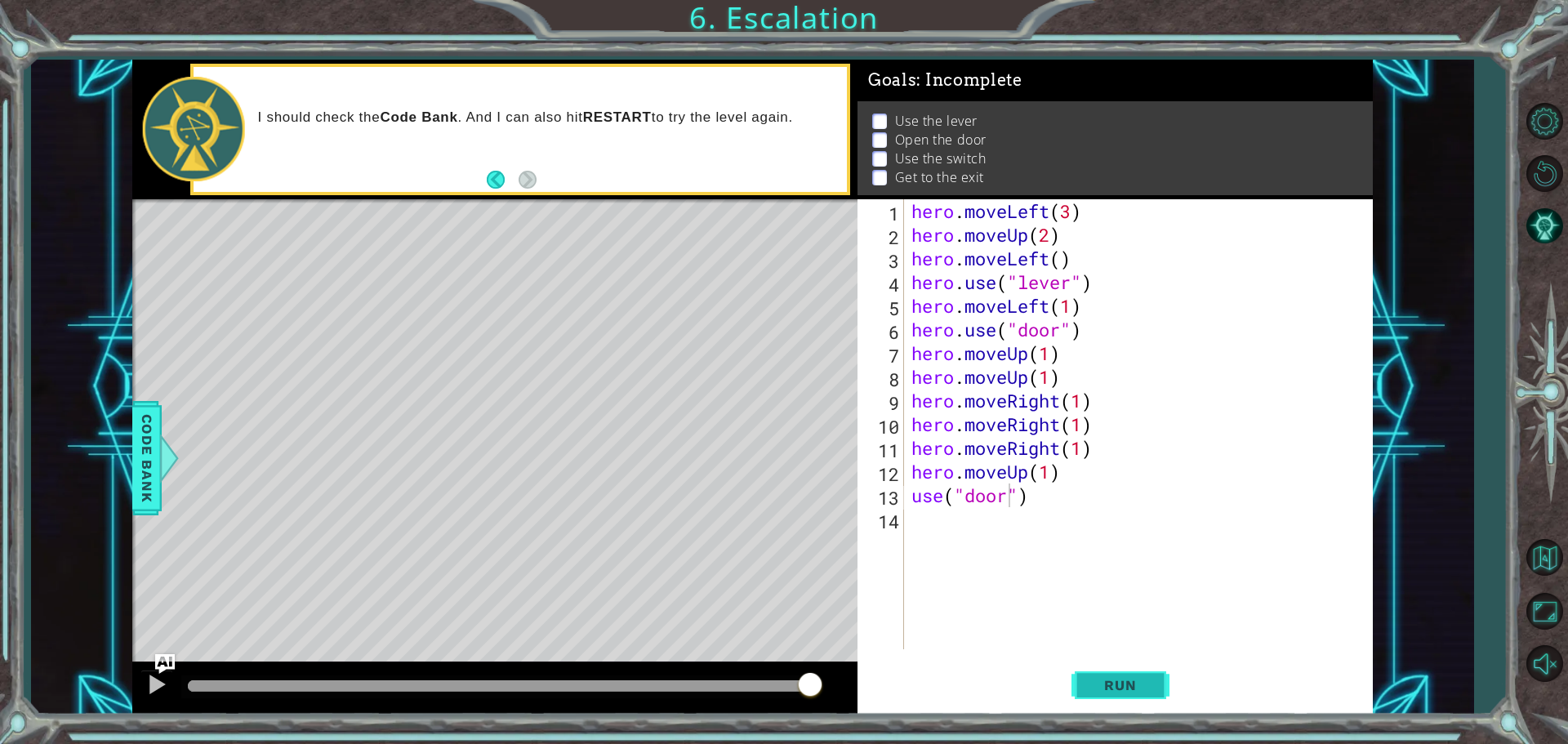
click at [1109, 675] on button "Run" at bounding box center [1120, 684] width 98 height 52
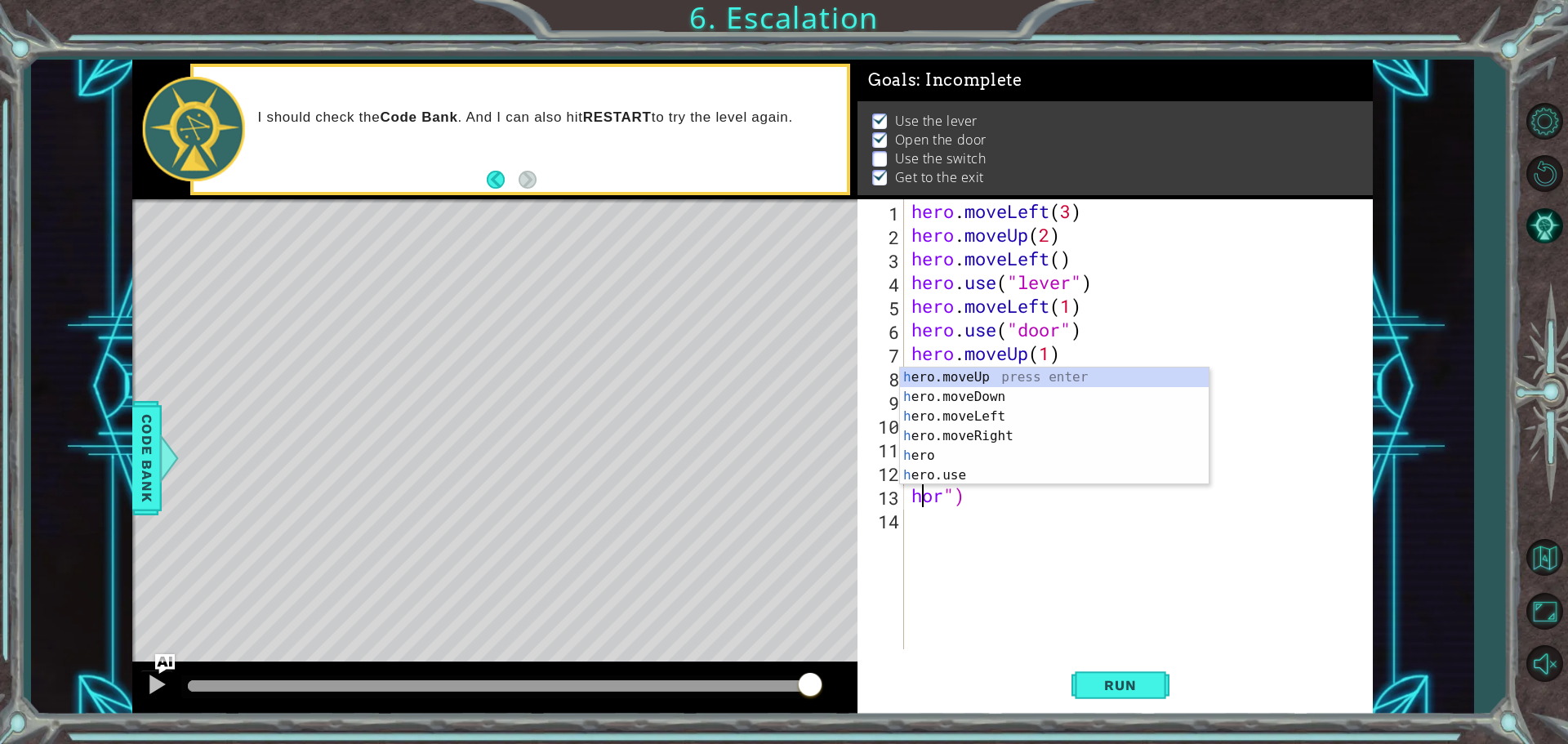
scroll to position [0, 0]
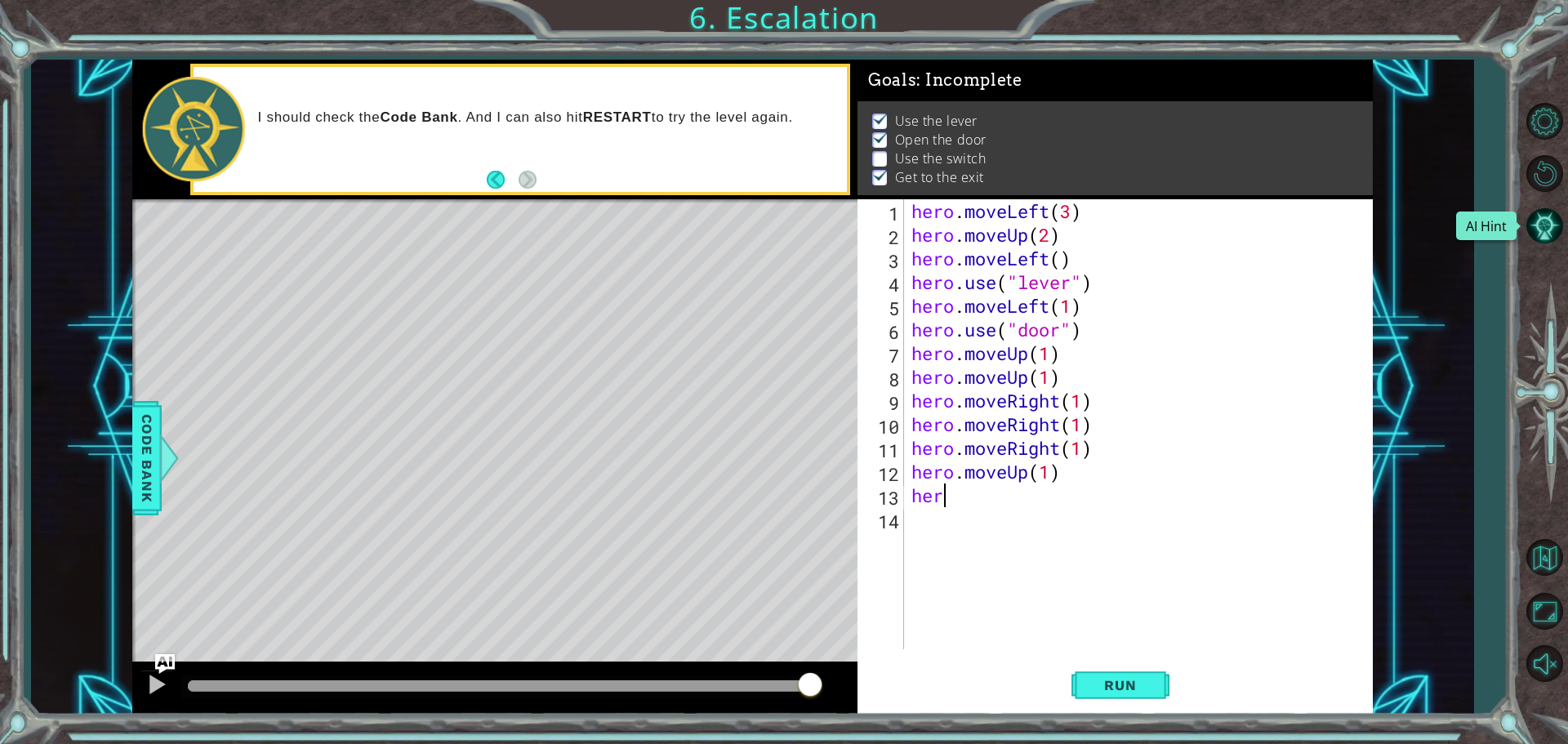
drag, startPoint x: 1567, startPoint y: 204, endPoint x: 1459, endPoint y: 316, distance: 155.6
drag, startPoint x: 1459, startPoint y: 316, endPoint x: 1210, endPoint y: 250, distance: 257.6
click at [1210, 250] on div "hero . moveLeft ( 3 ) hero . moveUp ( 2 ) hero . moveLeft ( ) hero . use ( "lev…" at bounding box center [1142, 448] width 468 height 498
click at [1059, 261] on div "hero . moveLeft ( 3 ) hero . moveUp ( 2 ) hero . moveLeft ( ) hero . use ( "lev…" at bounding box center [1142, 448] width 468 height 498
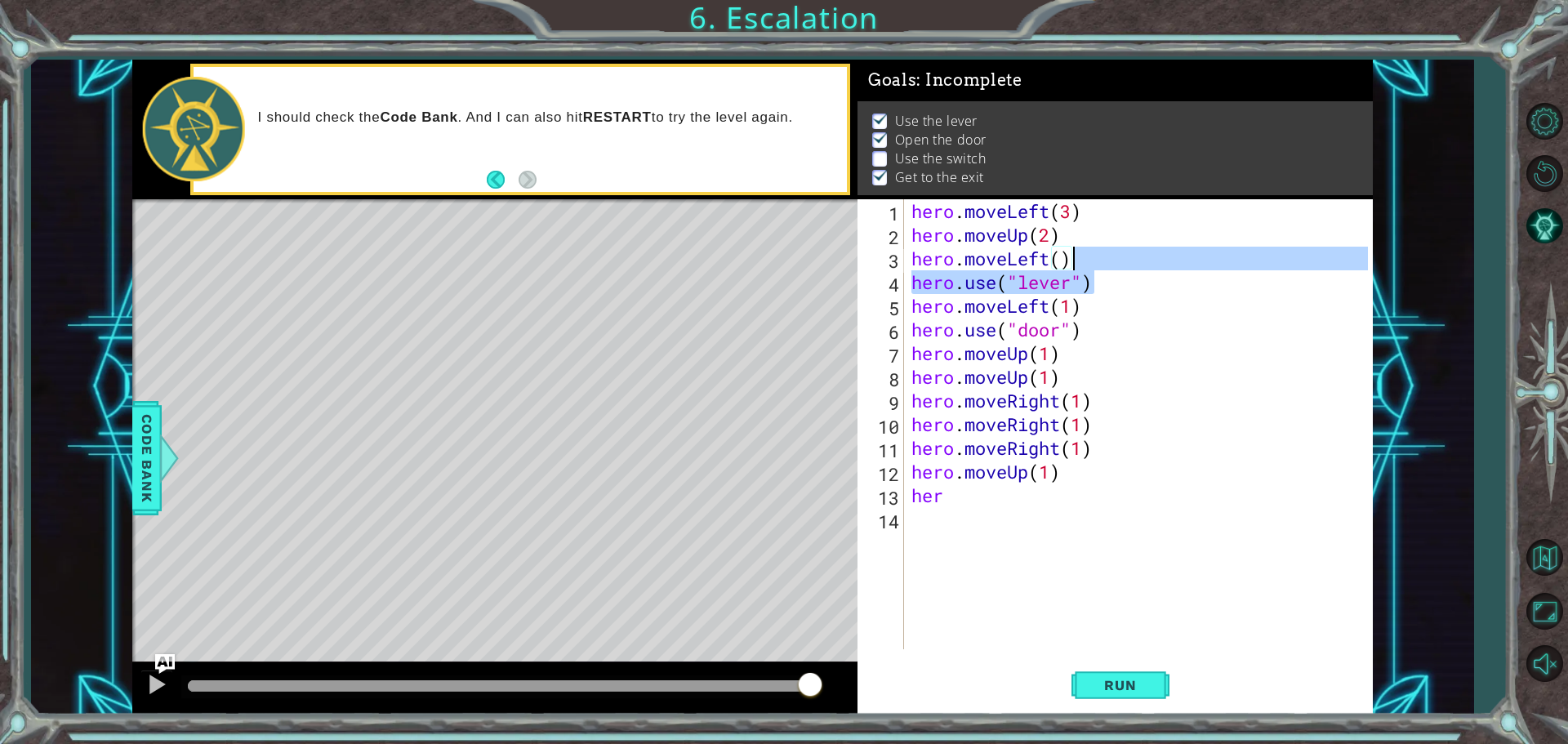
drag, startPoint x: 1130, startPoint y: 280, endPoint x: 1169, endPoint y: 256, distance: 45.8
click at [1169, 256] on div "hero . moveLeft ( 3 ) hero . moveUp ( 2 ) hero . moveLeft ( ) hero . use ( "lev…" at bounding box center [1142, 448] width 468 height 498
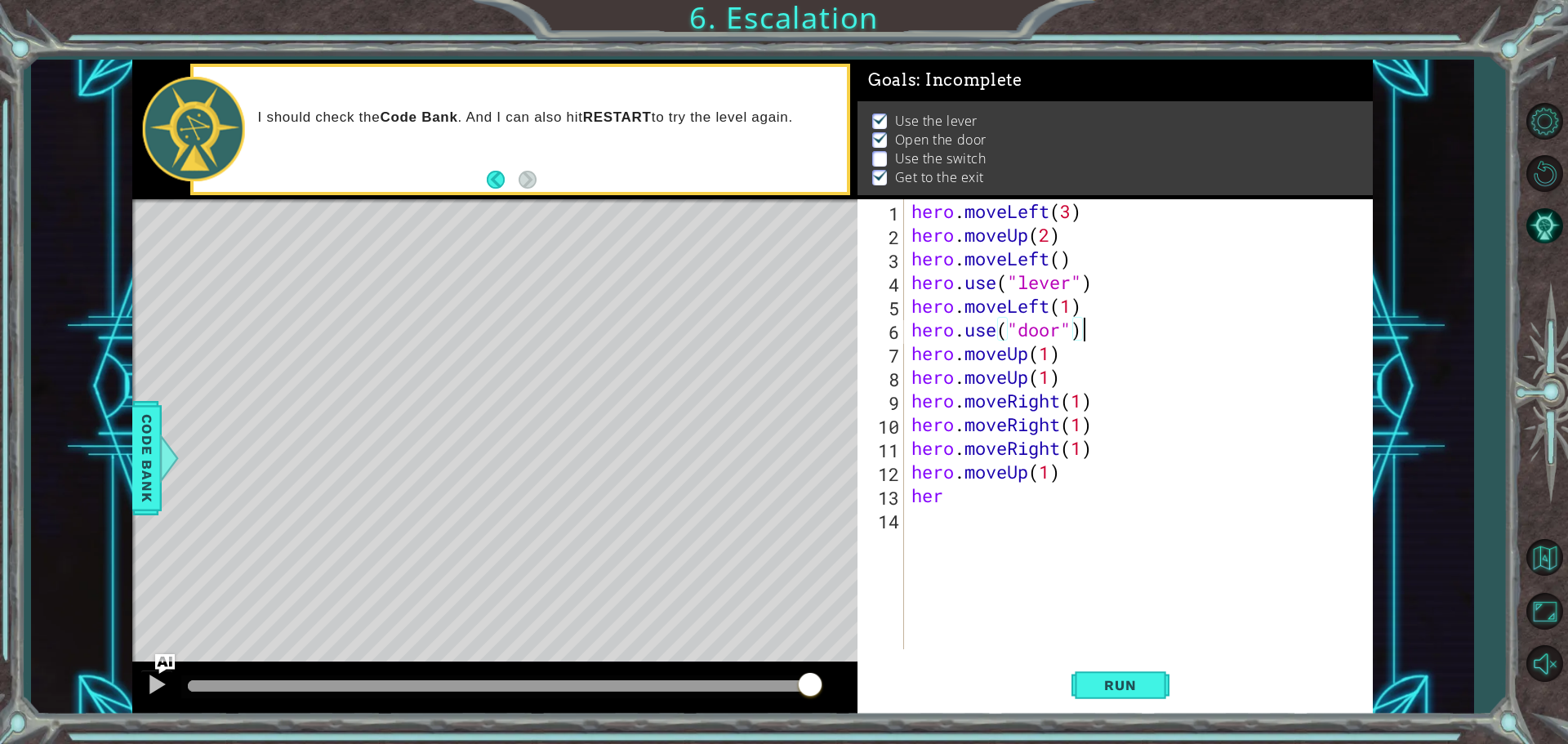
click at [1176, 334] on div "hero . moveLeft ( 3 ) hero . moveUp ( 2 ) hero . moveLeft ( ) hero . use ( "lev…" at bounding box center [1142, 448] width 468 height 498
click at [1142, 686] on span "Run" at bounding box center [1119, 684] width 65 height 17
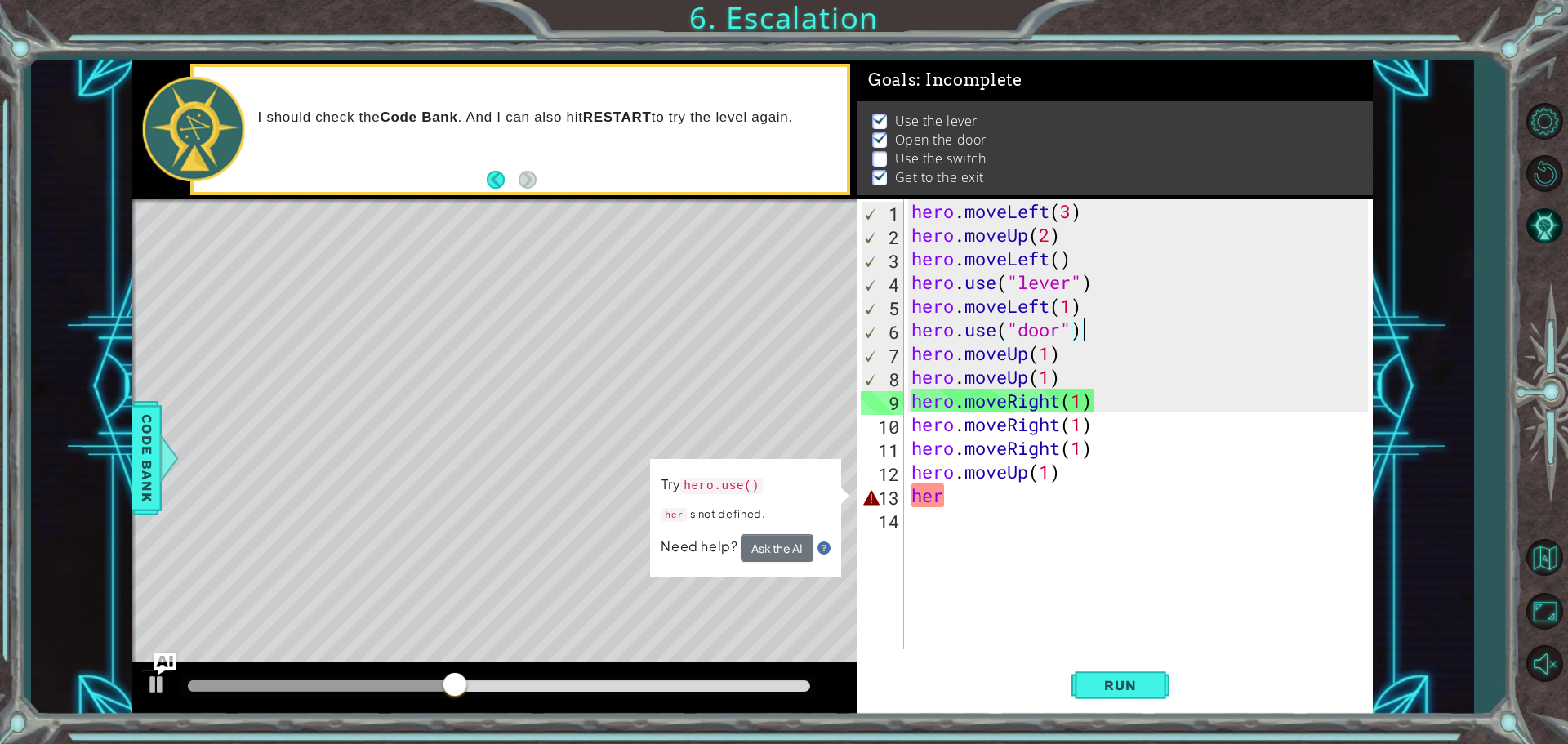
click at [157, 672] on img "Ask AI" at bounding box center [165, 663] width 22 height 22
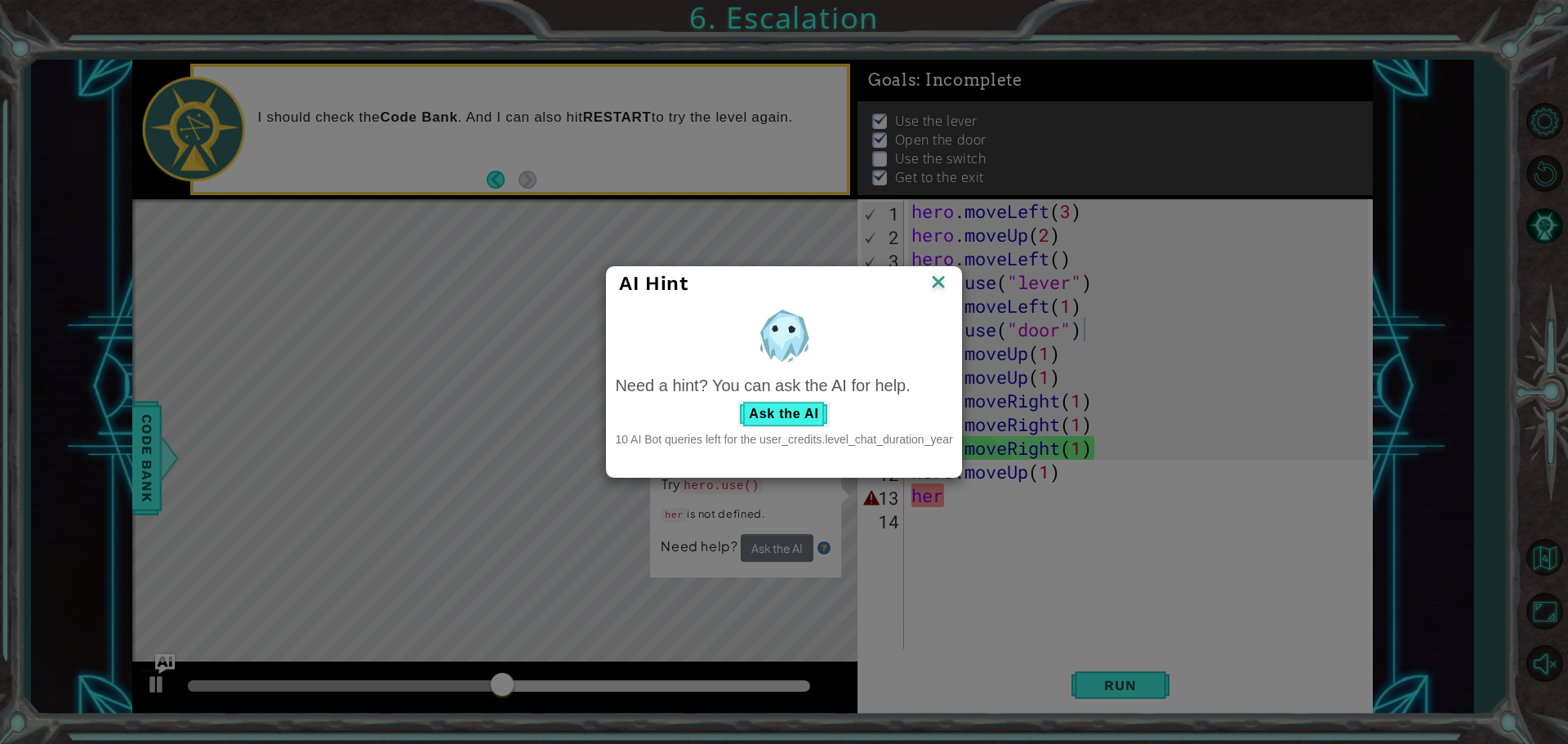
click at [150, 681] on div "AI Hint Need a hint? You can ask the AI for help. Ask the AI 10 AI Bot queries …" at bounding box center [784, 372] width 1568 height 744
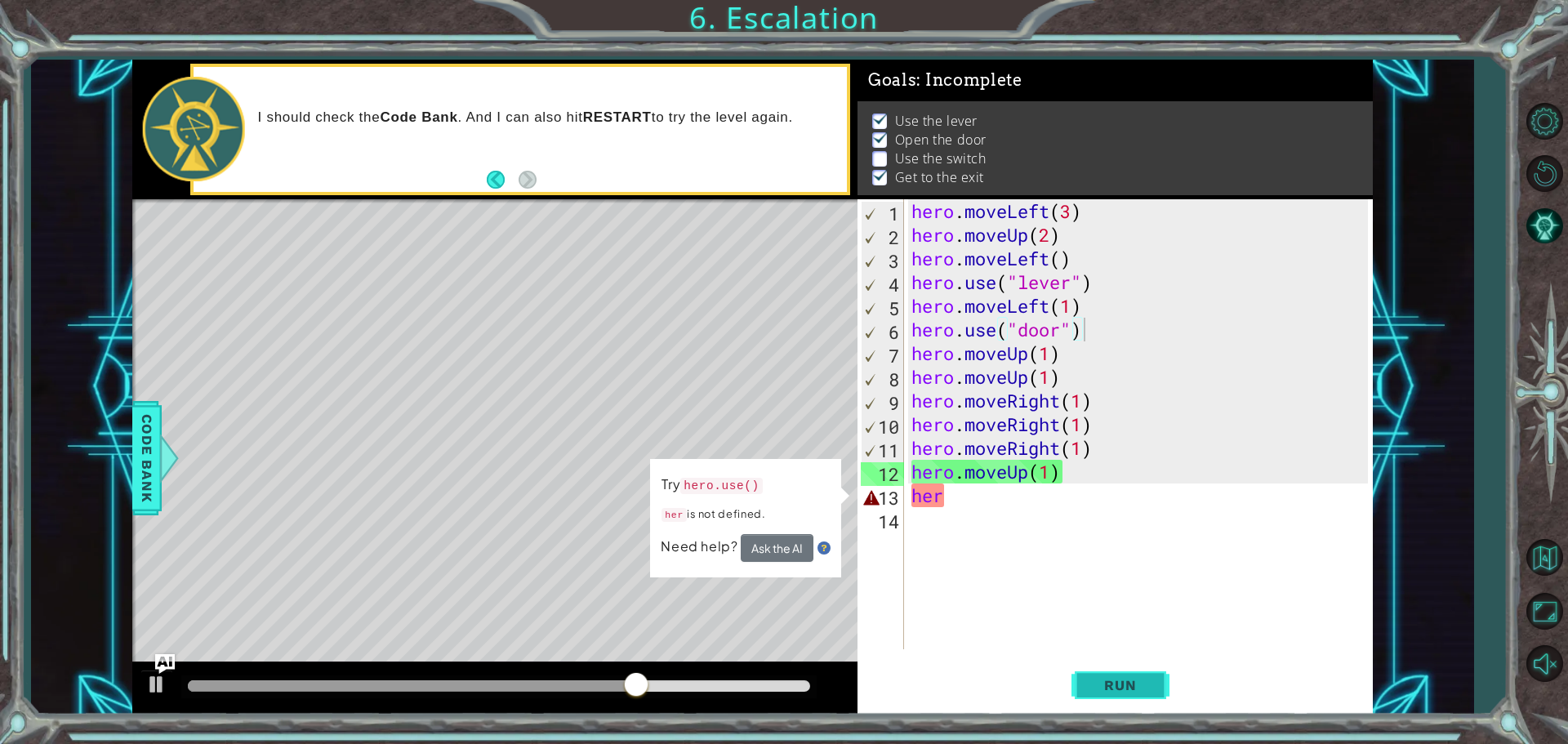
click at [1112, 681] on span "Run" at bounding box center [1119, 684] width 65 height 17
click at [1098, 429] on div "hero . moveLeft ( 3 ) hero . moveUp ( 2 ) hero . moveLeft ( ) hero . use ( "lev…" at bounding box center [1142, 448] width 468 height 498
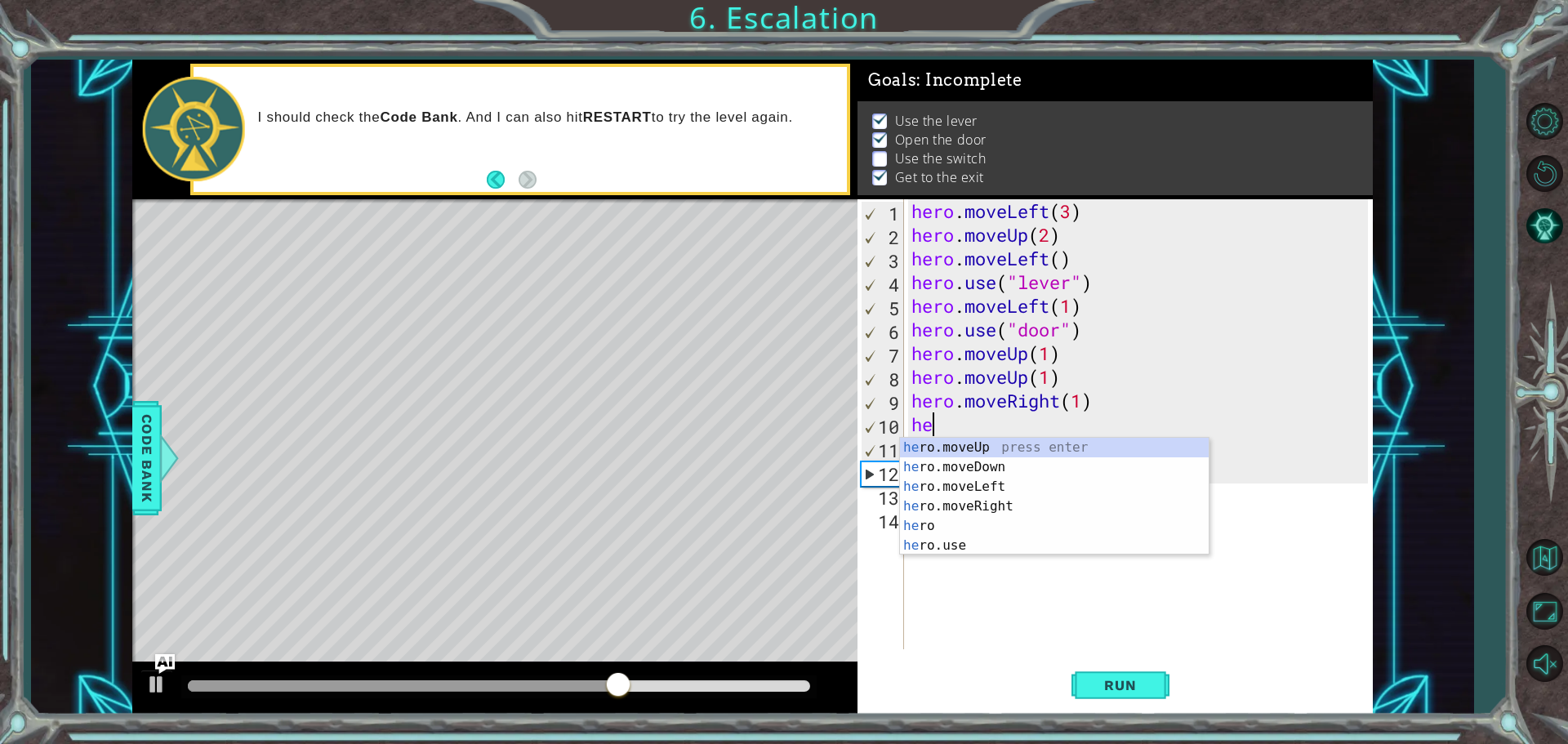
type textarea "h"
click at [960, 540] on div "h ero.moveUp press enter h ero.moveDown press enter h ero.moveLeft press enter …" at bounding box center [1054, 516] width 309 height 156
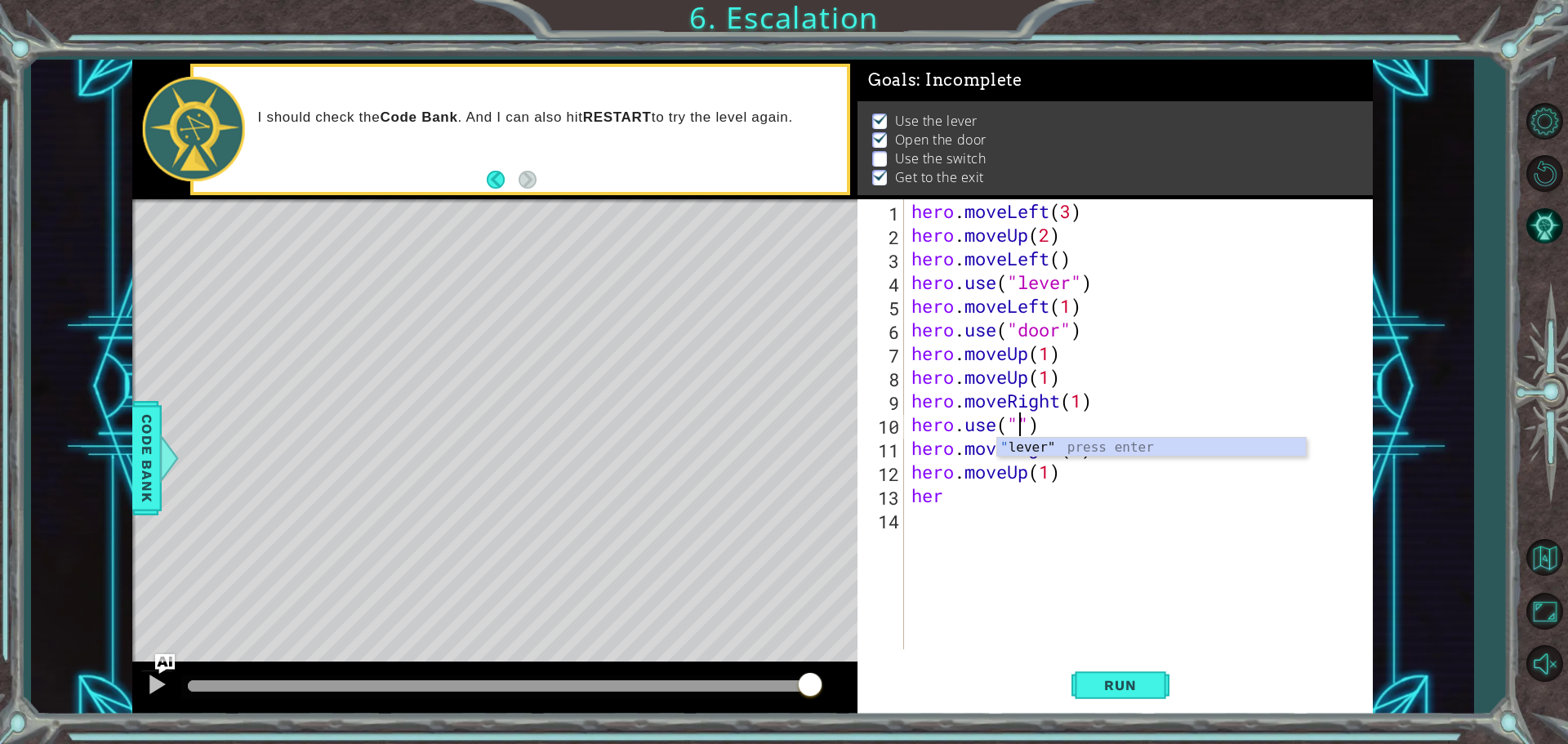
click at [1070, 438] on div "" lever" press enter" at bounding box center [1152, 467] width 309 height 59
click at [1131, 676] on button "Run" at bounding box center [1120, 684] width 98 height 52
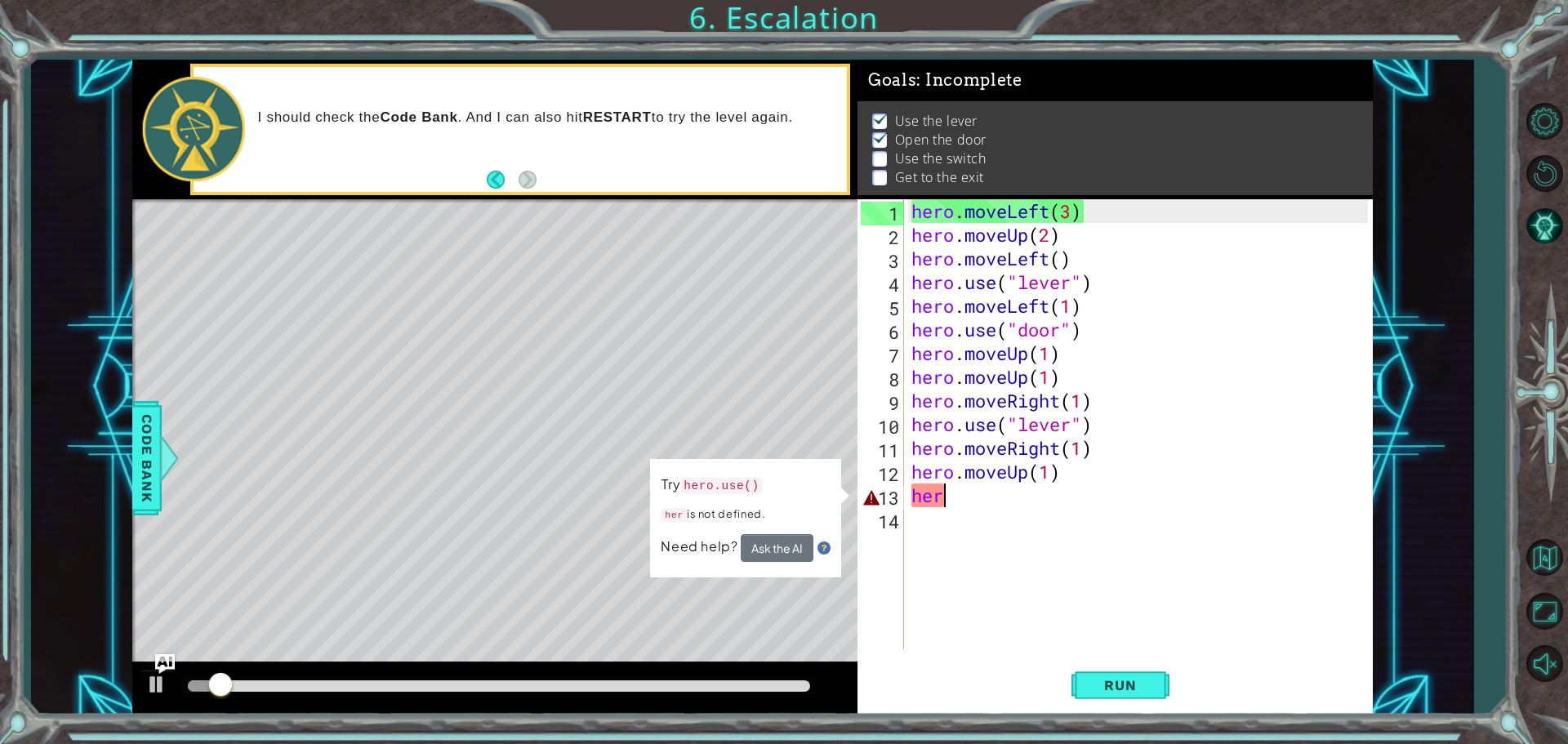
click at [1059, 491] on div "hero . moveLeft ( 3 ) hero . moveUp ( 2 ) hero . moveLeft ( ) hero . use ( "lev…" at bounding box center [1142, 448] width 468 height 498
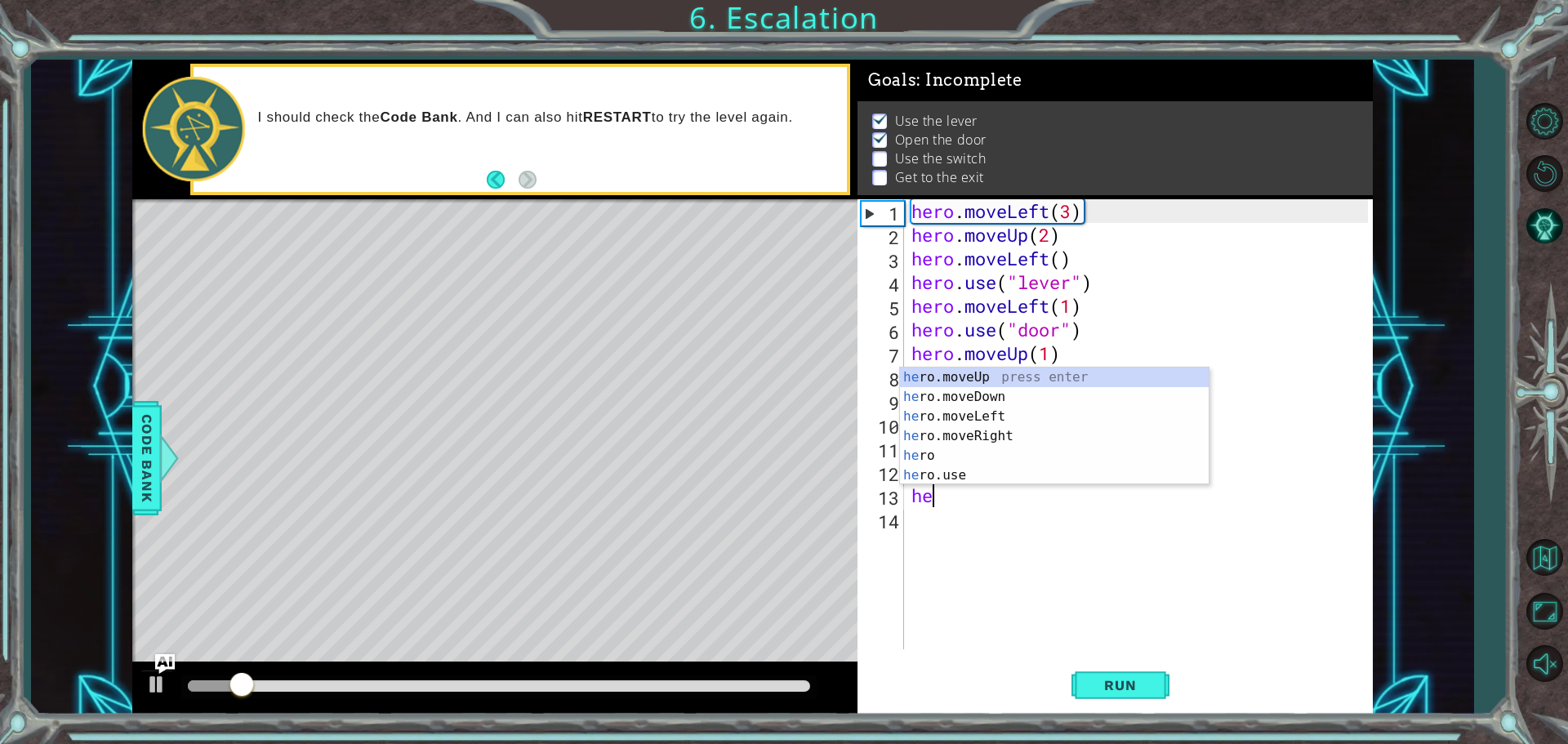
type textarea "h"
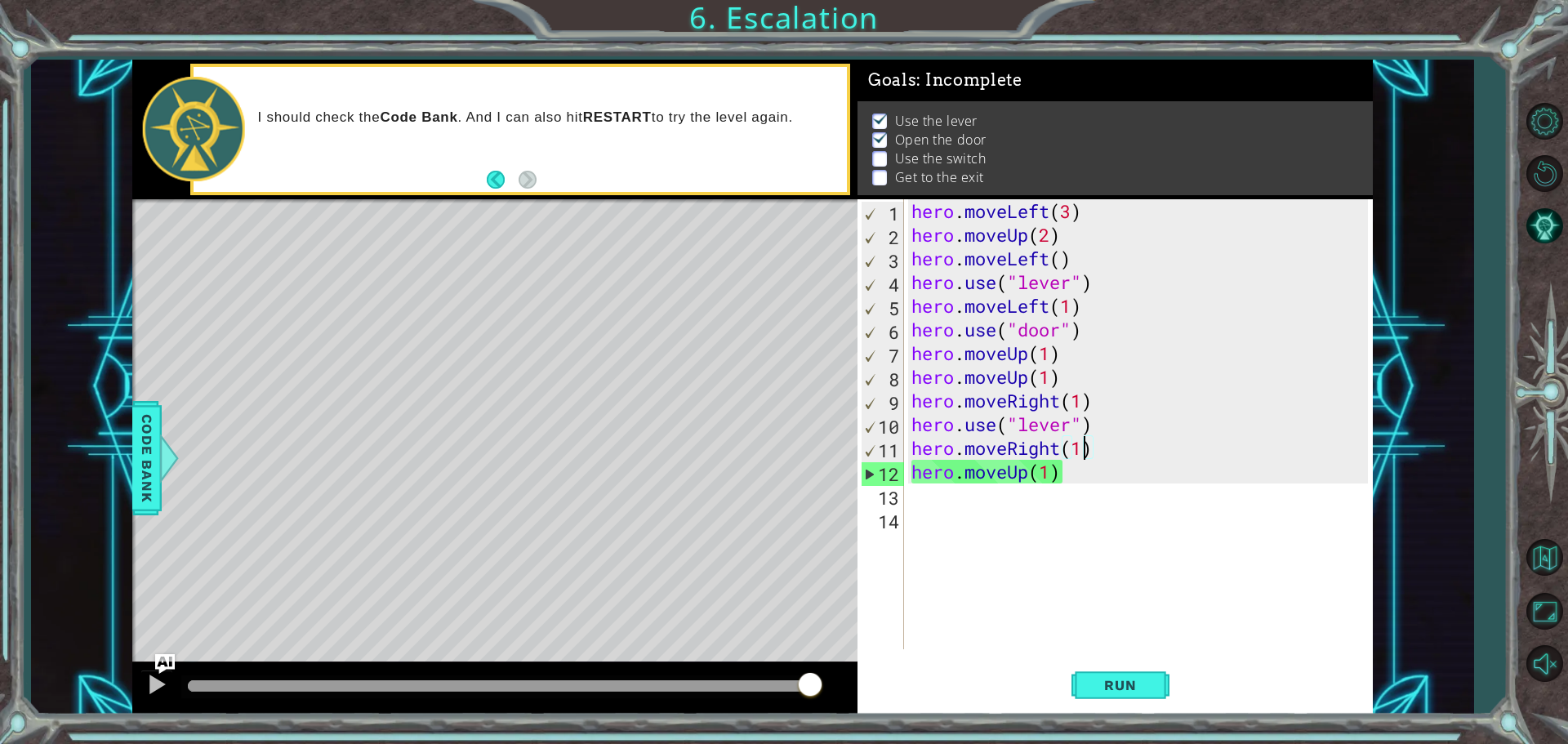
click at [1084, 449] on div "hero . moveLeft ( 3 ) hero . moveUp ( 2 ) hero . moveLeft ( ) hero . use ( "lev…" at bounding box center [1142, 448] width 468 height 498
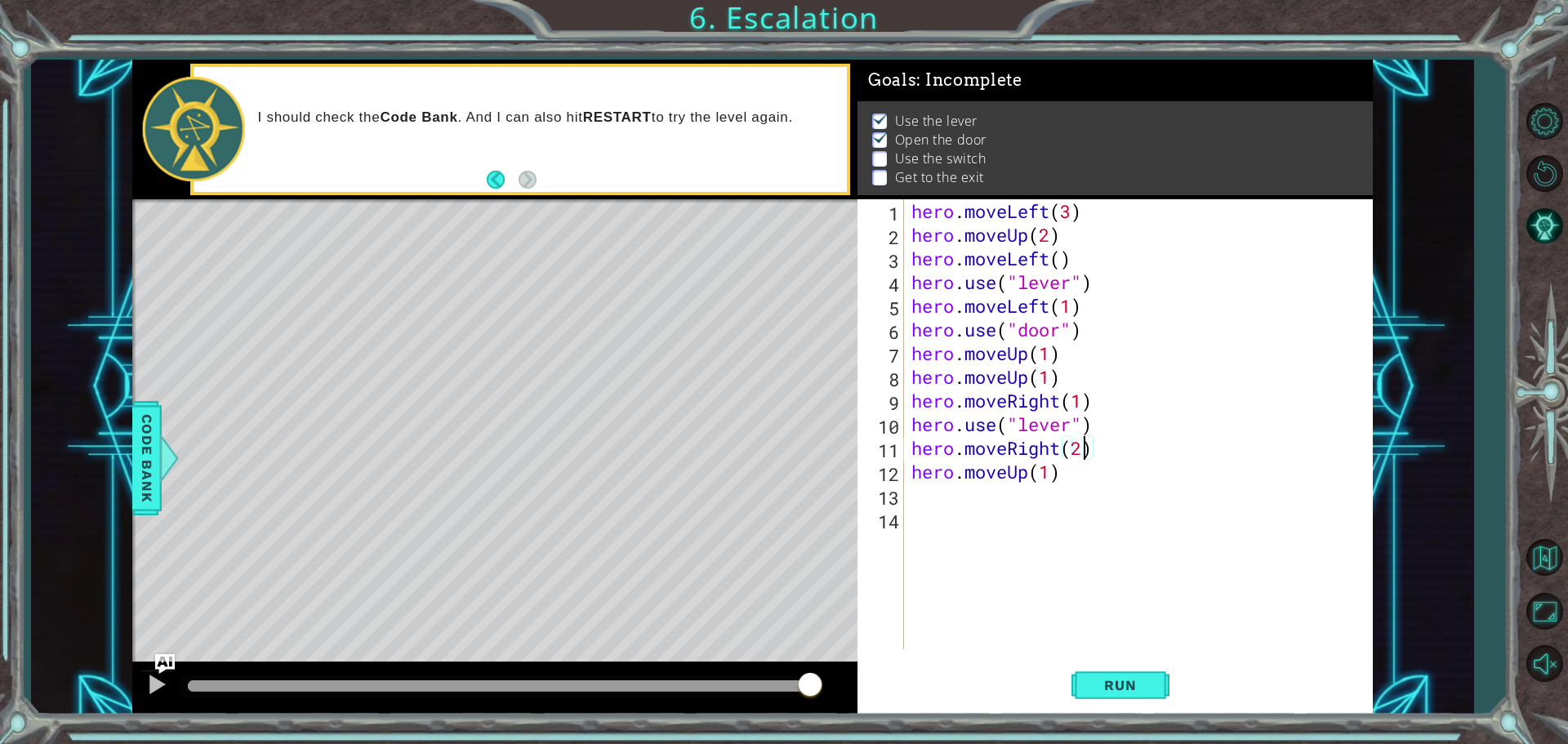
scroll to position [0, 8]
click at [1121, 681] on span "Run" at bounding box center [1119, 684] width 65 height 17
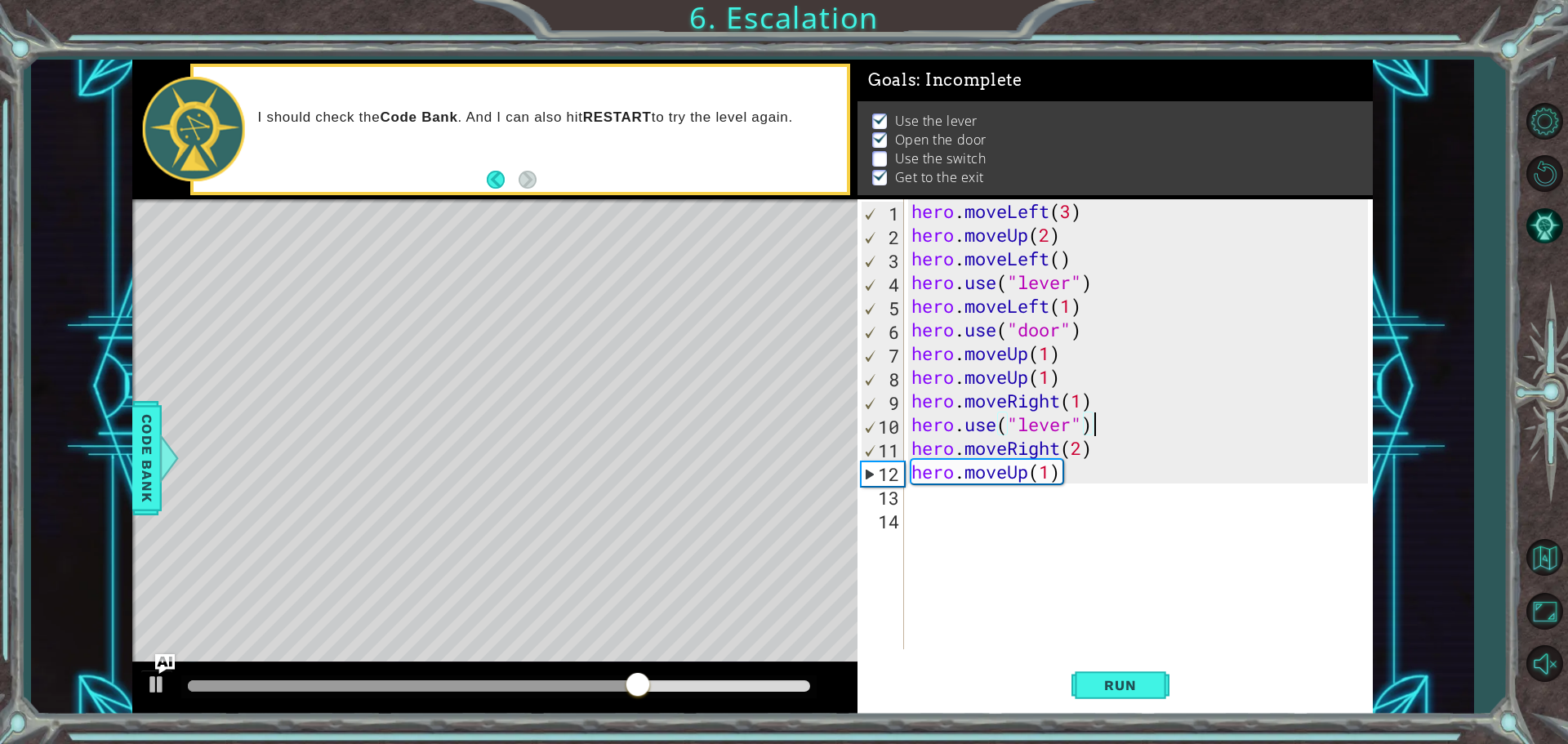
click at [1098, 425] on div "hero . moveLeft ( 3 ) hero . moveUp ( 2 ) hero . moveLeft ( ) hero . use ( "lev…" at bounding box center [1142, 448] width 468 height 498
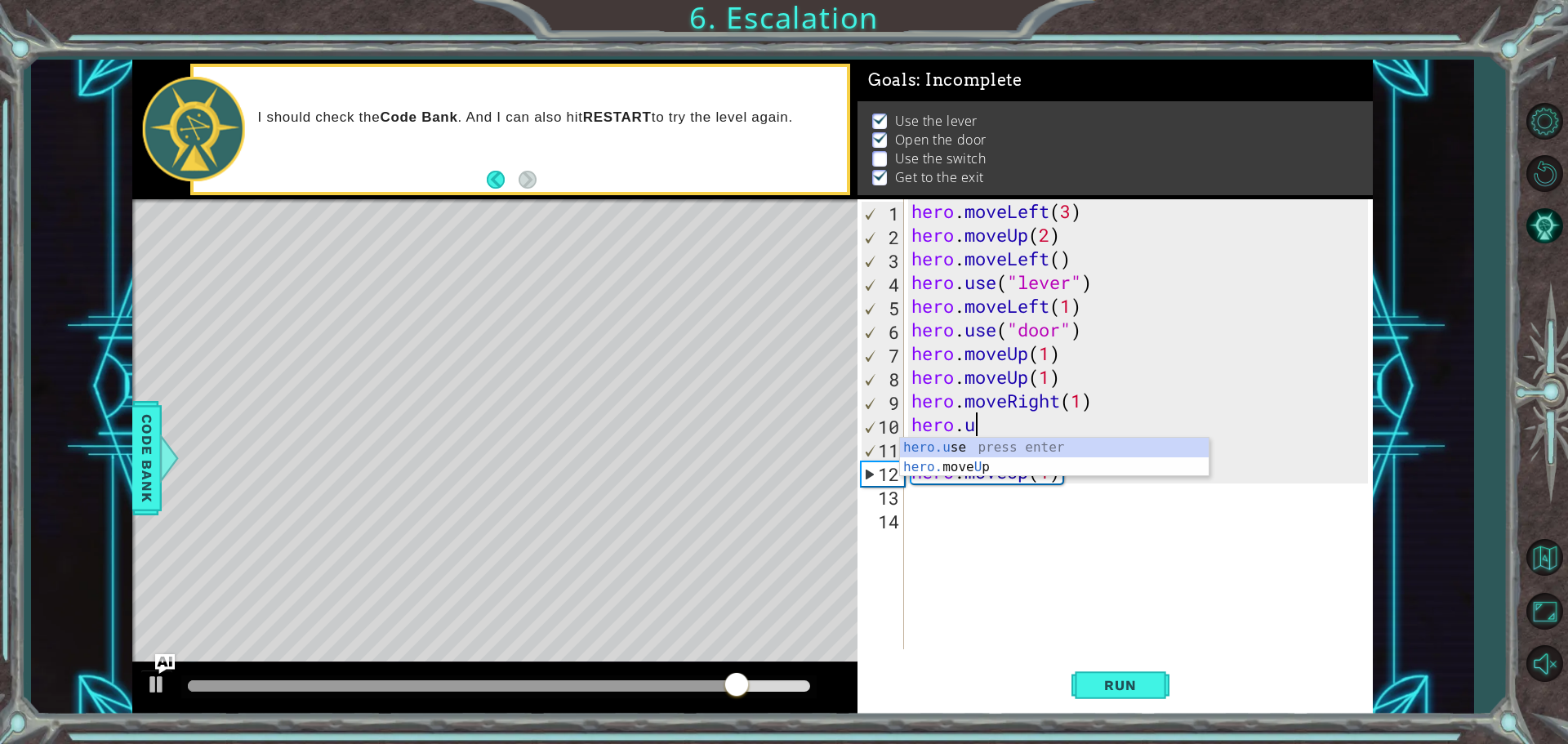
scroll to position [0, 2]
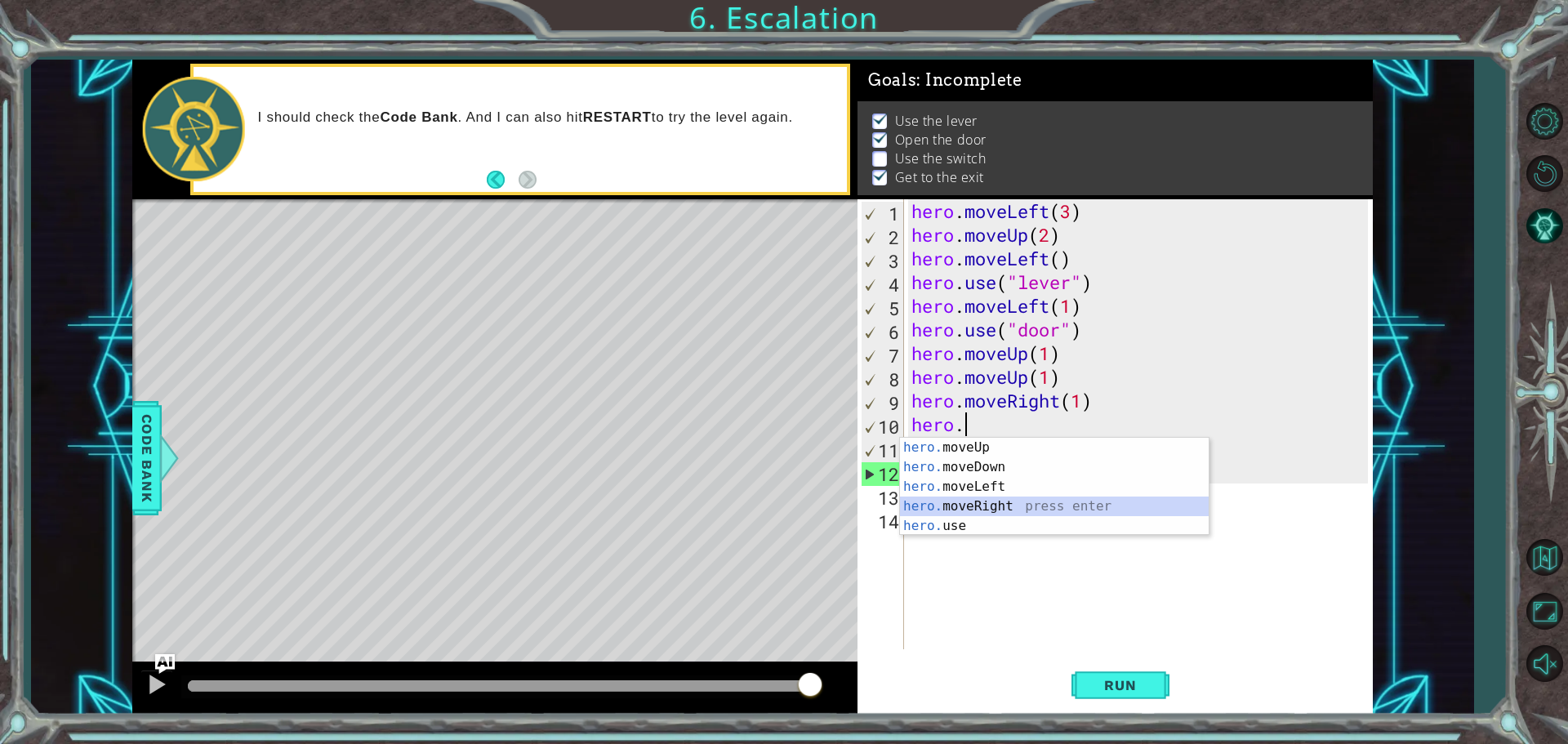
click at [999, 507] on div "hero. moveUp press enter hero. moveDown press enter hero. moveLeft press enter …" at bounding box center [1054, 506] width 309 height 137
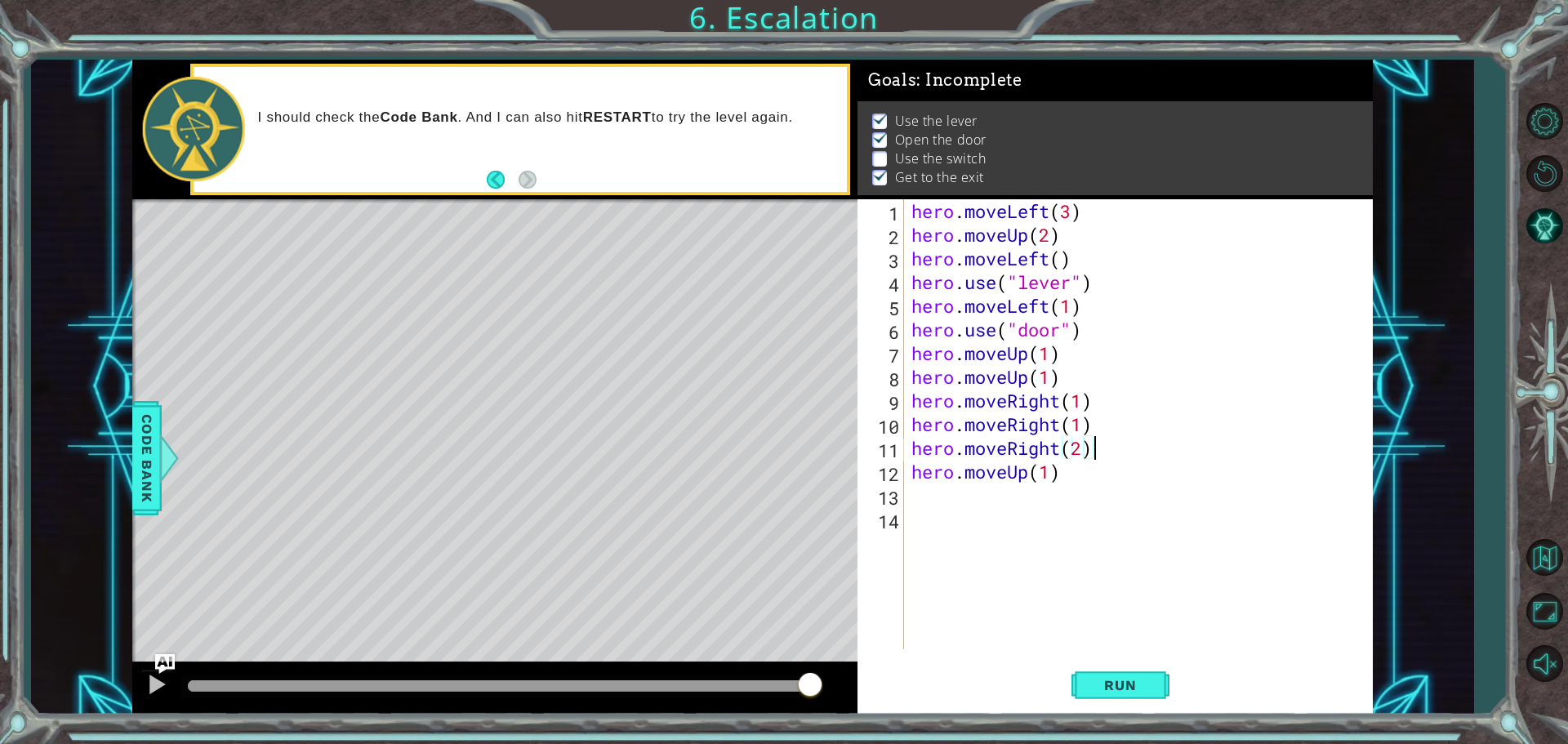
click at [1093, 454] on div "hero . moveLeft ( 3 ) hero . moveUp ( 2 ) hero . moveLeft ( ) hero . use ( "lev…" at bounding box center [1142, 448] width 468 height 498
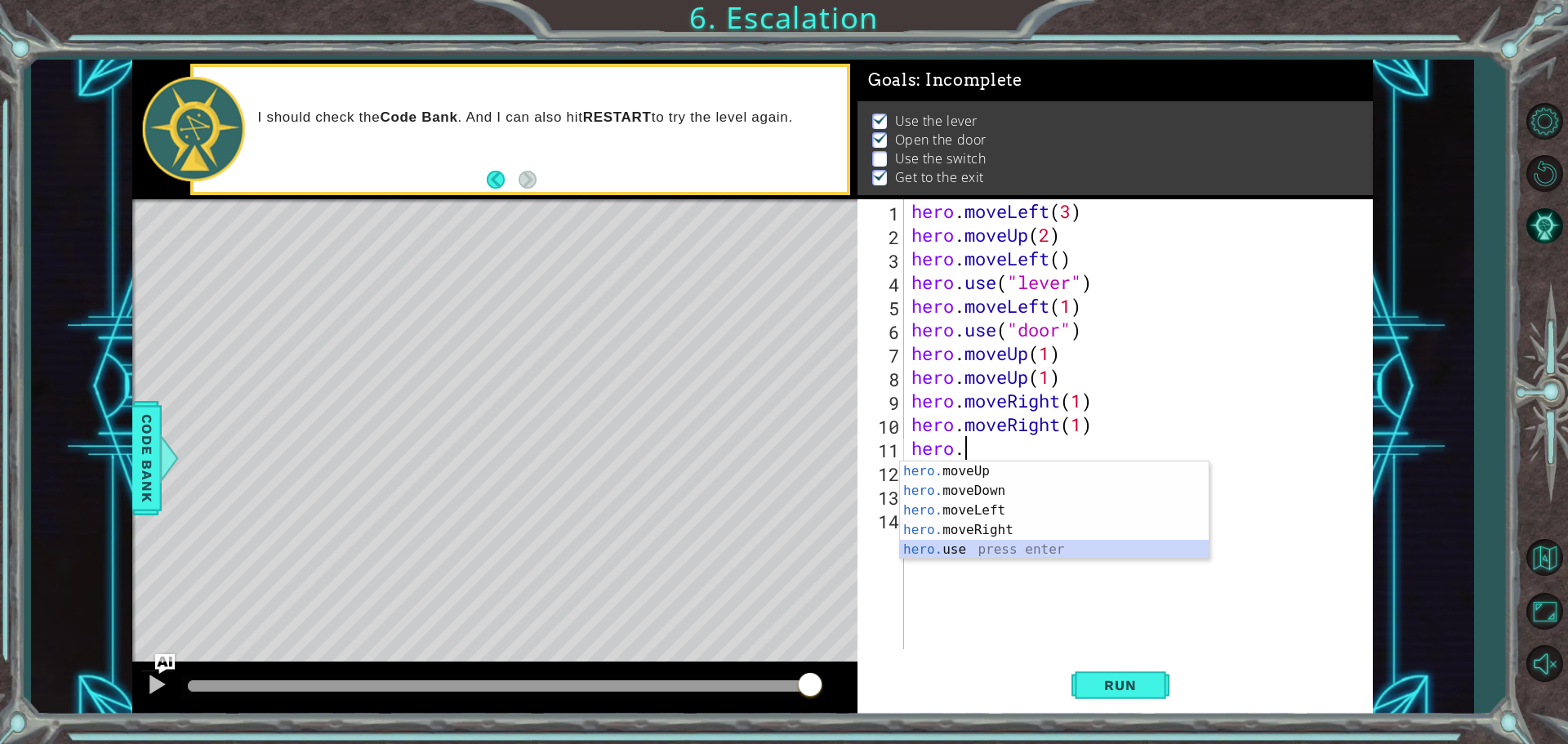
click at [969, 547] on div "hero. moveUp press enter hero. moveDown press enter hero. moveLeft press enter …" at bounding box center [1054, 530] width 309 height 137
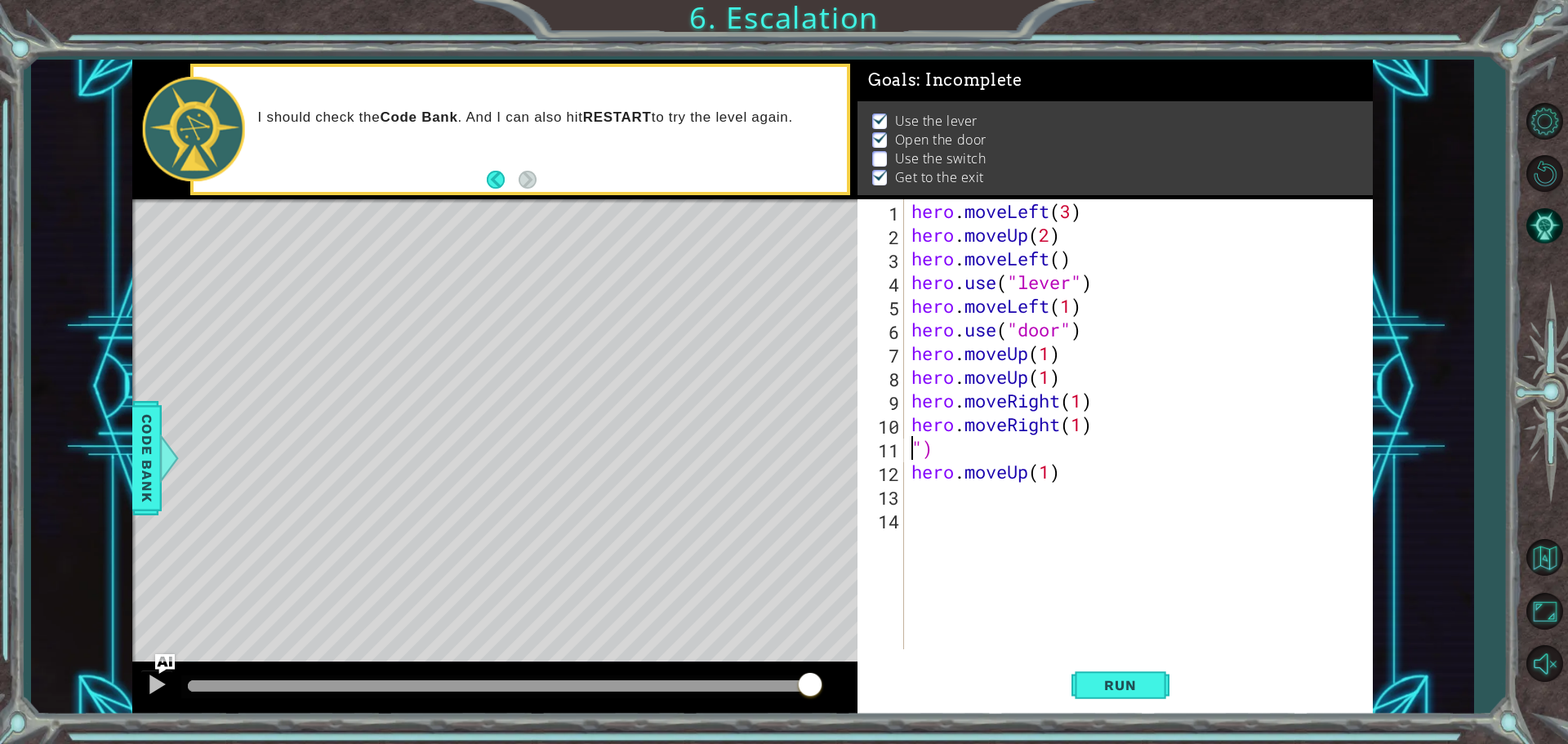
scroll to position [0, 0]
click at [1067, 449] on div "hero . moveLeft ( 3 ) hero . moveUp ( 2 ) hero . moveLeft ( ) hero . use ( "lev…" at bounding box center [1142, 448] width 468 height 498
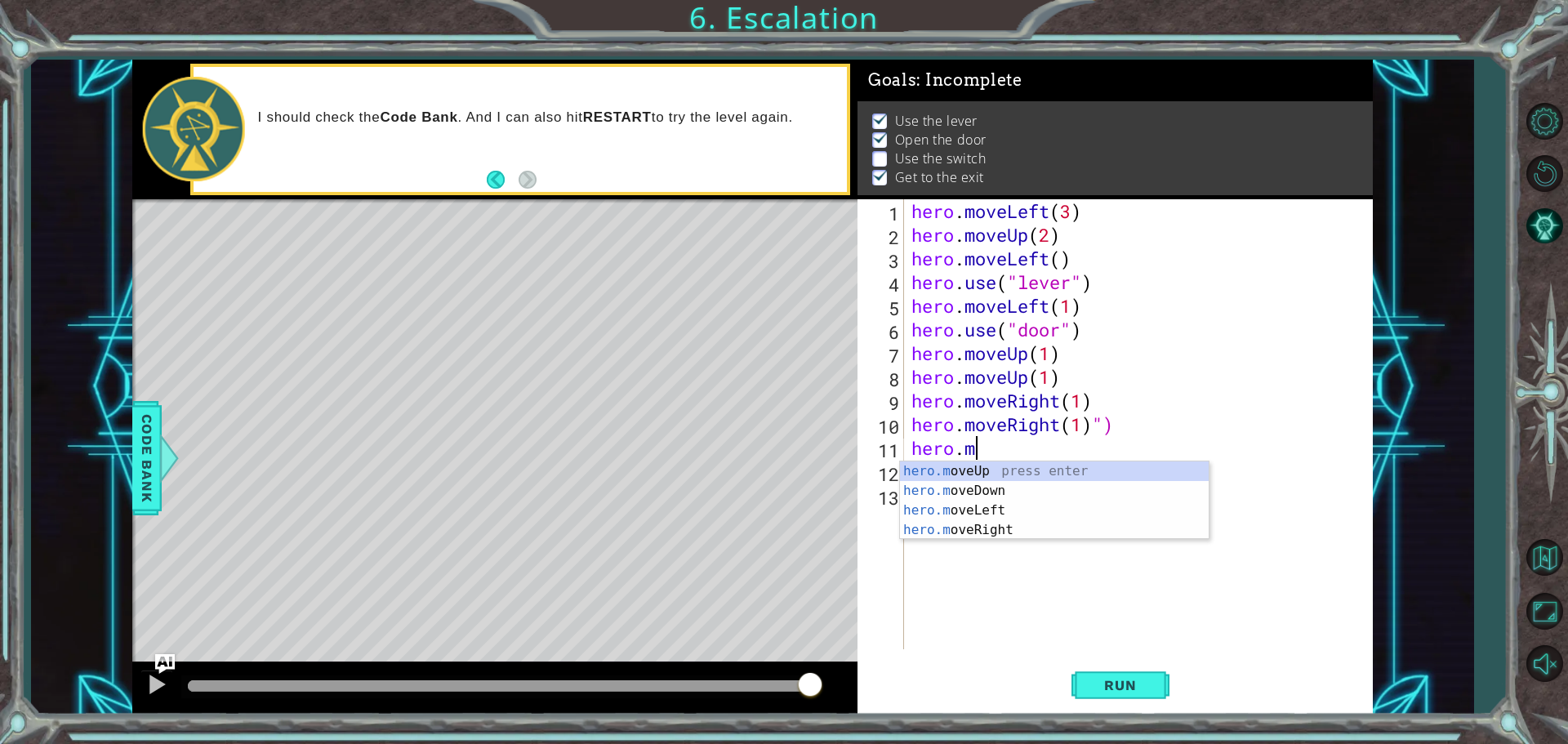
type textarea "h"
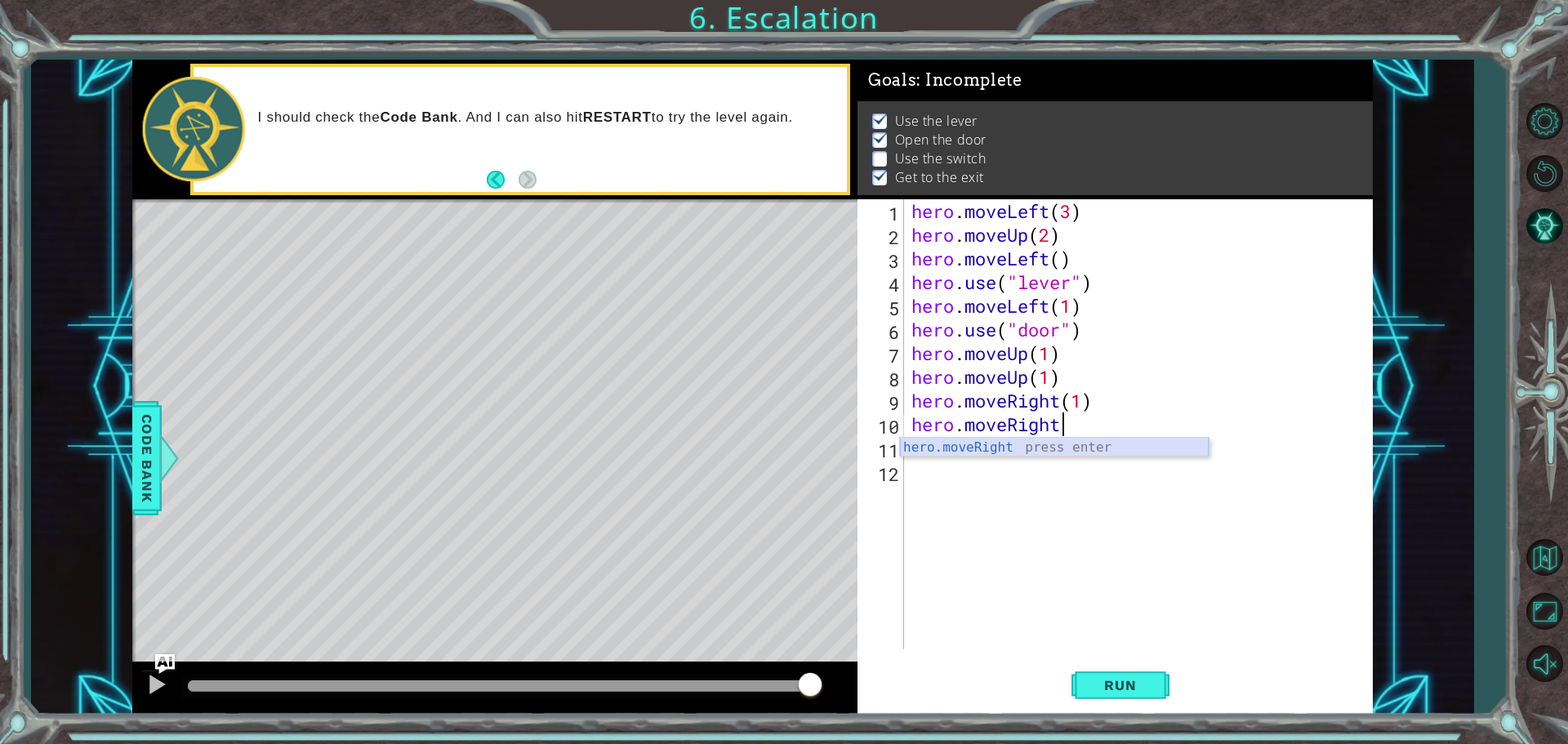
click at [1049, 444] on div "hero.moveRight press enter" at bounding box center [1054, 467] width 309 height 59
type textarea "hero.moveRight(1)"
click at [914, 444] on div "hero . moveLeft ( 3 ) hero . moveUp ( 2 ) hero . moveLeft ( ) hero . use ( "lev…" at bounding box center [1142, 448] width 468 height 498
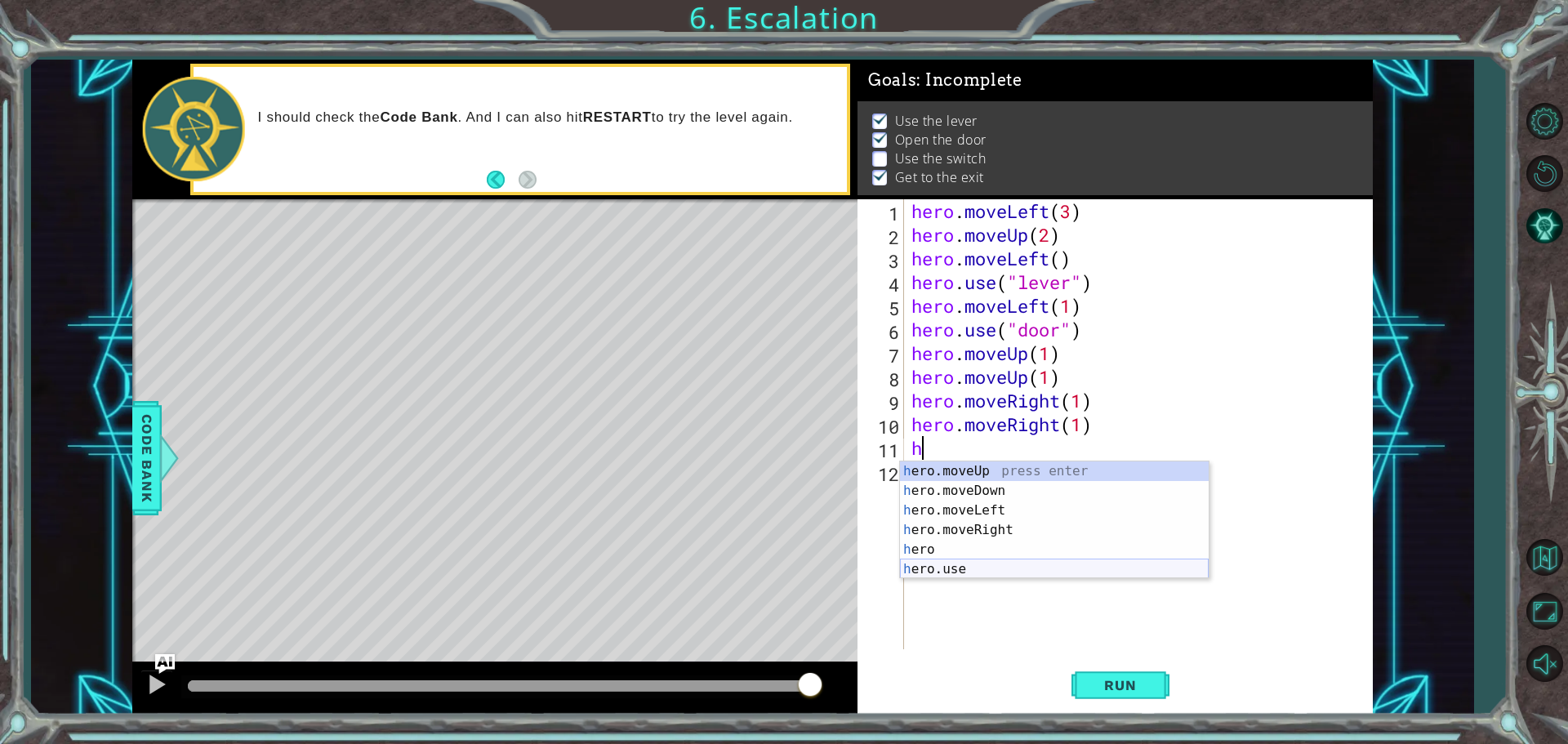
click at [961, 572] on div "h ero.moveUp press enter h ero.moveDown press enter h ero.moveLeft press enter …" at bounding box center [1054, 540] width 309 height 156
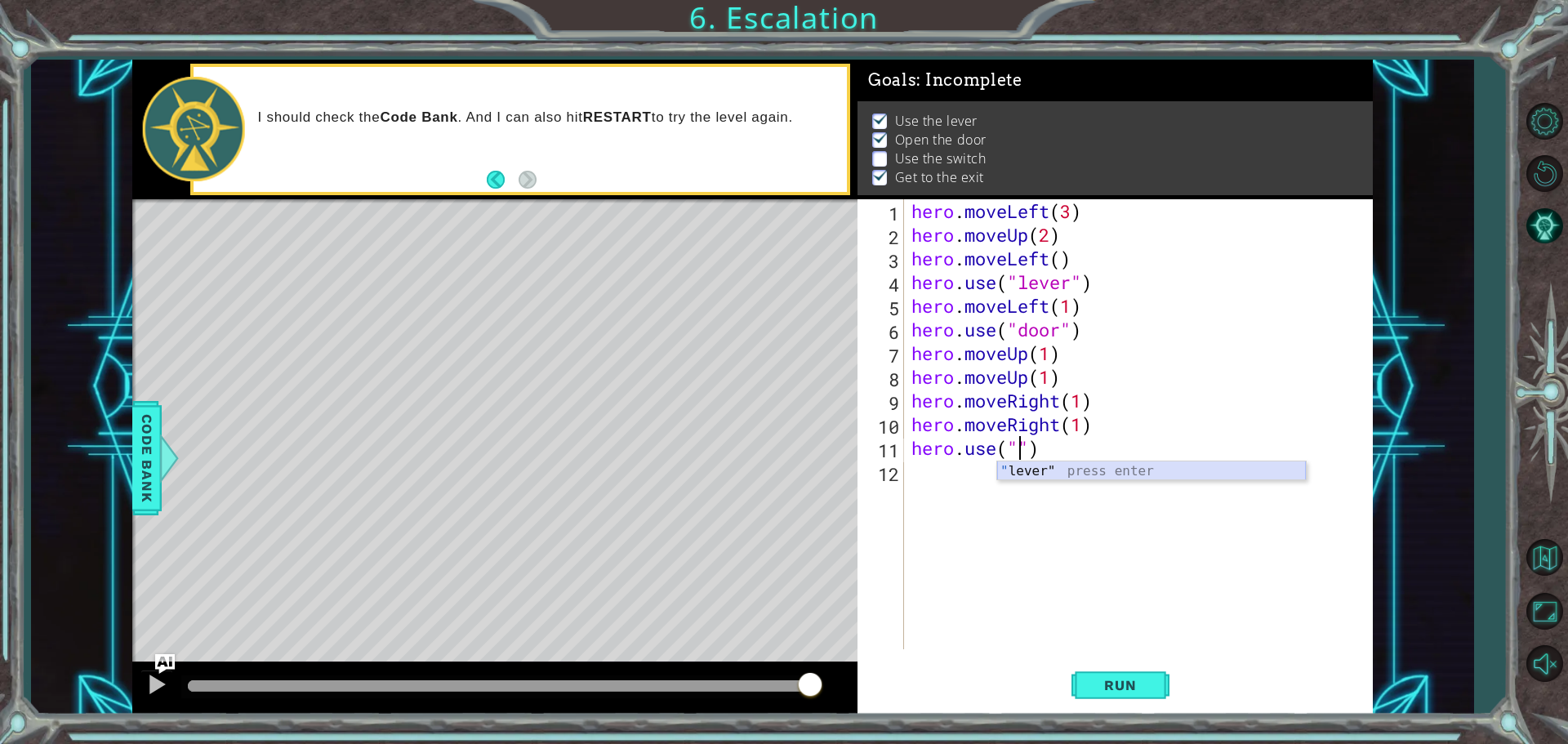
click at [1058, 474] on div "" lever" press enter" at bounding box center [1152, 491] width 309 height 59
type textarea "hero.use("lever")"
click at [1127, 672] on button "Run" at bounding box center [1120, 684] width 98 height 52
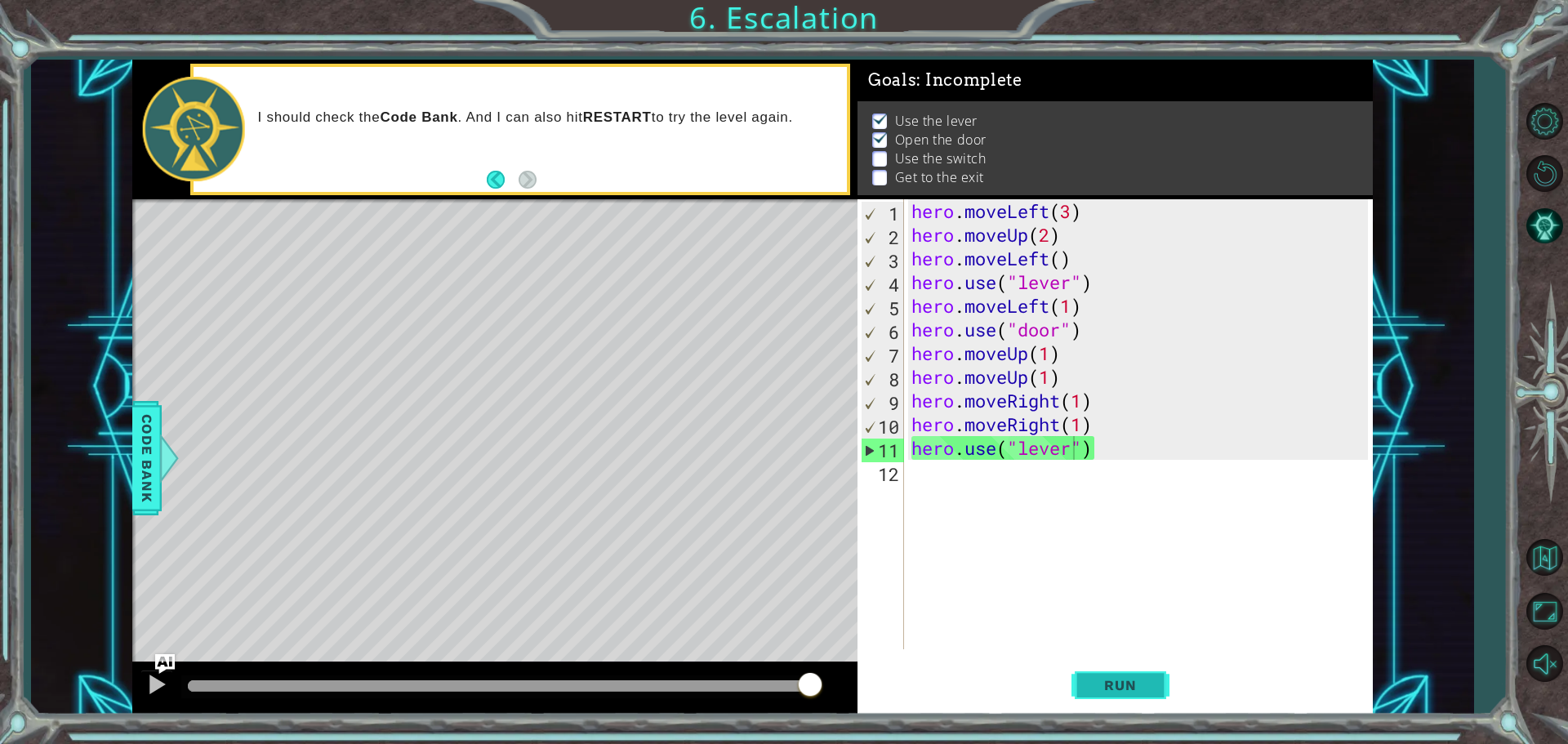
click at [1090, 674] on button "Run" at bounding box center [1120, 684] width 98 height 52
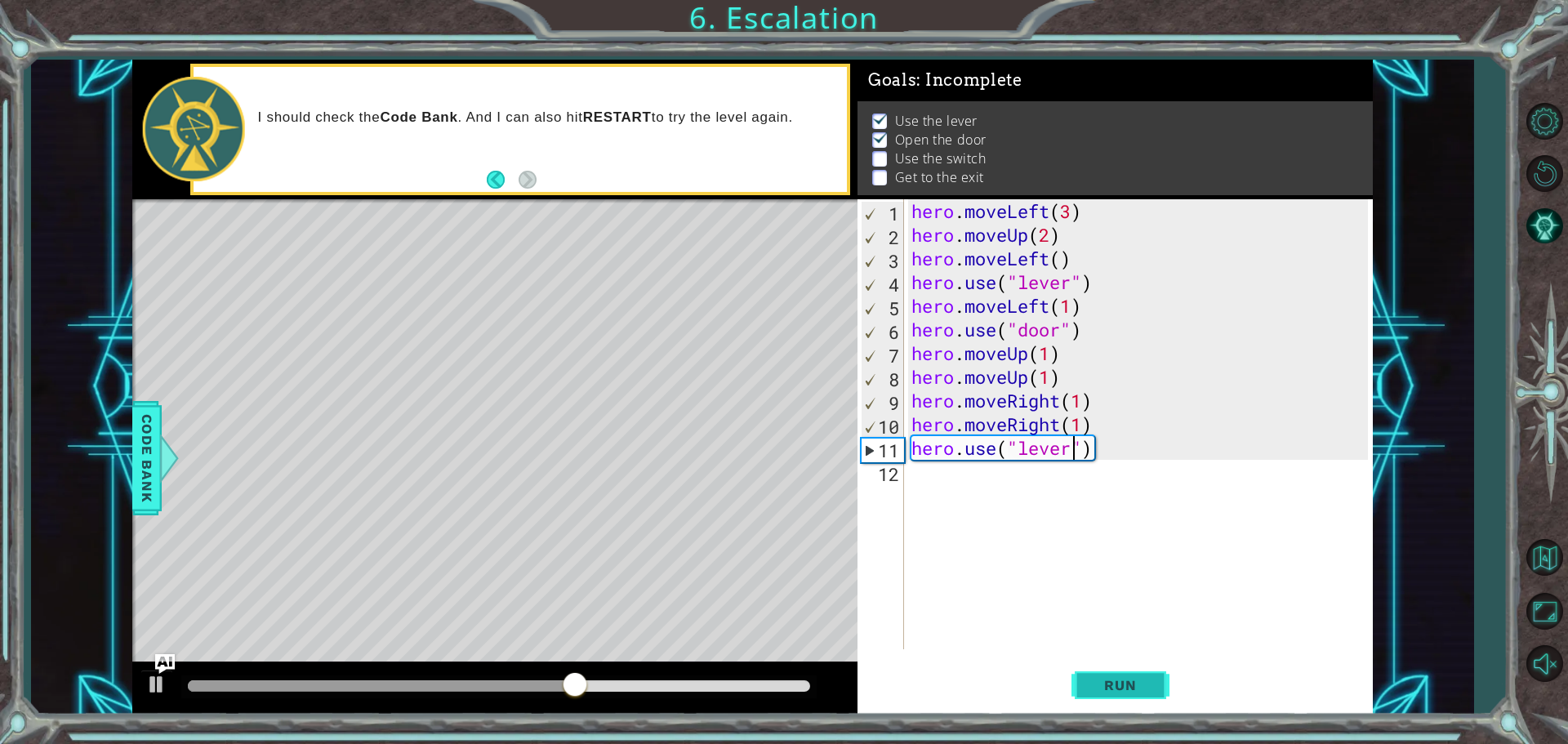
click at [1154, 672] on button "Run" at bounding box center [1120, 684] width 98 height 52
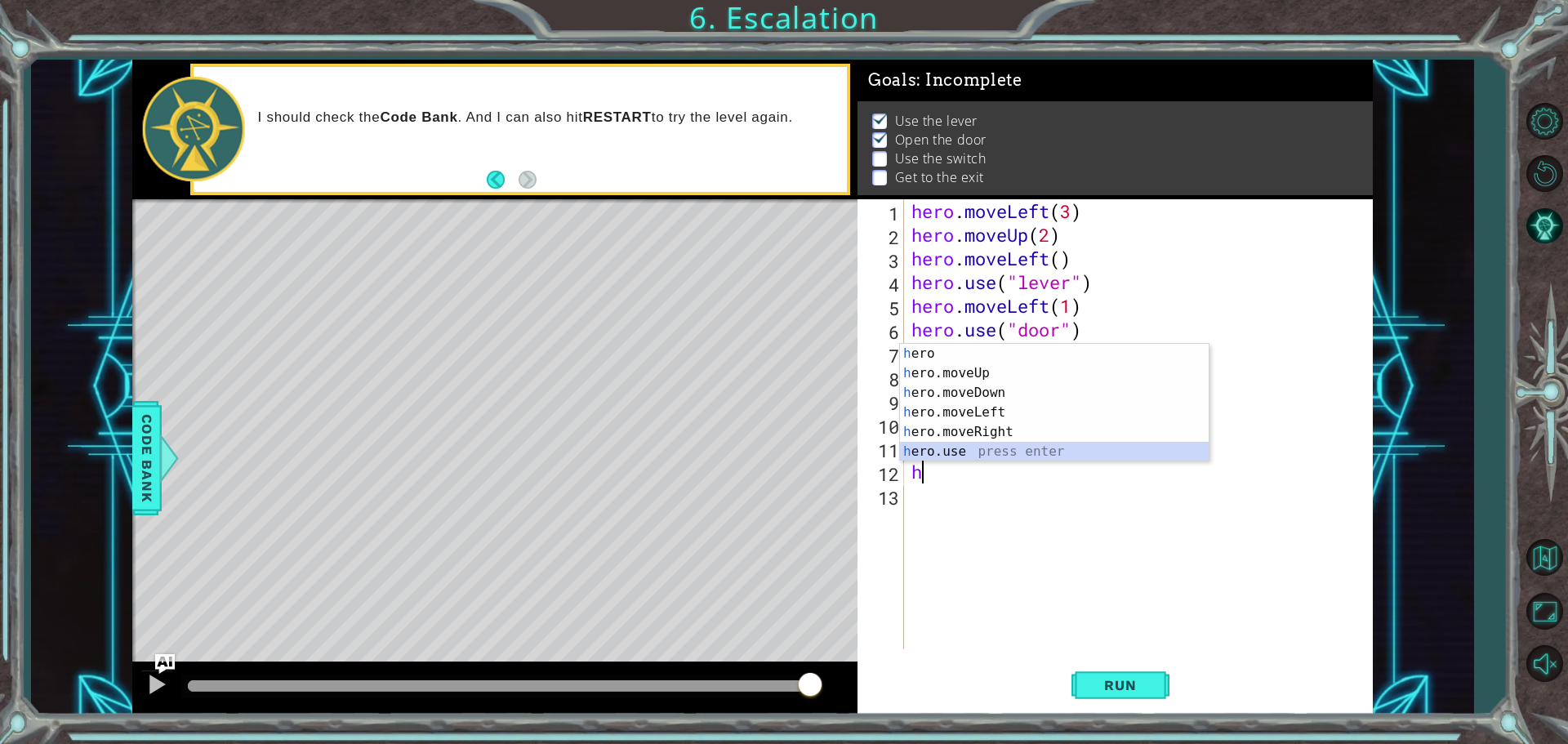
click at [969, 454] on div "h ero press enter h ero.moveUp press enter h ero.moveDown press enter h ero.mov…" at bounding box center [1054, 422] width 309 height 156
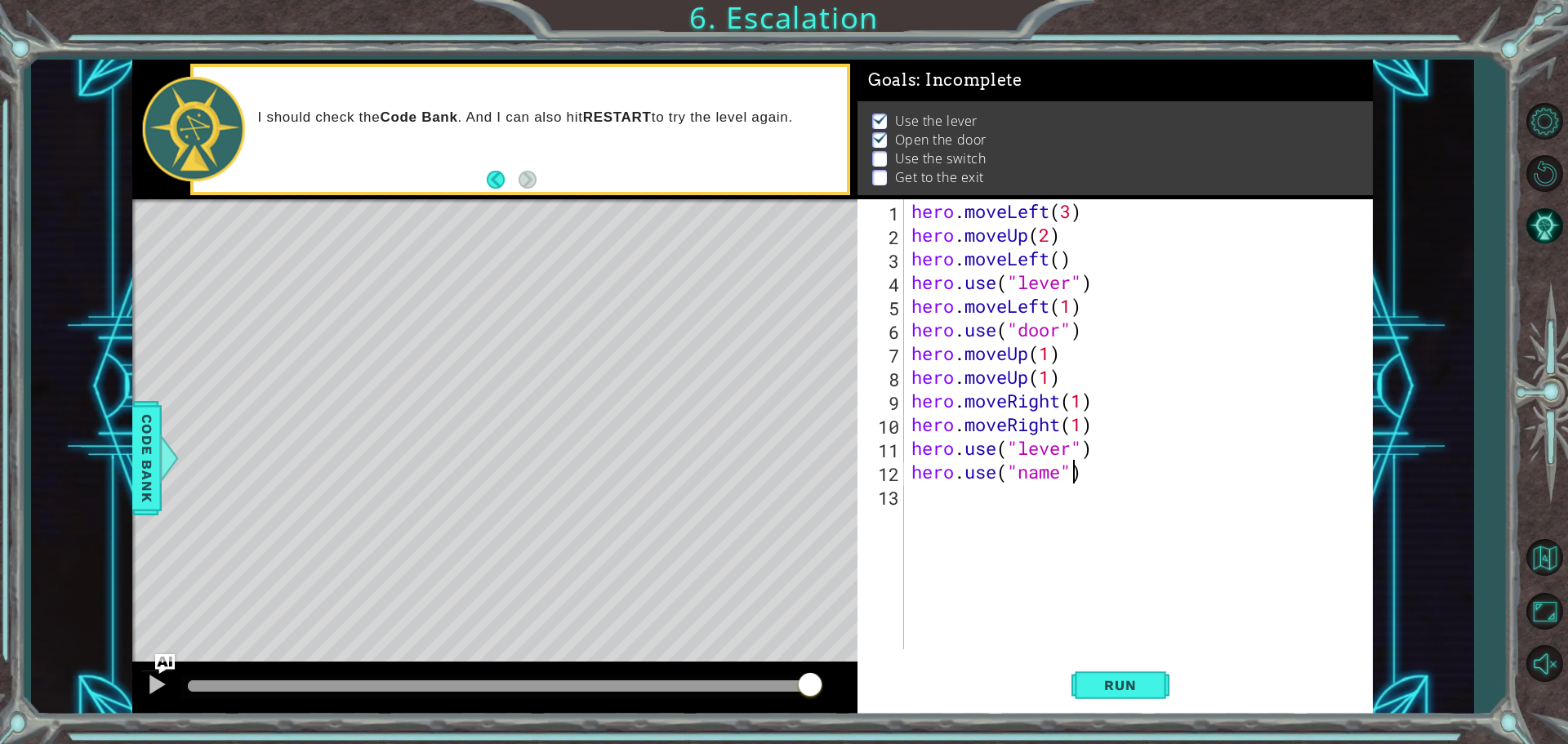
click at [1074, 483] on div "hero . moveLeft ( 3 ) hero . moveUp ( 2 ) hero . moveLeft ( ) hero . use ( "lev…" at bounding box center [1142, 448] width 468 height 498
click at [1146, 678] on span "Run" at bounding box center [1119, 684] width 65 height 17
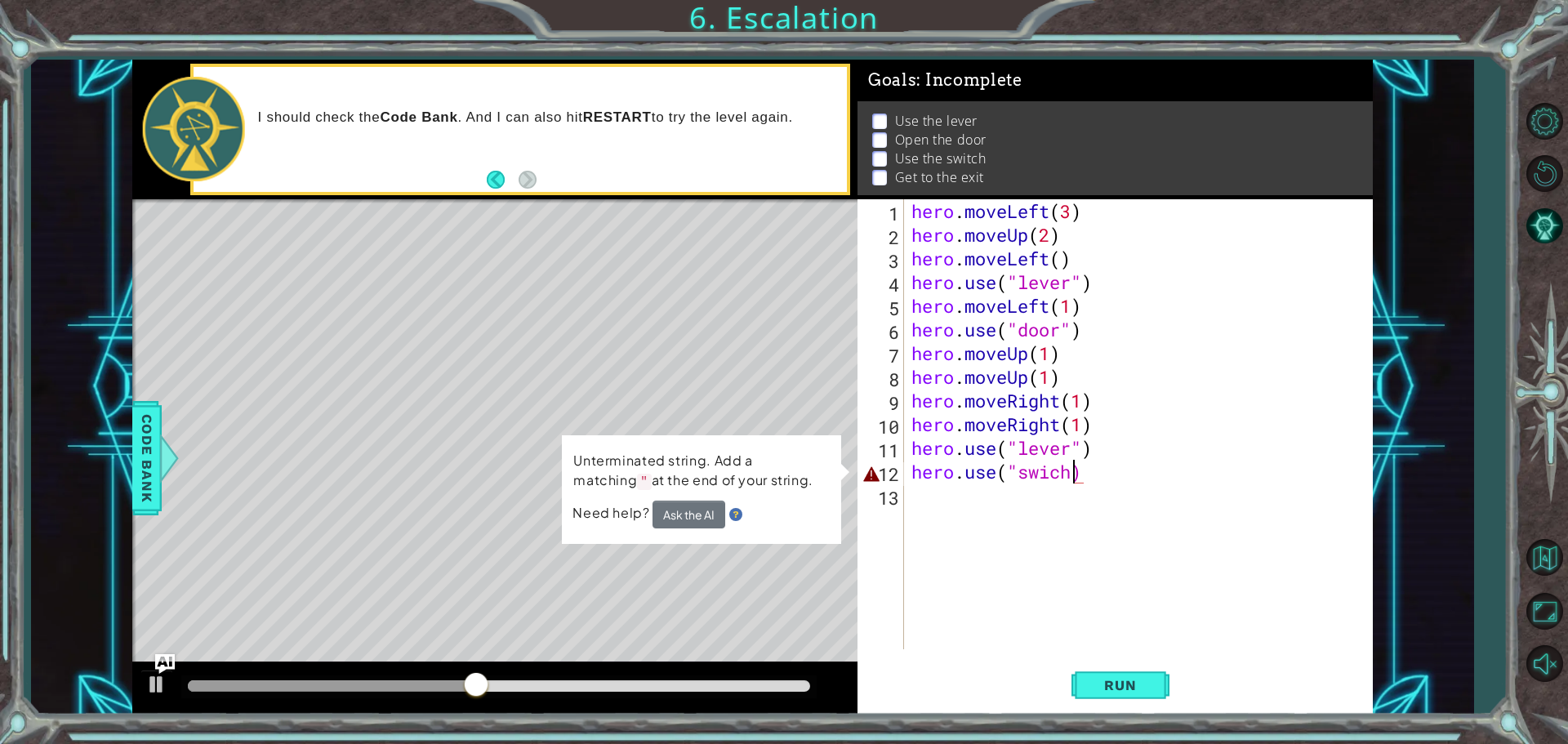
click at [1053, 472] on div "hero . moveLeft ( 3 ) hero . moveUp ( 2 ) hero . moveLeft ( ) hero . use ( "lev…" at bounding box center [1142, 448] width 468 height 498
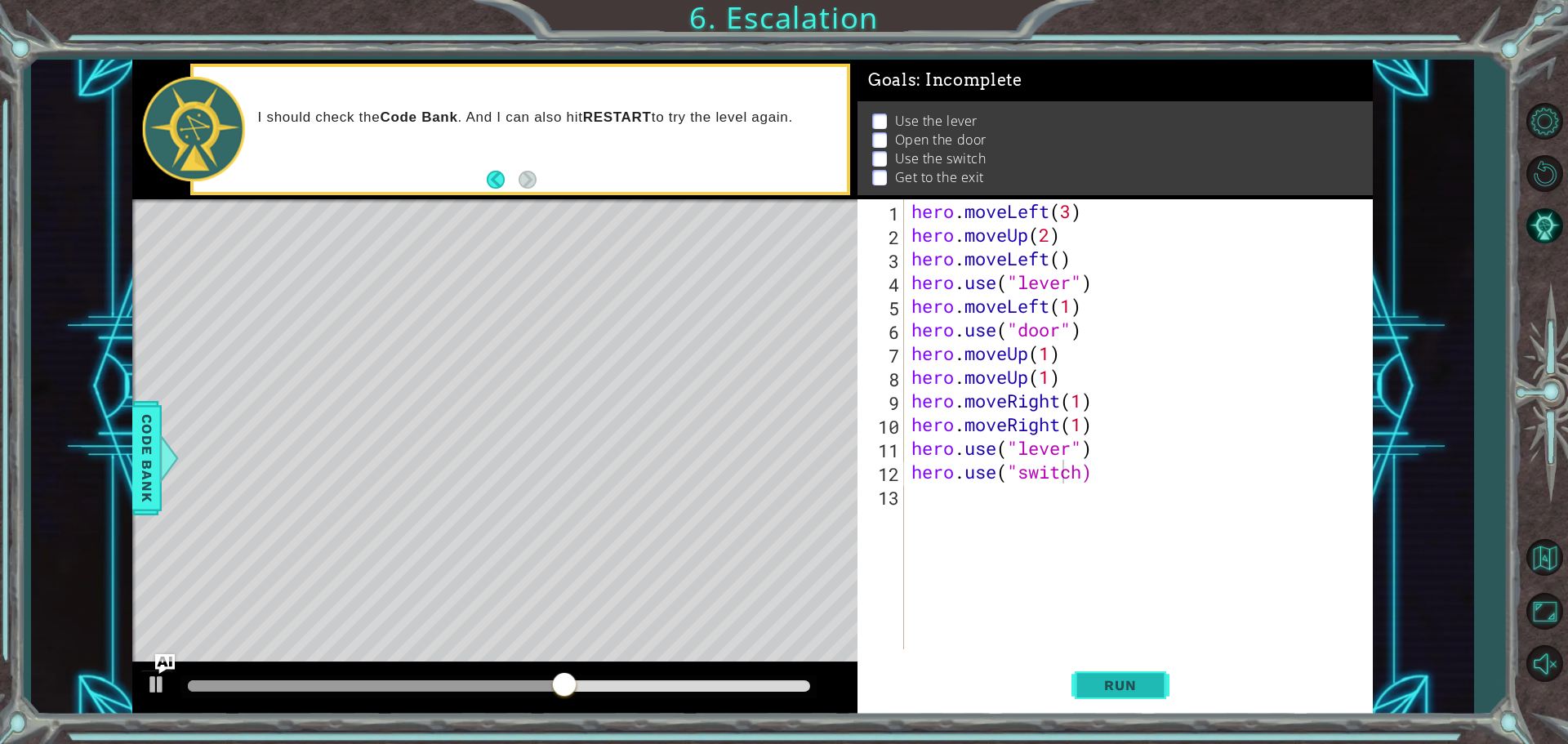
click at [1140, 673] on button "Run" at bounding box center [1120, 684] width 98 height 52
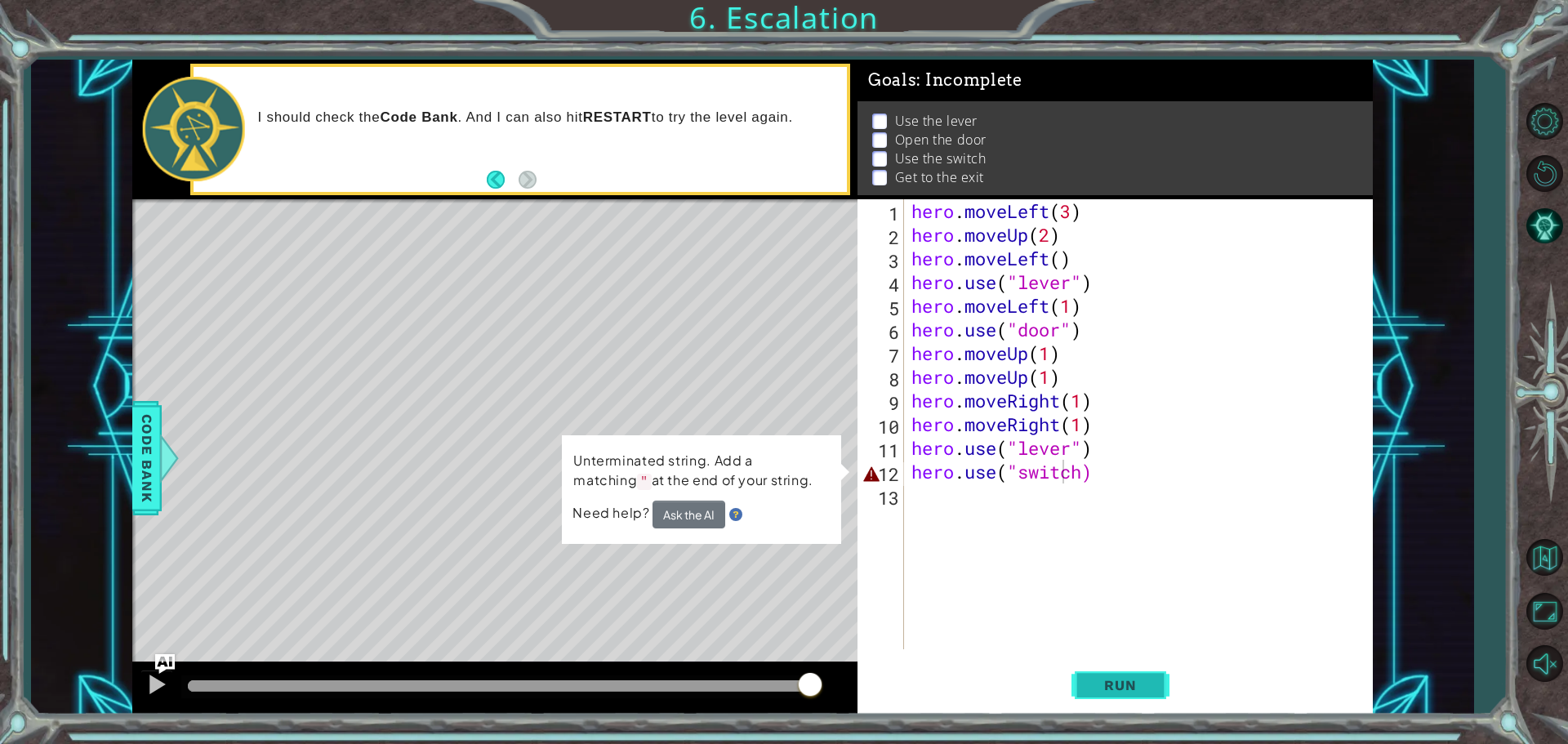
click at [1133, 679] on span "Run" at bounding box center [1119, 684] width 65 height 17
click at [1073, 689] on button "Run" at bounding box center [1120, 684] width 98 height 52
click at [1085, 473] on div "hero . moveLeft ( 3 ) hero . moveUp ( 2 ) hero . moveLeft ( ) hero . use ( "lev…" at bounding box center [1142, 448] width 468 height 498
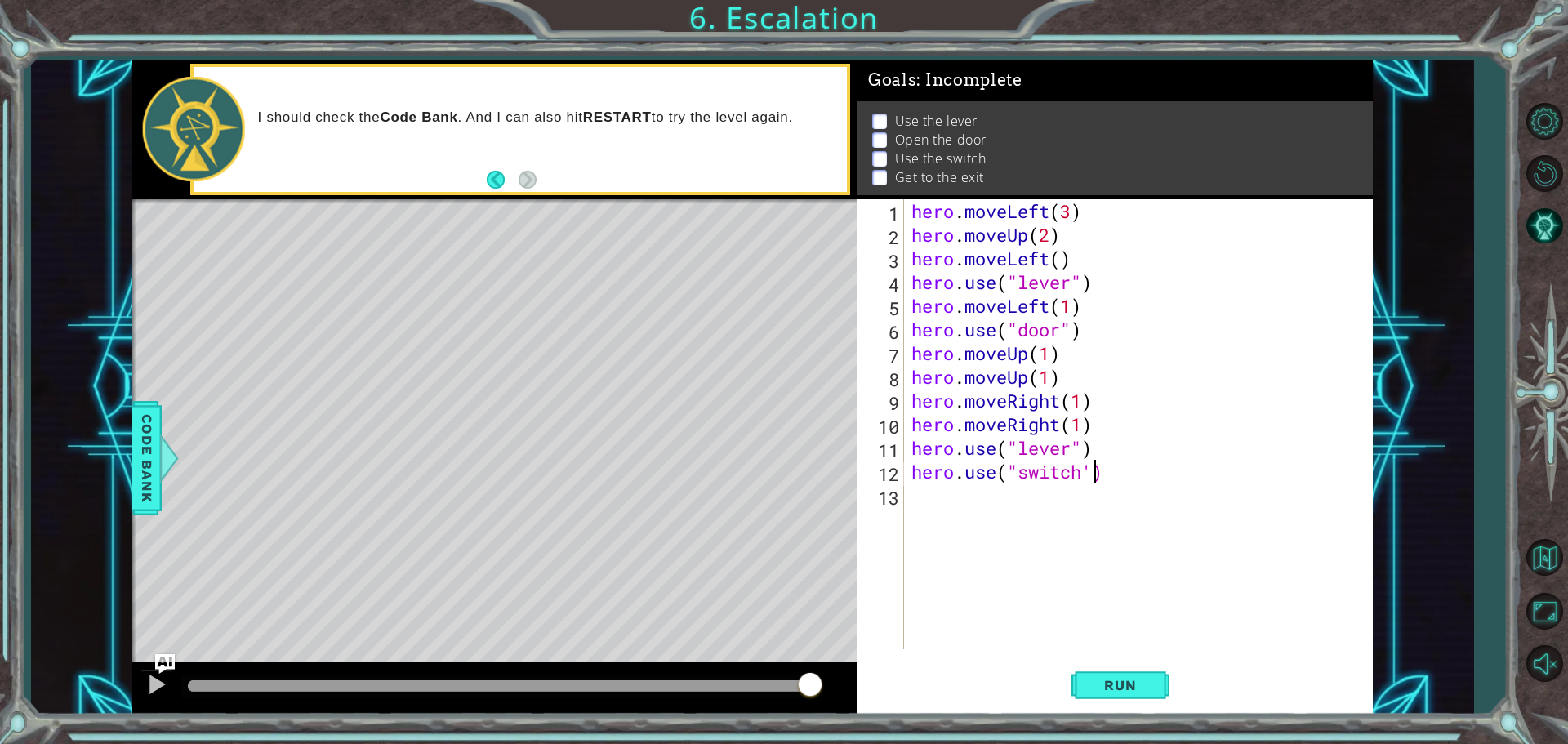
scroll to position [0, 8]
type textarea "hero.use("switch")"
click at [1107, 674] on button "Run" at bounding box center [1120, 684] width 98 height 52
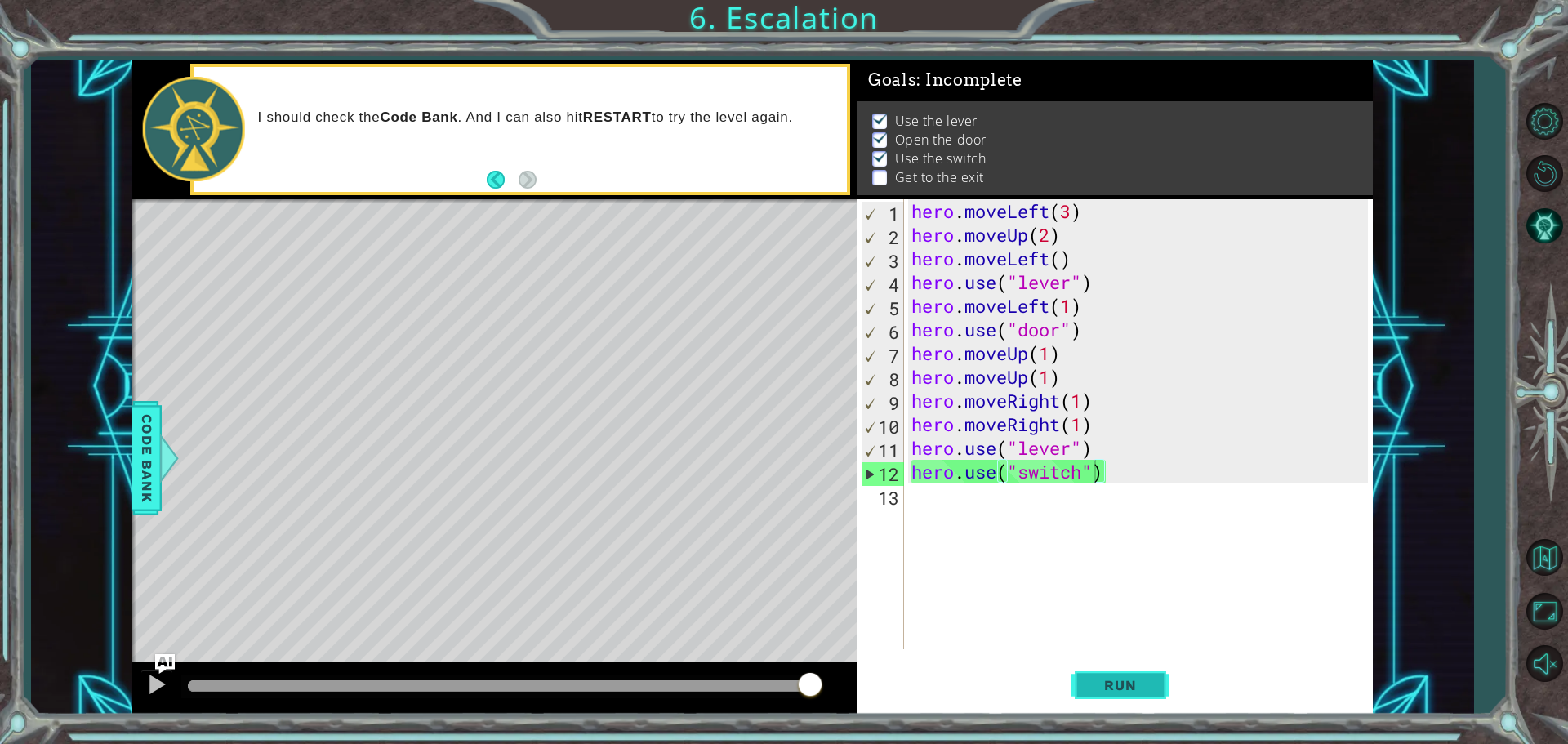
click at [1122, 672] on button "Run" at bounding box center [1120, 684] width 98 height 52
click at [914, 488] on div "hero . moveLeft ( 3 ) hero . moveUp ( 2 ) hero . moveLeft ( ) hero . use ( "lev…" at bounding box center [1142, 448] width 468 height 498
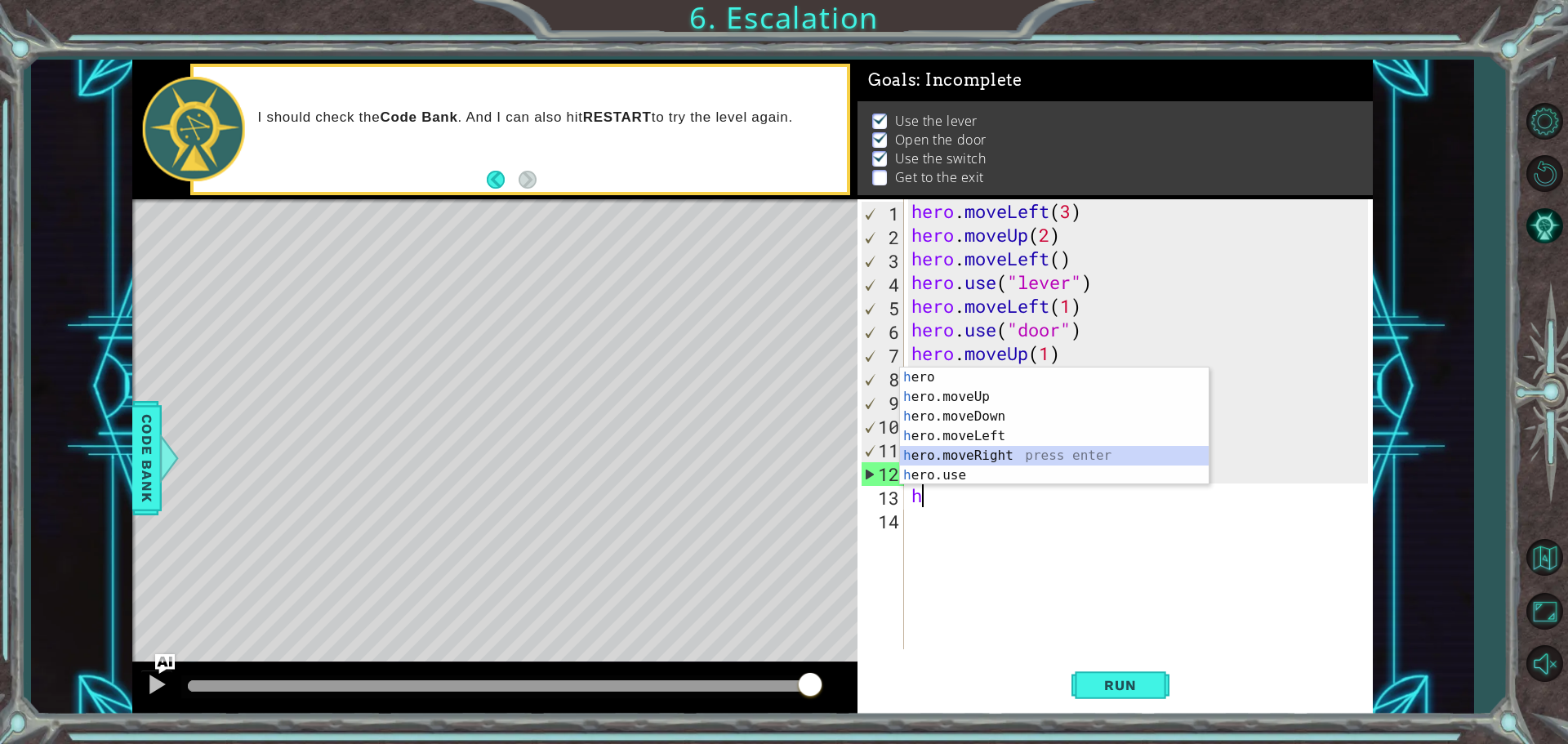
click at [1003, 449] on div "h ero press enter h ero.moveUp press enter h ero.moveDown press enter h ero.mov…" at bounding box center [1054, 446] width 309 height 156
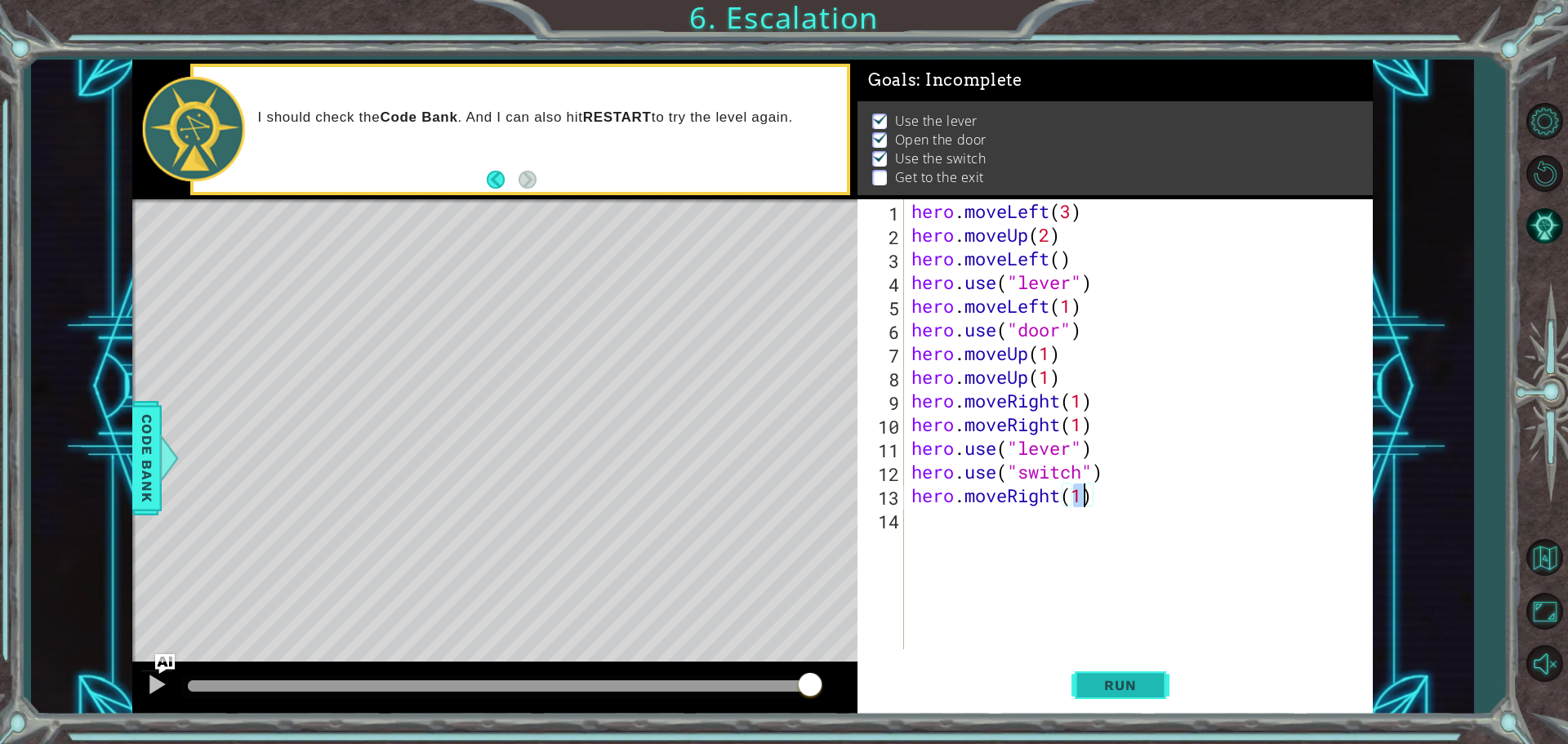
type textarea "hero.moveRight(1)"
click at [1102, 691] on span "Run" at bounding box center [1119, 684] width 65 height 17
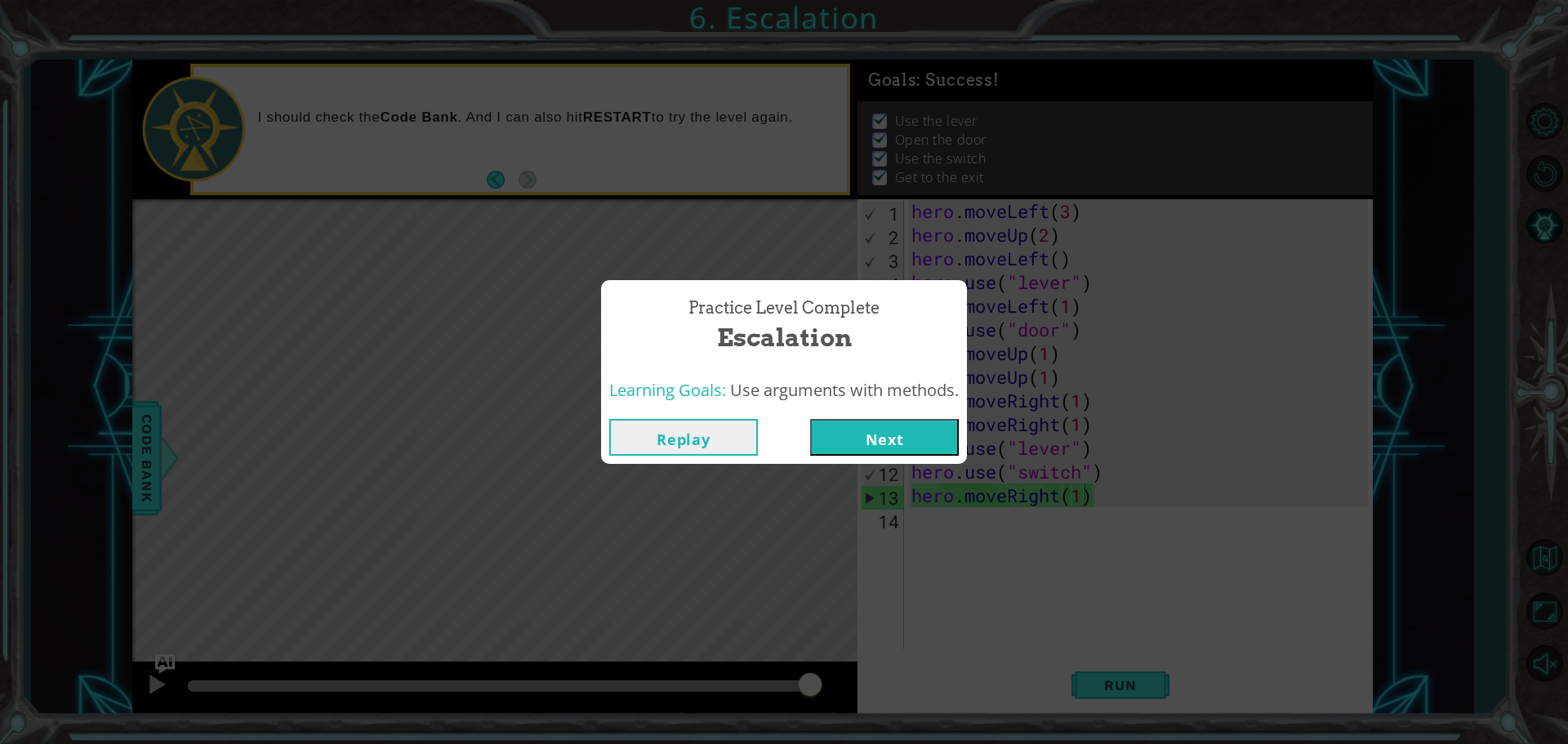
click at [869, 423] on button "Next" at bounding box center [884, 437] width 149 height 37
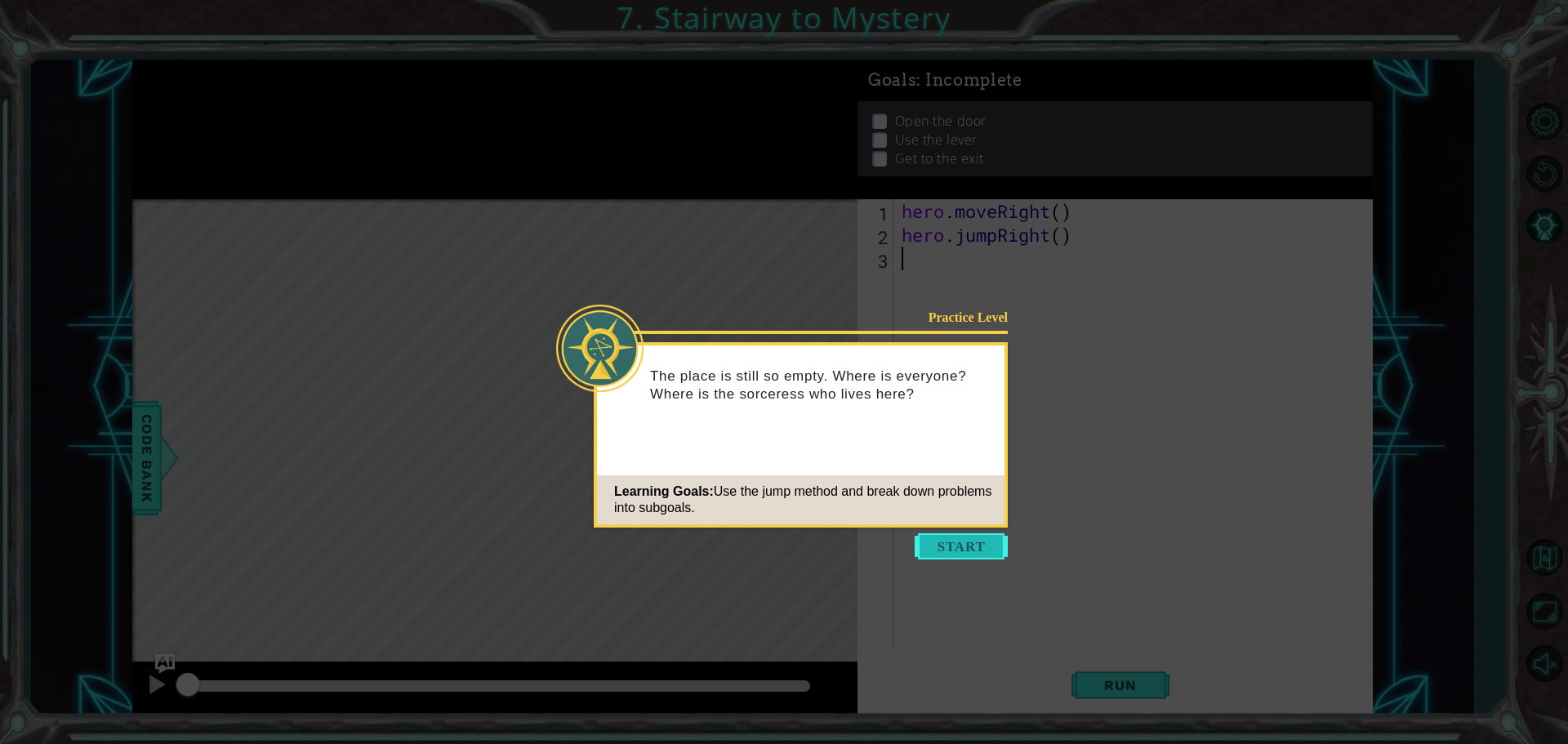
click at [976, 533] on button "Start" at bounding box center [960, 546] width 93 height 26
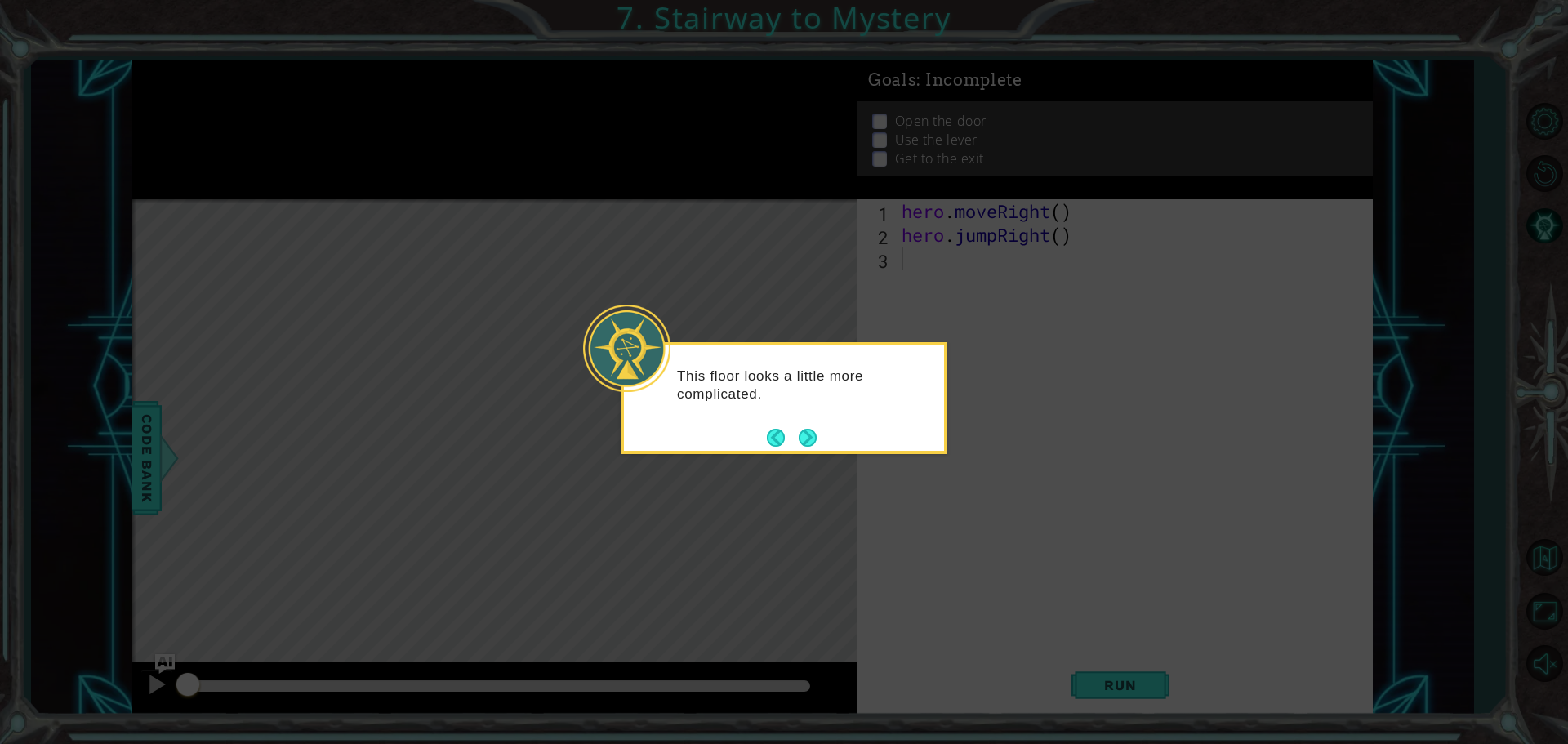
click at [802, 423] on div "This floor looks a little more complicated." at bounding box center [783, 393] width 320 height 82
click at [805, 440] on button "Next" at bounding box center [807, 438] width 20 height 20
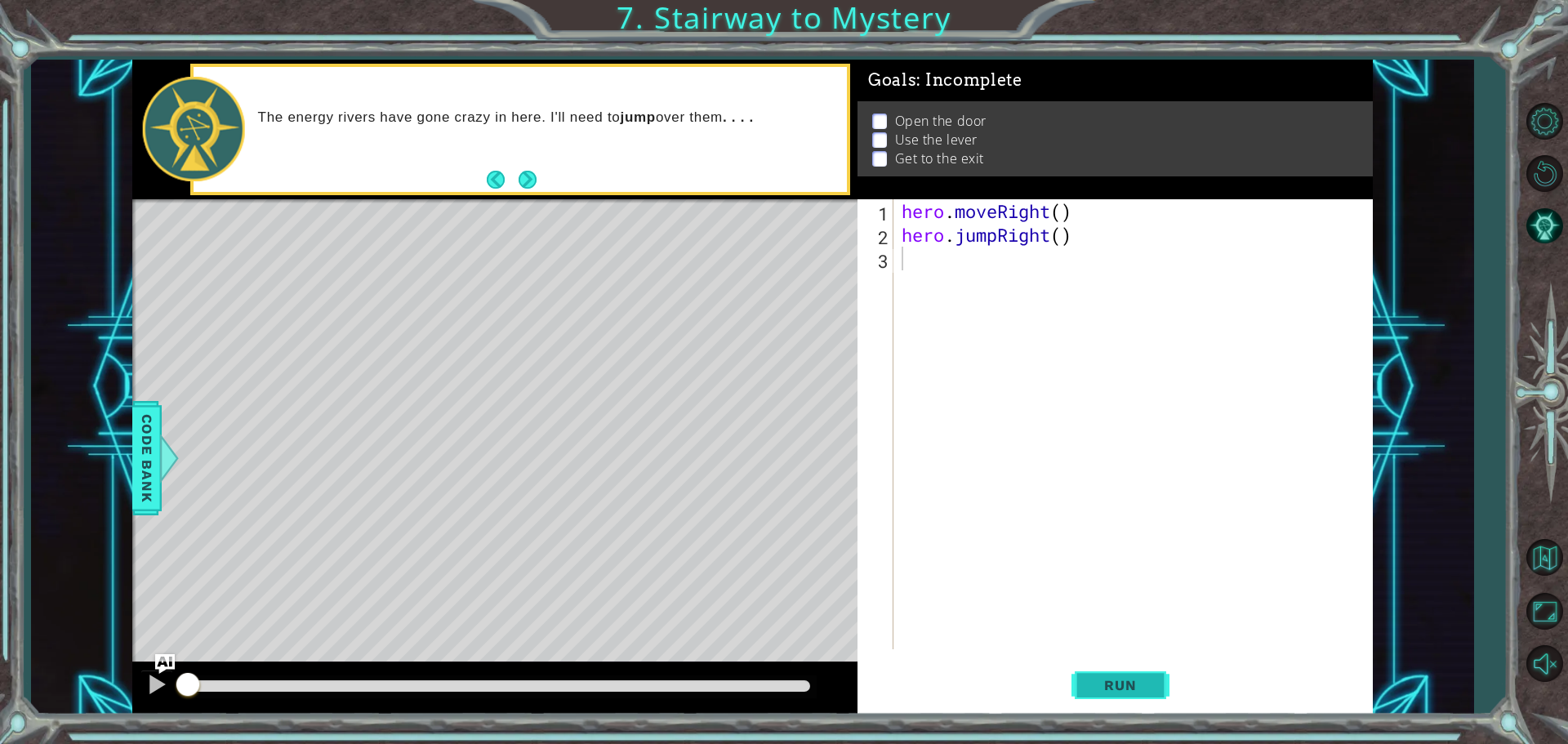
click at [1101, 677] on span "Run" at bounding box center [1119, 684] width 65 height 17
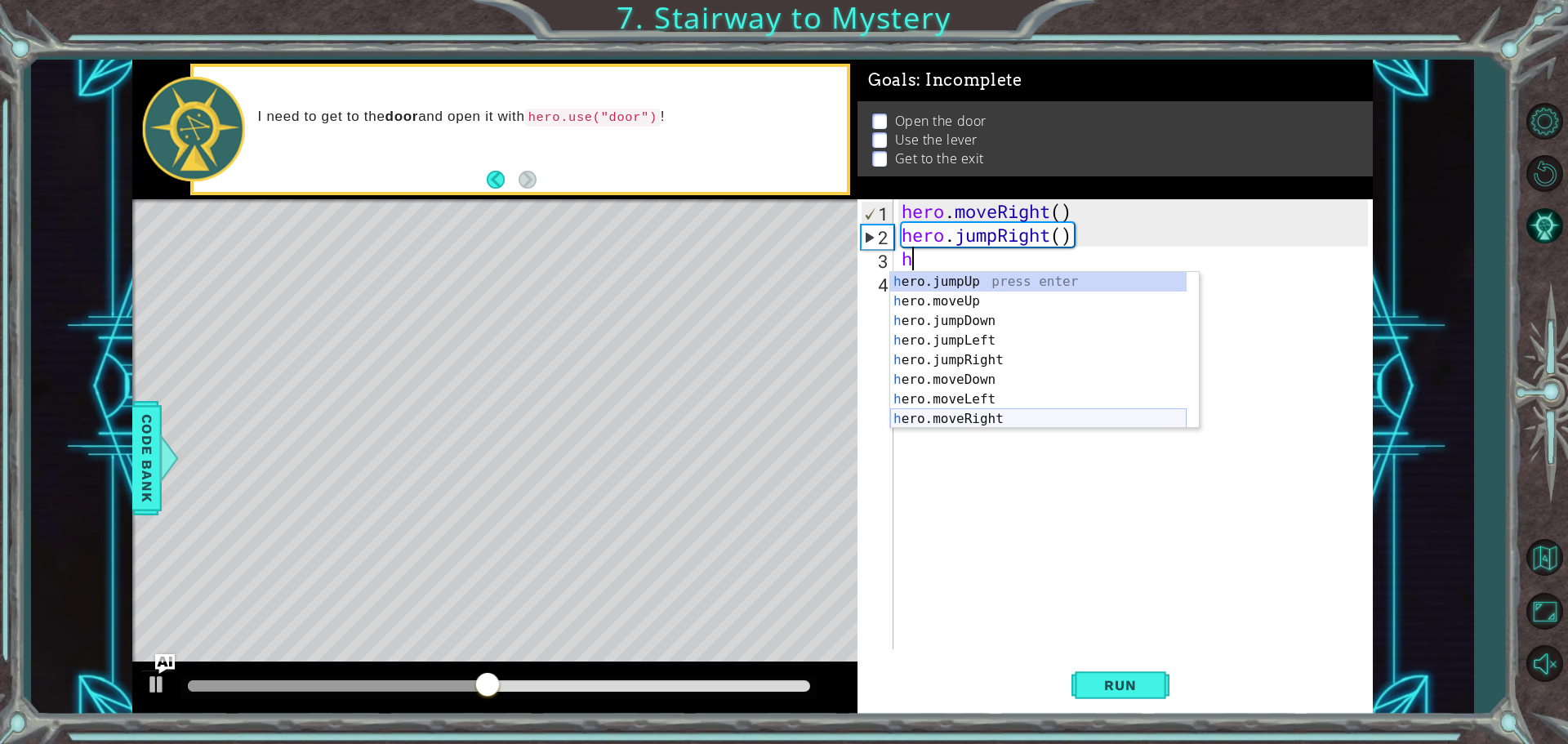
click at [993, 417] on div "h ero.jumpUp press enter h ero.moveUp press enter h ero.jumpDown press enter h …" at bounding box center [1037, 370] width 296 height 196
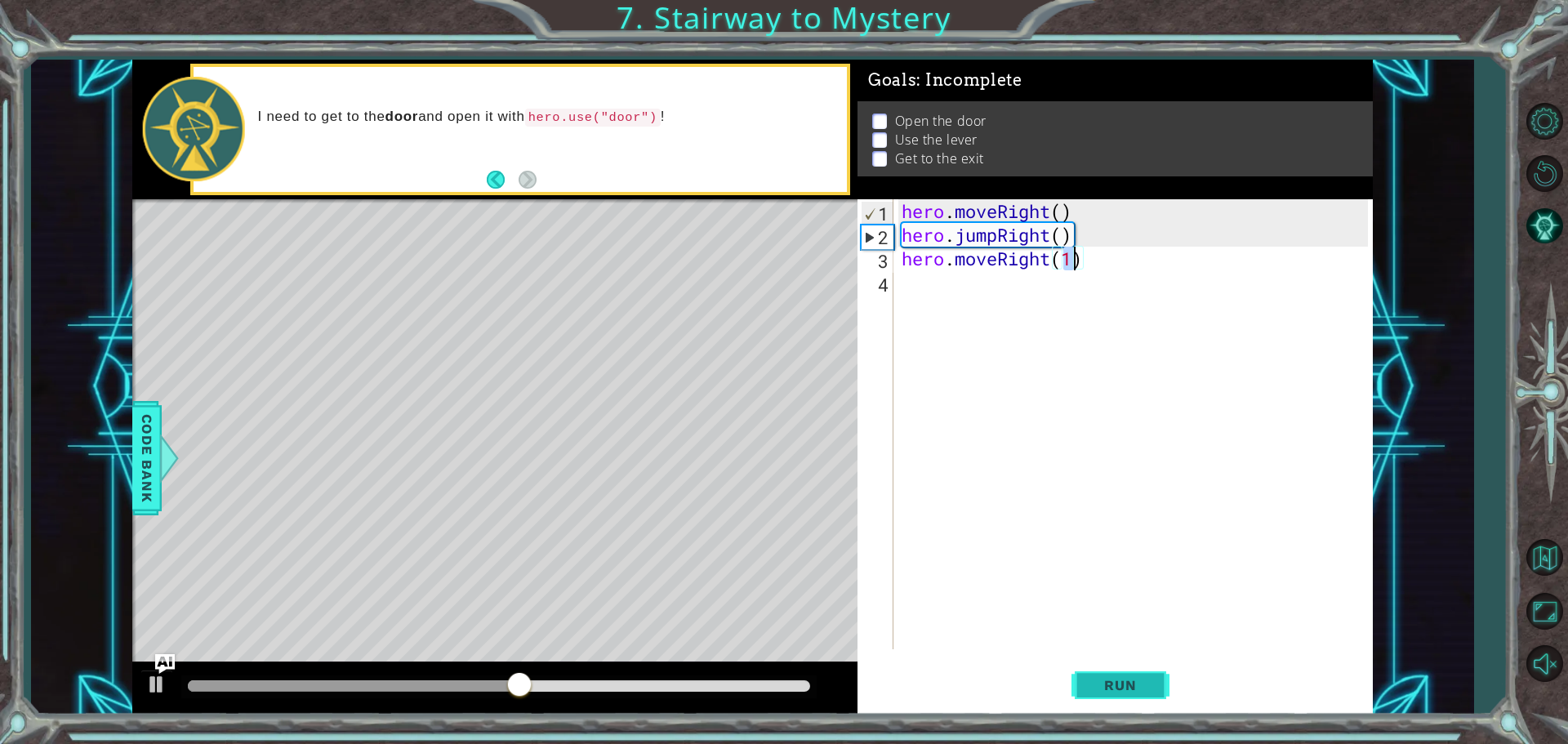
type textarea "hero.moveRight(1)"
click at [1122, 667] on button "Run" at bounding box center [1120, 684] width 98 height 52
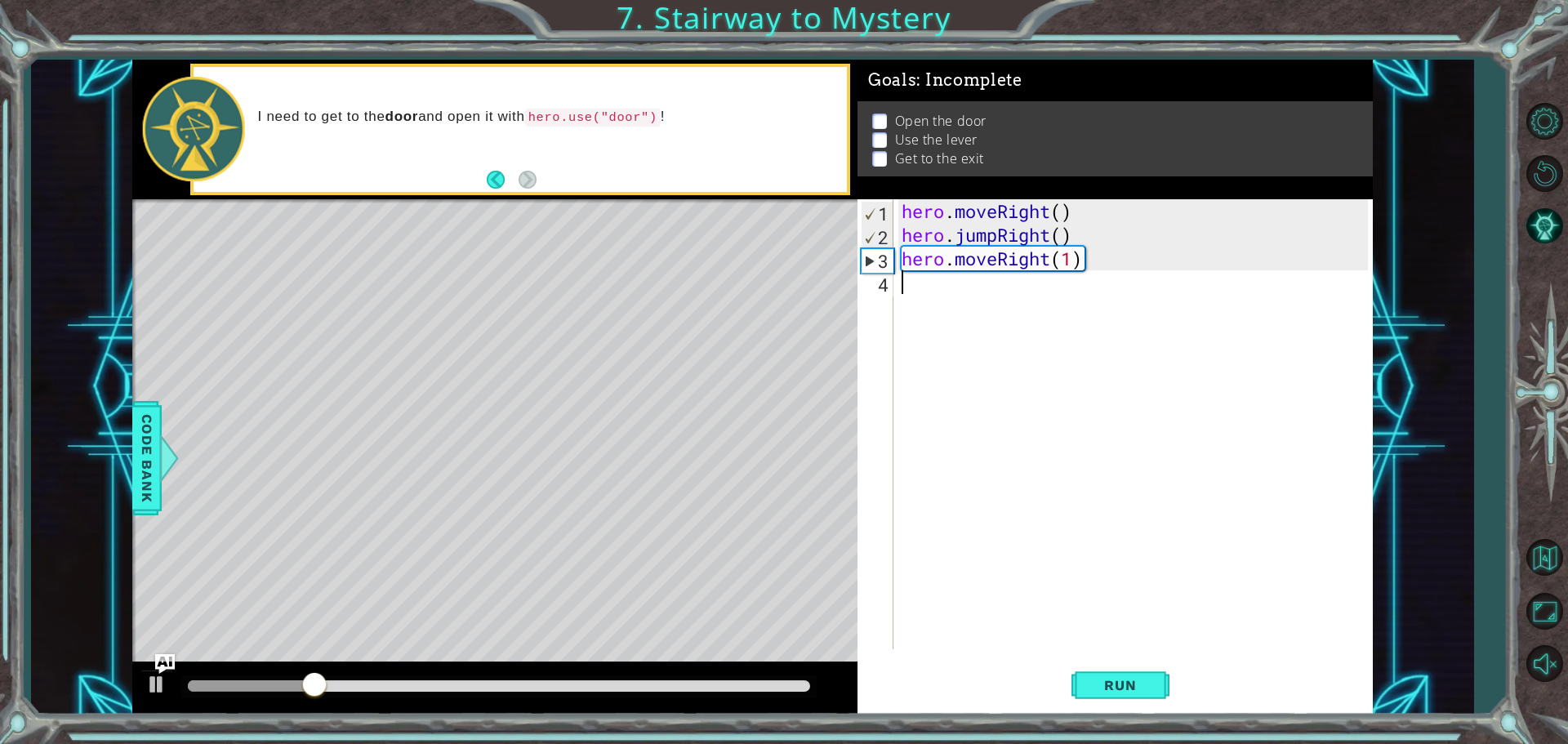
click at [909, 284] on div "hero . moveRight ( ) hero . jumpRight ( ) hero . moveRight ( 1 )" at bounding box center [1137, 448] width 478 height 498
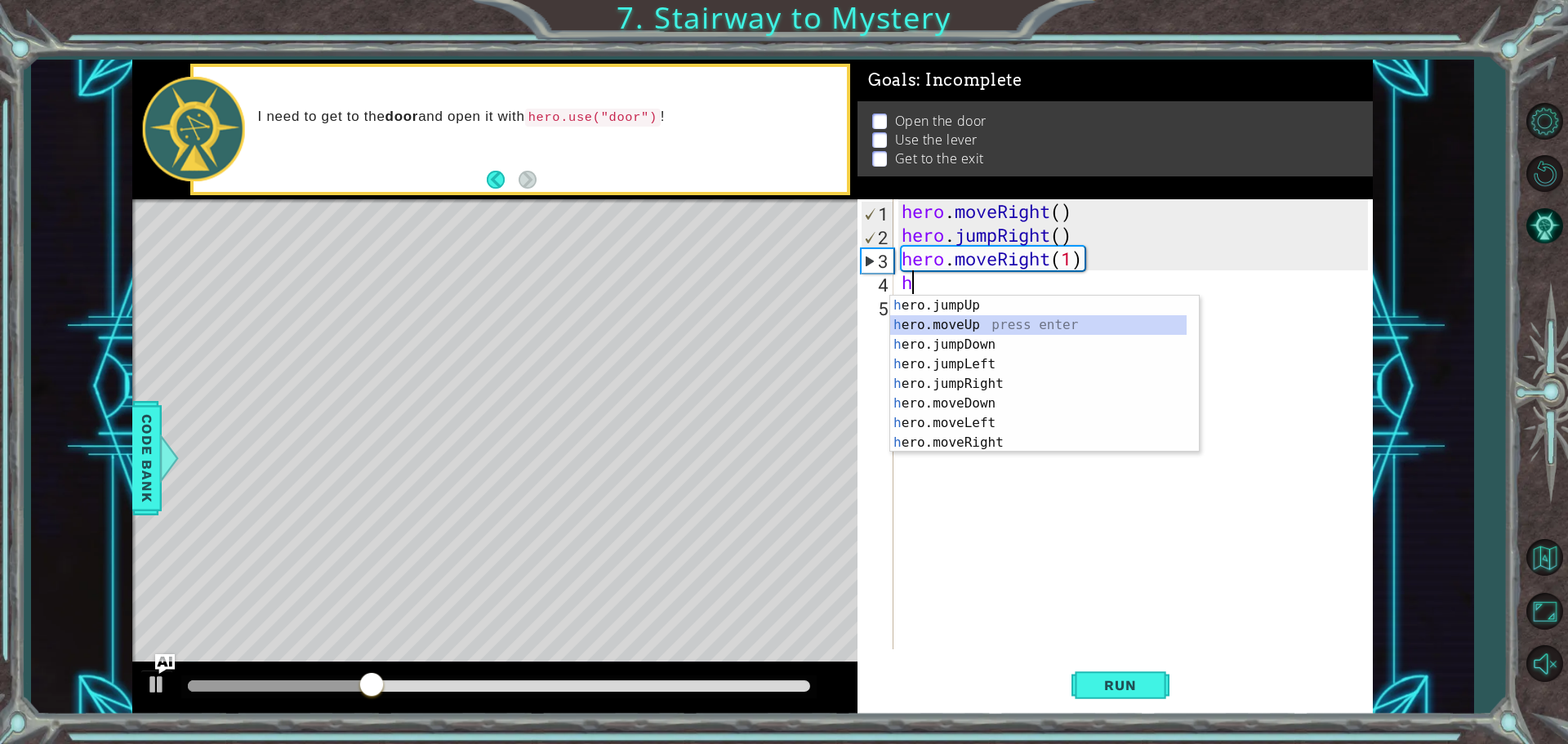
click at [973, 327] on div "h ero.jumpUp press enter h ero.moveUp press enter h ero.jumpDown press enter h …" at bounding box center [1037, 393] width 296 height 196
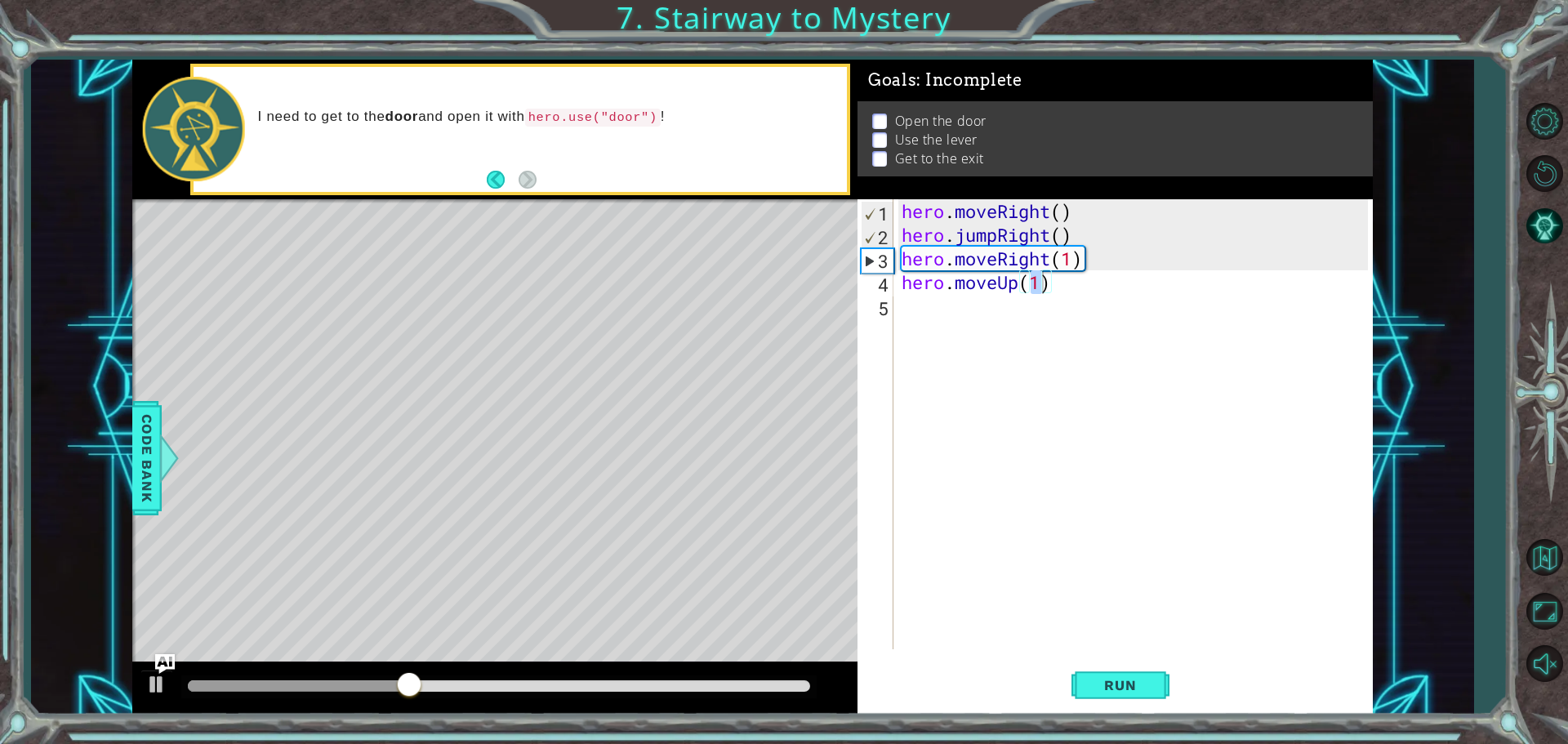
drag, startPoint x: 1144, startPoint y: 672, endPoint x: 1152, endPoint y: 643, distance: 30.1
click at [1152, 646] on div "hero.moveUp(1) 1 2 3 4 5 hero . moveRight ( ) hero . jumpRight ( ) hero . moveR…" at bounding box center [1114, 457] width 515 height 515
click at [1148, 674] on button "Run" at bounding box center [1120, 684] width 98 height 52
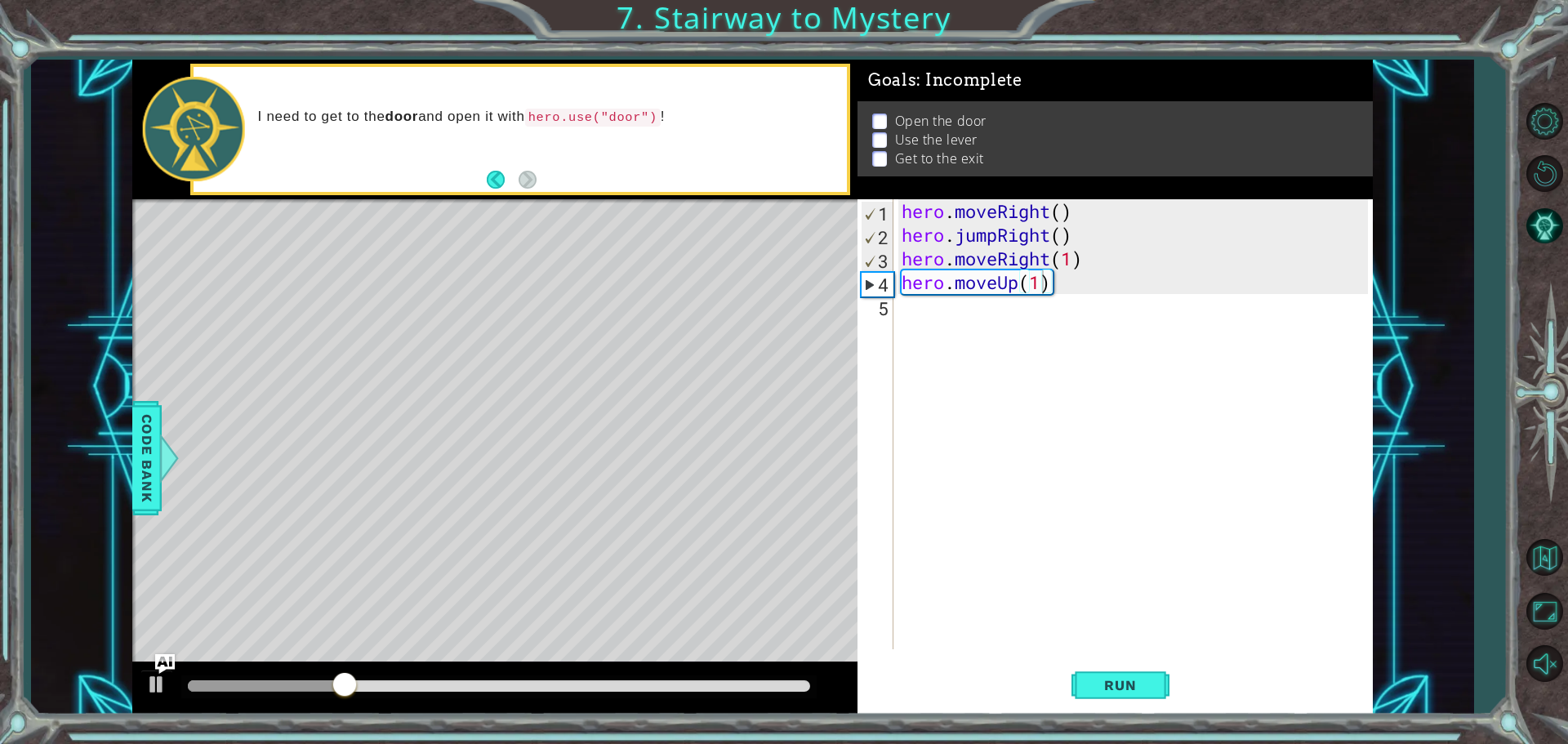
click at [895, 314] on div "hero.moveUp(1) 1 2 3 4 5 hero . moveRight ( ) hero . jumpRight ( ) hero . moveR…" at bounding box center [1112, 424] width 510 height 450
type textarea "hero.moveUp(1)"
click at [904, 314] on div "hero . moveRight ( ) hero . jumpRight ( ) hero . moveRight ( 1 ) hero . moveUp …" at bounding box center [1137, 448] width 478 height 498
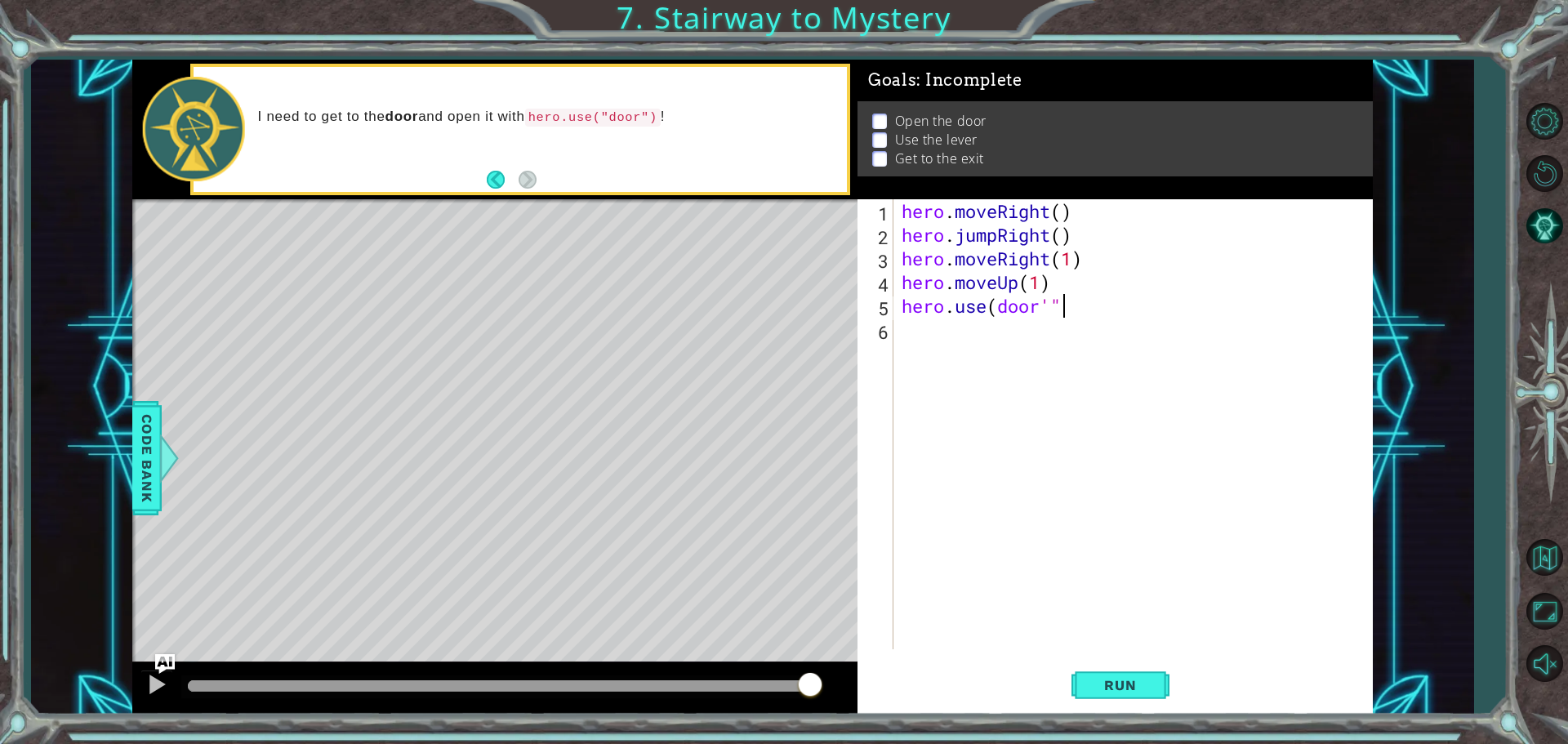
scroll to position [0, 7]
click at [1052, 304] on div "hero . moveRight ( ) hero . jumpRight ( ) hero . moveRight ( 1 ) hero . moveUp …" at bounding box center [1137, 448] width 478 height 498
click at [1055, 307] on div "hero . moveRight ( ) hero . jumpRight ( ) hero . moveRight ( 1 ) hero . moveUp …" at bounding box center [1137, 448] width 478 height 498
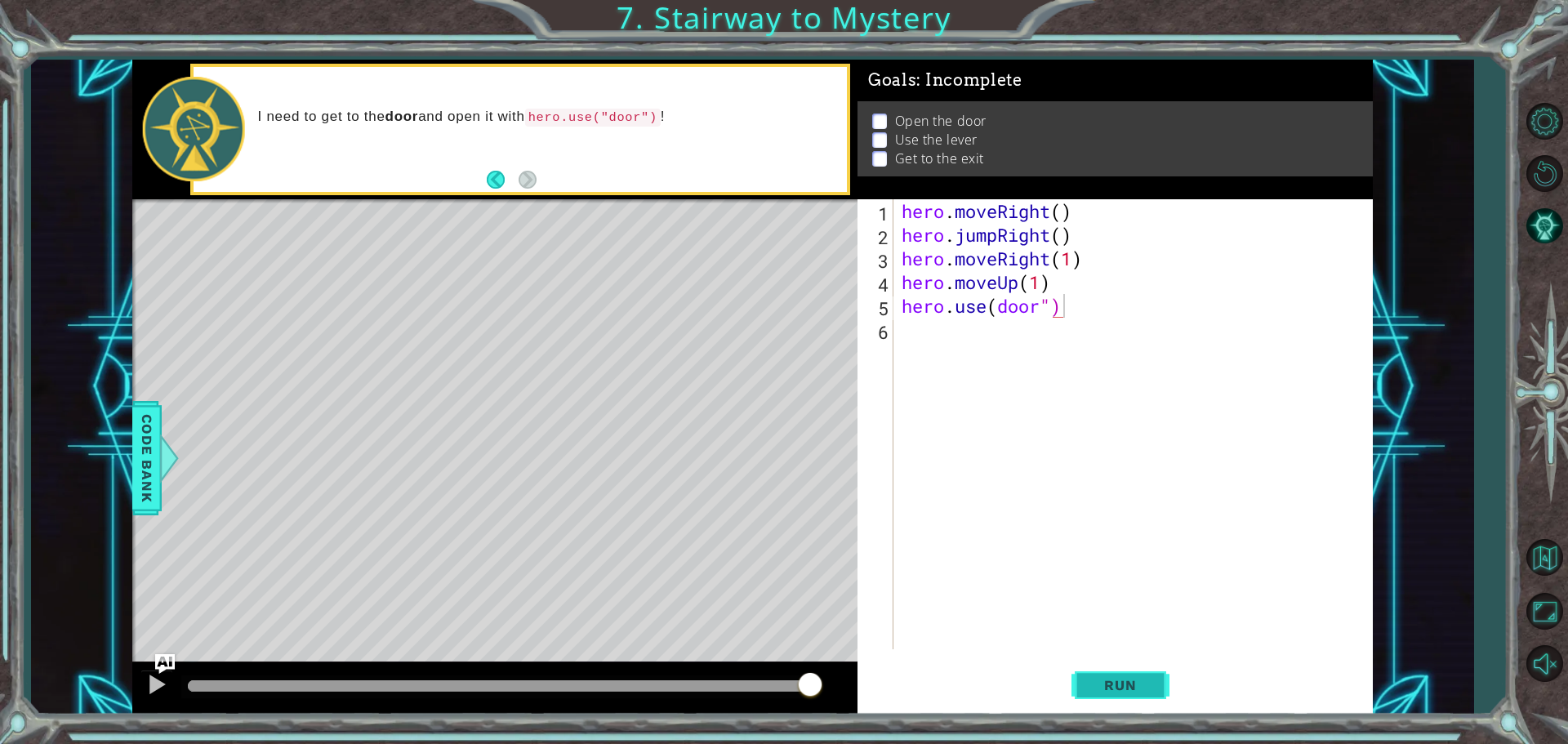
click at [1080, 672] on button "Run" at bounding box center [1120, 684] width 98 height 52
click at [1128, 677] on button "Run" at bounding box center [1120, 684] width 98 height 52
click at [1099, 669] on button "Run" at bounding box center [1120, 684] width 98 height 52
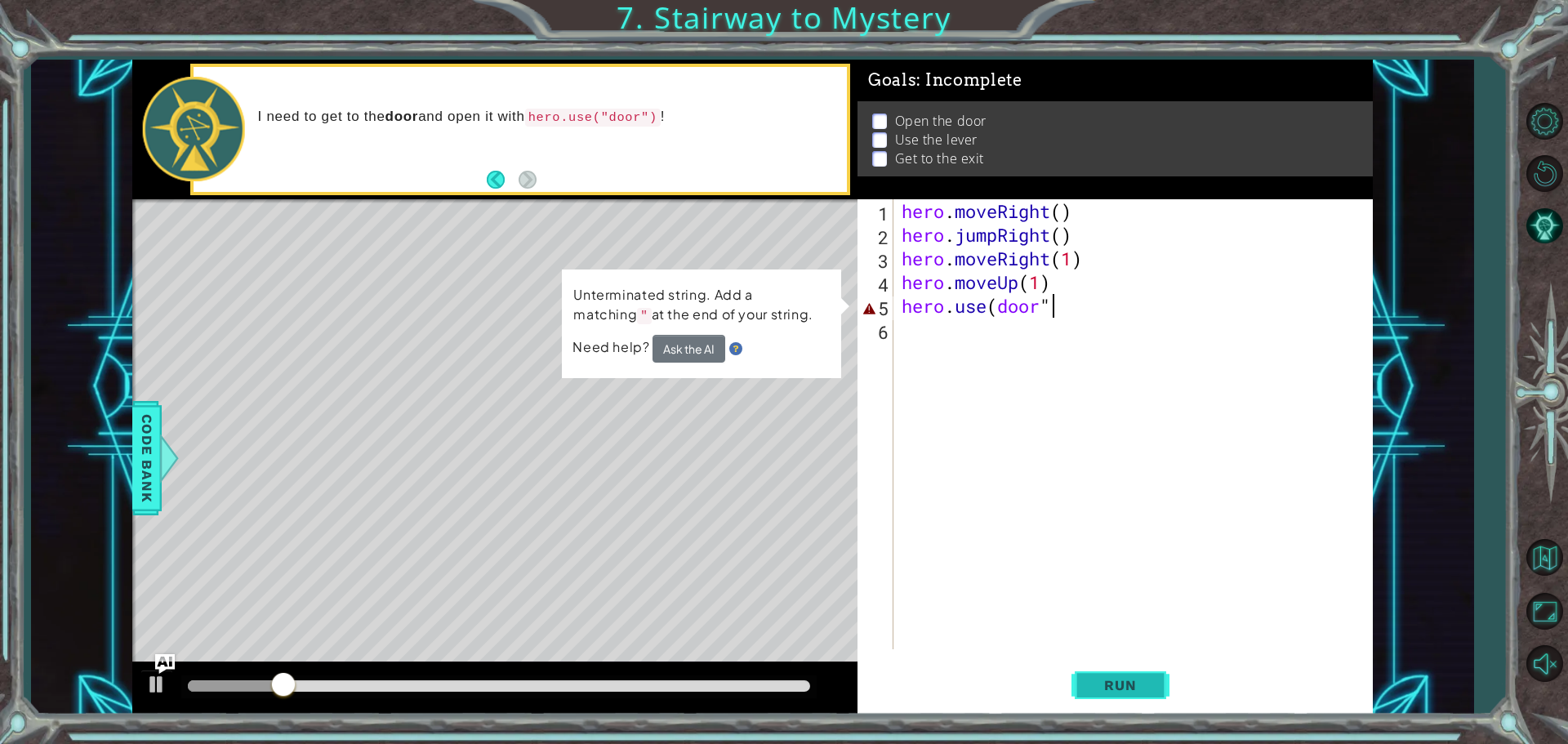
click at [1124, 677] on button "Run" at bounding box center [1120, 684] width 98 height 52
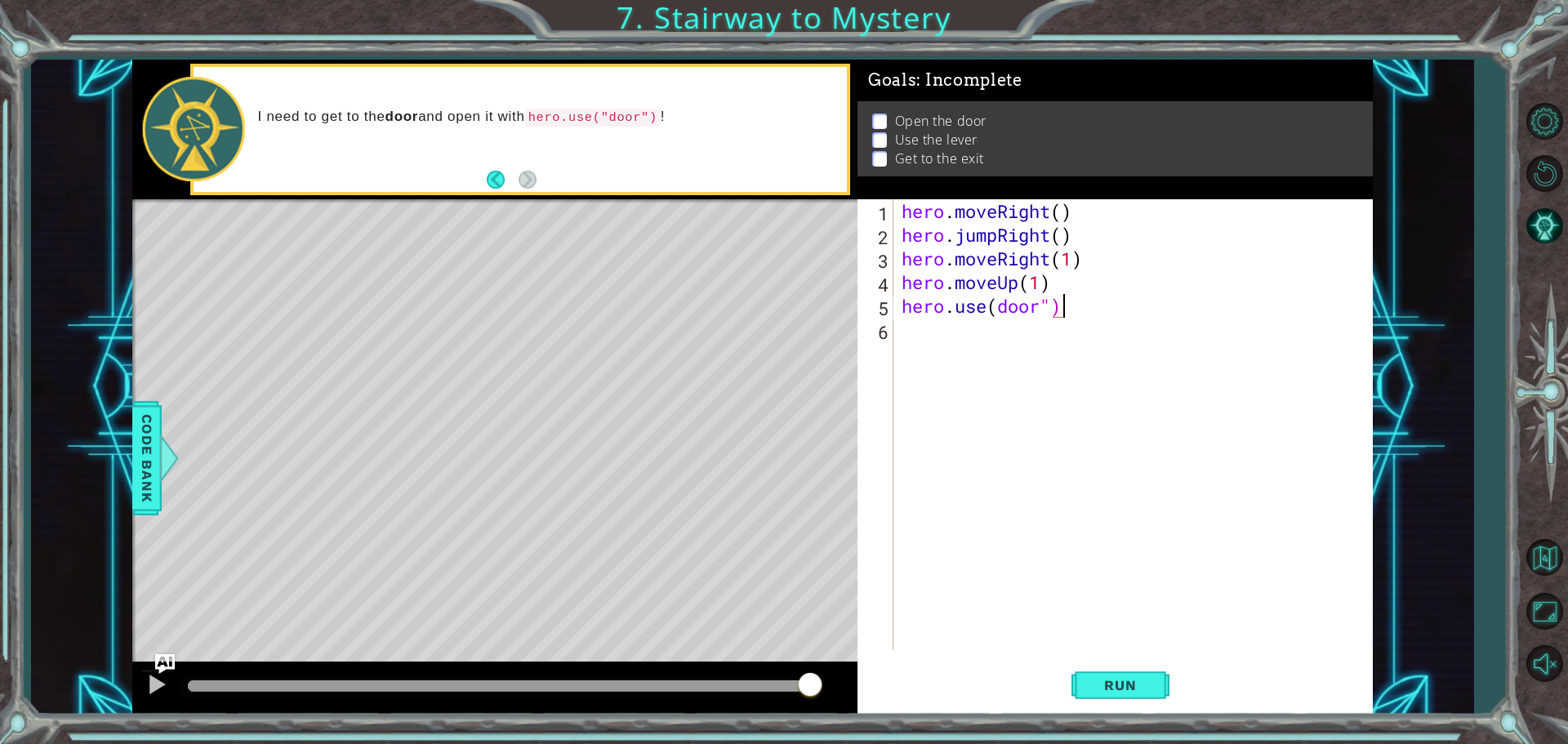
scroll to position [0, 7]
type textarea "hero.use(door""
